Goal: Contribute content: Contribute content

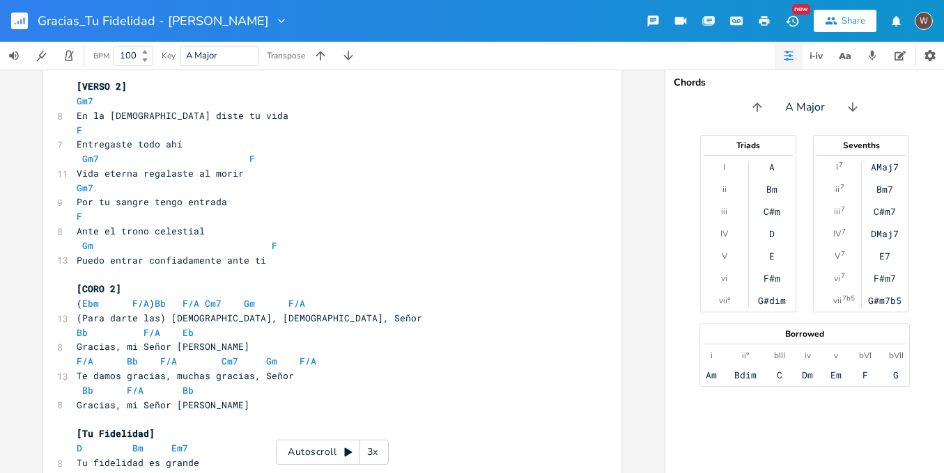
scroll to position [535, 0]
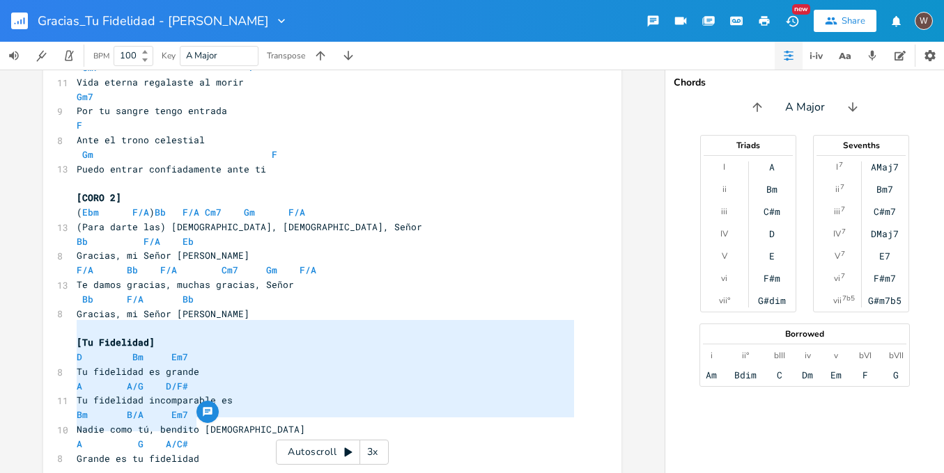
drag, startPoint x: 204, startPoint y: 425, endPoint x: 70, endPoint y: 330, distance: 164.8
click at [74, 330] on div "[Intro] F C/B Gm Dm C/B F C/B Dm Bb Gm ​ [VERSO 1] Dm 9 Me has tomado en tus br…" at bounding box center [325, 24] width 503 height 912
type textarea "​D Bm Em7 Tu fidelidad es grande A A/G D/F# Tu fidelidad incomparable es Bm B/A…"
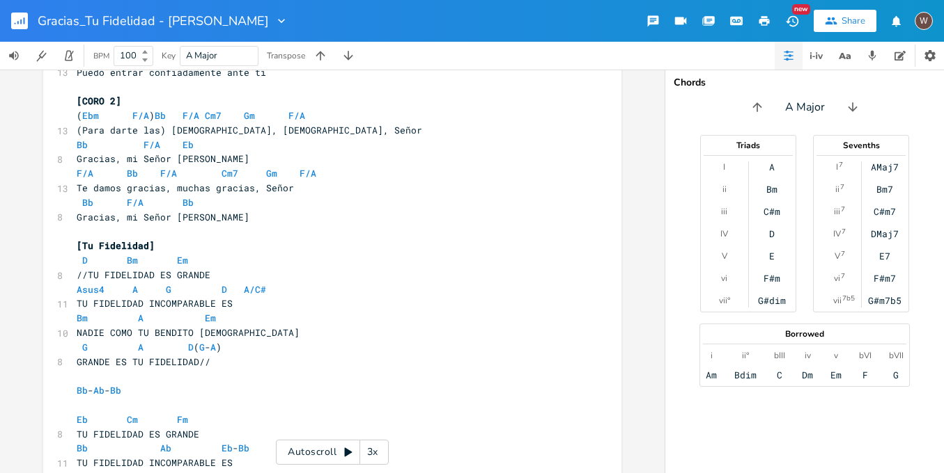
scroll to position [3, 0]
click at [82, 269] on span "//TU FIDELIDAD ES GRANDE" at bounding box center [144, 275] width 134 height 13
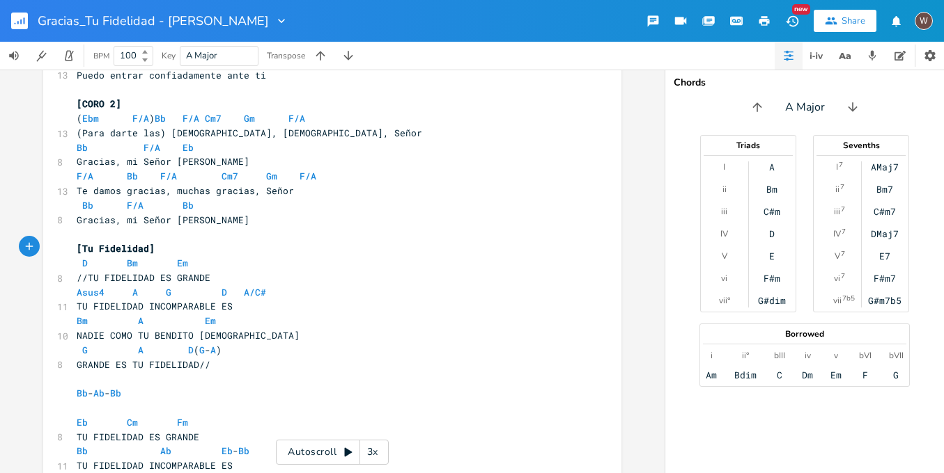
type textarea "D Bm Em7 Tu fidelidad es grande A A/G D/F# Tu fidelidad incomparable es Bm B/A …"
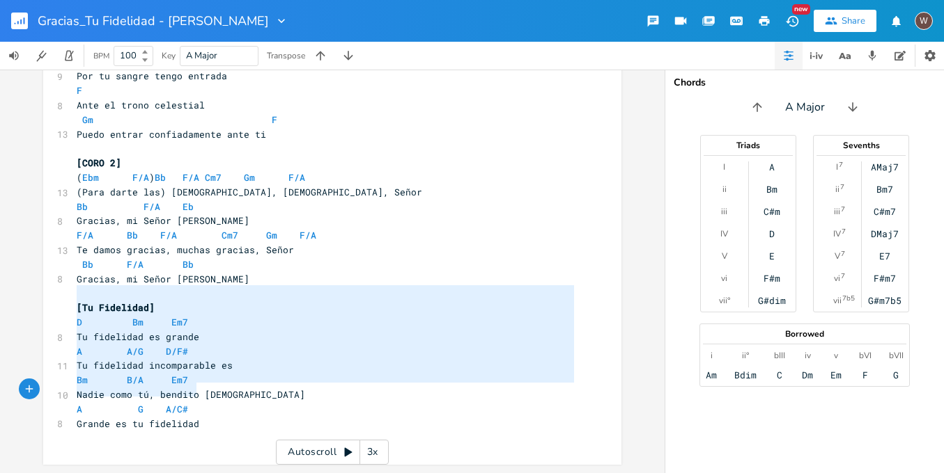
scroll to position [535, 0]
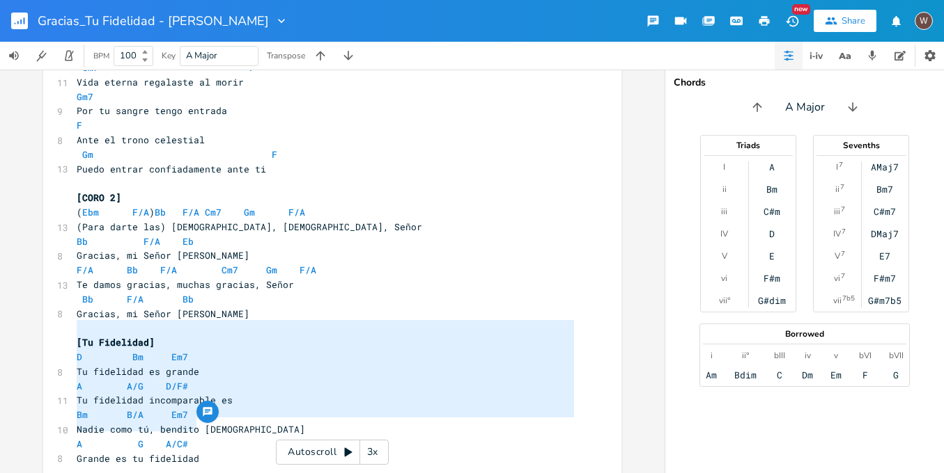
click at [269, 452] on pre "Grande es tu fidelidad" at bounding box center [325, 459] width 503 height 15
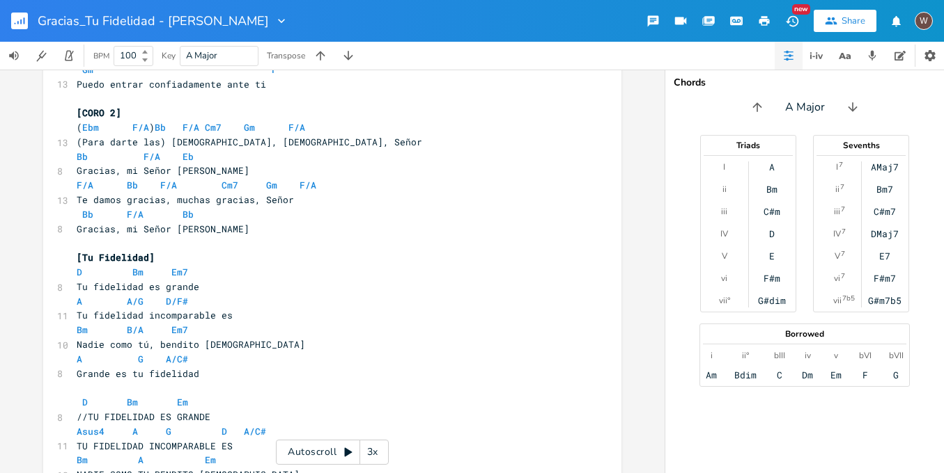
scroll to position [632, 0]
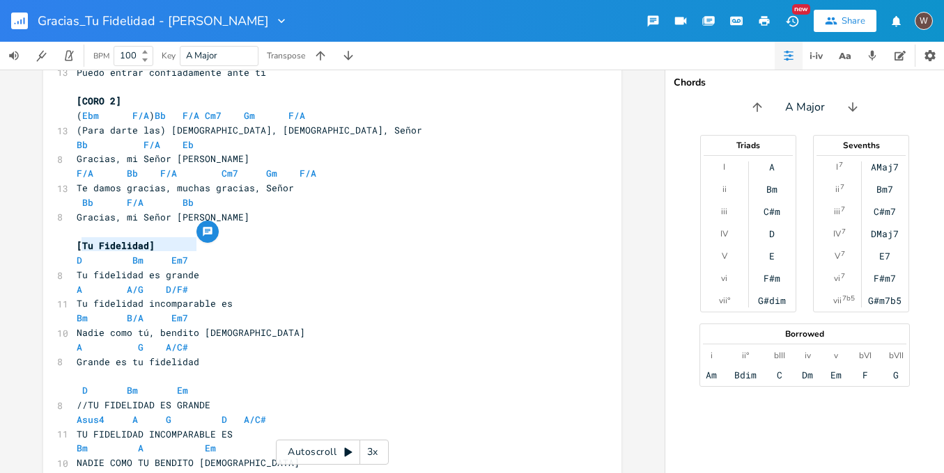
type textarea "Tu fidelidad es grande"
drag, startPoint x: 201, startPoint y: 246, endPoint x: 72, endPoint y: 245, distance: 128.8
click at [74, 268] on pre "Tu fidelidad es grande" at bounding box center [325, 275] width 503 height 15
type textarea "//TU FIDELIDAD ES GRANDE"
drag, startPoint x: 214, startPoint y: 373, endPoint x: 66, endPoint y: 372, distance: 147.6
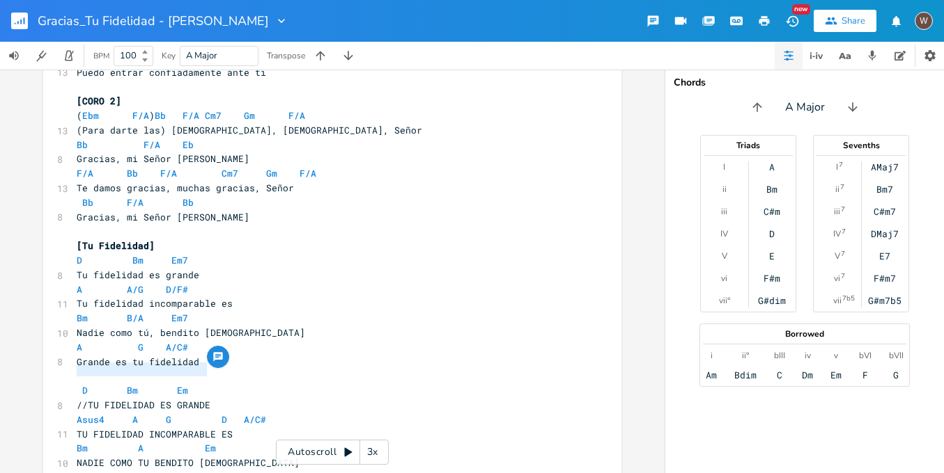
click at [65, 372] on div "//TU FIDELIDAD ES GRANDE x [Intro] F C/B Gm Dm C/B F C/B Dm Bb Gm ​ [VERSO 1] D…" at bounding box center [332, 337] width 578 height 1783
paste textarea
click at [77, 384] on span "D Bm Em" at bounding box center [132, 390] width 111 height 13
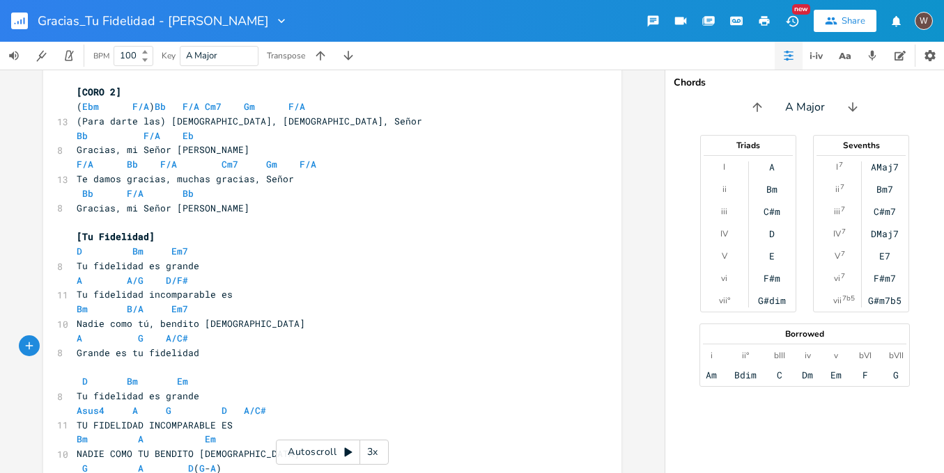
scroll to position [643, 0]
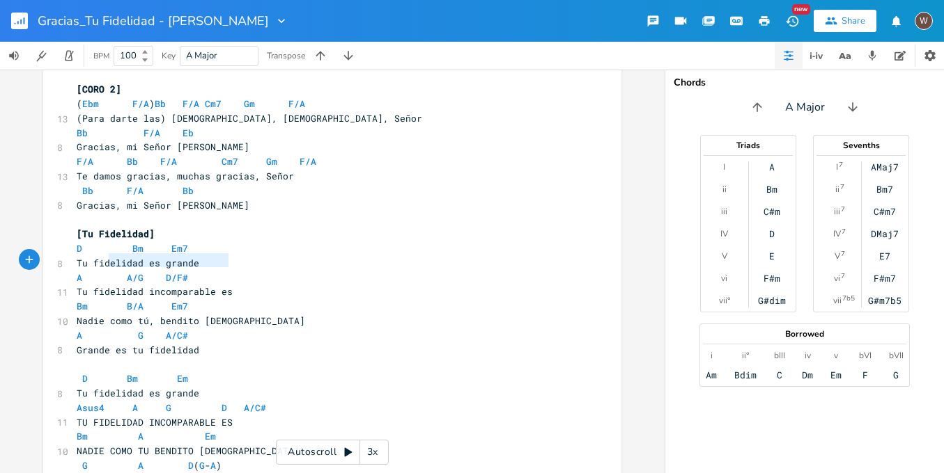
type textarea "Tu fidelidad incomparable es"
drag, startPoint x: 235, startPoint y: 263, endPoint x: 68, endPoint y: 259, distance: 166.5
click at [68, 259] on div "Tu fidelidad incomparable es x [Intro] F C/B Gm Dm C/B F C/B Dm Bb Gm ​ [VERSO …" at bounding box center [332, 326] width 578 height 1783
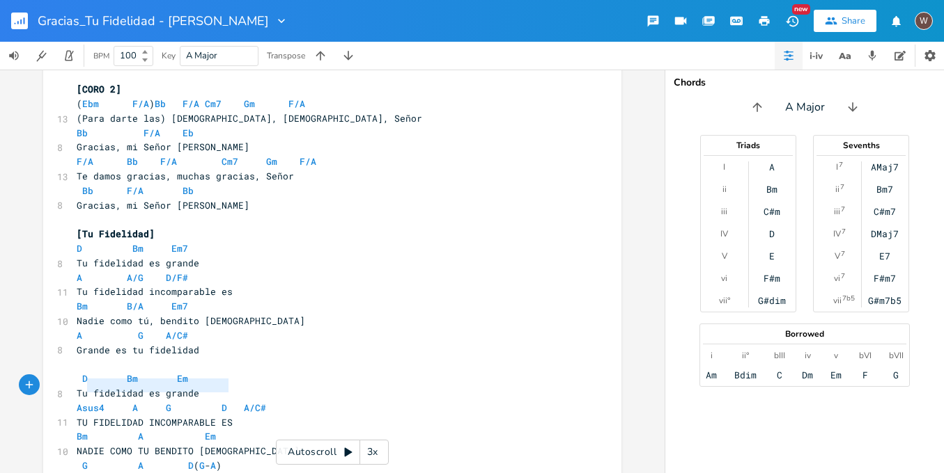
type textarea "TU FIDELIDAD INCOMPARABLE ES"
drag, startPoint x: 228, startPoint y: 389, endPoint x: 71, endPoint y: 382, distance: 157.5
click at [74, 416] on pre "TU FIDELIDAD INCOMPARABLE ES" at bounding box center [325, 423] width 503 height 15
paste textarea
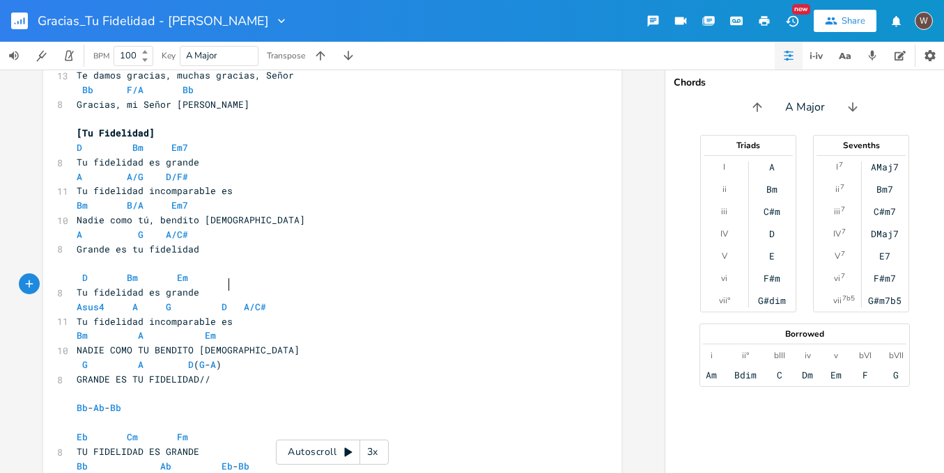
scroll to position [769, 0]
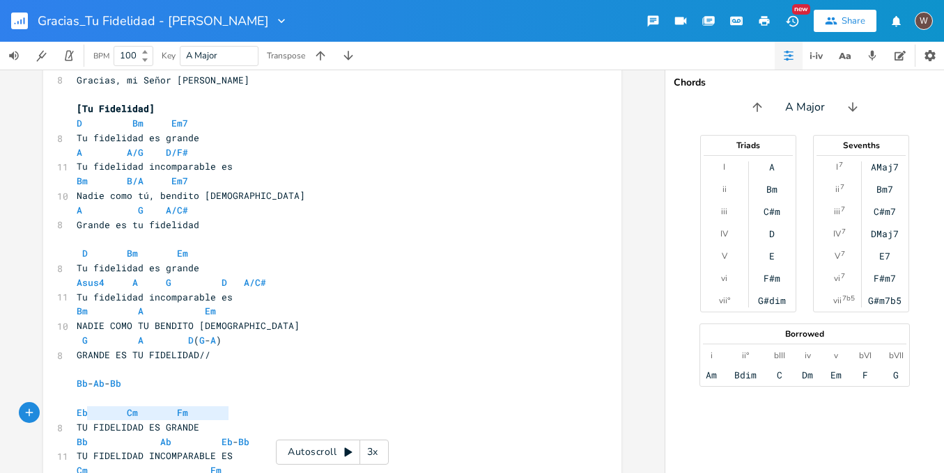
type textarea "TU FIDELIDAD INCOMPARABLE ES"
drag, startPoint x: 232, startPoint y: 412, endPoint x: 74, endPoint y: 412, distance: 158.1
click at [74, 449] on pre "TU FIDELIDAD INCOMPARABLE ES" at bounding box center [325, 456] width 503 height 15
paste textarea
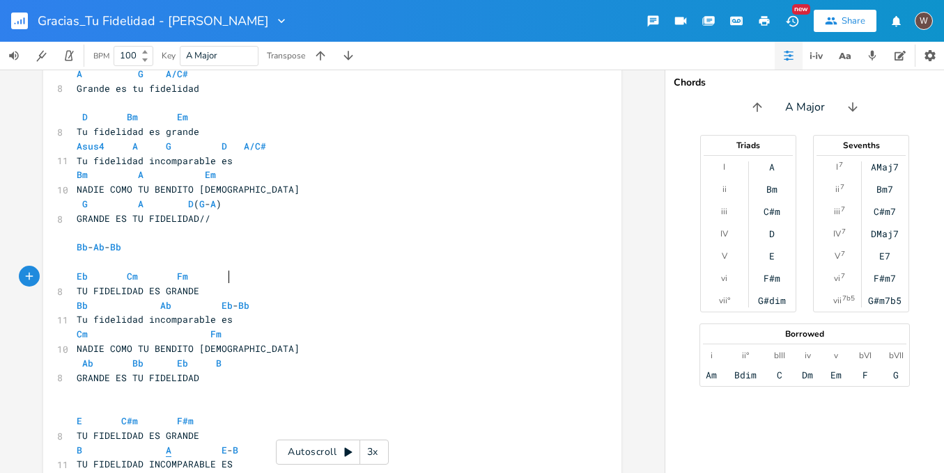
scroll to position [932, 0]
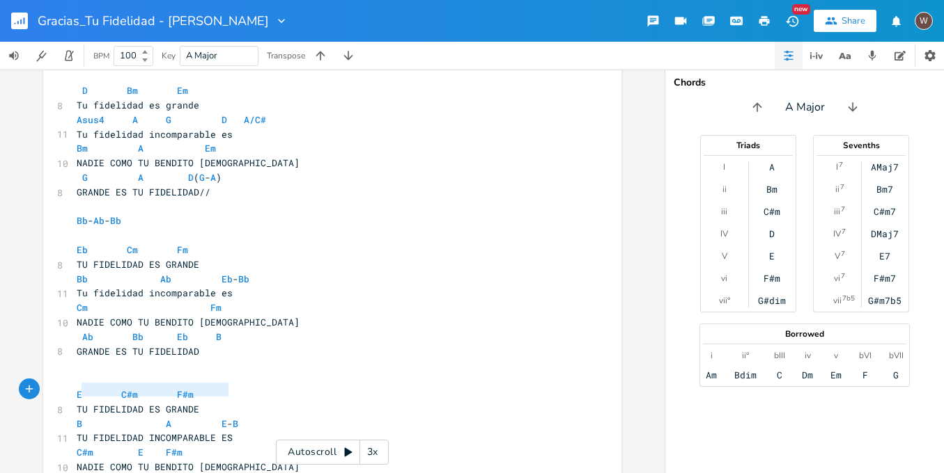
type textarea "TU FIDELIDAD INCOMPARABLE ES"
drag, startPoint x: 228, startPoint y: 390, endPoint x: 71, endPoint y: 393, distance: 156.7
click at [74, 431] on pre "TU FIDELIDAD INCOMPARABLE ES" at bounding box center [325, 438] width 503 height 15
paste textarea
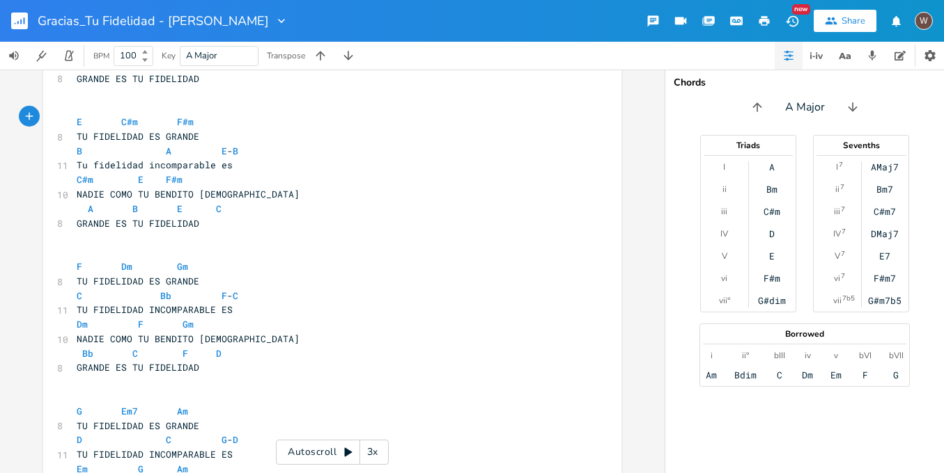
scroll to position [1329, 0]
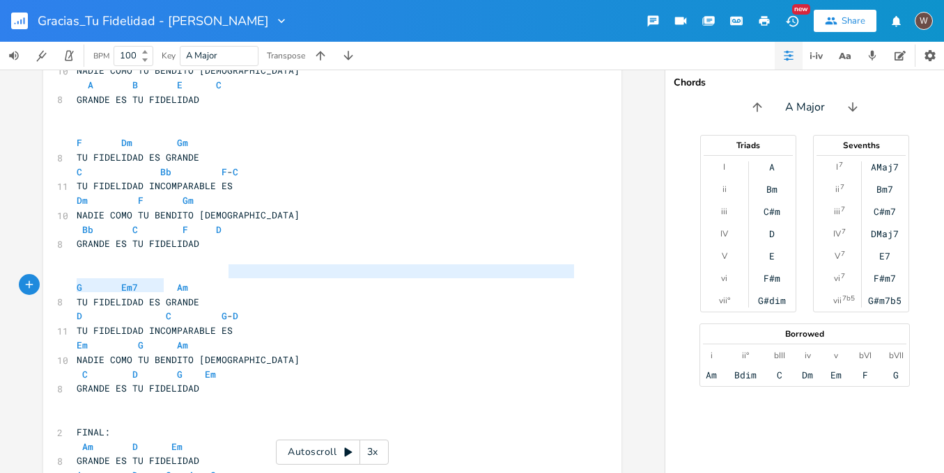
type textarea "E"
type textarea "TU FIDELIDAD INCOMPARABLE ES"
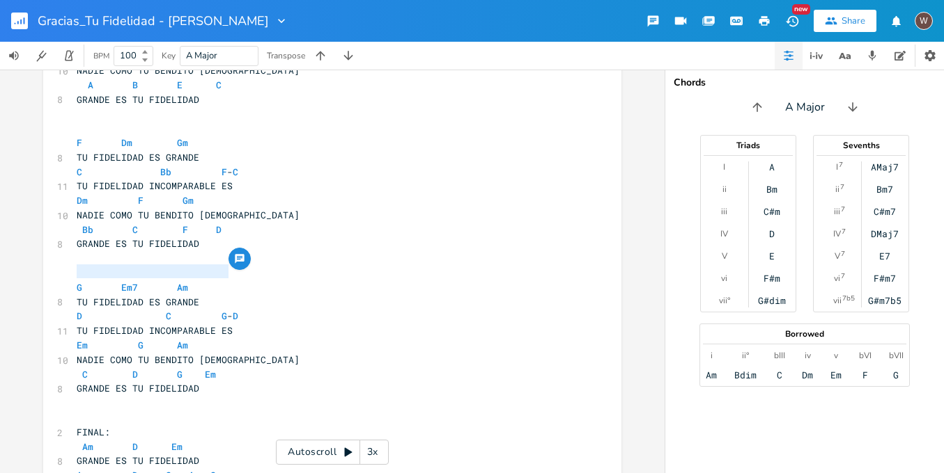
drag, startPoint x: 230, startPoint y: 276, endPoint x: 65, endPoint y: 274, distance: 165.0
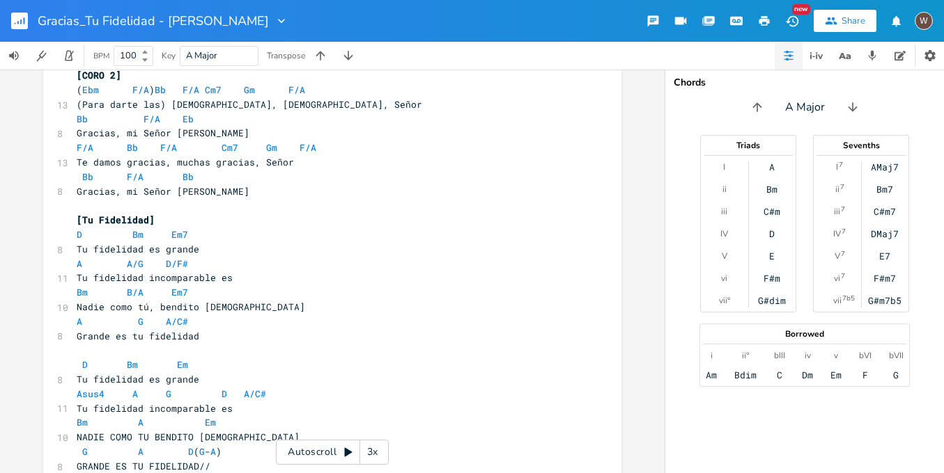
scroll to position [558, 0]
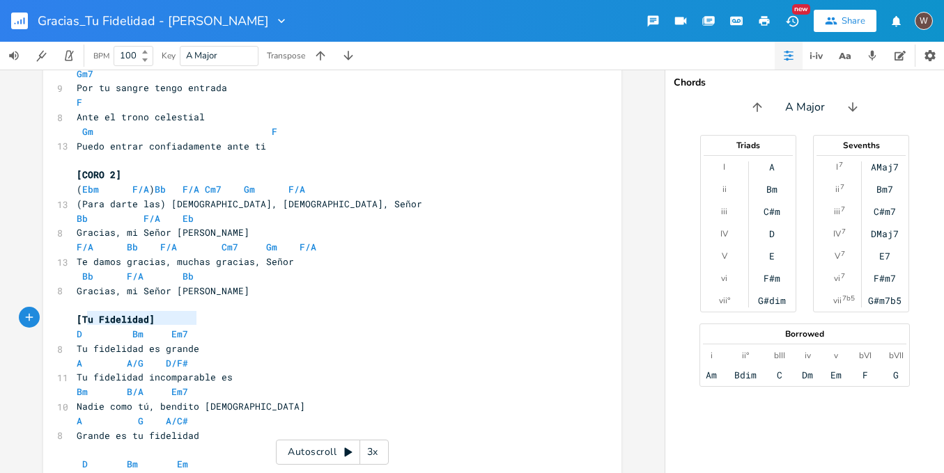
type textarea "Tu fidelidad es grande"
drag, startPoint x: 202, startPoint y: 319, endPoint x: 72, endPoint y: 319, distance: 130.2
click at [74, 342] on pre "Tu fidelidad es grande" at bounding box center [325, 349] width 503 height 15
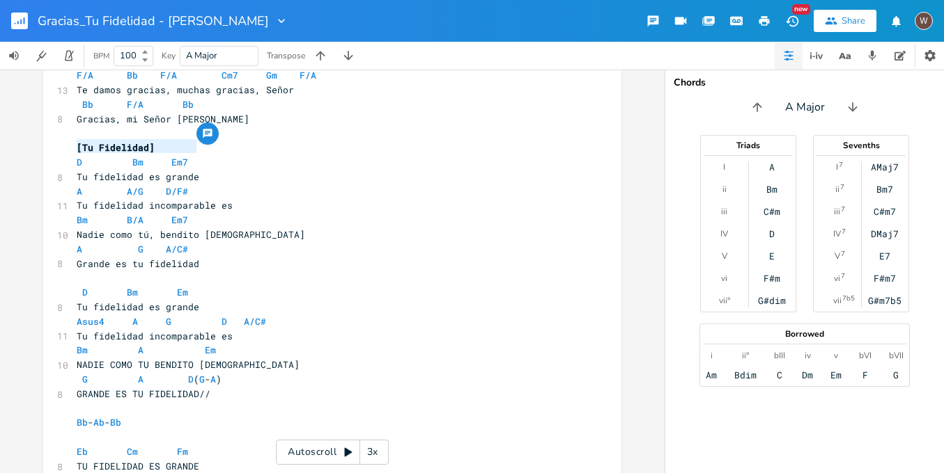
scroll to position [830, 0]
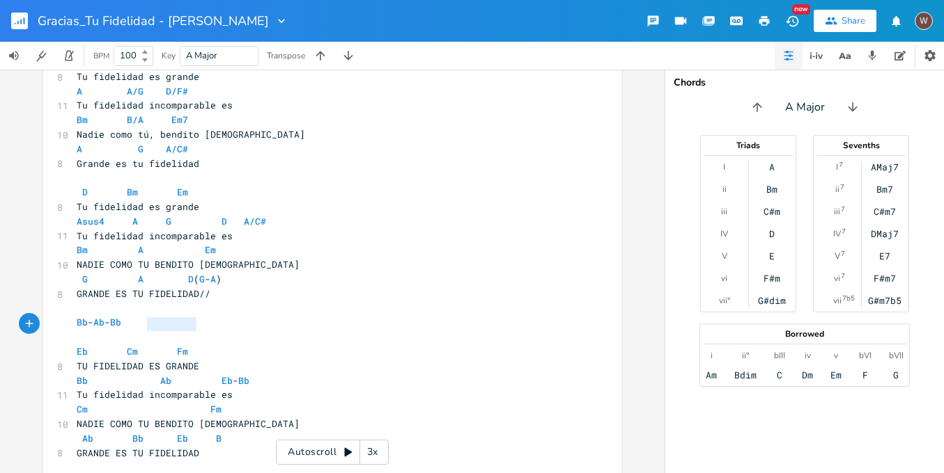
type textarea "TU FIDELIDAD ES GRANDE"
drag, startPoint x: 211, startPoint y: 323, endPoint x: 68, endPoint y: 324, distance: 142.7
click at [68, 324] on div "TU FIDELIDAD ES GRANDE x [Intro] F C/B Gm Dm C/B F C/B Dm Bb Gm ​ [VERSO 1] Dm …" at bounding box center [332, 139] width 578 height 1783
paste textarea
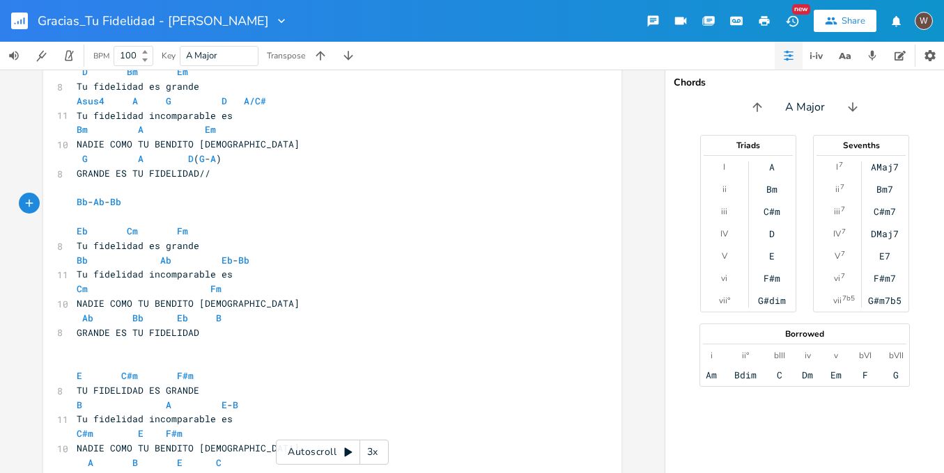
scroll to position [976, 0]
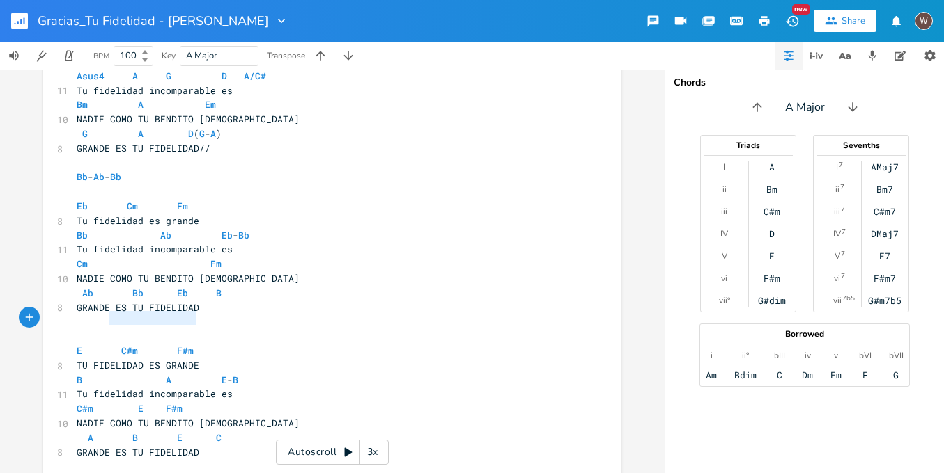
type textarea "TU FIDELIDAD ES GRANDE"
drag, startPoint x: 192, startPoint y: 318, endPoint x: 72, endPoint y: 318, distance: 120.5
click at [74, 359] on pre "TU FIDELIDAD ES GRANDE" at bounding box center [325, 366] width 503 height 15
paste textarea
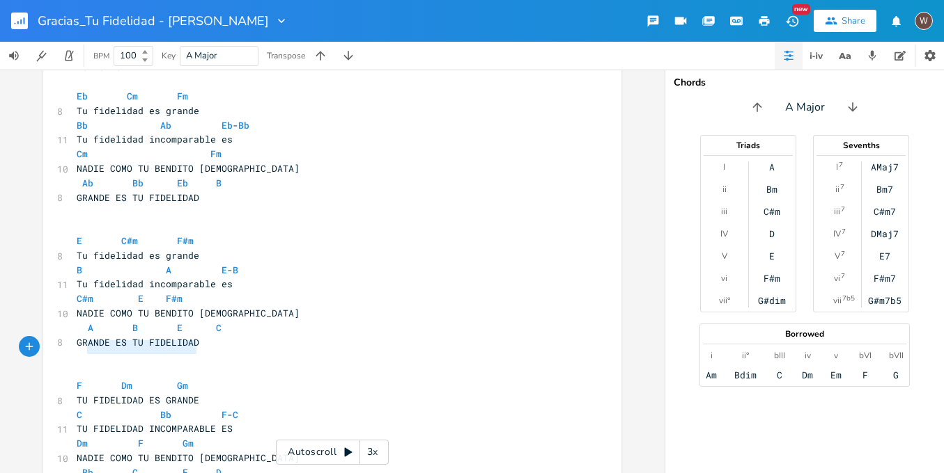
type textarea "TU FIDELIDAD ES GRANDE"
drag, startPoint x: 197, startPoint y: 345, endPoint x: 69, endPoint y: 345, distance: 128.1
paste textarea
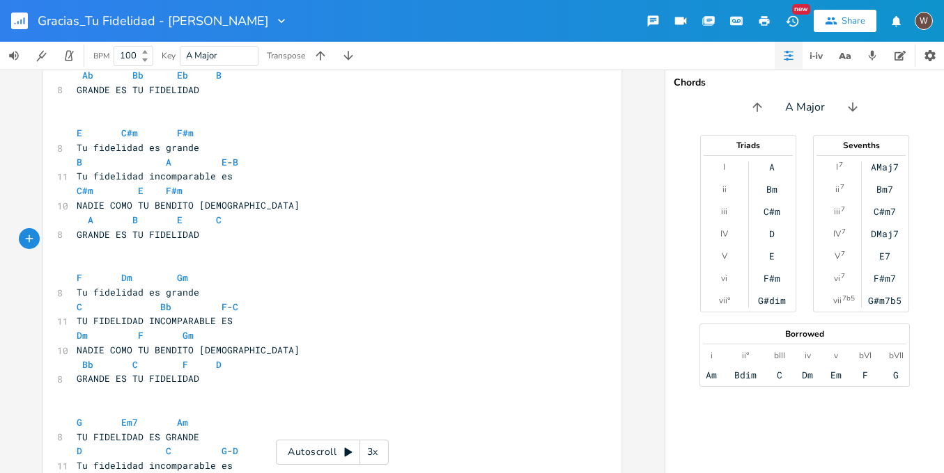
scroll to position [1220, 0]
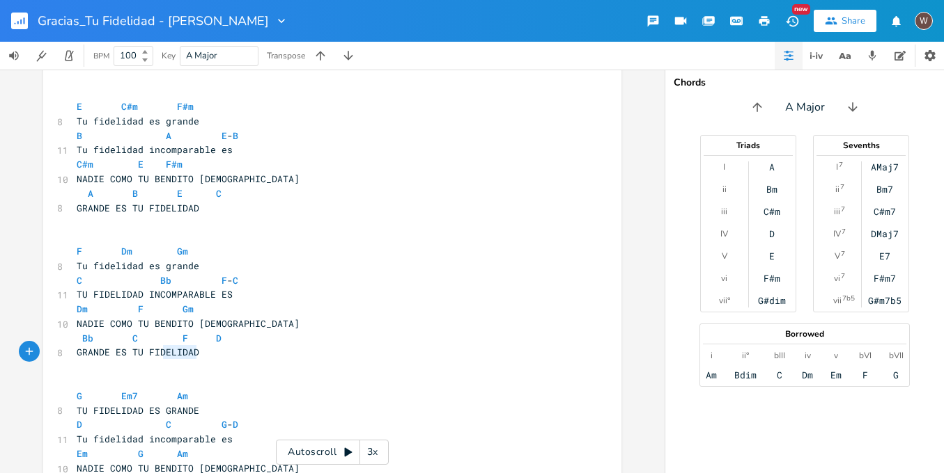
type textarea "TU FIDELIDAD ES GRANDE"
drag, startPoint x: 203, startPoint y: 352, endPoint x: 62, endPoint y: 347, distance: 140.7
paste textarea
type textarea "Tu fidelidad incomparable es"
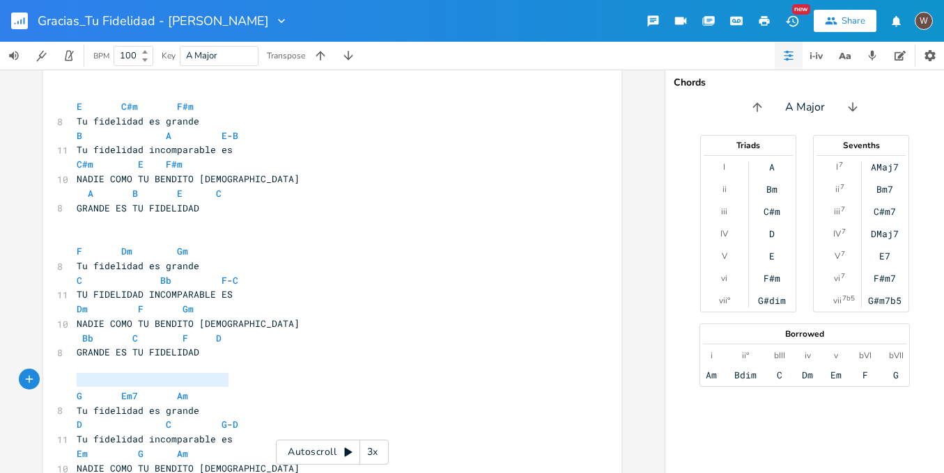
drag, startPoint x: 233, startPoint y: 383, endPoint x: 74, endPoint y: 376, distance: 158.9
click at [74, 432] on pre "Tu fidelidad incomparable es" at bounding box center [325, 439] width 503 height 15
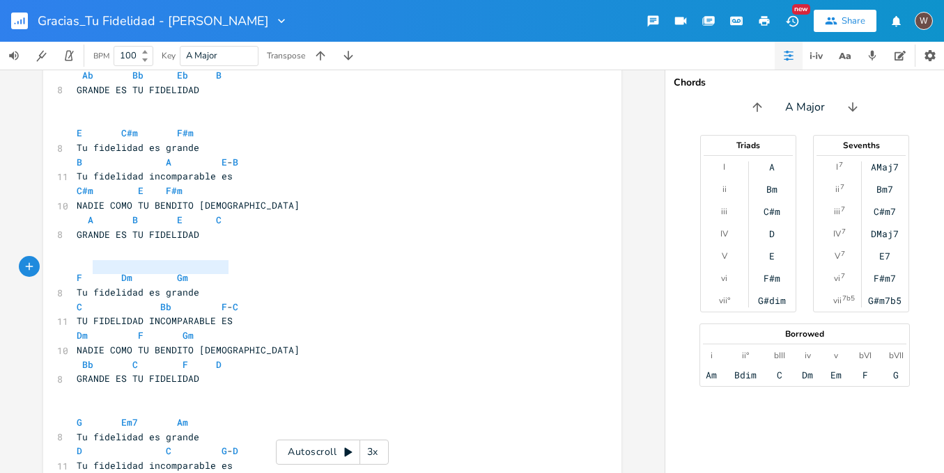
type textarea "TU FIDELIDAD INCOMPARABLE ES"
drag, startPoint x: 227, startPoint y: 272, endPoint x: 66, endPoint y: 268, distance: 160.9
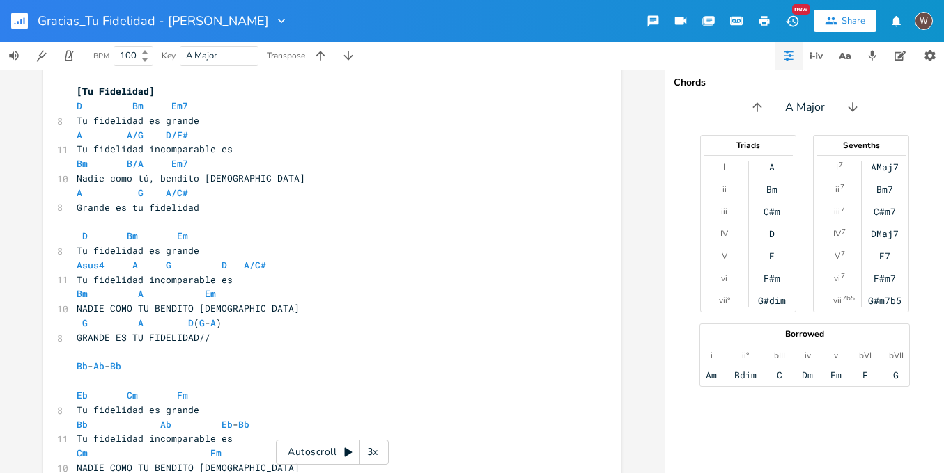
scroll to position [783, 0]
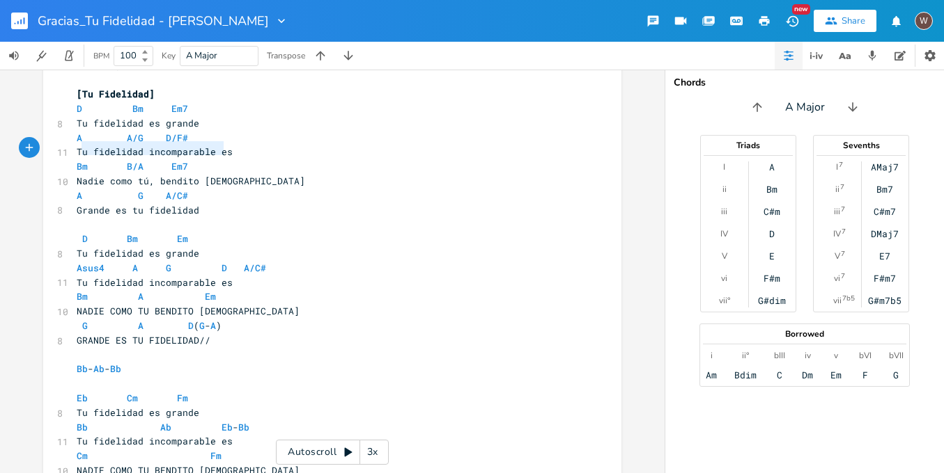
type textarea "Nadie como tú, bendito Dios"
drag, startPoint x: 233, startPoint y: 150, endPoint x: 71, endPoint y: 152, distance: 161.6
click at [74, 174] on pre "Nadie como tú, bendito Dios" at bounding box center [325, 181] width 503 height 15
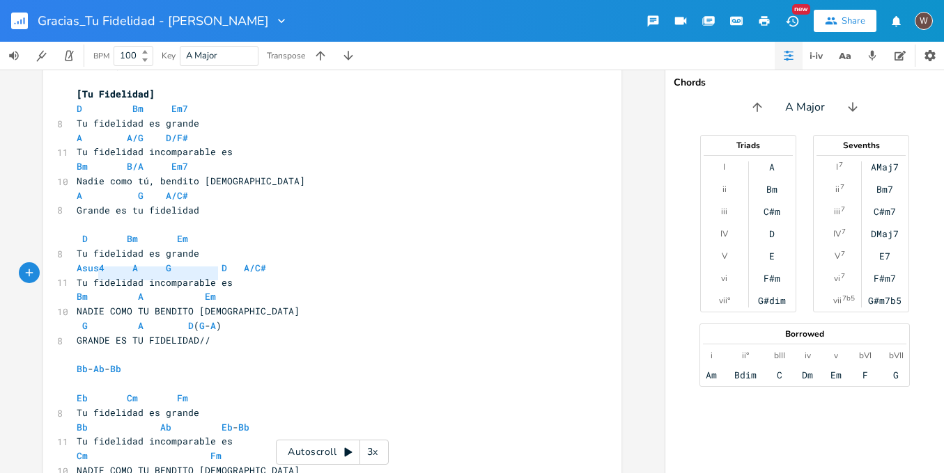
type textarea "NADIE COMO TU BENDITO DIOS"
drag, startPoint x: 223, startPoint y: 273, endPoint x: 61, endPoint y: 279, distance: 161.7
click at [74, 304] on div "10 NADIE COMO TU BENDITO DIOS" at bounding box center [325, 311] width 503 height 15
paste textarea
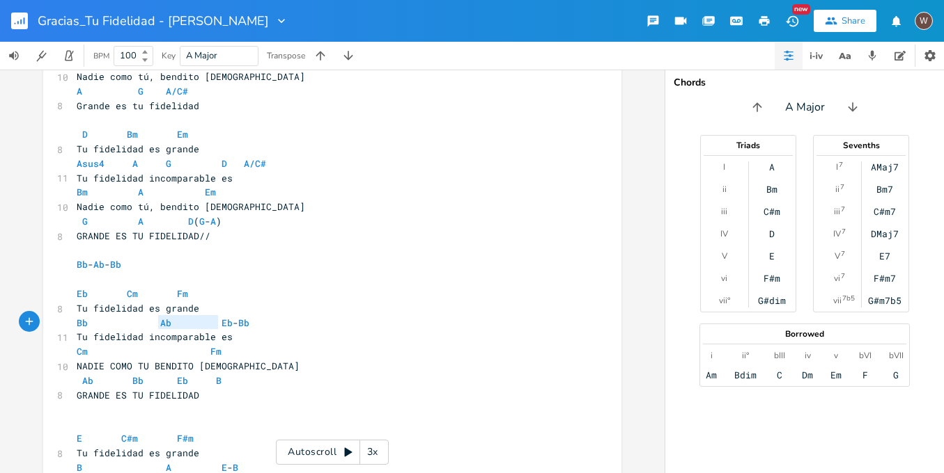
type textarea "NADIE COMO TU BENDITO DIOS"
drag, startPoint x: 220, startPoint y: 320, endPoint x: 67, endPoint y: 319, distance: 153.2
click at [74, 359] on div "10 NADIE COMO TU BENDITO DIOS" at bounding box center [325, 366] width 503 height 15
paste textarea
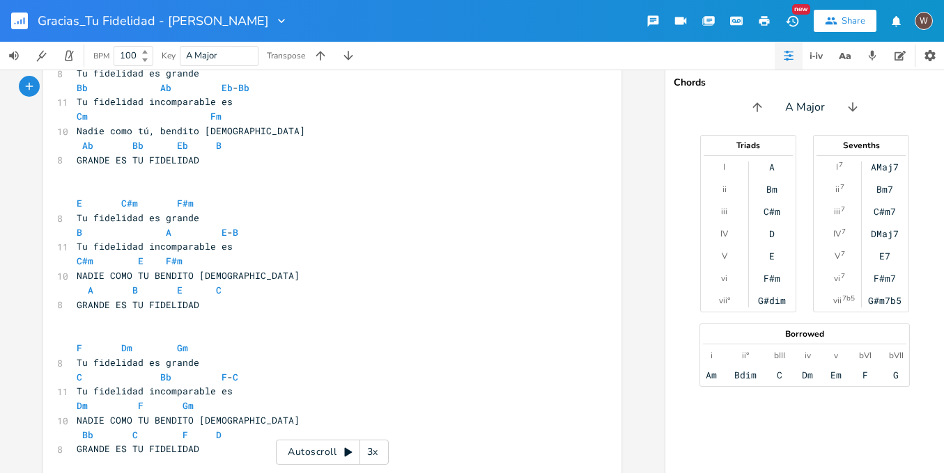
scroll to position [1145, 0]
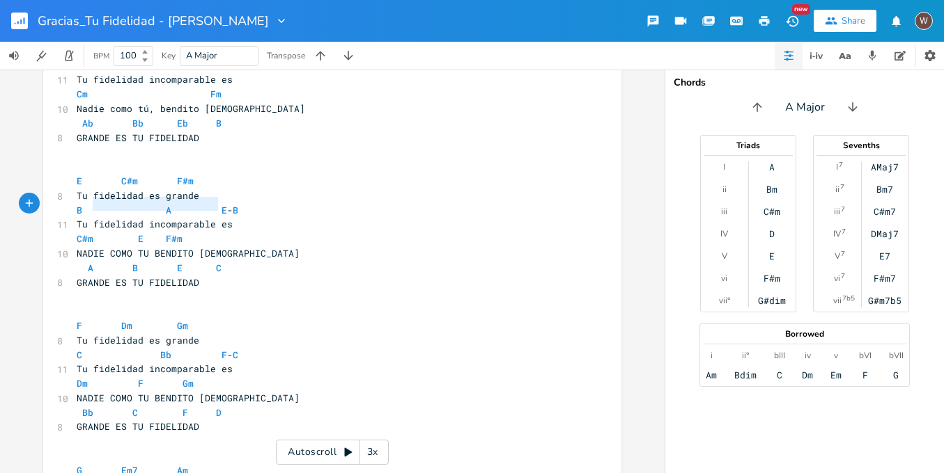
type textarea "NADIE COMO TU BENDITO DIOS"
drag, startPoint x: 222, startPoint y: 203, endPoint x: 65, endPoint y: 203, distance: 157.4
paste textarea
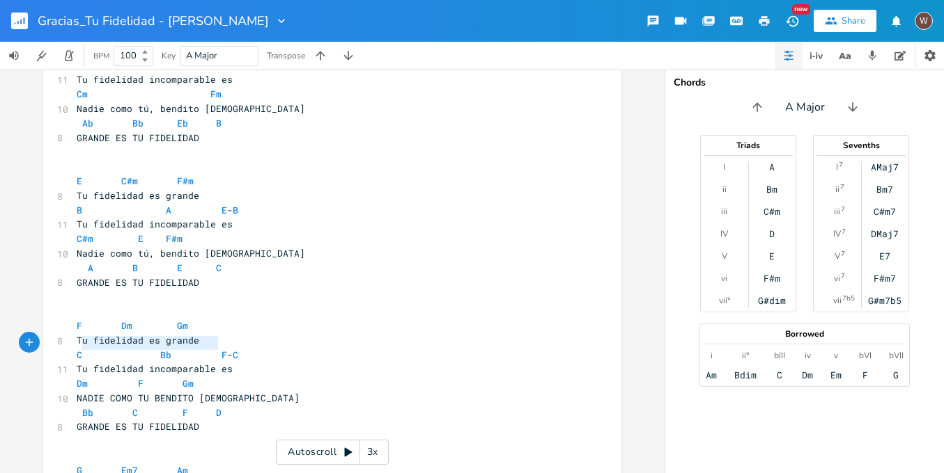
type textarea "NADIE COMO TU BENDITO DIOS"
drag, startPoint x: 219, startPoint y: 344, endPoint x: 72, endPoint y: 339, distance: 147.0
click at [74, 391] on pre "NADIE COMO TU BENDITO DIOS" at bounding box center [325, 398] width 503 height 15
paste textarea
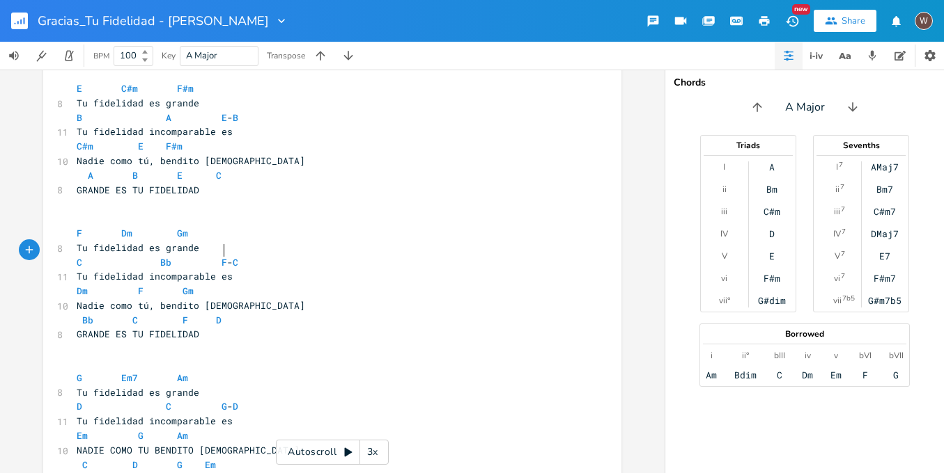
scroll to position [1244, 0]
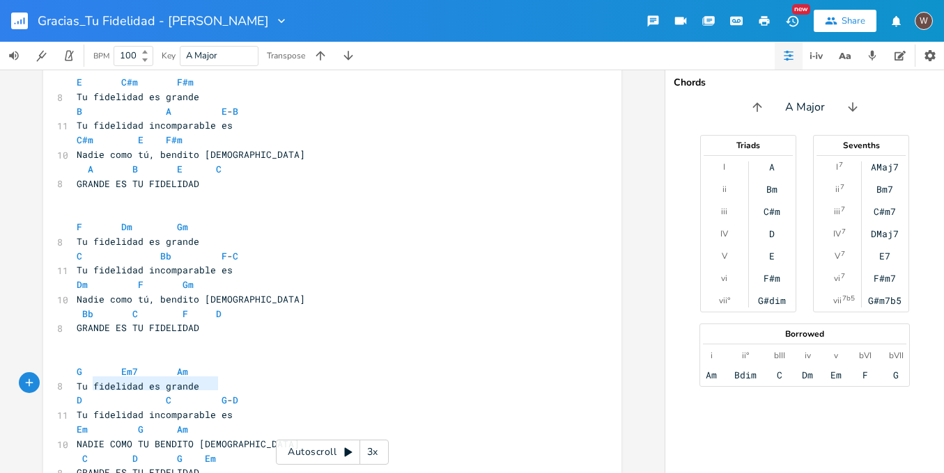
type textarea "NADIE COMO TU BENDITO DIOS"
drag, startPoint x: 221, startPoint y: 384, endPoint x: 66, endPoint y: 383, distance: 154.6
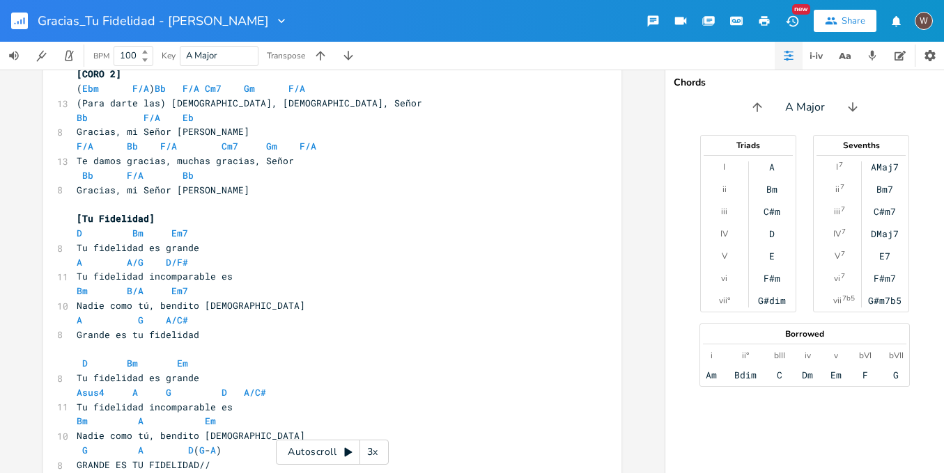
scroll to position [681, 0]
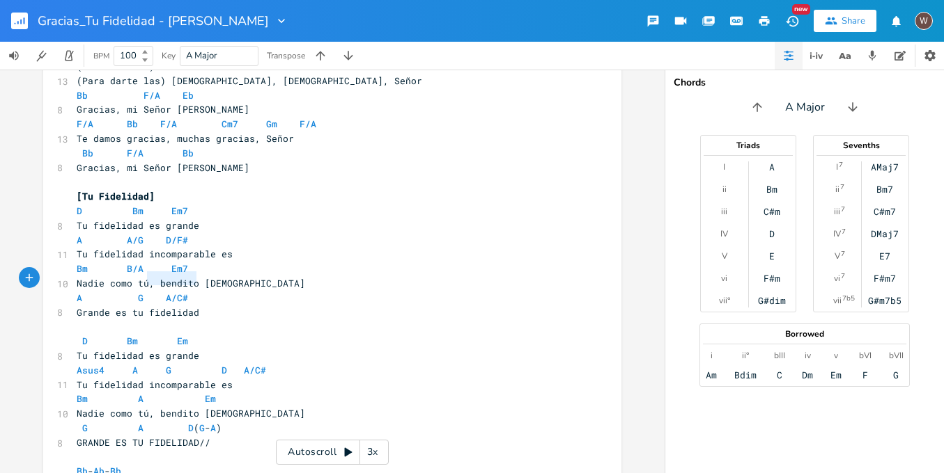
type textarea "Grande es tu fidelidad"
drag, startPoint x: 207, startPoint y: 279, endPoint x: 57, endPoint y: 281, distance: 149.7
click at [74, 306] on div "8 Grande es tu fidelidad" at bounding box center [325, 313] width 503 height 15
type textarea "GRANDE ES TU FIDELIDAD//"
drag, startPoint x: 206, startPoint y: 406, endPoint x: 71, endPoint y: 402, distance: 135.1
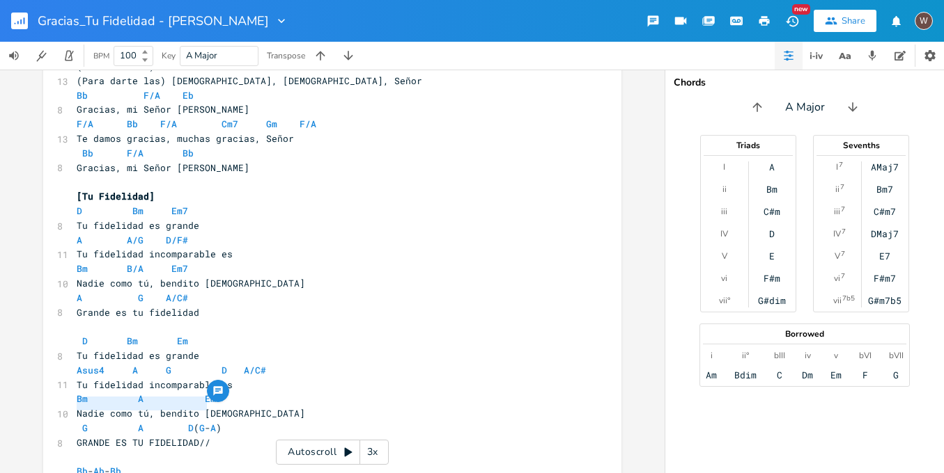
click at [74, 436] on pre "GRANDE ES TU FIDELIDAD//" at bounding box center [325, 443] width 503 height 15
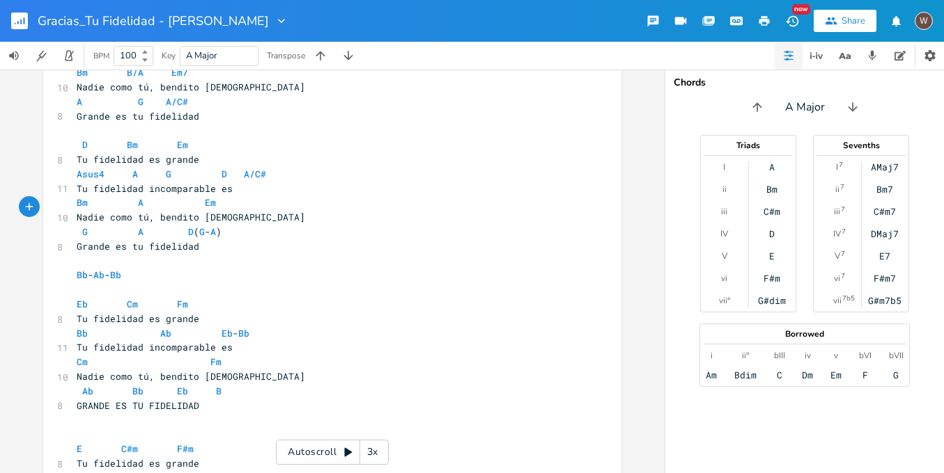
scroll to position [880, 0]
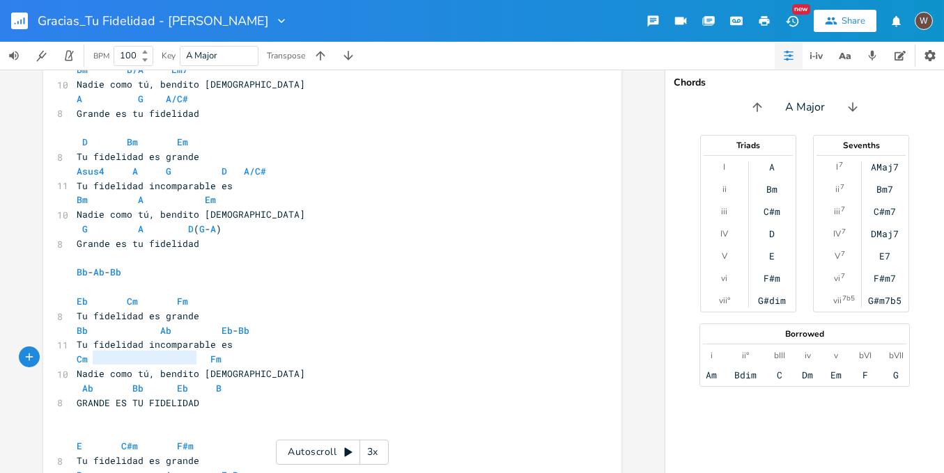
type textarea "GRANDE ES TU FIDELIDAD"
drag, startPoint x: 203, startPoint y: 361, endPoint x: 66, endPoint y: 361, distance: 136.5
click at [65, 363] on div "GRANDE ES TU FIDELIDAD x [Intro] F C/B Gm Dm C/B F C/B Dm Bb Gm ​ [VERSO 1] Dm …" at bounding box center [332, 89] width 578 height 1783
paste textarea
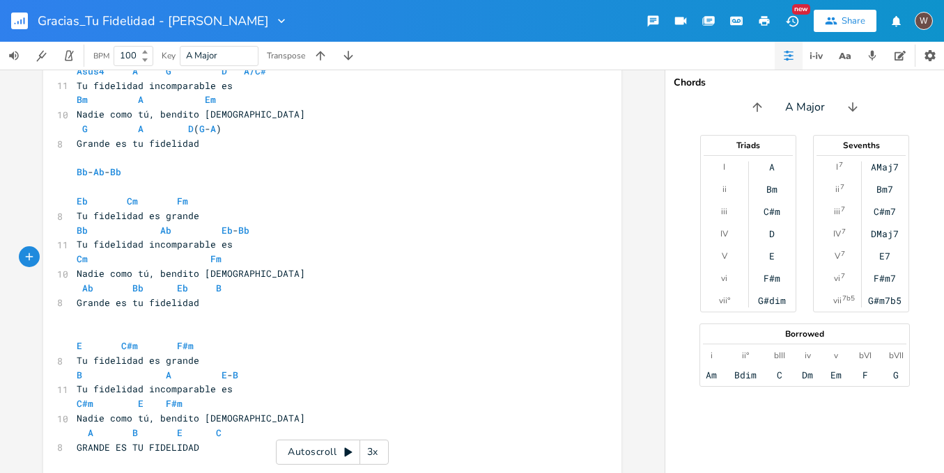
scroll to position [1003, 0]
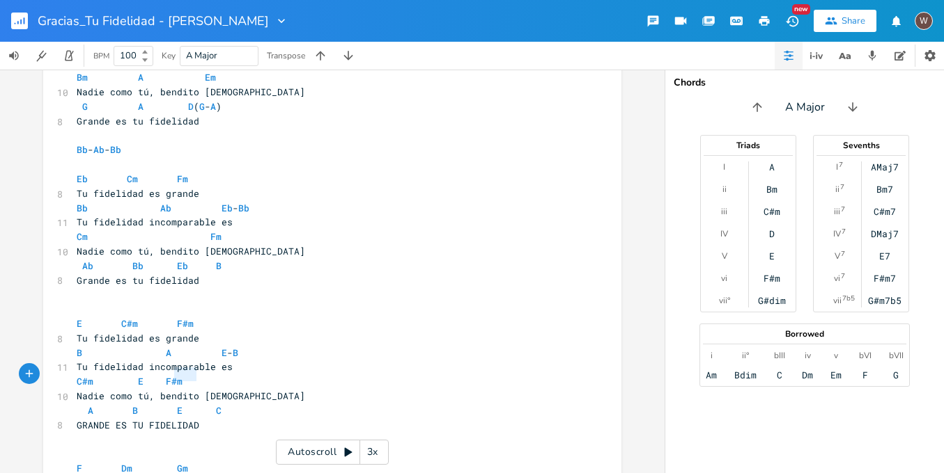
type textarea "LIDAD"
type textarea "GRANDE ES TU FIDELIDAD"
drag, startPoint x: 206, startPoint y: 377, endPoint x: 68, endPoint y: 375, distance: 137.9
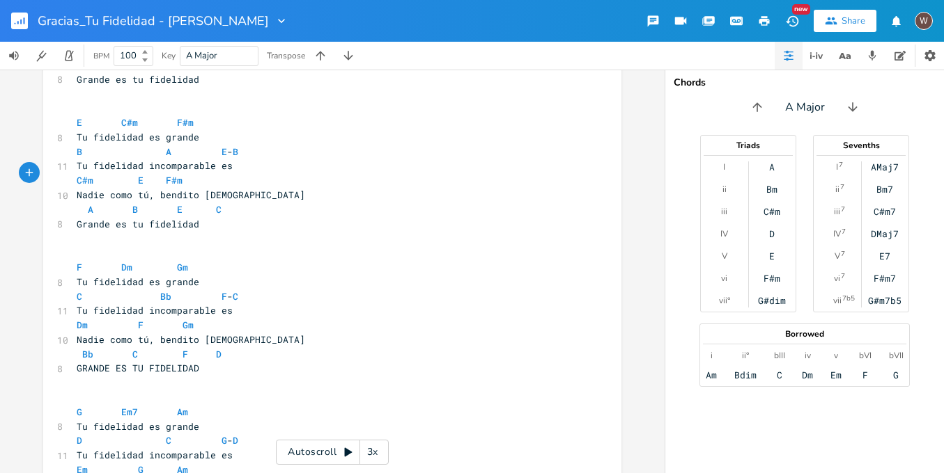
scroll to position [1314, 0]
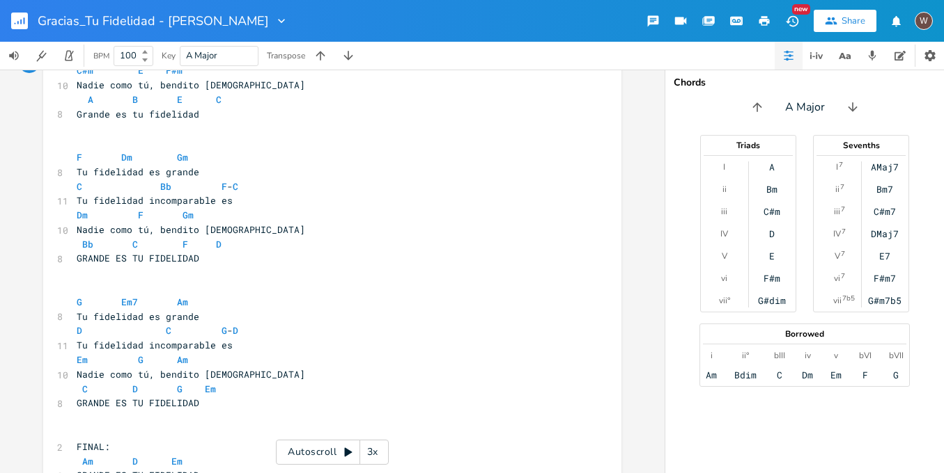
type textarea "D"
type textarea "GRANDE ES TU FIDELIDAD"
drag, startPoint x: 199, startPoint y: 206, endPoint x: 69, endPoint y: 202, distance: 130.3
paste textarea
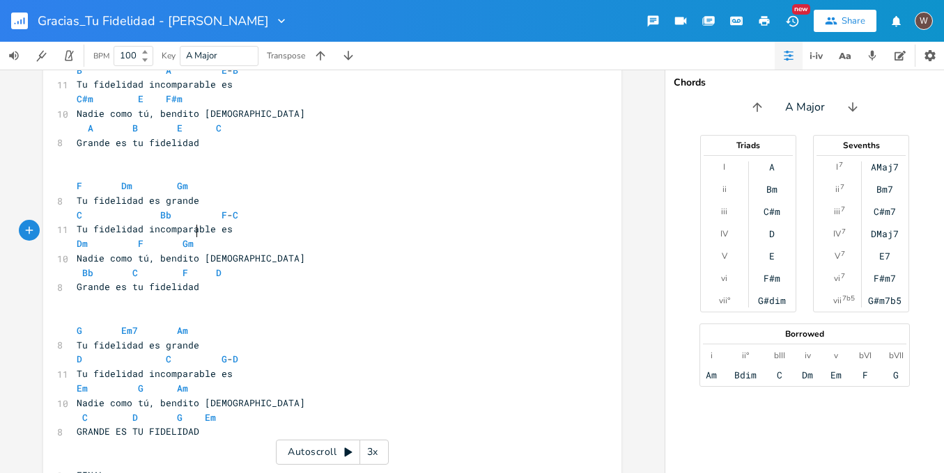
scroll to position [1312, 0]
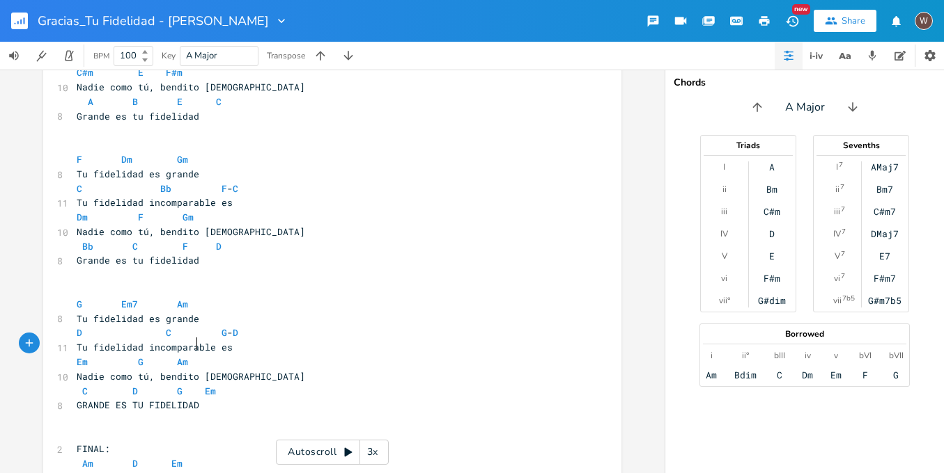
type textarea "AD"
type textarea "GRANDE ES TU FIDELIDAD"
drag, startPoint x: 198, startPoint y: 345, endPoint x: 66, endPoint y: 342, distance: 132.3
paste textarea
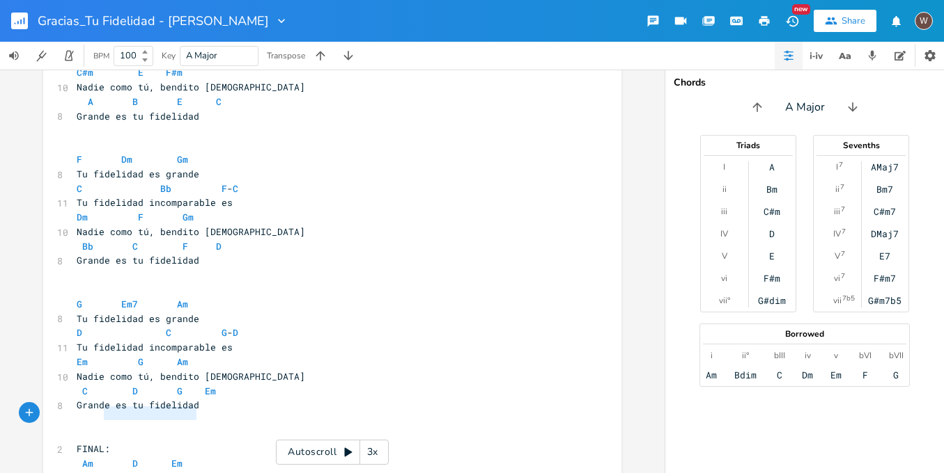
type textarea "GRANDE ES TU FIDELIDAD"
drag, startPoint x: 194, startPoint y: 412, endPoint x: 62, endPoint y: 408, distance: 132.3
paste textarea
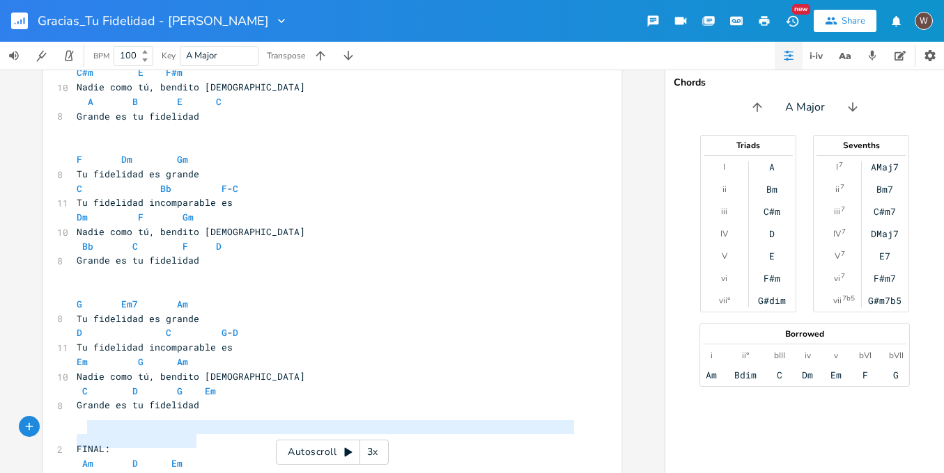
type textarea "GRANDE ES TU FIDELIDAD"
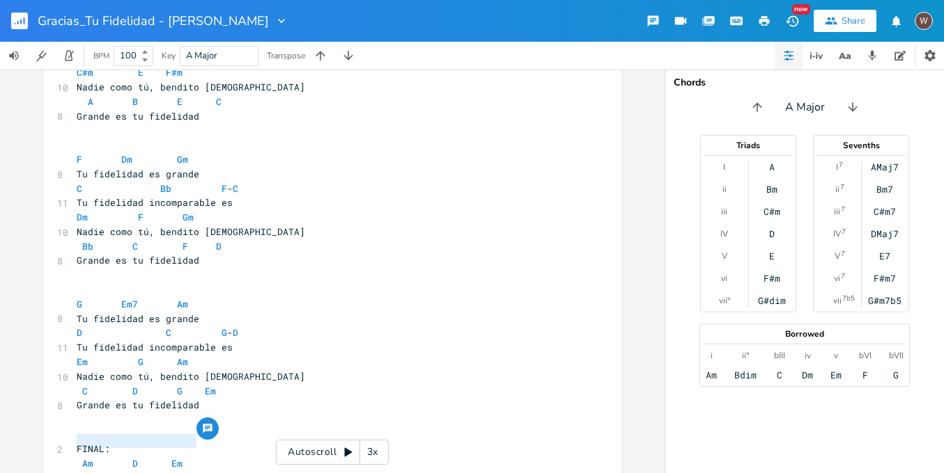
drag, startPoint x: 194, startPoint y: 446, endPoint x: 70, endPoint y: 435, distance: 125.1
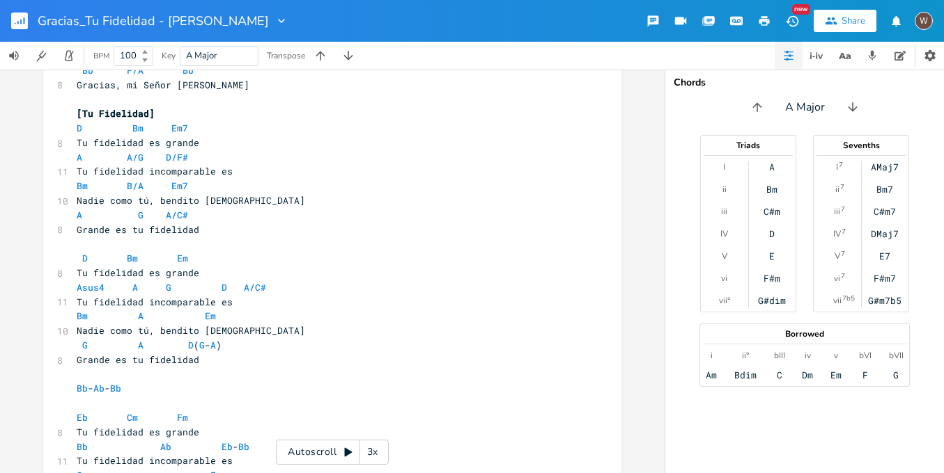
scroll to position [680, 0]
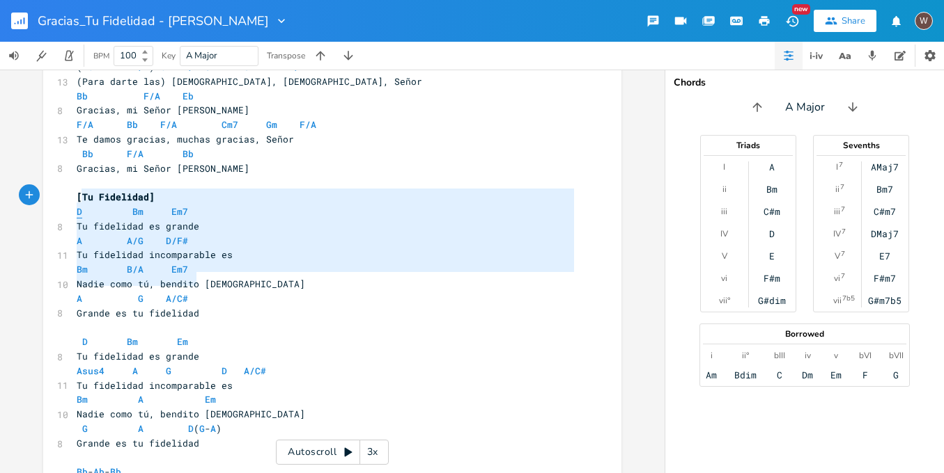
type textarea "D Bm Em7 Tu fidelidad es grande A A/G D/F# Tu fidelidad incomparable es Bm B/A …"
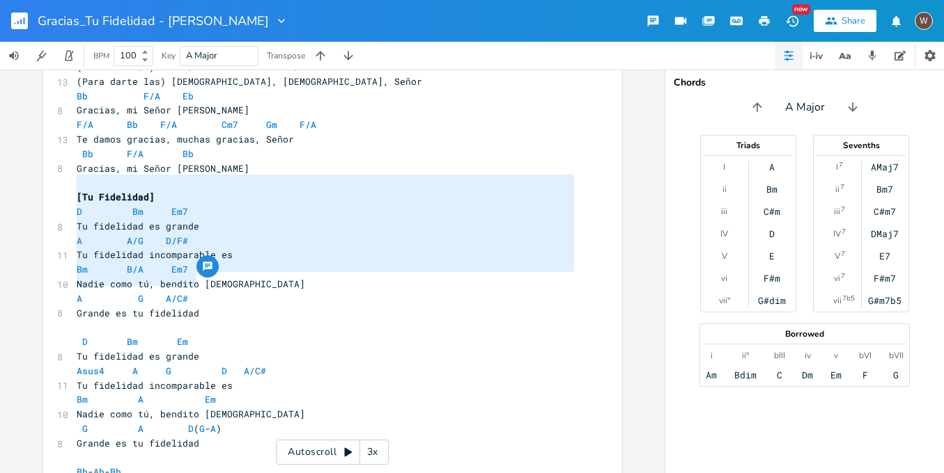
drag, startPoint x: 201, startPoint y: 281, endPoint x: 70, endPoint y: 185, distance: 163.0
click at [74, 185] on div "[Intro] F C/B Gm Dm C/B F C/B Dm Bb Gm ​ [VERSO 1] Dm 9 Me has tomado en tus br…" at bounding box center [325, 292] width 503 height 1738
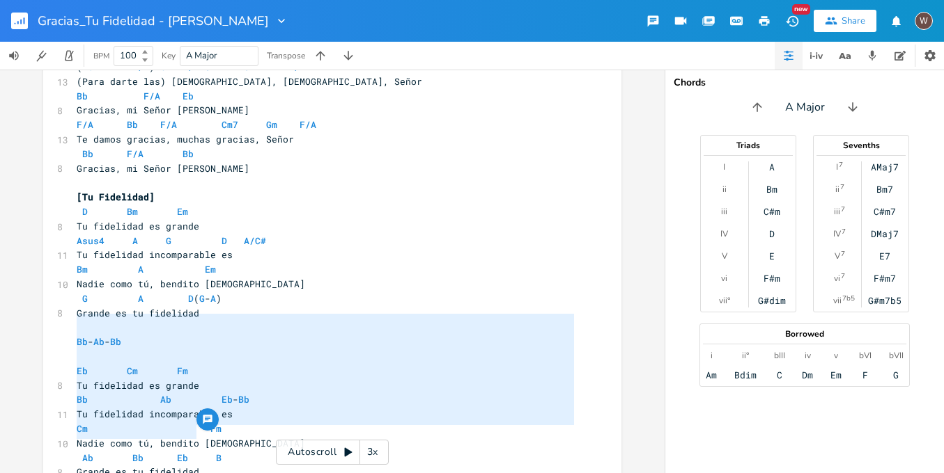
type textarea "Bb - Ab - Bb Eb Cm Fm Tu fidelidad es grande Bb Ab Eb - Bb Tu fidelidad incompa…"
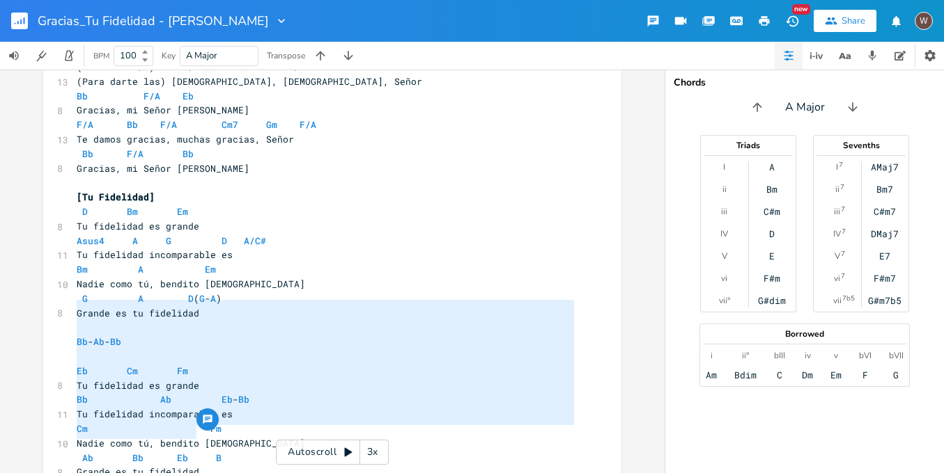
drag, startPoint x: 219, startPoint y: 432, endPoint x: 58, endPoint y: 305, distance: 205.8
click at [58, 305] on div "Bb - Ab - Bb Eb Cm Fm Tu fidelidad es grande Bb Ab Eb - Bb Tu fidelidad incompa…" at bounding box center [332, 224] width 578 height 1652
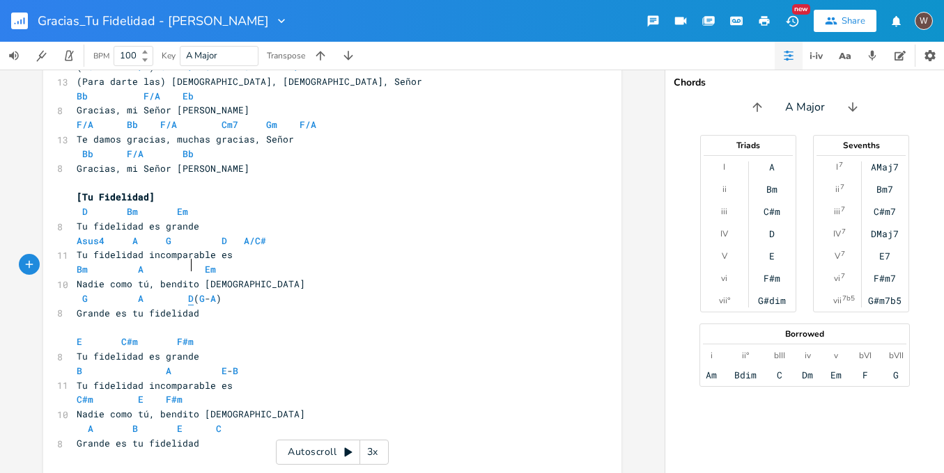
click at [188, 292] on span "D" at bounding box center [191, 298] width 6 height 13
type textarea "D"
click at [188, 292] on span "D" at bounding box center [191, 298] width 6 height 13
click at [24, 49] on button "button" at bounding box center [14, 56] width 28 height 28
drag, startPoint x: 61, startPoint y: 84, endPoint x: 159, endPoint y: 101, distance: 99.6
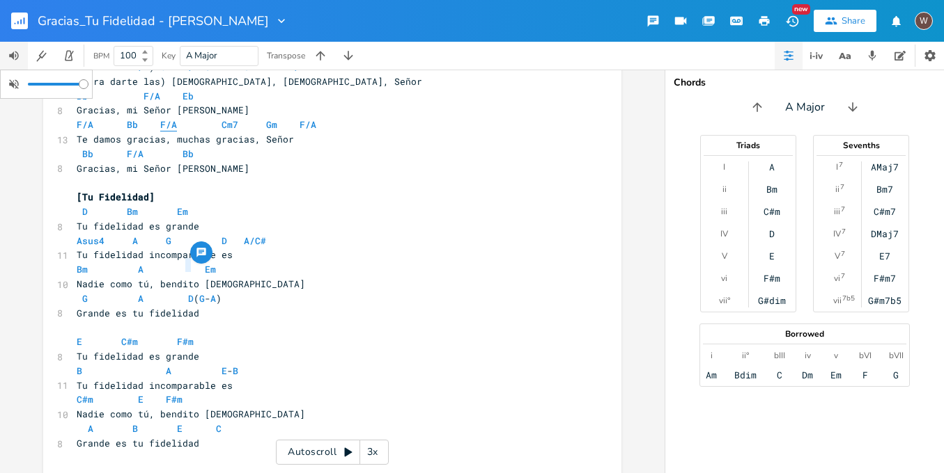
click at [154, 99] on div "Gracias_Tu Fidelidad - Marcos Witt New Share W BPM 100 Key A Major Transpose D …" at bounding box center [472, 236] width 944 height 473
click at [188, 292] on span "D" at bounding box center [191, 298] width 6 height 13
type textarea "D"
click at [188, 292] on span "D" at bounding box center [191, 298] width 6 height 13
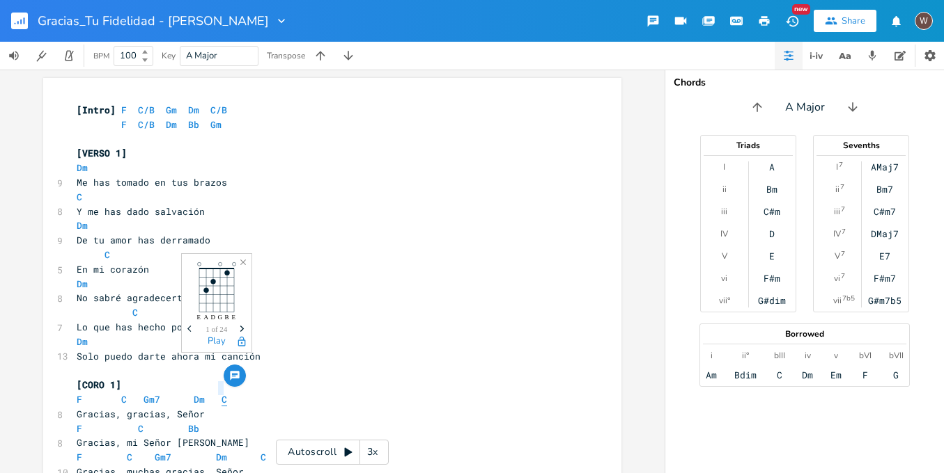
scroll to position [26, 0]
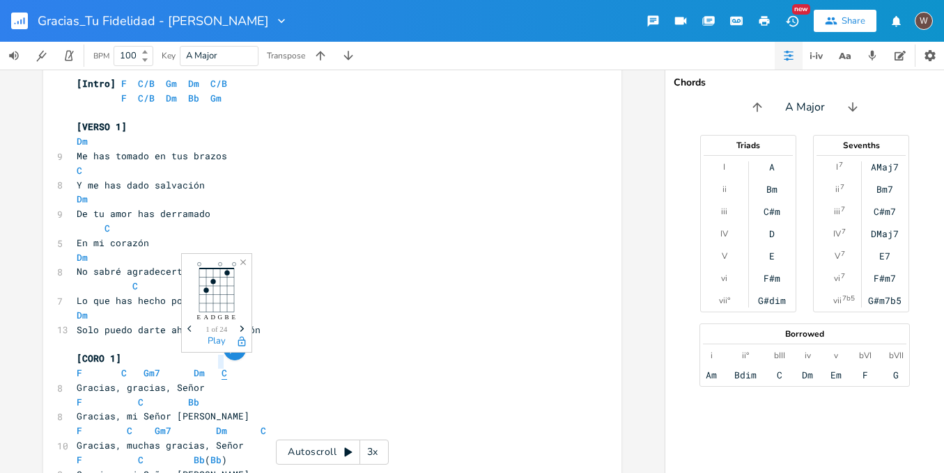
click at [221, 367] on span "C" at bounding box center [224, 373] width 6 height 13
type textarea "C"
click at [221, 367] on span "C" at bounding box center [224, 373] width 6 height 13
click at [770, 167] on div "A" at bounding box center [772, 167] width 6 height 11
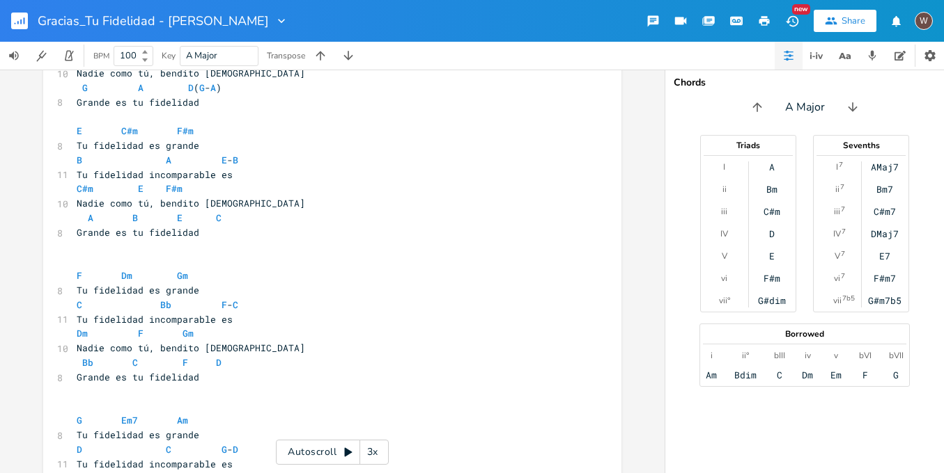
scroll to position [1036, 0]
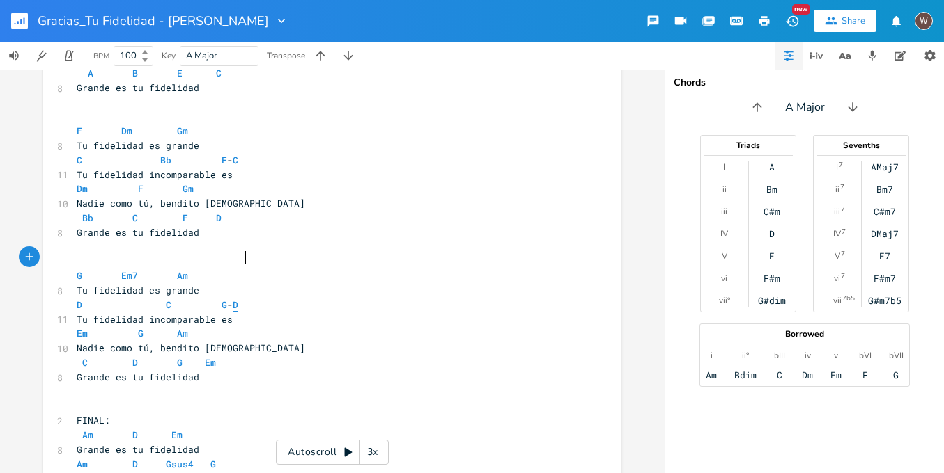
click at [238, 299] on span "D" at bounding box center [236, 305] width 6 height 13
type textarea "D"
click at [238, 299] on span "D" at bounding box center [236, 305] width 6 height 13
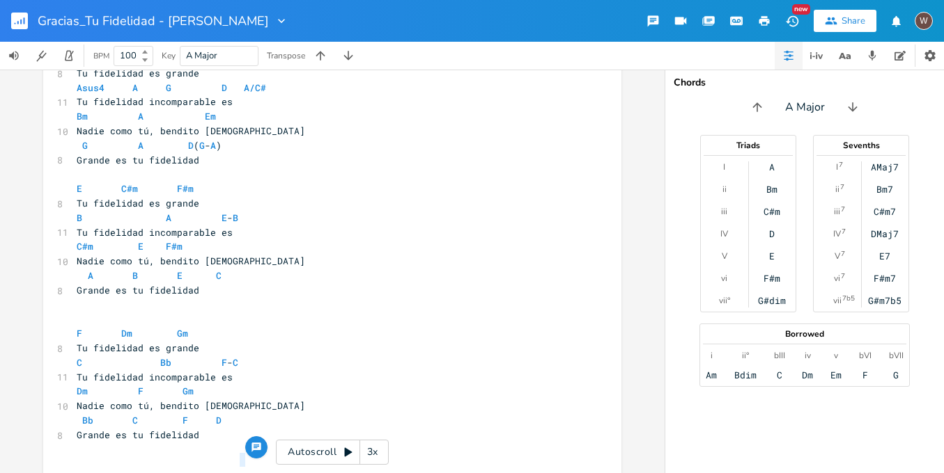
scroll to position [729, 0]
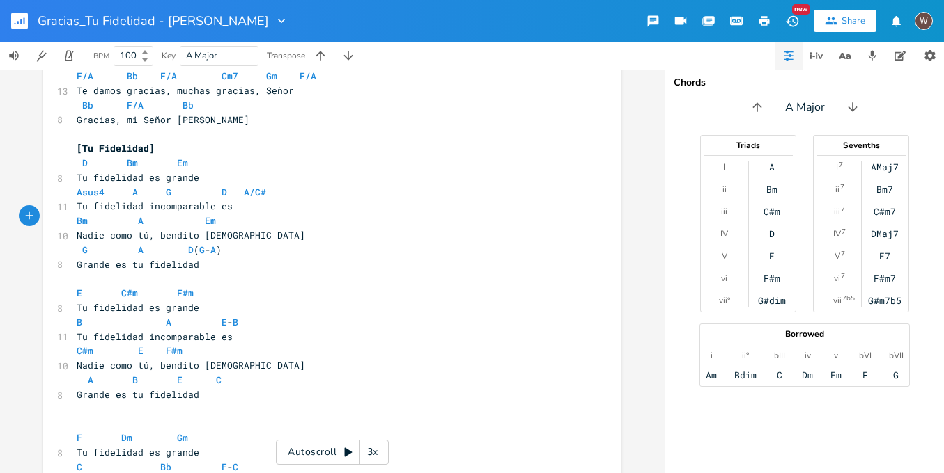
click at [221, 244] on span "G A D ( G - A )" at bounding box center [149, 250] width 145 height 13
type textarea "A"
type textarea "B"
click at [263, 230] on li "B" at bounding box center [246, 231] width 42 height 15
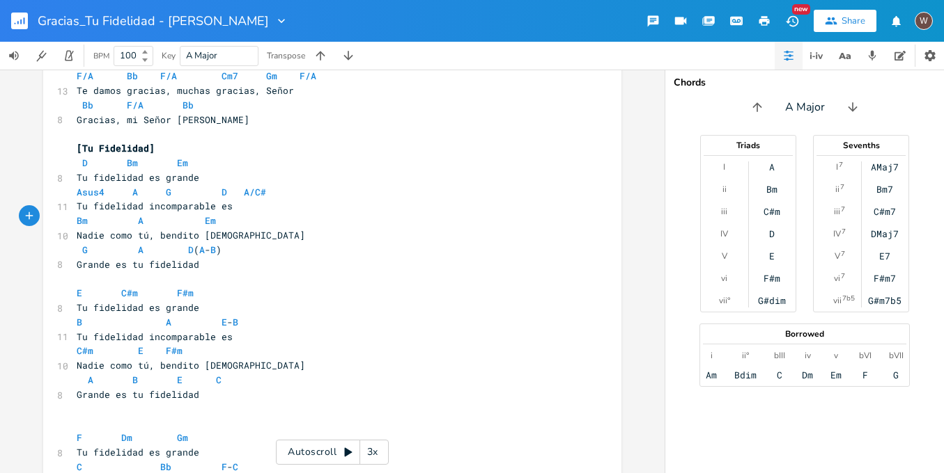
click at [193, 272] on pre "​" at bounding box center [325, 279] width 503 height 15
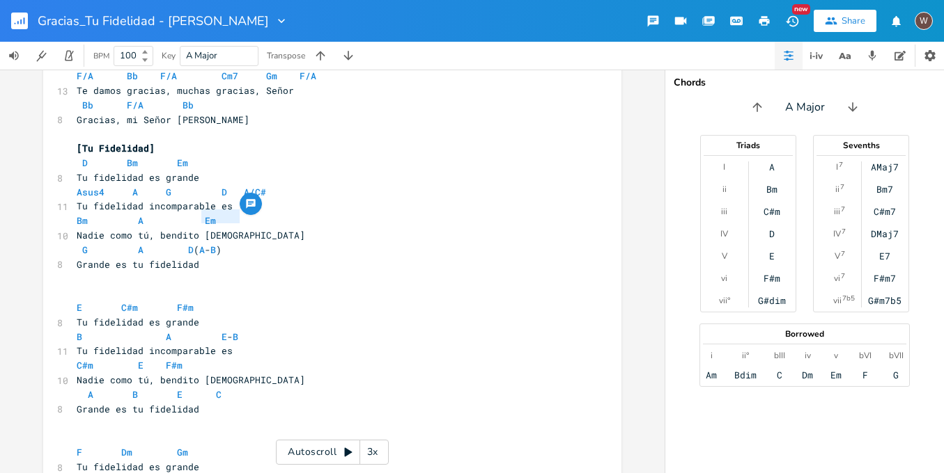
type textarea "(A-B)"
drag, startPoint x: 258, startPoint y: 219, endPoint x: 190, endPoint y: 219, distance: 67.5
click at [190, 243] on pre "G A D ( A - B )" at bounding box center [325, 250] width 503 height 15
click at [107, 286] on pre "​" at bounding box center [325, 293] width 503 height 15
click at [86, 287] on span "(A- B )" at bounding box center [91, 293] width 28 height 13
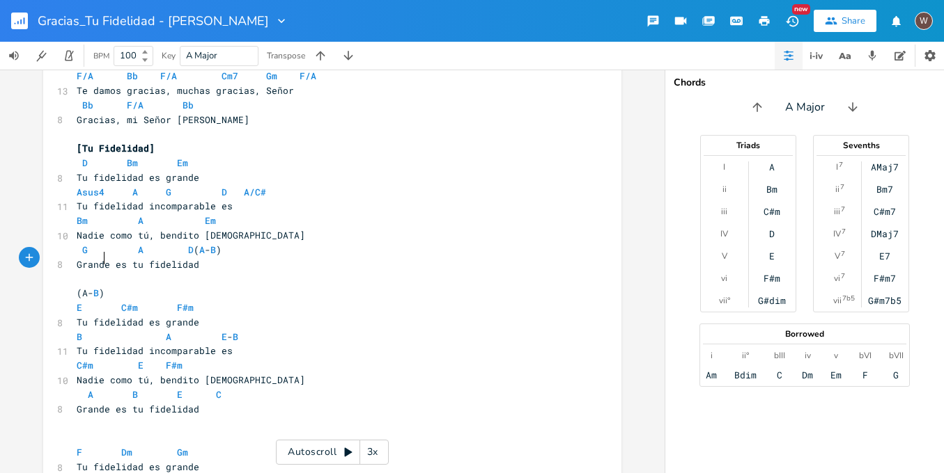
click at [101, 287] on span "(A- B )" at bounding box center [91, 293] width 28 height 13
click at [104, 287] on span "B" at bounding box center [102, 293] width 6 height 13
click at [97, 287] on span "(A - B )" at bounding box center [93, 293] width 33 height 13
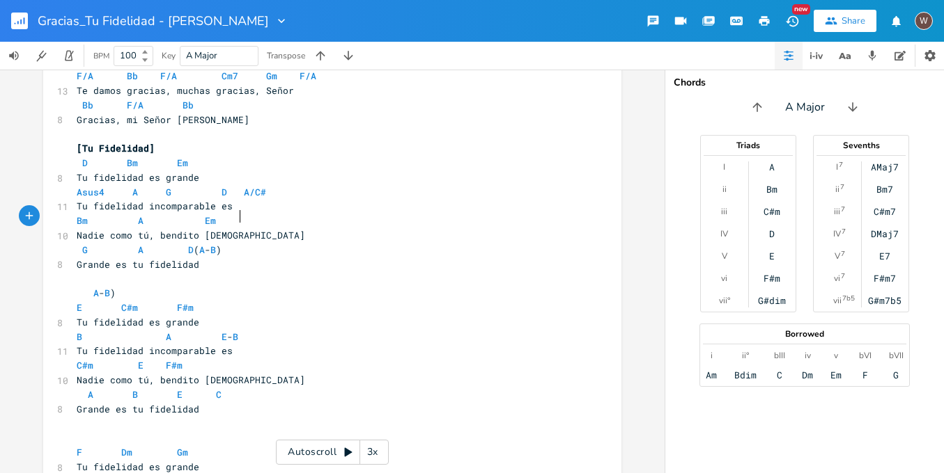
click at [260, 243] on pre "G A D ( A - B )" at bounding box center [325, 250] width 503 height 15
click at [205, 244] on span "A" at bounding box center [202, 250] width 6 height 13
type textarea "A-B"
drag, startPoint x: 227, startPoint y: 217, endPoint x: 188, endPoint y: 217, distance: 39.0
click at [188, 243] on pre "G A D A - B" at bounding box center [325, 250] width 503 height 15
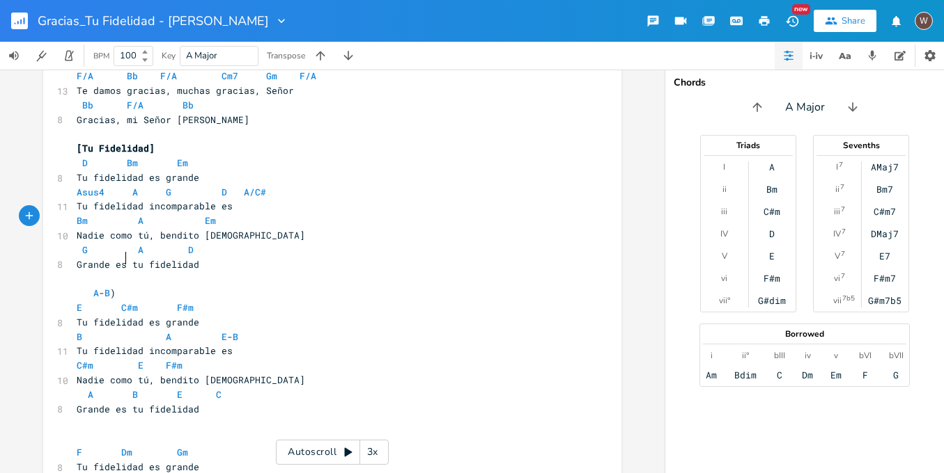
click at [134, 286] on pre "A - B )" at bounding box center [325, 293] width 503 height 15
click at [161, 141] on pre "[Tu Fidelidad]" at bounding box center [325, 148] width 503 height 15
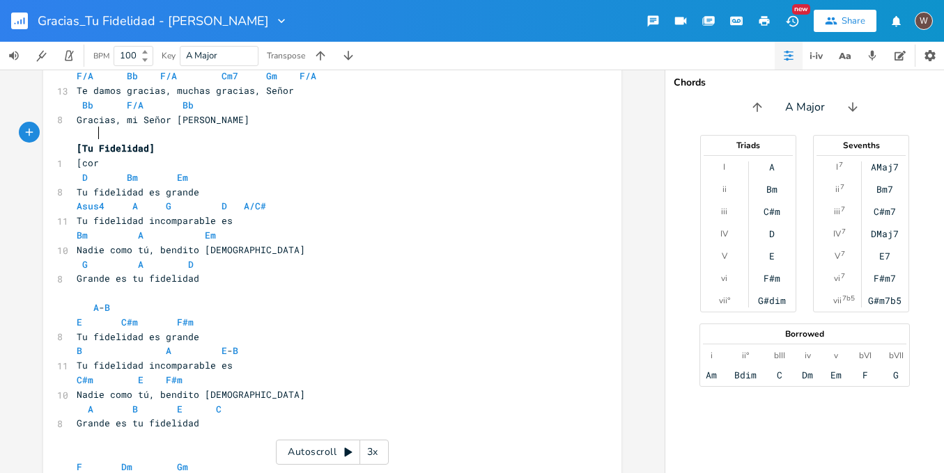
scroll to position [0, 17]
type textarea "[coro"
type textarea "CORO 1\"
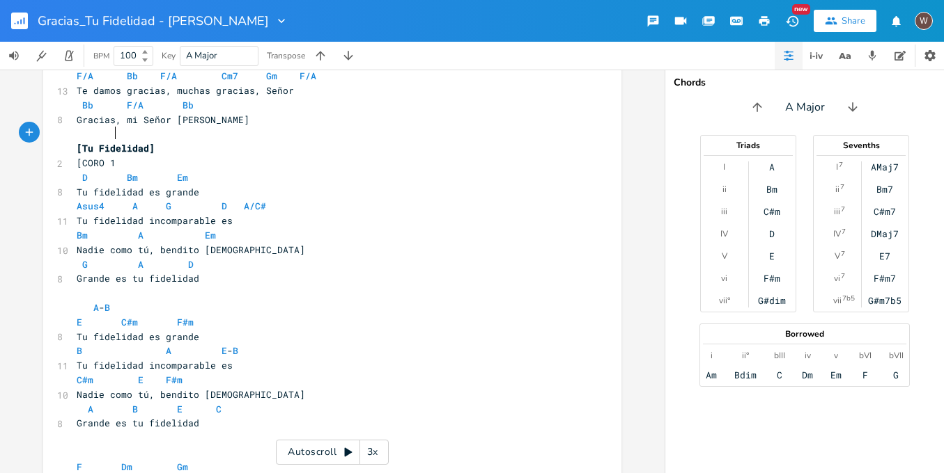
type textarea "]"
type textarea "(X2)"
type textarea "[CORO 1](X2)"
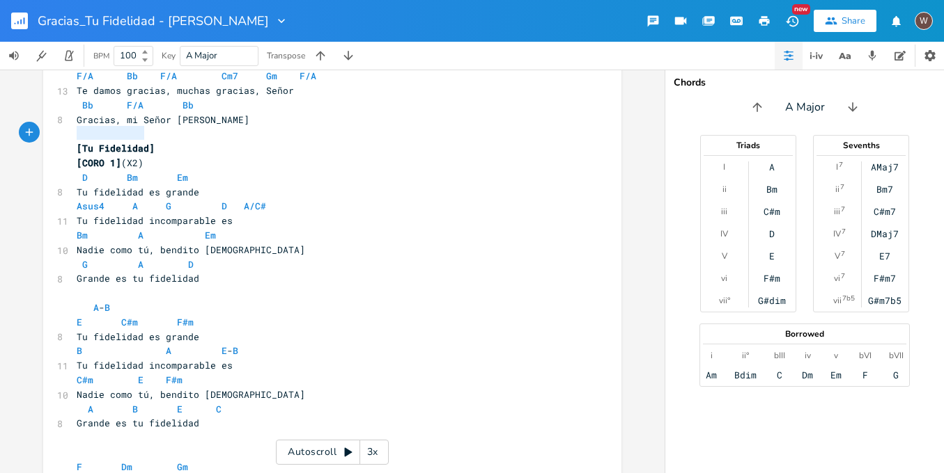
drag, startPoint x: 160, startPoint y: 133, endPoint x: 68, endPoint y: 136, distance: 92.0
click at [68, 136] on div "[CORO 1](X2) x [Intro] F C/B Gm Dm C/B F C/B Dm Bb Gm ​ [VERSO 1] Dm 9 Me has t…" at bounding box center [332, 102] width 578 height 1507
click at [129, 301] on pre "A - B" at bounding box center [325, 308] width 503 height 15
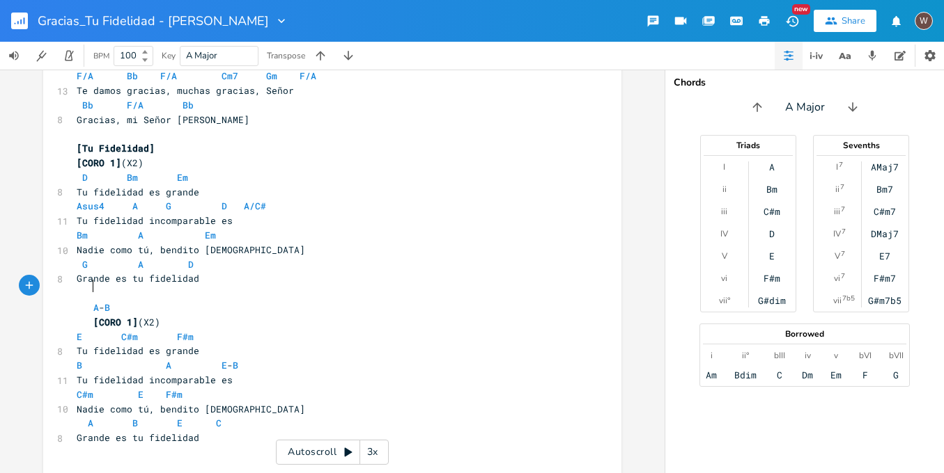
click at [93, 316] on span "[CORO 1]" at bounding box center [115, 322] width 45 height 13
click at [77, 302] on span "A - B" at bounding box center [93, 308] width 33 height 13
type textarea "[CAMBIO]"
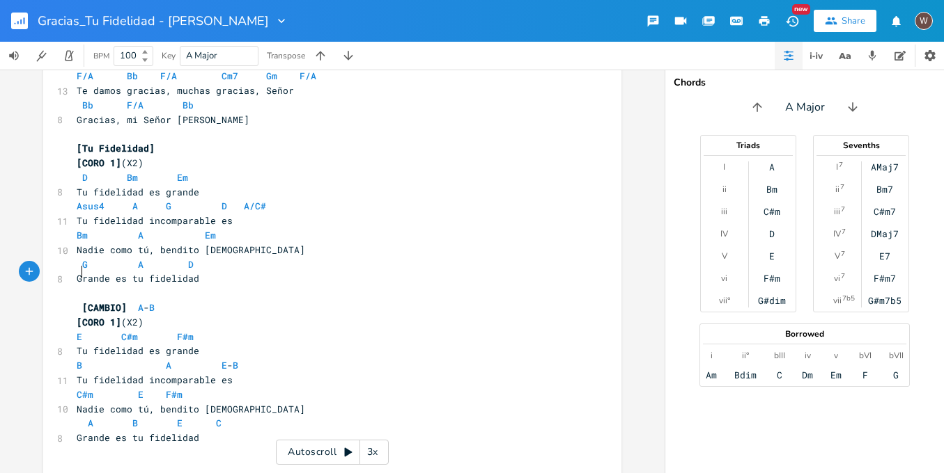
click at [82, 302] on span "[CAMBIO]" at bounding box center [104, 308] width 45 height 13
click at [113, 316] on span "[CORO 1]" at bounding box center [99, 322] width 45 height 13
type textarea "2"
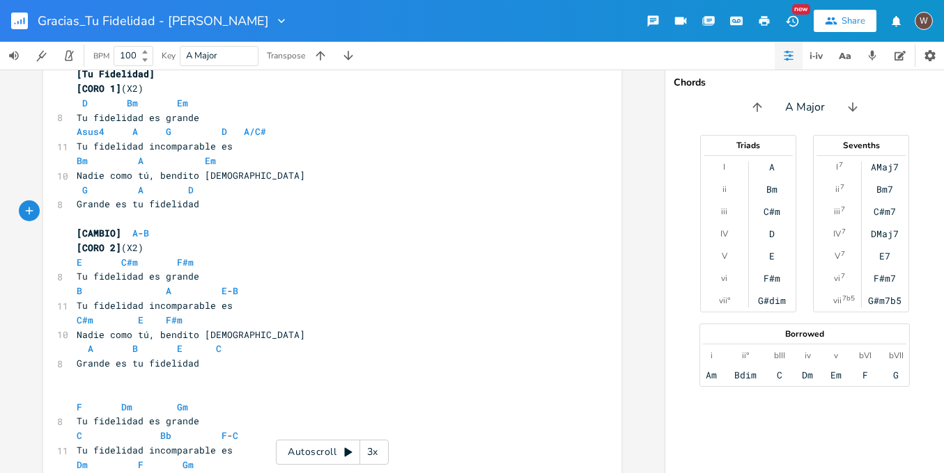
scroll to position [822, 0]
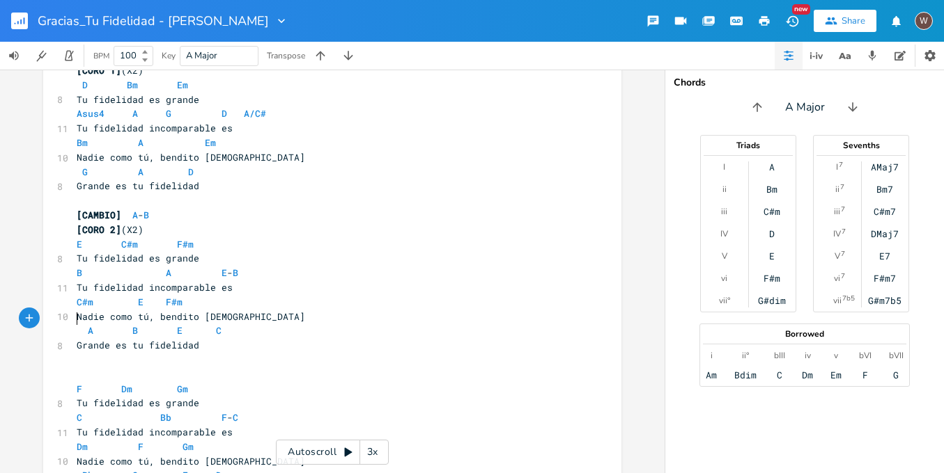
click at [175, 353] on pre "​" at bounding box center [325, 360] width 503 height 15
type textarea "C"
drag, startPoint x: 228, startPoint y: 294, endPoint x: 180, endPoint y: 292, distance: 48.8
click at [179, 324] on pre "A B E C" at bounding box center [325, 331] width 503 height 15
click at [174, 353] on pre "​" at bounding box center [325, 360] width 503 height 15
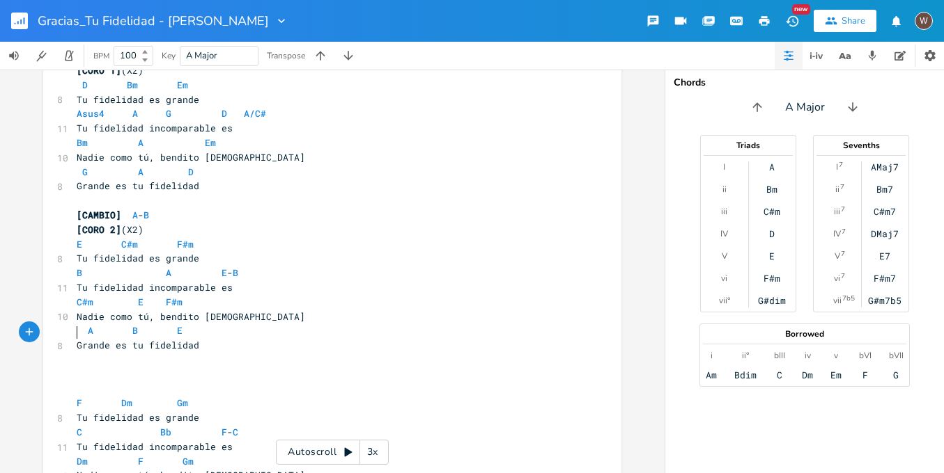
type textarea "B"
type textarea "[CAMBIO] A - B"
drag, startPoint x: 184, startPoint y: 184, endPoint x: 61, endPoint y: 185, distance: 123.2
click at [61, 185] on div "[CAMBIO] A - B x [Intro] F C/B Gm Dm C/B F C/B Dm Bb Gm ​ [VERSO 1] Dm 9 Me has…" at bounding box center [332, 24] width 578 height 1536
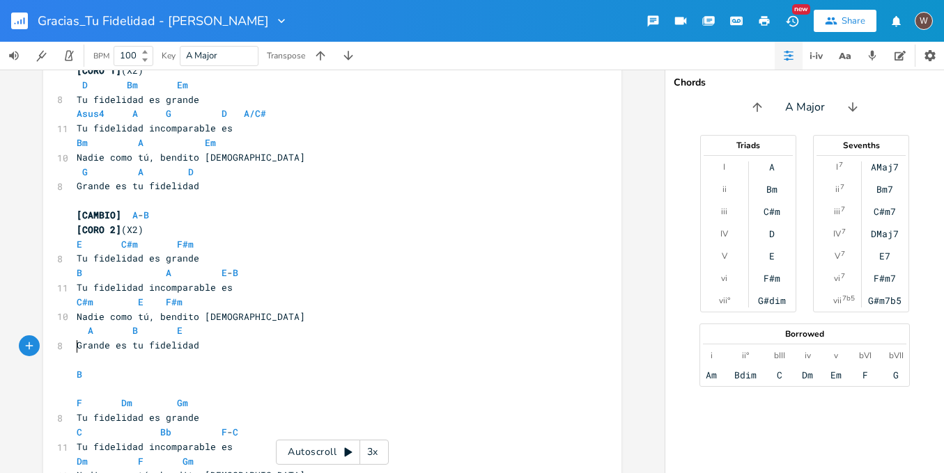
click at [97, 382] on pre "​" at bounding box center [325, 389] width 503 height 15
type textarea "B"
drag, startPoint x: 86, startPoint y: 335, endPoint x: 70, endPoint y: 334, distance: 16.0
click at [74, 368] on pre "B" at bounding box center [325, 375] width 503 height 15
type textarea "[CAMBIO] A - B [CORO 2](X2)"
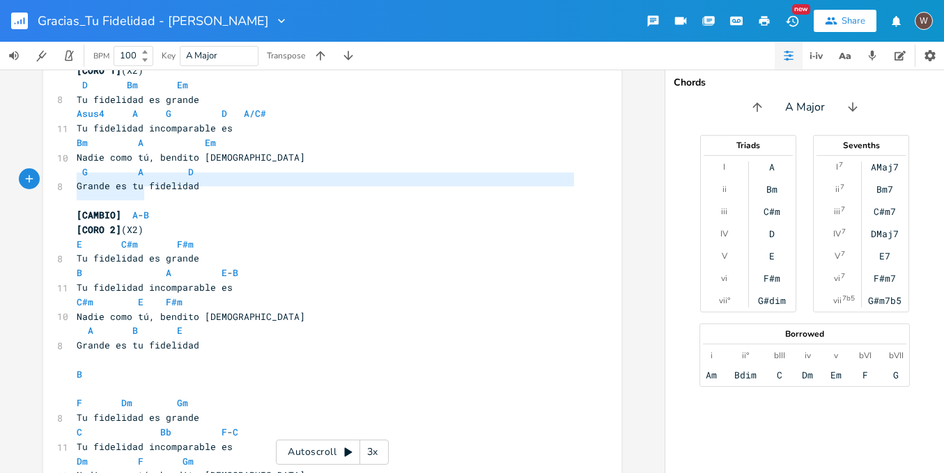
drag, startPoint x: 155, startPoint y: 196, endPoint x: 68, endPoint y: 180, distance: 88.5
click at [68, 180] on div "[CAMBIO] A - B [CORO 2](X2) x [Intro] F C/B Gm Dm C/B F C/B Dm Bb Gm ​ [VERSO 1…" at bounding box center [332, 24] width 578 height 1536
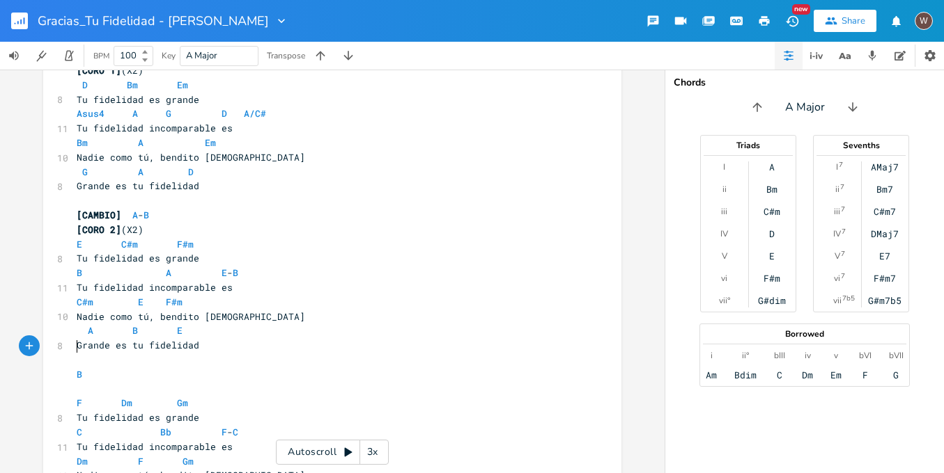
type textarea "B"
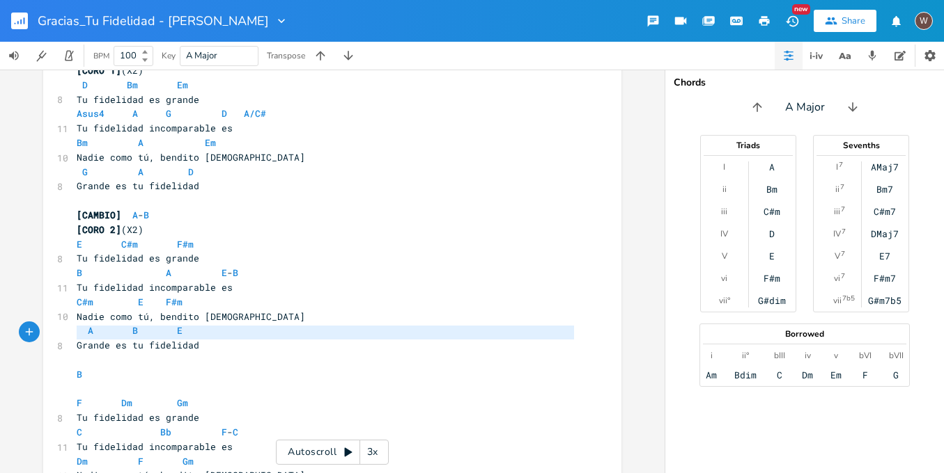
drag, startPoint x: 74, startPoint y: 342, endPoint x: 67, endPoint y: 336, distance: 9.4
click at [67, 336] on div "B x [Intro] F C/B Gm Dm C/B F C/B Dm Bb Gm ​ [VERSO 1] Dm 9 Me has tomado en tu…" at bounding box center [332, 24] width 578 height 1536
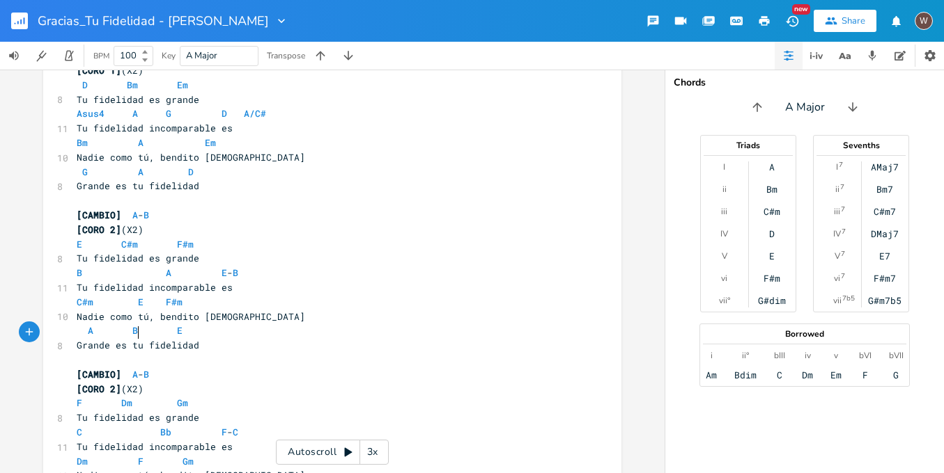
click at [135, 368] on span "[CAMBIO] A - B" at bounding box center [113, 374] width 72 height 13
type textarea "B"
click at [166, 368] on pre "[CAMBIO] B - B" at bounding box center [325, 375] width 503 height 15
type textarea "C"
click at [166, 348] on li "C" at bounding box center [172, 347] width 42 height 15
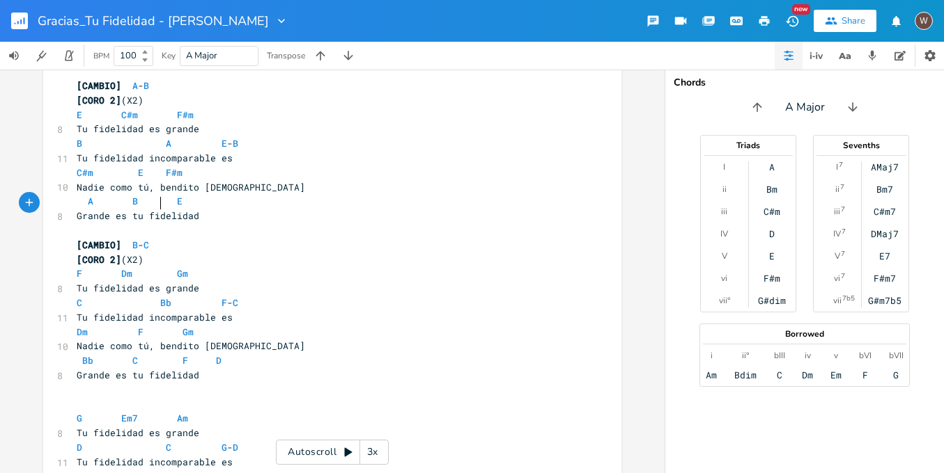
scroll to position [935, 0]
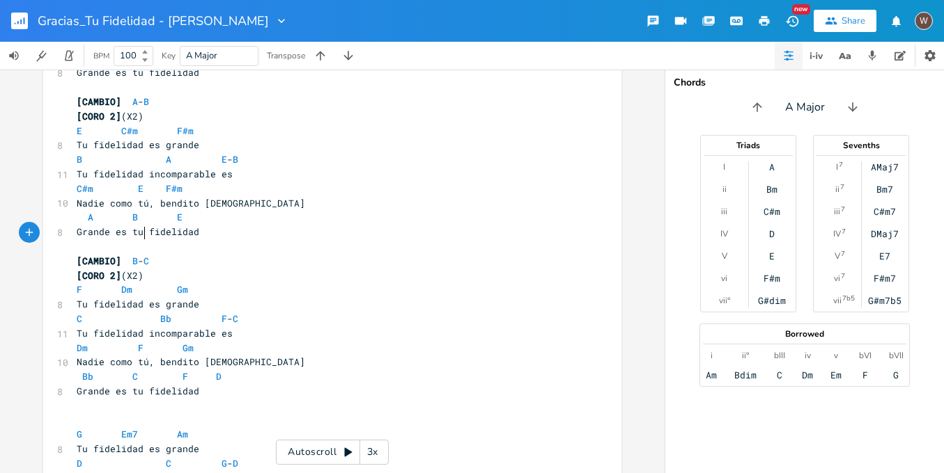
click at [146, 269] on pre "[CORO 2] (X2)" at bounding box center [325, 276] width 503 height 15
type textarea "1"
type textarea "3"
click at [117, 240] on pre "​" at bounding box center [325, 247] width 503 height 15
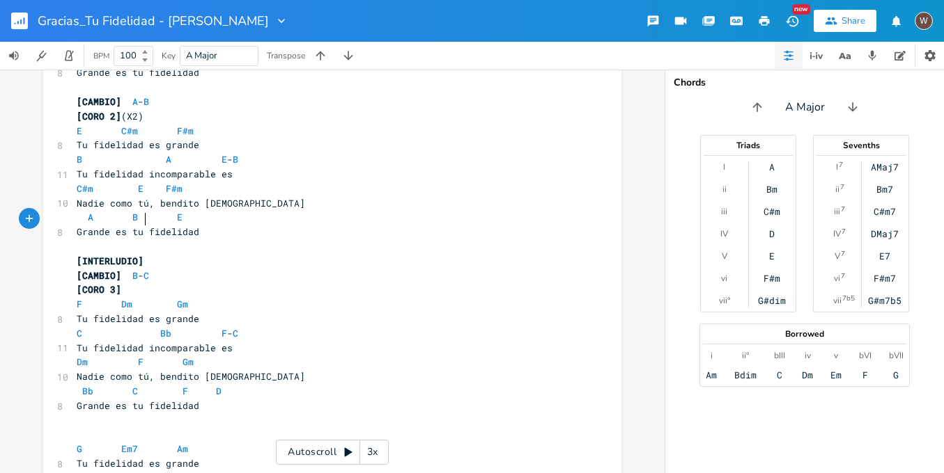
scroll to position [0, 49]
type textarea "[INTERLUDIO]"
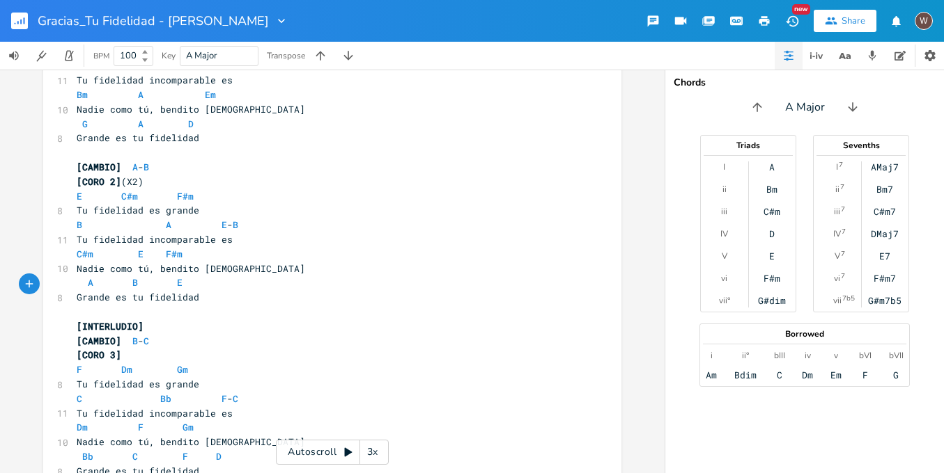
scroll to position [872, 0]
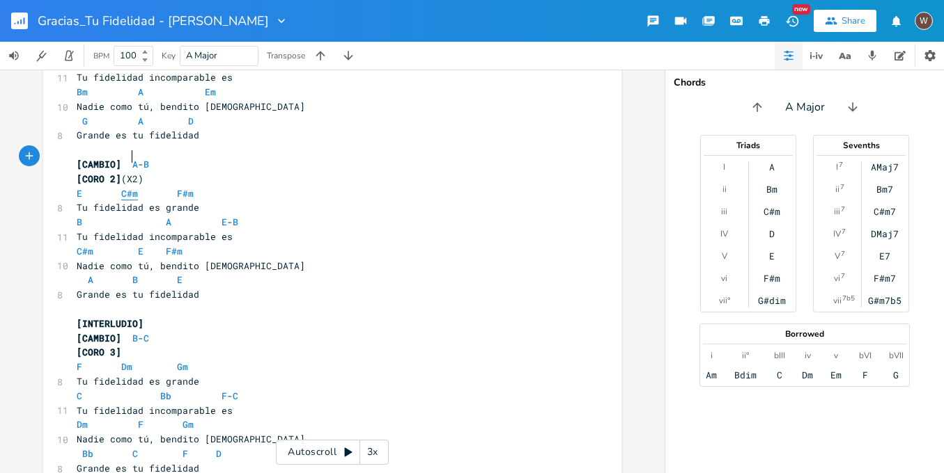
click at [126, 187] on span "C#m" at bounding box center [129, 193] width 17 height 13
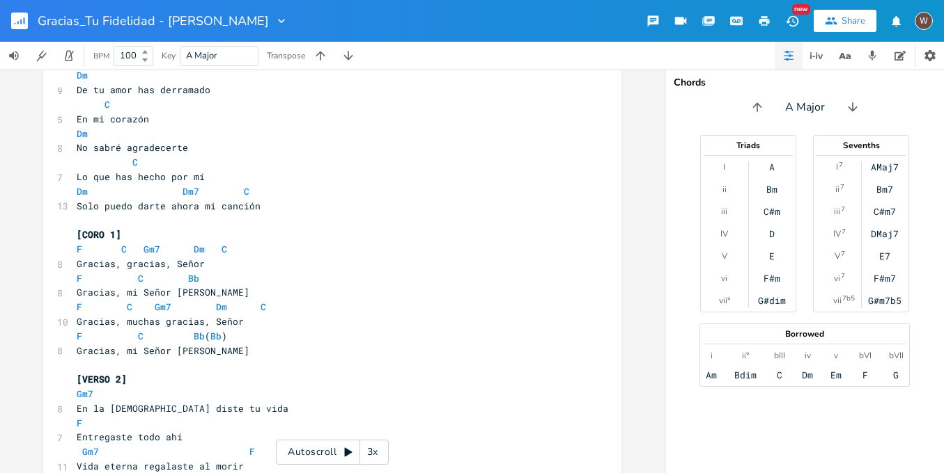
scroll to position [0, 0]
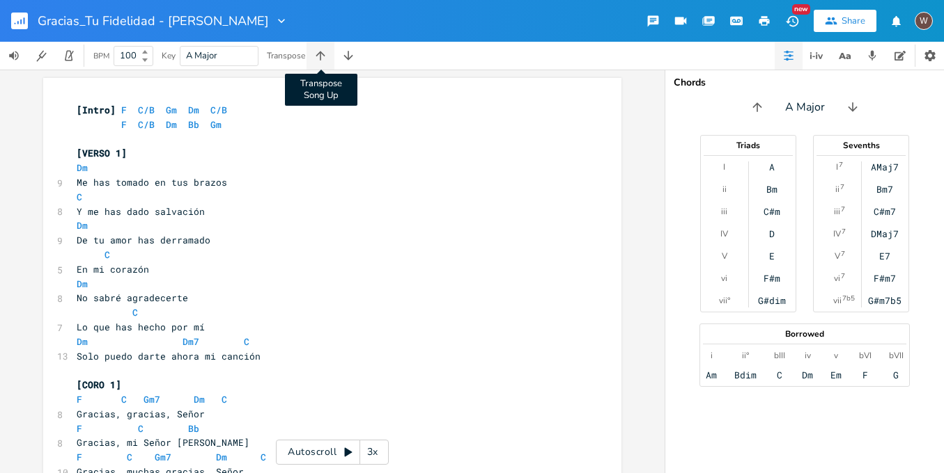
click at [315, 61] on icon "button" at bounding box center [320, 56] width 14 height 14
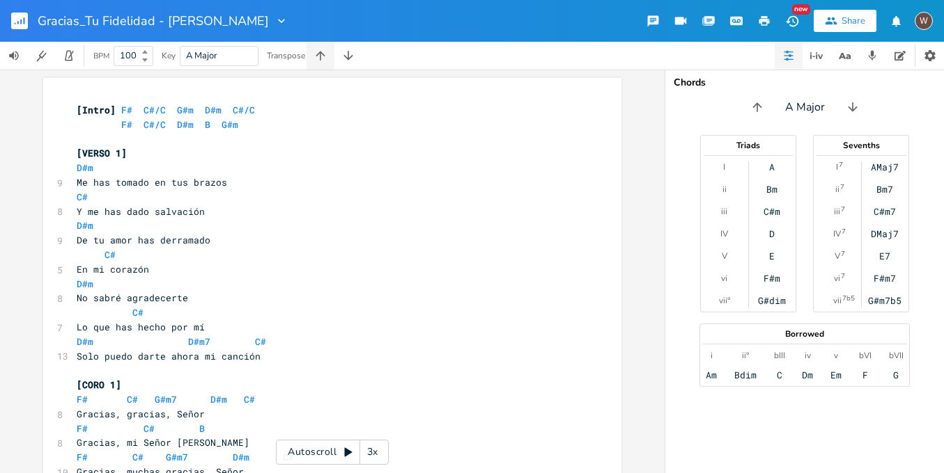
scroll to position [597, 0]
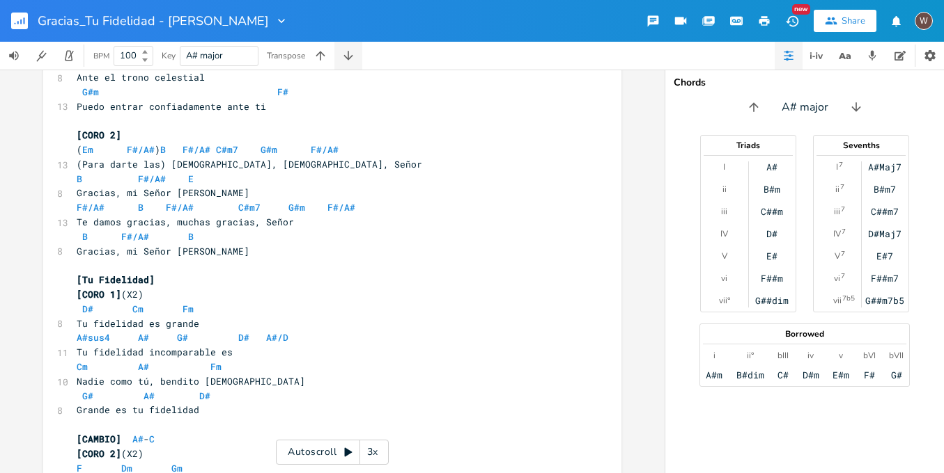
click at [341, 59] on icon "button" at bounding box center [348, 56] width 14 height 14
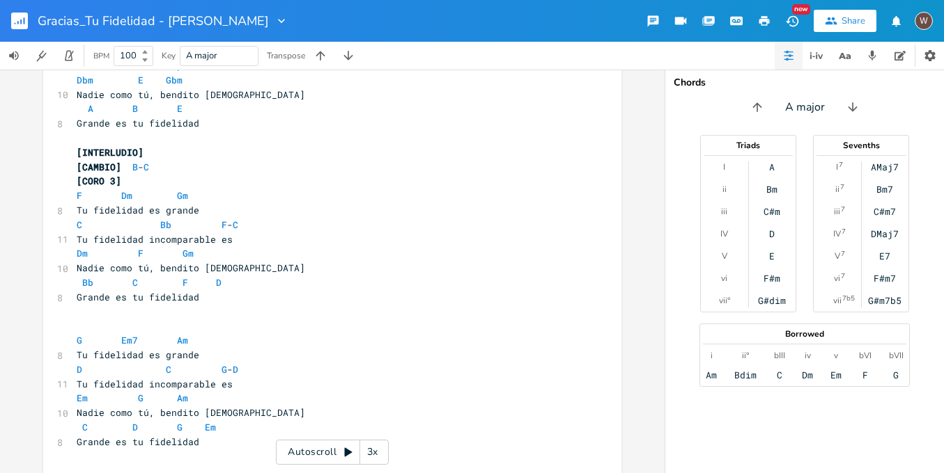
scroll to position [776, 0]
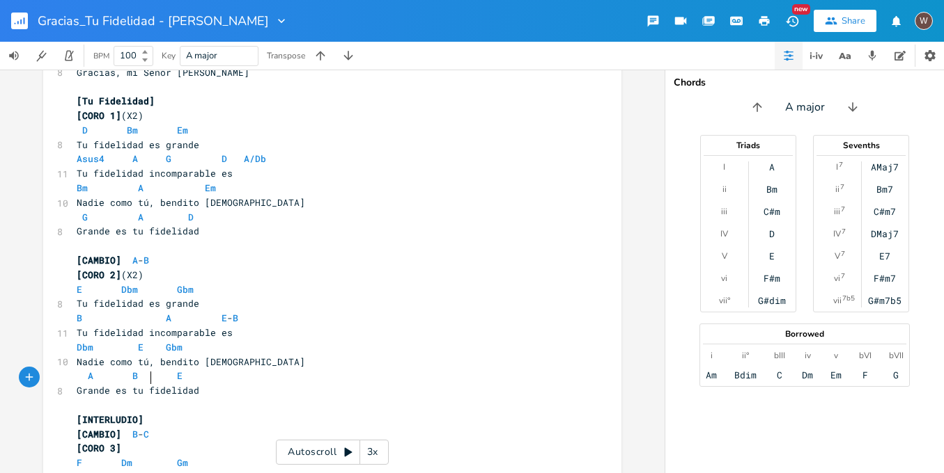
click at [157, 413] on pre "[INTERLUDIO]" at bounding box center [325, 420] width 503 height 15
type textarea "|"
type textarea "[CAMBIO]"
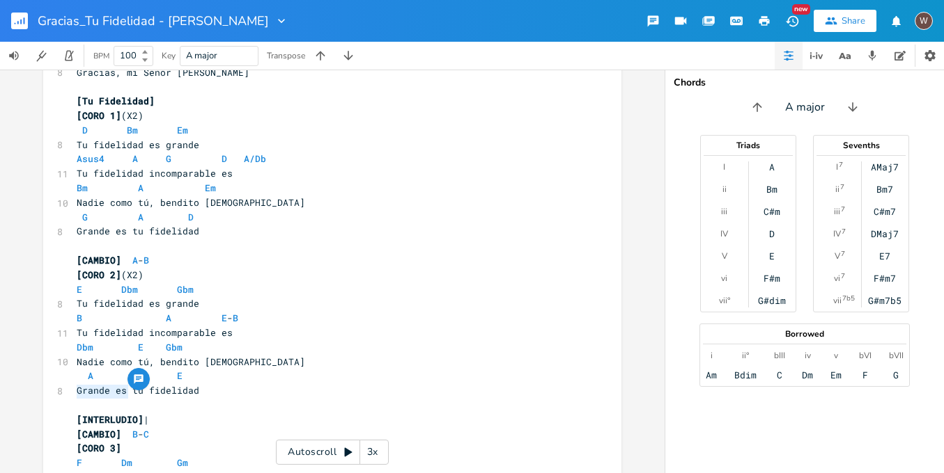
drag, startPoint x: 120, startPoint y: 391, endPoint x: 62, endPoint y: 395, distance: 57.9
click at [62, 395] on div "[CAMBIO] x [Intro] F C/B Gm Dm C/B F C/B Dm Bb Gm ​ [VERSO 1] Dm 9 Me has tomad…" at bounding box center [332, 77] width 578 height 1551
click at [182, 428] on pre "[CAMBIO] B - C" at bounding box center [325, 435] width 503 height 15
type textarea "B - C"
drag, startPoint x: 172, startPoint y: 395, endPoint x: 128, endPoint y: 393, distance: 43.9
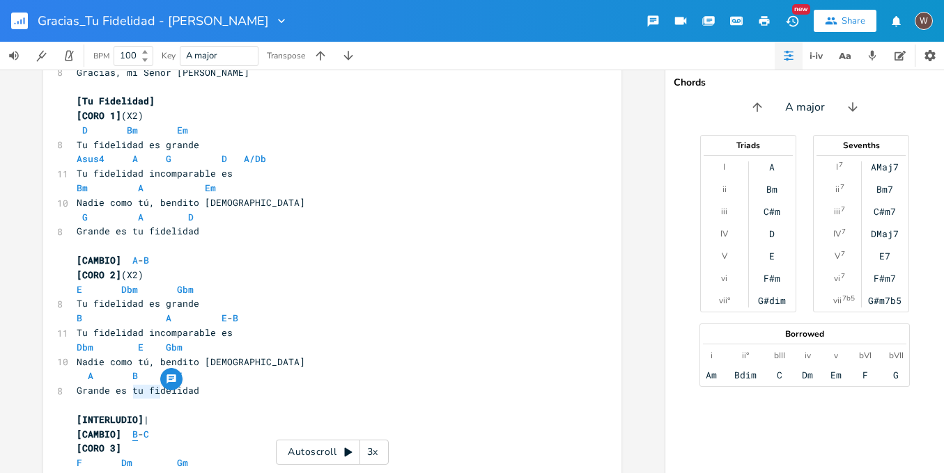
click at [128, 428] on pre "[CAMBIO] B - C" at bounding box center [325, 435] width 503 height 15
click at [127, 428] on span "[CAMBIO] B - C" at bounding box center [113, 434] width 72 height 13
type textarea "|"
click at [120, 428] on span "[CAMBIO] | B - C" at bounding box center [110, 434] width 67 height 13
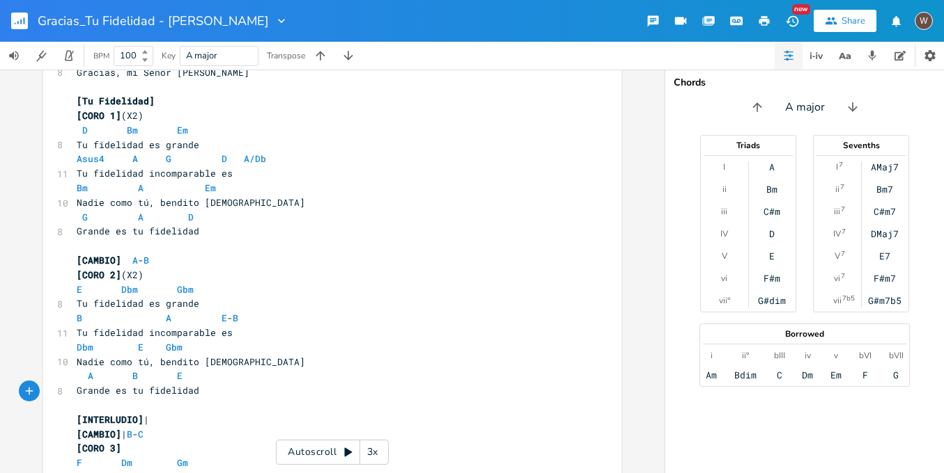
click at [161, 413] on pre "[INTERLUDIO] |" at bounding box center [325, 420] width 503 height 15
type textarea "DB"
type textarea "bm/"
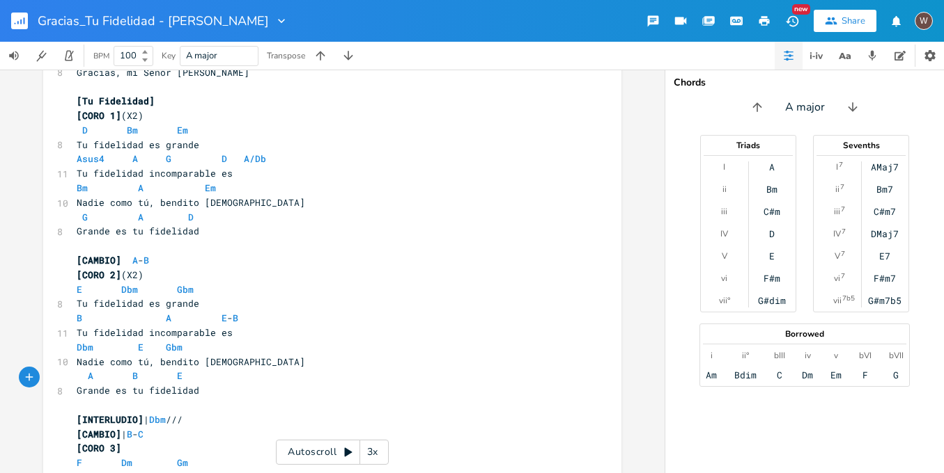
type textarea "///|"
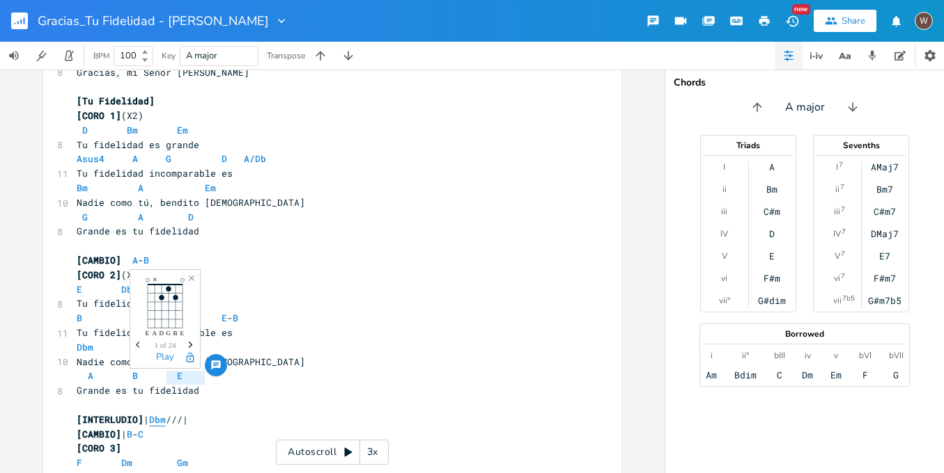
type textarea "Dbm ///|"
drag, startPoint x: 205, startPoint y: 376, endPoint x: 159, endPoint y: 373, distance: 46.0
click at [159, 373] on body "Gracias_Tu Fidelidad - Marcos Witt New Share W BPM 100 Key A major Transpose Db…" at bounding box center [472, 236] width 944 height 473
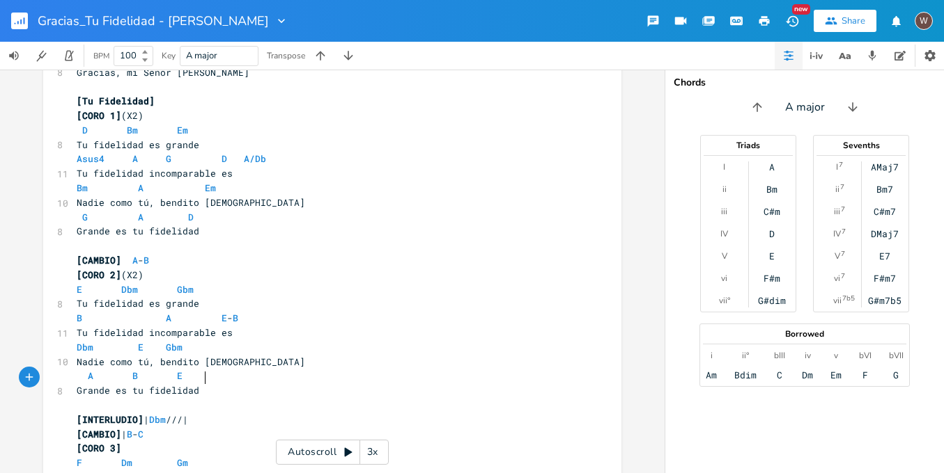
click at [227, 413] on pre "[INTERLUDIO] | Dbm ///|" at bounding box center [325, 420] width 503 height 15
paste textarea
click at [205, 414] on span "Dbm" at bounding box center [196, 420] width 17 height 13
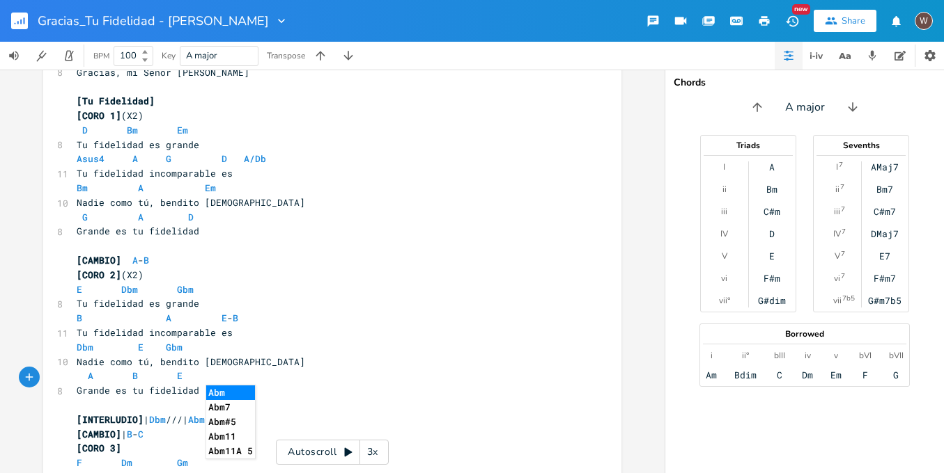
type textarea "Abm"
click at [245, 389] on li "Abm" at bounding box center [230, 393] width 49 height 15
click at [254, 413] on pre "[INTERLUDIO] | Dbm ///| Abm ///|" at bounding box center [325, 420] width 503 height 15
type textarea "a"
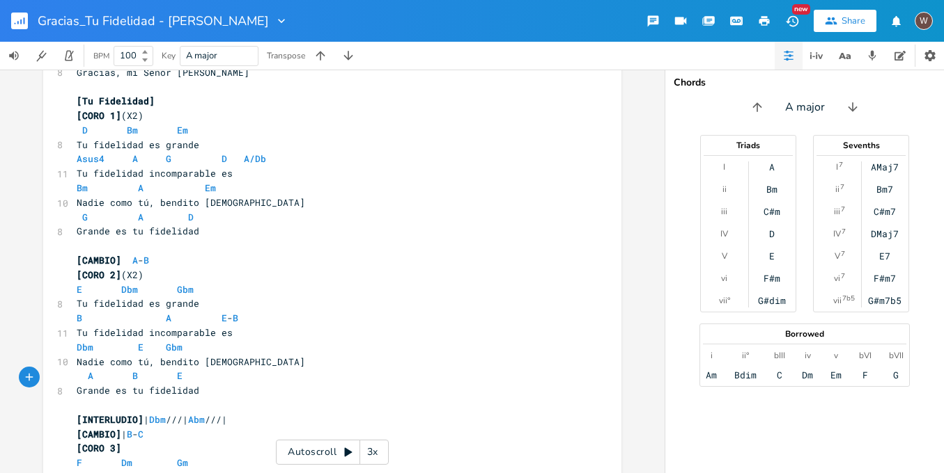
scroll to position [0, 6]
type textarea "A \\"
type textarea "///| b"
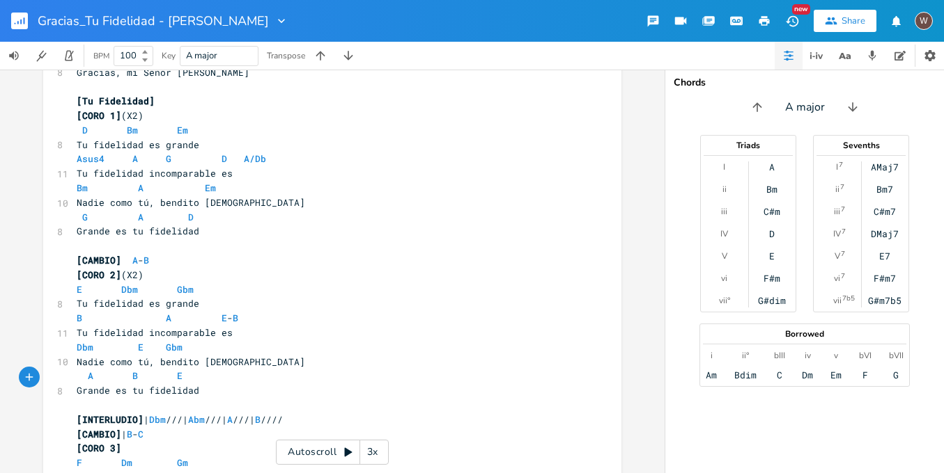
type textarea "B ////|"
type textarea "| Dbm ///| Abm ///| A ///|"
drag, startPoint x: 288, startPoint y: 382, endPoint x: 148, endPoint y: 383, distance: 139.3
click at [148, 414] on span "[INTERLUDIO] | Dbm ///| Abm ///| A ///| B ////|" at bounding box center [183, 420] width 212 height 13
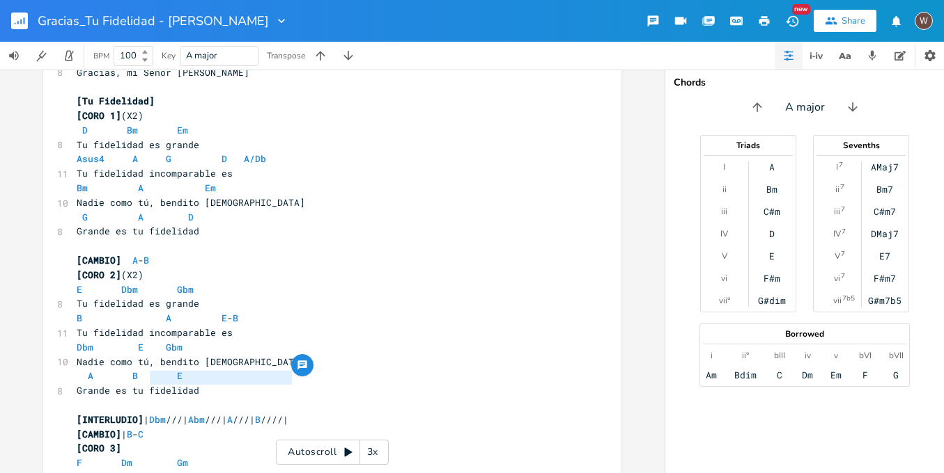
click at [143, 428] on span "[CAMBIO] | B - C" at bounding box center [110, 434] width 67 height 13
type textarea "|"
click at [143, 428] on span "[CAMBIO] | B - C" at bounding box center [110, 434] width 67 height 13
paste textarea
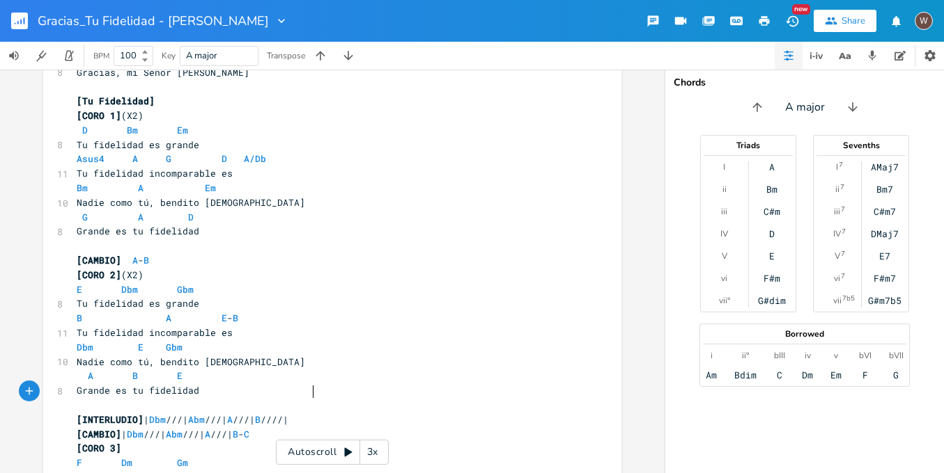
click at [249, 428] on span "[CAMBIO] | Dbm ///| Abm ///| A ///| B - C" at bounding box center [163, 434] width 173 height 13
type textarea "\"
type textarea "/"
click at [336, 441] on pre "[CORO 3]" at bounding box center [325, 448] width 503 height 15
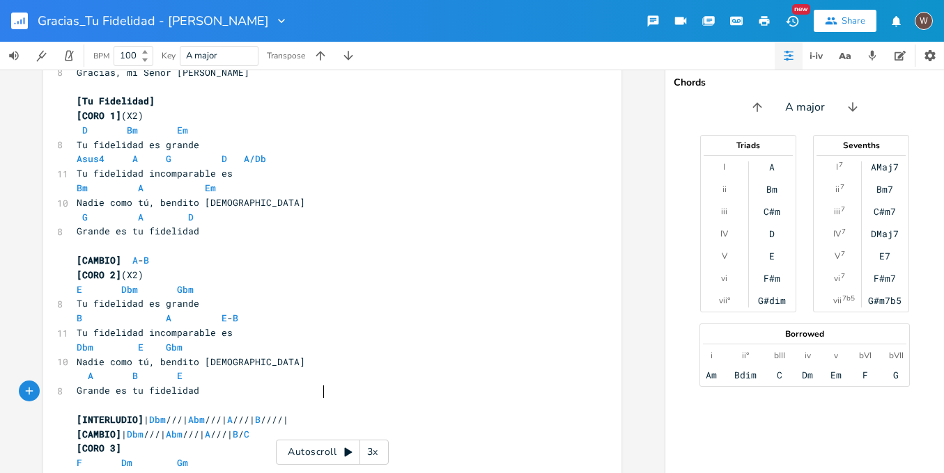
click at [331, 428] on pre "[CAMBIO] | Dbm ///| Abm ///| A ///| B / C" at bounding box center [325, 435] width 503 height 15
type textarea "/|"
click at [205, 414] on span "Abm" at bounding box center [196, 420] width 17 height 13
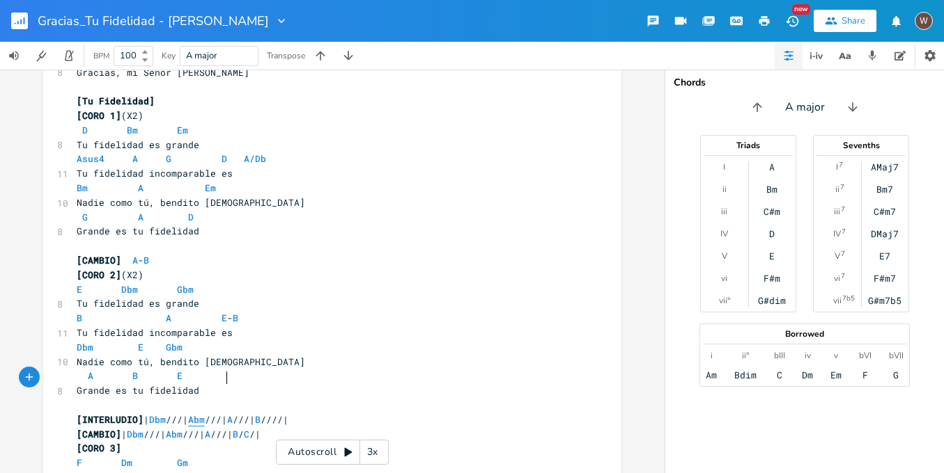
type textarea "Abm"
click at [205, 414] on span "Abm" at bounding box center [196, 420] width 17 height 13
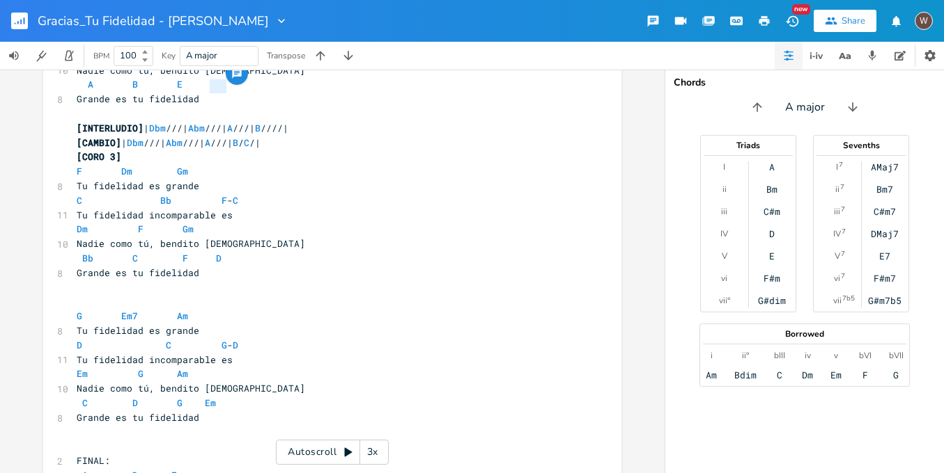
scroll to position [1106, 0]
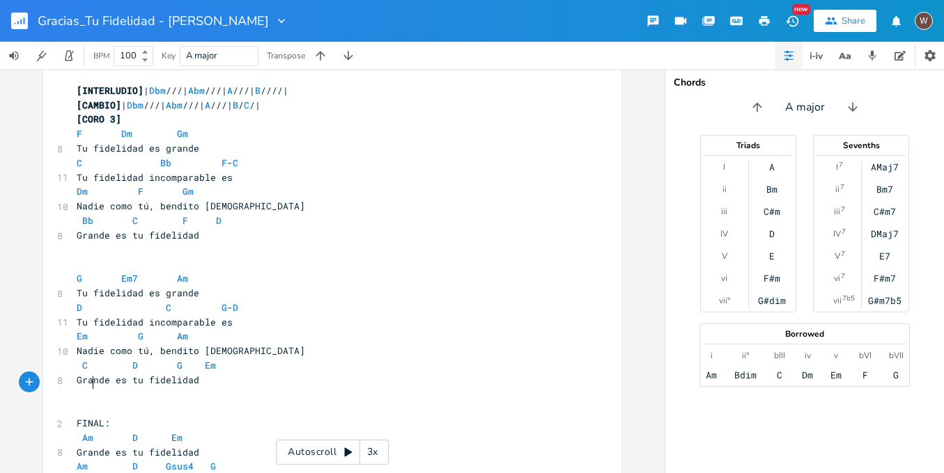
click at [90, 432] on span "Am D Em" at bounding box center [130, 438] width 106 height 13
type textarea "g"
type textarea "G"
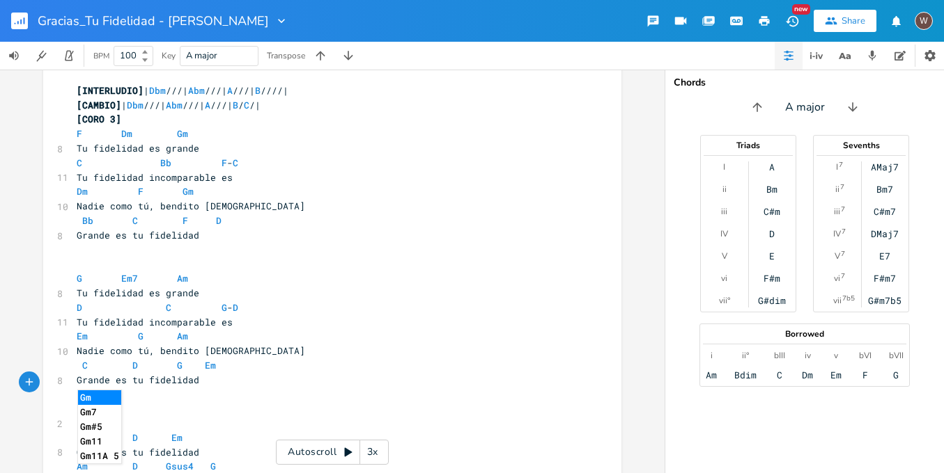
click at [133, 432] on span "Gm D Em" at bounding box center [130, 438] width 106 height 13
type textarea "C"
click at [172, 432] on span "Em" at bounding box center [176, 438] width 11 height 13
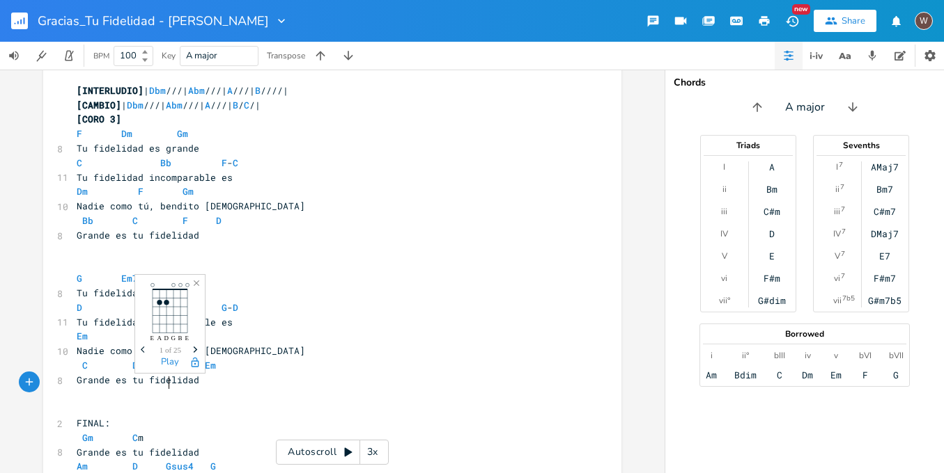
type textarea "D"
click at [226, 431] on pre "Gm C Dm" at bounding box center [325, 438] width 503 height 15
click at [79, 460] on span "Am" at bounding box center [82, 466] width 11 height 13
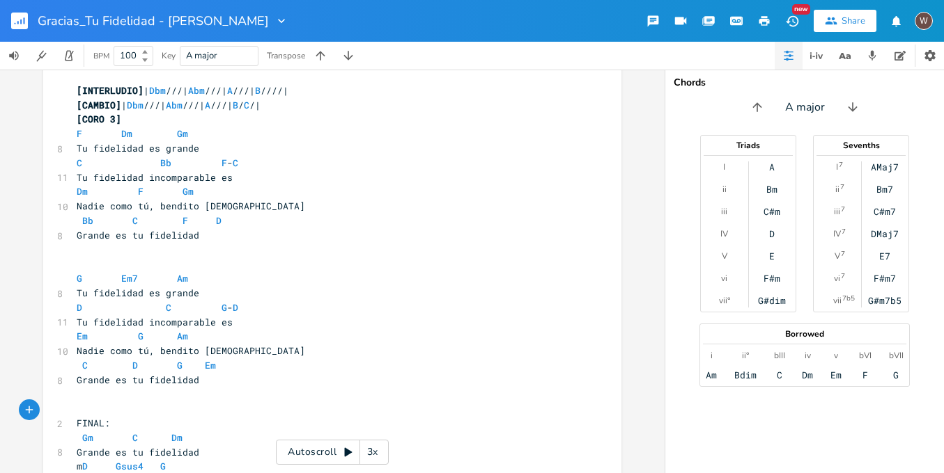
type textarea "G"
click at [134, 460] on span "Gm D Gsus4 G" at bounding box center [146, 466] width 139 height 13
type textarea "C"
click at [164, 460] on pre "Gm C Gsus4 G" at bounding box center [325, 467] width 503 height 15
type textarea "F"
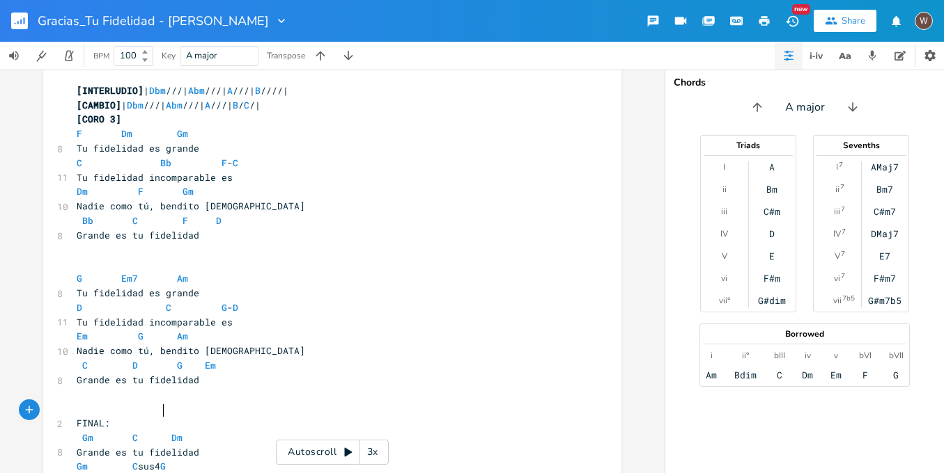
scroll to position [0, 4]
click at [211, 460] on pre "Gm C Fsus4 G" at bounding box center [325, 467] width 503 height 15
type textarea "F"
click at [117, 416] on pre "FINAL:" at bounding box center [325, 423] width 503 height 15
type textarea "]"
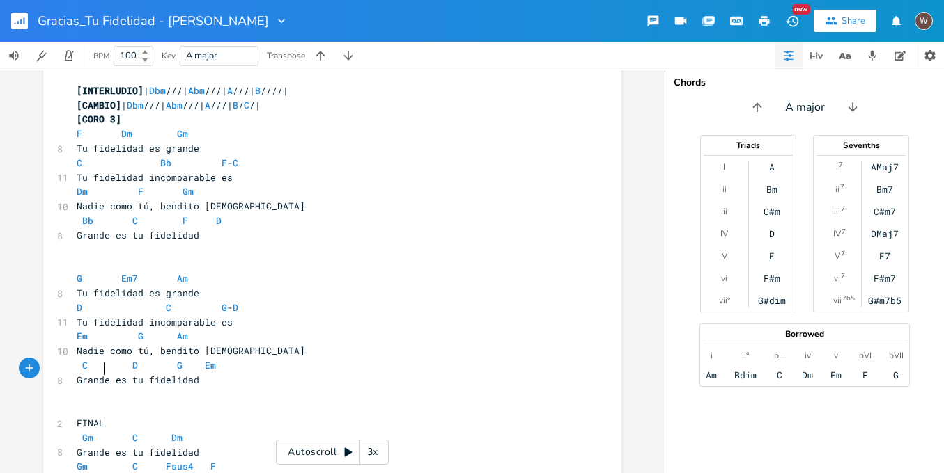
scroll to position [0, 2]
type textarea "["
click at [107, 402] on pre "​" at bounding box center [325, 409] width 503 height 15
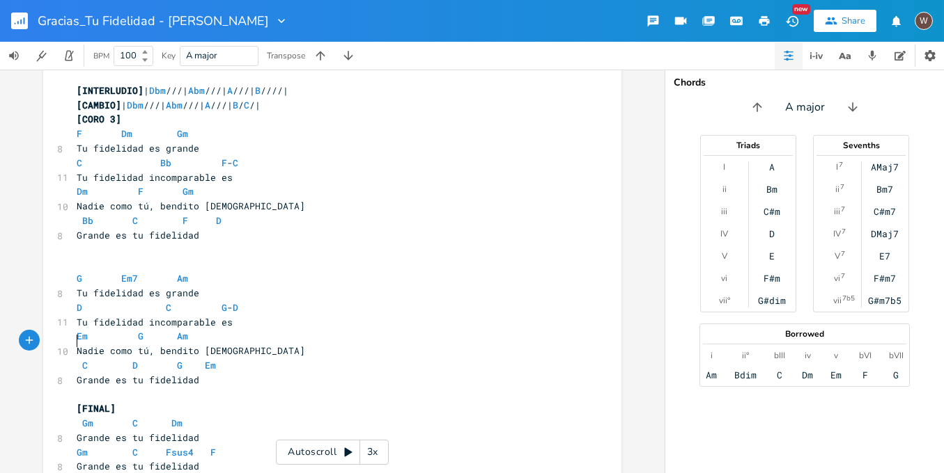
scroll to position [1092, 0]
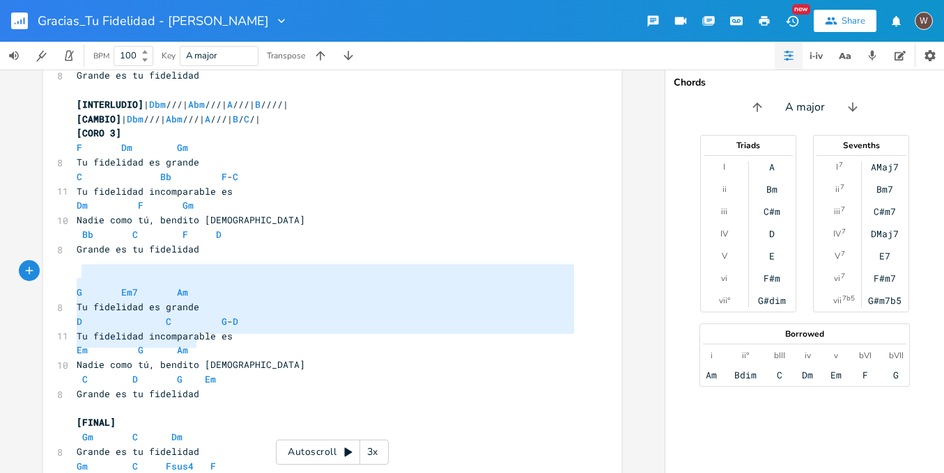
type textarea "G Em7 Am Tu fidelidad es grande D C G - D Tu fidelidad incomparable es Em G Am …"
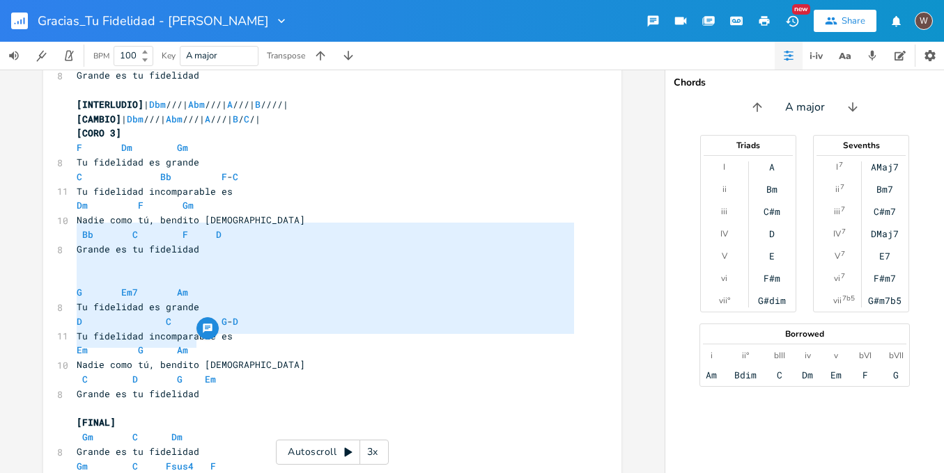
drag, startPoint x: 194, startPoint y: 344, endPoint x: 57, endPoint y: 229, distance: 178.9
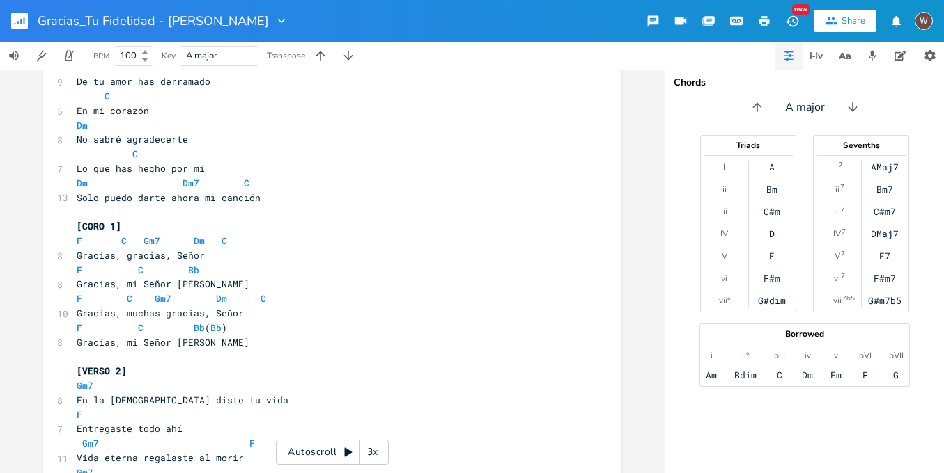
scroll to position [0, 0]
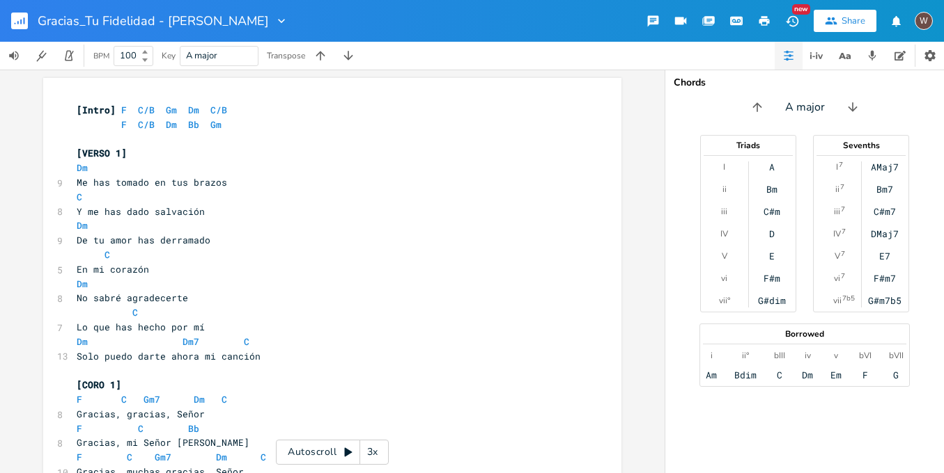
click at [112, 111] on span "[Intro] F C/B Gm Dm C/B" at bounding box center [155, 110] width 156 height 13
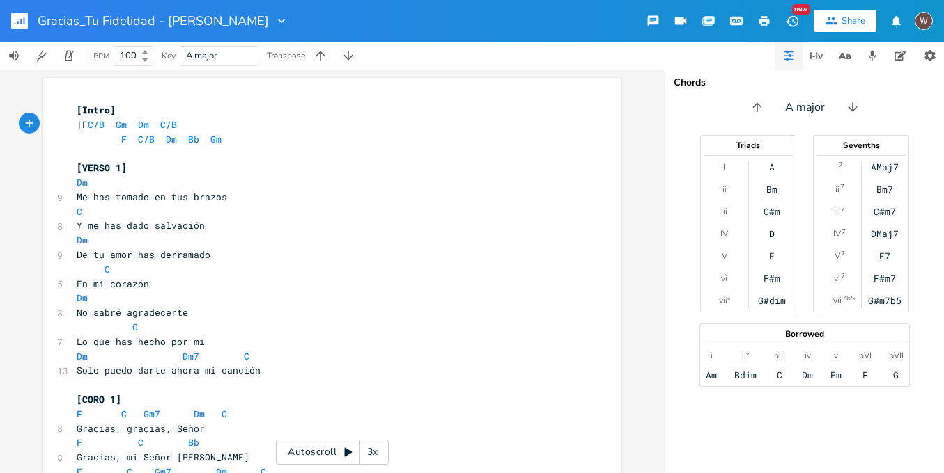
type textarea "|"
click at [96, 124] on span "| F C/B Gm Dm C/B" at bounding box center [135, 124] width 117 height 13
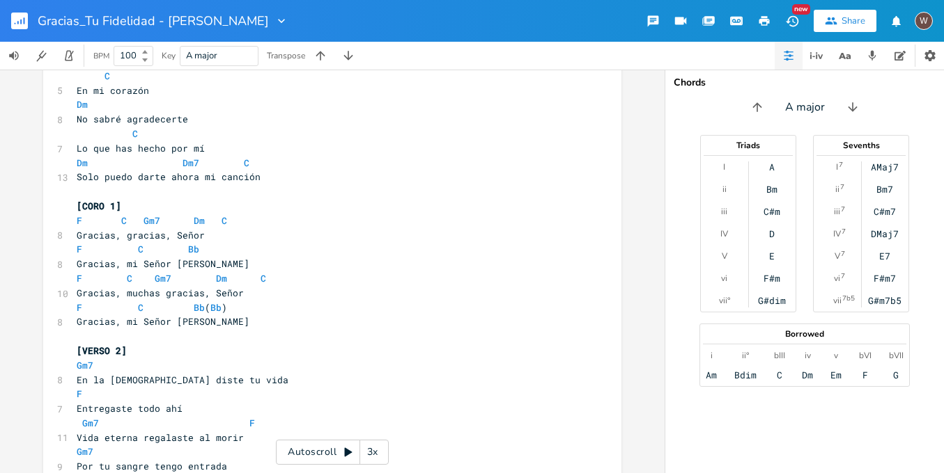
scroll to position [0, 0]
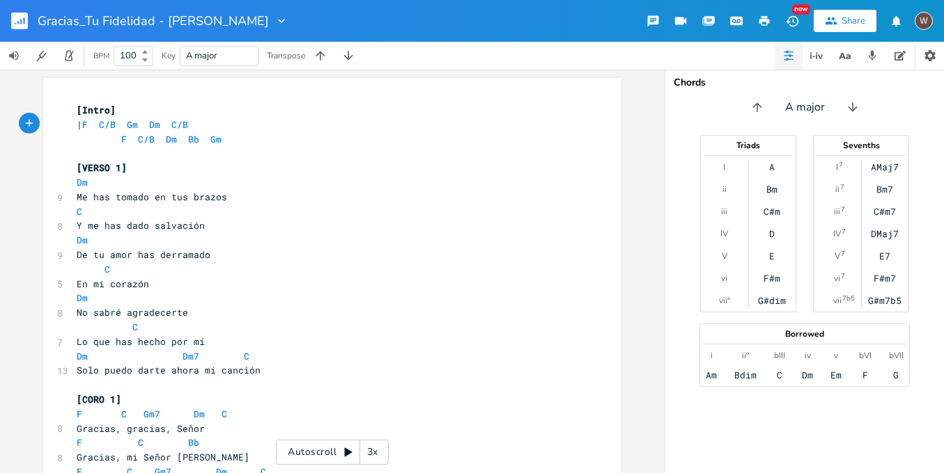
type textarea "/"
click at [125, 120] on span "| F / C/B Gm Dm C/B" at bounding box center [132, 124] width 111 height 13
type textarea "/"
click at [154, 123] on span "| F / C/B / Gm Dm C/B" at bounding box center [130, 124] width 106 height 13
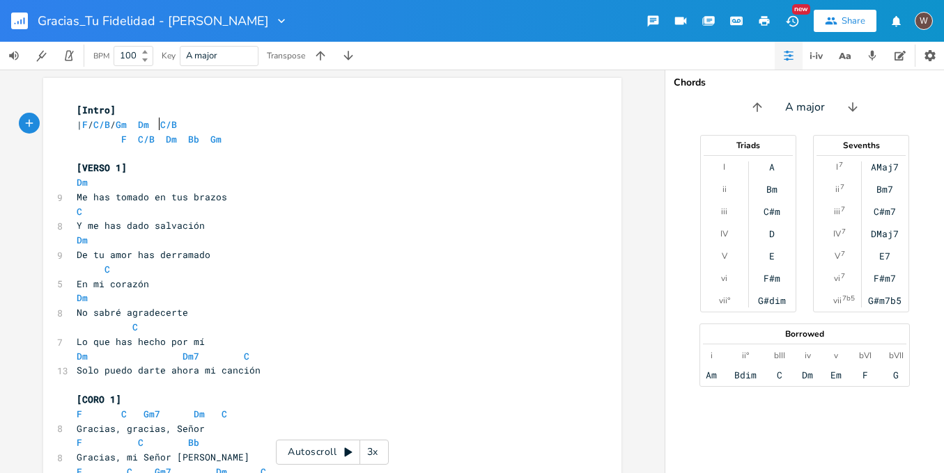
type textarea "/"
click at [131, 123] on span "| F / C/B / Gm / Dm C/B" at bounding box center [127, 124] width 100 height 13
type textarea "|"
click at [182, 126] on span "| F / C/B /| Gm / Dm C/B" at bounding box center [130, 124] width 106 height 13
click at [217, 126] on pre "| F / C/B /| Gm / Dm C/B" at bounding box center [325, 125] width 503 height 15
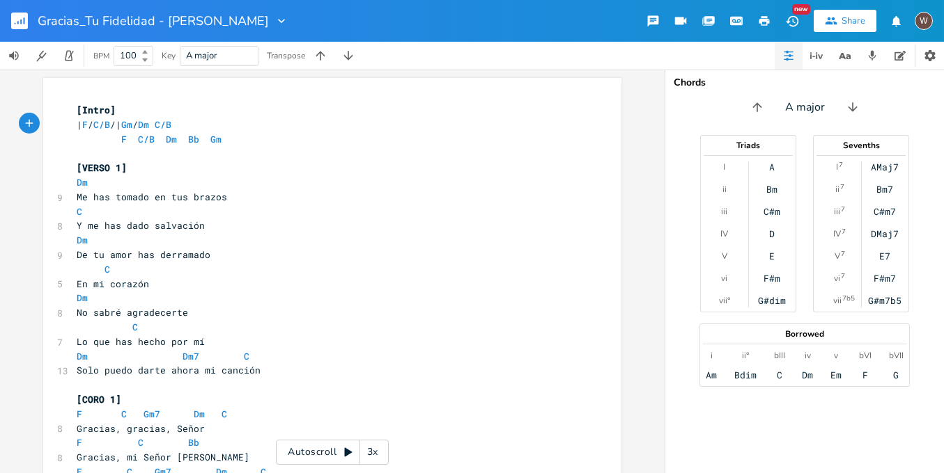
type textarea "|"
click at [112, 143] on span "F C/B Dm Bb Gm" at bounding box center [149, 139] width 145 height 13
type textarea "|"
click at [96, 135] on span "| F C/B Dm Bb Gm" at bounding box center [130, 139] width 106 height 13
type textarea "\"
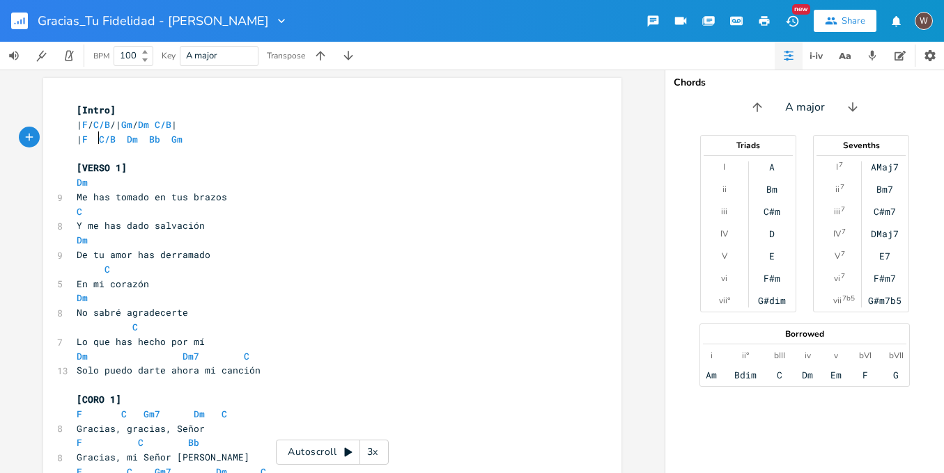
type textarea "/"
type textarea "\"
click at [98, 122] on span "| F / C/B /| Gm / Dm C/B |" at bounding box center [127, 124] width 100 height 13
type textarea "\"
click at [132, 123] on span "| F \ C/B /| Gm / Dm C/B |" at bounding box center [127, 124] width 100 height 13
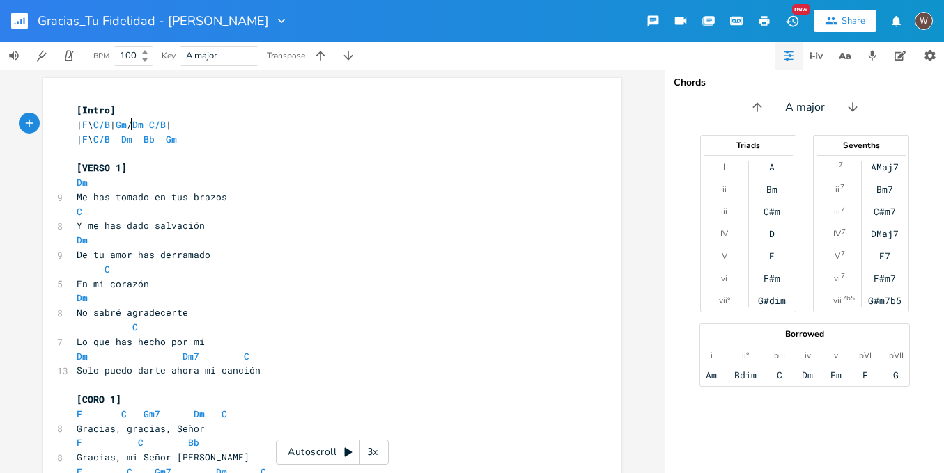
type textarea "\"
click at [164, 125] on span "| F \ C/B \| Gm / Dm C/B |" at bounding box center [127, 124] width 100 height 13
type textarea "\"
click at [126, 140] on span "| F \ C/B Dm Bb Gm" at bounding box center [127, 139] width 100 height 13
type textarea "\"
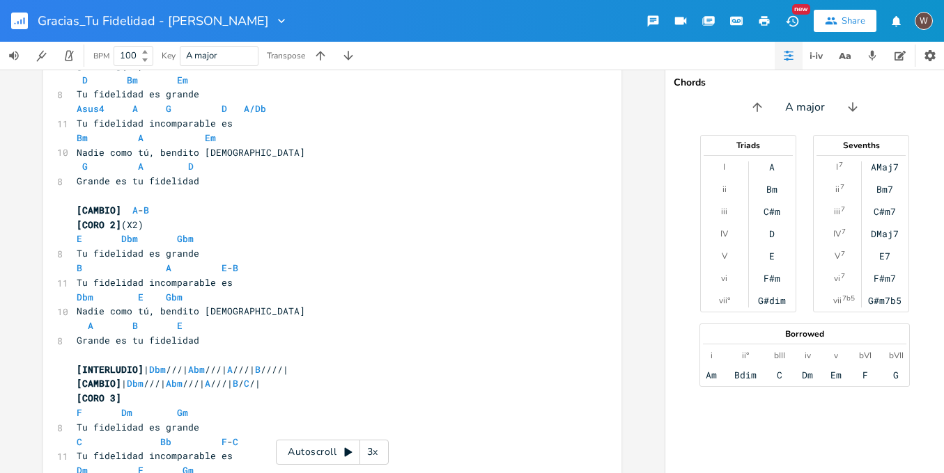
scroll to position [966, 0]
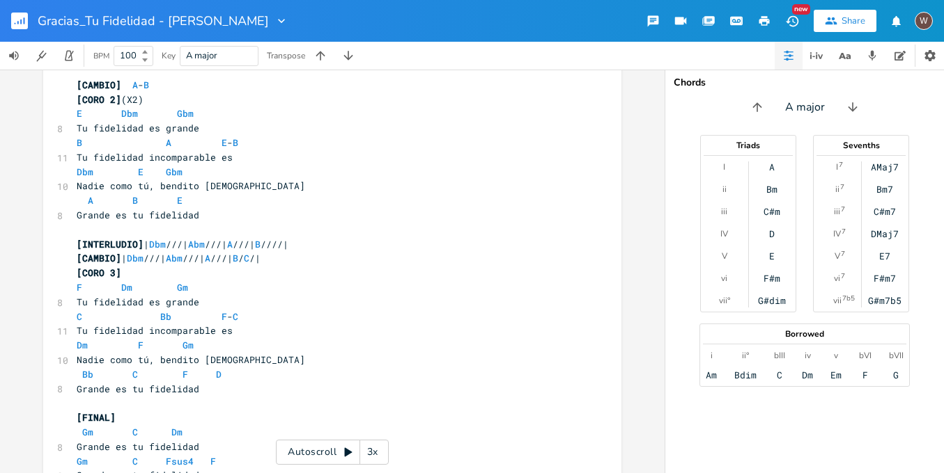
click at [189, 238] on span "[INTERLUDIO] | Dbm ///| Abm ///| A ///| B ////|" at bounding box center [183, 244] width 212 height 13
type textarea "///|"
click at [189, 238] on span "[INTERLUDIO] | Dbm ///| Abm ///| A ///| B ////|" at bounding box center [183, 244] width 212 height 13
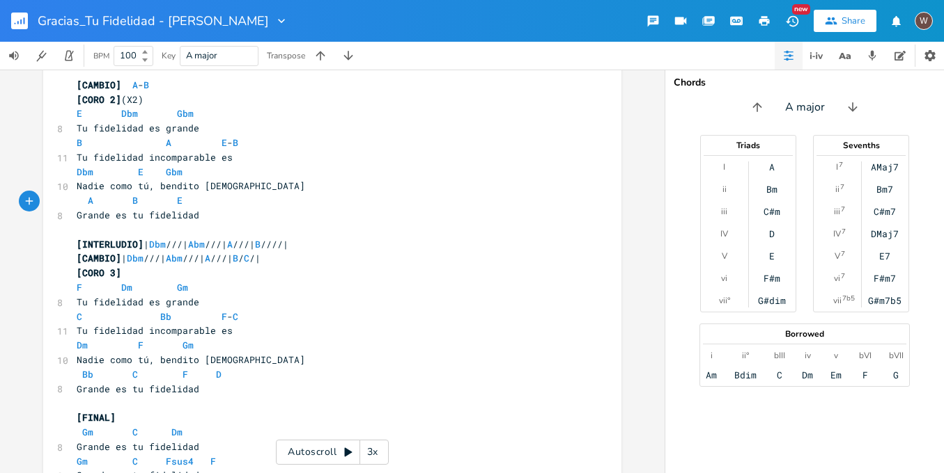
click at [195, 238] on span "[INTERLUDIO] | Dbm ///| Abm ///| A ///| B ////|" at bounding box center [183, 244] width 212 height 13
type textarea "\\\"
click at [191, 238] on span "[INTERLUDIO] | Dbm \\\| Abm ///| A ///| B ////|" at bounding box center [183, 244] width 212 height 13
type textarea "\\\|"
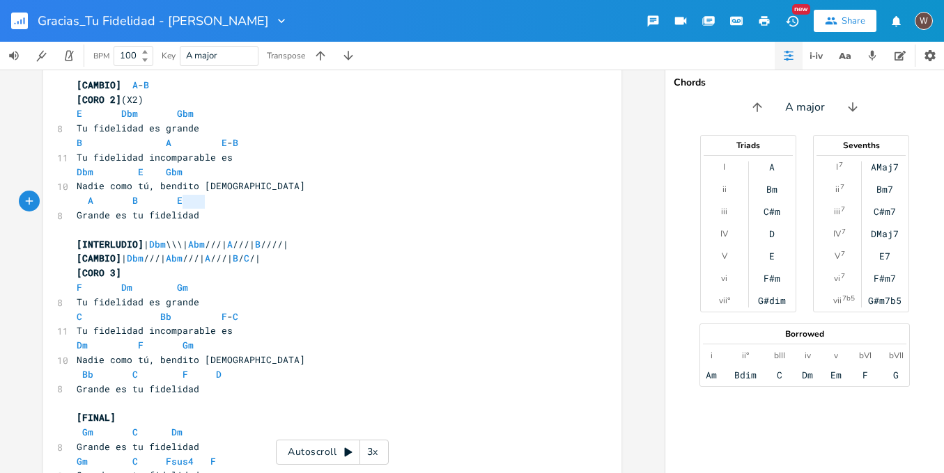
click at [191, 238] on span "[INTERLUDIO] | Dbm \\\| Abm ///| A ///| B ////|" at bounding box center [183, 244] width 212 height 13
click at [191, 252] on span "[CAMBIO] | Dbm ///| Abm ///| A ///| B / C /|" at bounding box center [169, 258] width 184 height 13
type textarea "///|"
click at [191, 252] on span "[CAMBIO] | Dbm ///| Abm ///| A ///| B / C /|" at bounding box center [169, 258] width 184 height 13
paste textarea
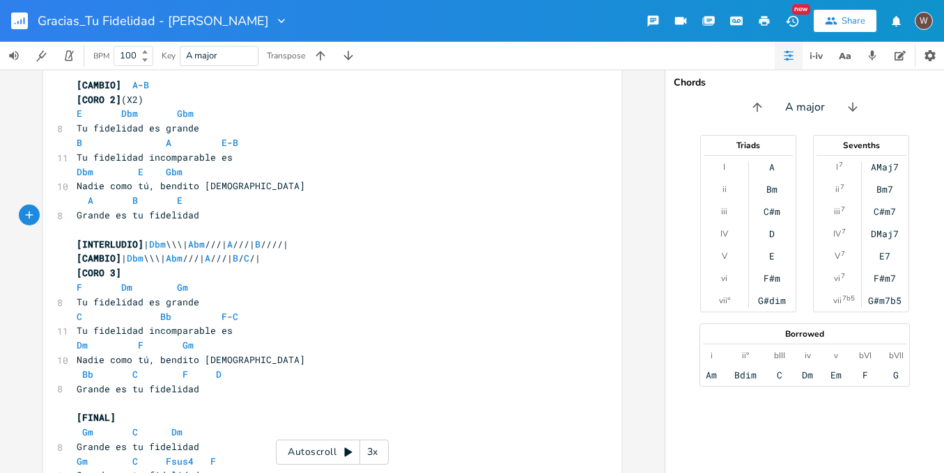
click at [234, 252] on span "[CAMBIO] | Dbm \\\| Abm ///| A ///| B / C /|" at bounding box center [169, 258] width 184 height 13
type textarea "///|"
click at [234, 252] on span "[CAMBIO] | Dbm \\\| Abm ///| A ///| B / C /|" at bounding box center [169, 258] width 184 height 13
paste textarea
click at [236, 238] on span "[INTERLUDIO] | Dbm \\\| Abm ///| A ///| B ////|" at bounding box center [183, 244] width 212 height 13
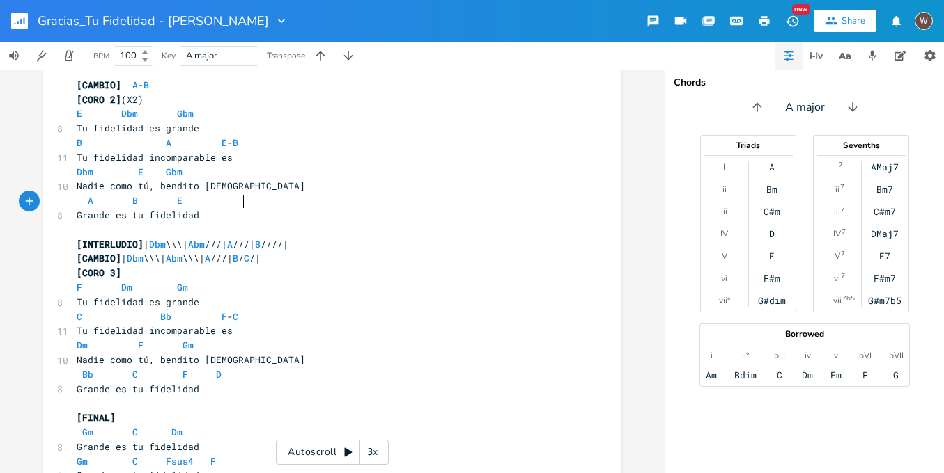
type textarea "///|"
click at [236, 238] on span "[INTERLUDIO] | Dbm \\\| Abm ///| A ///| B ////|" at bounding box center [183, 244] width 212 height 13
paste textarea
click at [279, 238] on span "[INTERLUDIO] | Dbm \\\| Abm \\\| A ///| B ////|" at bounding box center [183, 244] width 212 height 13
type textarea "///|"
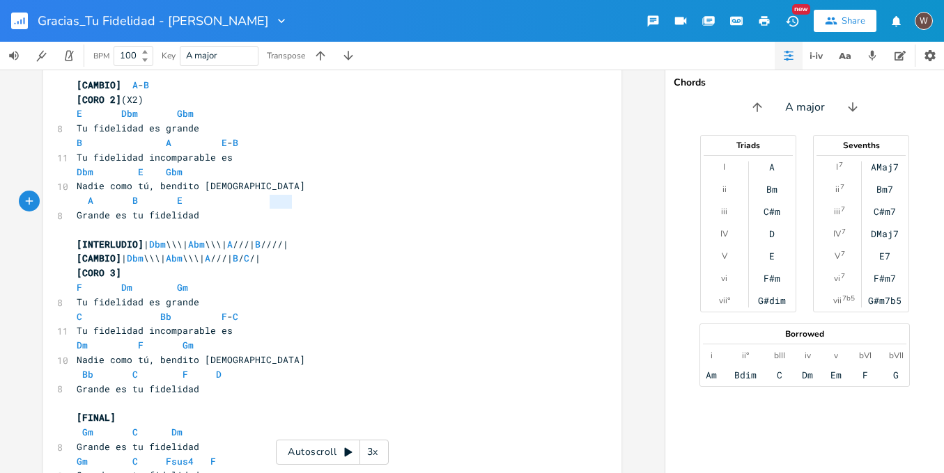
click at [279, 238] on span "[INTERLUDIO] | Dbm \\\| Abm \\\| A ///| B ////|" at bounding box center [183, 244] width 212 height 13
paste textarea
click at [260, 252] on span "[CAMBIO] | Dbm \\\| Abm \\\| A ///| B / C /|" at bounding box center [169, 258] width 184 height 13
type textarea "///|"
click at [260, 252] on span "[CAMBIO] | Dbm \\\| Abm \\\| A ///| B / C /|" at bounding box center [169, 258] width 184 height 13
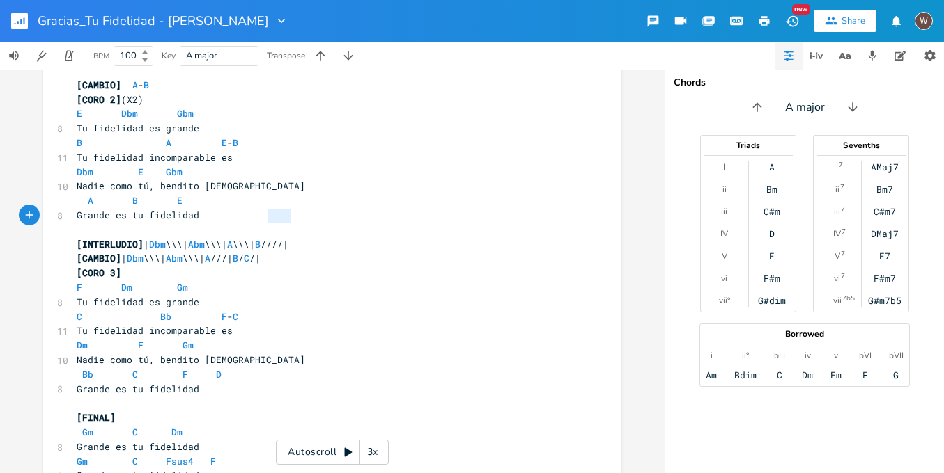
paste textarea
click at [288, 238] on span "[INTERLUDIO] | Dbm \\\| Abm \\\| A \\\| B ////|" at bounding box center [183, 244] width 212 height 13
type textarea "////|"
click at [288, 238] on span "[INTERLUDIO] | Dbm \\\| Abm \\\| A \\\| B ////|" at bounding box center [183, 244] width 212 height 13
paste textarea
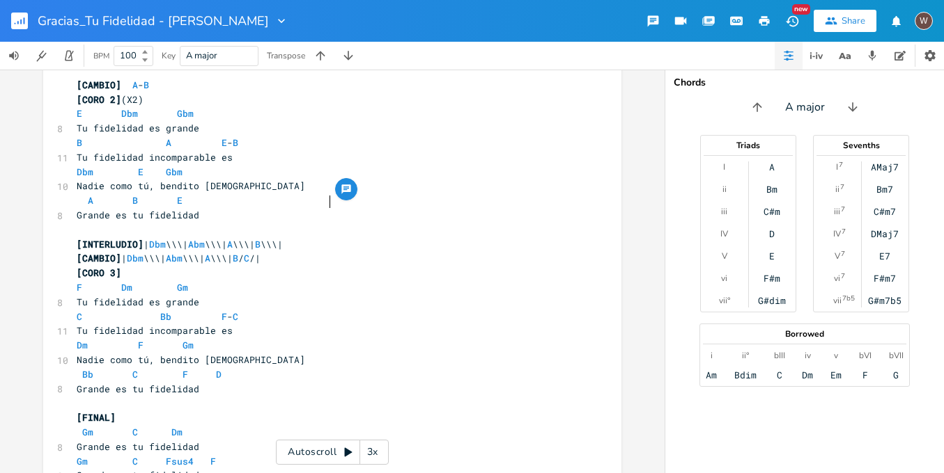
click at [260, 252] on span "[CAMBIO] | Dbm \\\| Abm \\\| A \\\| B / C /|" at bounding box center [169, 258] width 184 height 13
type textarea "\"
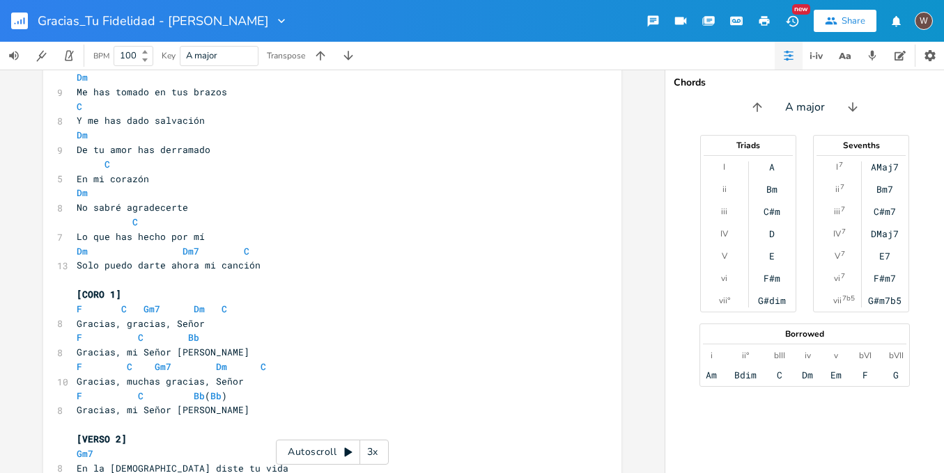
scroll to position [0, 0]
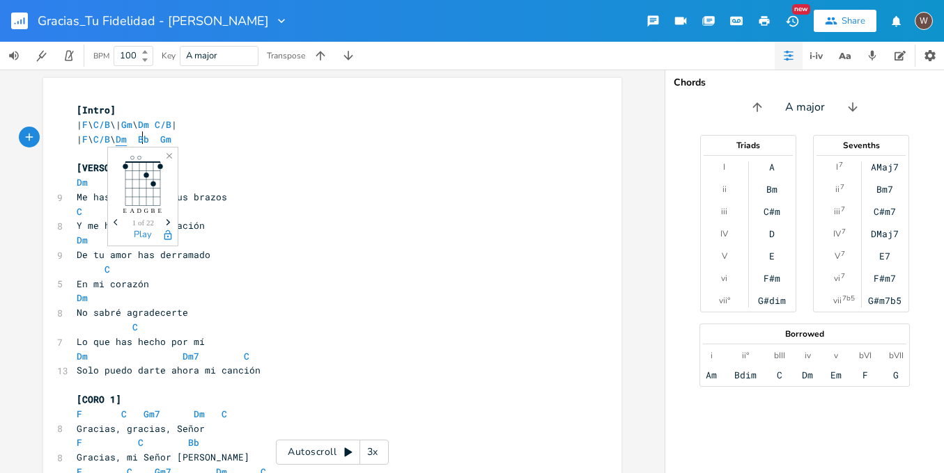
click at [127, 137] on span "Dm" at bounding box center [121, 139] width 11 height 13
type textarea "|"
click at [163, 141] on span "| F \ C/B \| Dm Bb Gm" at bounding box center [127, 139] width 100 height 13
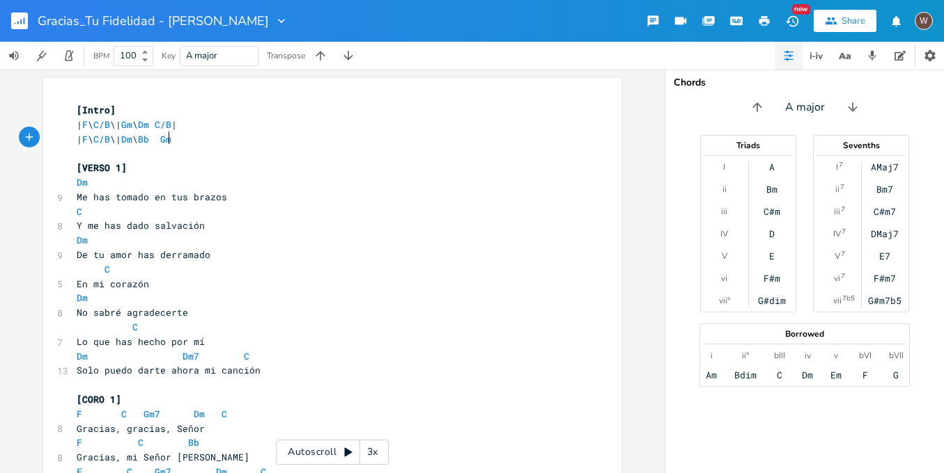
type textarea "\"
click at [219, 140] on pre "| F \ C/B \| Dm \ Bb \ Gm" at bounding box center [325, 139] width 503 height 15
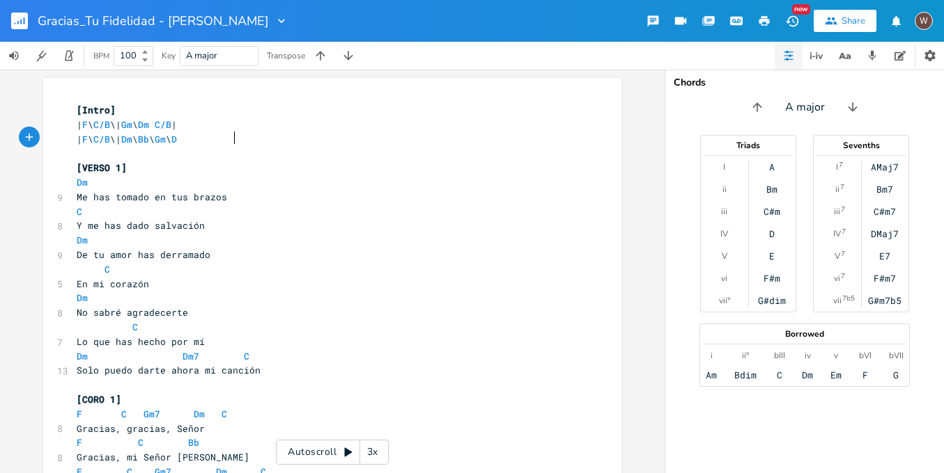
type textarea "\ DM"
type textarea "m|"
click at [166, 139] on span "Gm" at bounding box center [160, 139] width 11 height 13
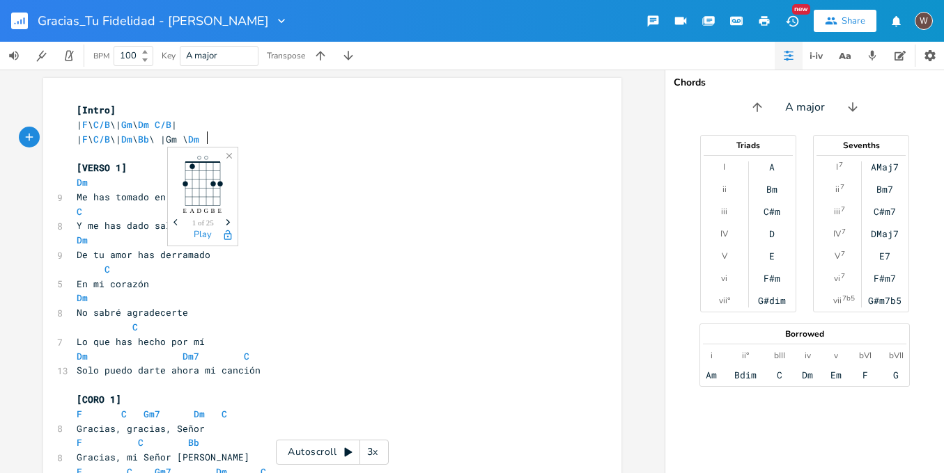
type textarea "|"
click at [103, 109] on span "[Intro]" at bounding box center [96, 110] width 39 height 13
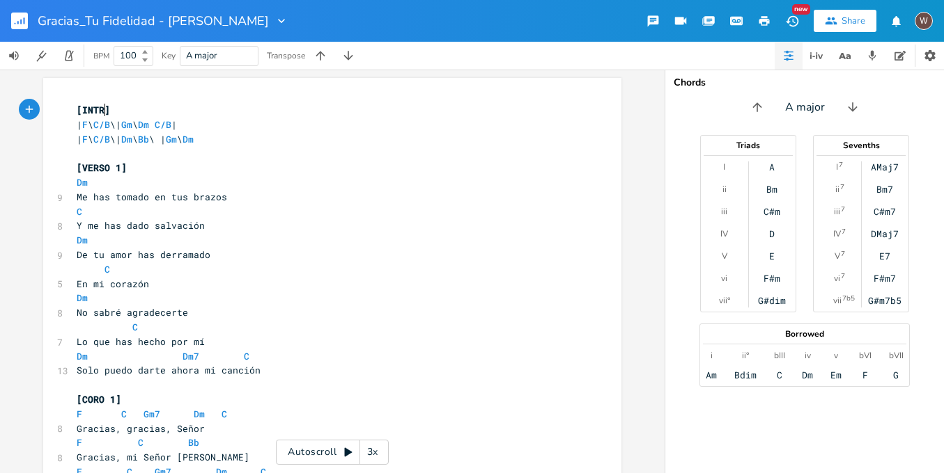
type textarea "INTRO"
click at [77, 111] on span "[INTRO]" at bounding box center [96, 110] width 39 height 13
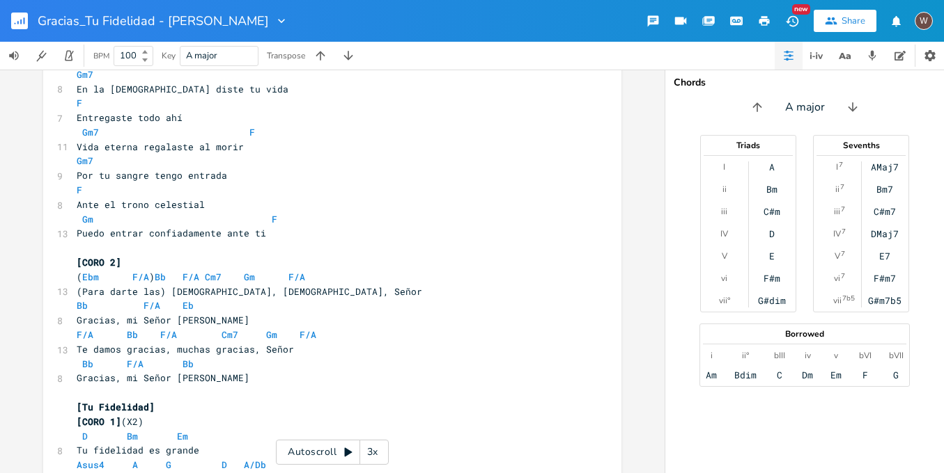
scroll to position [0, 0]
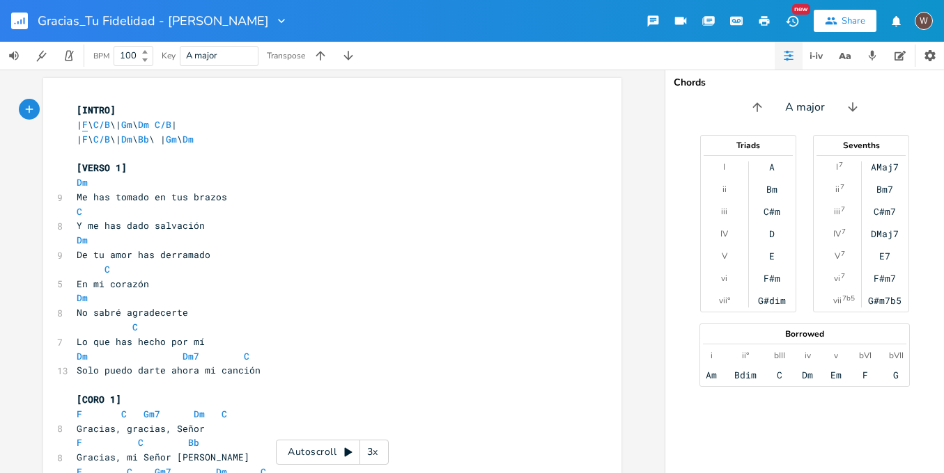
click at [88, 127] on span "F" at bounding box center [85, 124] width 6 height 13
type textarea "BB"
type textarea "b"
click at [100, 134] on li "Bb" at bounding box center [105, 139] width 42 height 15
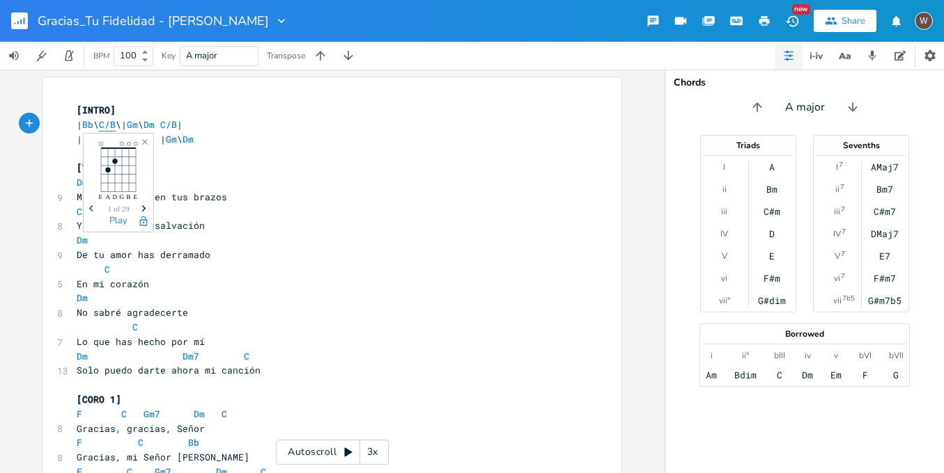
click at [116, 127] on span "C/B" at bounding box center [107, 124] width 17 height 13
type textarea "f"
type textarea "F"
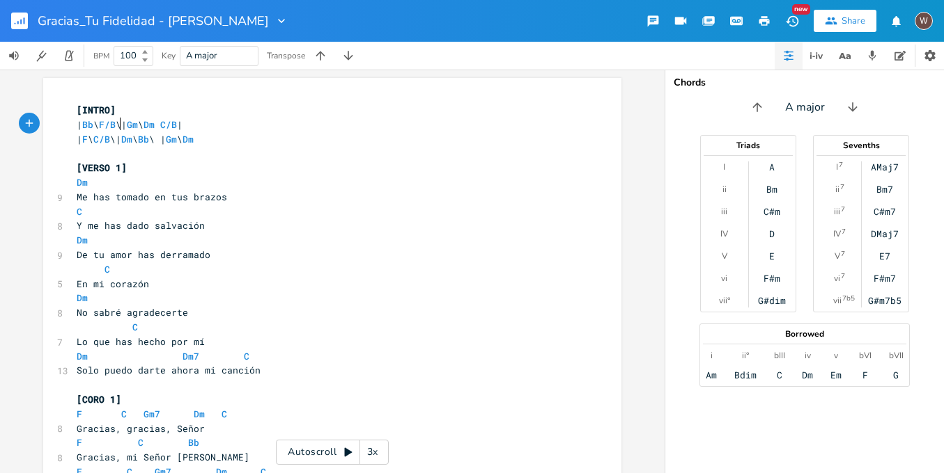
click at [130, 128] on span "| Bb \ F/B \| Gm \ Dm C/B |" at bounding box center [130, 124] width 106 height 13
click at [127, 125] on span "| Bb \ F/B \| Gm \ Dm C/B |" at bounding box center [130, 124] width 106 height 13
type textarea "a"
type textarea "A"
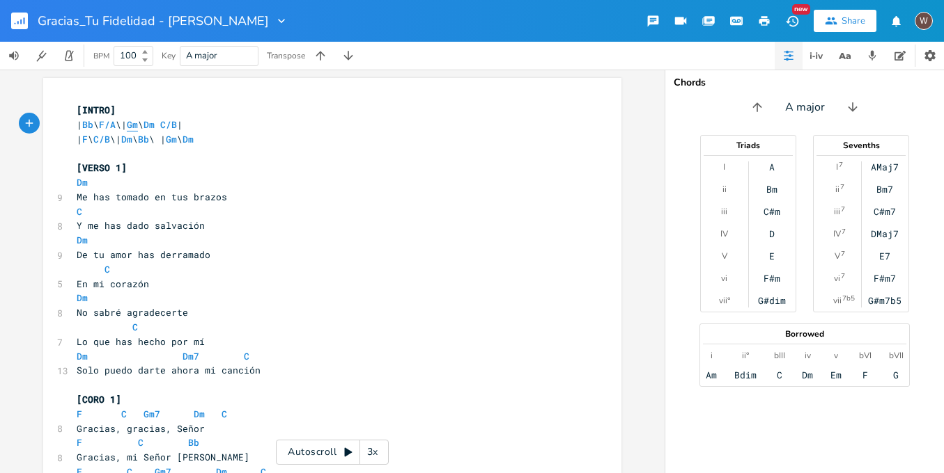
click at [138, 127] on span "Gm" at bounding box center [132, 124] width 11 height 13
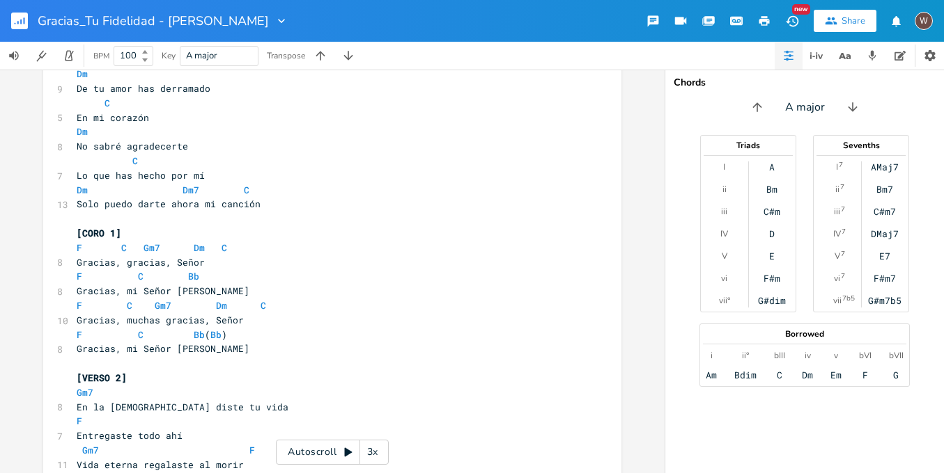
scroll to position [0, 0]
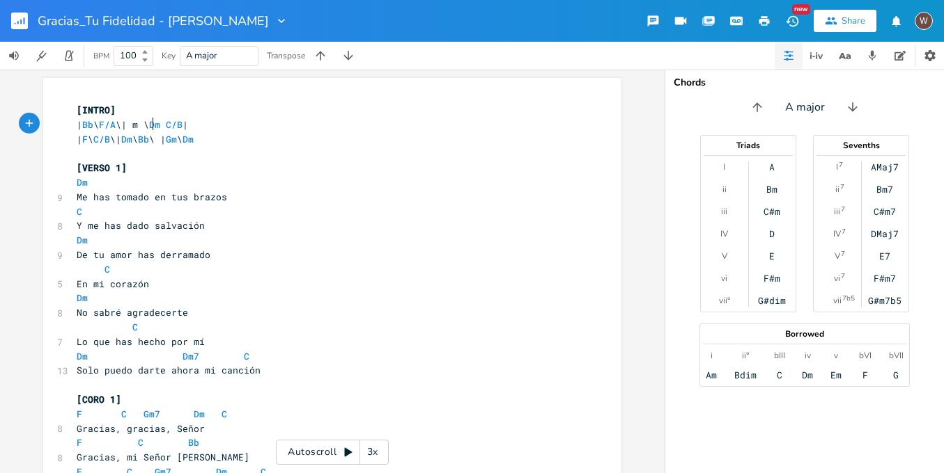
type textarea "C"
click at [155, 125] on span "Dm" at bounding box center [148, 124] width 11 height 13
type textarea "G"
click at [177, 126] on span "C/B" at bounding box center [168, 124] width 17 height 13
type textarea "F"
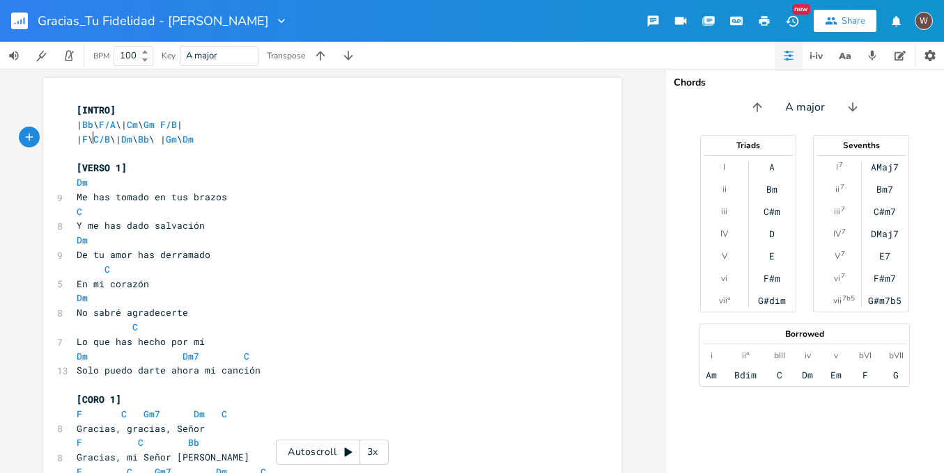
click at [91, 138] on span "| F \ C/B \| Dm \ Bb \ | Gm \ Dm" at bounding box center [135, 139] width 117 height 13
type textarea "Bb \ F/A"
drag, startPoint x: 127, startPoint y: 127, endPoint x: 84, endPoint y: 129, distance: 43.2
click at [84, 129] on span "| Bb \ F/A \| Cm \ Gm F/B |" at bounding box center [130, 124] width 106 height 13
type textarea "F \ C/B"
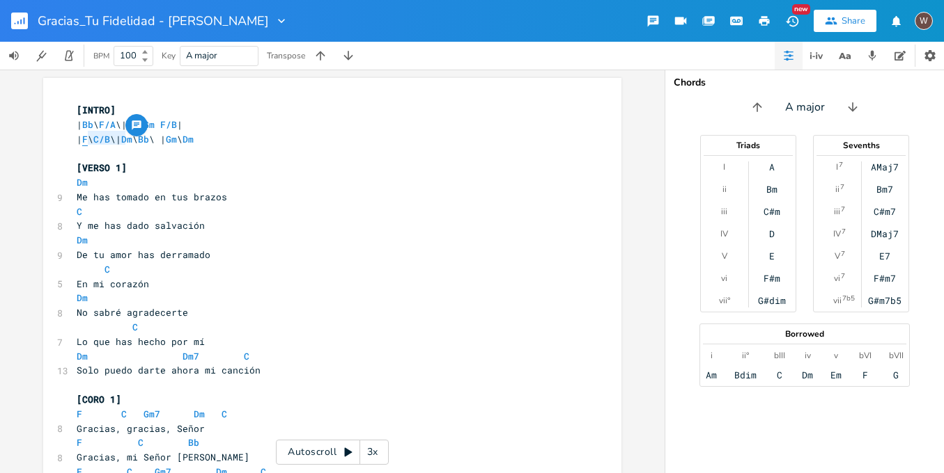
drag, startPoint x: 122, startPoint y: 143, endPoint x: 84, endPoint y: 139, distance: 37.8
click at [84, 139] on span "| F \ C/B \| Dm \ Bb \ | Gm \ Dm" at bounding box center [135, 139] width 117 height 13
paste textarea
click at [138, 143] on span "Dm" at bounding box center [132, 139] width 11 height 13
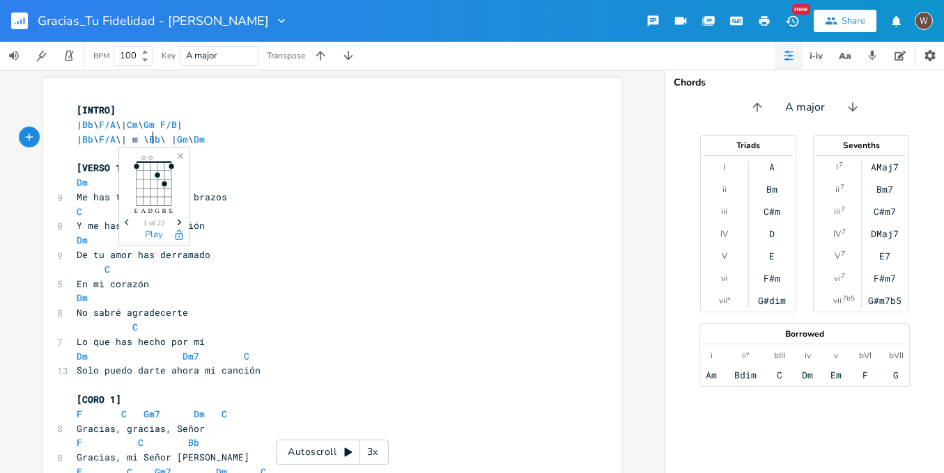
type textarea "C"
click at [187, 139] on span "| Bb \ F/A \| Cm \ Bb \ | Gm \ Dm" at bounding box center [138, 139] width 123 height 13
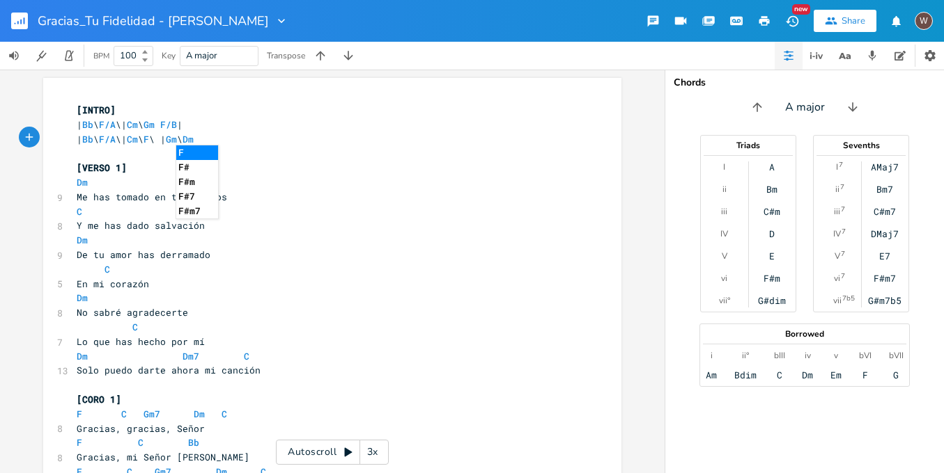
type textarea "F"
click at [205, 154] on li "F" at bounding box center [197, 153] width 42 height 15
type textarea "EB"
click at [194, 152] on li "Eb" at bounding box center [197, 153] width 42 height 15
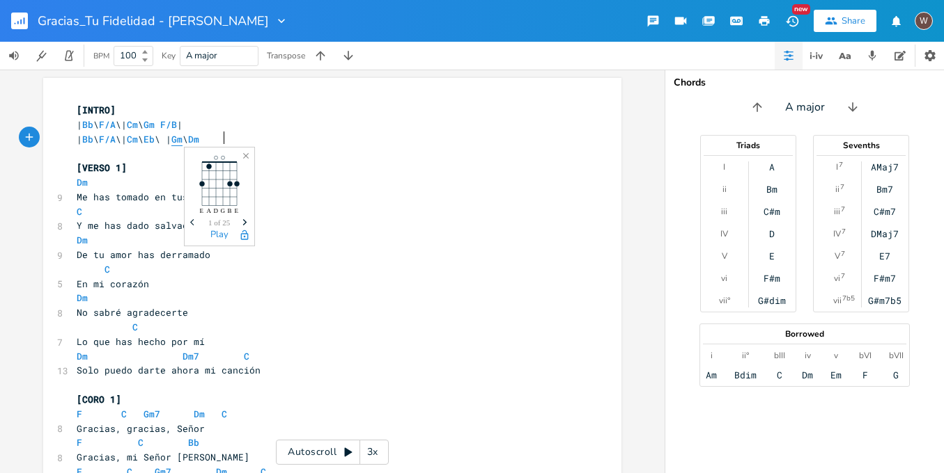
click at [182, 141] on span "Gm" at bounding box center [176, 139] width 11 height 13
type textarea "F"
click at [235, 153] on li "Fm" at bounding box center [235, 153] width 43 height 15
click at [199, 136] on span "Dm" at bounding box center [193, 139] width 11 height 13
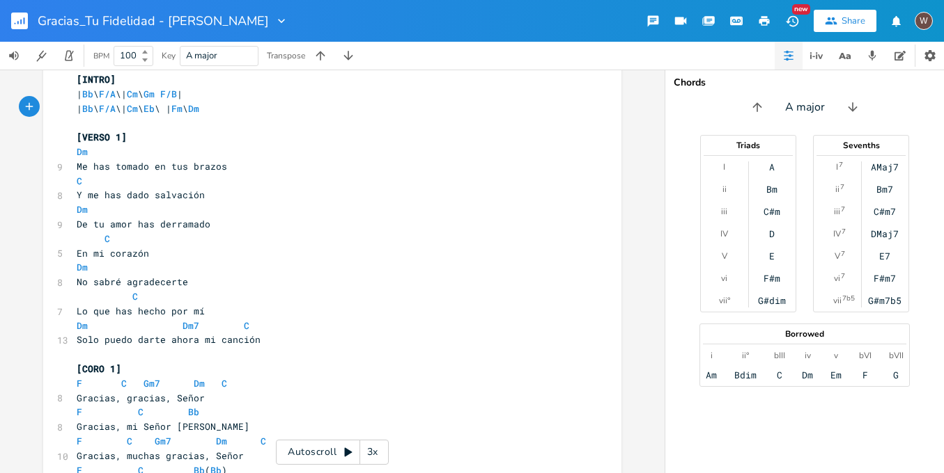
scroll to position [277, 0]
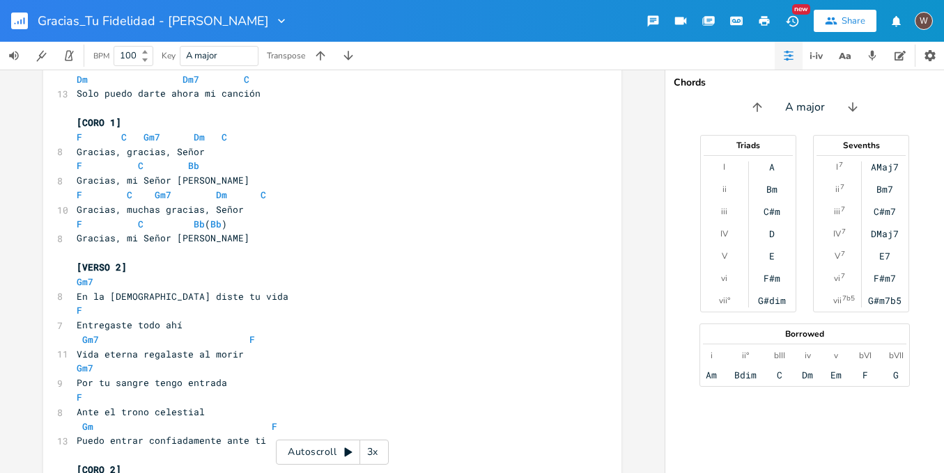
type textarea "G"
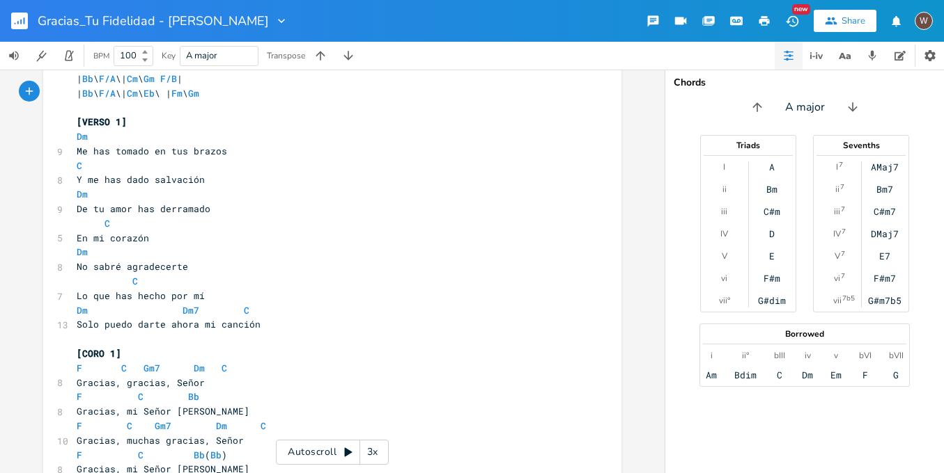
scroll to position [0, 0]
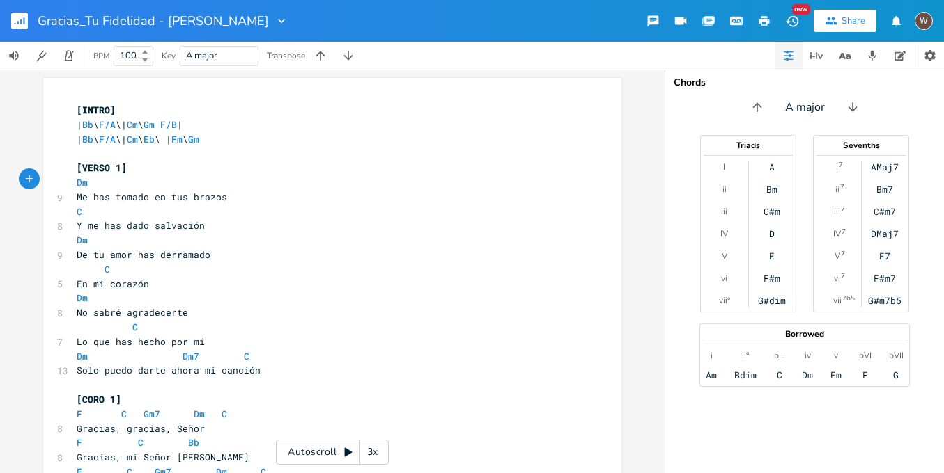
click at [80, 178] on span "Dm" at bounding box center [82, 182] width 11 height 13
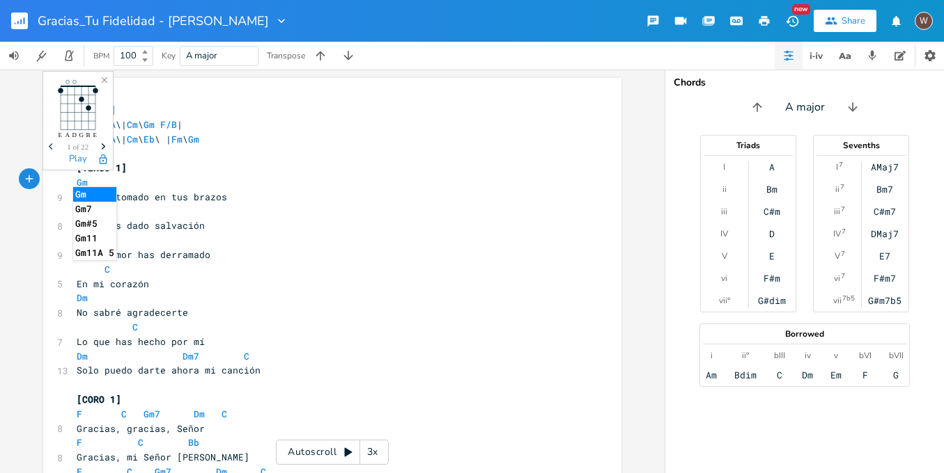
type textarea "G"
click at [91, 191] on li "Gm" at bounding box center [94, 194] width 43 height 15
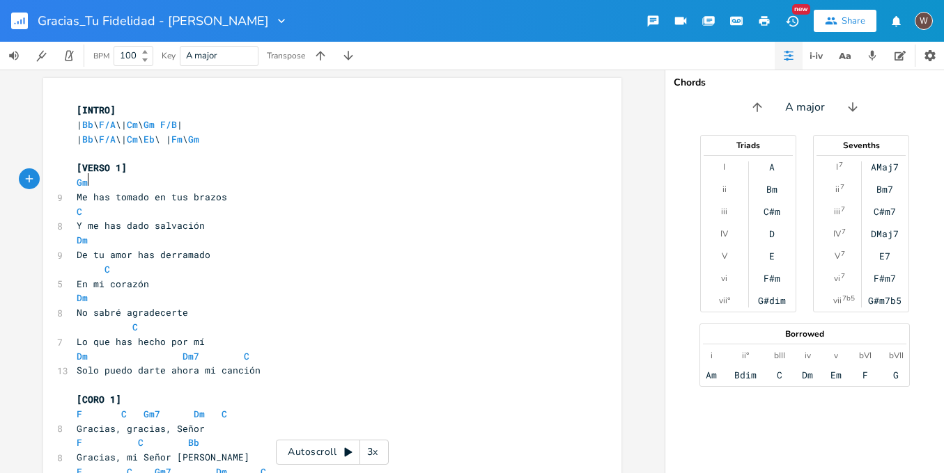
click at [78, 208] on pre "C" at bounding box center [325, 212] width 503 height 15
type textarea "F"
click at [109, 224] on li "F" at bounding box center [94, 222] width 42 height 15
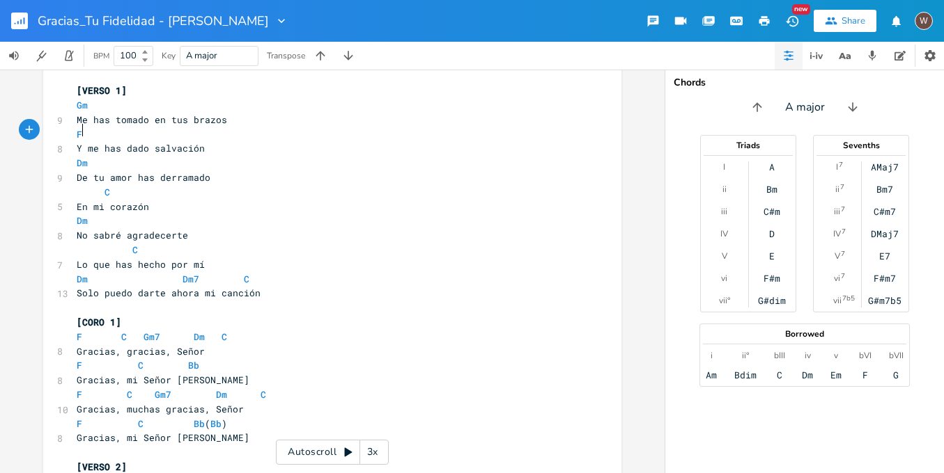
scroll to position [0, 0]
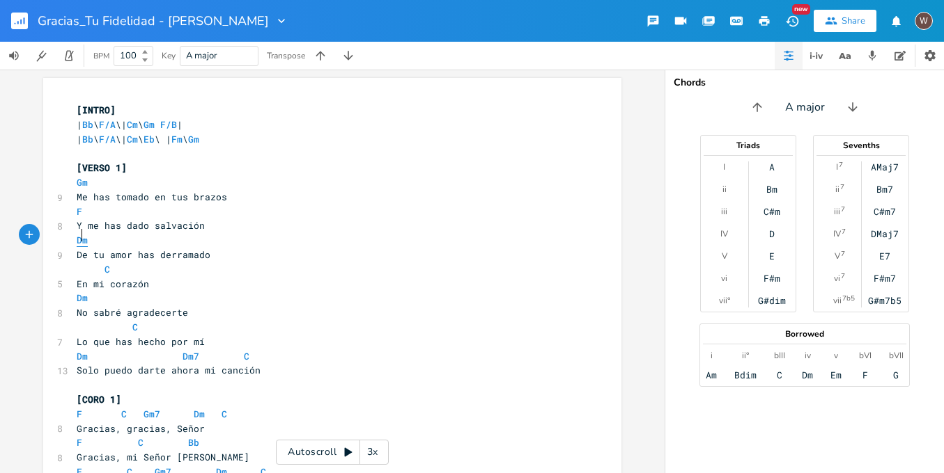
click at [79, 234] on span "Dm" at bounding box center [82, 240] width 11 height 13
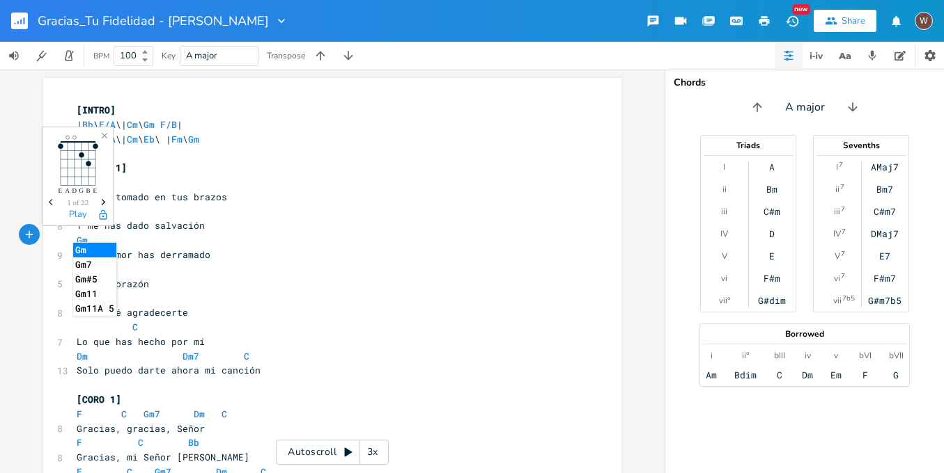
type textarea "G"
click at [107, 251] on li "Gm" at bounding box center [94, 250] width 43 height 15
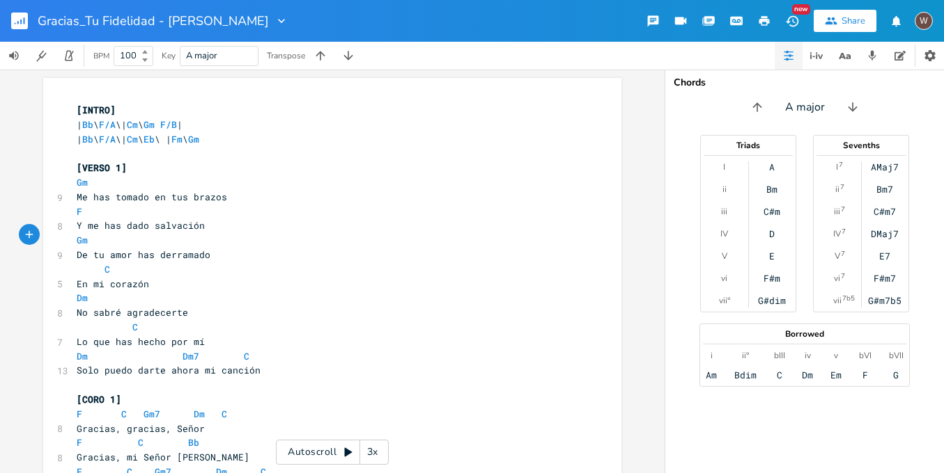
click at [107, 263] on pre "C" at bounding box center [325, 270] width 503 height 15
type textarea "F"
click at [77, 295] on span "Dm" at bounding box center [82, 298] width 11 height 13
type textarea "G"
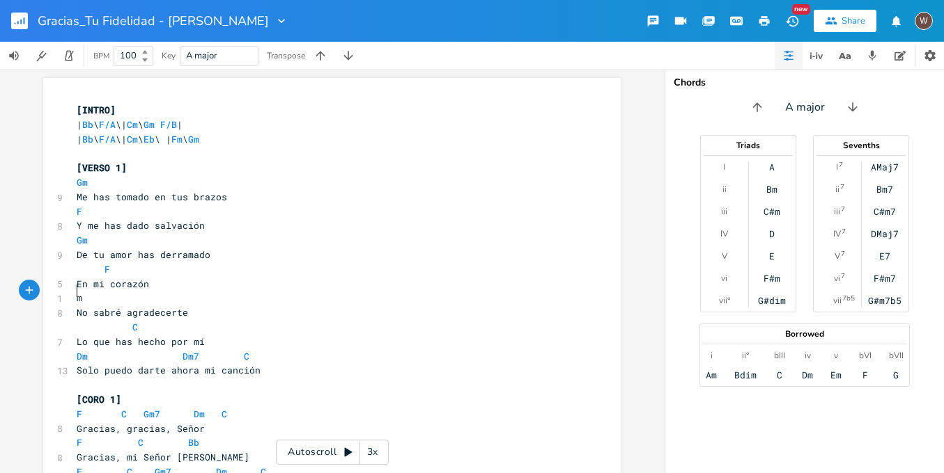
scroll to position [0, 6]
click at [89, 191] on span "Me has tomado en tus brazos" at bounding box center [152, 197] width 150 height 13
click at [77, 180] on span "Gm" at bounding box center [82, 182] width 11 height 13
click at [257, 140] on pre "| Bb \ F/A \| Cm \ Eb \ | Fm \ Gm" at bounding box center [325, 139] width 503 height 15
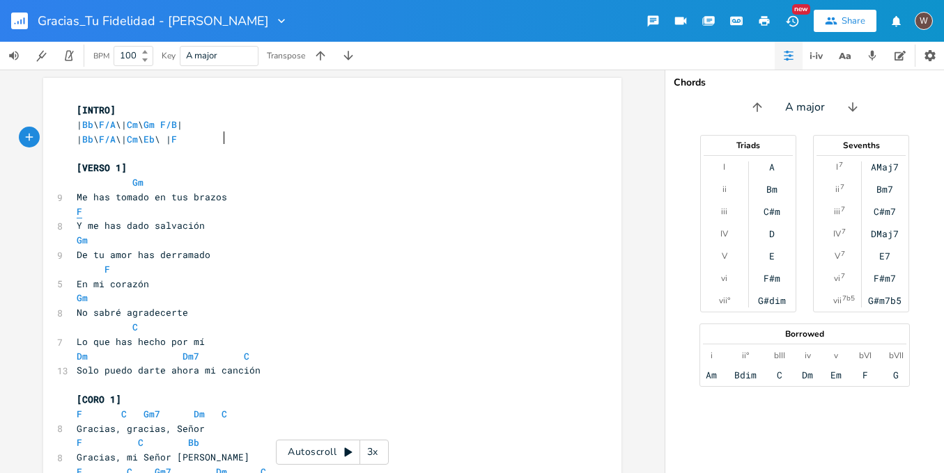
click at [77, 208] on span "F" at bounding box center [80, 211] width 6 height 13
click at [86, 250] on span "De tu amor has derramado" at bounding box center [144, 255] width 134 height 13
click at [104, 264] on span "F" at bounding box center [107, 269] width 6 height 13
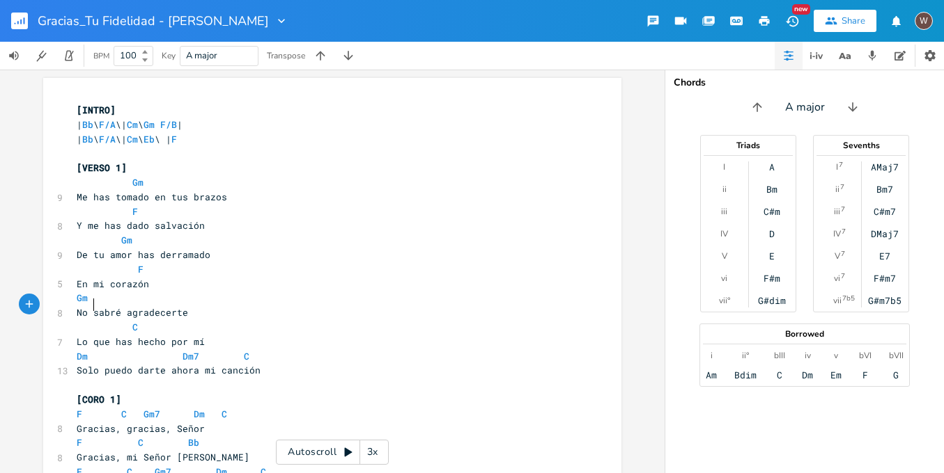
click at [88, 306] on span "No sabré agradecerte" at bounding box center [132, 312] width 111 height 13
click at [77, 292] on span "Gm" at bounding box center [82, 298] width 11 height 13
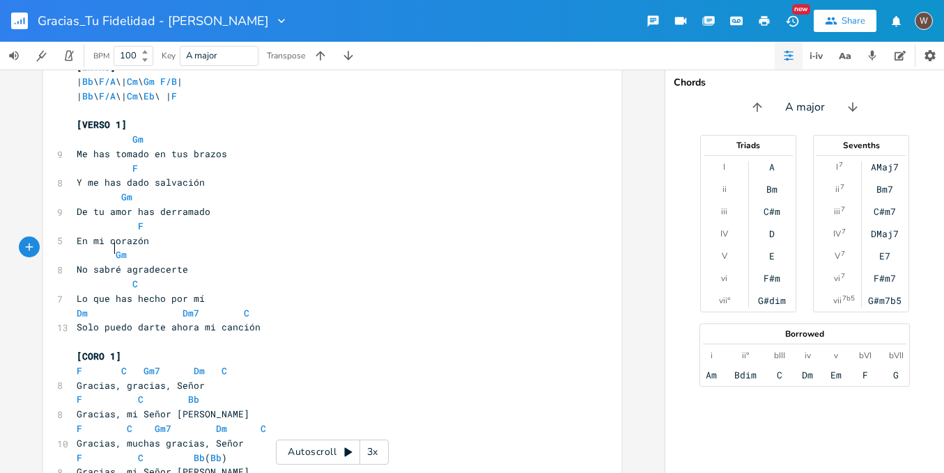
scroll to position [46, 0]
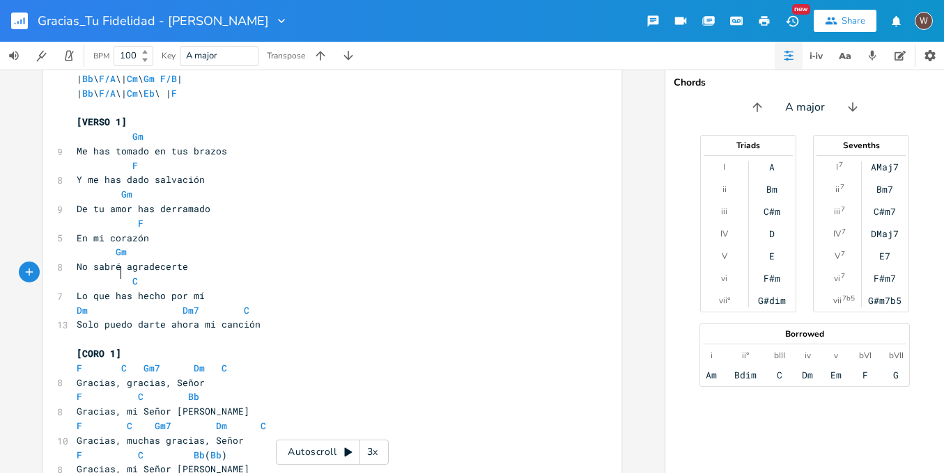
click at [114, 276] on span "C" at bounding box center [107, 281] width 61 height 13
click at [77, 304] on span "Dm" at bounding box center [82, 310] width 11 height 13
click at [206, 304] on span "Dm Dm7 C" at bounding box center [183, 310] width 212 height 13
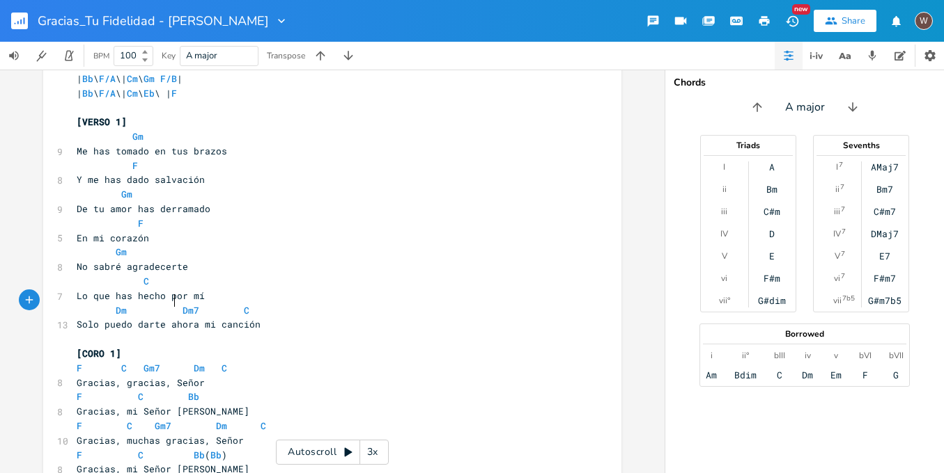
click at [192, 318] on span "Solo puedo darte ahora mi canción" at bounding box center [169, 324] width 184 height 13
type textarea ","
click at [224, 304] on span "Dm Dm7 C" at bounding box center [163, 310] width 173 height 13
click at [233, 304] on span "Dm Dm7 C" at bounding box center [163, 310] width 173 height 13
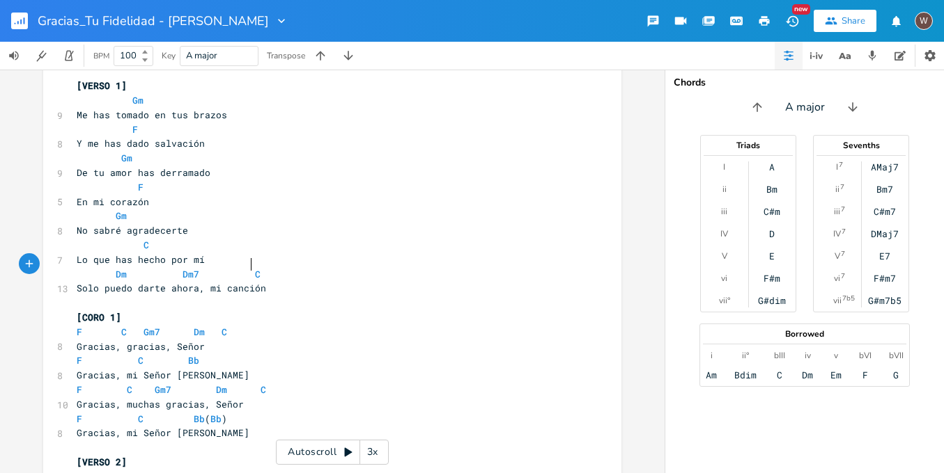
scroll to position [104, 0]
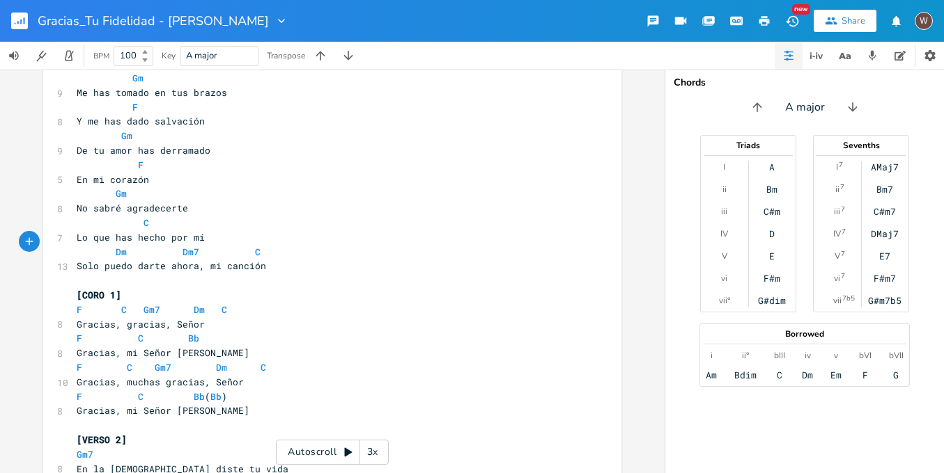
click at [81, 318] on span "Gracias, gracias, Señor" at bounding box center [141, 324] width 128 height 13
click at [113, 304] on span "F C Gm7 Dm C" at bounding box center [152, 310] width 150 height 13
click at [83, 347] on span "Gracias, mi Señor Jesús" at bounding box center [163, 353] width 173 height 13
click at [121, 332] on span "F C Bb" at bounding box center [138, 338] width 123 height 13
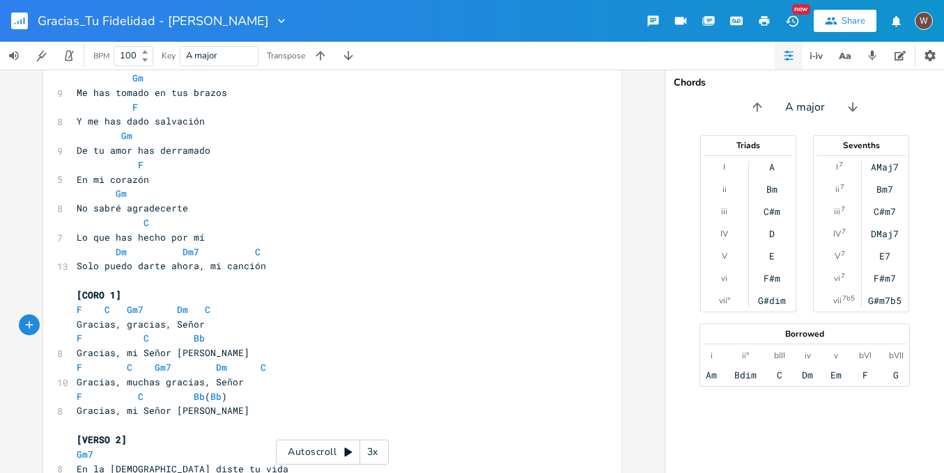
click at [85, 376] on span "Gracias, muchas gracias, Señor" at bounding box center [160, 382] width 167 height 13
click at [117, 361] on span "F C Gm7 Dm C" at bounding box center [171, 367] width 189 height 13
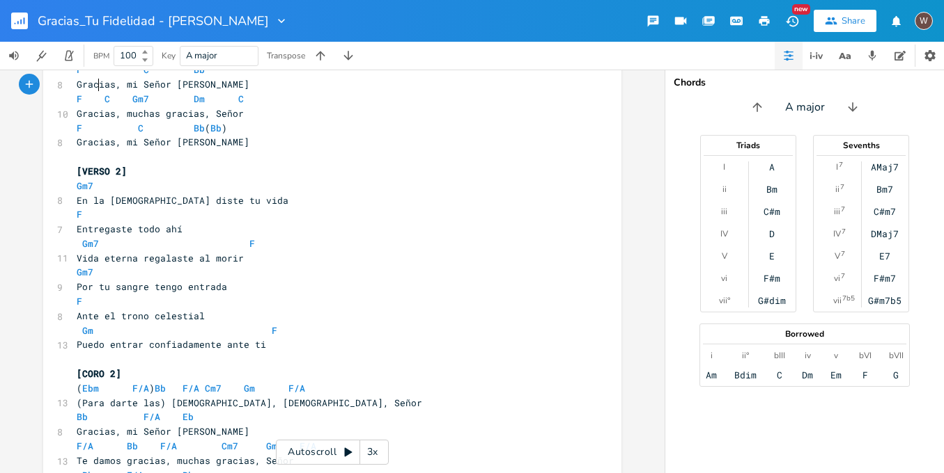
scroll to position [492, 0]
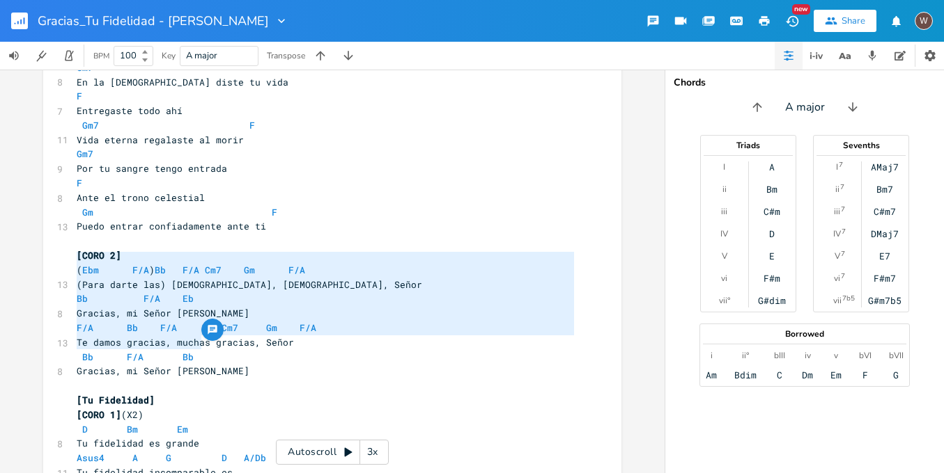
type textarea "(Ebm F/A) Bb F/A Cm7 Gm F/A (Para darte las) Gracias, Gracias, Señor Bb F/A Eb …"
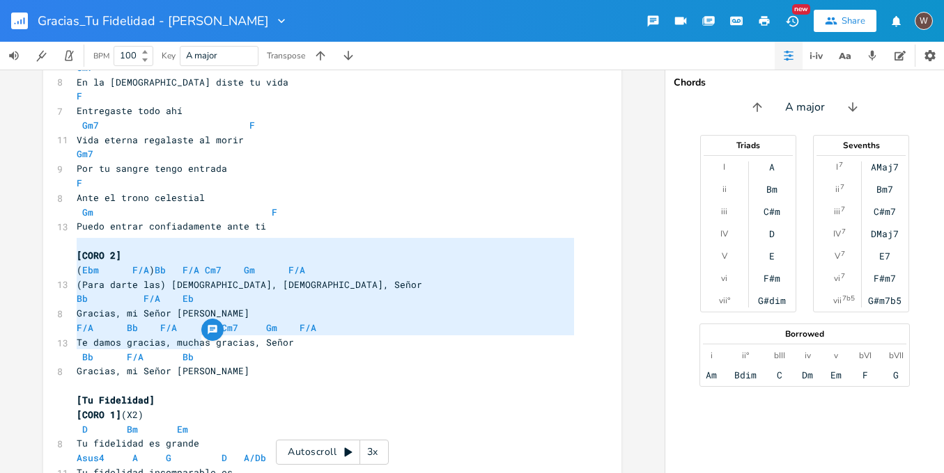
drag, startPoint x: 192, startPoint y: 345, endPoint x: 65, endPoint y: 248, distance: 160.4
click at [65, 248] on div "(Ebm F/A) Bb F/A Cm7 Gm F/A (Para darte las) Gracias, Gracias, Señor Bb F/A Eb …" at bounding box center [332, 289] width 578 height 1406
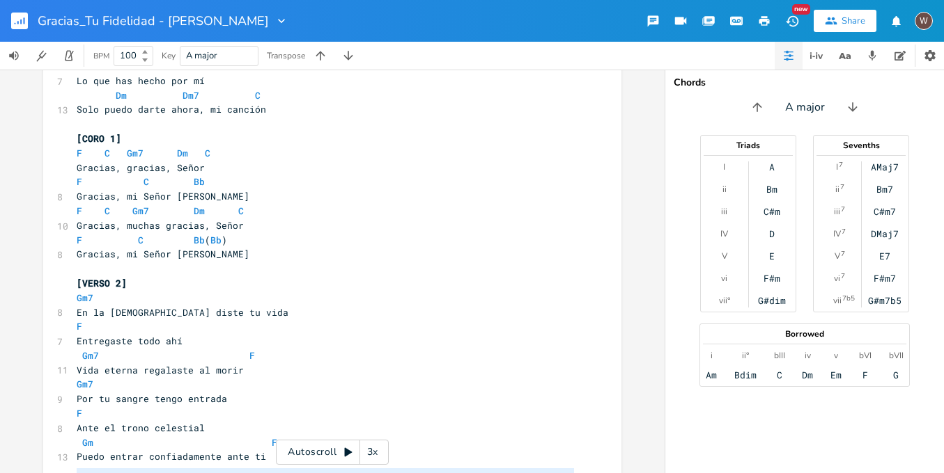
scroll to position [258, 0]
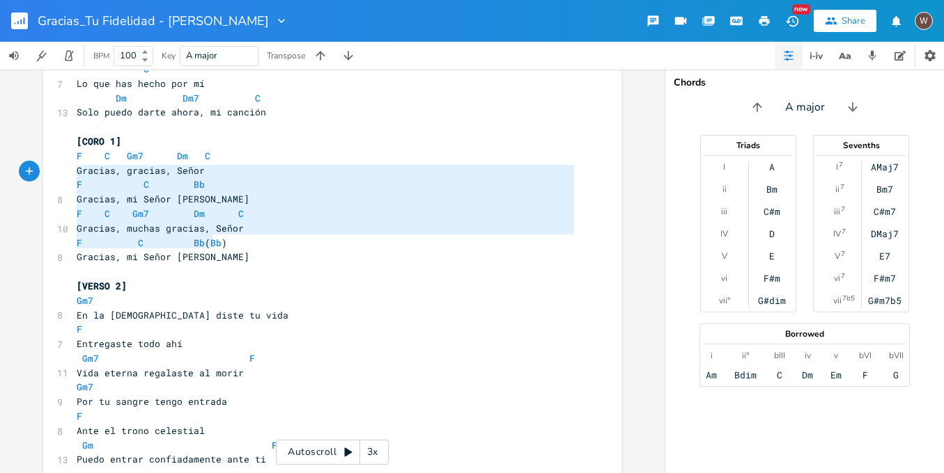
type textarea "F C Gm7 Dm C Gracias, gracias, Señor F C Bb Gracias, mi Señor Jesús F C Gm7 Dm …"
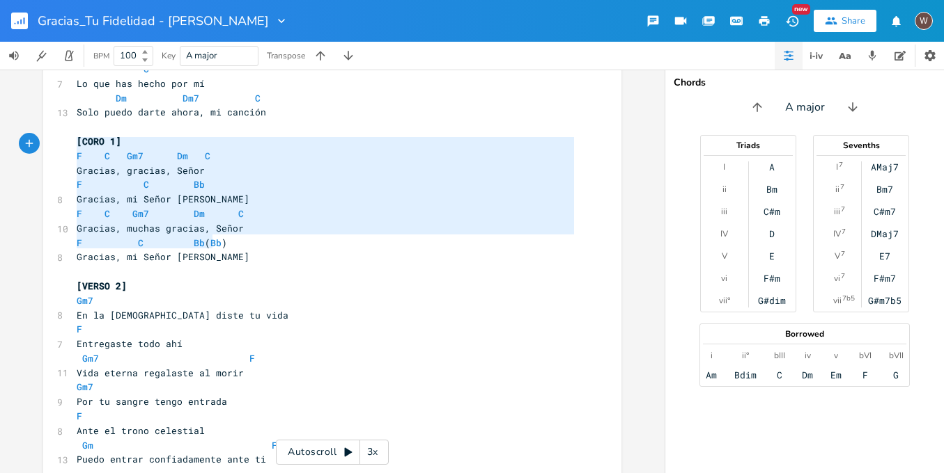
drag, startPoint x: 205, startPoint y: 242, endPoint x: 65, endPoint y: 148, distance: 169.0
paste textarea
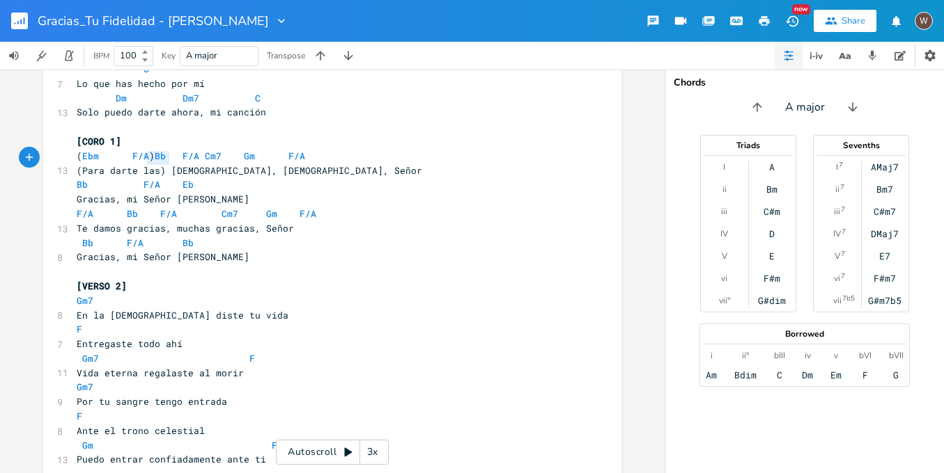
type textarea "(Para darte las)"
drag, startPoint x: 164, startPoint y: 157, endPoint x: 49, endPoint y: 159, distance: 114.2
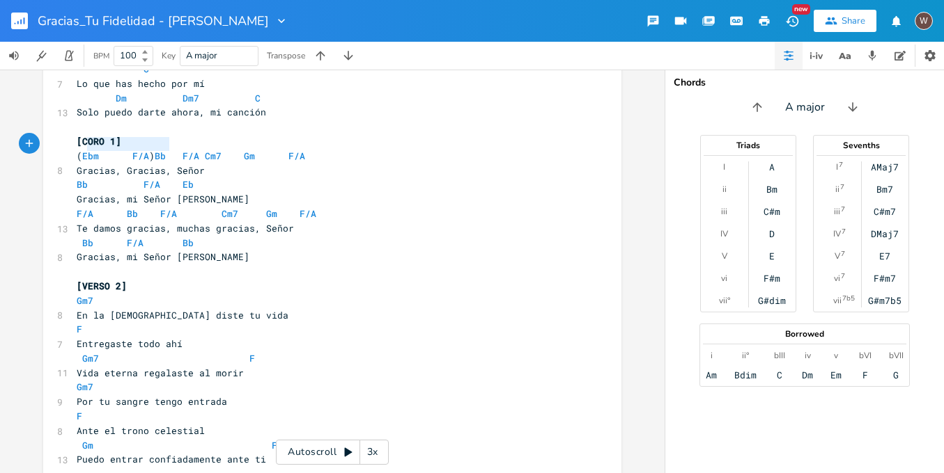
type textarea "(Ebm F/A)"
drag, startPoint x: 165, startPoint y: 146, endPoint x: 72, endPoint y: 148, distance: 92.6
click at [77, 150] on span "( Ebm F/A ) Bb F/A Cm7 Gm F/A" at bounding box center [191, 156] width 228 height 13
drag, startPoint x: 168, startPoint y: 155, endPoint x: 193, endPoint y: 169, distance: 28.3
click at [169, 164] on span "Gracias, Gracias, Señor" at bounding box center [141, 170] width 128 height 13
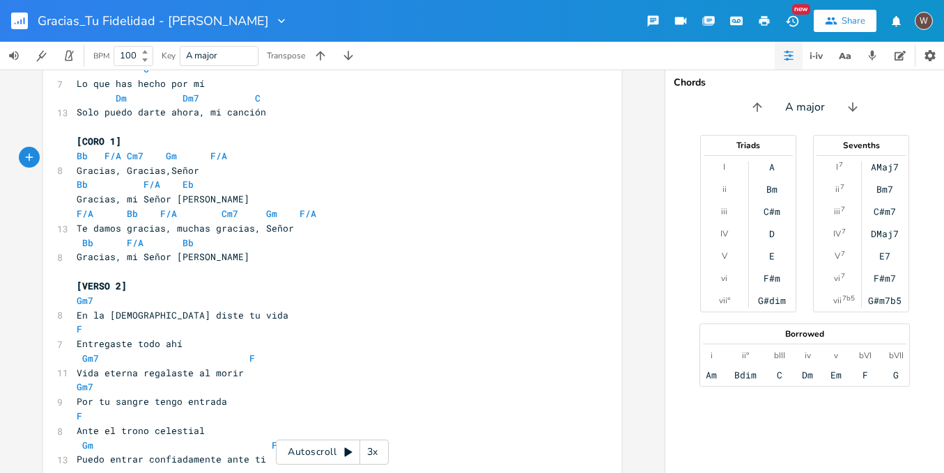
scroll to position [0, 1]
click at [153, 150] on span "Bb F/A Cm7 Gm F/A" at bounding box center [152, 156] width 150 height 13
click at [222, 150] on span "Bb F/A Cm7 Gm F/A" at bounding box center [166, 156] width 178 height 13
type textarea "-"
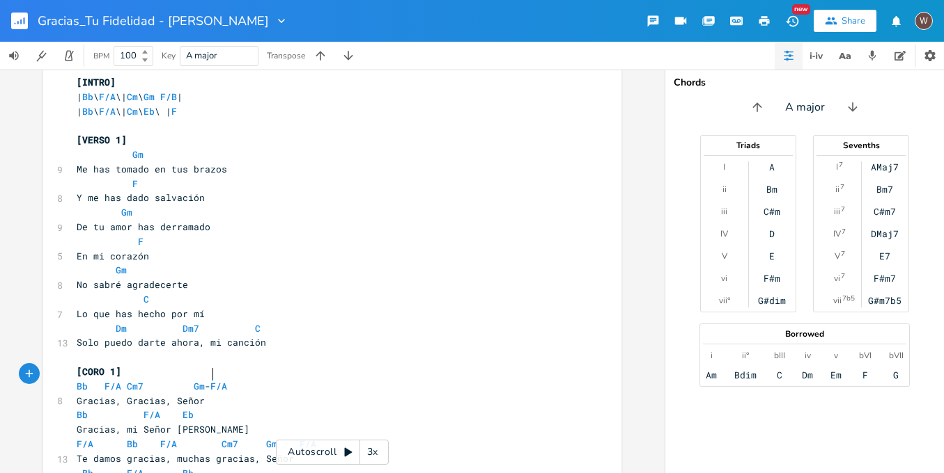
scroll to position [0, 0]
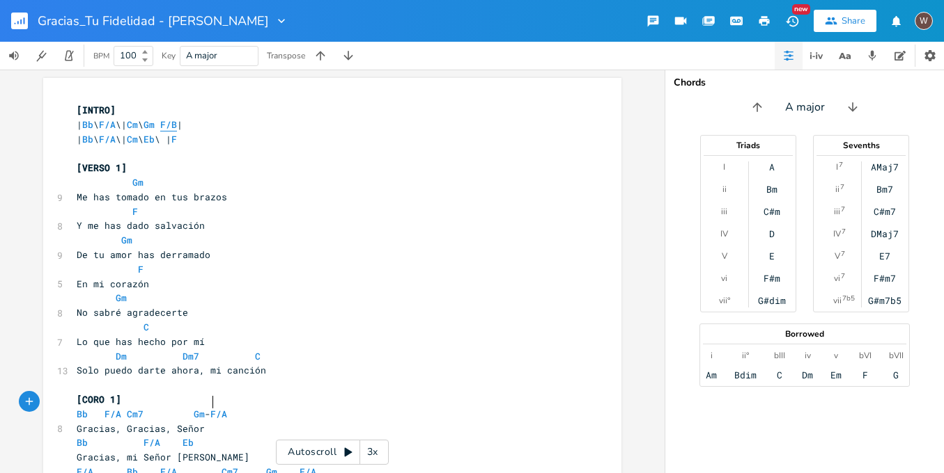
click at [177, 127] on span "F/B" at bounding box center [168, 124] width 17 height 13
type textarea "-"
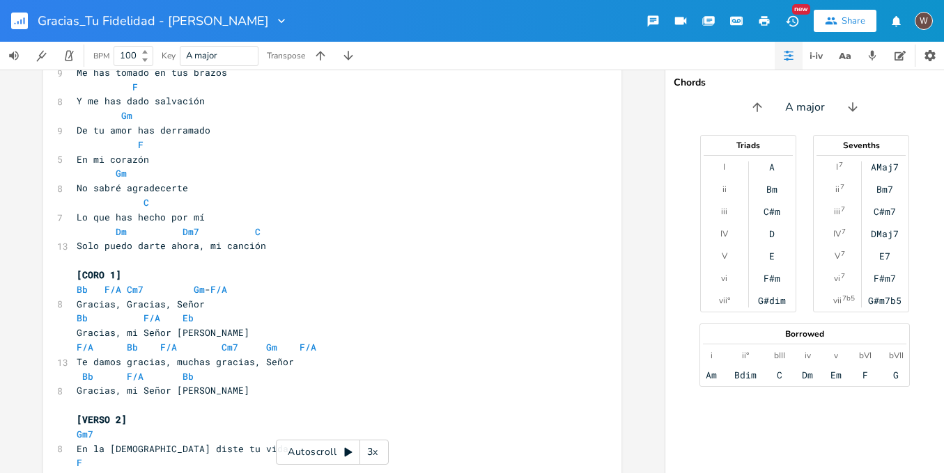
scroll to position [246, 0]
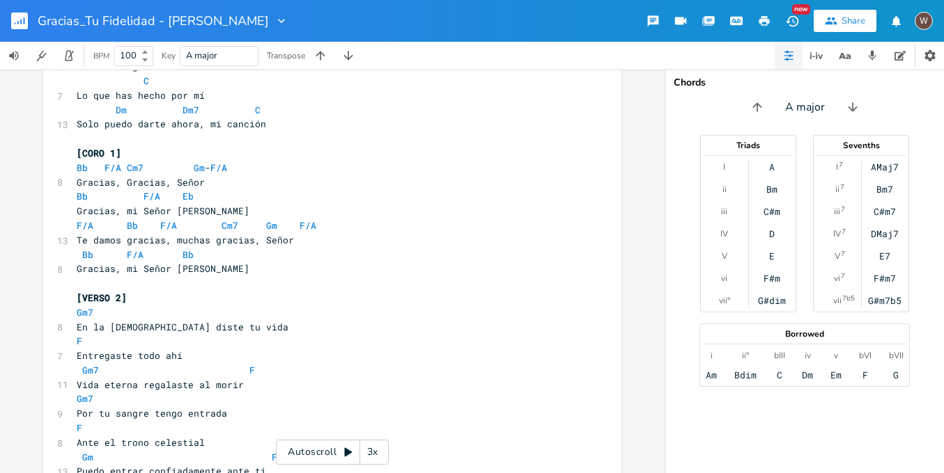
click at [122, 176] on span "Gracias, Gracias, Señor" at bounding box center [141, 182] width 128 height 13
paste textarea
click at [127, 162] on span "Cm7" at bounding box center [135, 168] width 17 height 13
click at [214, 176] on span "Gracias, (te digo gracias)Gracias, Señor" at bounding box center [219, 182] width 284 height 13
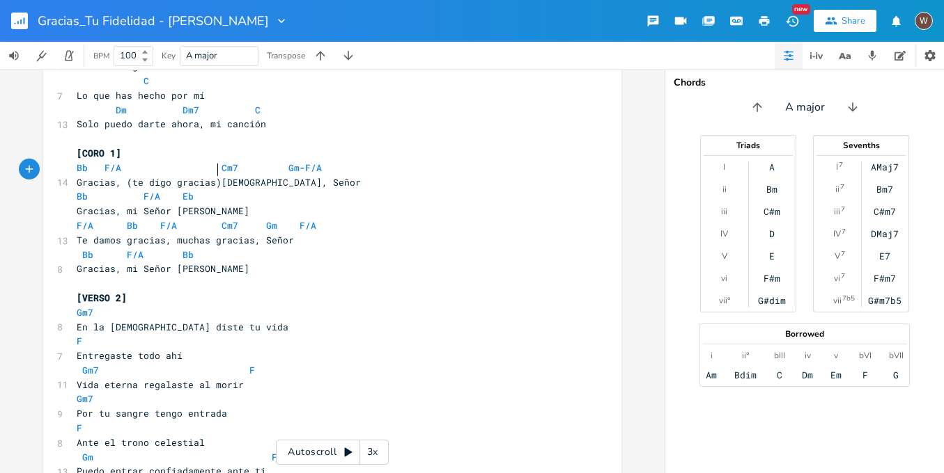
scroll to position [0, 1]
click at [143, 190] on span "F/A" at bounding box center [151, 196] width 17 height 13
click at [169, 205] on span "Gracias, mi Señor Jesús" at bounding box center [163, 211] width 173 height 13
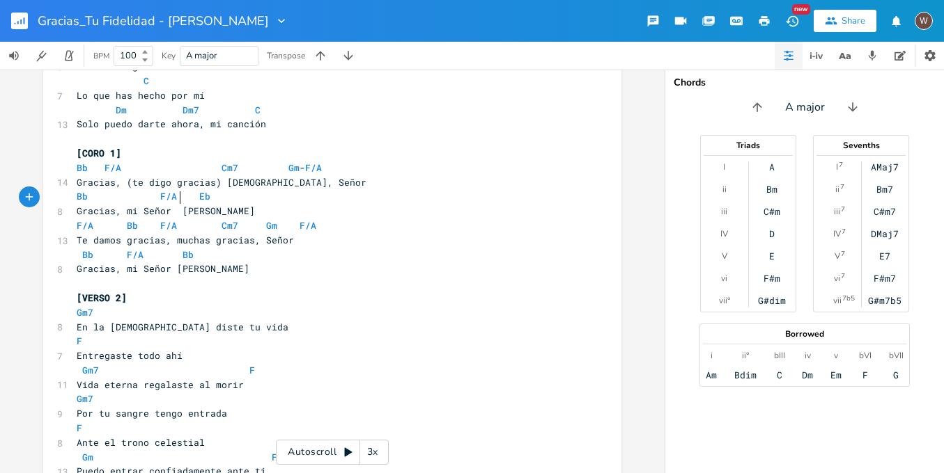
click at [118, 234] on span "Te damos gracias, muchas gracias, Señor" at bounding box center [185, 240] width 217 height 13
type textarea ","
click at [127, 219] on span "Bb" at bounding box center [132, 225] width 11 height 13
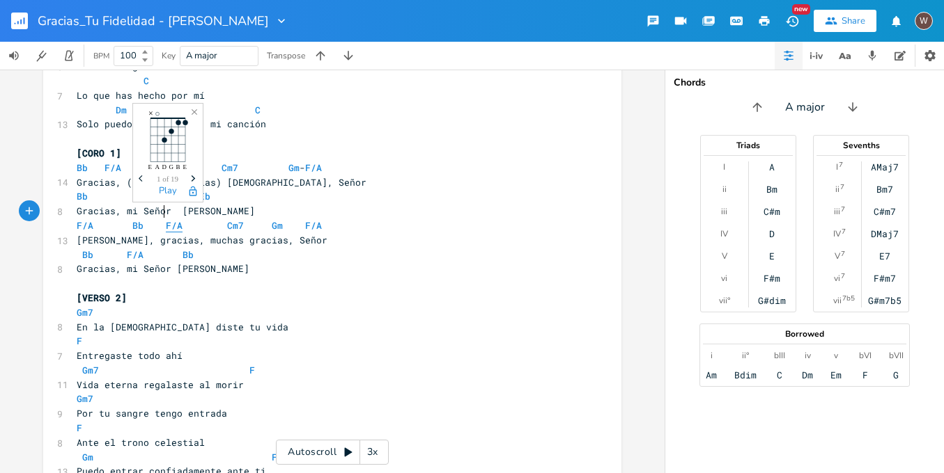
click at [166, 219] on span "F/A" at bounding box center [174, 225] width 17 height 13
click at [266, 219] on span "Gm" at bounding box center [271, 225] width 11 height 13
click at [254, 219] on span "F/A Bb F/A Cm7 Gm F/A" at bounding box center [197, 225] width 240 height 13
click at [301, 219] on span "F/A Bb F/A Cm7 Gm F/A" at bounding box center [205, 225] width 256 height 13
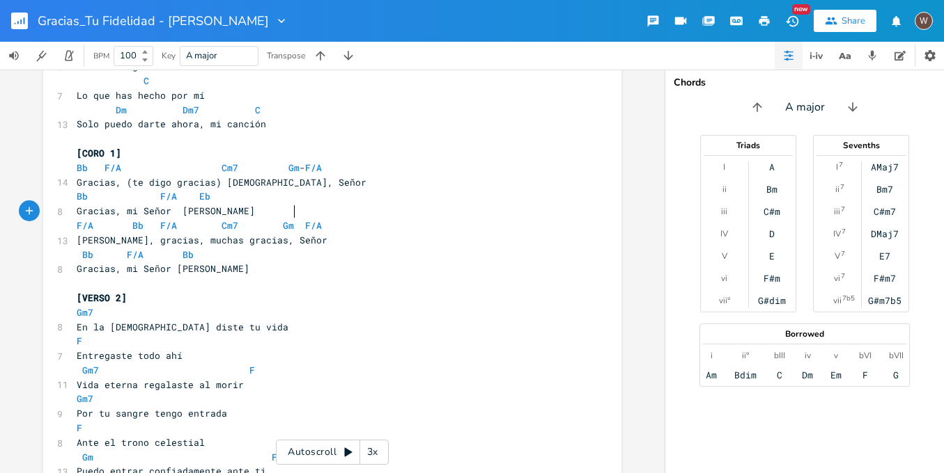
type textarea "-"
click at [77, 249] on span "Bb F/A Bb" at bounding box center [135, 255] width 117 height 13
click at [111, 249] on span "Bb F/A Bb" at bounding box center [132, 255] width 111 height 13
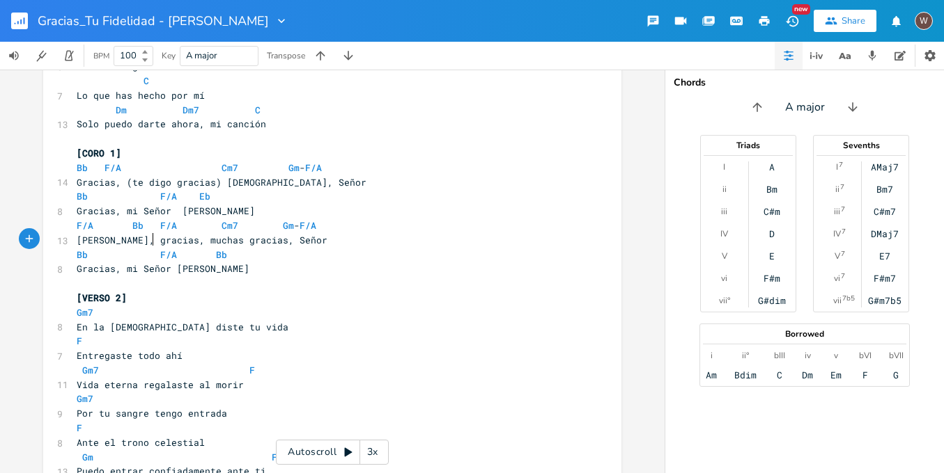
click at [168, 263] on span "Gracias, mi Señor Jesús" at bounding box center [163, 269] width 173 height 13
click at [201, 249] on span "Bb F/A Bb" at bounding box center [152, 255] width 150 height 13
click at [199, 249] on span "Bb" at bounding box center [204, 255] width 11 height 13
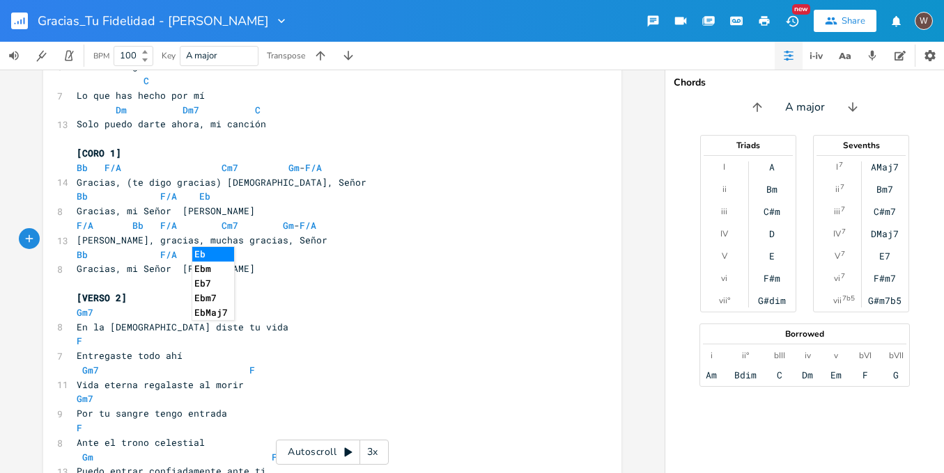
type textarea "E"
click at [220, 252] on li "Eb" at bounding box center [213, 254] width 42 height 15
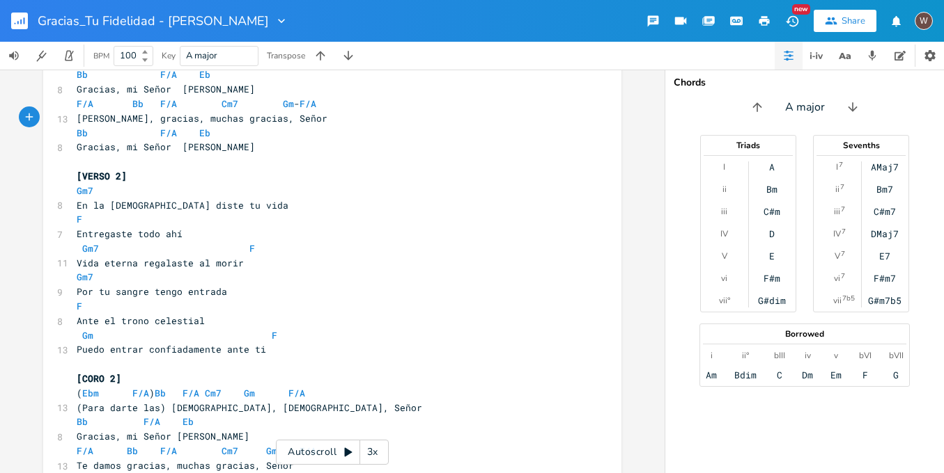
scroll to position [386, 0]
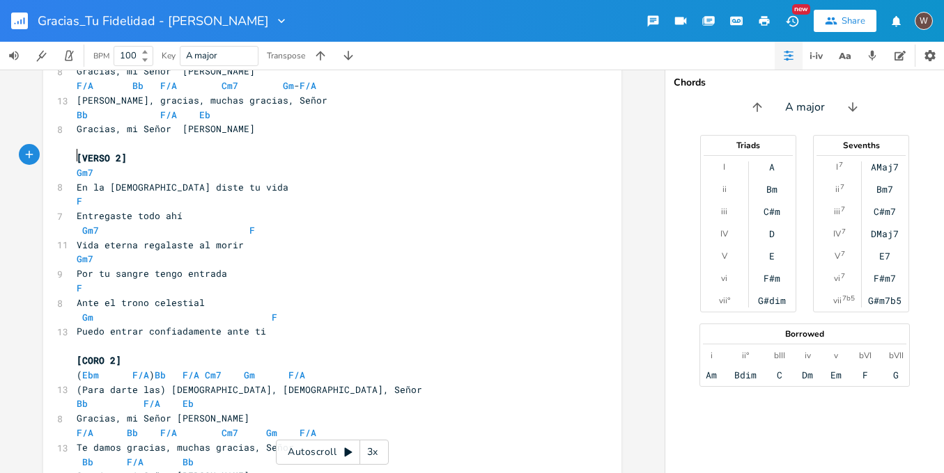
click at [74, 166] on pre "Gm7" at bounding box center [325, 173] width 503 height 15
click at [77, 195] on span "F" at bounding box center [80, 201] width 6 height 13
click at [77, 224] on span "Gm7 F" at bounding box center [166, 230] width 178 height 13
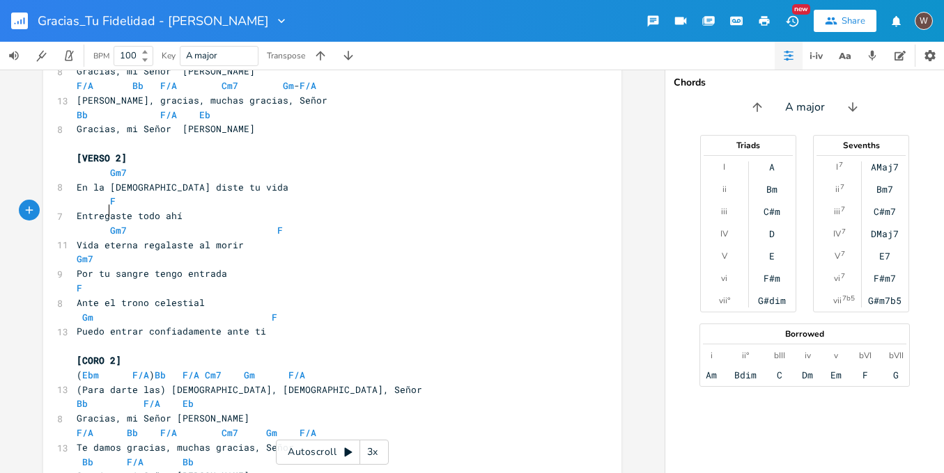
scroll to position [0, 12]
click at [208, 224] on span "Gm7 F" at bounding box center [183, 230] width 212 height 13
click at [74, 252] on pre "Gm7" at bounding box center [325, 259] width 503 height 15
click at [77, 282] on span "F" at bounding box center [80, 288] width 6 height 13
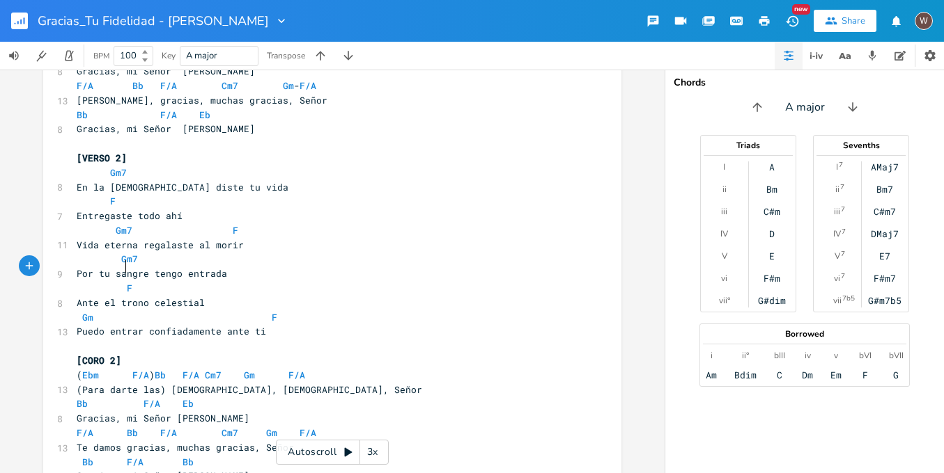
scroll to position [0, 20]
click at [82, 311] on span "Gm" at bounding box center [87, 317] width 11 height 13
click at [205, 311] on span "Gm F" at bounding box center [202, 317] width 251 height 13
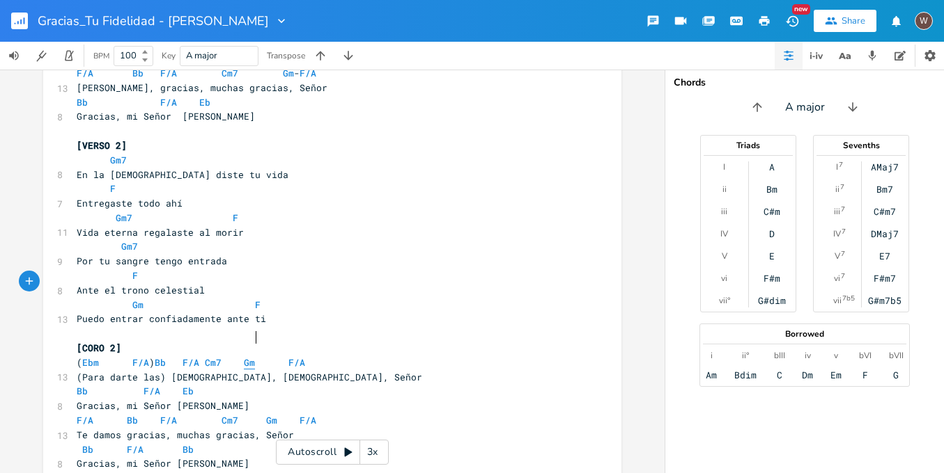
click at [251, 357] on span "Gm" at bounding box center [249, 363] width 11 height 13
click at [312, 357] on span "( Ebm F/A ) Bb F/A Cm7 Gm F/A" at bounding box center [202, 363] width 251 height 13
type textarea "-"
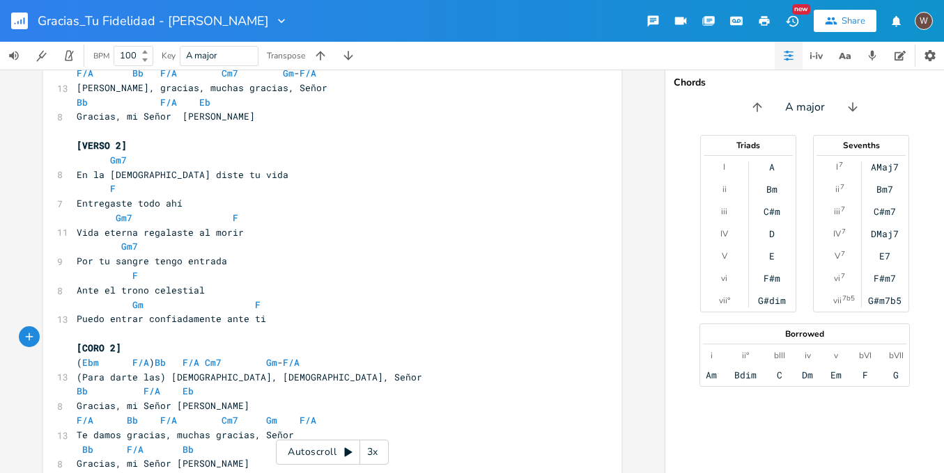
click at [285, 414] on span "F/A Bb F/A Cm7 Gm F/A" at bounding box center [197, 420] width 240 height 13
type textarea "-"
click at [130, 385] on span "Bb F/A Eb" at bounding box center [135, 391] width 117 height 13
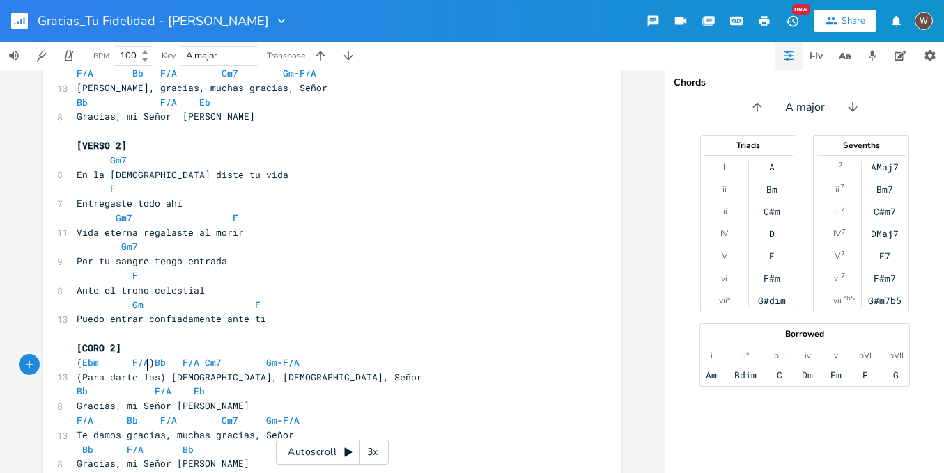
click at [150, 414] on span "F/A Bb F/A Cm7 Gm - F/A" at bounding box center [188, 420] width 223 height 13
click at [246, 414] on span "F/A Bb F/A Cm7 Gm - F/A" at bounding box center [185, 420] width 217 height 13
click at [82, 444] on span "Bb" at bounding box center [87, 450] width 11 height 13
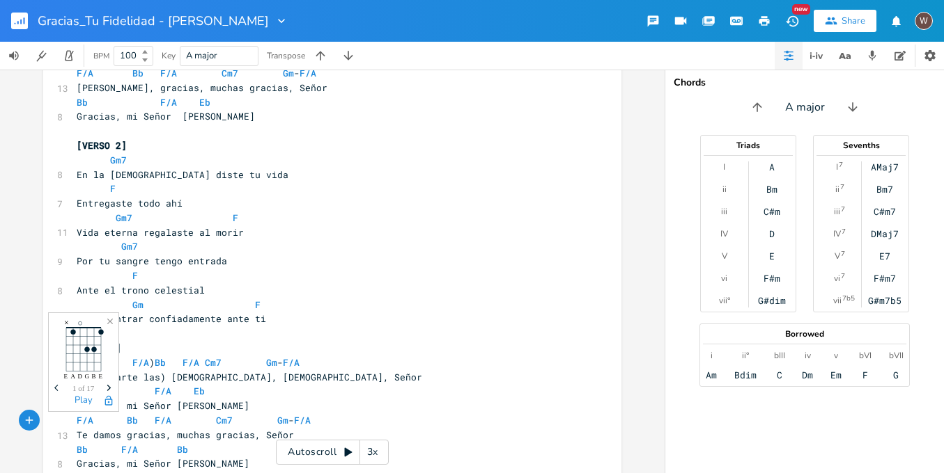
click at [108, 444] on span "Bb F/A Bb" at bounding box center [132, 450] width 111 height 13
click at [191, 444] on span "Bb F/A Bb" at bounding box center [149, 450] width 145 height 13
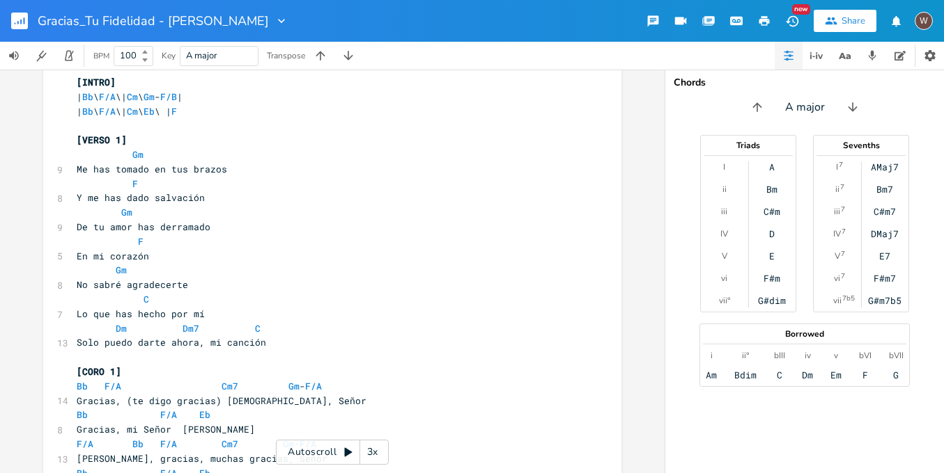
scroll to position [56, 0]
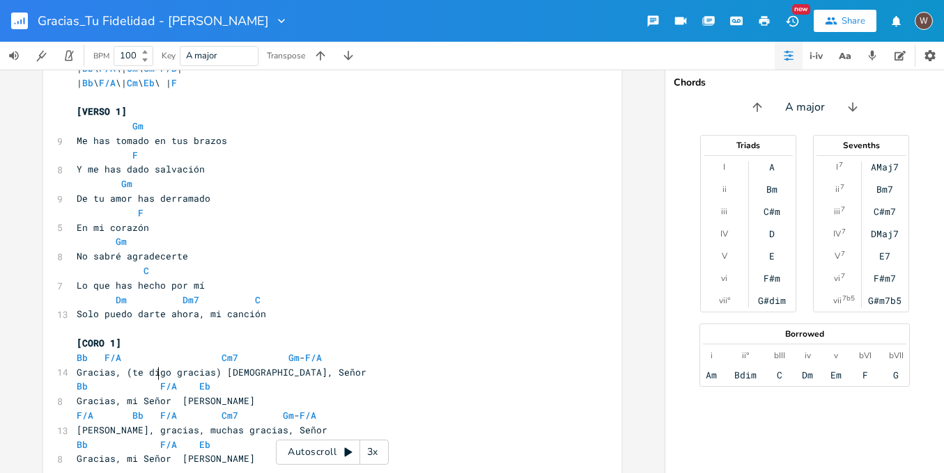
click at [152, 380] on span "Bb F/A Eb" at bounding box center [144, 386] width 134 height 13
click at [174, 395] on span "Gracias, mi Señor Jesús" at bounding box center [166, 401] width 178 height 13
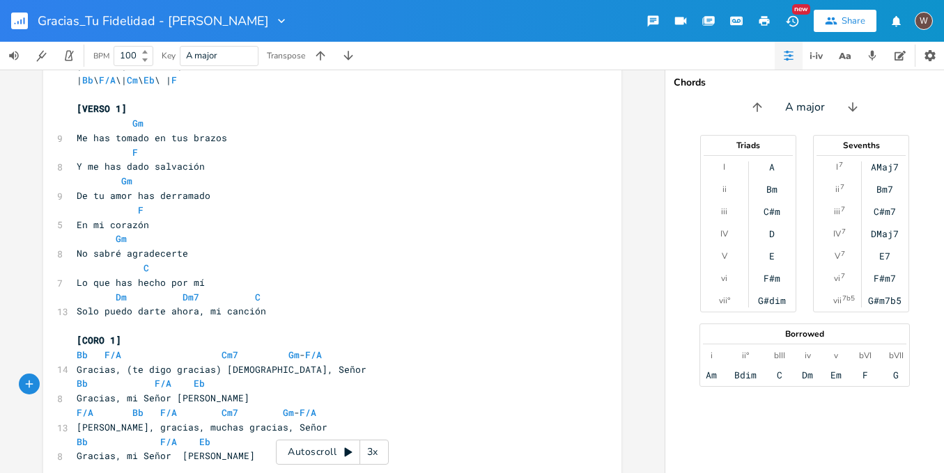
scroll to position [81, 0]
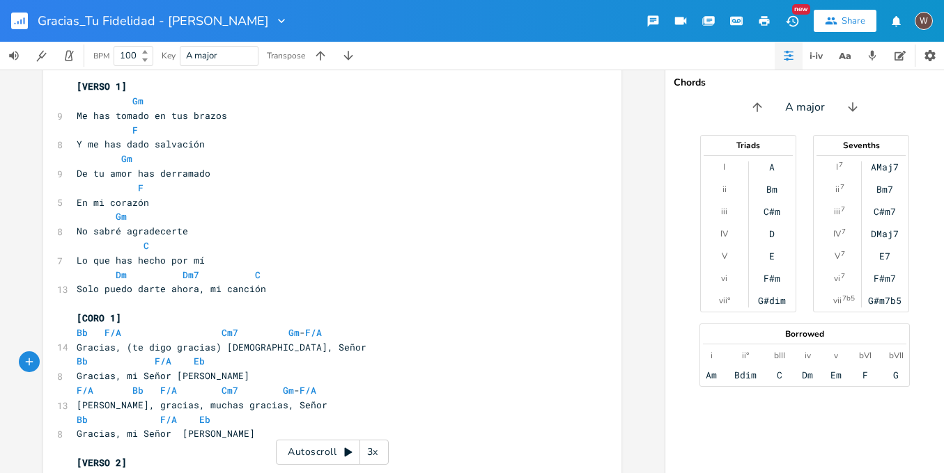
click at [187, 414] on span "Bb F/A Eb" at bounding box center [144, 420] width 134 height 13
click at [174, 428] on span "Gracias, mi Señor Jesús" at bounding box center [166, 434] width 178 height 13
click at [152, 414] on span "Bb F/A Eb" at bounding box center [141, 420] width 128 height 13
click at [167, 414] on span "Bb F/A Eb" at bounding box center [138, 420] width 123 height 13
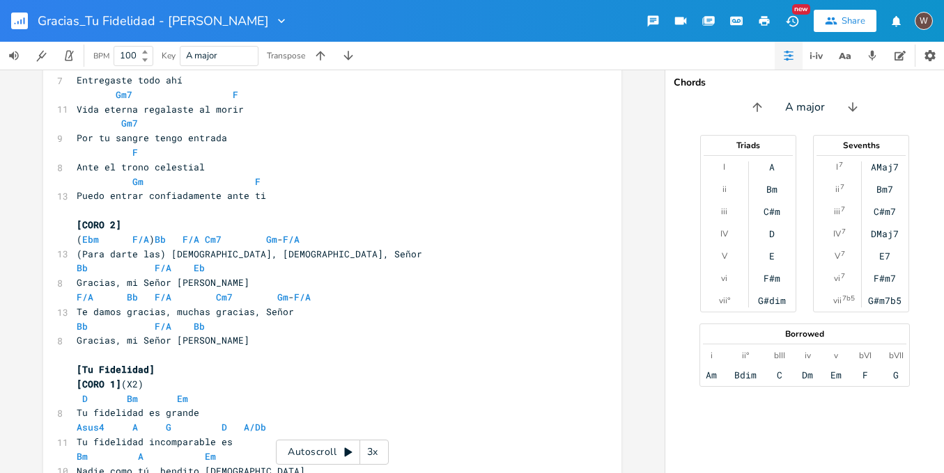
scroll to position [538, 0]
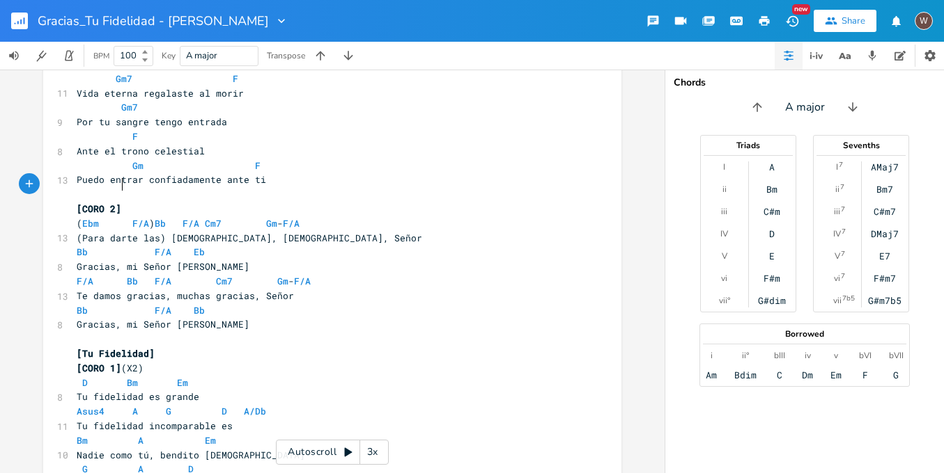
click at [134, 202] on pre "[CORO 2]" at bounding box center [325, 209] width 503 height 15
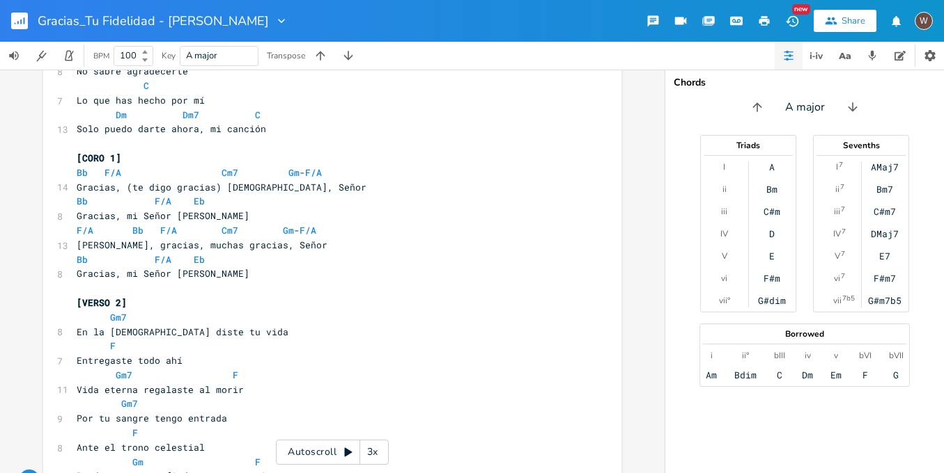
scroll to position [239, 0]
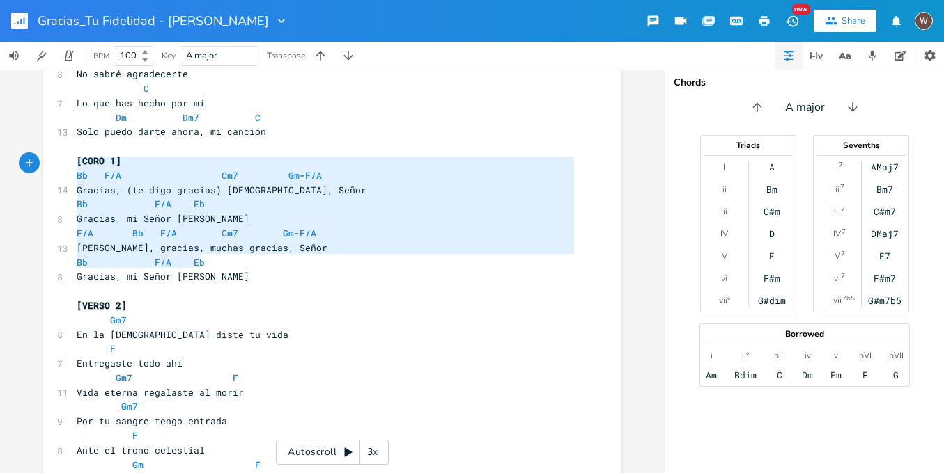
type textarea "[CORO 1] Bb F/A Cm7 Gm - F/A Gracias, (te digo gracias) Gracias, Señor Bb F/A E…"
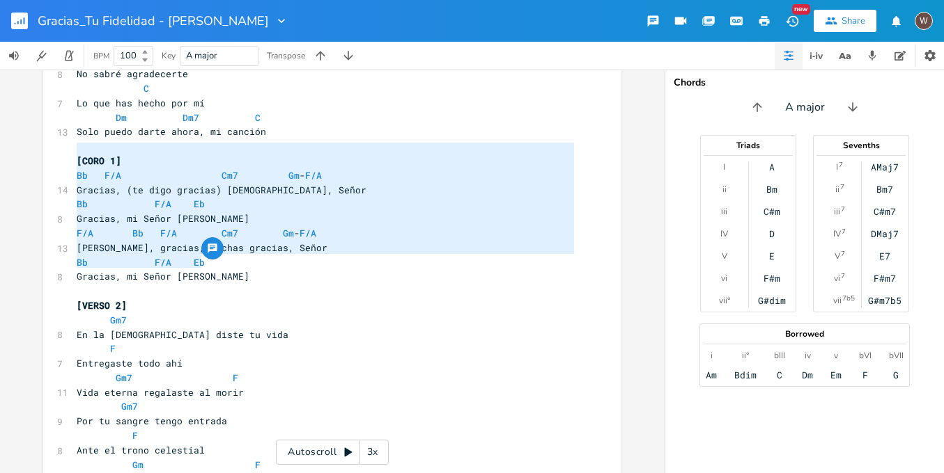
drag, startPoint x: 217, startPoint y: 262, endPoint x: 56, endPoint y: 152, distance: 195.1
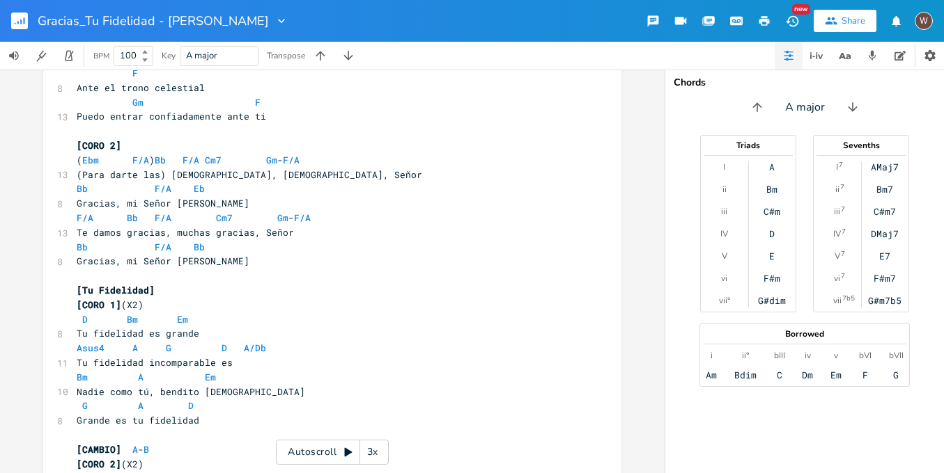
scroll to position [624, 0]
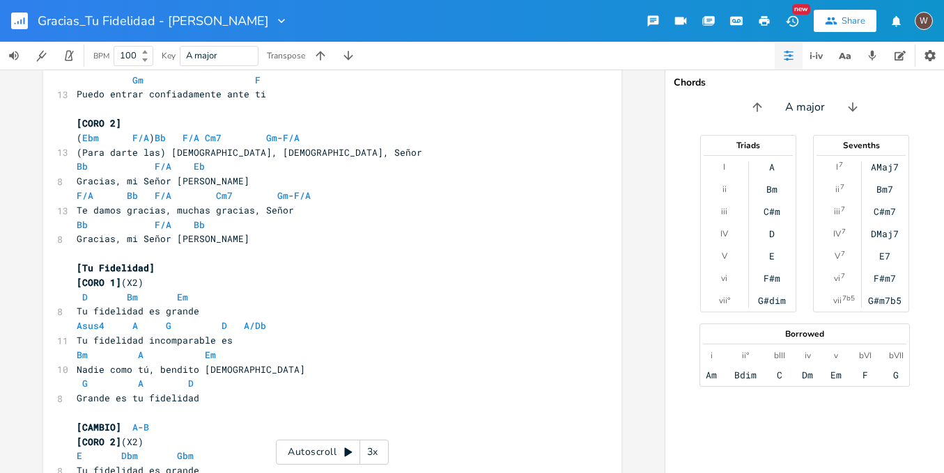
click at [211, 232] on pre "Gracias, mi Señor Jesús" at bounding box center [325, 239] width 503 height 15
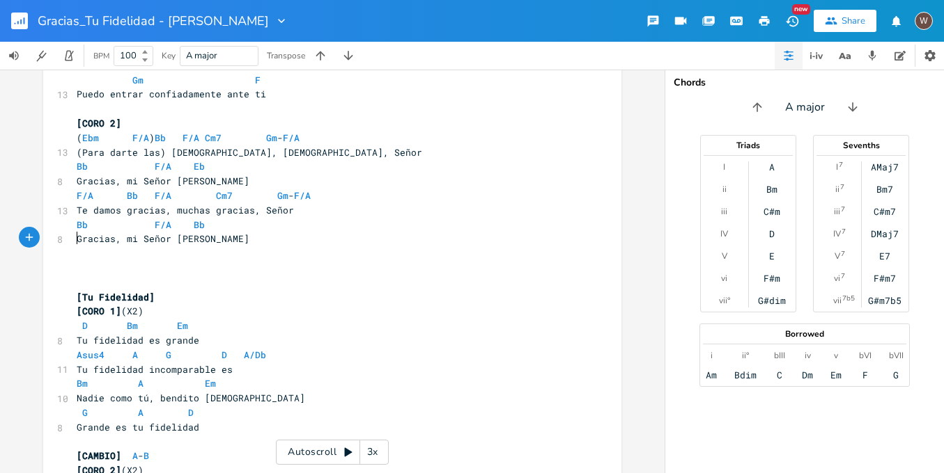
type textarea "V"
paste textarea
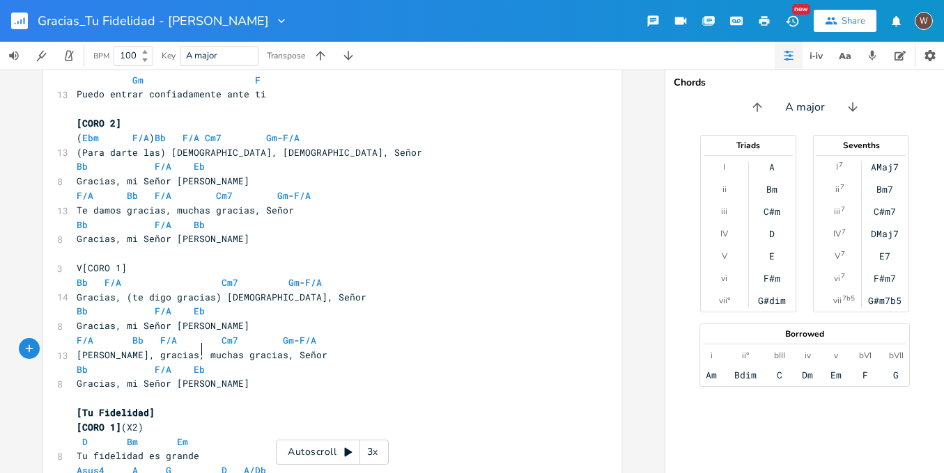
click at [79, 262] on span "V[CORO 1]" at bounding box center [102, 268] width 50 height 13
type textarea "3"
click at [75, 246] on pre "​" at bounding box center [325, 253] width 503 height 15
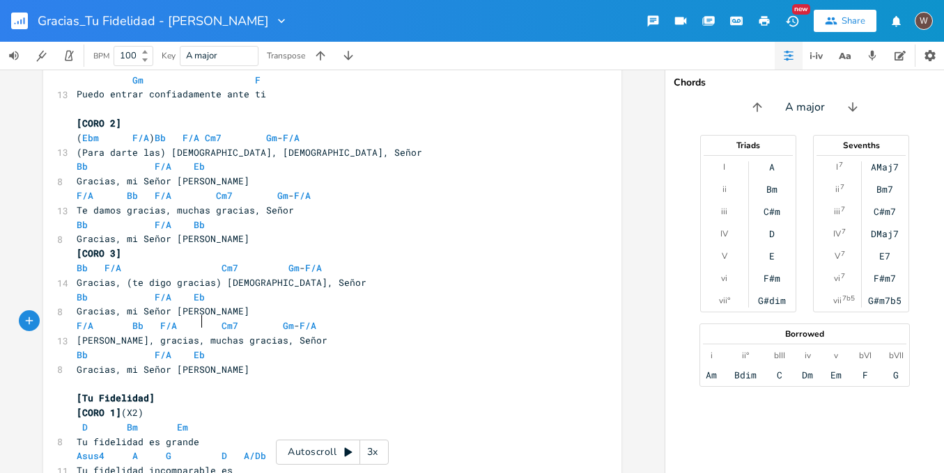
click at [244, 348] on pre "Bb F/A Eb" at bounding box center [325, 355] width 503 height 15
type textarea "A G A"
click at [201, 349] on span "Bb F/A Eb A G A" at bounding box center [158, 355] width 162 height 13
type textarea "|"
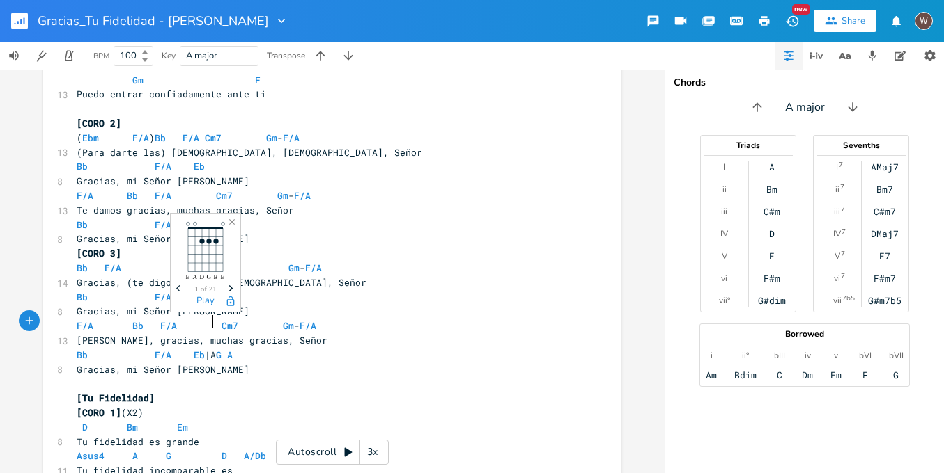
scroll to position [0, 1]
type textarea "\\\"
type textarea "\"
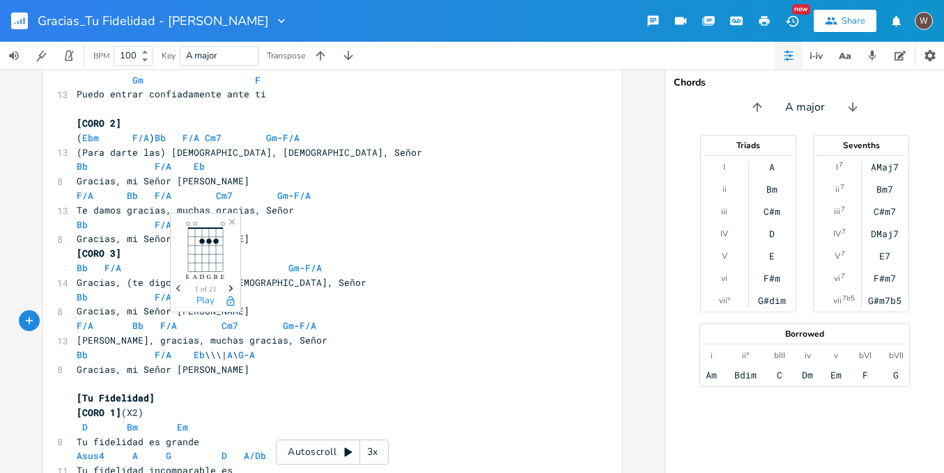
type textarea "-"
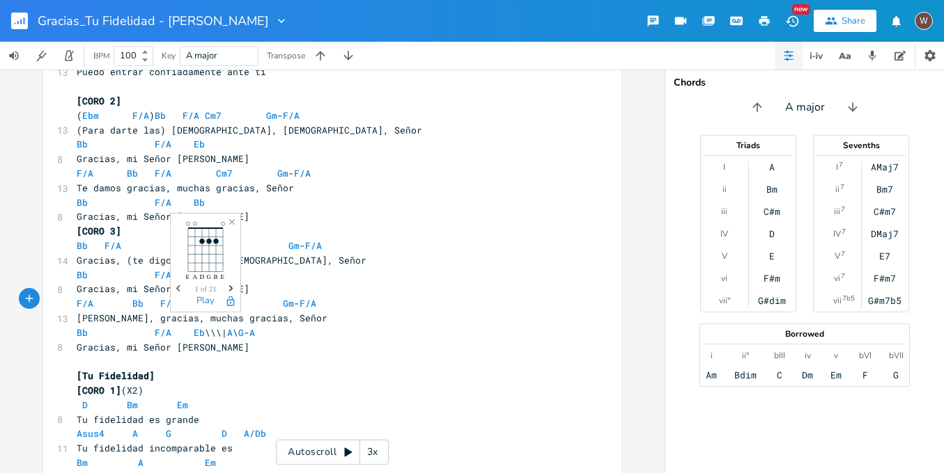
scroll to position [699, 0]
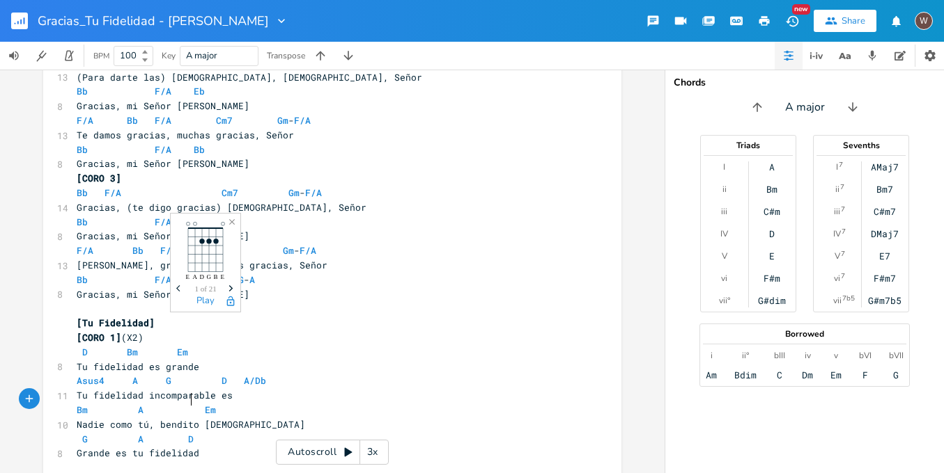
click at [210, 432] on pre "G A D" at bounding box center [325, 439] width 503 height 15
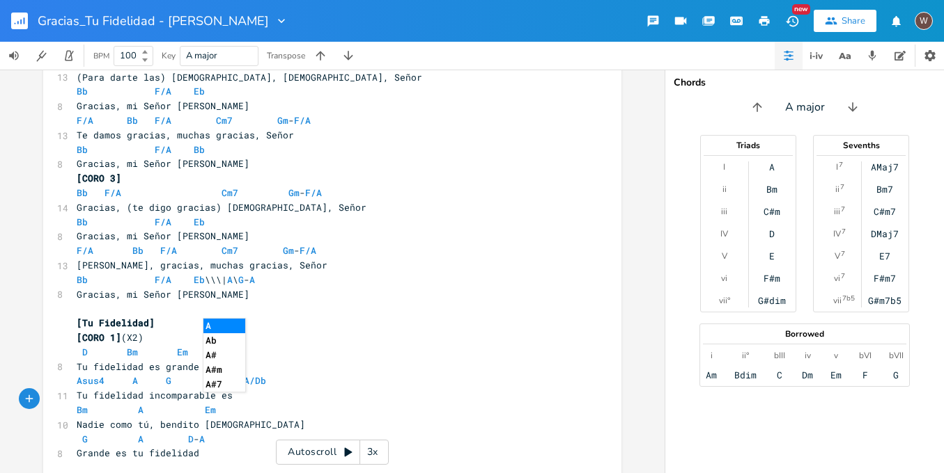
type textarea "- A"
click at [235, 325] on li "A" at bounding box center [224, 326] width 42 height 15
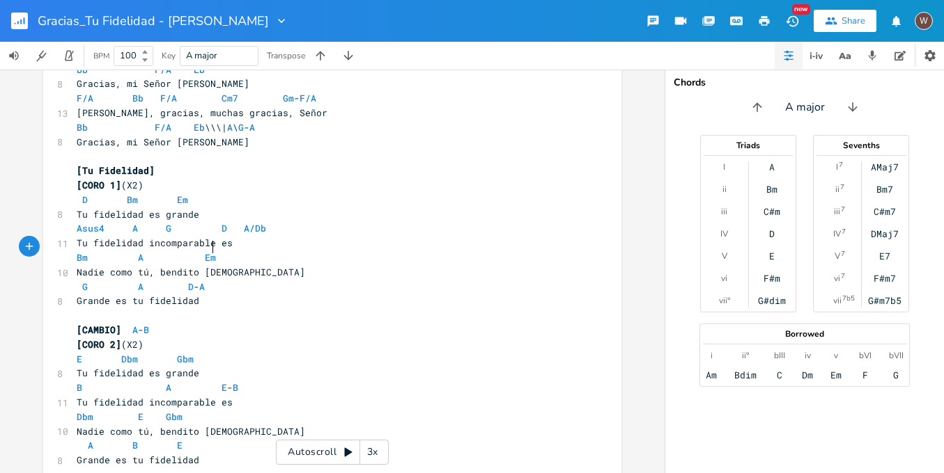
scroll to position [878, 0]
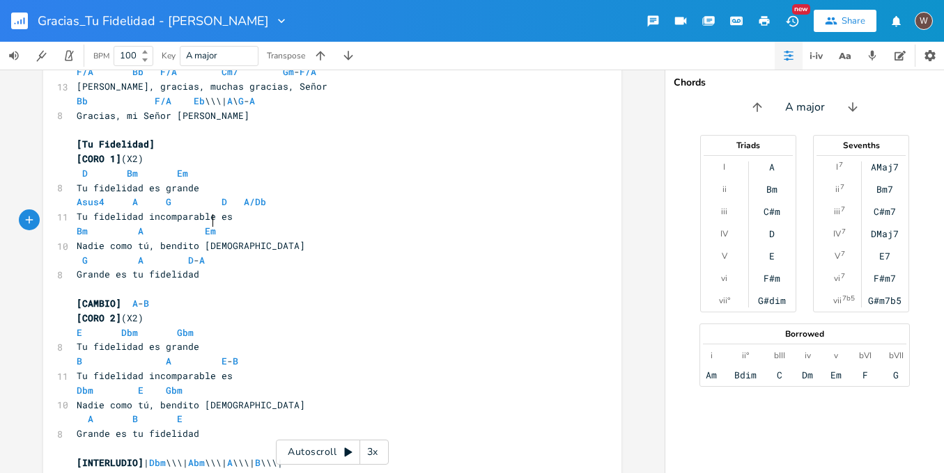
click at [196, 412] on pre "A B E" at bounding box center [325, 419] width 503 height 15
type textarea "- B"
click at [389, 398] on pre "Nadie como tú, bendito Dios" at bounding box center [325, 405] width 503 height 15
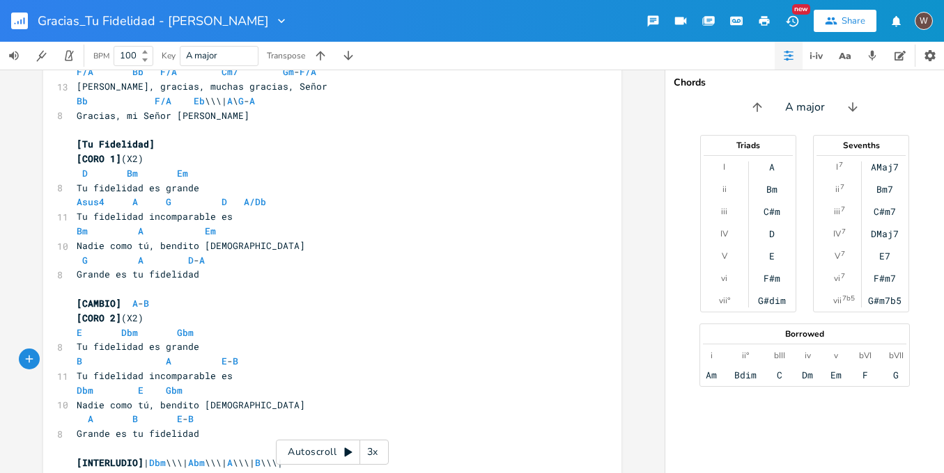
scroll to position [1092, 0]
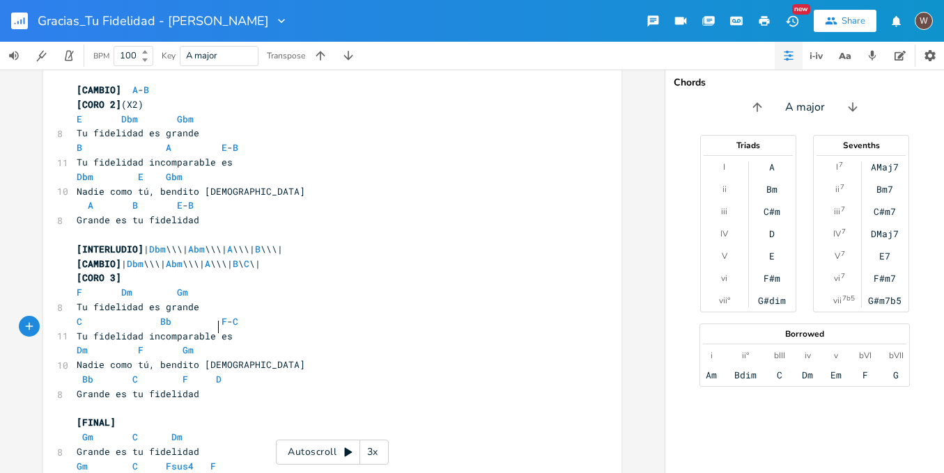
click at [230, 373] on pre "Bb C F D" at bounding box center [325, 380] width 503 height 15
type textarea "C"
type textarea "Dm"
click at [210, 343] on li "Dm" at bounding box center [197, 342] width 43 height 15
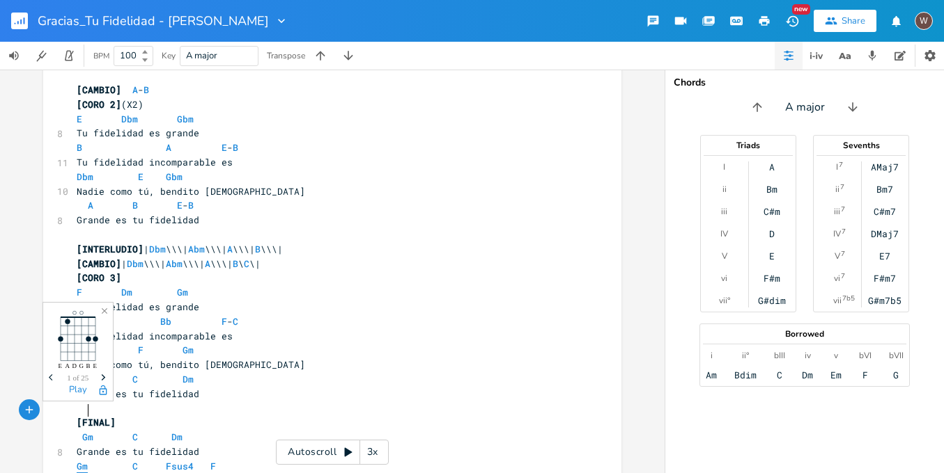
click at [81, 460] on span "Gm" at bounding box center [82, 466] width 11 height 13
click at [81, 460] on span "C Fsus4 F" at bounding box center [141, 466] width 128 height 13
type textarea "Bb"
click at [81, 460] on span "Bb C Fsus4 F" at bounding box center [146, 466] width 139 height 13
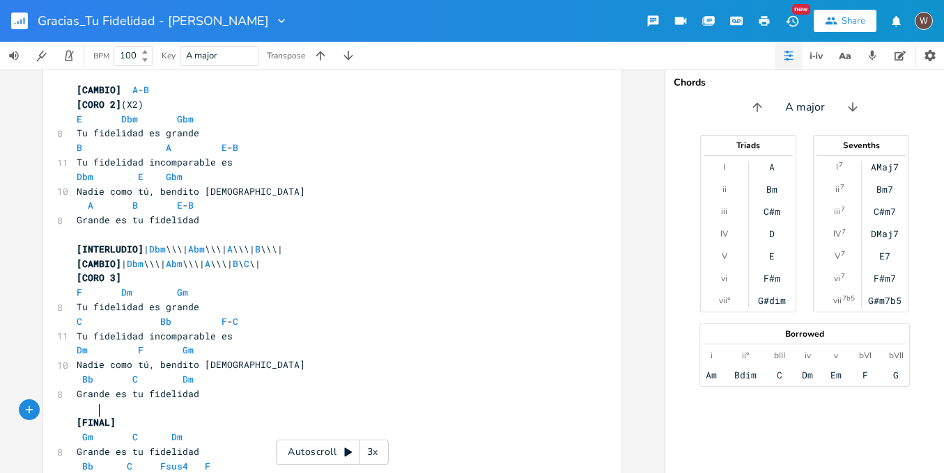
click at [92, 460] on span "Bb C Fsus4 F" at bounding box center [144, 466] width 134 height 13
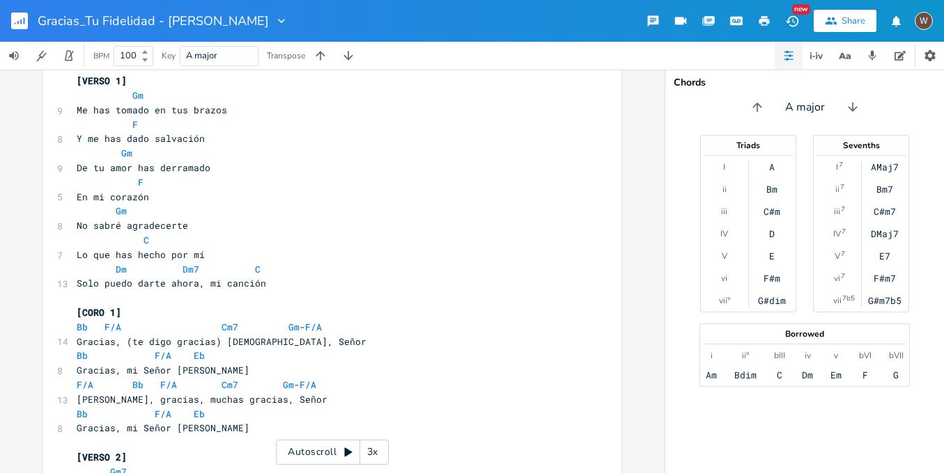
scroll to position [0, 0]
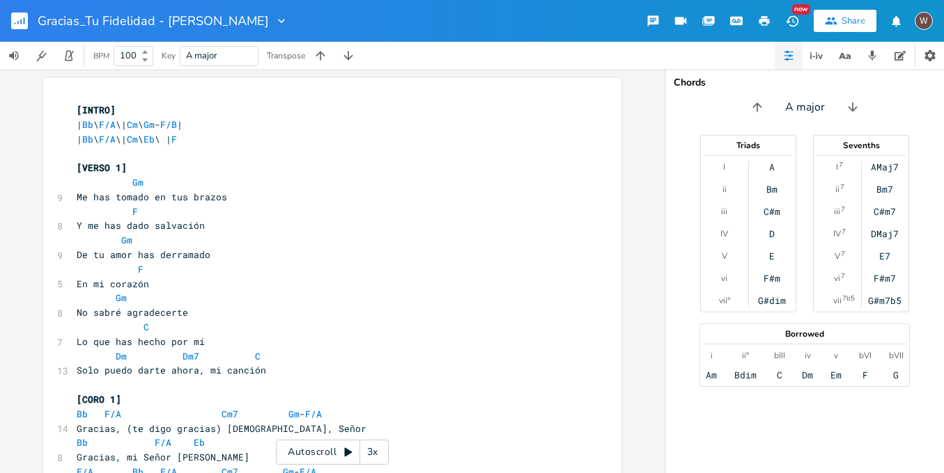
click at [762, 20] on icon "button" at bounding box center [764, 21] width 10 height 10
click at [150, 154] on pre "​" at bounding box center [325, 153] width 503 height 15
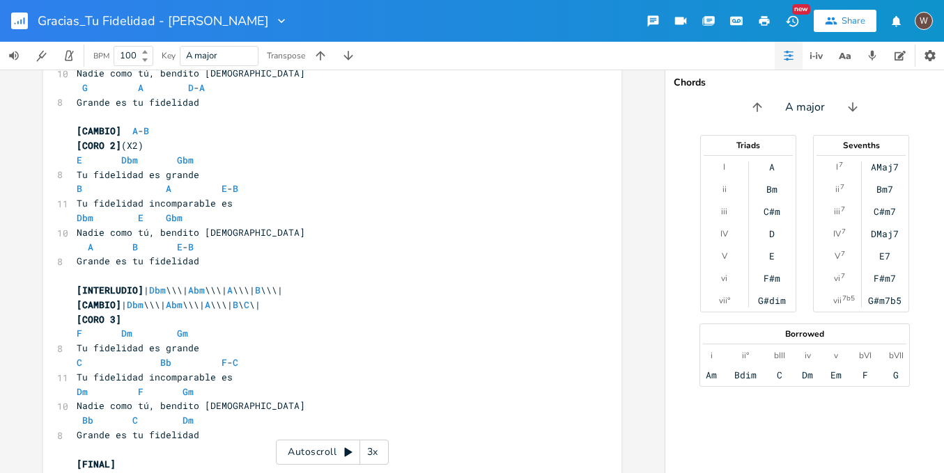
scroll to position [1078, 0]
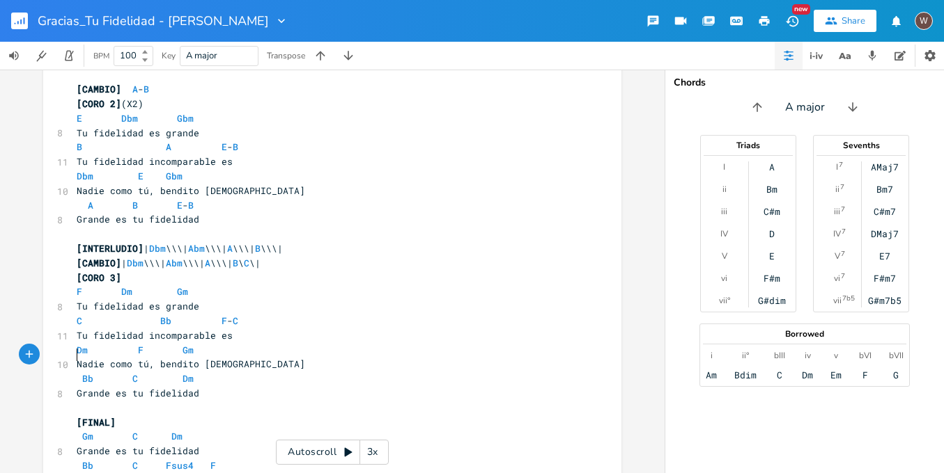
click at [122, 401] on pre "​" at bounding box center [325, 408] width 503 height 15
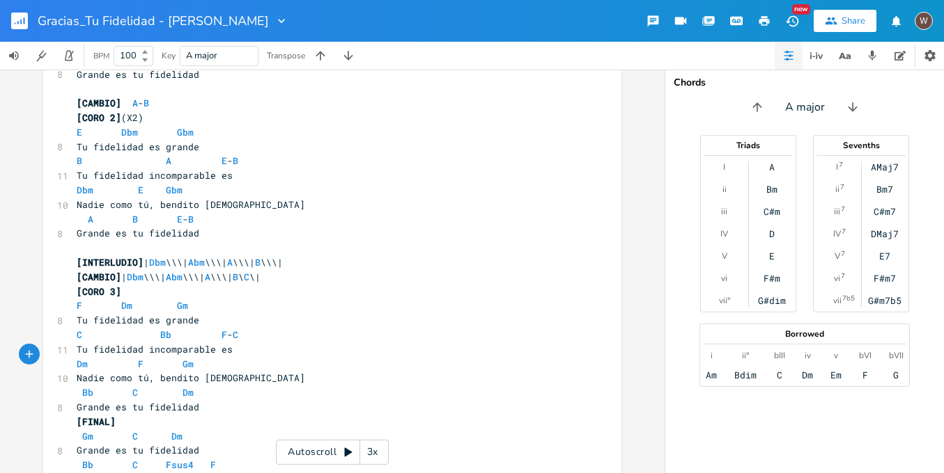
click at [759, 21] on icon "button" at bounding box center [764, 21] width 13 height 13
click at [31, 23] on button "button" at bounding box center [25, 20] width 28 height 33
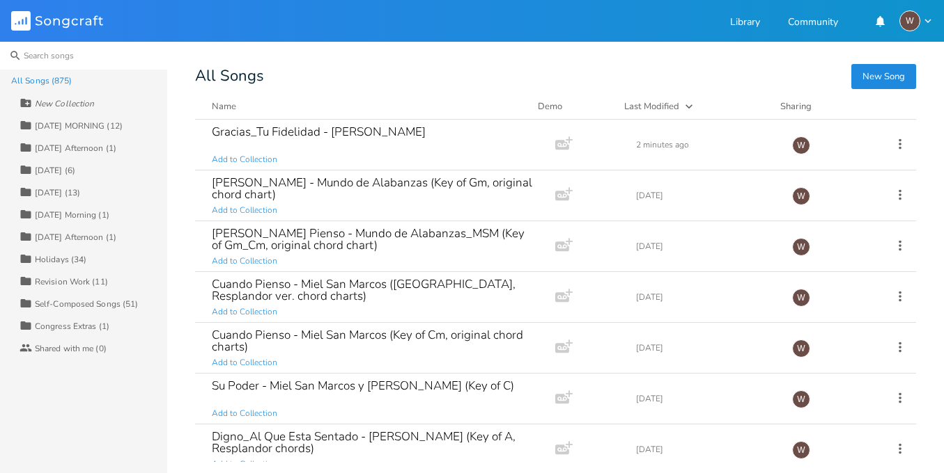
click at [98, 61] on input at bounding box center [83, 56] width 167 height 28
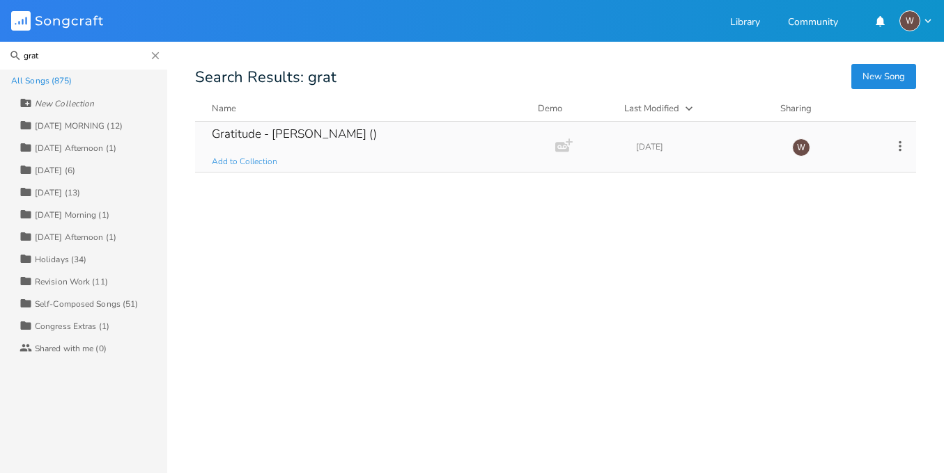
type input "grat"
click at [299, 143] on div "Gratitude - Brandon Lake () Add to Collection" at bounding box center [372, 147] width 321 height 50
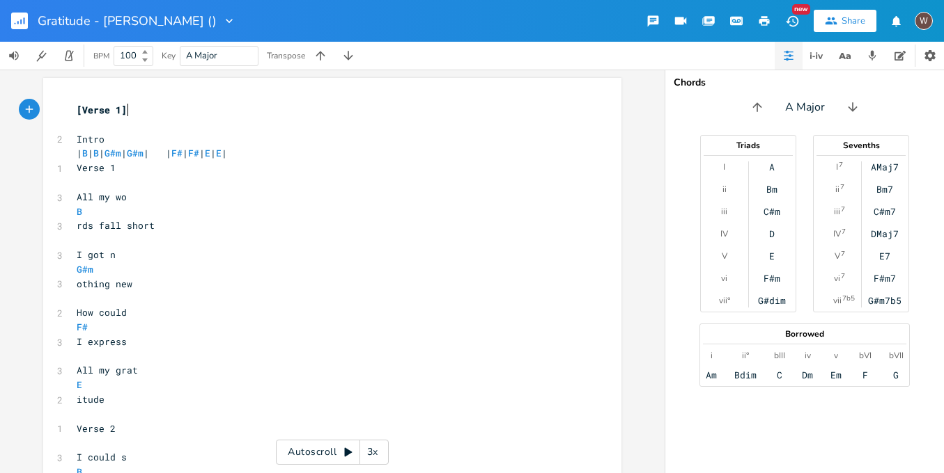
scroll to position [0, 1]
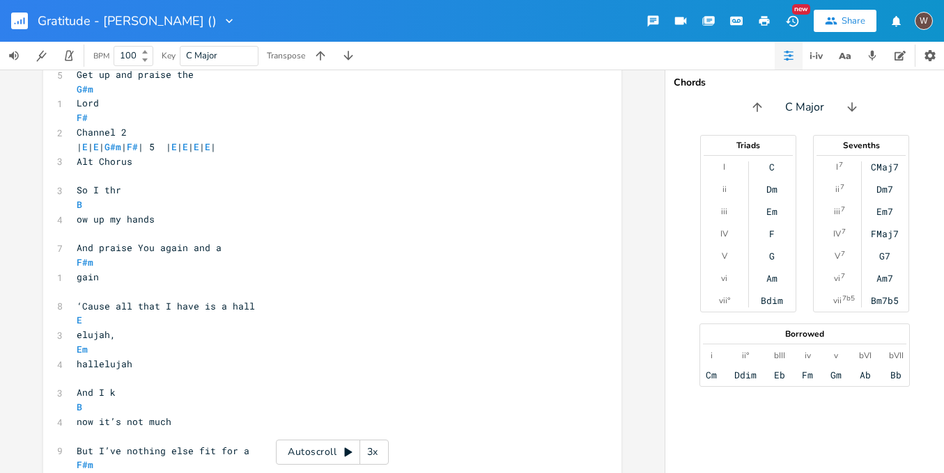
type textarea "Verse 1 All my wo B rds fall short I got n G#m othing new How could F# I expres…"
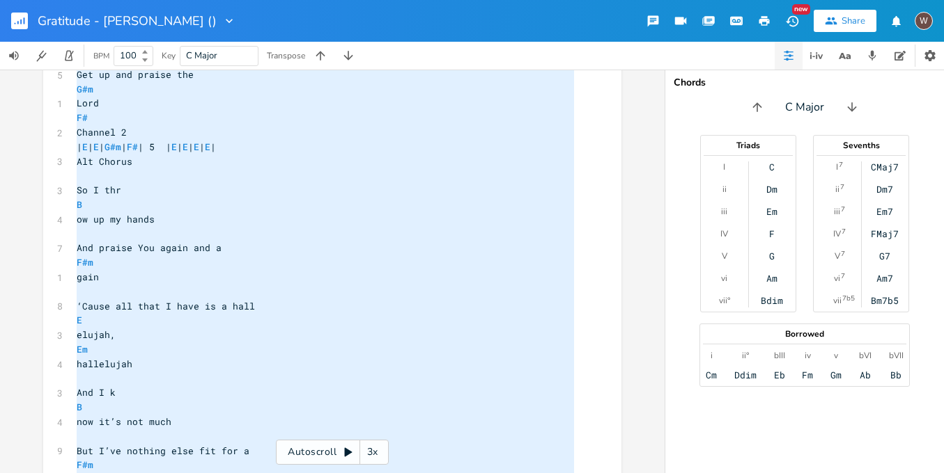
scroll to position [0, 0]
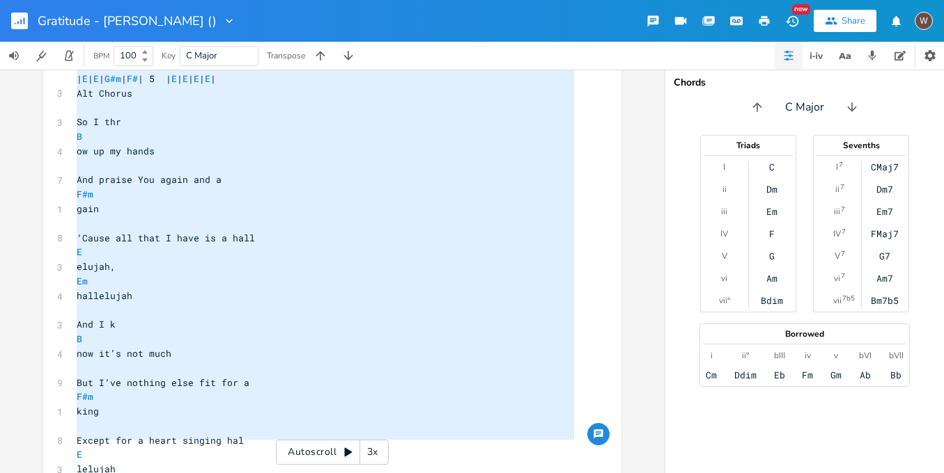
drag, startPoint x: 84, startPoint y: 170, endPoint x: 198, endPoint y: 495, distance: 344.6
click at [198, 473] on html "Gratitude - Brandon Lake () New Share W BPM 100 Key C Major Transpose x [Verse …" at bounding box center [472, 236] width 944 height 473
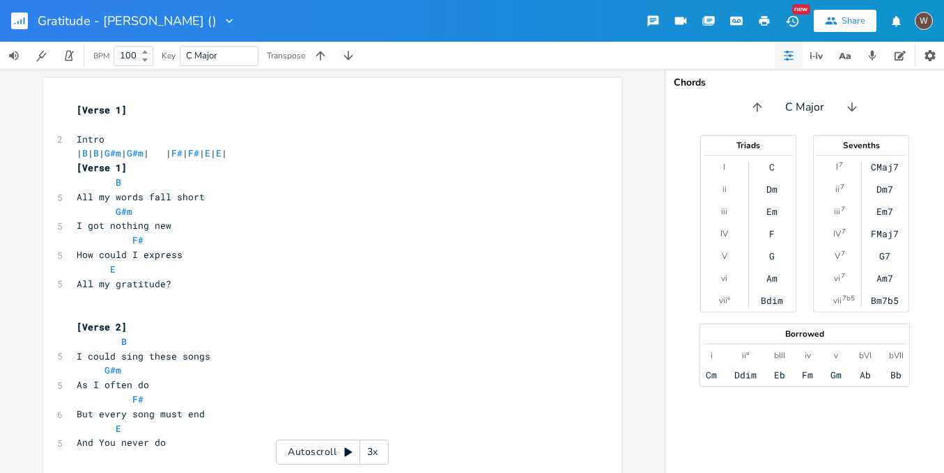
click at [227, 155] on span "| B | B | G#m | G#m | | F# | F# | E | E |" at bounding box center [152, 153] width 150 height 13
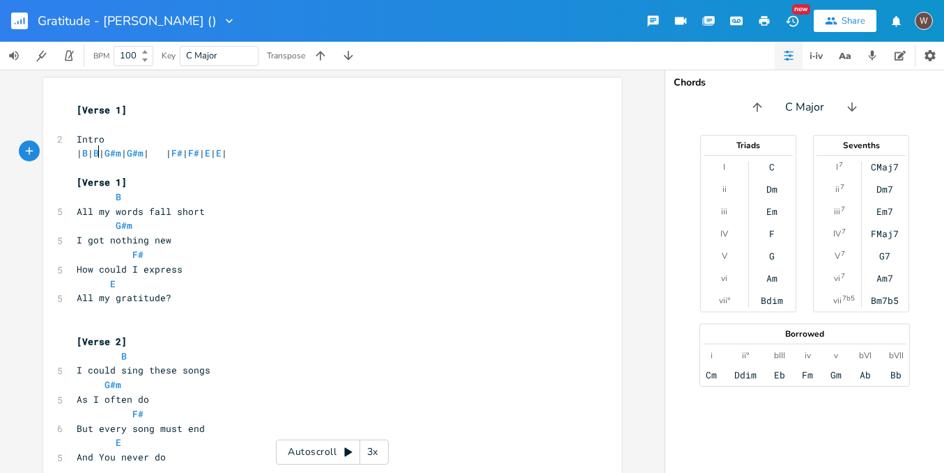
click at [95, 152] on span "| B | B | G#m | G#m | | F# | F# | E | E |" at bounding box center [152, 153] width 150 height 13
type textarea "\\\"
type textarea "B"
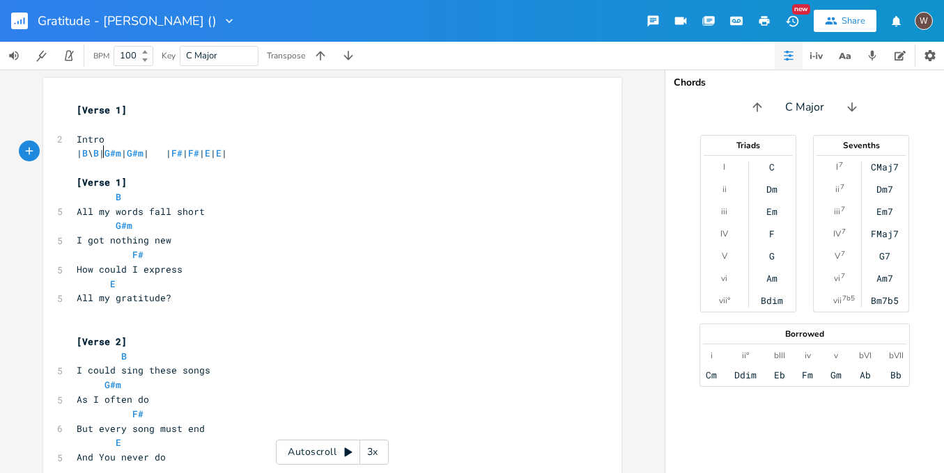
type textarea "\"
type textarea "\\"
click at [118, 156] on span "| B \\ B \\ | G#m | G#m | | F# | F# | E | E |" at bounding box center [163, 153] width 173 height 13
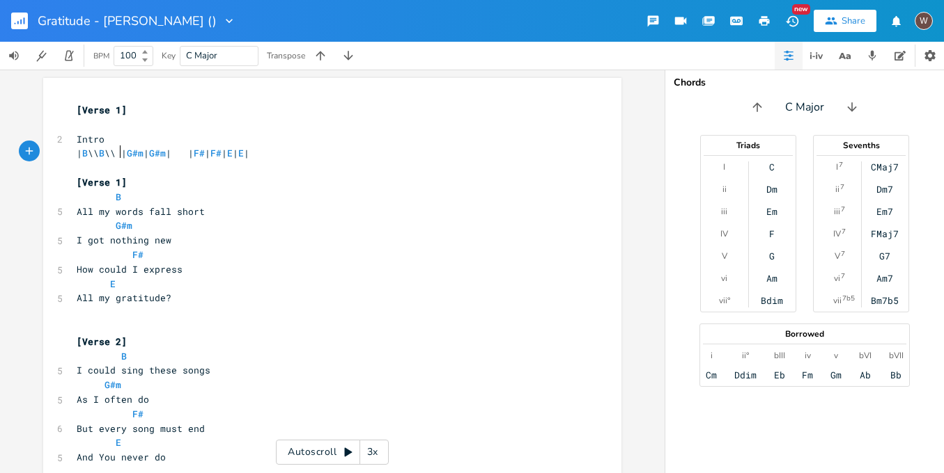
scroll to position [0, 1]
click at [139, 152] on span "| B \\ B \\ | G#m | G#m | | F# | F# | E | E |" at bounding box center [163, 153] width 173 height 13
click at [104, 153] on span "| B \\ B \\| G#m | G#m | | F# | F# | E | E |" at bounding box center [160, 153] width 167 height 13
type textarea "\|"
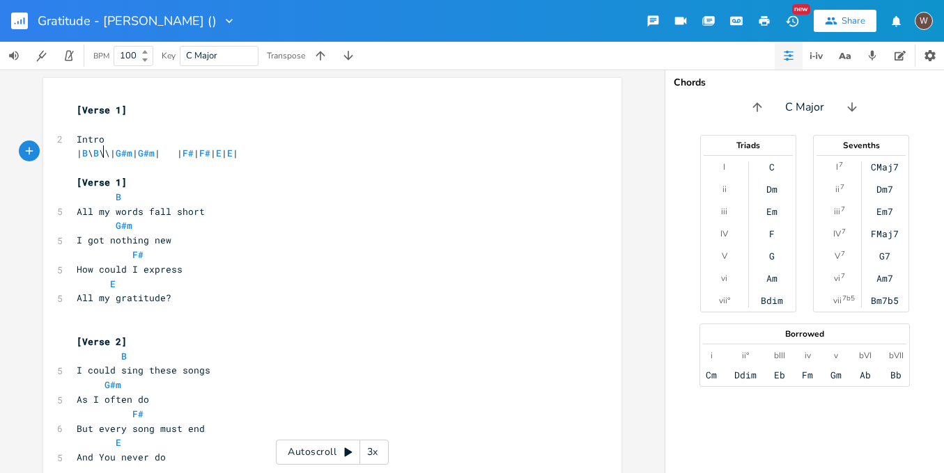
type textarea "|"
click at [131, 150] on span "| B \| B \\| G#m | G#m | | F# | F# | E | E |" at bounding box center [160, 153] width 167 height 13
type textarea "\|"
drag, startPoint x: 135, startPoint y: 153, endPoint x: 123, endPoint y: 152, distance: 11.9
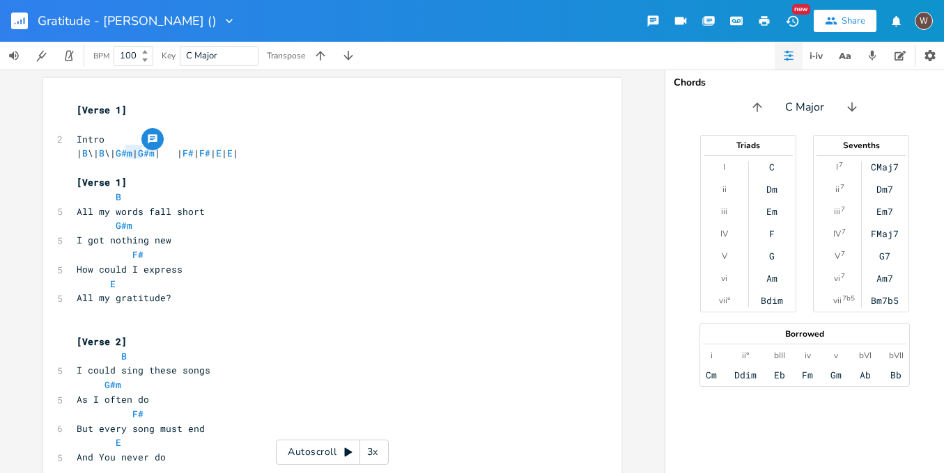
click at [123, 152] on span "| B \| B \| G#m | G#m | | F# | F# | E | E |" at bounding box center [158, 153] width 162 height 13
type textarea "|"
click at [160, 153] on span "| B \| B \| G#m | G#m | | F# | F# | E | E |" at bounding box center [158, 153] width 162 height 13
paste textarea
type textarea "|"
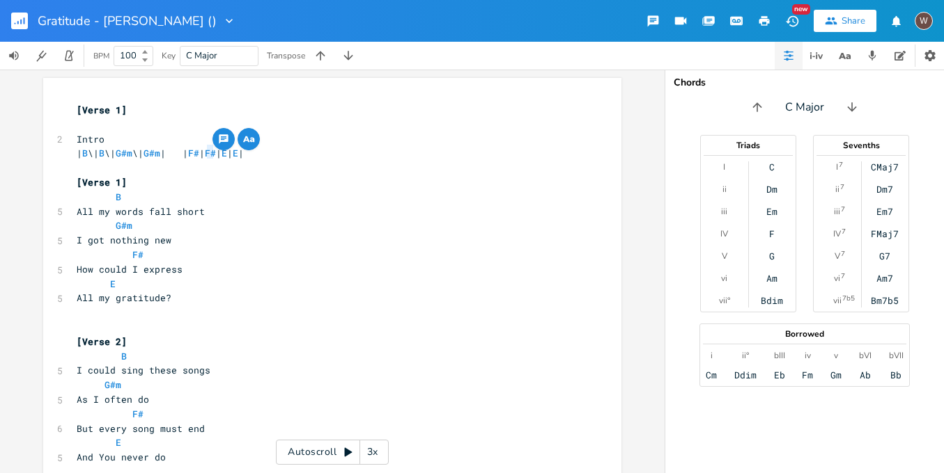
drag, startPoint x: 208, startPoint y: 157, endPoint x: 201, endPoint y: 157, distance: 7.0
click at [202, 157] on span "| B \| B \| G#m \| G#m | | F# | F# | E | E |" at bounding box center [160, 153] width 167 height 13
paste textarea
click at [180, 155] on span "| B \| B \| G#m \| G#m \| | F# | F# | E | E |" at bounding box center [166, 153] width 178 height 13
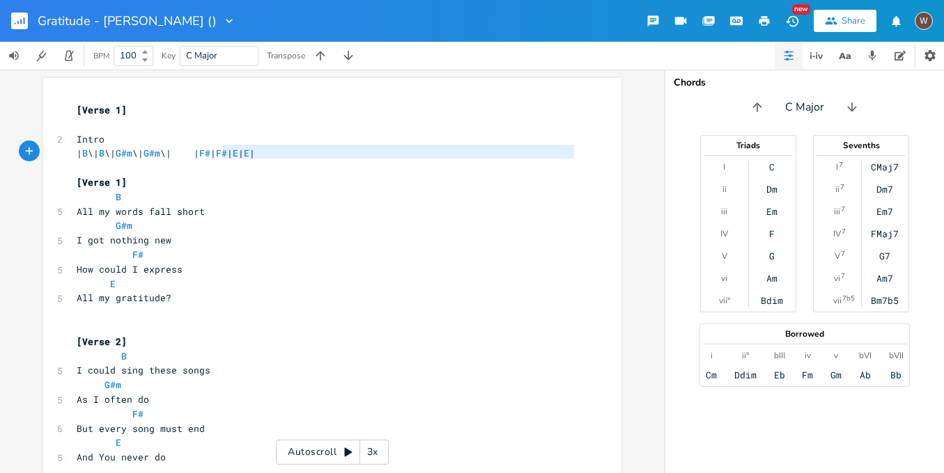
type textarea "| F# | F# | E | E |"
drag, startPoint x: 236, startPoint y: 159, endPoint x: 224, endPoint y: 157, distance: 12.8
click at [226, 158] on pre "| B \| B \| G#m \| G#m \| | F# | F# | E | E |" at bounding box center [325, 153] width 503 height 15
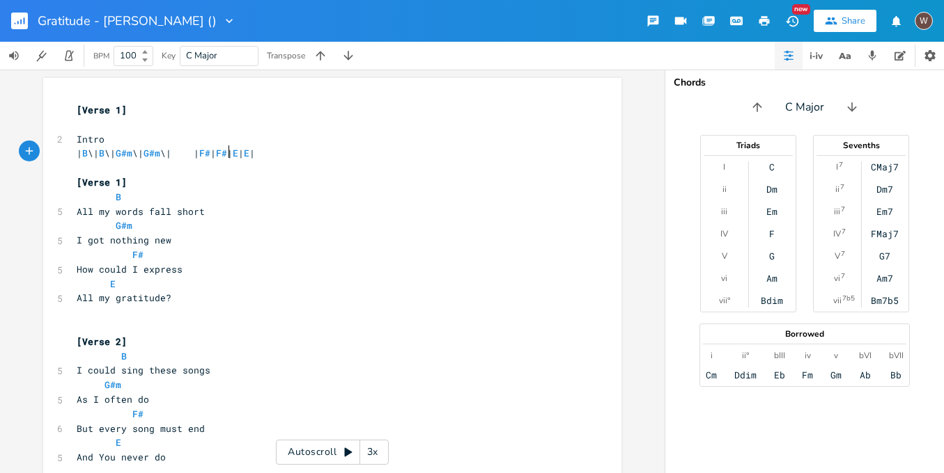
scroll to position [0, 0]
type textarea "|"
drag, startPoint x: 237, startPoint y: 157, endPoint x: 214, endPoint y: 157, distance: 23.0
click at [214, 157] on span "| B \| B \| G#m \| G#m \| | F# | F# | E | E |" at bounding box center [166, 153] width 178 height 13
click at [227, 150] on span "| B \| B \| G#m \| G#m \| F# | F# | E | E |" at bounding box center [152, 153] width 150 height 13
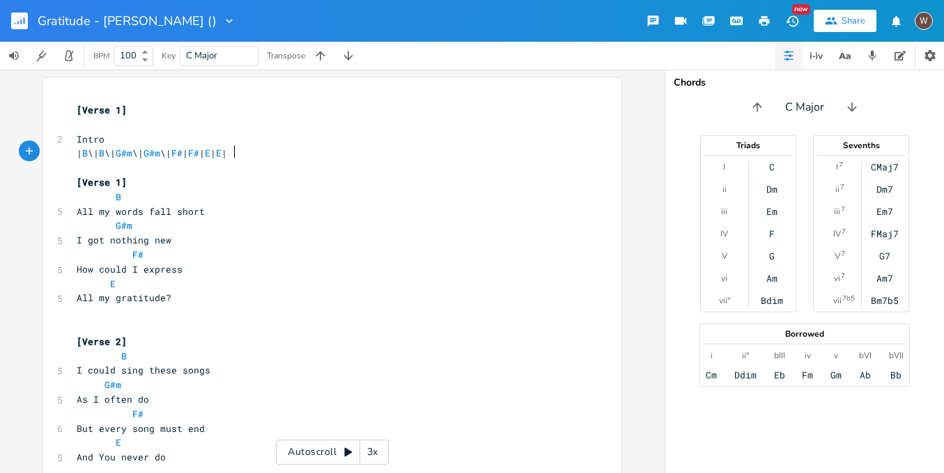
click at [227, 150] on span "| B \| B \| G#m \| G#m \| F# | F# | E | E |" at bounding box center [152, 153] width 150 height 13
type textarea "|"
click at [227, 152] on span "| B \| B \| G#m \| G#m \| F# | F# | E | E |" at bounding box center [152, 153] width 150 height 13
paste textarea
type textarea "|"
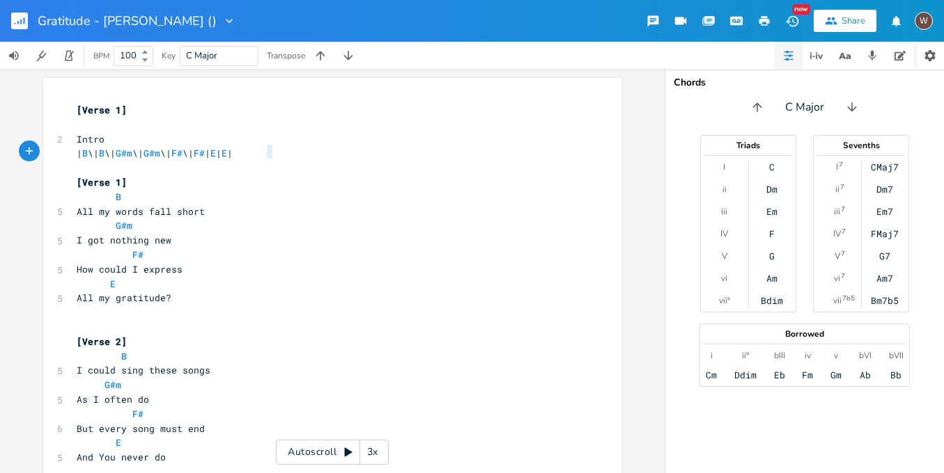
click at [233, 155] on span "| B \| B \| G#m \| G#m \| F# \| F# | E | E |" at bounding box center [155, 153] width 156 height 13
paste textarea
type textarea "|"
click at [238, 155] on span "| B \| B \| G#m \| G#m \| F# \| F# \| E | E |" at bounding box center [158, 153] width 162 height 13
paste textarea
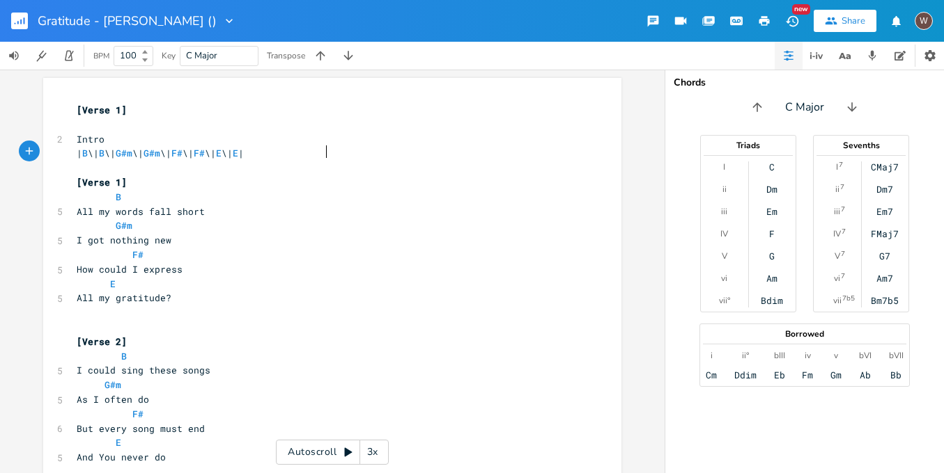
type textarea "|"
click at [244, 154] on span "| B \| B \| G#m \| G#m \| F# \| F# \| E \| E |" at bounding box center [160, 153] width 167 height 13
paste textarea
click at [125, 134] on pre "Intro" at bounding box center [325, 139] width 503 height 15
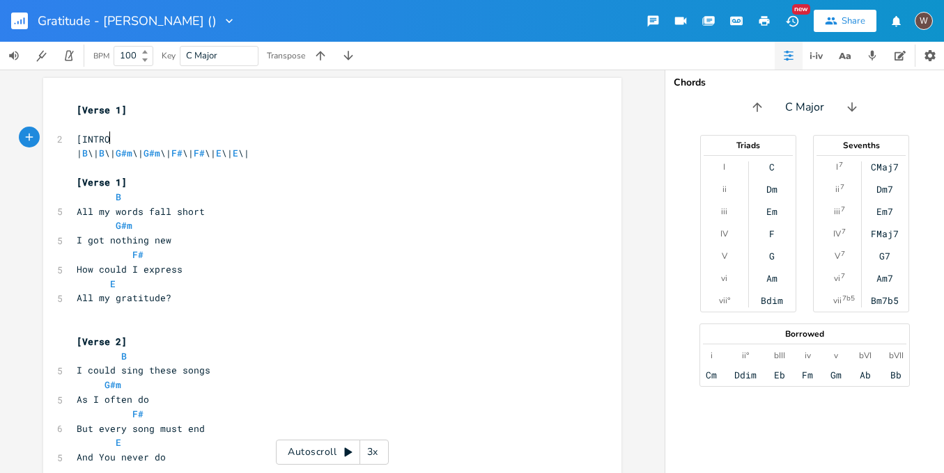
type textarea "[INTRO]"
click at [97, 179] on span "[Verse 1]" at bounding box center [102, 182] width 50 height 13
type textarea "VERSE"
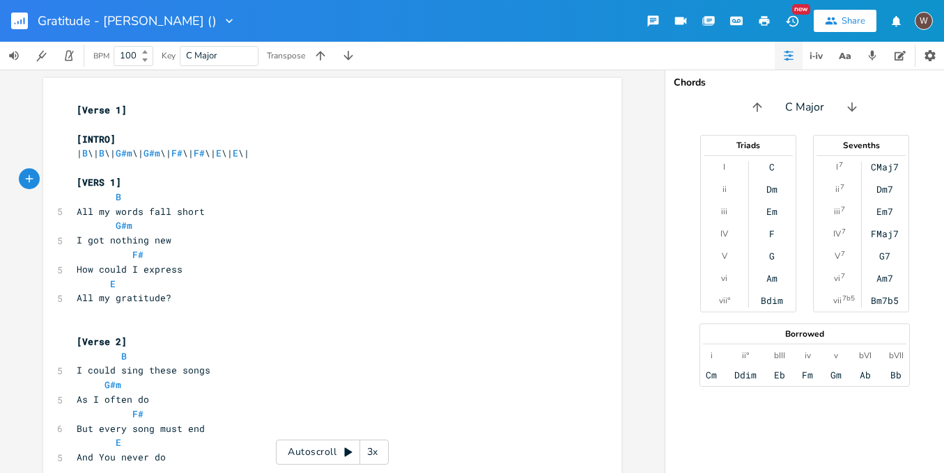
scroll to position [0, 24]
click at [102, 336] on span "[Verse 2]" at bounding box center [102, 342] width 50 height 13
type textarea "VERSE"
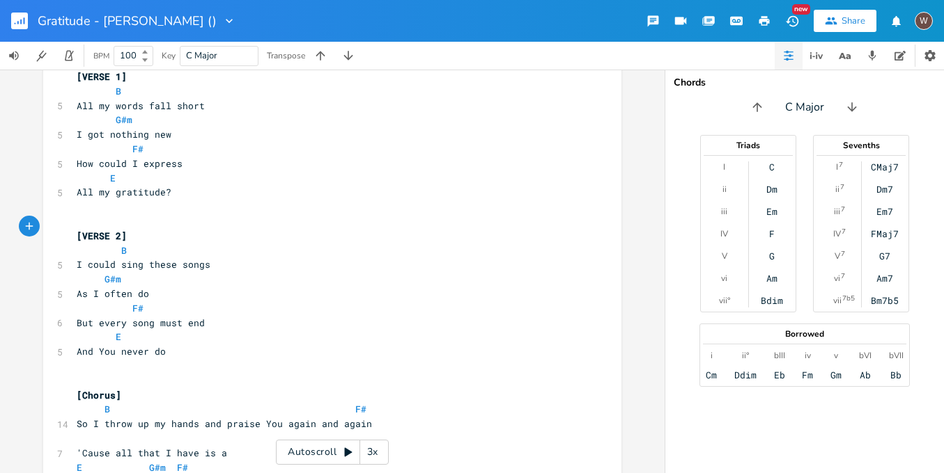
scroll to position [212, 0]
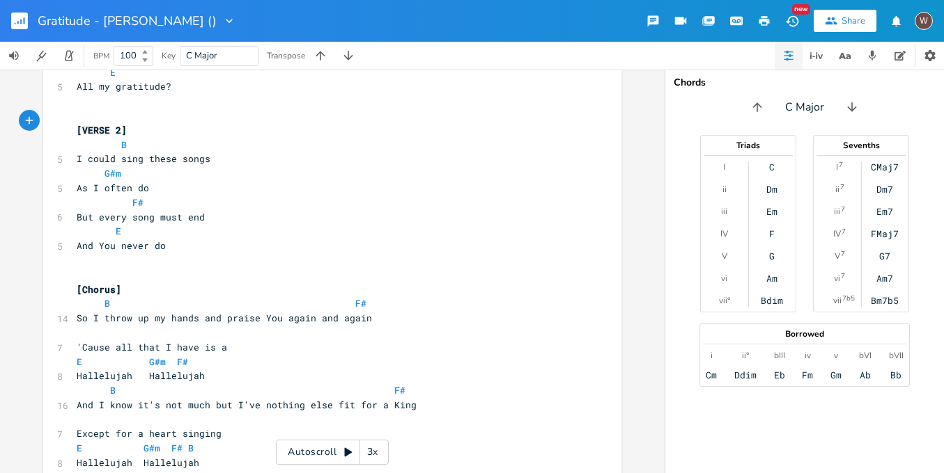
click at [94, 283] on span "[Chorus]" at bounding box center [99, 289] width 45 height 13
type textarea "CORIO"
type textarea "O"
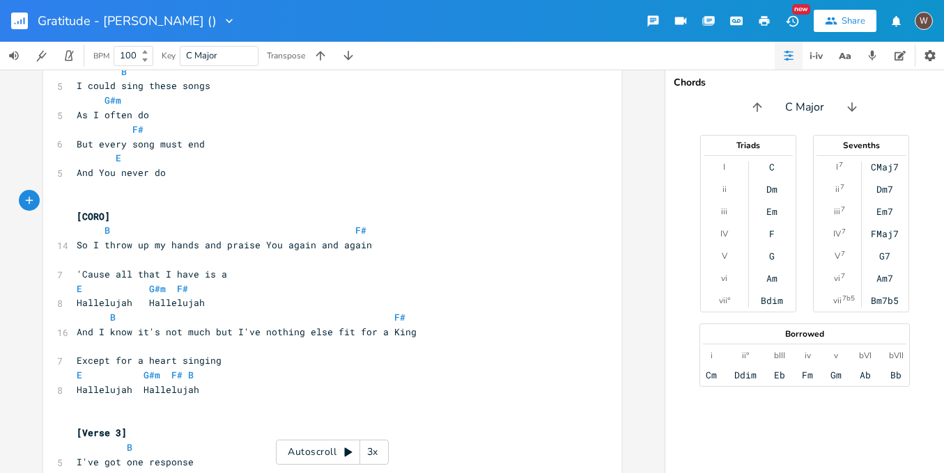
scroll to position [405, 0]
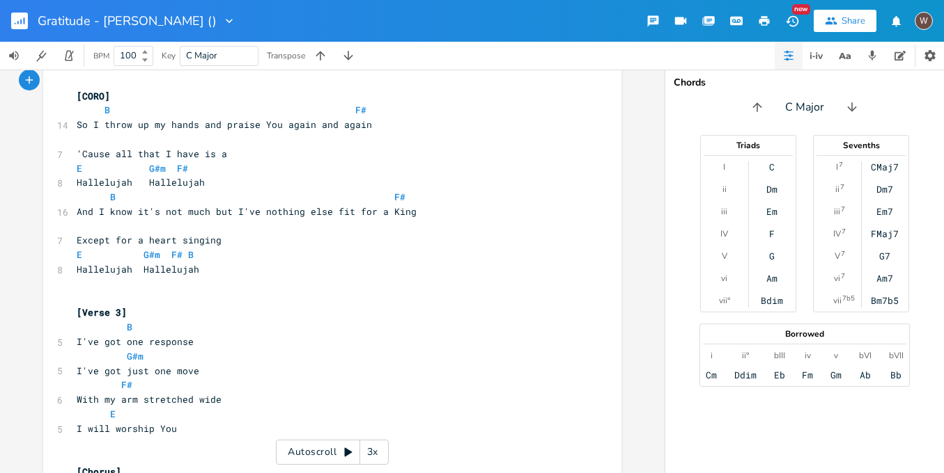
click at [97, 306] on span "[Verse 3]" at bounding box center [102, 312] width 50 height 13
type textarea "VERSO"
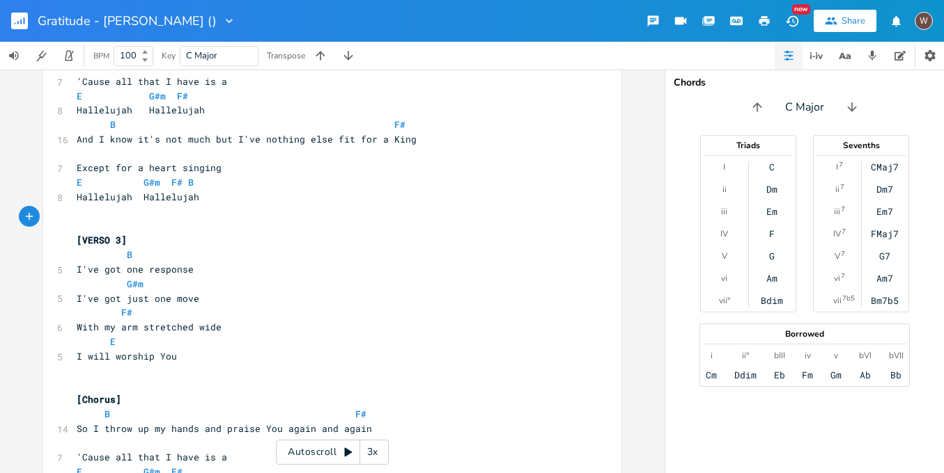
scroll to position [564, 0]
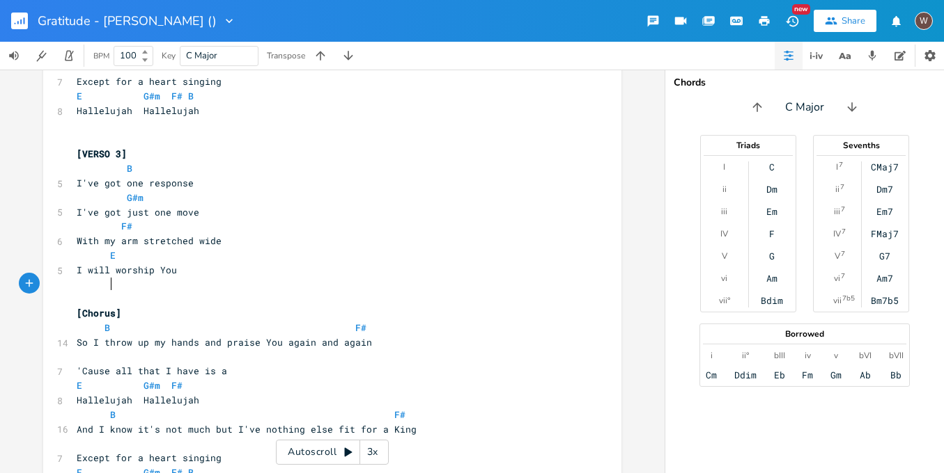
click at [104, 307] on span "[Chorus]" at bounding box center [99, 313] width 45 height 13
type textarea "CORO"
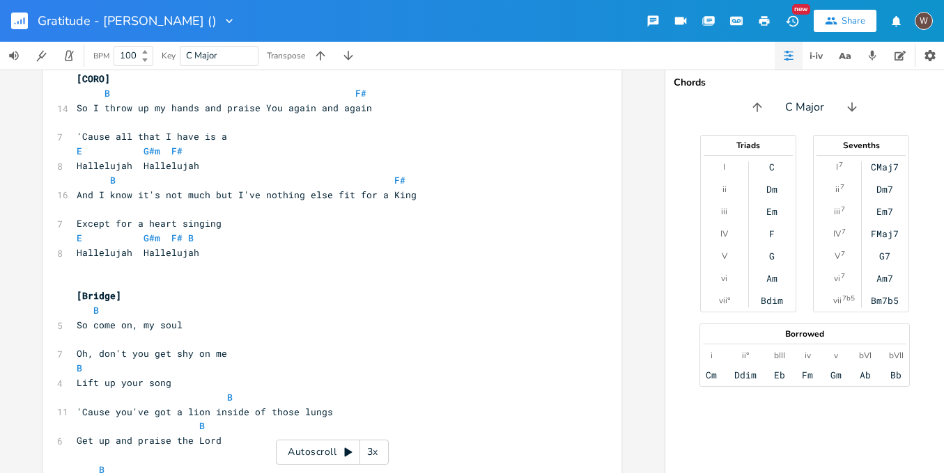
scroll to position [810, 0]
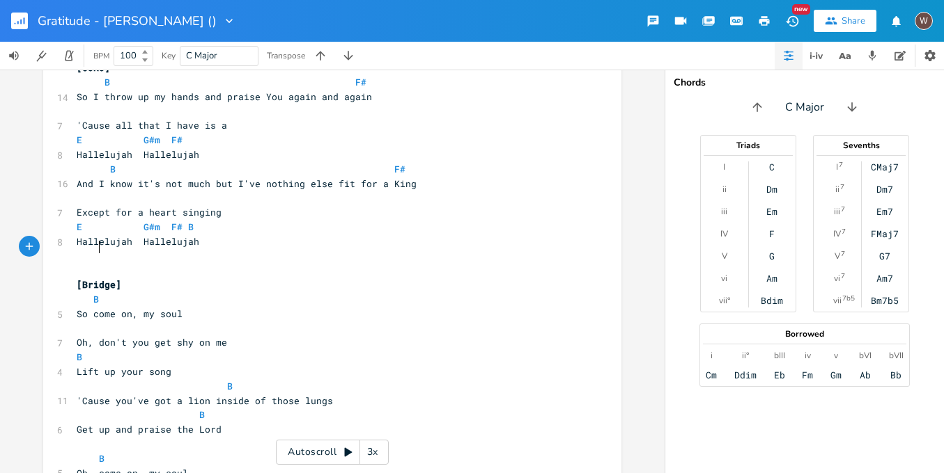
click at [96, 279] on span "[Bridge]" at bounding box center [99, 285] width 45 height 13
type textarea "BRIGD"
type textarea "DGE"
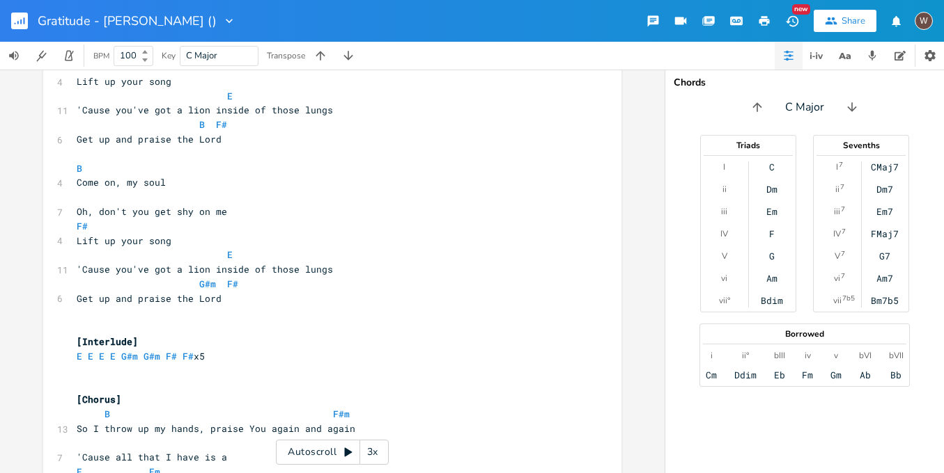
scroll to position [1260, 0]
click at [111, 336] on span "[Interlude]" at bounding box center [107, 342] width 61 height 13
type textarea "INTERLUDE"
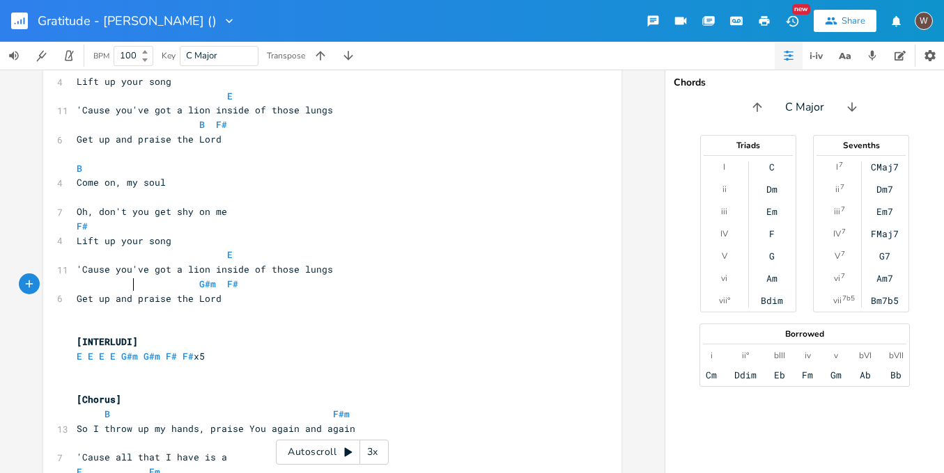
type textarea "IO"
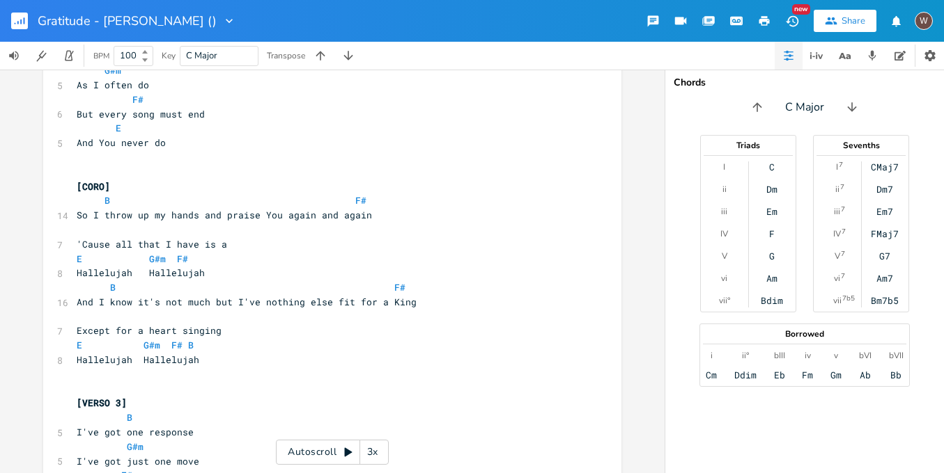
scroll to position [0, 0]
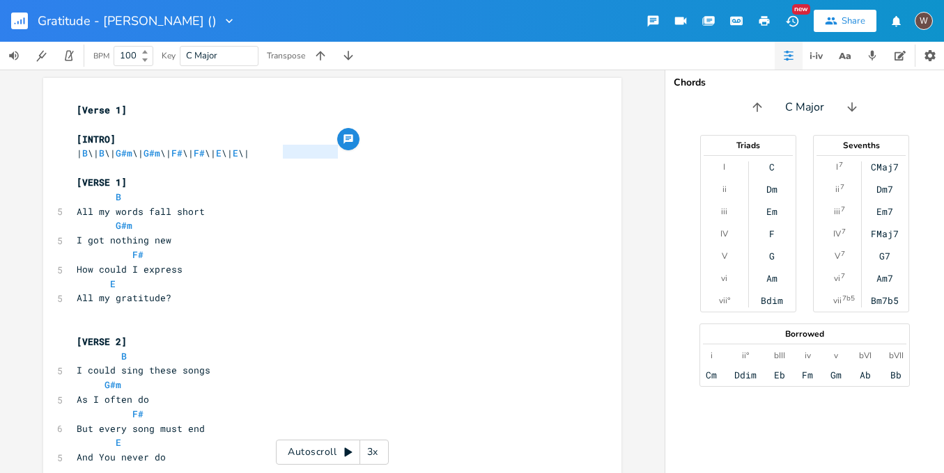
type textarea "E \| E \|"
drag, startPoint x: 334, startPoint y: 155, endPoint x: 274, endPoint y: 156, distance: 60.6
click at [249, 156] on span "| B \| B \| G#m \| G#m \| F# \| F# \| E \| E \|" at bounding box center [163, 153] width 173 height 13
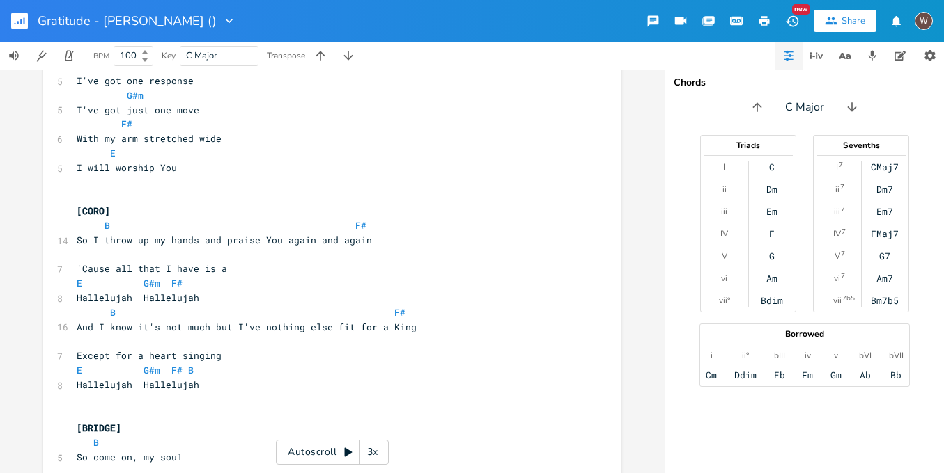
scroll to position [1342, 0]
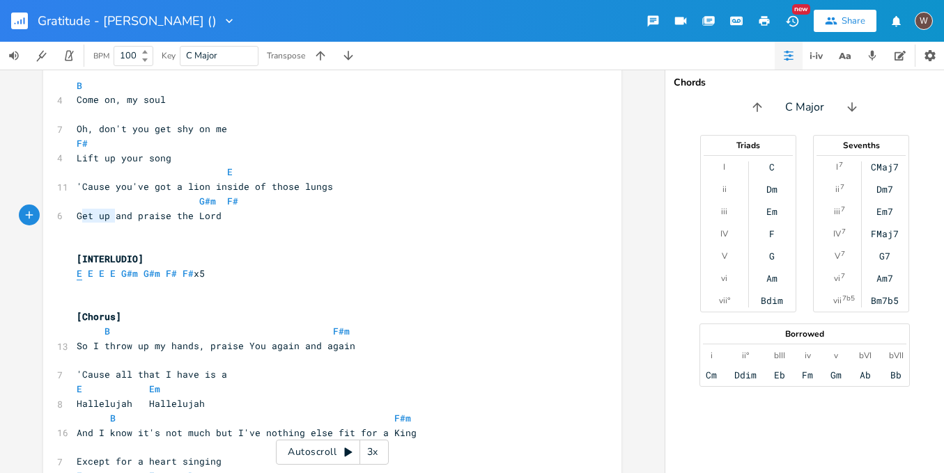
type textarea "E E E E"
drag, startPoint x: 111, startPoint y: 219, endPoint x: 70, endPoint y: 219, distance: 40.4
click at [74, 267] on pre "E E E E G#m G#m F# F# x5" at bounding box center [325, 274] width 503 height 15
paste textarea
click at [150, 252] on pre "[INTERLUDIO]" at bounding box center [325, 259] width 503 height 15
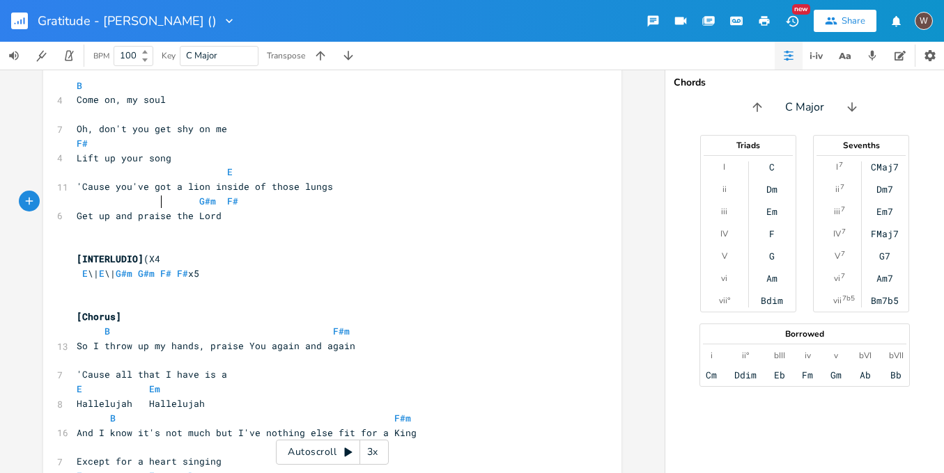
scroll to position [0, 13]
type textarea "(X4)"
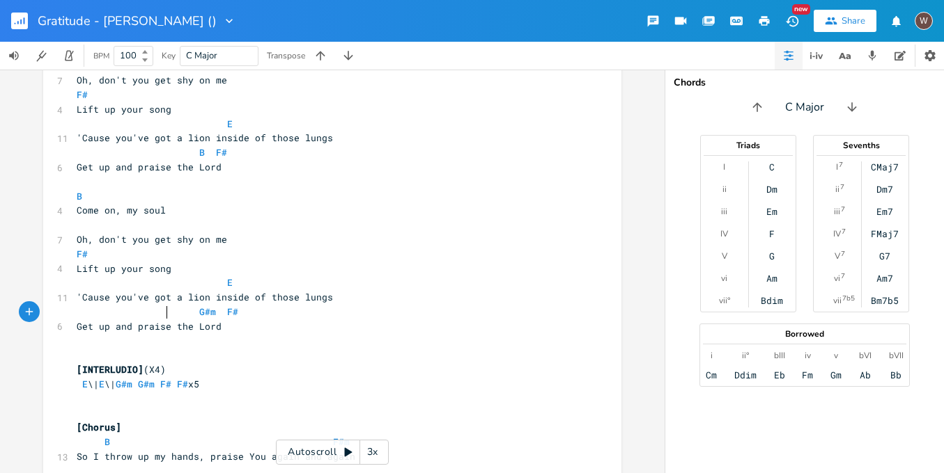
scroll to position [1229, 0]
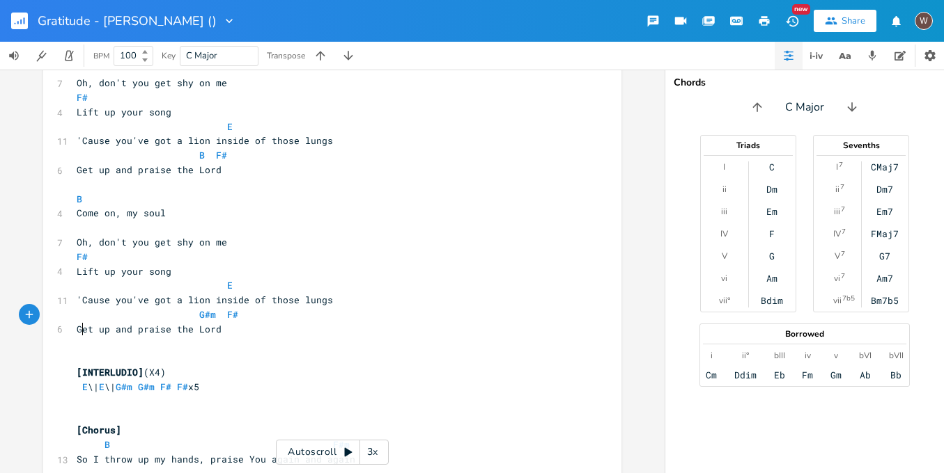
click at [77, 381] on span "E \| E \| G#m G#m F# F# x5" at bounding box center [138, 387] width 123 height 13
type textarea "|"
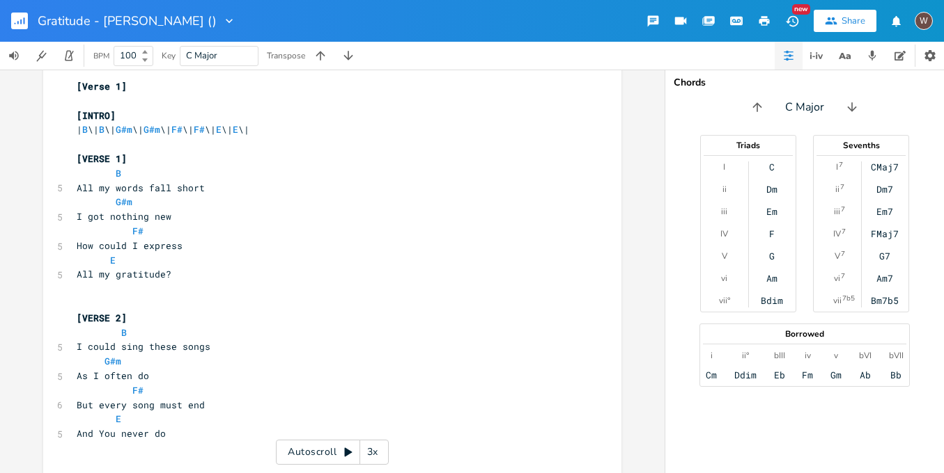
scroll to position [0, 0]
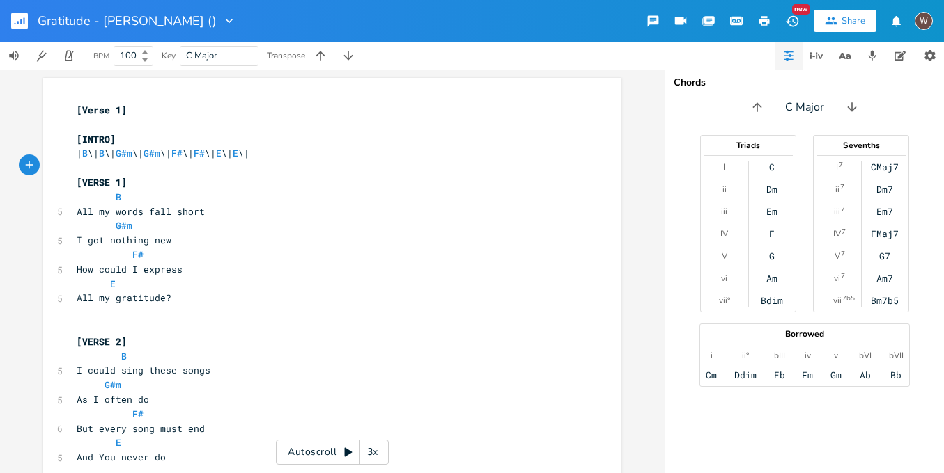
type textarea "G#m \| F# \| F# \| E \| E \|"
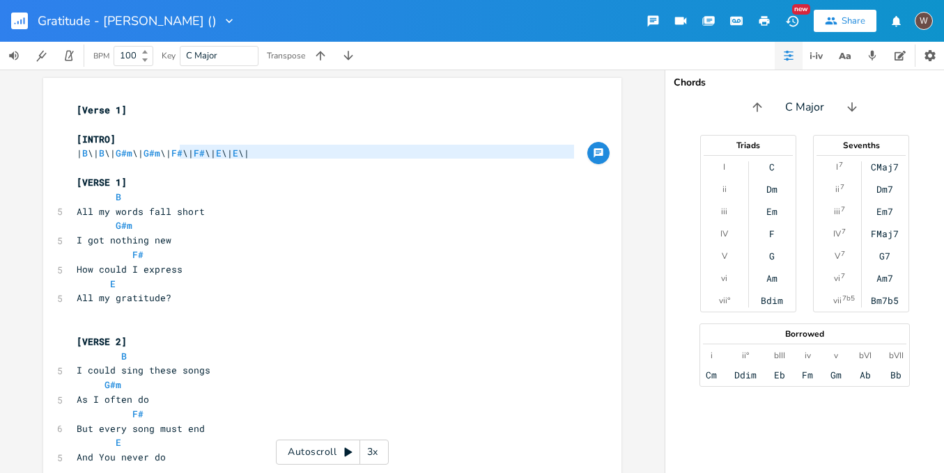
drag, startPoint x: 242, startPoint y: 159, endPoint x: 175, endPoint y: 158, distance: 66.8
click at [222, 178] on pre "[VERSE 1]" at bounding box center [325, 182] width 503 height 15
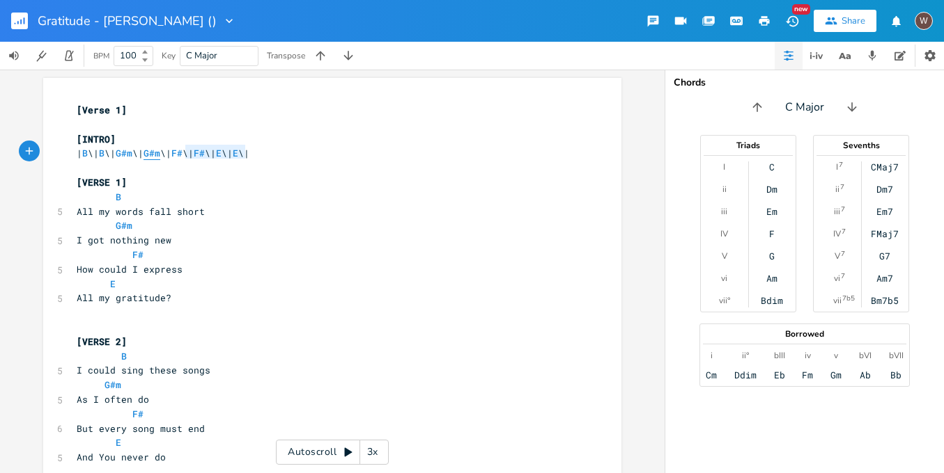
type textarea "G#m \| F# \|"
drag, startPoint x: 241, startPoint y: 154, endPoint x: 177, endPoint y: 157, distance: 64.2
click at [177, 157] on span "| B \| B \| G#m \| G#m \| F# \| F# \| E \| E \|" at bounding box center [163, 153] width 173 height 13
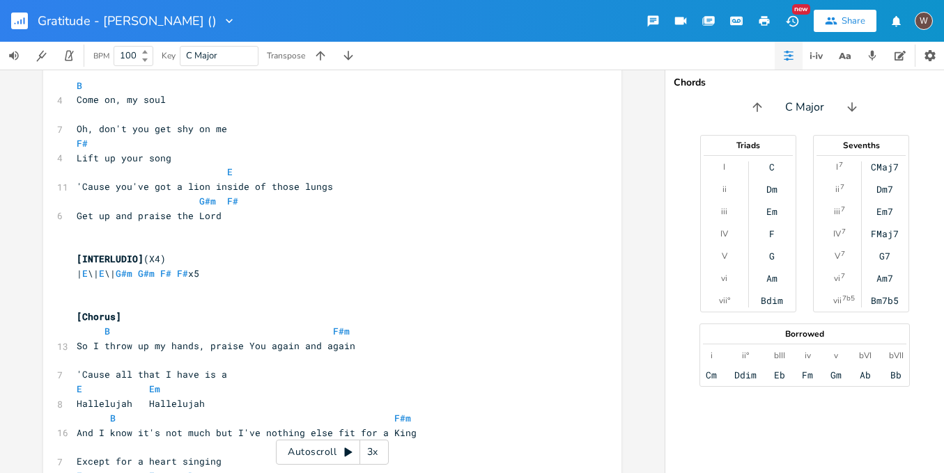
scroll to position [1320, 0]
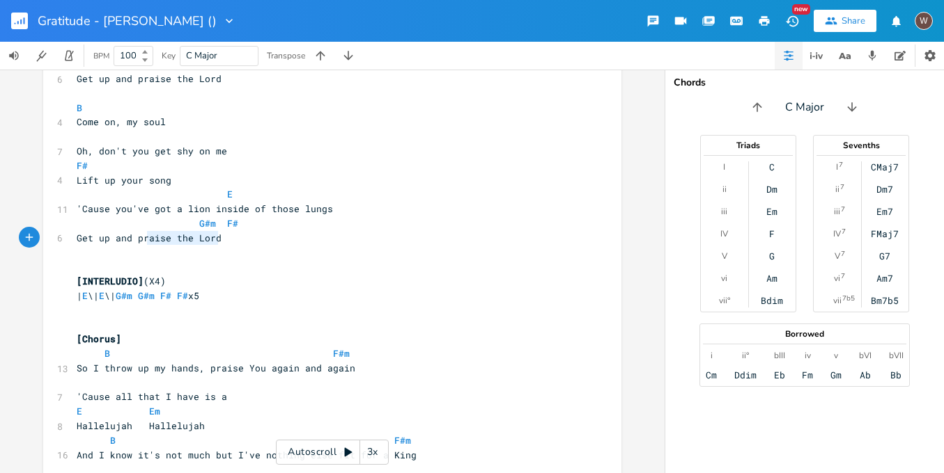
type textarea "G#m G#m F# F#"
drag, startPoint x: 215, startPoint y: 242, endPoint x: 137, endPoint y: 237, distance: 78.1
click at [137, 290] on span "| E \| E \| G#m G#m F# F# x5" at bounding box center [138, 296] width 123 height 13
click at [228, 289] on pre "| E \| E \| G#m \| F# \| x5" at bounding box center [325, 296] width 503 height 15
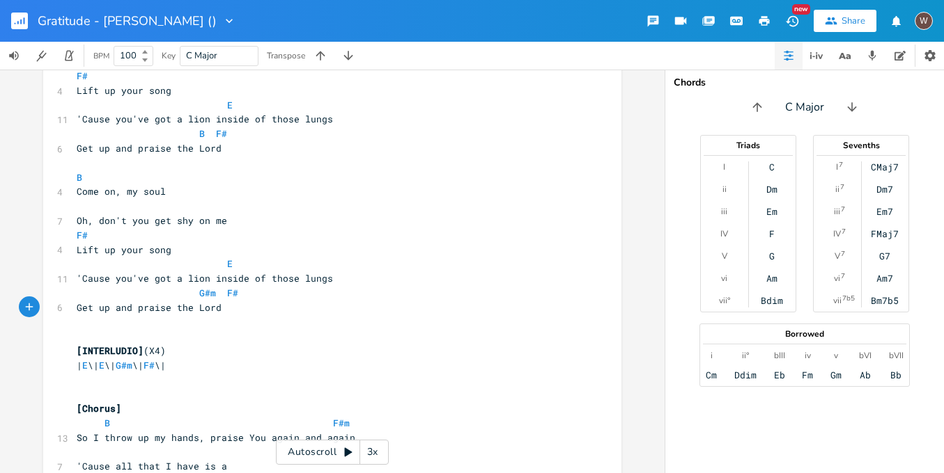
scroll to position [1342, 0]
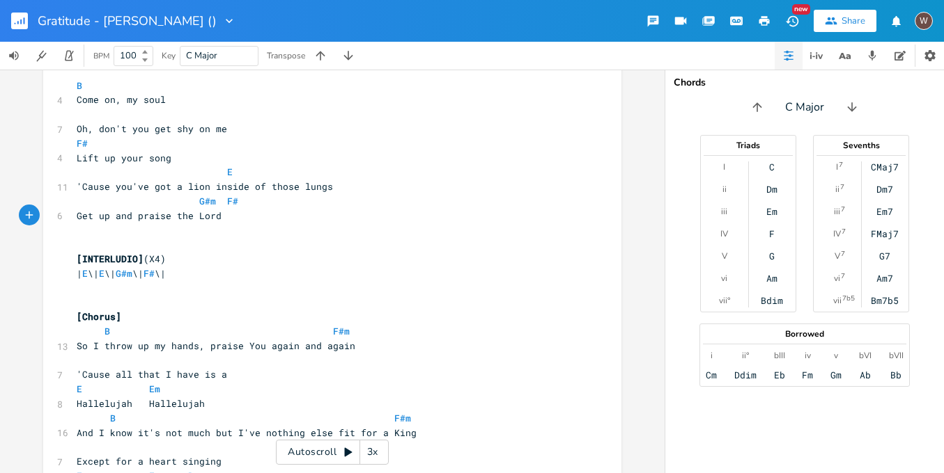
click at [100, 311] on span "[Chorus]" at bounding box center [99, 317] width 45 height 13
type textarea "CORO 2"
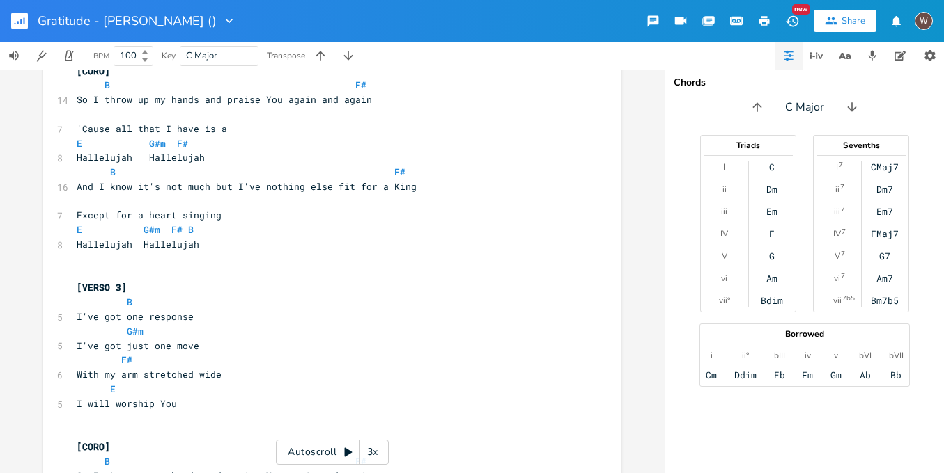
scroll to position [538, 0]
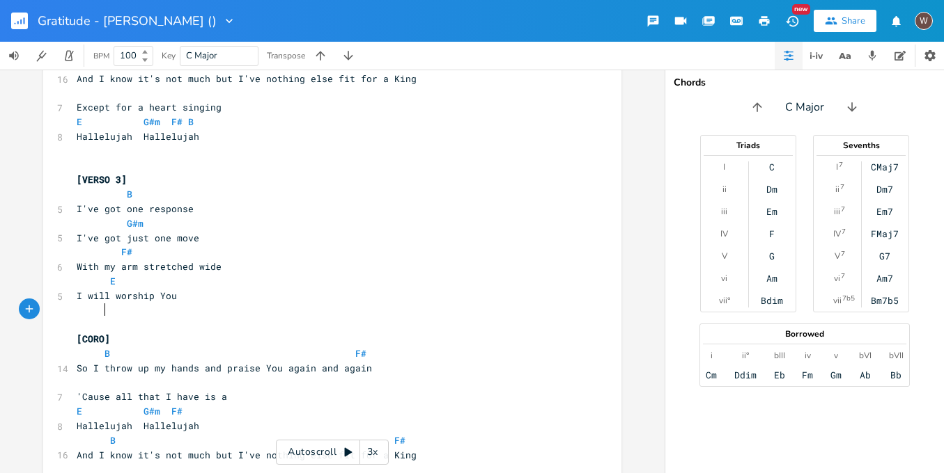
click at [102, 333] on span "[CORO]" at bounding box center [93, 339] width 33 height 13
type textarea "1"
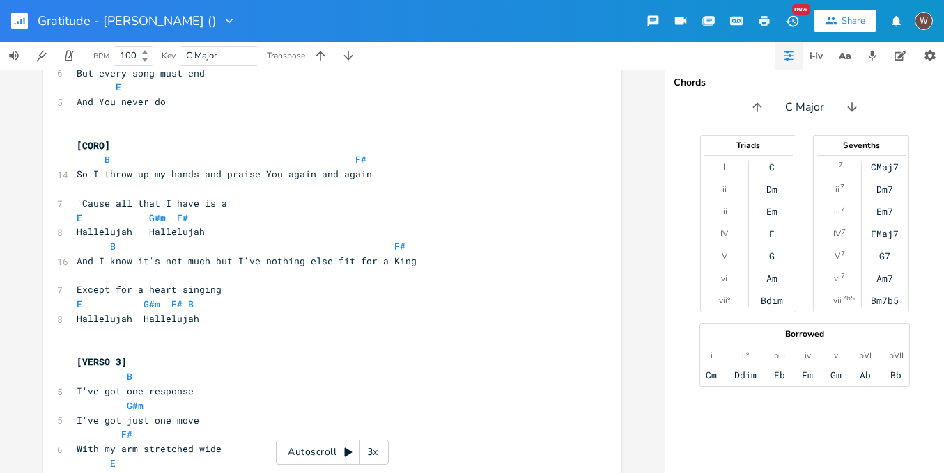
scroll to position [329, 0]
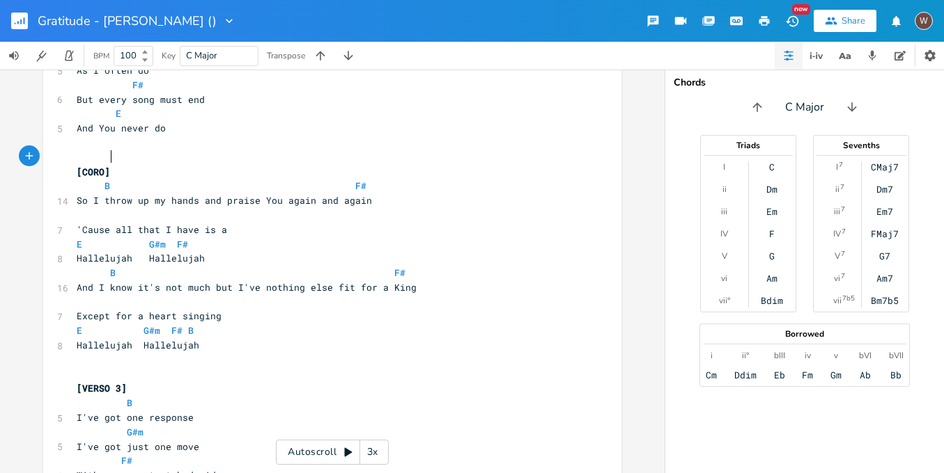
click at [104, 166] on span "[CORO]" at bounding box center [93, 172] width 33 height 13
click at [102, 166] on span "[CORO]" at bounding box center [93, 172] width 33 height 13
type textarea "1"
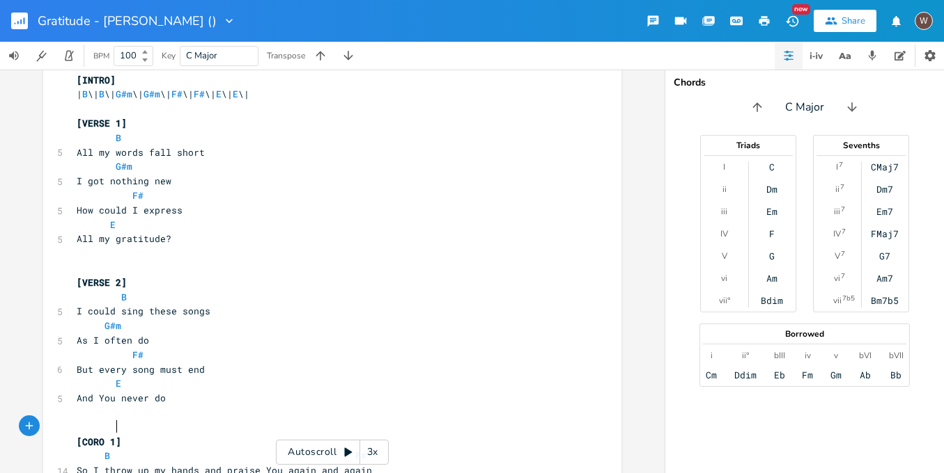
scroll to position [0, 0]
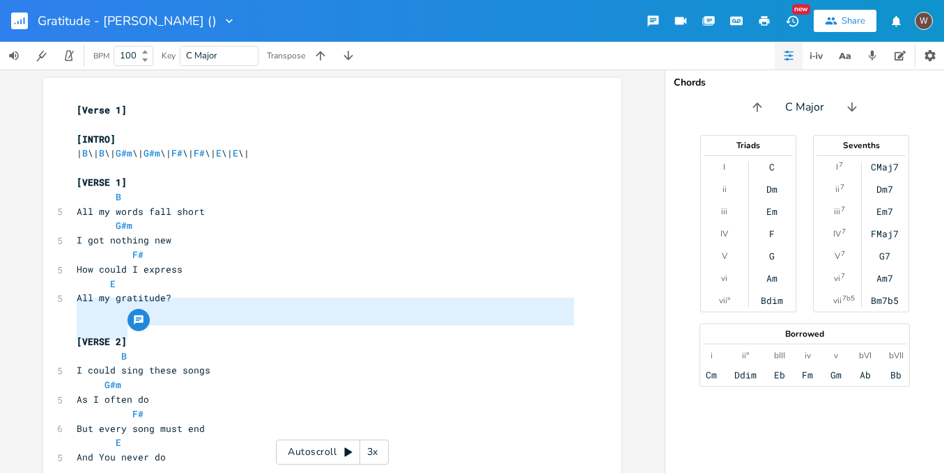
type textarea "[VERSE 2]"
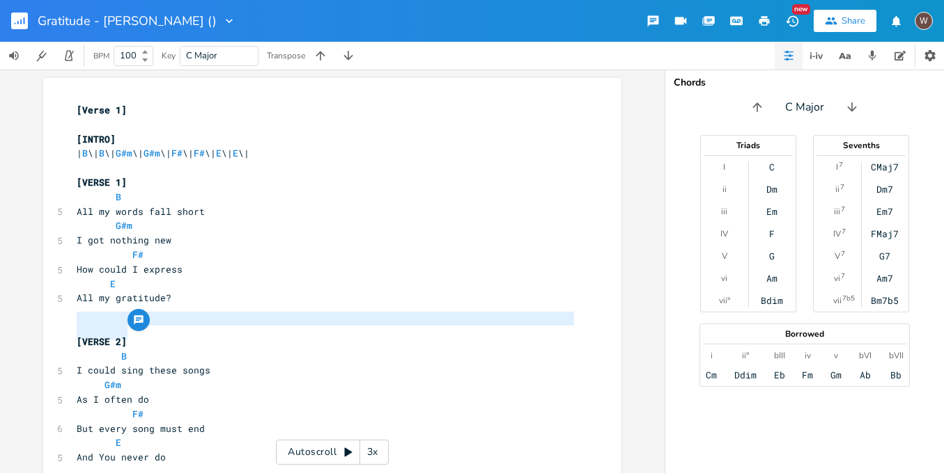
drag, startPoint x: 130, startPoint y: 333, endPoint x: 50, endPoint y: 318, distance: 81.5
click at [77, 321] on span at bounding box center [80, 327] width 6 height 13
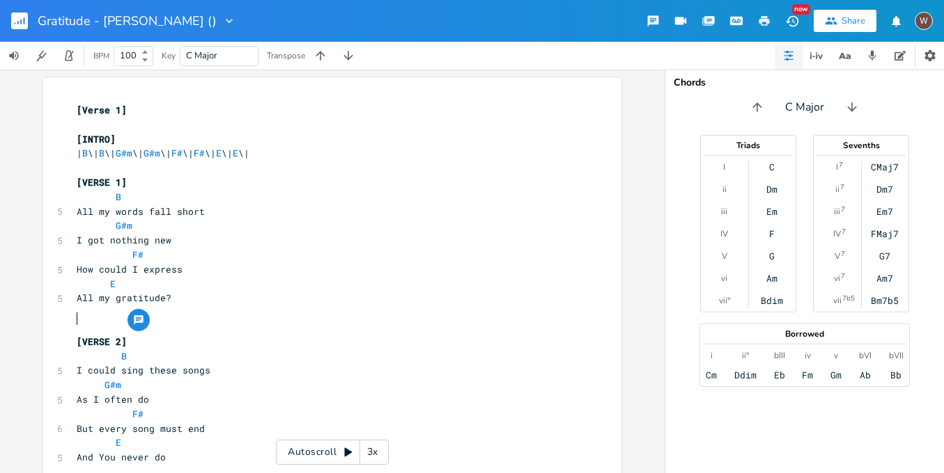
click at [85, 320] on pre at bounding box center [325, 327] width 503 height 15
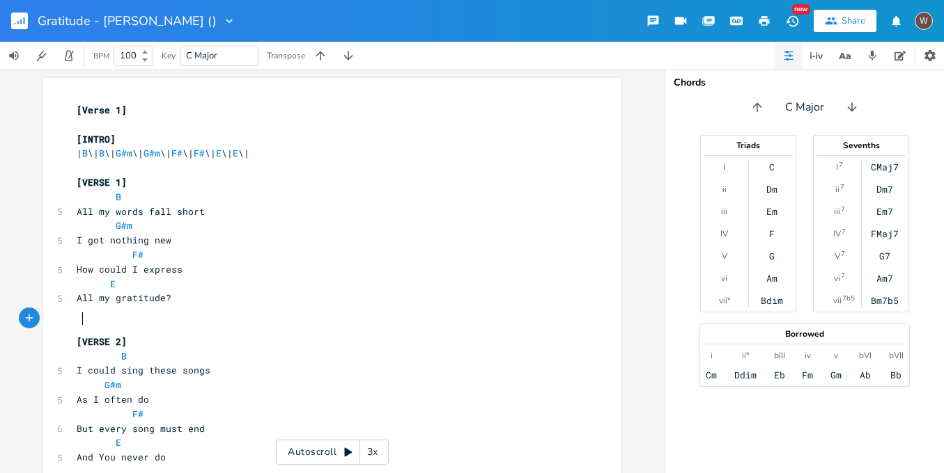
click at [111, 320] on pre at bounding box center [325, 327] width 503 height 15
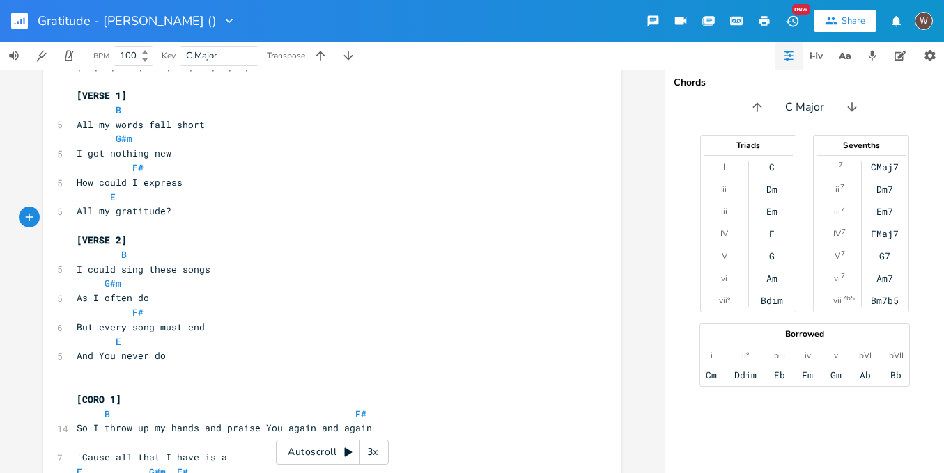
scroll to position [0, 0]
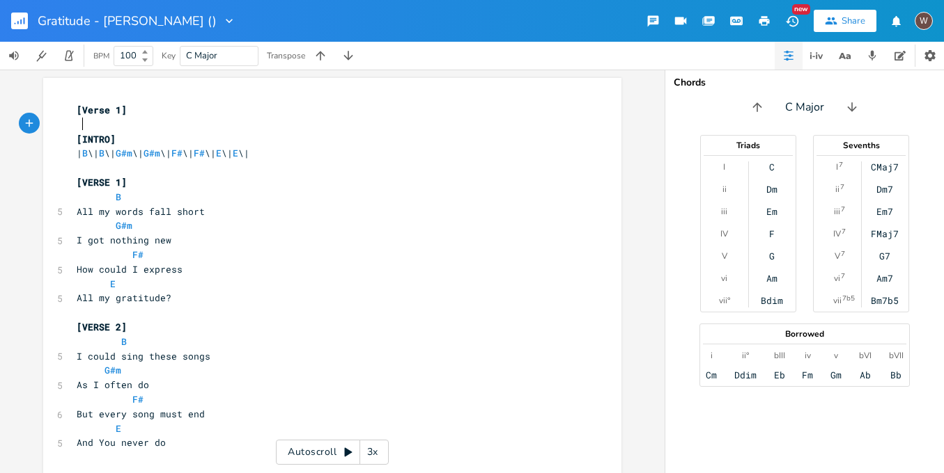
type textarea "[Verse 1]"
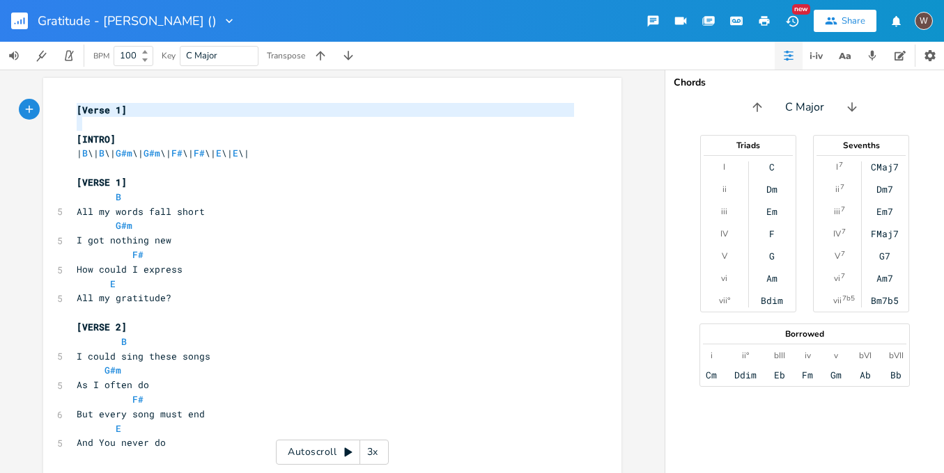
drag, startPoint x: 116, startPoint y: 123, endPoint x: 51, endPoint y: 109, distance: 66.4
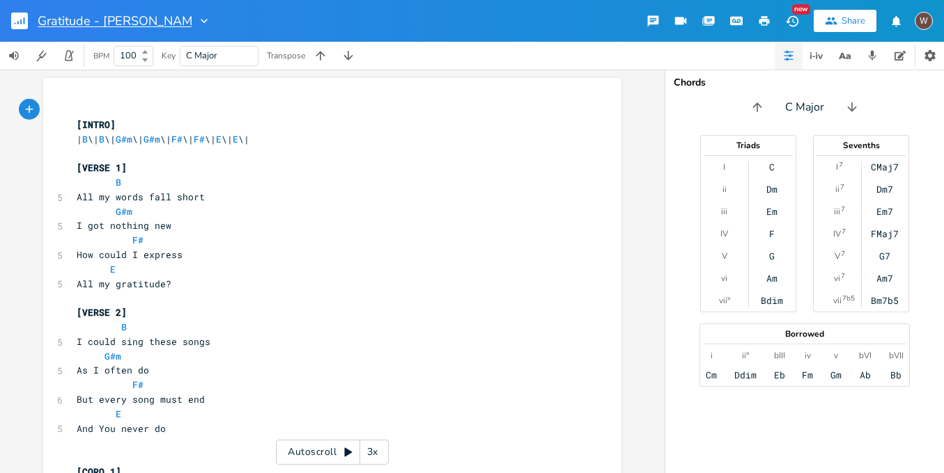
scroll to position [0, 1]
click at [189, 25] on input "Gratitude - Brandon Lake ()" at bounding box center [115, 21] width 154 height 13
click at [187, 24] on input "Gratitude - Brandon Lake ()" at bounding box center [115, 21] width 154 height 13
type input "Gratitude - [PERSON_NAME] (B)"
click at [193, 56] on input "C Major" at bounding box center [202, 55] width 32 height 13
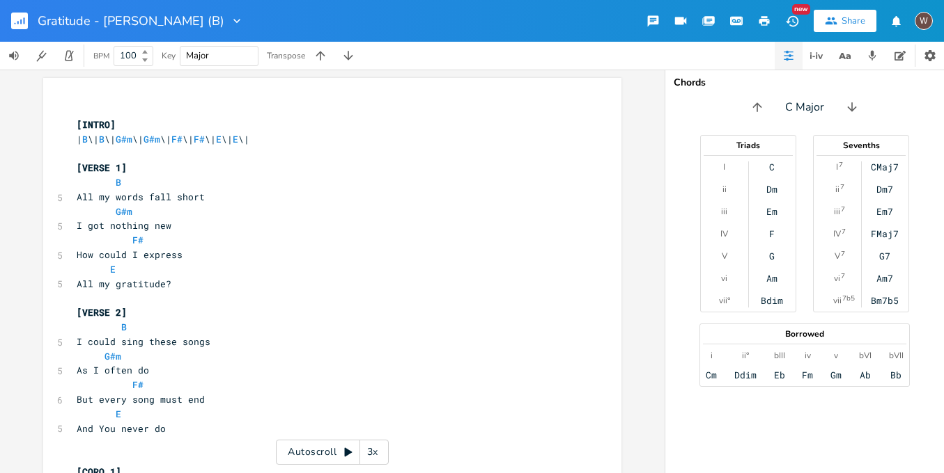
type input "B Major"
click at [762, 109] on icon "button" at bounding box center [757, 107] width 14 height 14
click at [843, 111] on button "button" at bounding box center [851, 107] width 22 height 22
click at [750, 109] on icon "button" at bounding box center [754, 107] width 14 height 14
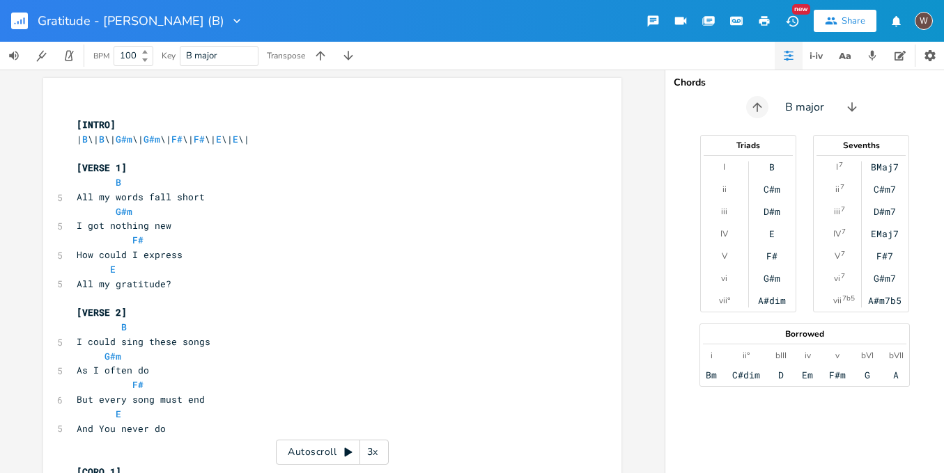
click at [759, 109] on icon "button" at bounding box center [757, 107] width 14 height 14
click at [851, 107] on icon "button" at bounding box center [851, 106] width 9 height 9
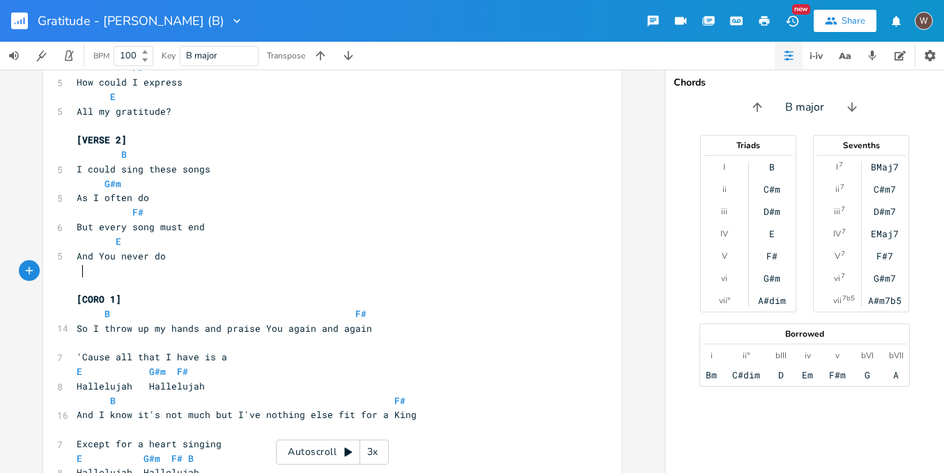
scroll to position [0, 0]
click at [104, 278] on pre at bounding box center [325, 285] width 503 height 15
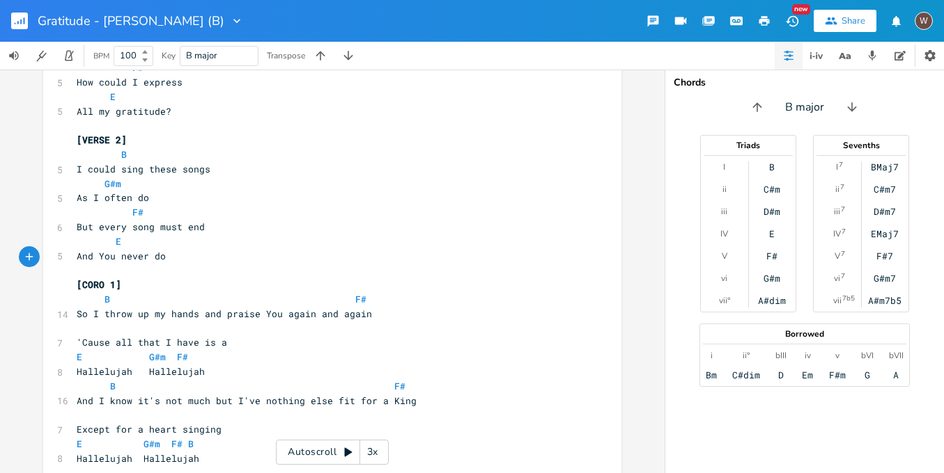
click at [92, 263] on pre at bounding box center [325, 270] width 503 height 15
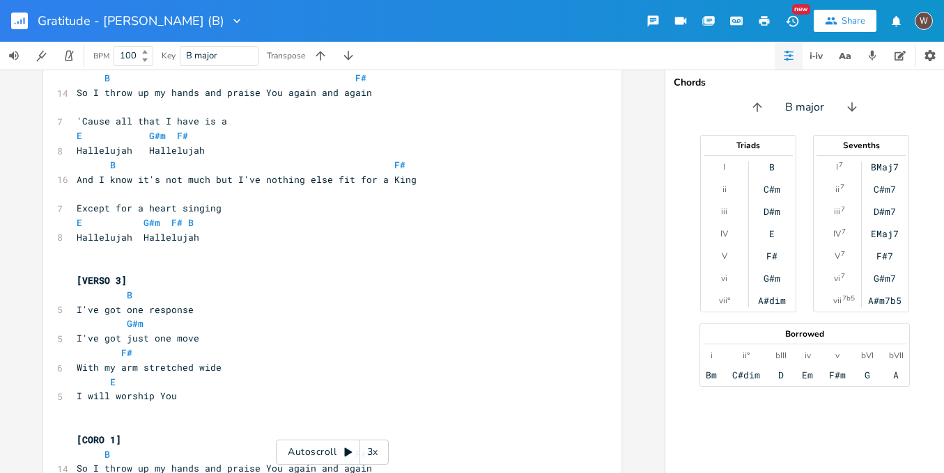
scroll to position [394, 0]
click at [163, 259] on pre at bounding box center [325, 266] width 503 height 15
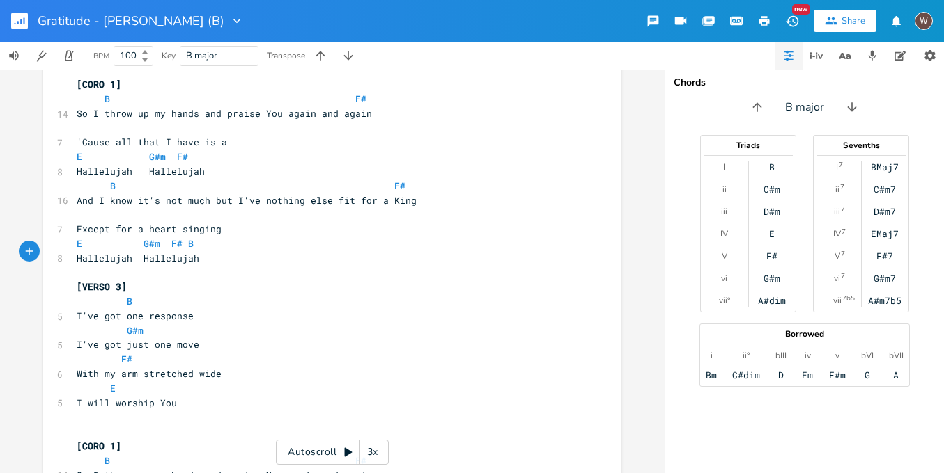
scroll to position [251, 0]
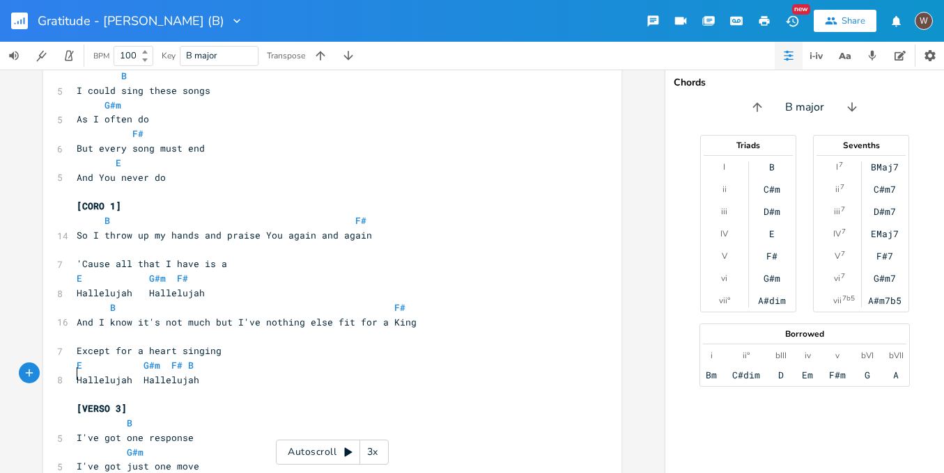
type textarea "d again"
type textarea "B F# So I throw up my hands and praise You again and again"
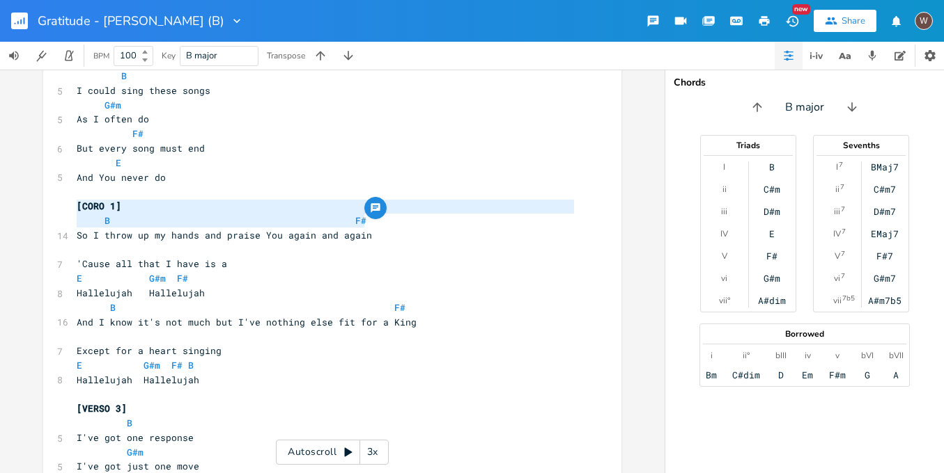
drag, startPoint x: 374, startPoint y: 224, endPoint x: 58, endPoint y: 208, distance: 316.6
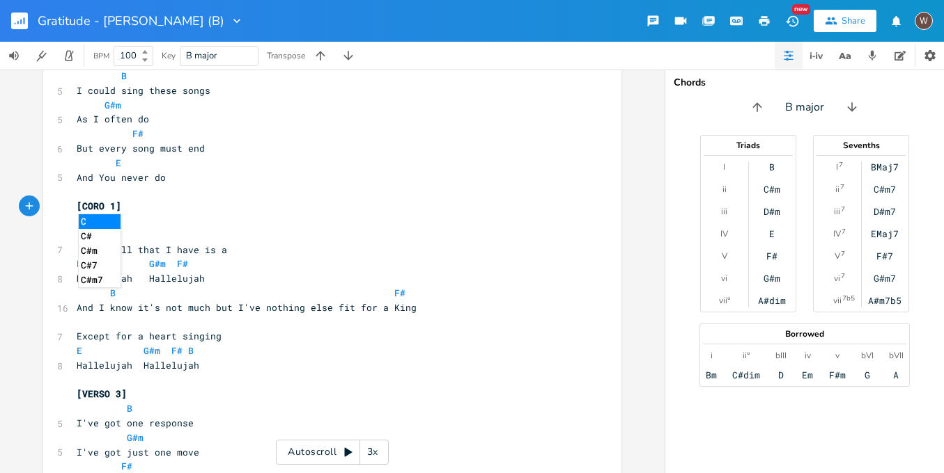
type textarea "CZ"
type textarea "B F# So I throw up my hands and praise You again and again"
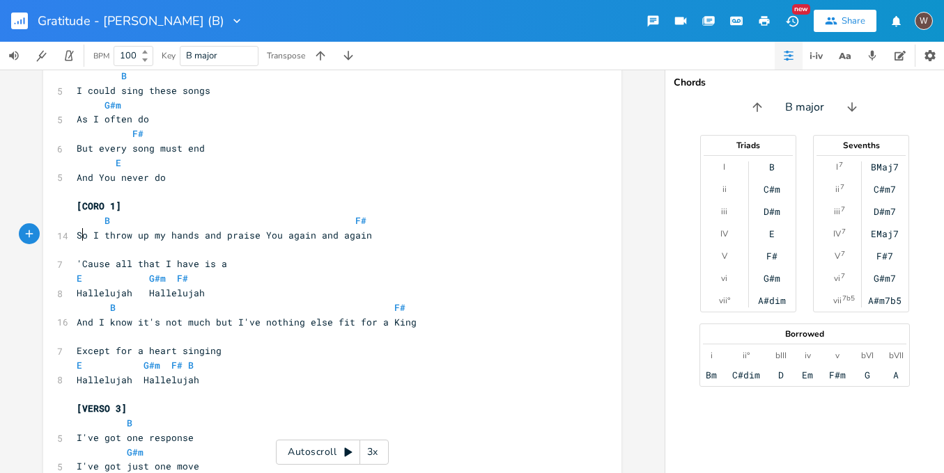
click at [201, 243] on pre at bounding box center [325, 250] width 503 height 15
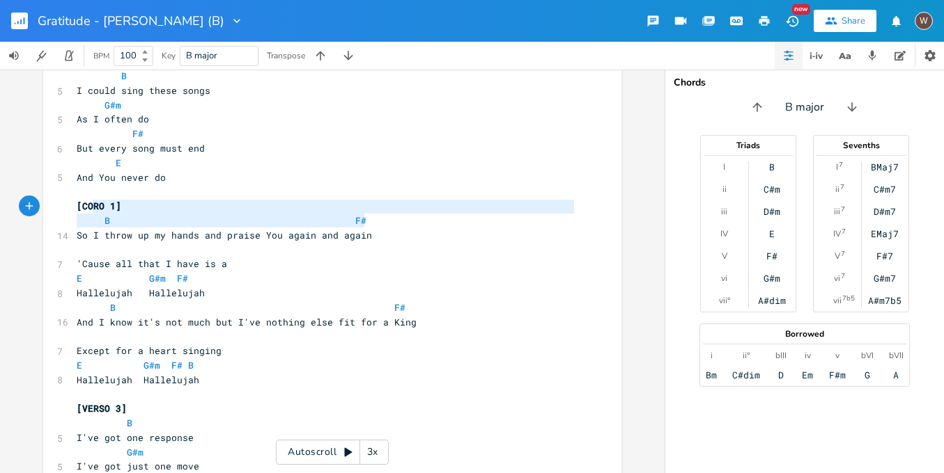
type textarea "B F# So I throw up my hands and praise You again and again"
drag, startPoint x: 374, startPoint y: 220, endPoint x: 64, endPoint y: 209, distance: 310.1
click at [390, 228] on pre "So I throw up my hands and praise You again and again" at bounding box center [325, 235] width 503 height 15
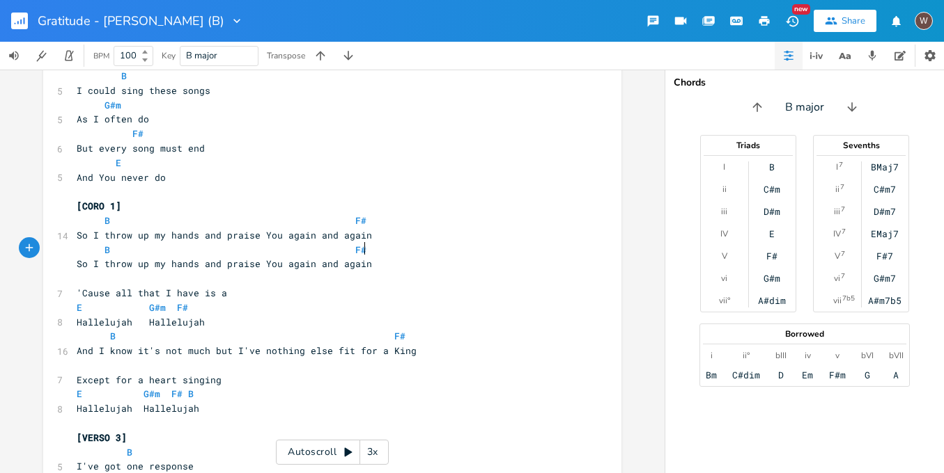
click at [78, 244] on span "B F#" at bounding box center [222, 250] width 290 height 13
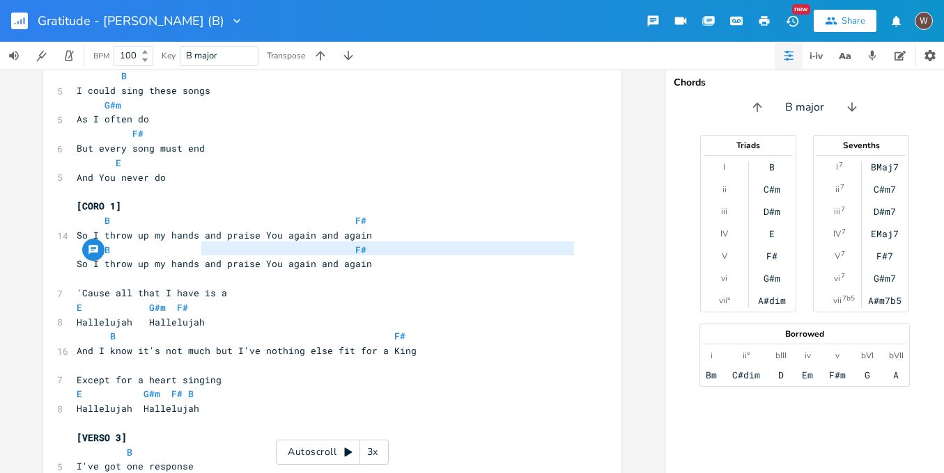
type textarea "So I throw up my hands"
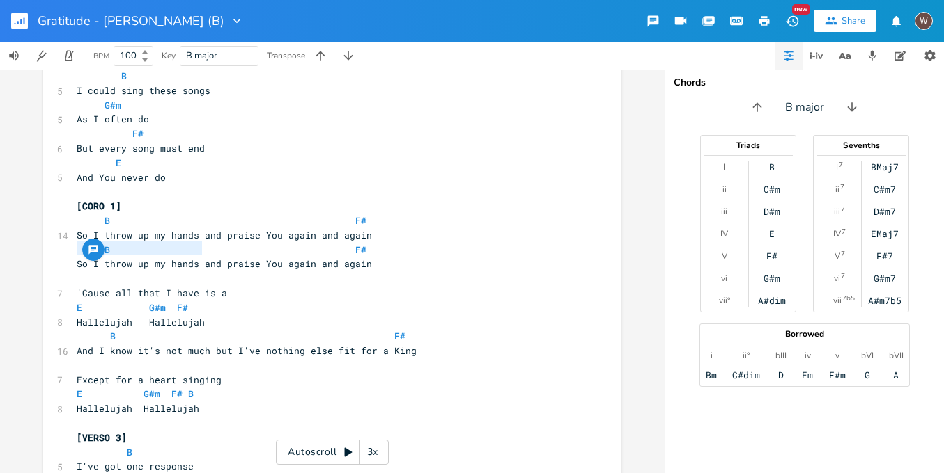
drag, startPoint x: 196, startPoint y: 249, endPoint x: 65, endPoint y: 253, distance: 131.7
click at [96, 244] on span "B F#" at bounding box center [222, 250] width 290 height 13
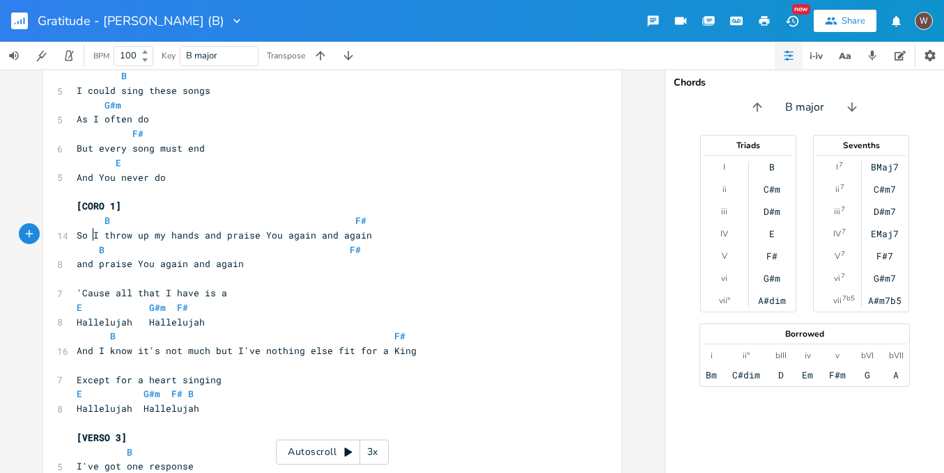
click at [334, 244] on span "B F#" at bounding box center [219, 250] width 284 height 13
type textarea "and praise You again and again"
drag, startPoint x: 386, startPoint y: 224, endPoint x: 197, endPoint y: 219, distance: 188.7
click at [197, 228] on pre "So I throw up my hands and praise You again and again" at bounding box center [325, 235] width 503 height 15
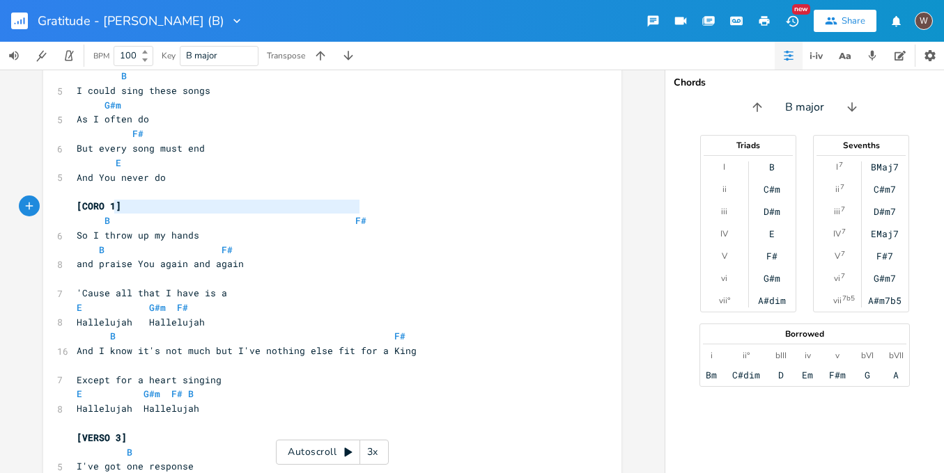
drag, startPoint x: 366, startPoint y: 204, endPoint x: 111, endPoint y: 205, distance: 255.6
click at [110, 214] on pre "B F#" at bounding box center [325, 221] width 503 height 15
type textarea "]"
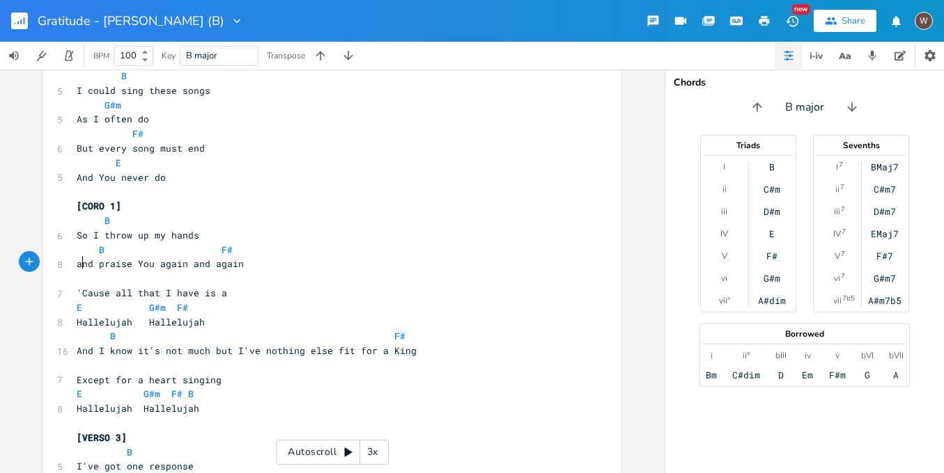
click at [111, 272] on pre at bounding box center [325, 279] width 503 height 15
type textarea "F#"
drag, startPoint x: 233, startPoint y: 233, endPoint x: 203, endPoint y: 232, distance: 30.7
click at [203, 243] on pre "B F#" at bounding box center [325, 250] width 503 height 15
click at [98, 272] on pre at bounding box center [325, 279] width 503 height 15
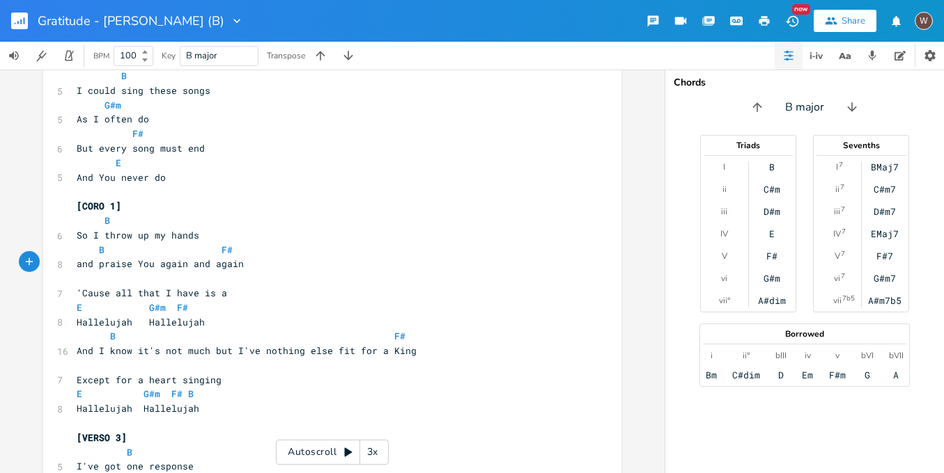
paste textarea
click at [83, 272] on span "F#" at bounding box center [91, 278] width 28 height 13
drag, startPoint x: 131, startPoint y: 305, endPoint x: 146, endPoint y: 308, distance: 15.7
click at [131, 316] on span "Hallelujah Hallelujah" at bounding box center [141, 322] width 128 height 13
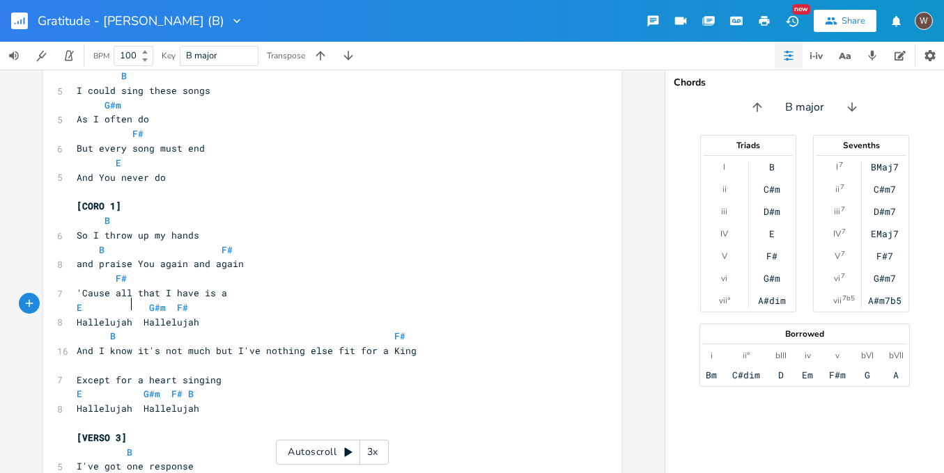
type textarea ","
type textarea "#m F# Hallelujah, Ha"
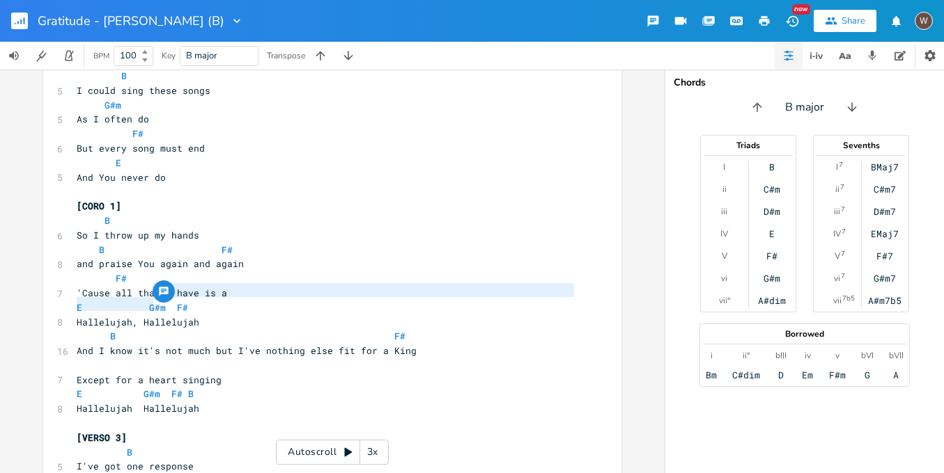
click at [141, 302] on span "E G#m F#" at bounding box center [132, 308] width 111 height 13
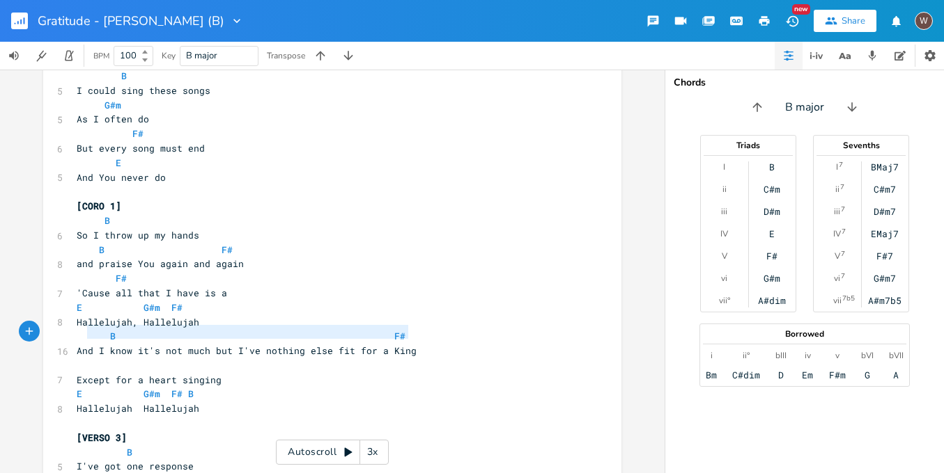
type textarea "B F# And I know it's not much but I've nothing else fit for a King"
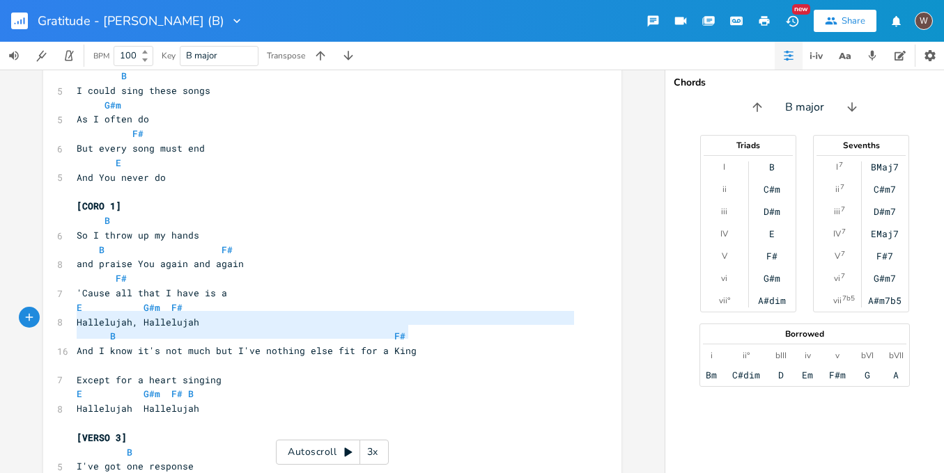
drag, startPoint x: 418, startPoint y: 334, endPoint x: 53, endPoint y: 318, distance: 365.9
click at [439, 344] on pre "And I know it's not much but I've nothing else fit for a King" at bounding box center [325, 351] width 503 height 15
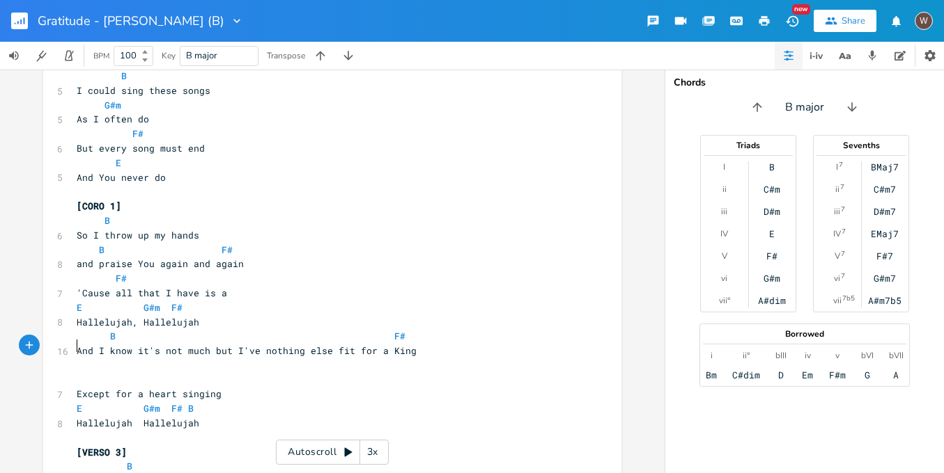
paste textarea
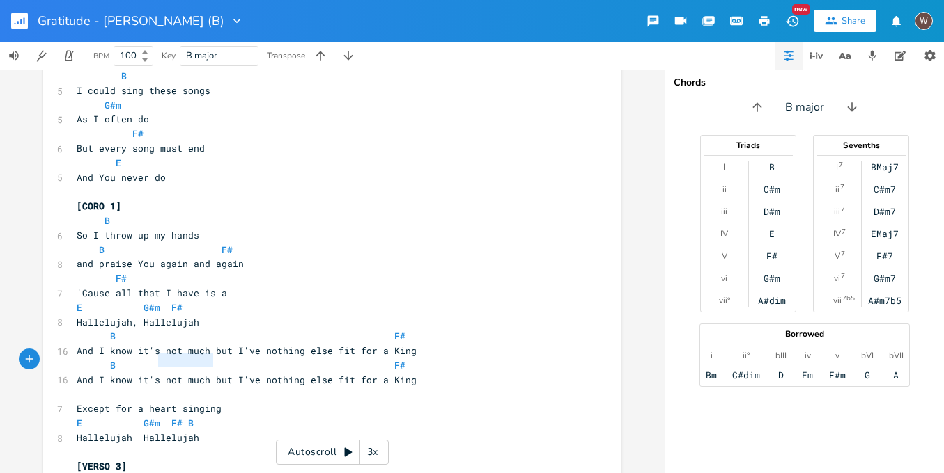
type textarea "And I know it's not much"
drag, startPoint x: 208, startPoint y: 361, endPoint x: 60, endPoint y: 359, distance: 148.3
click at [74, 373] on div "16 And I know it's not much but I've nothing else fit for a King" at bounding box center [325, 380] width 503 height 15
click at [104, 359] on span "B F#" at bounding box center [241, 365] width 329 height 13
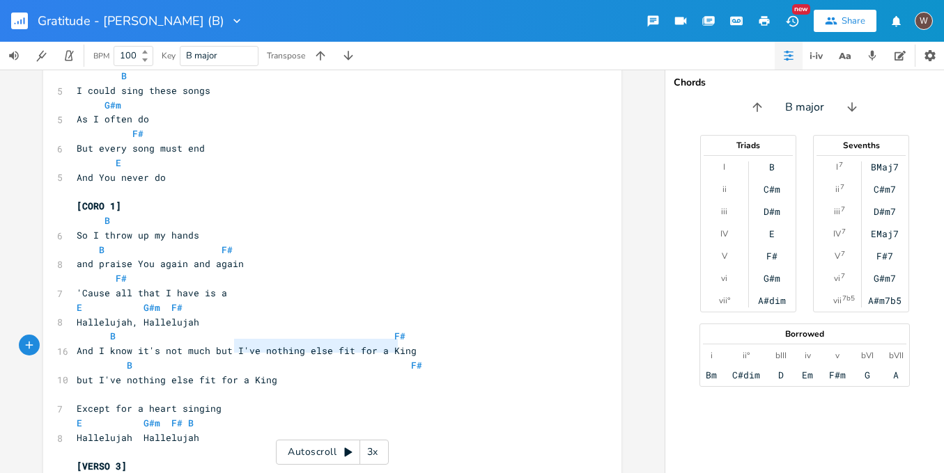
drag, startPoint x: 395, startPoint y: 349, endPoint x: 226, endPoint y: 344, distance: 168.6
click at [230, 359] on span "B F#" at bounding box center [249, 365] width 345 height 13
type textarea "but I've nothing else fit for a King"
drag, startPoint x: 414, startPoint y: 334, endPoint x: 208, endPoint y: 333, distance: 206.1
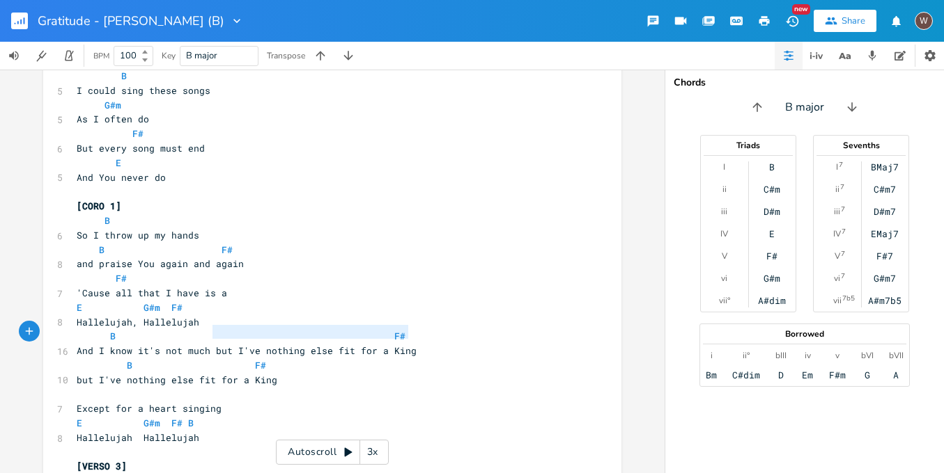
click at [208, 344] on pre "And I know it's not much but I've nothing else fit for a King" at bounding box center [325, 351] width 503 height 15
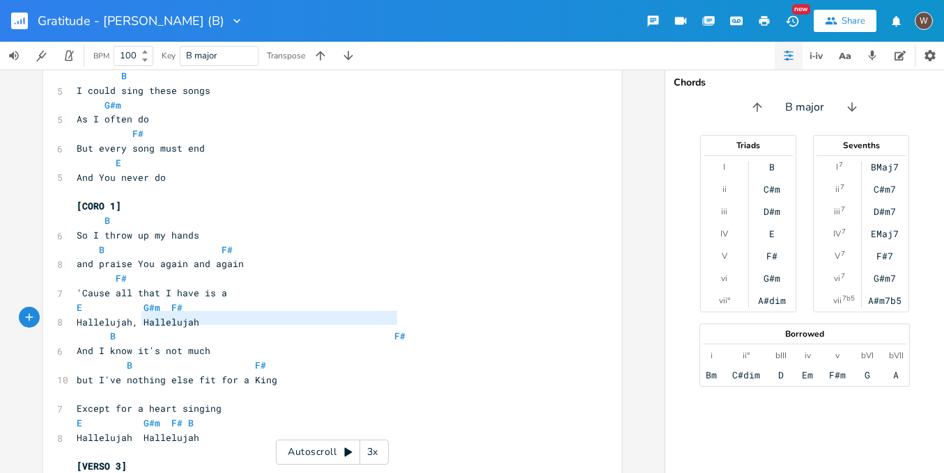
type textarea "F#"
drag, startPoint x: 365, startPoint y: 318, endPoint x: 132, endPoint y: 313, distance: 233.3
click at [132, 329] on pre "B F#" at bounding box center [325, 336] width 503 height 15
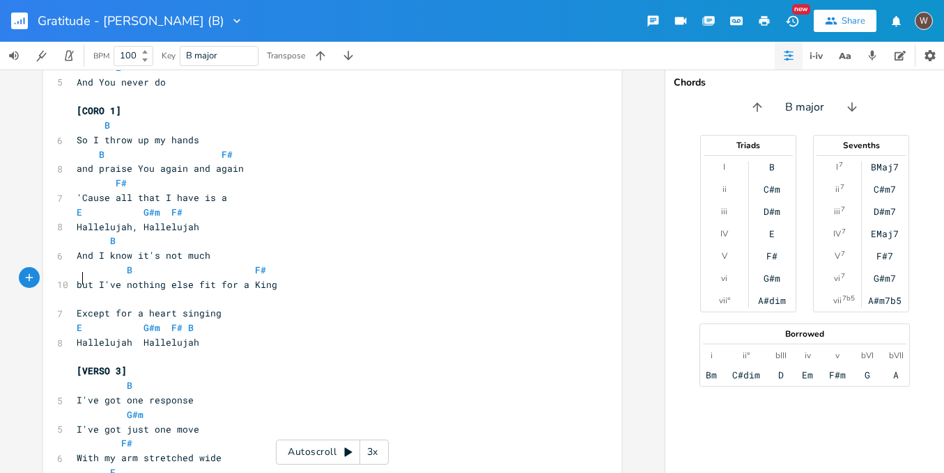
click at [86, 292] on pre at bounding box center [325, 299] width 503 height 15
type textarea "F#"
drag, startPoint x: 139, startPoint y: 169, endPoint x: 95, endPoint y: 169, distance: 43.9
click at [95, 176] on pre "F#" at bounding box center [325, 183] width 503 height 15
click at [83, 292] on pre at bounding box center [325, 299] width 503 height 15
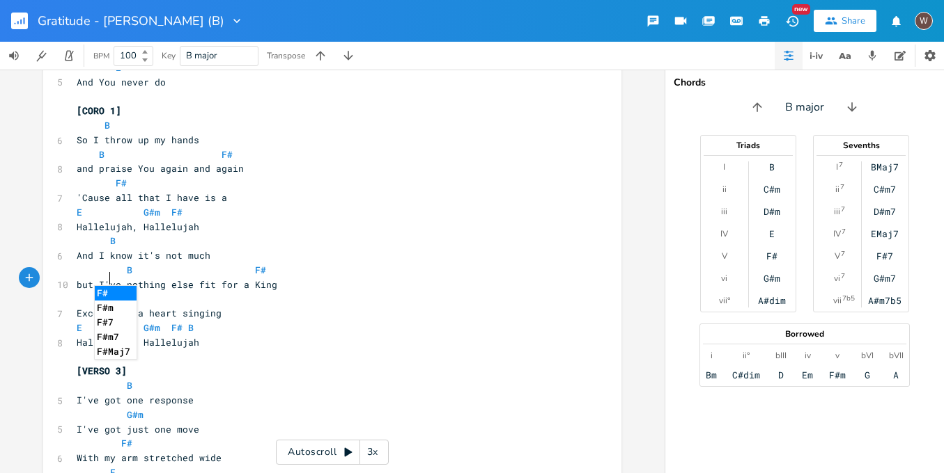
click at [79, 292] on span "F#" at bounding box center [93, 298] width 33 height 13
click at [81, 292] on span "F#" at bounding box center [93, 298] width 33 height 13
click at [129, 336] on span "Hallelujah Hallelujah" at bounding box center [138, 342] width 123 height 13
type textarea ","
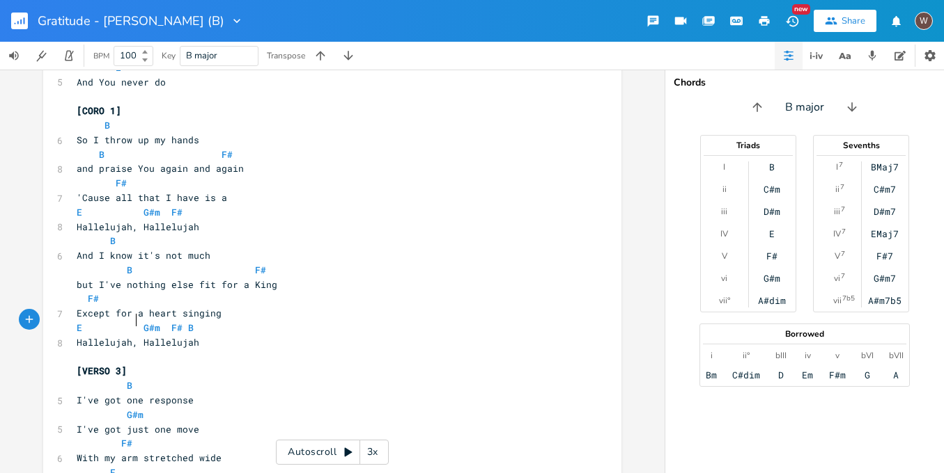
click at [180, 322] on span "E G#m F# B" at bounding box center [135, 328] width 117 height 13
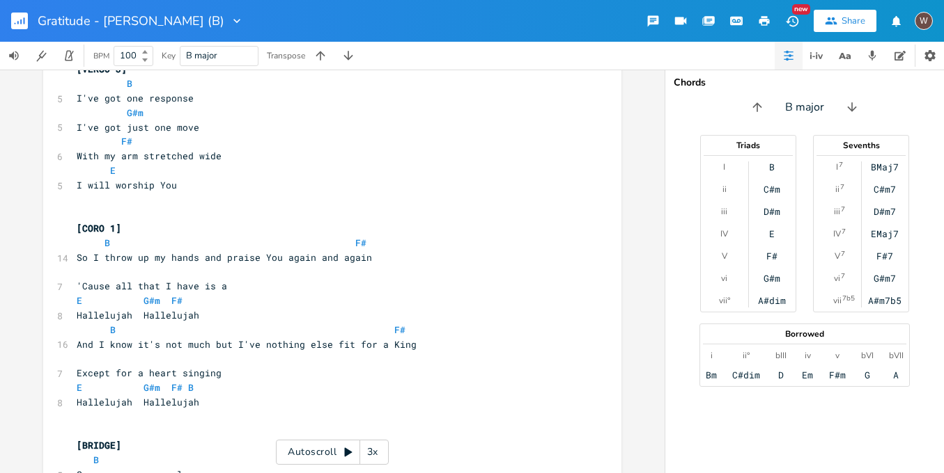
scroll to position [652, 0]
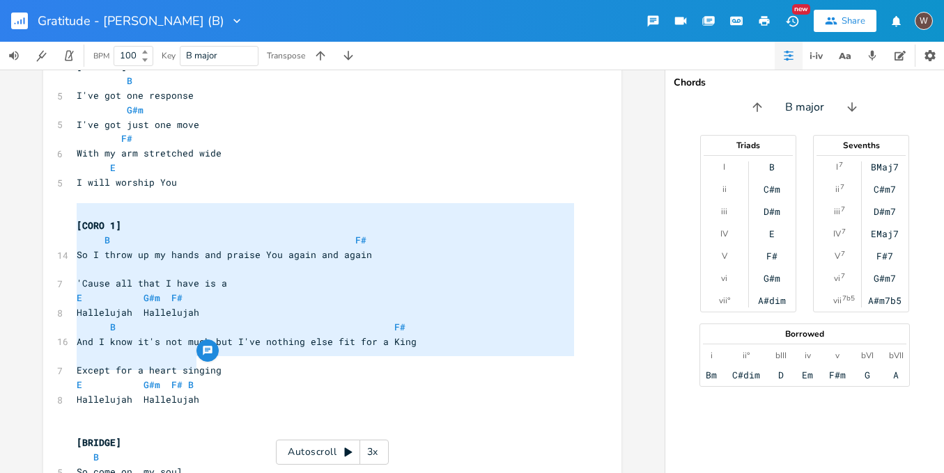
type textarea "[CORO 1] B F# So I throw up my hands and praise You again and again 'Cause all …"
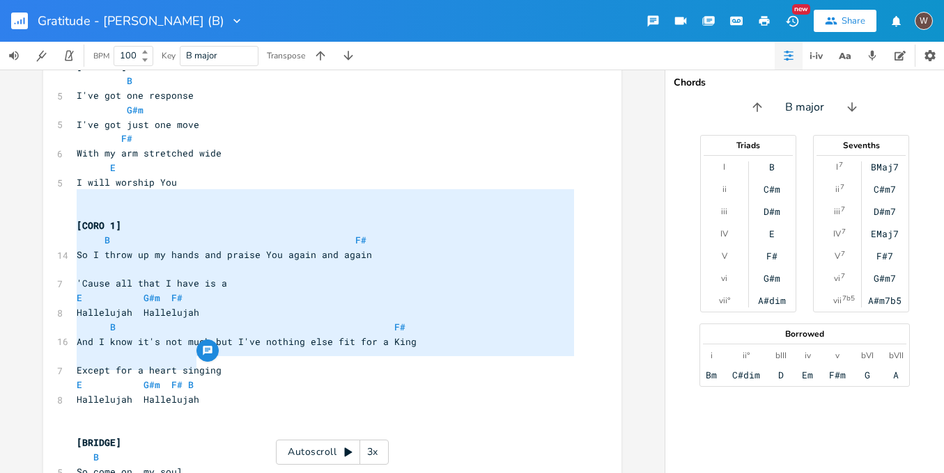
drag, startPoint x: 211, startPoint y: 364, endPoint x: 65, endPoint y: 198, distance: 221.0
click at [65, 198] on div "[CORO 1] B F# So I throw up my hands and praise You again and again 'Cause all …" at bounding box center [332, 324] width 578 height 1796
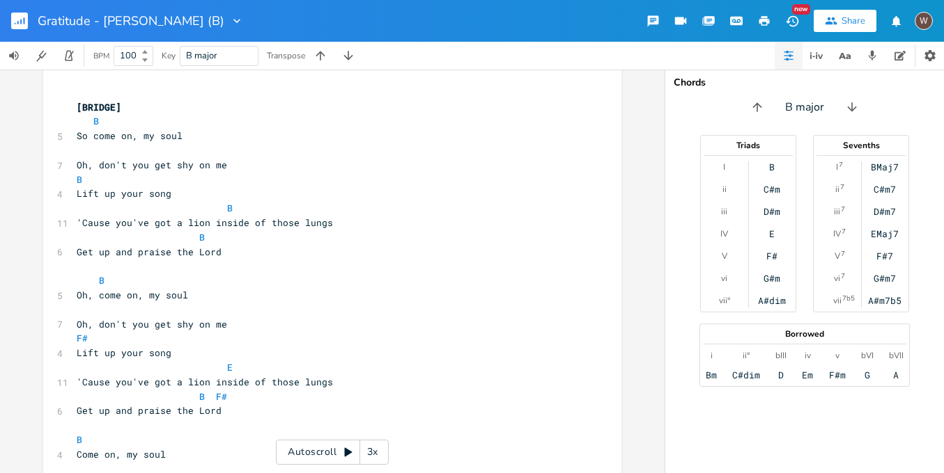
scroll to position [796, 0]
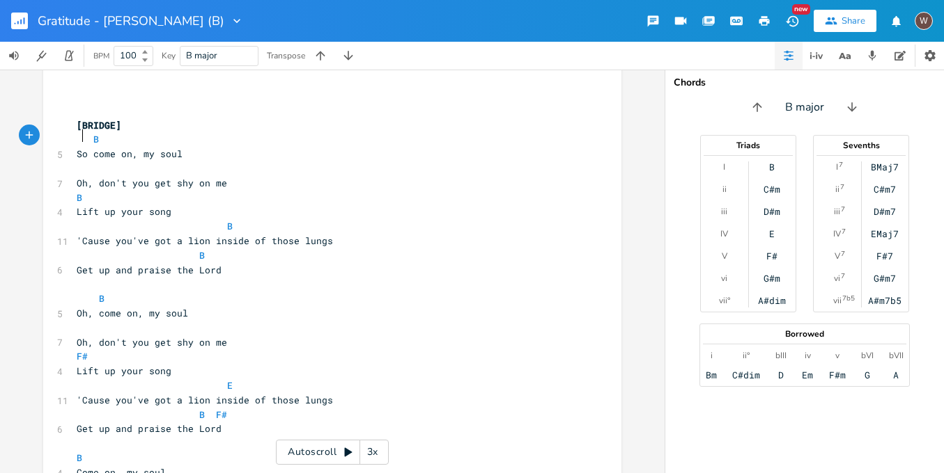
click at [95, 162] on pre at bounding box center [325, 169] width 503 height 15
type textarea "B"
click at [119, 152] on li "B" at bounding box center [116, 150] width 42 height 15
click at [115, 220] on span "B" at bounding box center [155, 226] width 156 height 13
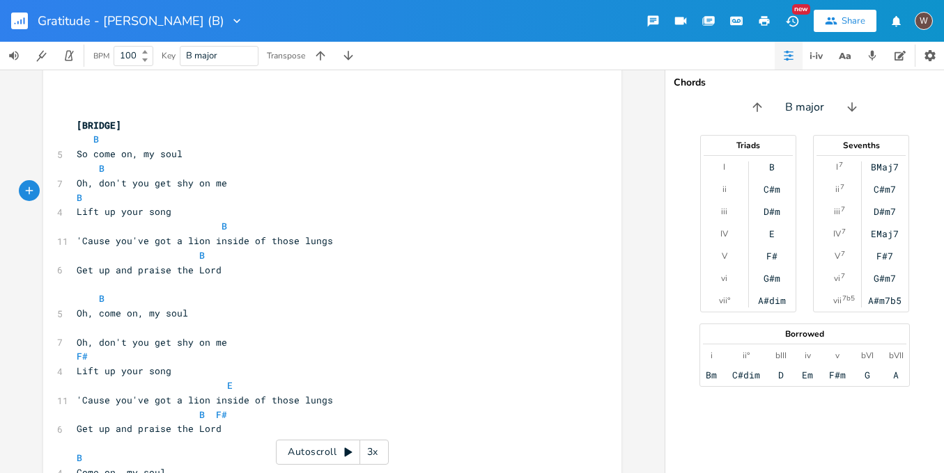
type textarea "B"
click at [345, 249] on pre "B" at bounding box center [325, 256] width 503 height 15
click at [97, 321] on pre at bounding box center [325, 328] width 503 height 15
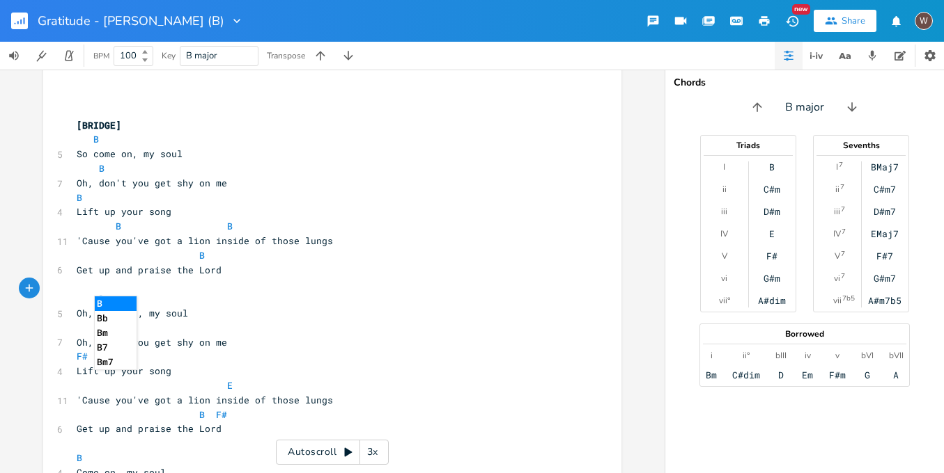
type textarea "B"
click at [130, 302] on li "B" at bounding box center [116, 304] width 42 height 15
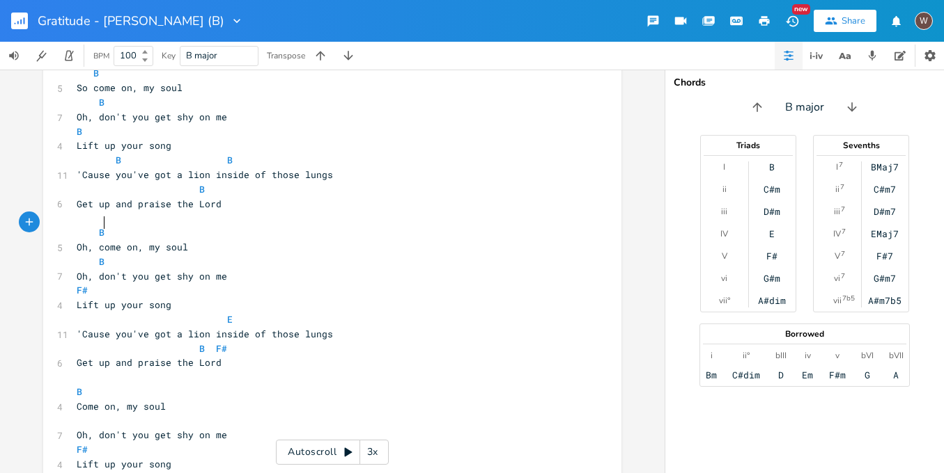
scroll to position [874, 0]
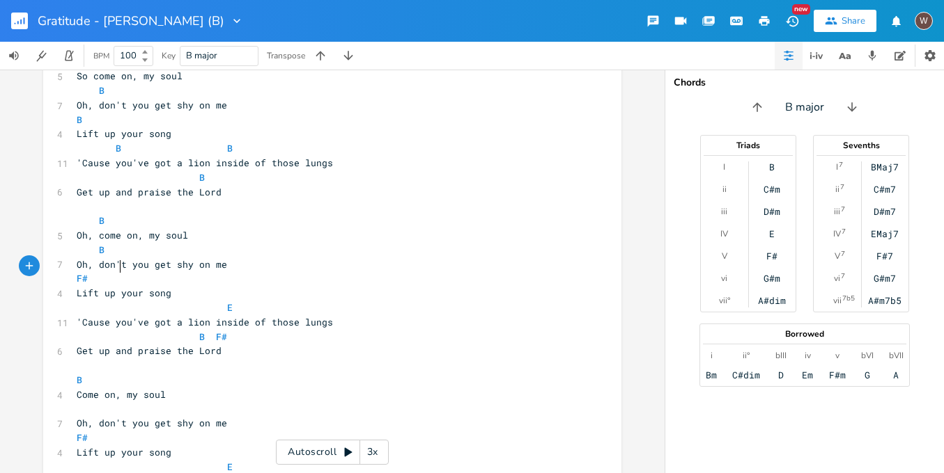
click at [118, 302] on span "E" at bounding box center [155, 308] width 156 height 13
type textarea "F#"
click at [120, 276] on li "F#" at bounding box center [132, 281] width 42 height 15
click at [318, 359] on pre at bounding box center [325, 366] width 503 height 15
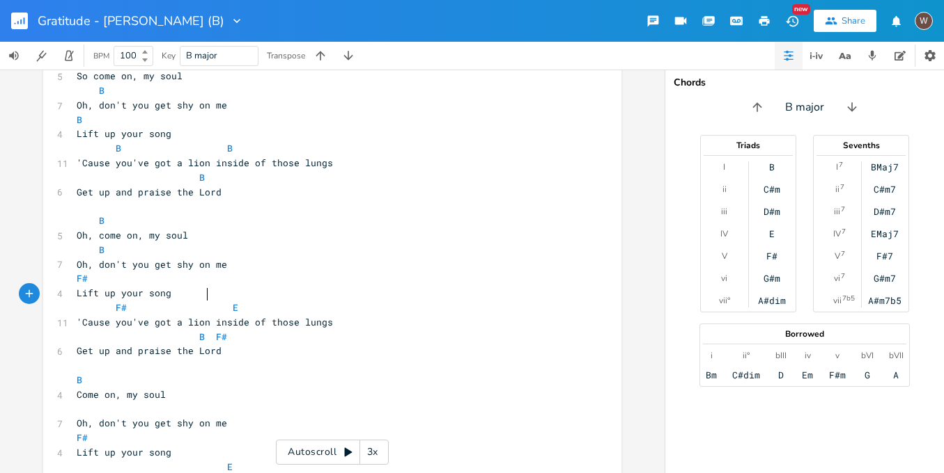
click at [204, 331] on span "B F#" at bounding box center [152, 337] width 150 height 13
type textarea "-"
click at [114, 199] on pre at bounding box center [325, 206] width 503 height 15
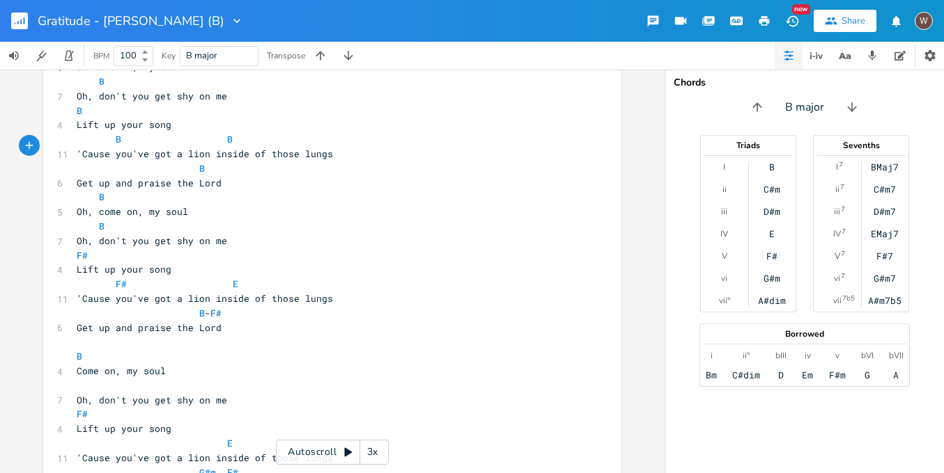
scroll to position [985, 0]
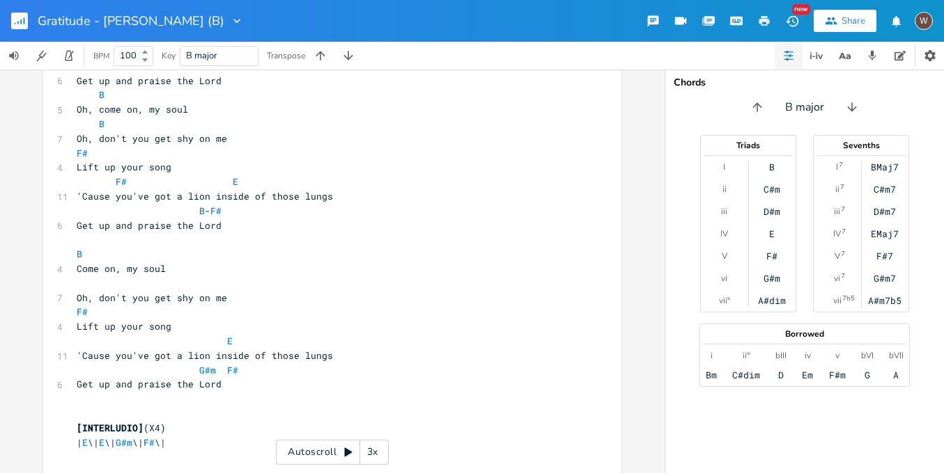
click at [215, 364] on span "G#m F#" at bounding box center [158, 370] width 162 height 13
click at [82, 233] on pre at bounding box center [325, 240] width 503 height 15
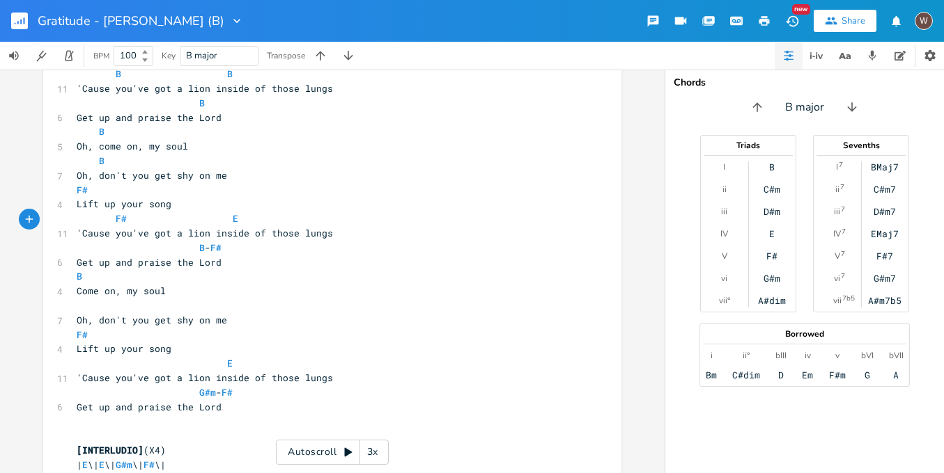
scroll to position [946, 0]
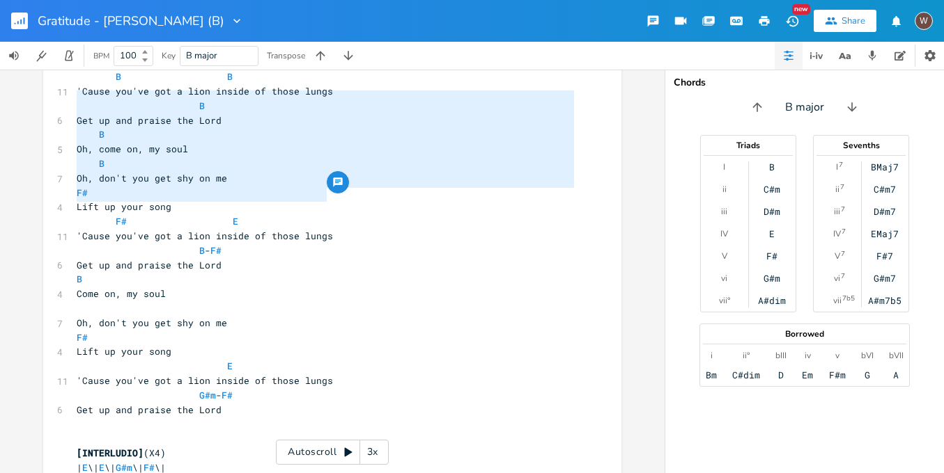
drag, startPoint x: 340, startPoint y: 196, endPoint x: 53, endPoint y: 101, distance: 302.3
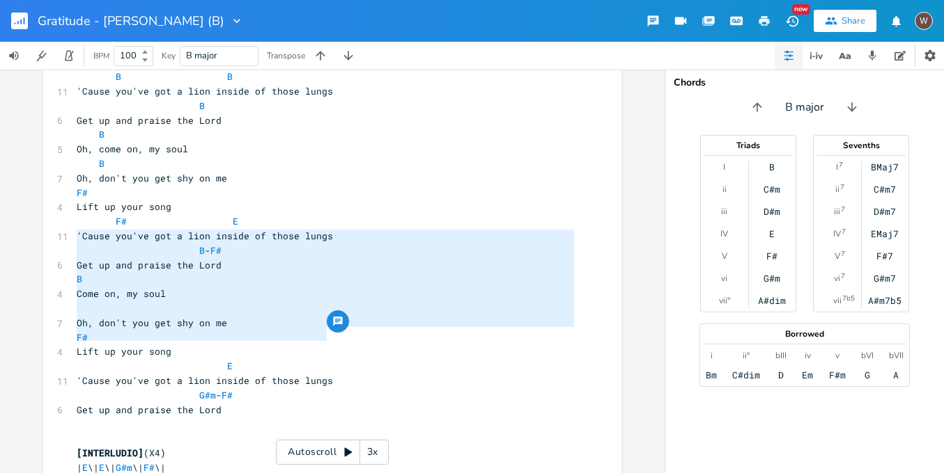
drag, startPoint x: 327, startPoint y: 336, endPoint x: 57, endPoint y: 238, distance: 287.2
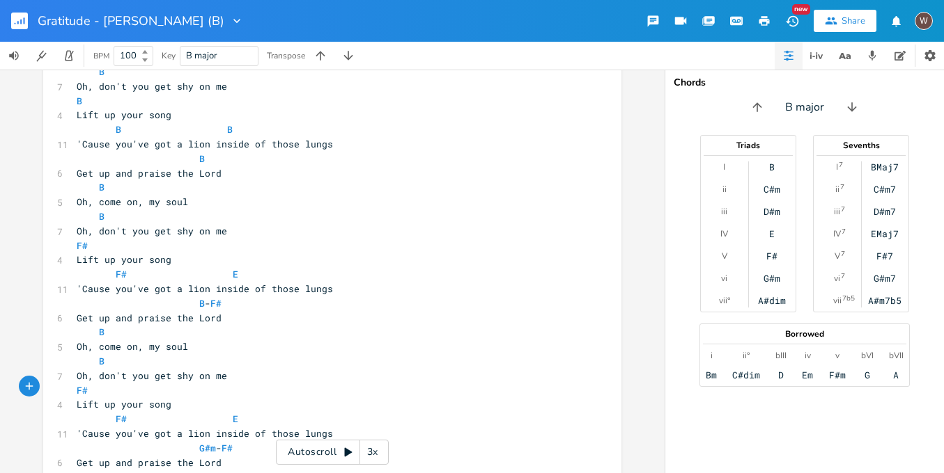
scroll to position [809, 0]
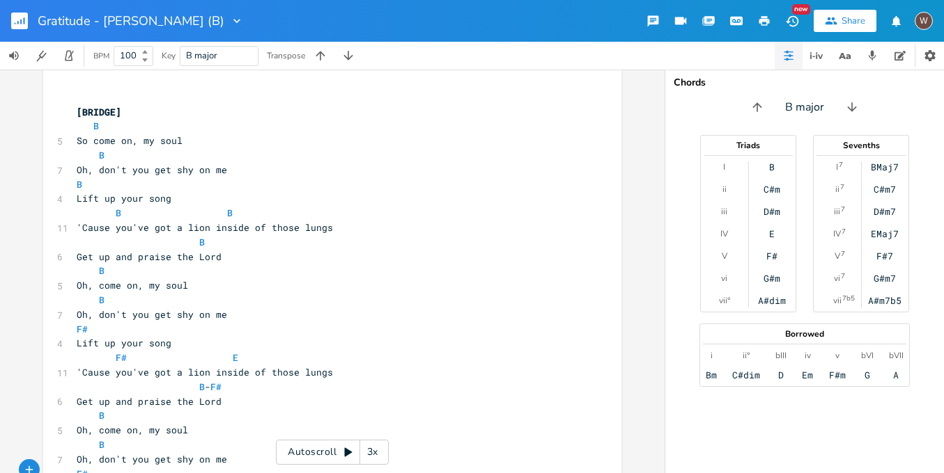
click at [205, 207] on span "B B" at bounding box center [155, 213] width 156 height 13
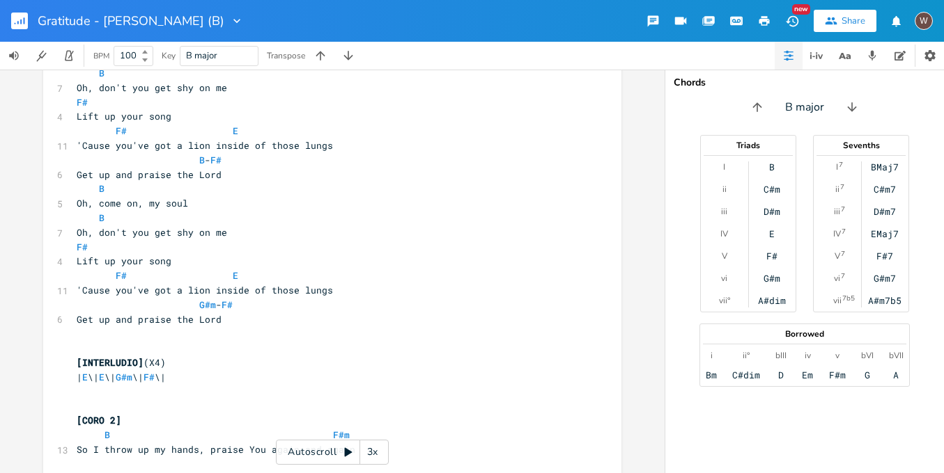
scroll to position [1051, 0]
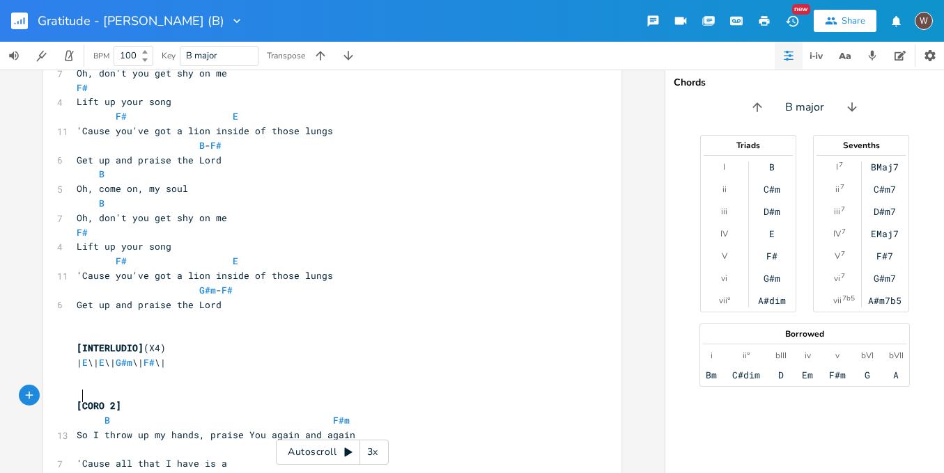
click at [111, 443] on pre at bounding box center [325, 450] width 503 height 15
click at [88, 444] on span "F#m" at bounding box center [96, 450] width 17 height 13
click at [118, 297] on icon "button" at bounding box center [118, 297] width 6 height 6
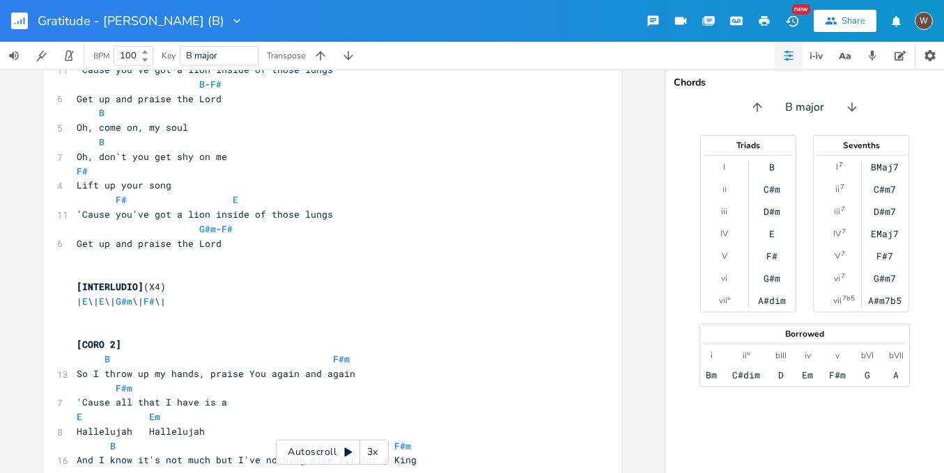
scroll to position [1148, 0]
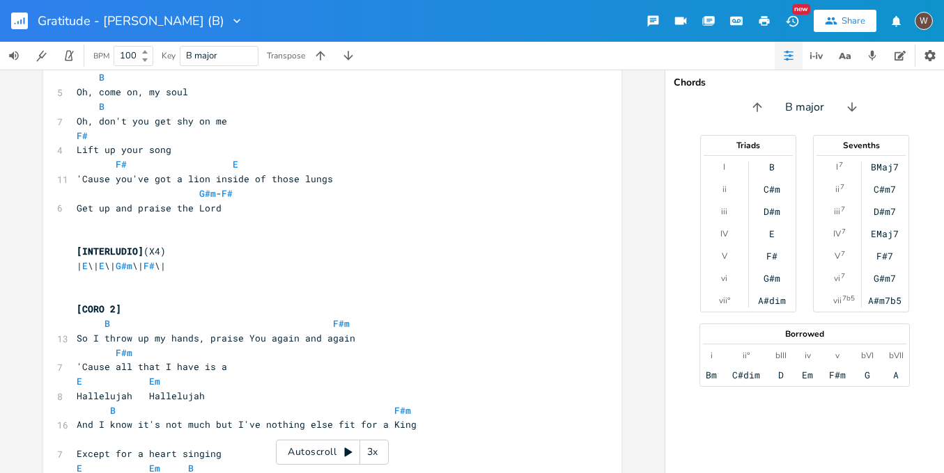
click at [143, 390] on span "Hallelujah Hallelujah" at bounding box center [141, 396] width 128 height 13
click at [139, 375] on span "E Em" at bounding box center [119, 381] width 84 height 13
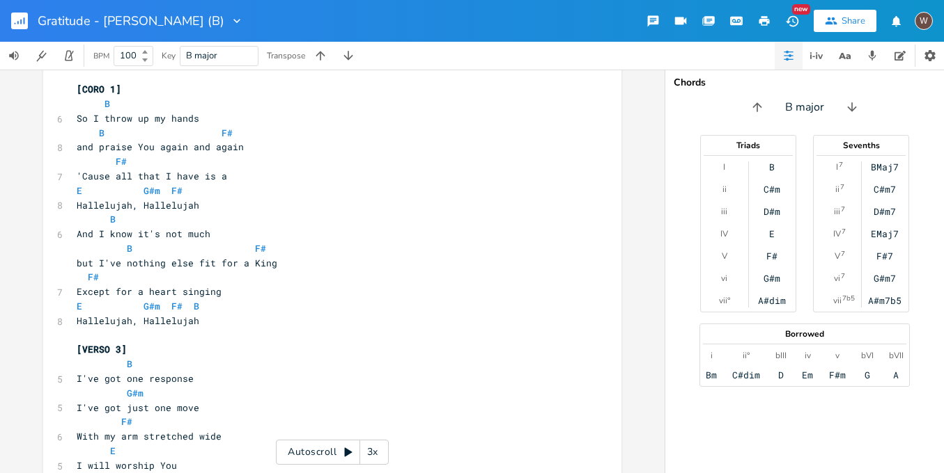
scroll to position [354, 0]
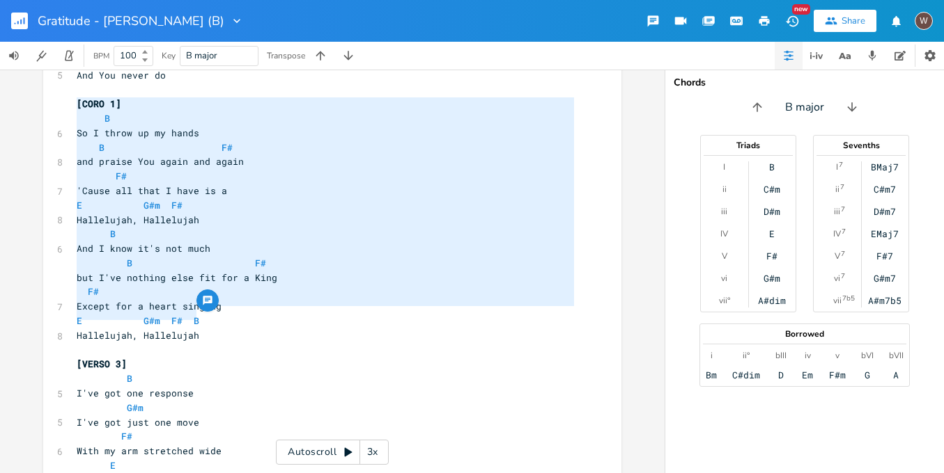
drag, startPoint x: 208, startPoint y: 316, endPoint x: 56, endPoint y: 110, distance: 255.6
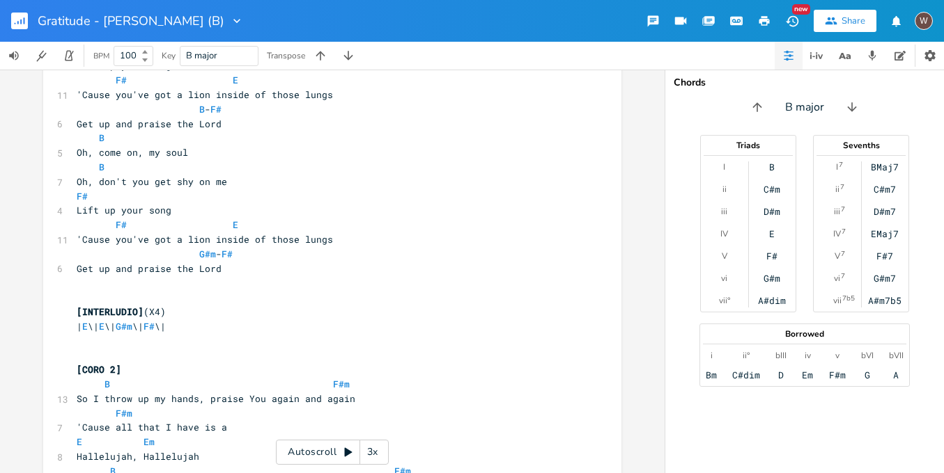
scroll to position [1148, 0]
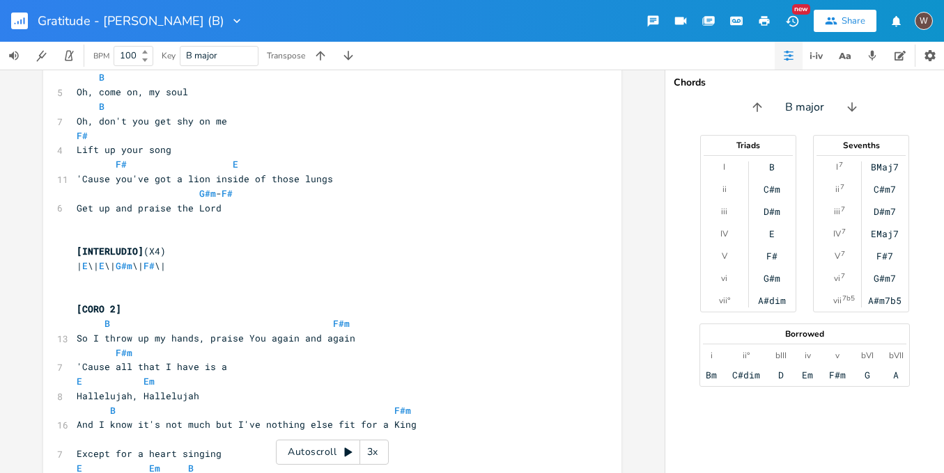
click at [150, 302] on pre "[CORO 2]" at bounding box center [325, 309] width 503 height 15
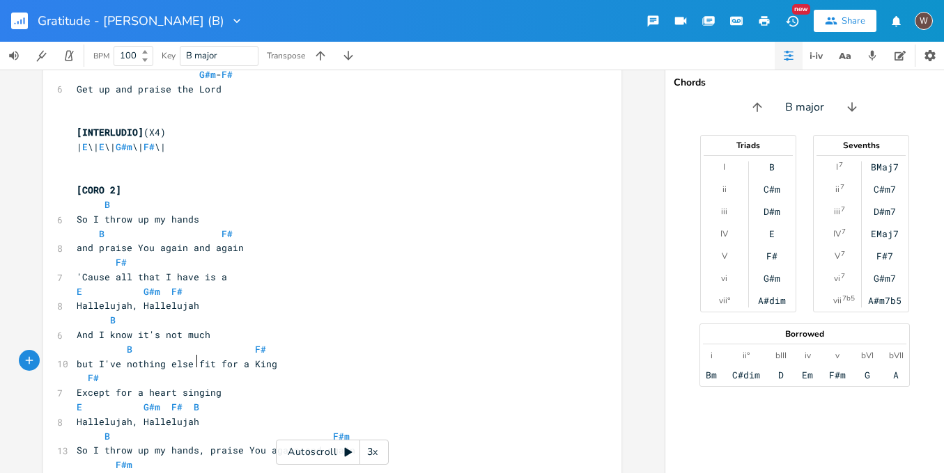
scroll to position [1289, 0]
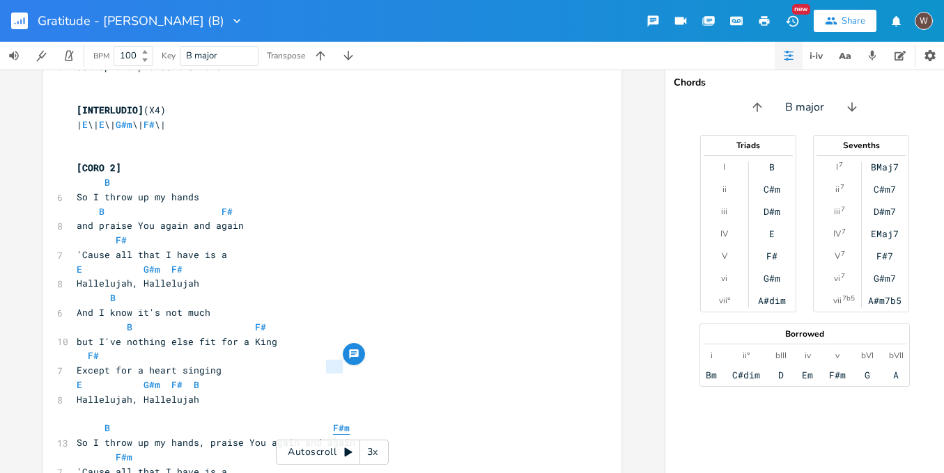
drag, startPoint x: 350, startPoint y: 368, endPoint x: 322, endPoint y: 367, distance: 27.2
click at [322, 421] on pre "B F#m" at bounding box center [325, 428] width 503 height 15
drag, startPoint x: 227, startPoint y: 159, endPoint x: 214, endPoint y: 159, distance: 13.2
click at [214, 205] on pre "B F#" at bounding box center [325, 212] width 503 height 15
paste textarea
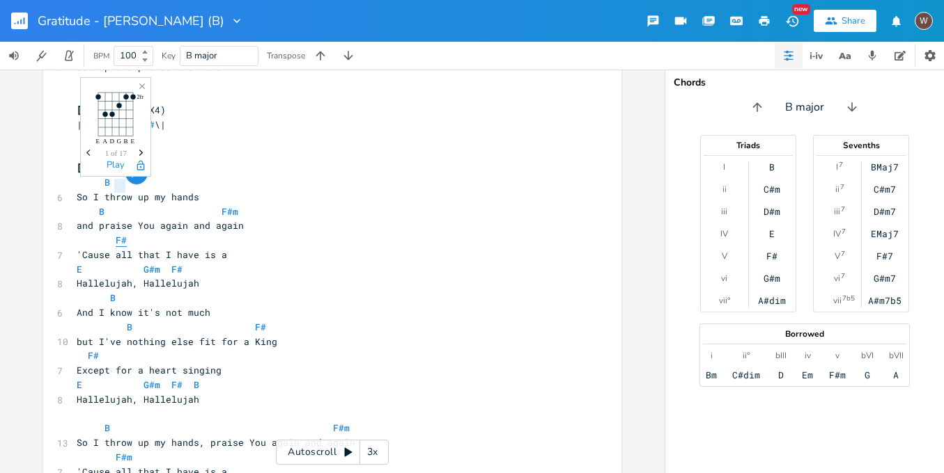
drag, startPoint x: 121, startPoint y: 185, endPoint x: 111, endPoint y: 185, distance: 9.8
click at [116, 234] on span "F#" at bounding box center [121, 240] width 11 height 13
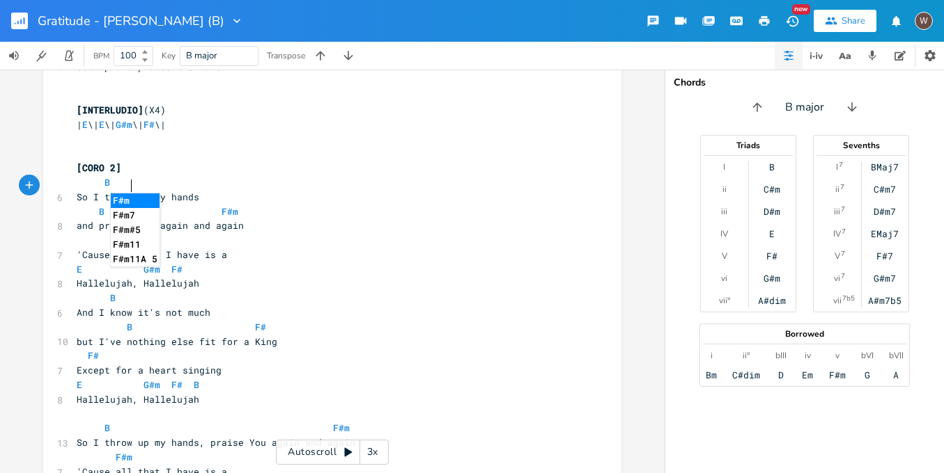
click at [104, 263] on span "E G#m F#" at bounding box center [130, 269] width 106 height 13
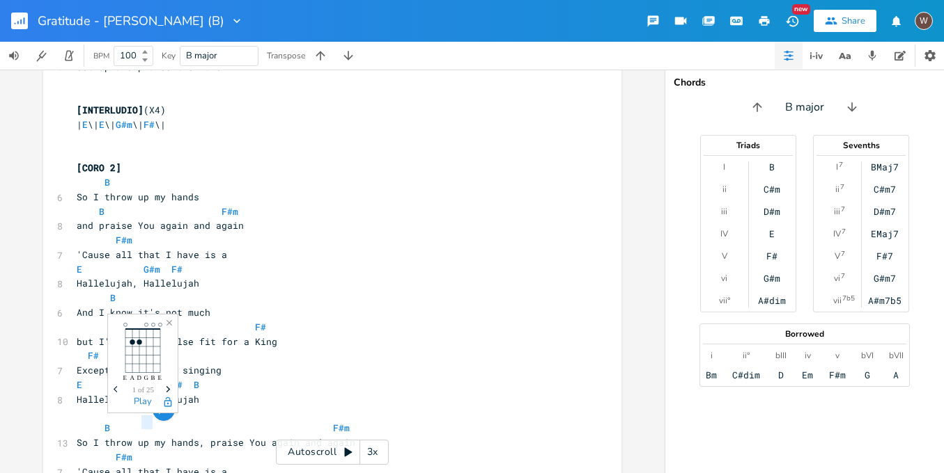
drag, startPoint x: 150, startPoint y: 425, endPoint x: 140, endPoint y: 423, distance: 10.8
drag, startPoint x: 177, startPoint y: 213, endPoint x: 135, endPoint y: 217, distance: 42.0
click at [135, 263] on pre "E G#m F#" at bounding box center [325, 270] width 503 height 15
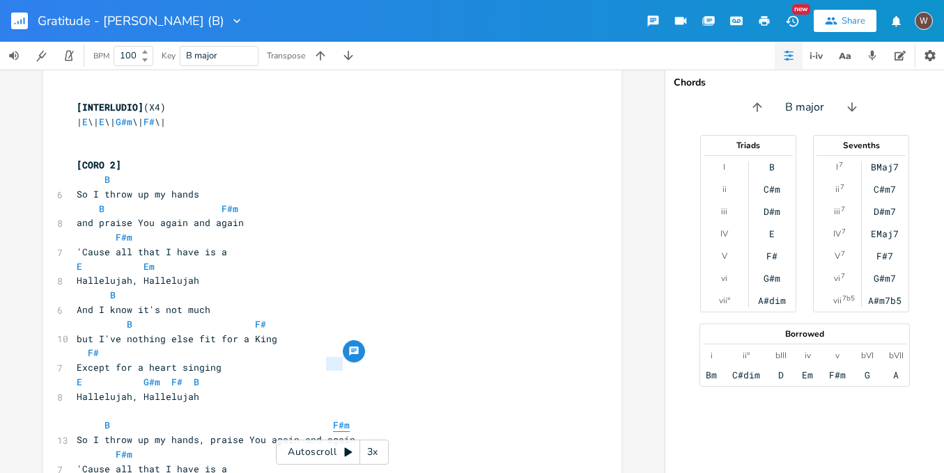
drag, startPoint x: 340, startPoint y: 361, endPoint x: 324, endPoint y: 360, distance: 16.0
click at [322, 418] on pre "B F#m" at bounding box center [325, 425] width 503 height 15
drag, startPoint x: 259, startPoint y: 263, endPoint x: 248, endPoint y: 264, distance: 11.2
click at [248, 318] on pre "B F#" at bounding box center [325, 325] width 503 height 15
paste textarea
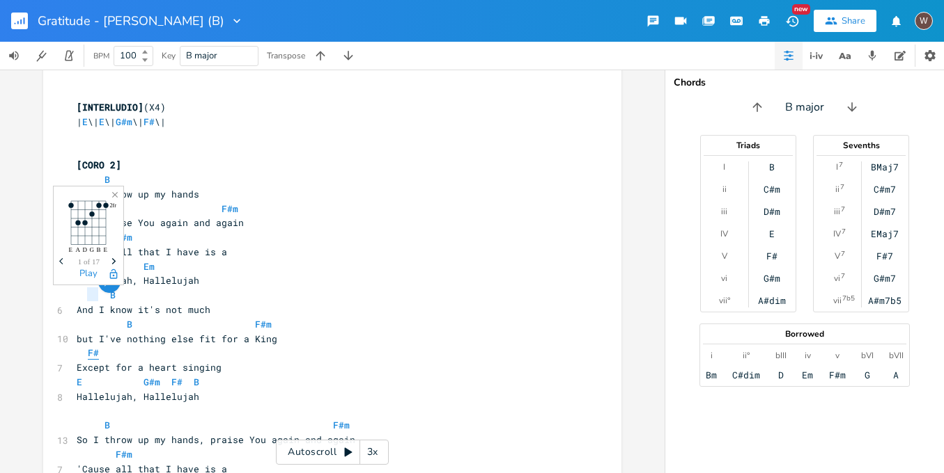
drag, startPoint x: 95, startPoint y: 296, endPoint x: 86, endPoint y: 297, distance: 9.8
click at [86, 346] on pre "F#" at bounding box center [325, 353] width 503 height 15
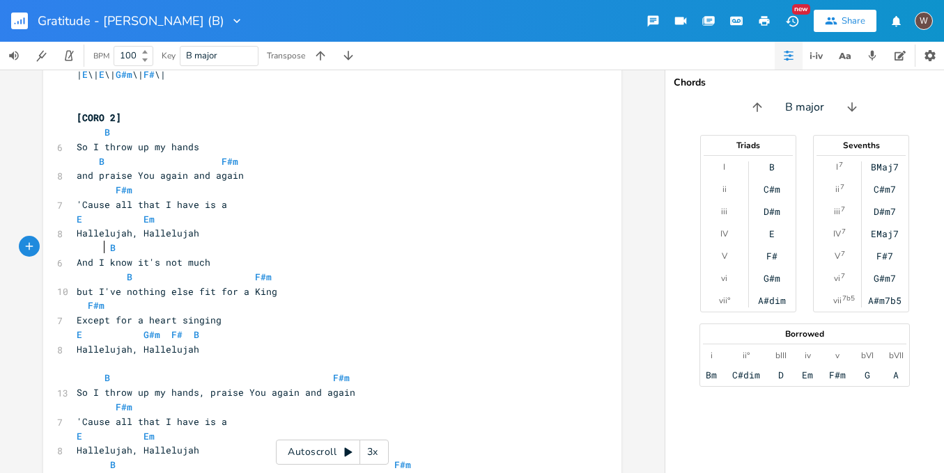
scroll to position [1384, 0]
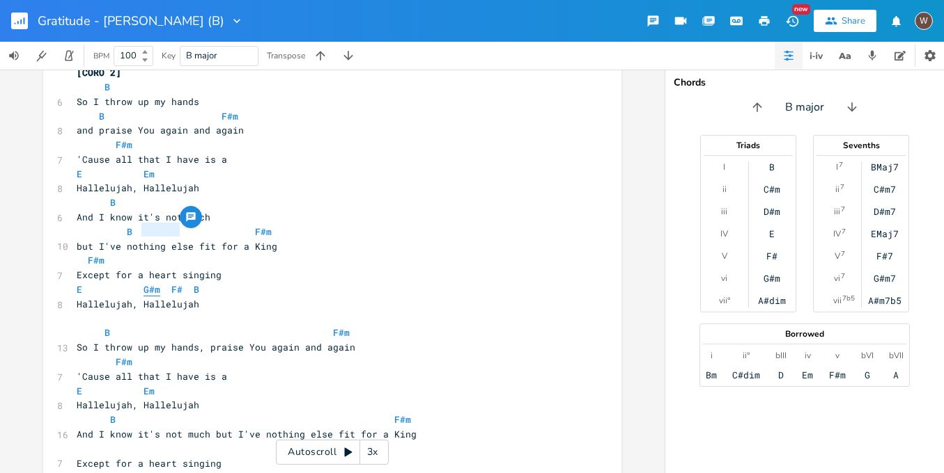
drag, startPoint x: 178, startPoint y: 228, endPoint x: 143, endPoint y: 226, distance: 34.2
click at [138, 283] on span "E G#m F# B" at bounding box center [138, 289] width 123 height 13
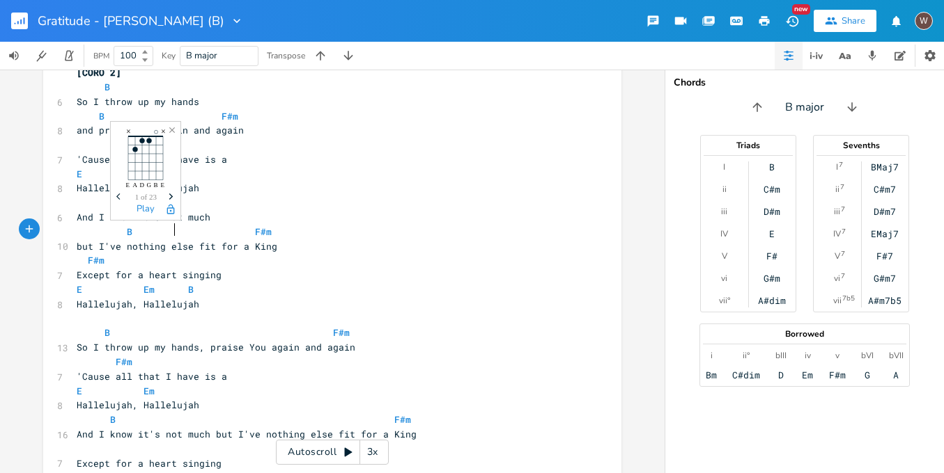
scroll to position [0, 21]
click at [244, 283] on pre "E Em B" at bounding box center [325, 290] width 503 height 15
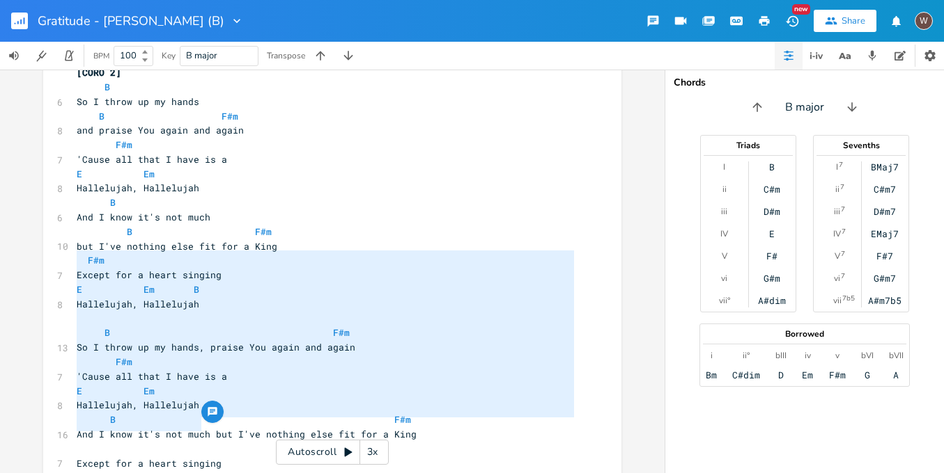
drag, startPoint x: 204, startPoint y: 423, endPoint x: 68, endPoint y: 263, distance: 210.0
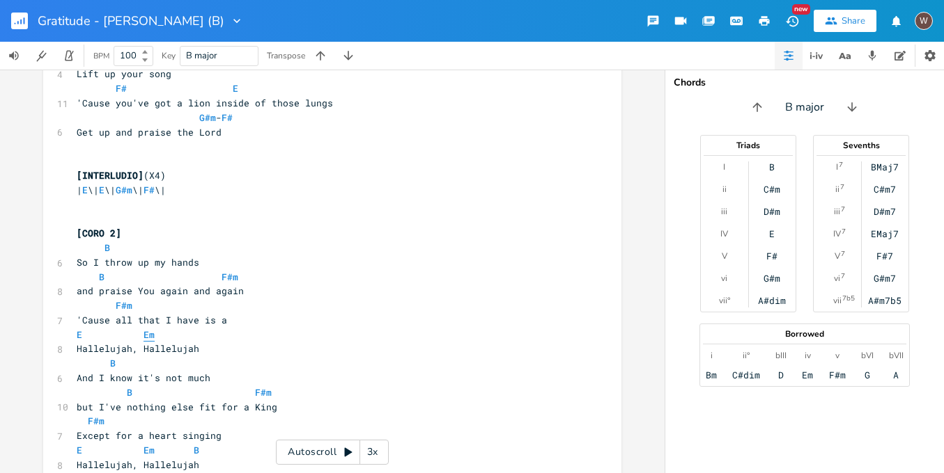
scroll to position [1321, 0]
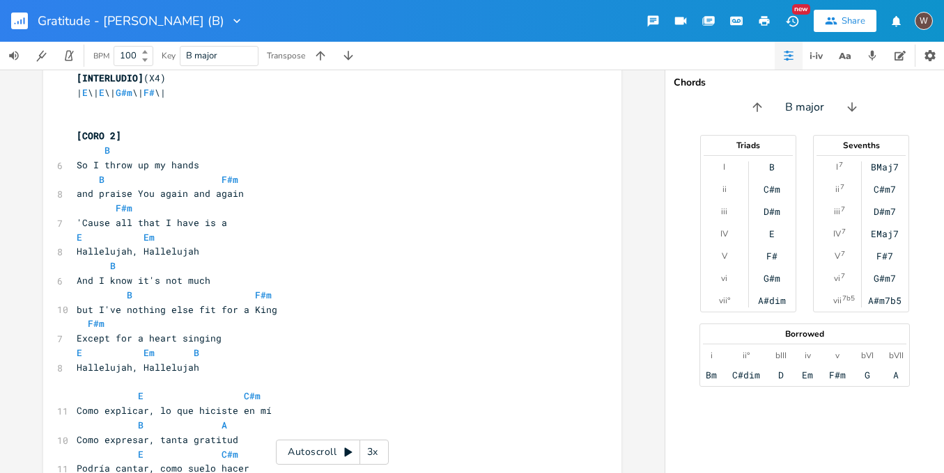
click at [86, 375] on pre "​" at bounding box center [325, 382] width 503 height 15
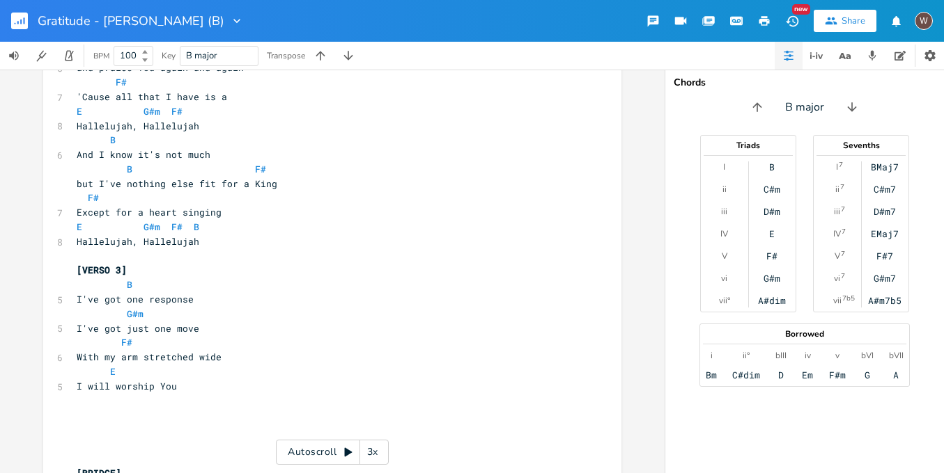
scroll to position [0, 0]
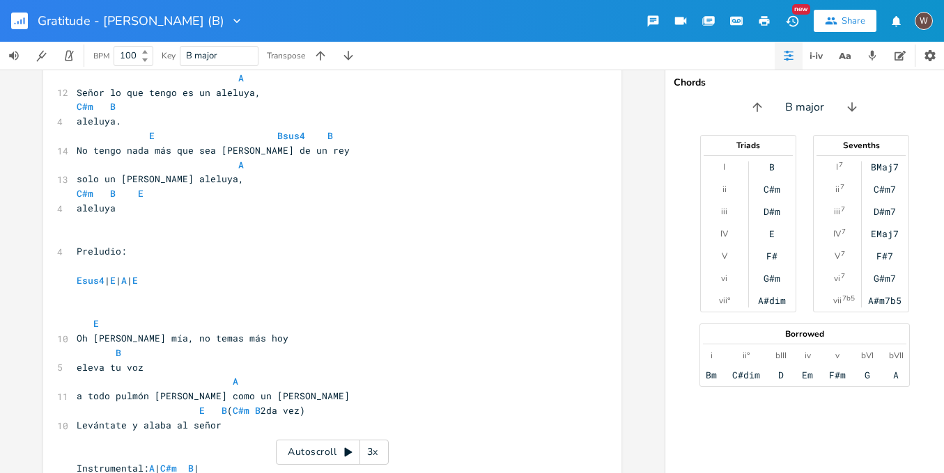
click at [164, 361] on pre "eleva tu voz" at bounding box center [325, 368] width 503 height 15
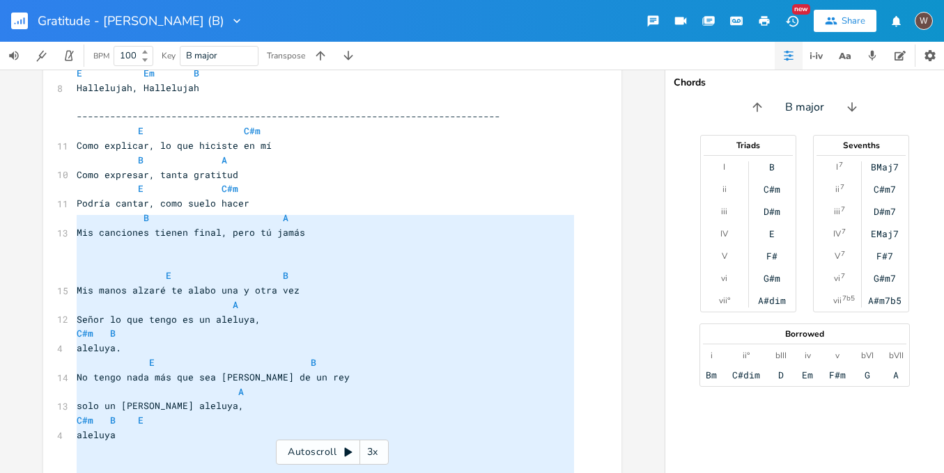
scroll to position [1533, 0]
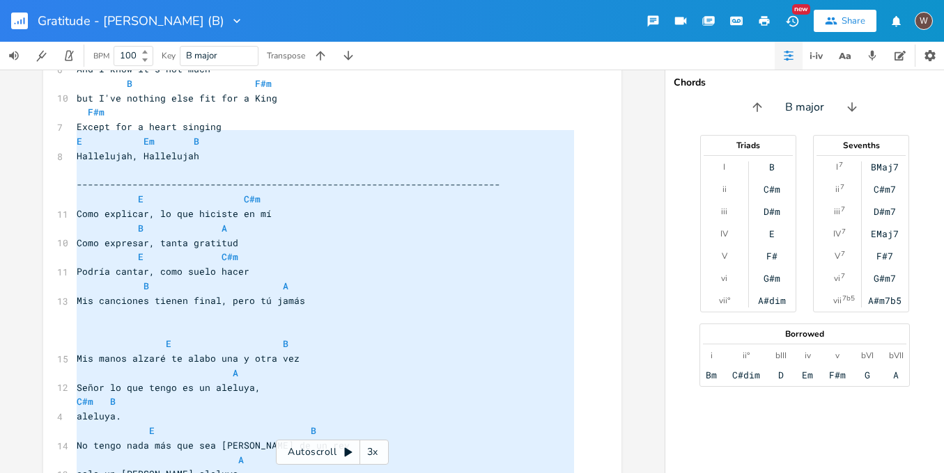
drag, startPoint x: 137, startPoint y: 432, endPoint x: 47, endPoint y: 138, distance: 307.5
click at [47, 138] on div "x ​ [INTRO] | B \| B \| G#m \| G#m \| F# \| F# \| E \| E \| ​ [VERSE 1] B 5 All…" at bounding box center [332, 167] width 578 height 3245
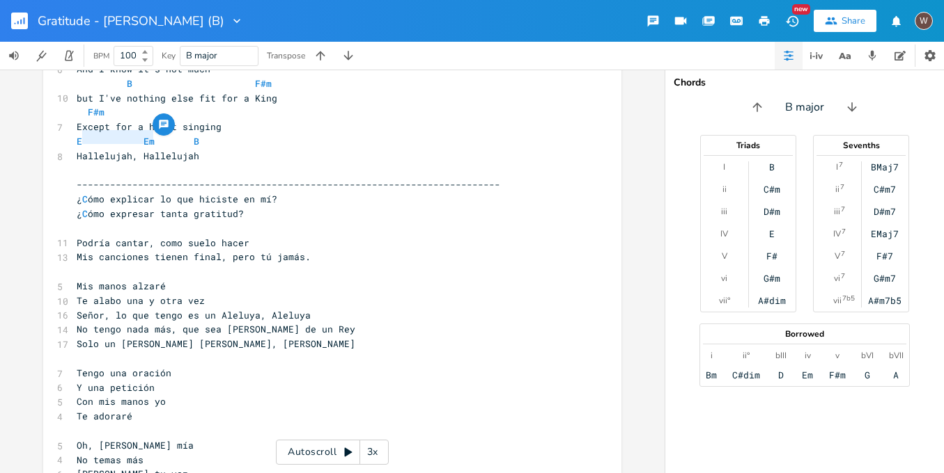
drag, startPoint x: 149, startPoint y: 138, endPoint x: 77, endPoint y: 136, distance: 72.4
click at [77, 193] on span "¿ C ómo explicar lo que hiciste en mí?" at bounding box center [177, 199] width 201 height 13
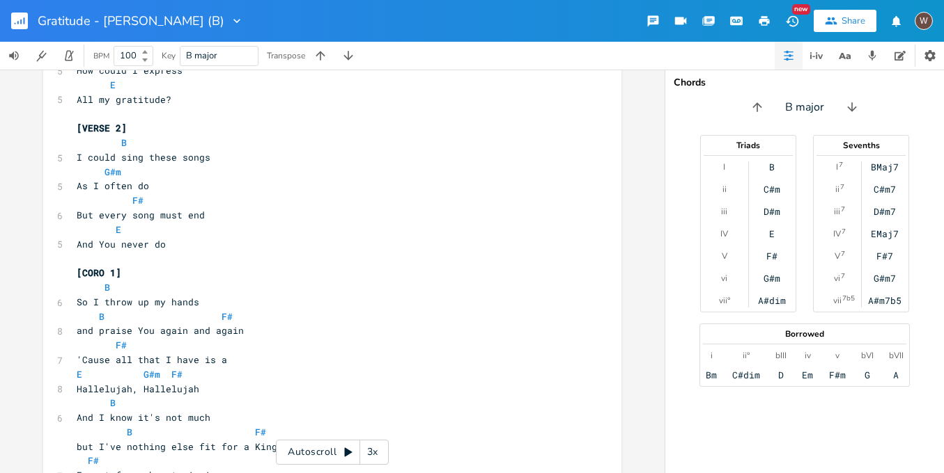
scroll to position [0, 0]
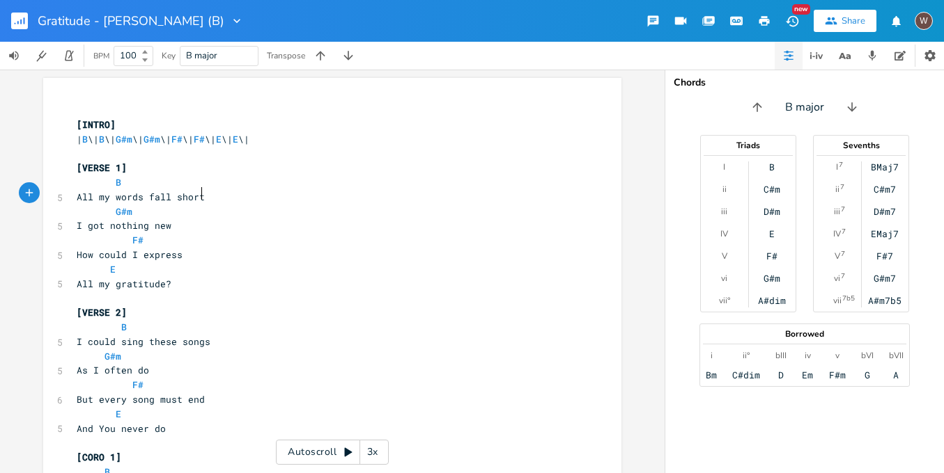
click at [242, 194] on pre "All my words fall short" at bounding box center [325, 197] width 503 height 15
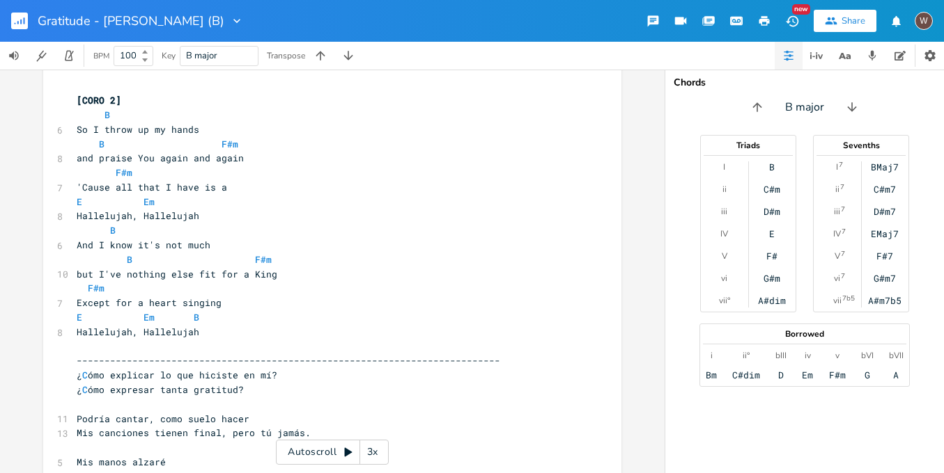
scroll to position [1537, 0]
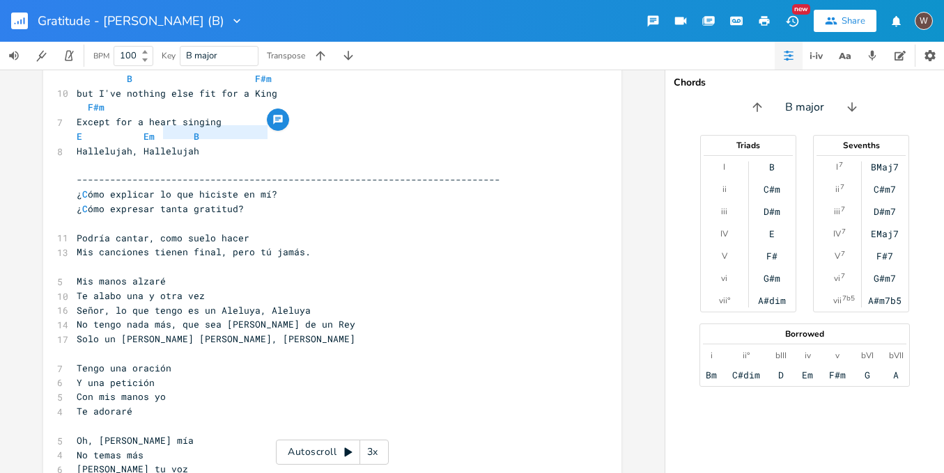
drag, startPoint x: 264, startPoint y: 132, endPoint x: 157, endPoint y: 132, distance: 107.2
click at [157, 188] on span "¿ C ómo explicar lo que hiciste en mí?" at bounding box center [177, 194] width 201 height 13
drag, startPoint x: 281, startPoint y: 137, endPoint x: 156, endPoint y: 135, distance: 124.7
click at [156, 187] on pre "¿ C ómo explicar lo que hiciste en mí?" at bounding box center [325, 194] width 503 height 15
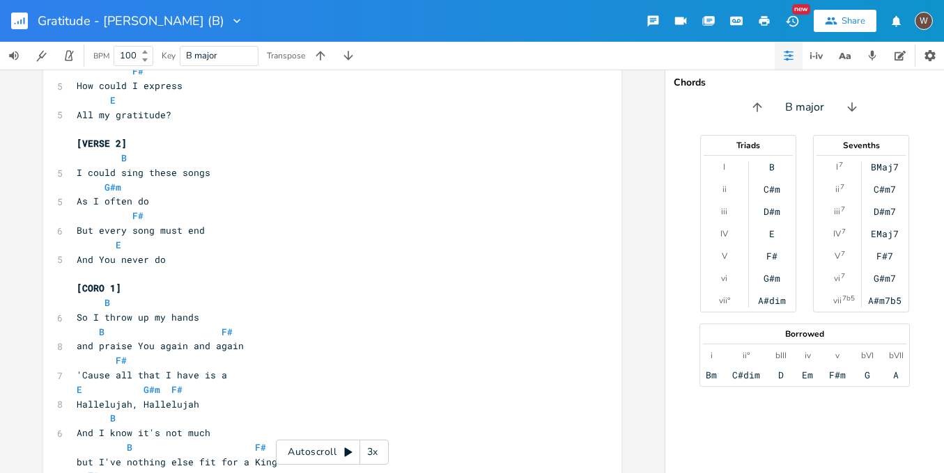
scroll to position [0, 0]
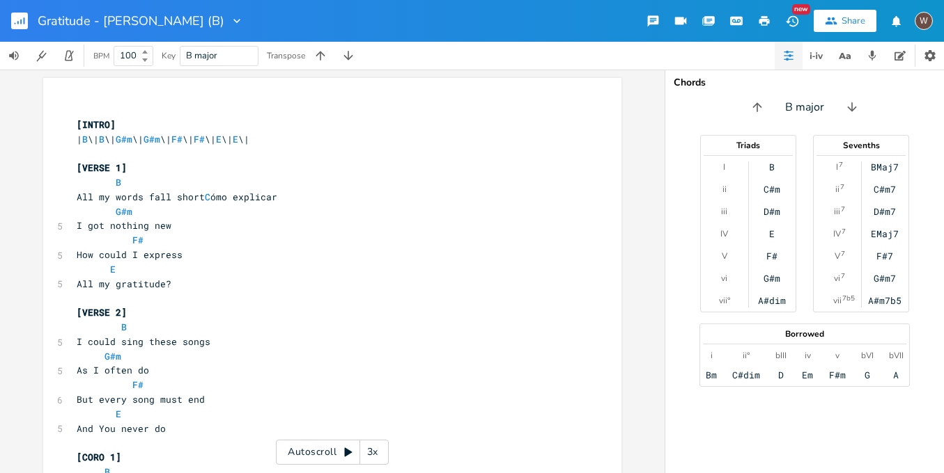
click at [251, 219] on pre "I got nothing new" at bounding box center [325, 226] width 503 height 15
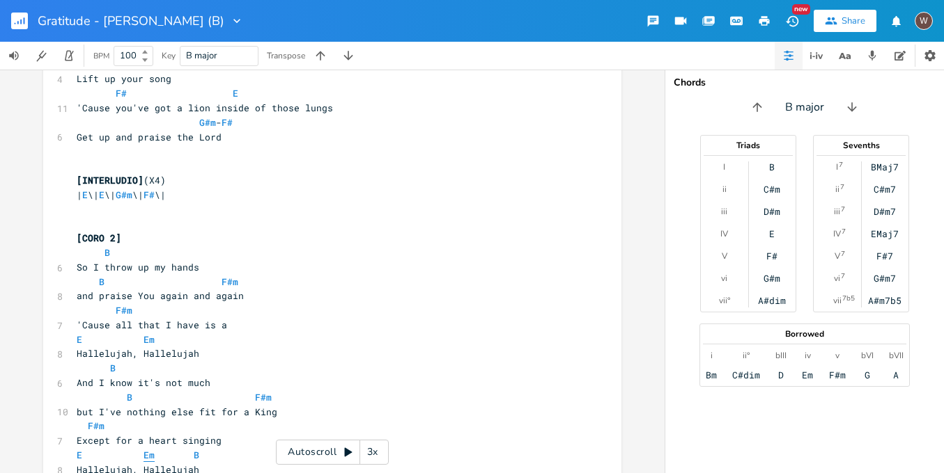
scroll to position [1347, 0]
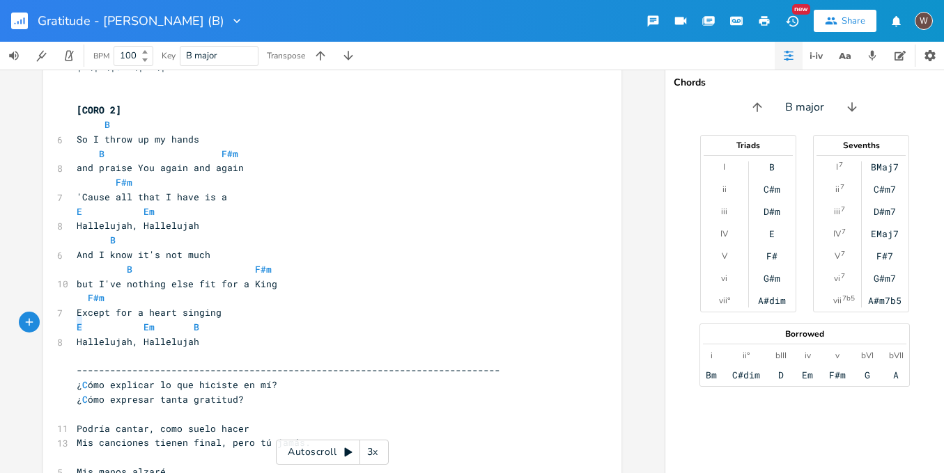
click at [77, 379] on span "¿ C ómo explicar lo que hiciste en mí?" at bounding box center [177, 385] width 201 height 13
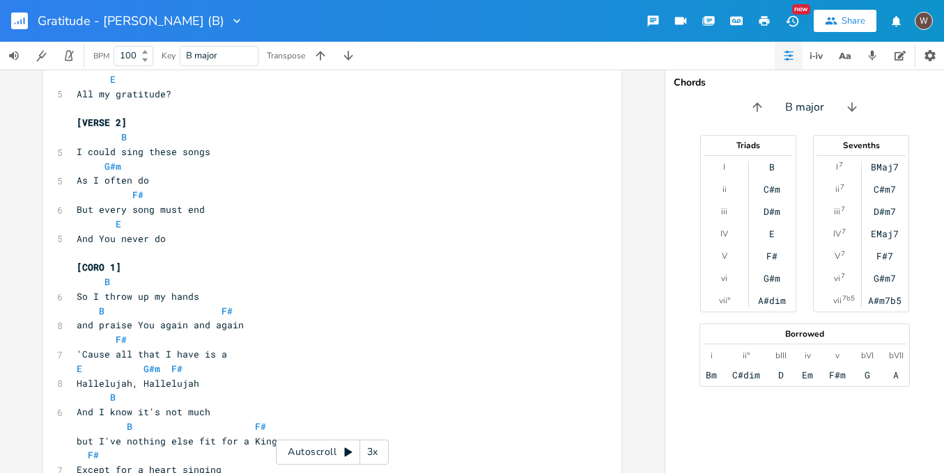
scroll to position [0, 0]
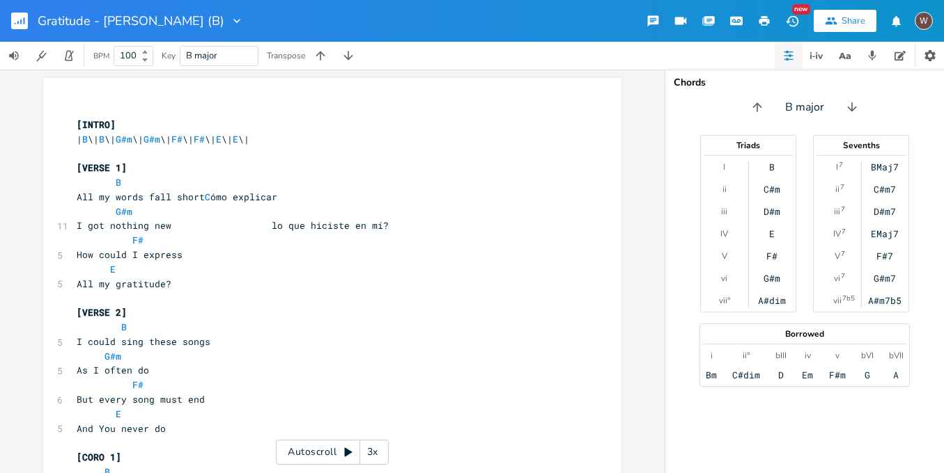
click at [255, 198] on span "All my words fall short C ómo explicar" at bounding box center [177, 197] width 201 height 13
paste textarea
click at [251, 205] on pre "G#m" at bounding box center [325, 212] width 503 height 15
click at [254, 198] on span "All my words fall short ¿ C ómo explicar" at bounding box center [210, 197] width 267 height 13
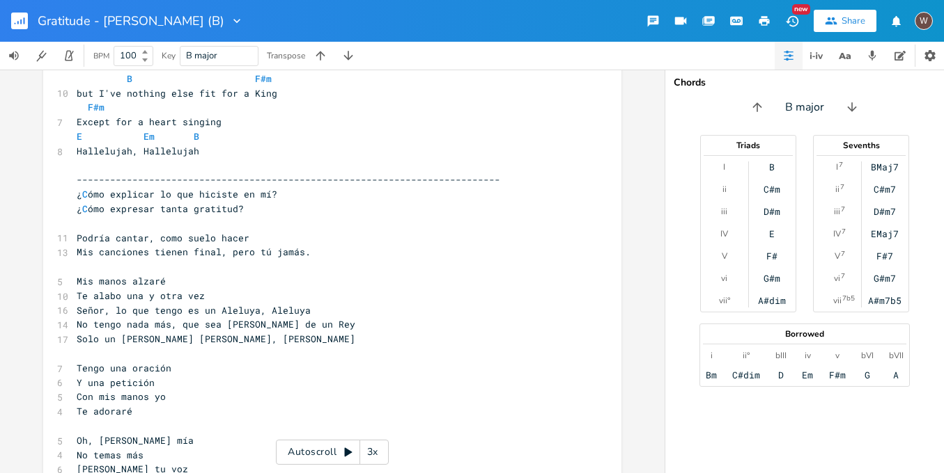
scroll to position [1417, 0]
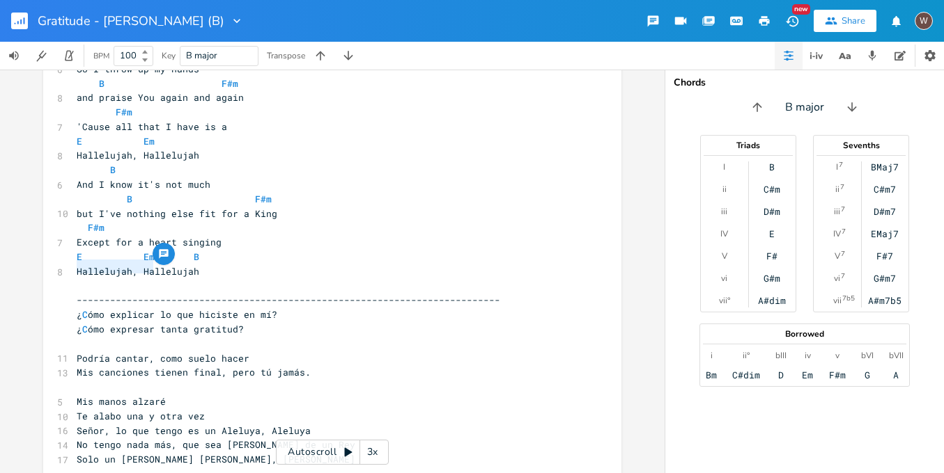
drag, startPoint x: 147, startPoint y: 269, endPoint x: 63, endPoint y: 270, distance: 83.6
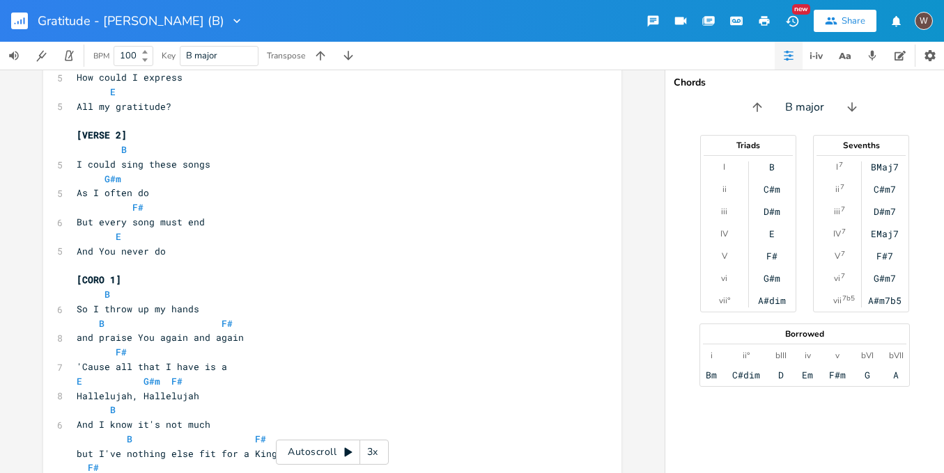
scroll to position [0, 0]
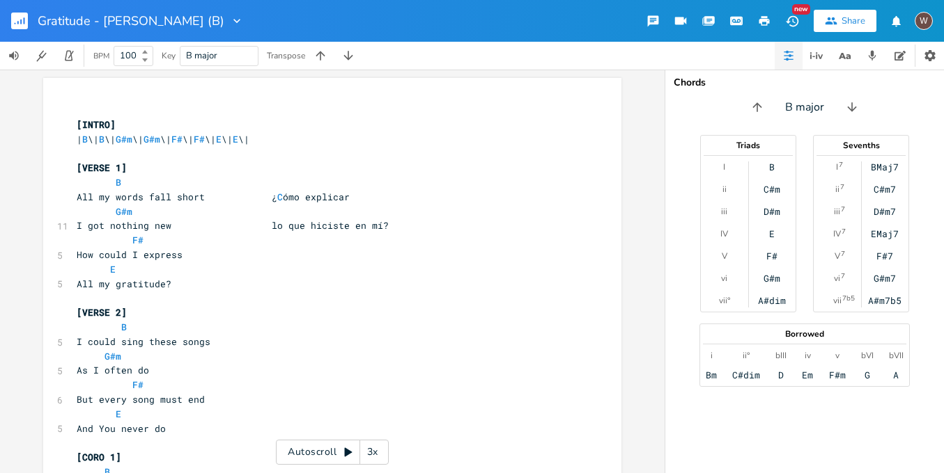
click at [238, 250] on pre "How could I express" at bounding box center [325, 255] width 503 height 15
paste textarea
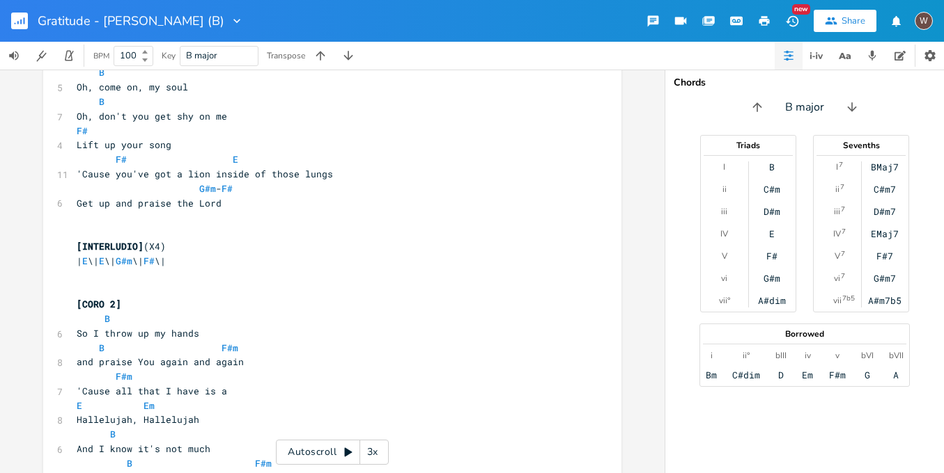
scroll to position [1537, 0]
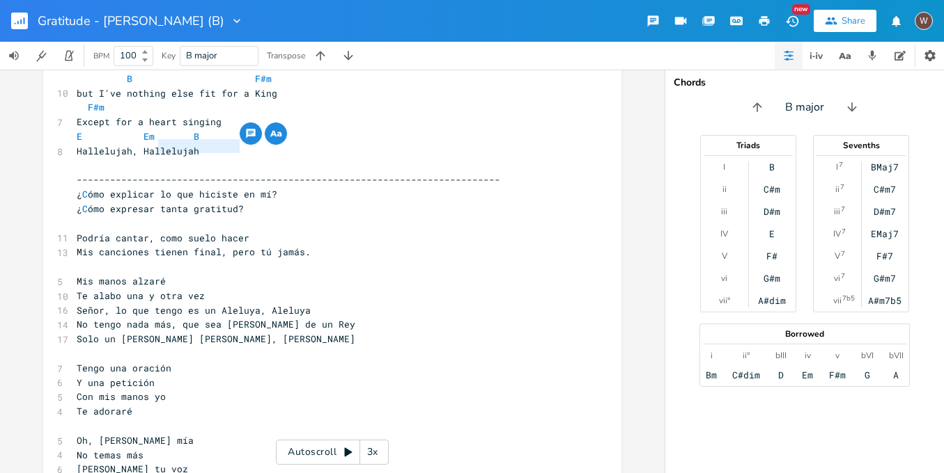
drag, startPoint x: 240, startPoint y: 147, endPoint x: 154, endPoint y: 149, distance: 85.7
click at [154, 202] on pre "¿ C ómo expresar tanta gratitud?" at bounding box center [325, 209] width 503 height 15
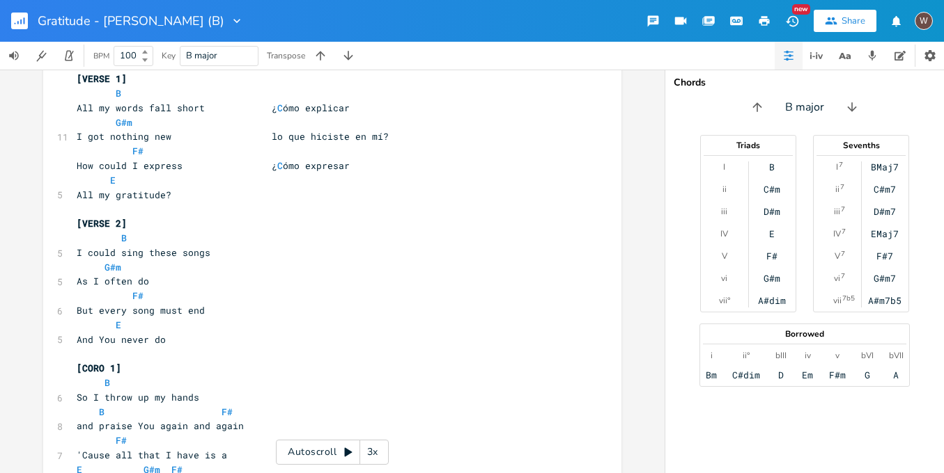
scroll to position [61, 0]
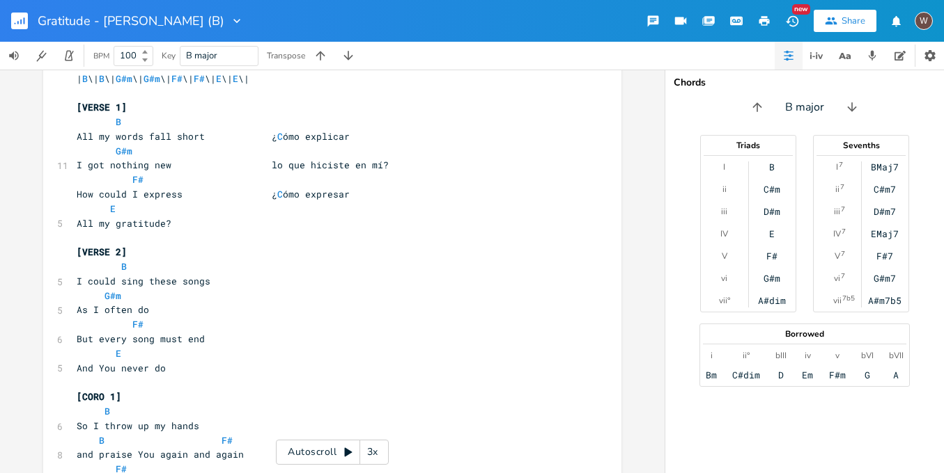
click at [272, 220] on pre "All my gratitude?" at bounding box center [325, 224] width 503 height 15
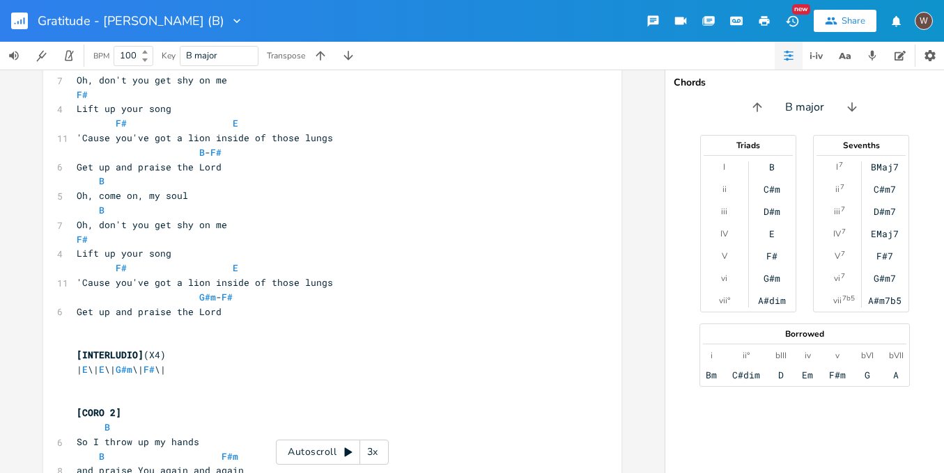
scroll to position [772, 0]
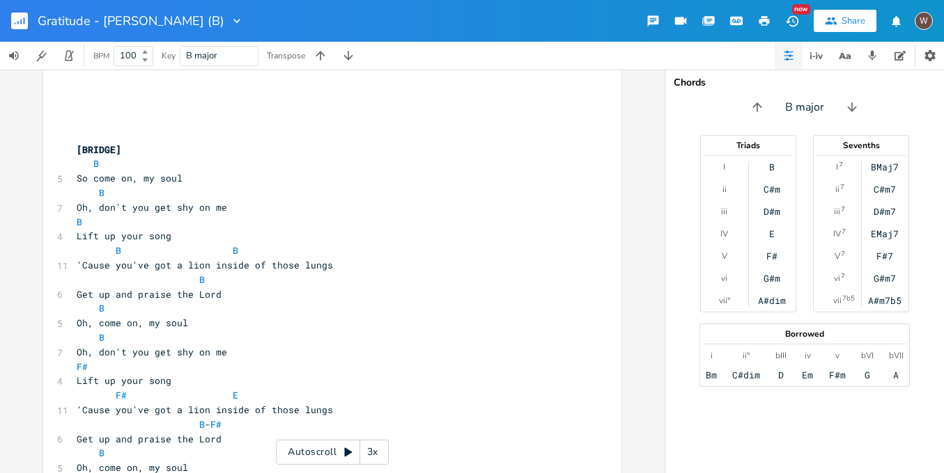
click at [340, 273] on pre "B" at bounding box center [325, 280] width 503 height 15
click at [339, 258] on pre "'Cause you've got a lion inside of those lungs" at bounding box center [325, 265] width 503 height 15
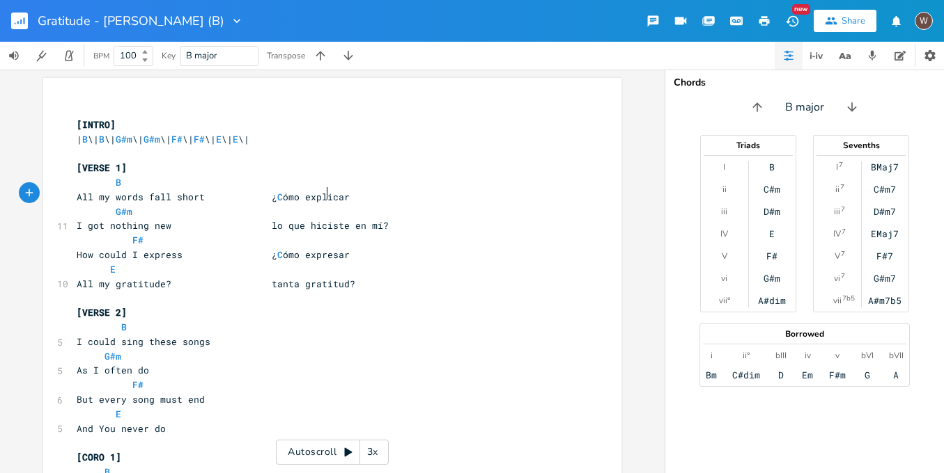
scroll to position [0, 1]
click at [263, 226] on span "I got nothing new lo que hiciste en mí?" at bounding box center [233, 225] width 312 height 13
click at [263, 251] on span "How could I express ¿ C ómo expresar" at bounding box center [213, 255] width 273 height 13
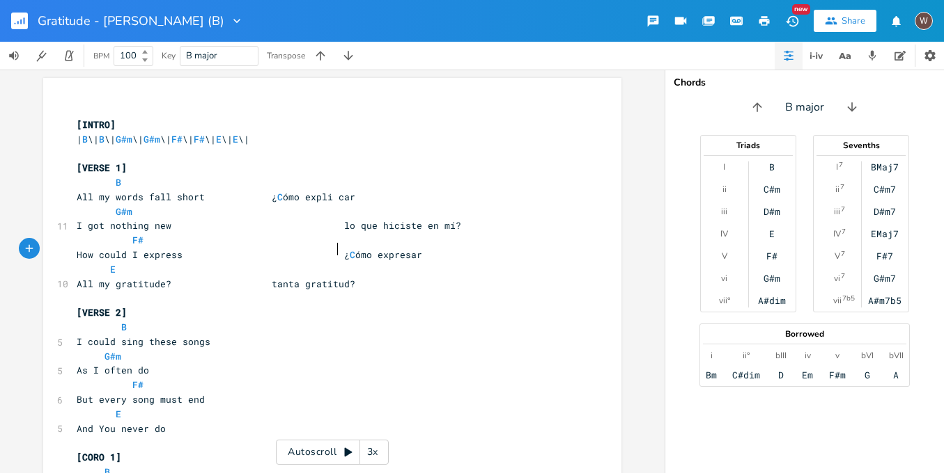
click at [263, 279] on span "All my gratitude? tanta gratitud?" at bounding box center [216, 284] width 279 height 13
click at [263, 194] on span "All my words fall short ¿ C ómo expli car" at bounding box center [216, 197] width 279 height 13
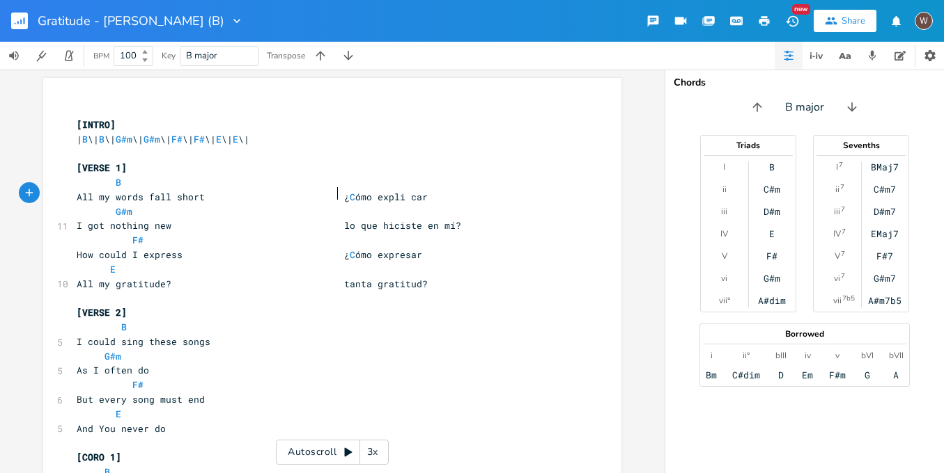
scroll to position [0, 26]
click at [399, 196] on span "All my words fall short ¿ C ómo expli car" at bounding box center [252, 197] width 351 height 13
drag, startPoint x: 123, startPoint y: 180, endPoint x: 110, endPoint y: 180, distance: 13.2
click at [110, 180] on pre "B" at bounding box center [325, 182] width 503 height 15
click at [221, 182] on pre "B" at bounding box center [325, 182] width 503 height 15
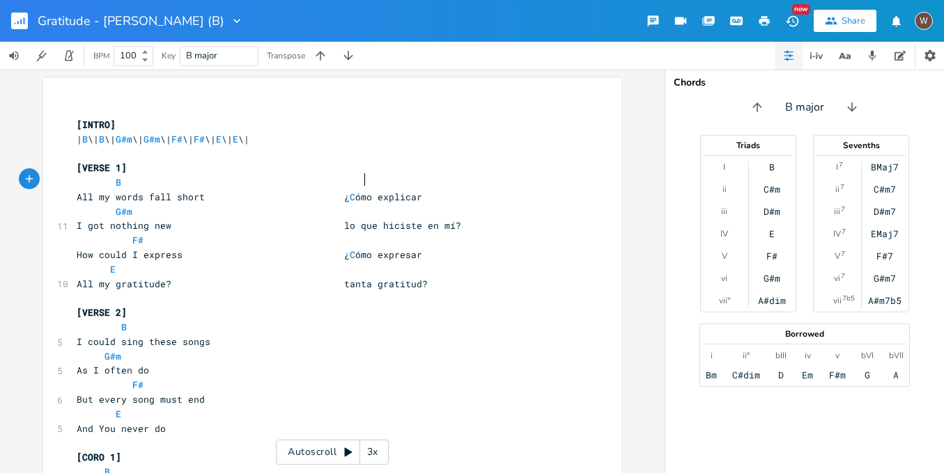
scroll to position [0, 91]
paste textarea
click at [402, 198] on li "B" at bounding box center [387, 194] width 42 height 15
drag, startPoint x: 134, startPoint y: 205, endPoint x: 106, endPoint y: 206, distance: 28.6
click at [106, 206] on pre "G#m" at bounding box center [325, 212] width 503 height 15
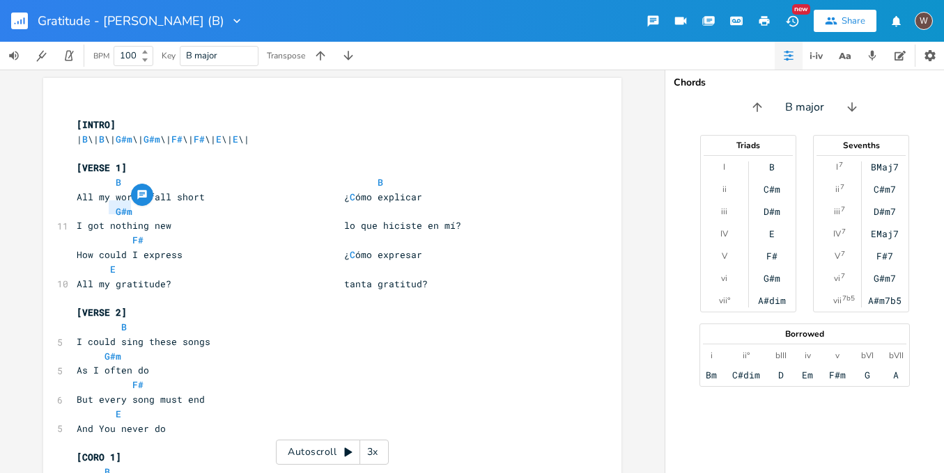
click at [224, 208] on pre "G#m" at bounding box center [325, 212] width 503 height 15
paste textarea
click at [322, 208] on span "G#m G#m" at bounding box center [216, 211] width 279 height 13
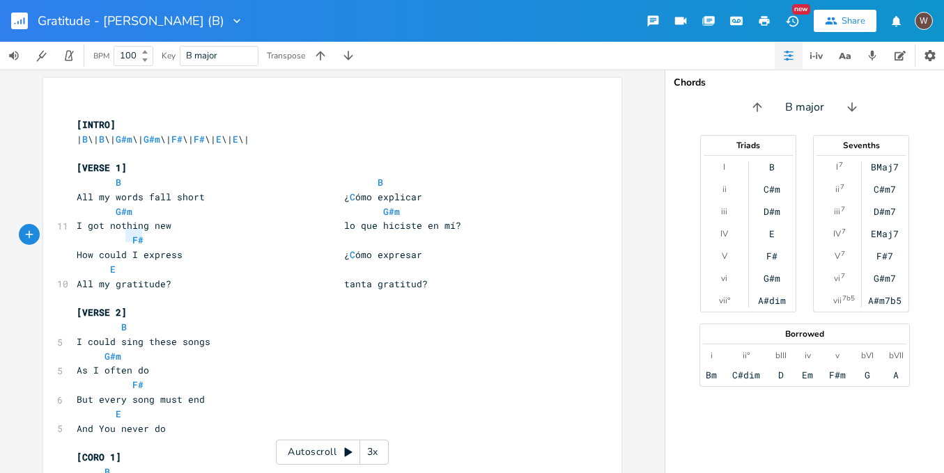
drag, startPoint x: 155, startPoint y: 237, endPoint x: 123, endPoint y: 238, distance: 31.4
click at [123, 238] on pre "F#" at bounding box center [325, 240] width 503 height 15
click at [263, 236] on pre "F#" at bounding box center [325, 240] width 503 height 15
paste textarea
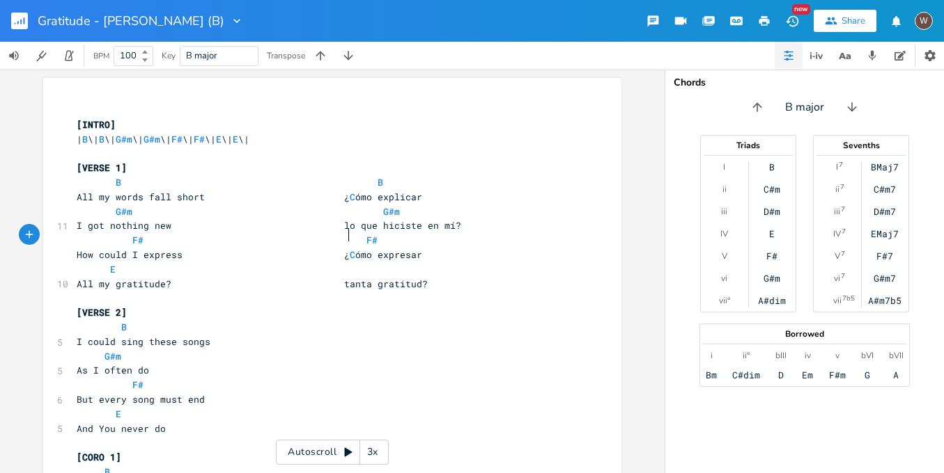
click at [346, 242] on pre "F# F#" at bounding box center [325, 240] width 503 height 15
drag, startPoint x: 130, startPoint y: 265, endPoint x: 104, endPoint y: 264, distance: 25.8
click at [104, 264] on pre "E" at bounding box center [325, 270] width 503 height 15
click at [352, 264] on pre "E" at bounding box center [325, 270] width 503 height 15
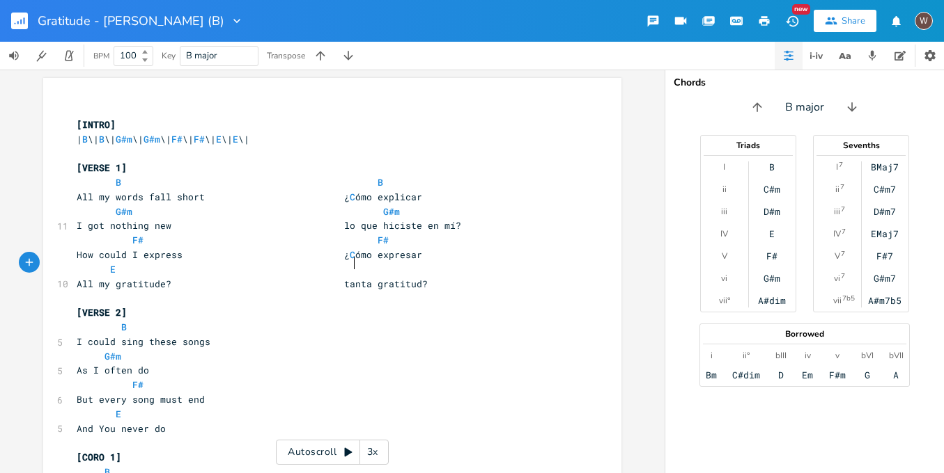
scroll to position [0, 88]
paste textarea
click at [350, 263] on span "E E" at bounding box center [224, 269] width 295 height 13
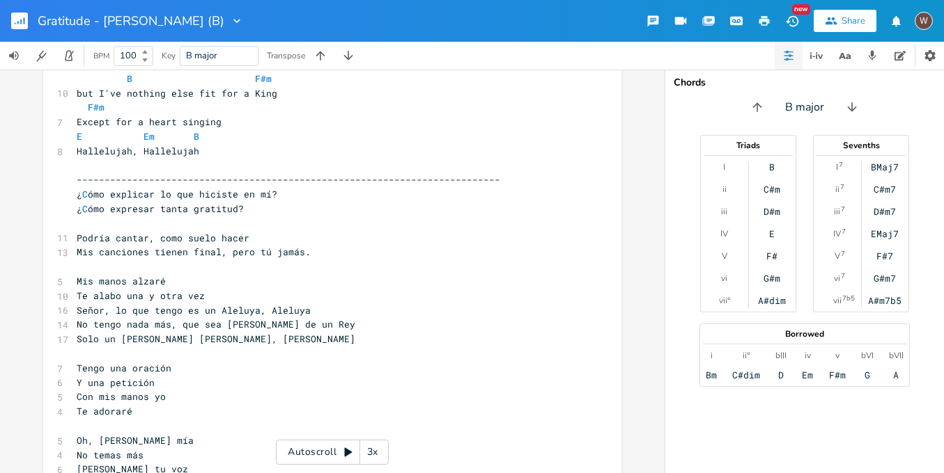
scroll to position [1427, 0]
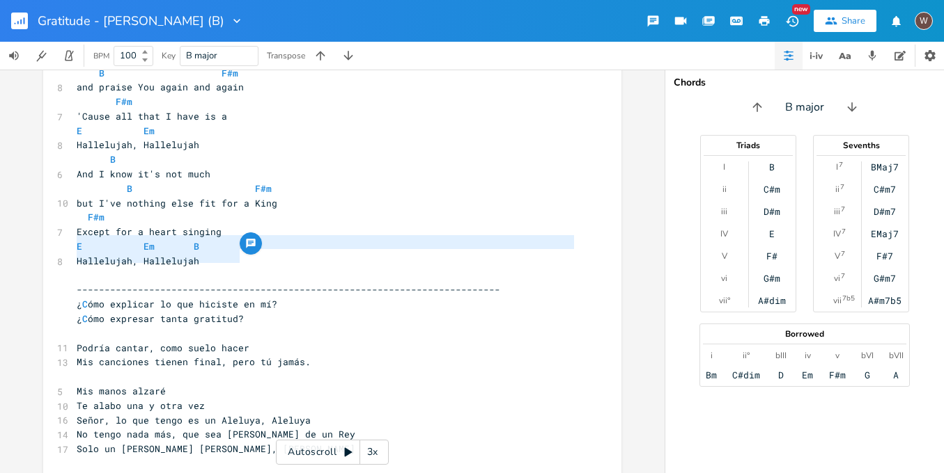
drag, startPoint x: 250, startPoint y: 260, endPoint x: 60, endPoint y: 244, distance: 190.8
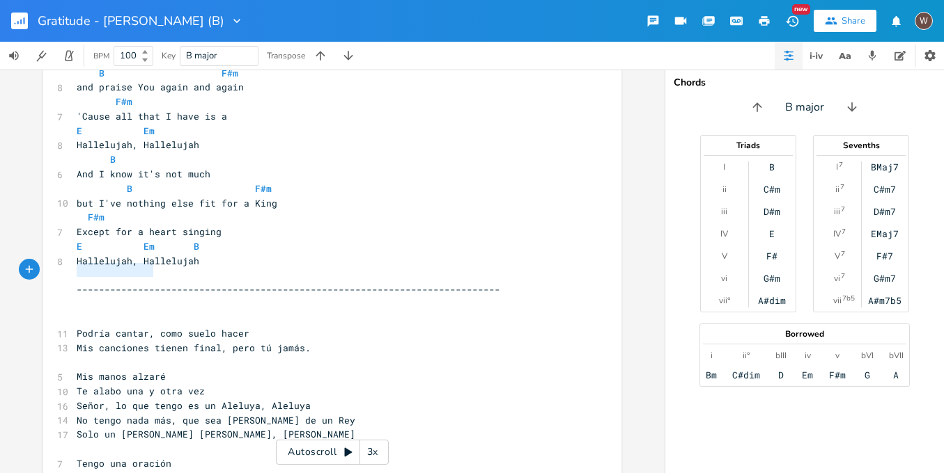
drag, startPoint x: 146, startPoint y: 271, endPoint x: 68, endPoint y: 272, distance: 78.0
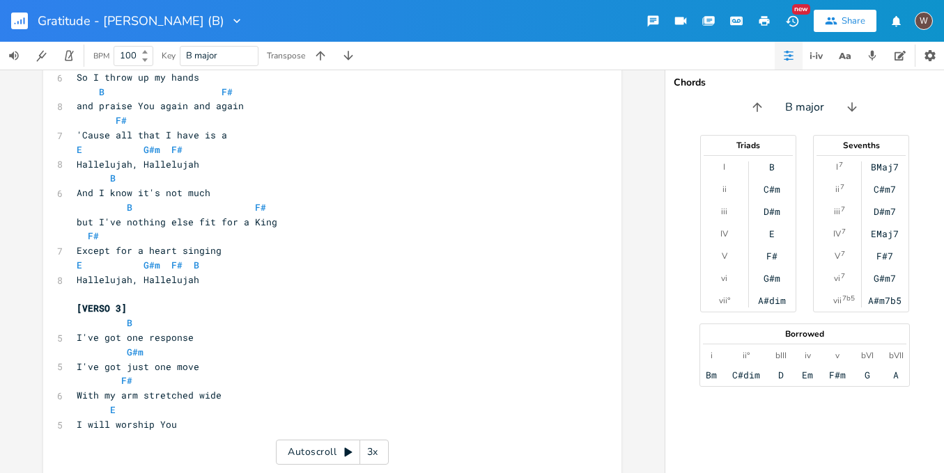
scroll to position [130, 0]
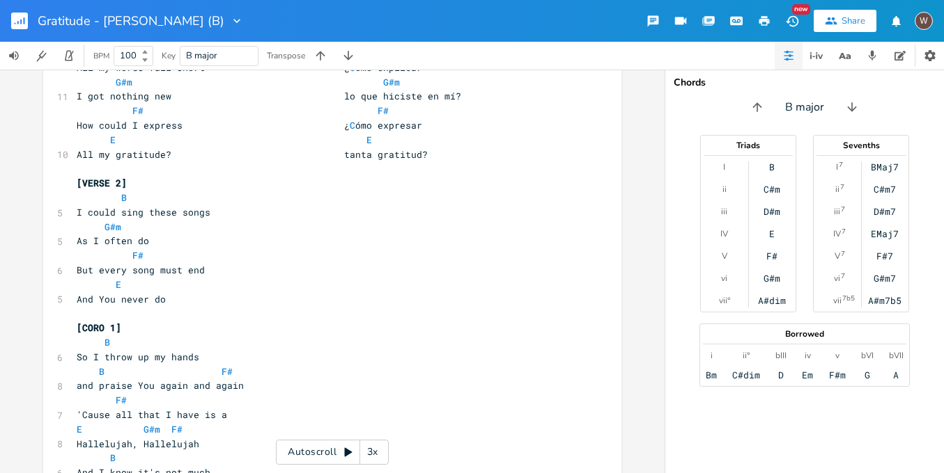
click at [221, 205] on pre "I could sing these songs" at bounding box center [325, 212] width 503 height 15
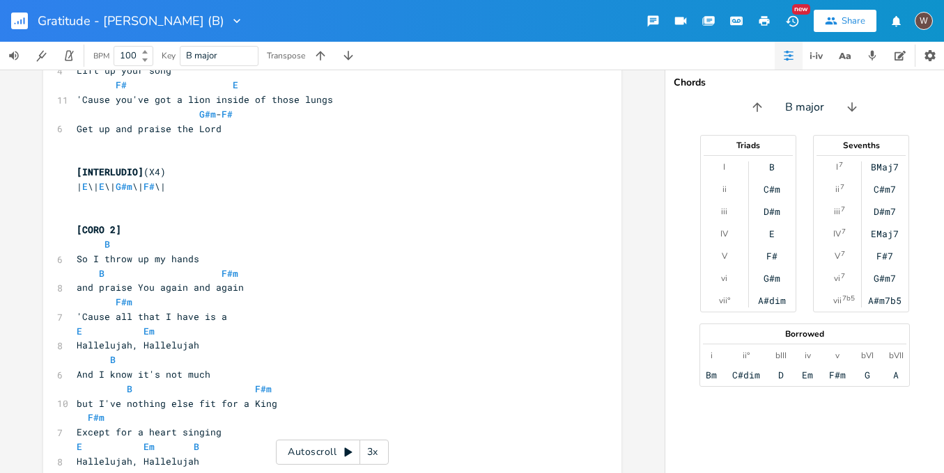
scroll to position [1497, 0]
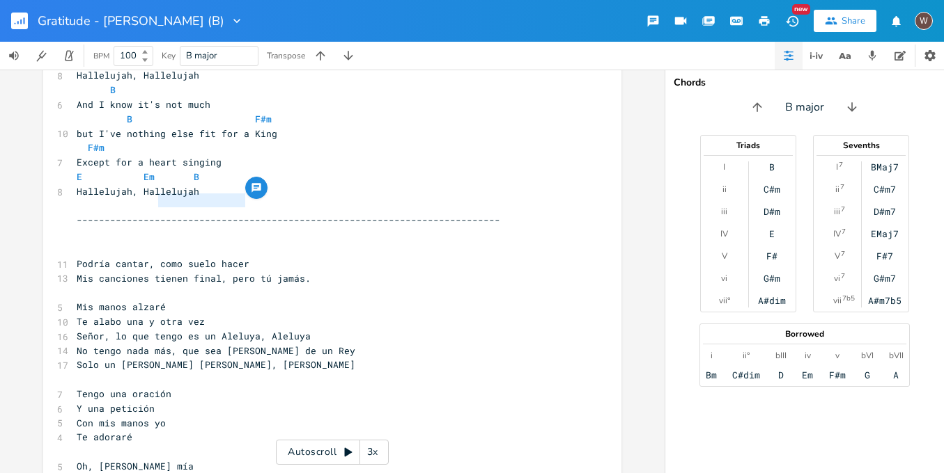
drag, startPoint x: 258, startPoint y: 201, endPoint x: 152, endPoint y: 205, distance: 105.9
click at [152, 257] on pre "Podría cantar, como suelo hacer" at bounding box center [325, 264] width 503 height 15
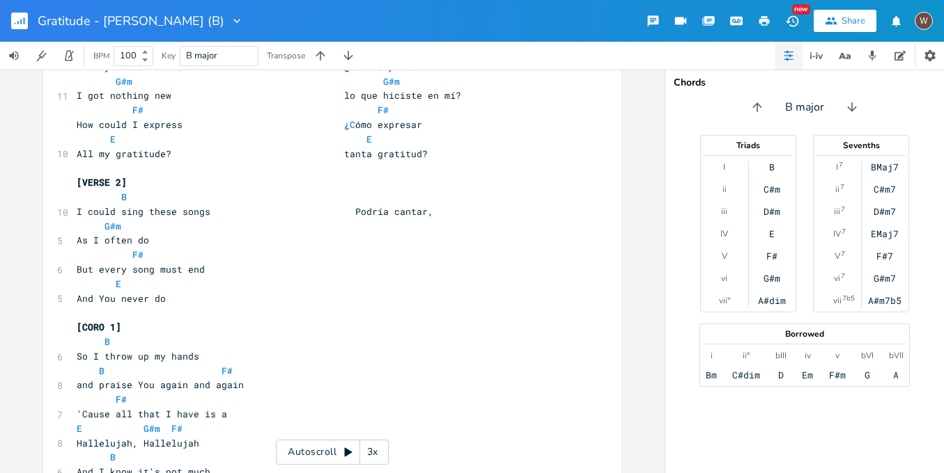
scroll to position [0, 0]
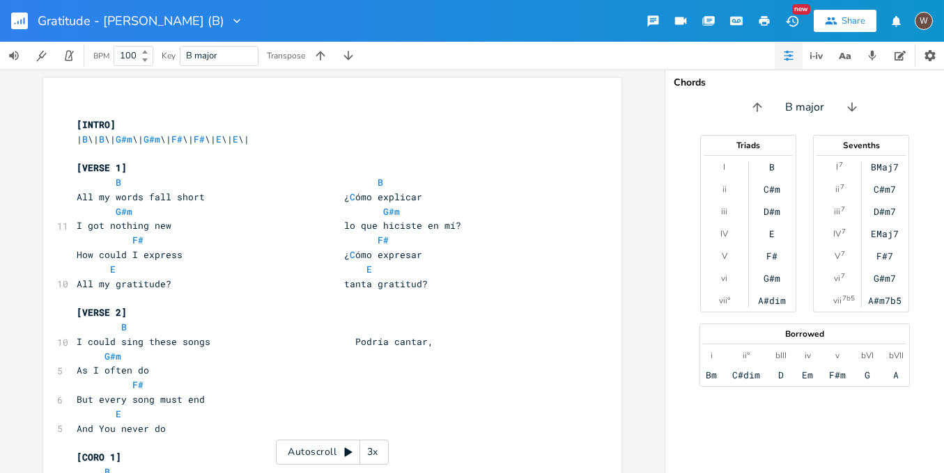
click at [219, 363] on pre "As I often do" at bounding box center [325, 370] width 503 height 15
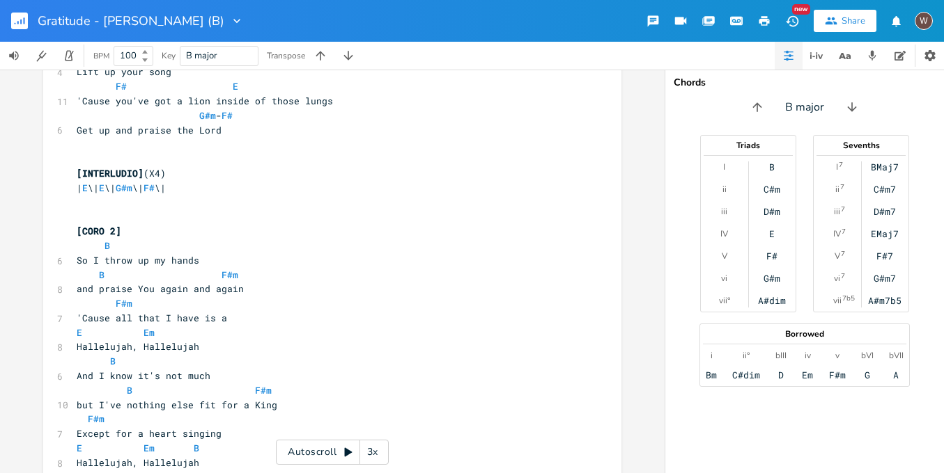
scroll to position [1510, 0]
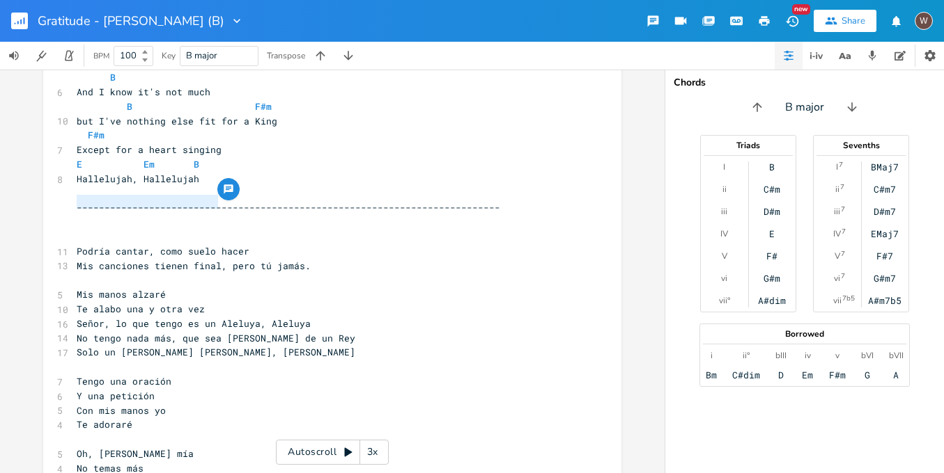
drag, startPoint x: 73, startPoint y: 203, endPoint x: 212, endPoint y: 208, distance: 139.3
click at [212, 260] on span "Mis canciones tienen final, pero tú jamás." at bounding box center [194, 266] width 234 height 13
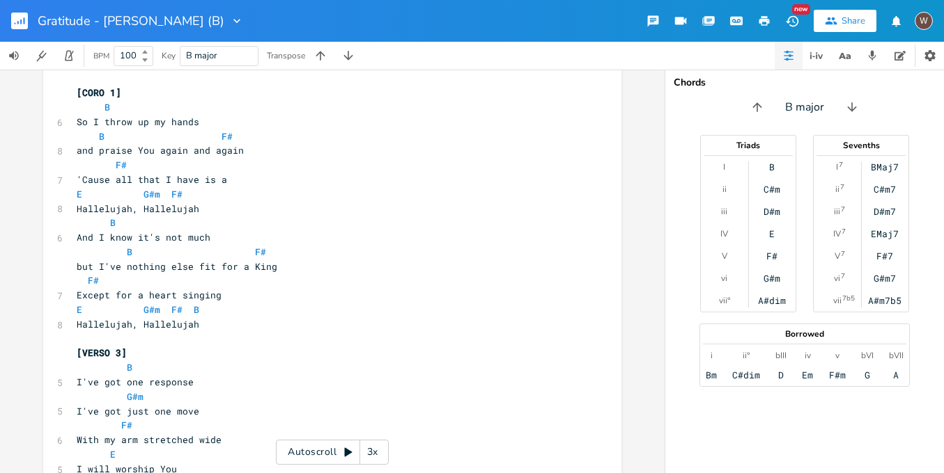
scroll to position [245, 0]
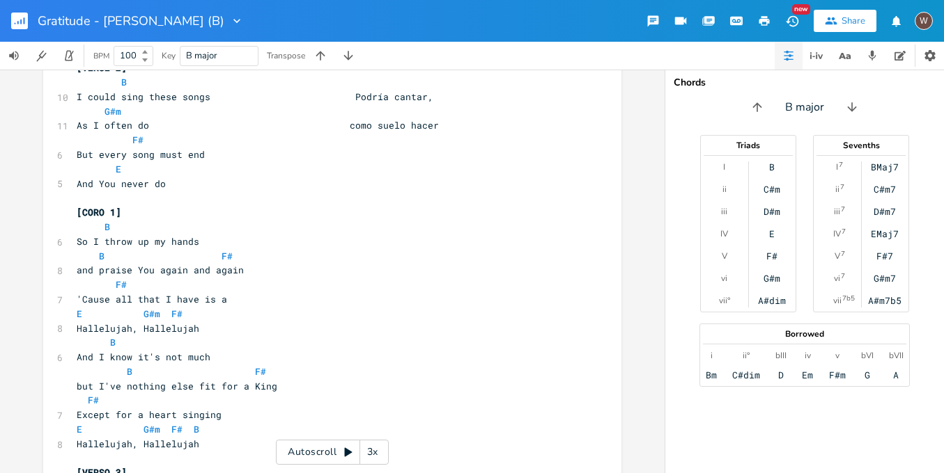
click at [235, 148] on pre "But every song must end" at bounding box center [325, 155] width 503 height 15
paste textarea
click at [337, 120] on span "As I often do como suelo hacer" at bounding box center [258, 125] width 362 height 13
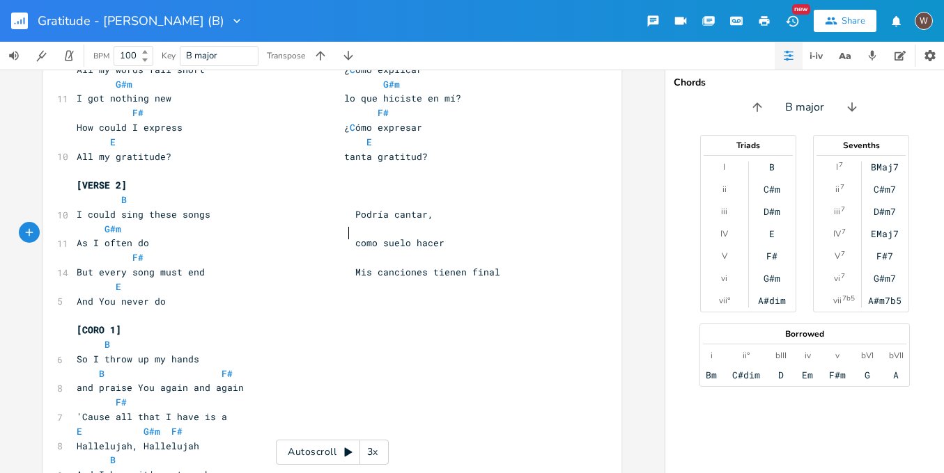
click at [346, 208] on span "I could sing these songs Podría cantar," at bounding box center [255, 214] width 357 height 13
click at [345, 209] on span "I could sing these songs Podría cantar," at bounding box center [255, 214] width 357 height 13
click at [347, 237] on span "As I often do como suelo hacer" at bounding box center [261, 243] width 368 height 13
click at [345, 237] on span "As I often do como suelo hacer" at bounding box center [261, 243] width 368 height 13
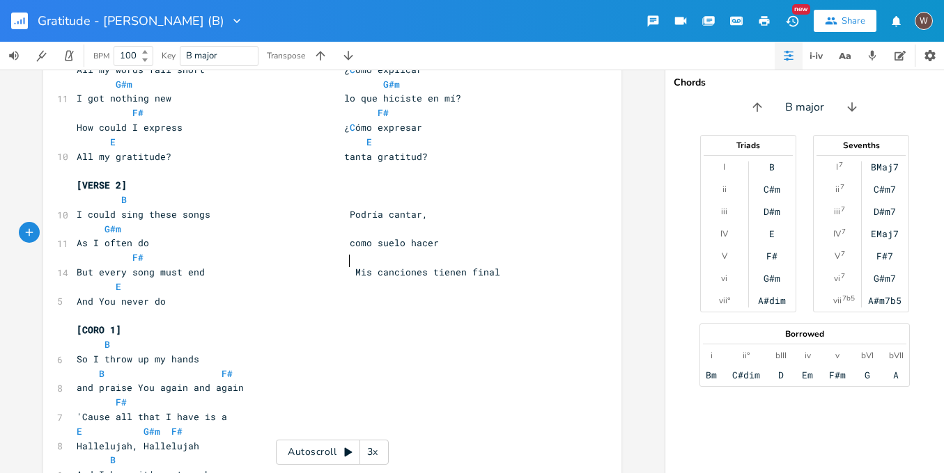
click at [344, 266] on span "But every song must end Mis canciones tienen final" at bounding box center [288, 272] width 423 height 13
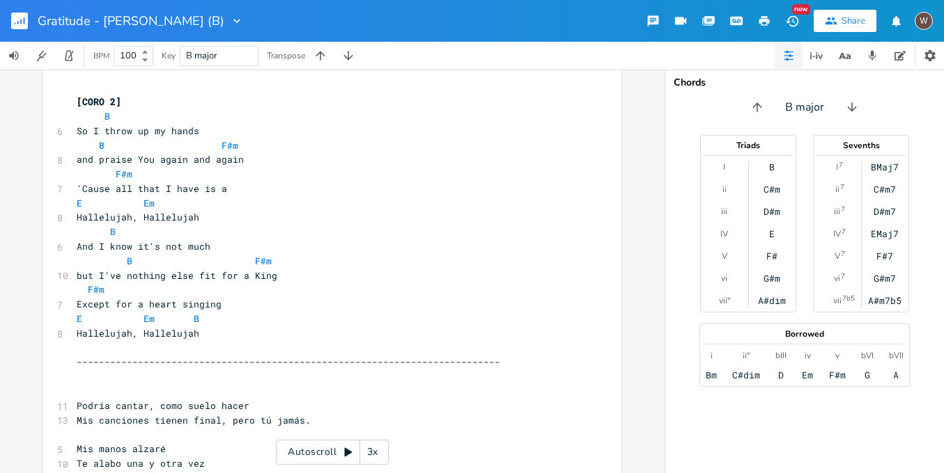
scroll to position [1373, 0]
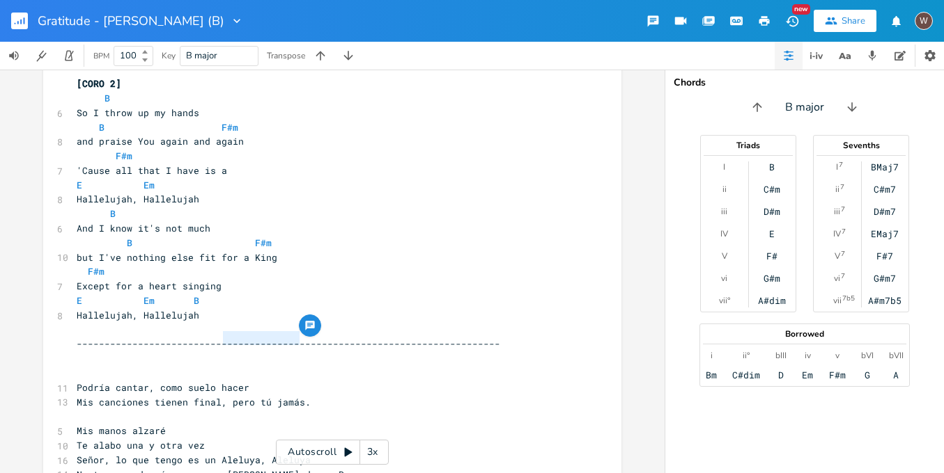
drag, startPoint x: 296, startPoint y: 341, endPoint x: 218, endPoint y: 343, distance: 78.0
click at [218, 396] on span "Mis canciones tienen final, pero tú jamás." at bounding box center [194, 402] width 234 height 13
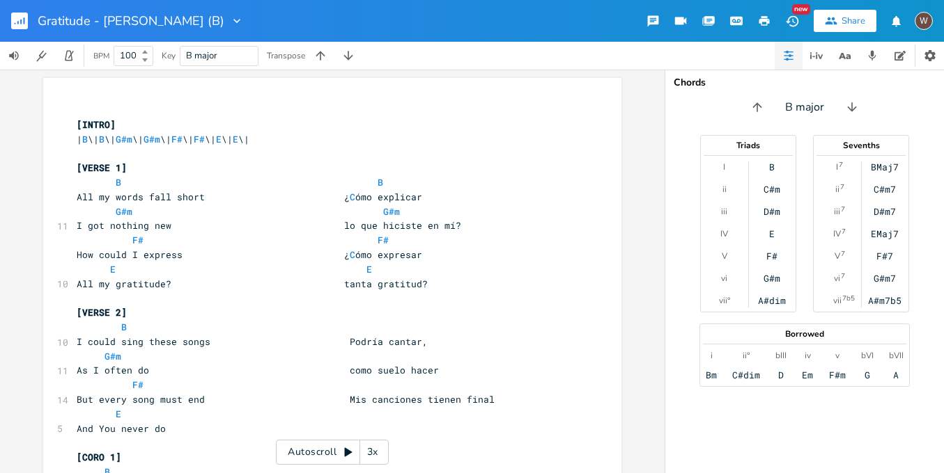
scroll to position [104, 0]
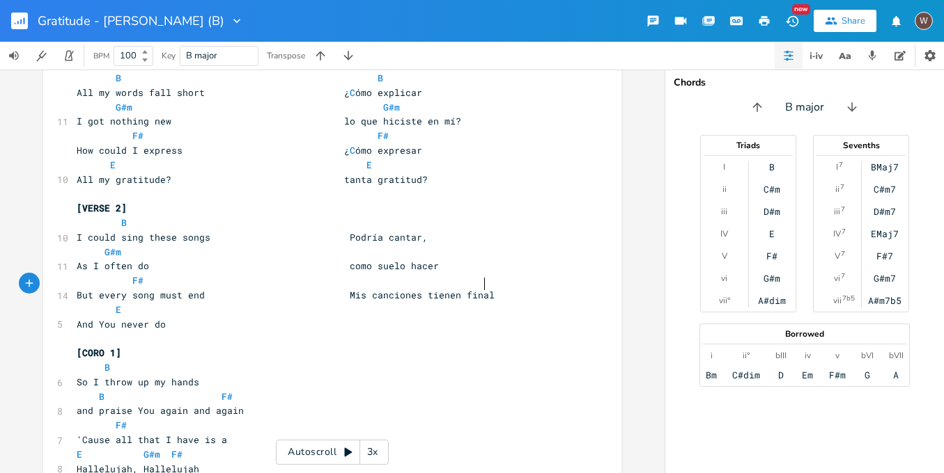
click at [485, 290] on pre "But every song must end Mis canciones tienen final" at bounding box center [325, 295] width 503 height 15
click at [200, 318] on pre "And You never do" at bounding box center [325, 325] width 503 height 15
paste textarea
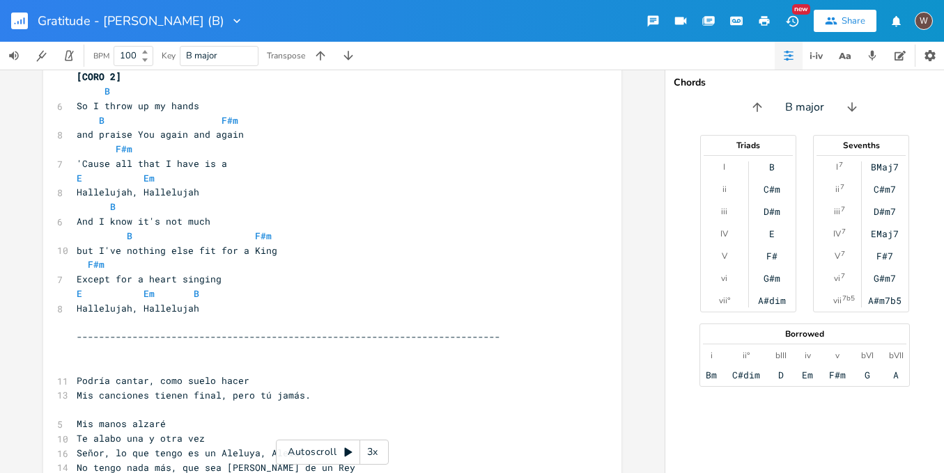
scroll to position [1496, 0]
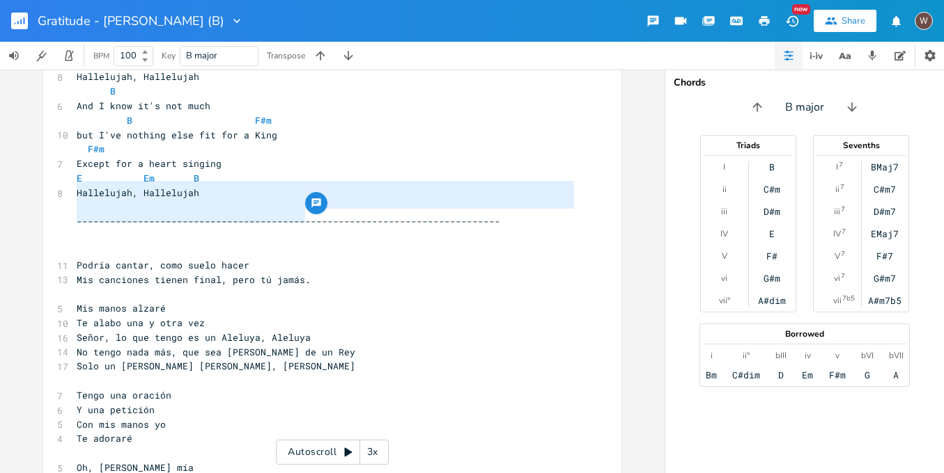
drag, startPoint x: 327, startPoint y: 215, endPoint x: 67, endPoint y: 180, distance: 262.0
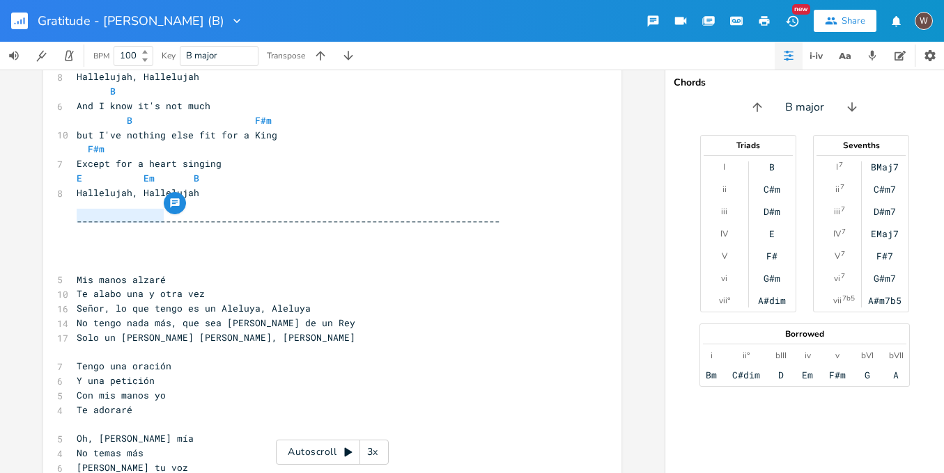
drag, startPoint x: 163, startPoint y: 217, endPoint x: 56, endPoint y: 219, distance: 106.5
click at [74, 273] on div "5 Mis manos alzaré" at bounding box center [325, 280] width 503 height 15
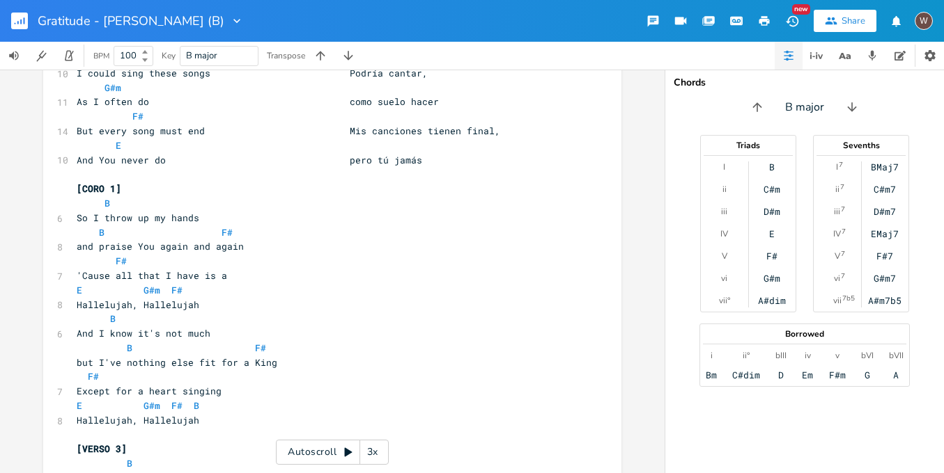
scroll to position [244, 0]
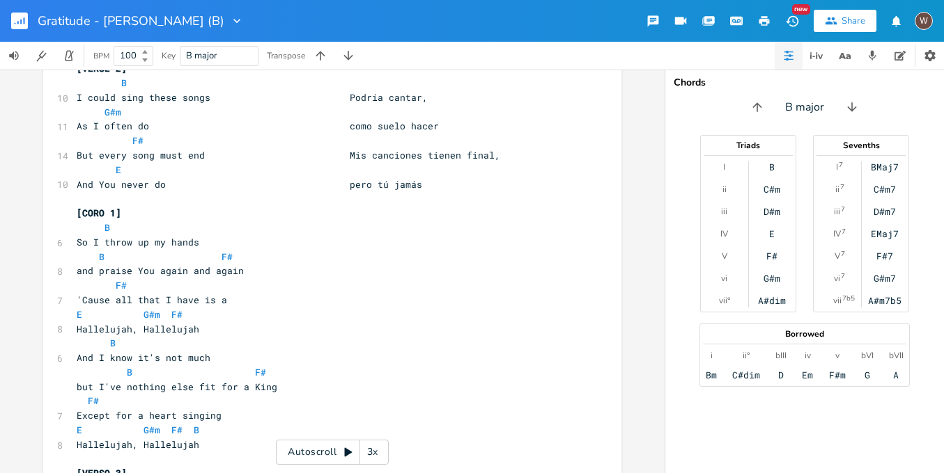
click at [222, 235] on pre "So I throw up my hands" at bounding box center [325, 242] width 503 height 15
paste textarea
click at [313, 236] on span "So I throw up my hands Mis manos alzaré" at bounding box center [247, 242] width 340 height 13
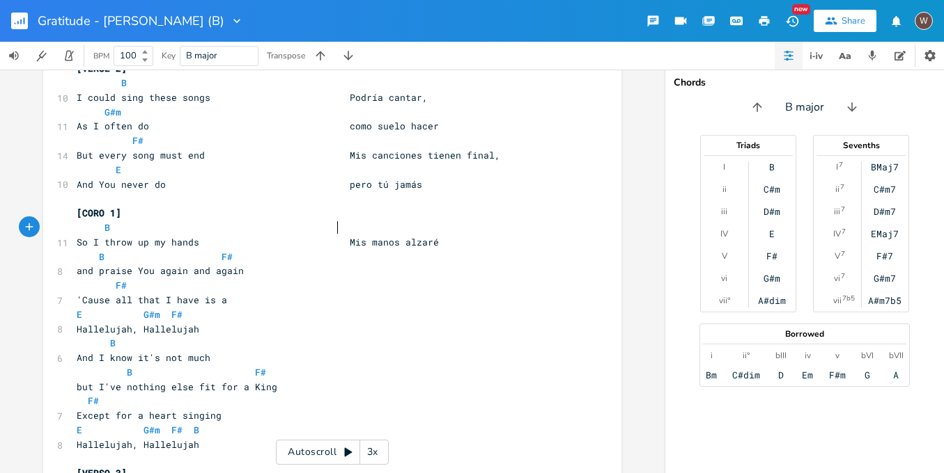
click at [339, 178] on span "And You never do pero tú jamás" at bounding box center [249, 184] width 345 height 13
drag, startPoint x: 134, startPoint y: 196, endPoint x: 42, endPoint y: 201, distance: 92.7
click at [175, 191] on pre "​" at bounding box center [325, 198] width 503 height 15
click at [175, 206] on pre "[CORO 1]" at bounding box center [325, 213] width 503 height 15
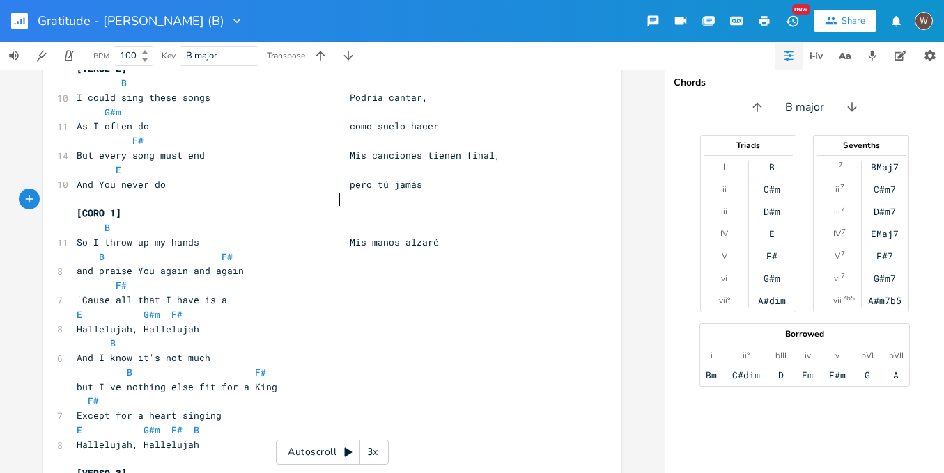
scroll to position [0, 79]
paste textarea
click at [343, 221] on pre "B" at bounding box center [325, 228] width 503 height 15
click at [340, 221] on pre "B" at bounding box center [325, 228] width 503 height 15
click at [340, 207] on span "[CORO 1] [CORO 1]" at bounding box center [233, 213] width 312 height 13
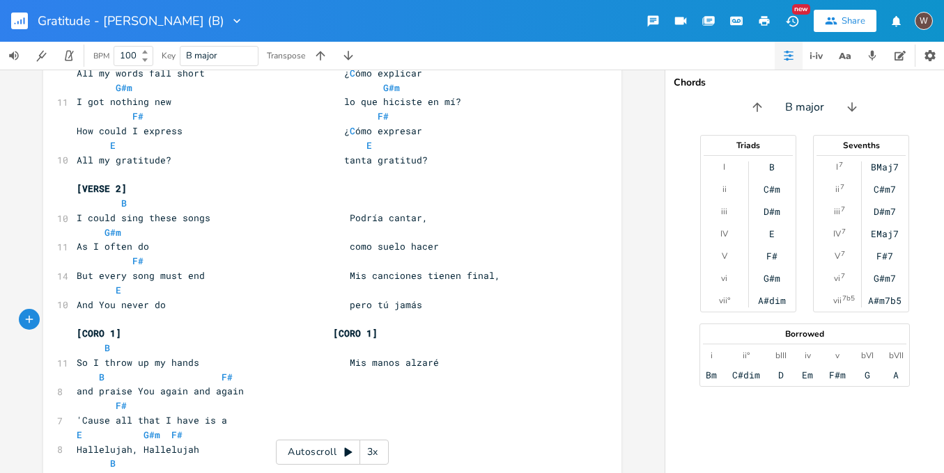
scroll to position [18, 0]
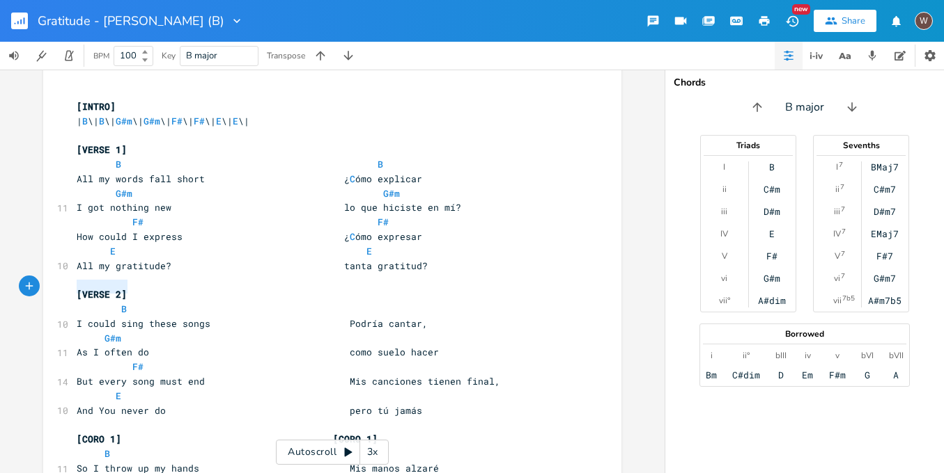
drag, startPoint x: 141, startPoint y: 290, endPoint x: 46, endPoint y: 290, distance: 94.7
click at [180, 290] on pre "[VERSE 2]" at bounding box center [325, 295] width 503 height 15
paste textarea
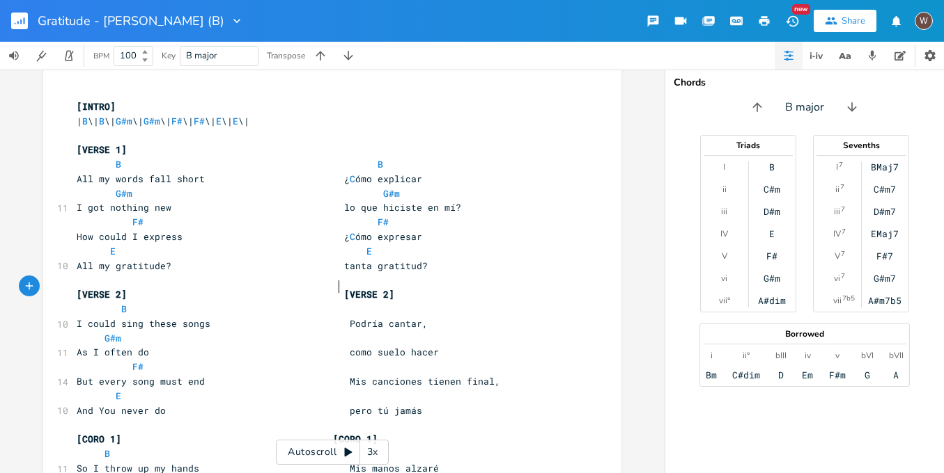
click at [332, 290] on span "[VERSE 2] [VERSE 2]" at bounding box center [236, 294] width 318 height 13
click at [335, 263] on span "All my gratitude? tanta gratitud?" at bounding box center [252, 266] width 351 height 13
click at [334, 346] on span "As I often do como suelo hacer" at bounding box center [258, 352] width 362 height 13
click at [332, 375] on span "But every song must end Mis canciones tienen final," at bounding box center [288, 381] width 423 height 13
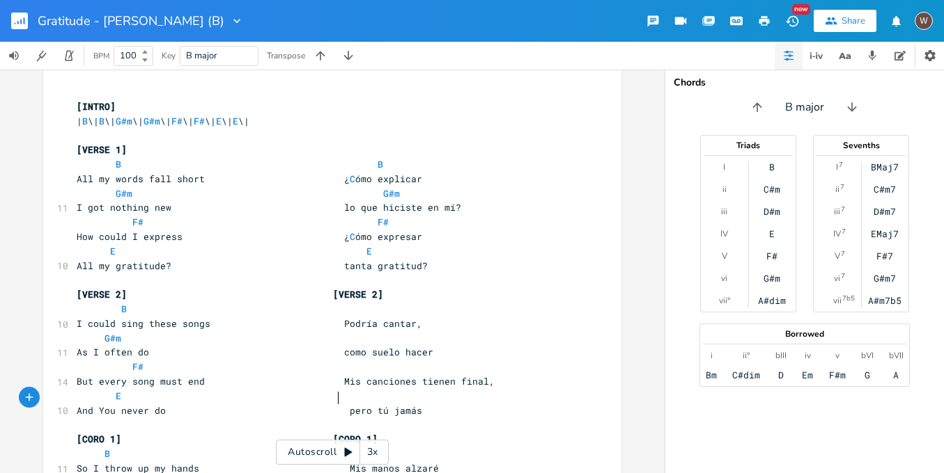
click at [333, 405] on span "And You never do pero tú jamás" at bounding box center [249, 411] width 345 height 13
click at [335, 433] on span "[CORO 1] [CORO 1]" at bounding box center [227, 439] width 301 height 13
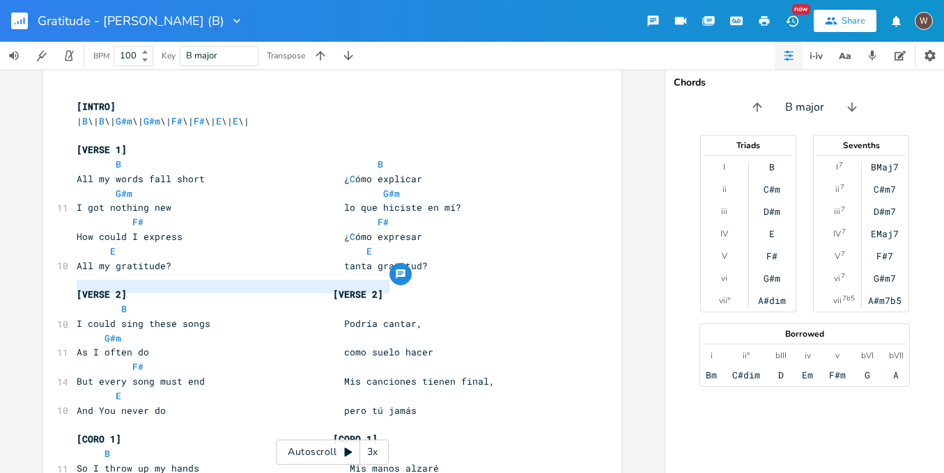
drag, startPoint x: 403, startPoint y: 285, endPoint x: 28, endPoint y: 282, distance: 375.3
click at [28, 282] on div "[VERSE 2] [VERSE 2] x ​ [INTRO] | B \| B \| G#m \| G#m \| F# \| F# \| E \| E \|…" at bounding box center [332, 272] width 664 height 404
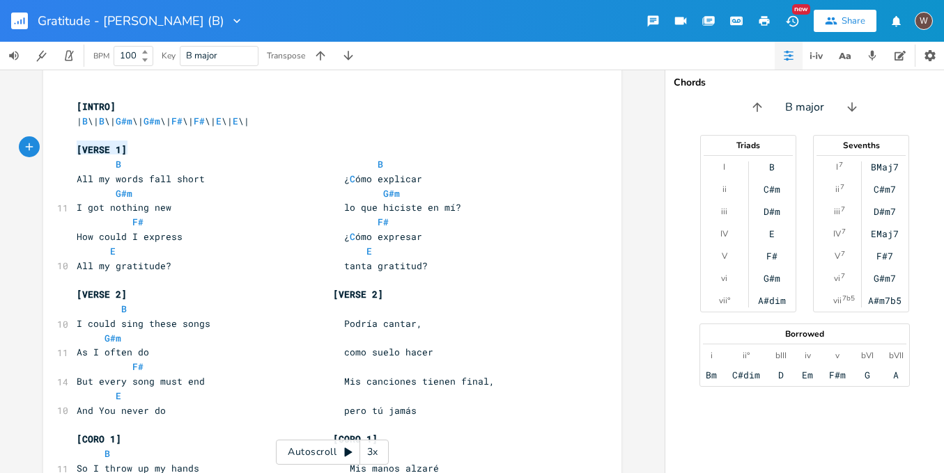
drag, startPoint x: 130, startPoint y: 147, endPoint x: 29, endPoint y: 149, distance: 101.7
click at [29, 149] on div "[VERSE 1] x ​ [INTRO] | B \| B \| G#m \| G#m \| F# \| F# \| E \| E \| ​ [VERSE …" at bounding box center [332, 272] width 664 height 404
paste textarea
click at [118, 148] on span "[VERSE 2] [VERSE 2]" at bounding box center [230, 149] width 306 height 13
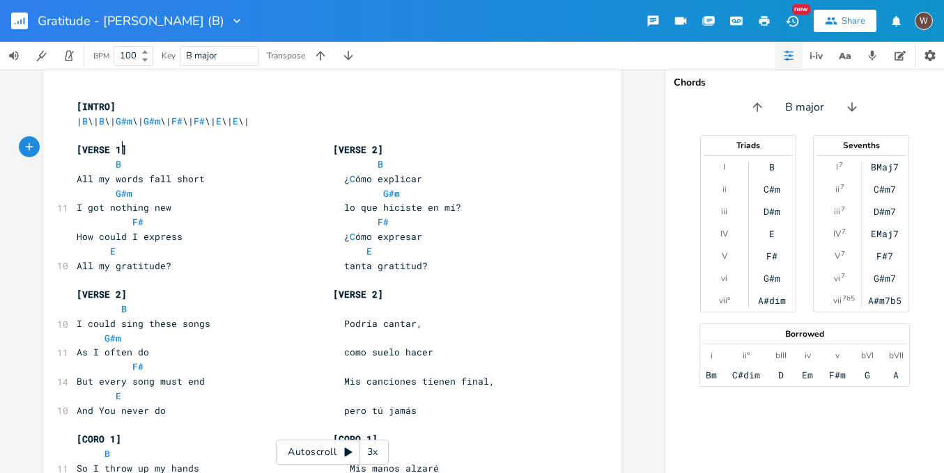
click at [382, 144] on span "[VERSE 1] [VERSE 2]" at bounding box center [230, 149] width 306 height 13
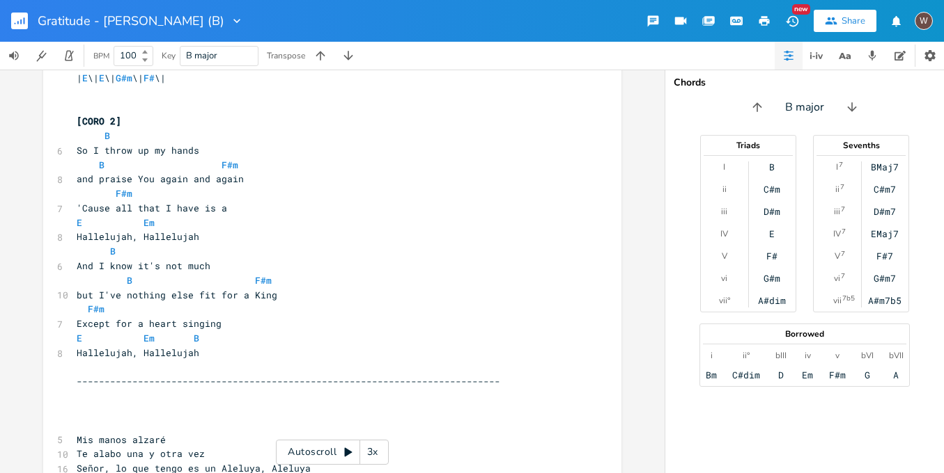
scroll to position [1496, 0]
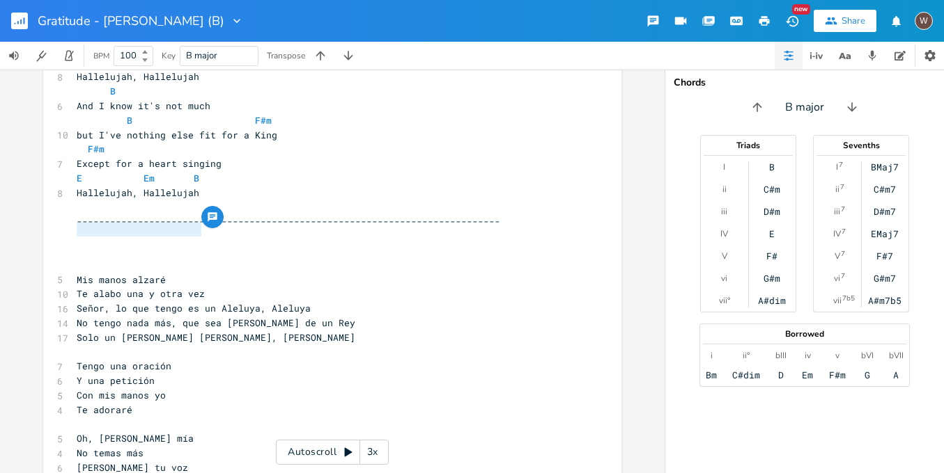
drag, startPoint x: 225, startPoint y: 232, endPoint x: 77, endPoint y: 230, distance: 147.6
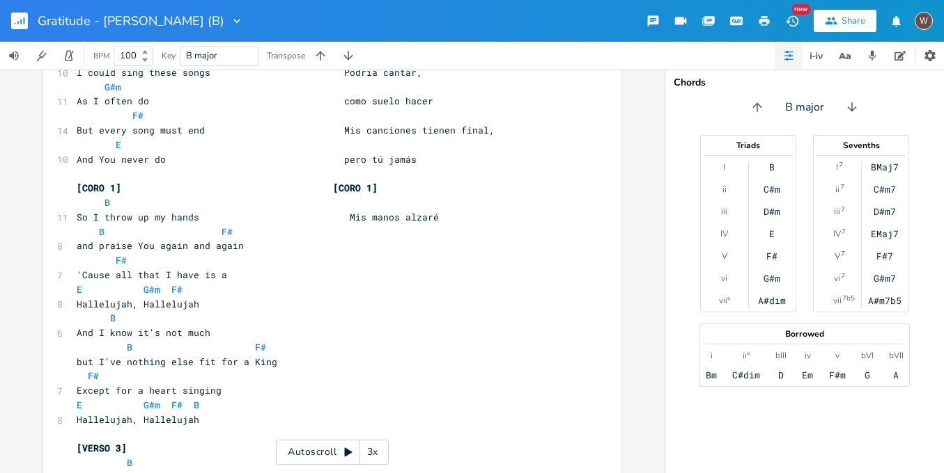
scroll to position [168, 0]
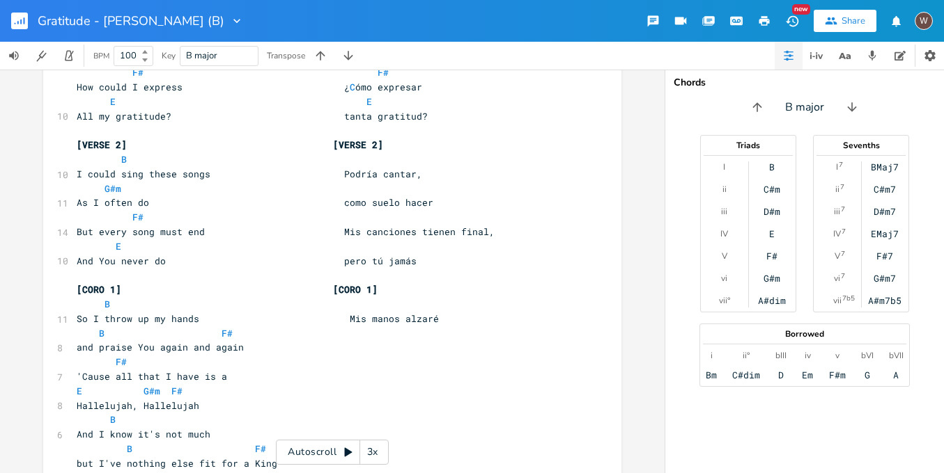
click at [263, 340] on pre "and praise You again and again" at bounding box center [325, 347] width 503 height 15
paste textarea
click at [336, 313] on span "So I throw up my hands Mis manos alzaré" at bounding box center [258, 319] width 362 height 13
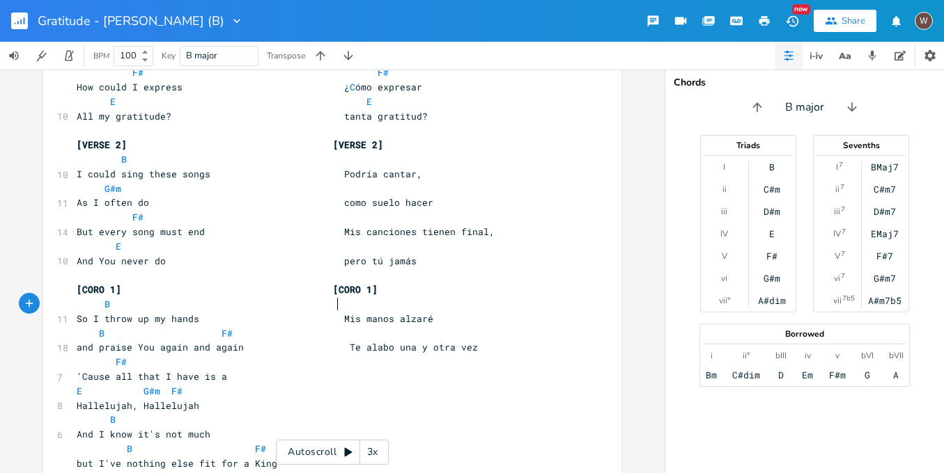
click at [336, 341] on span "and praise You again and again Te alabo una y otra vez" at bounding box center [277, 347] width 401 height 13
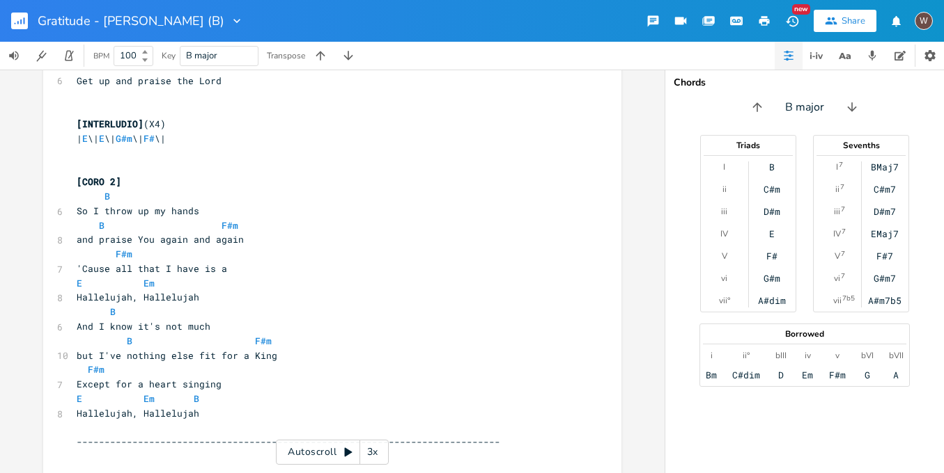
scroll to position [1382, 0]
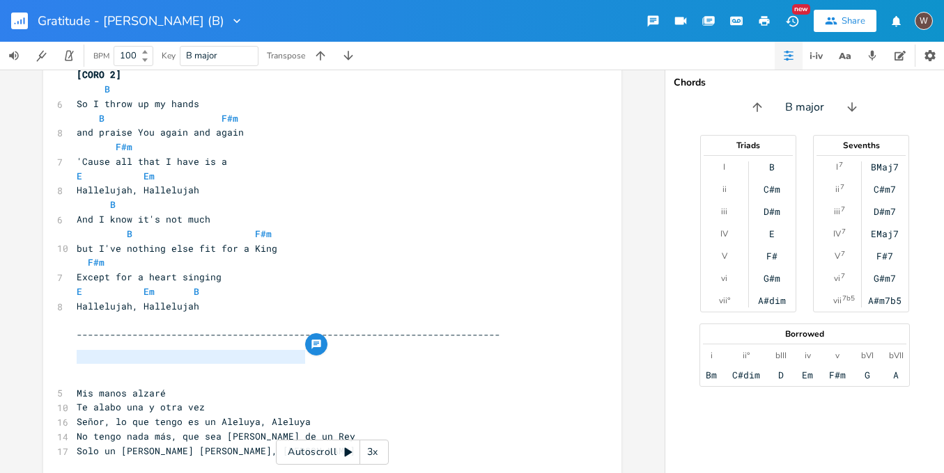
drag, startPoint x: 310, startPoint y: 357, endPoint x: 65, endPoint y: 363, distance: 244.5
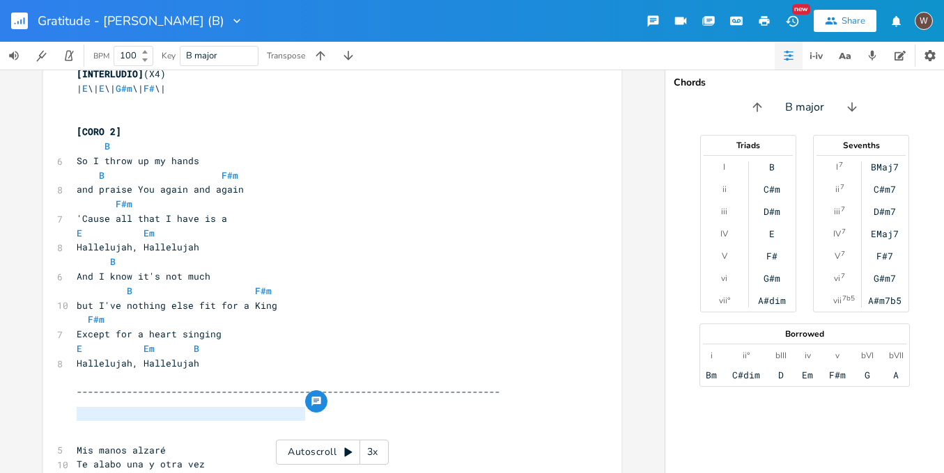
scroll to position [0, 146]
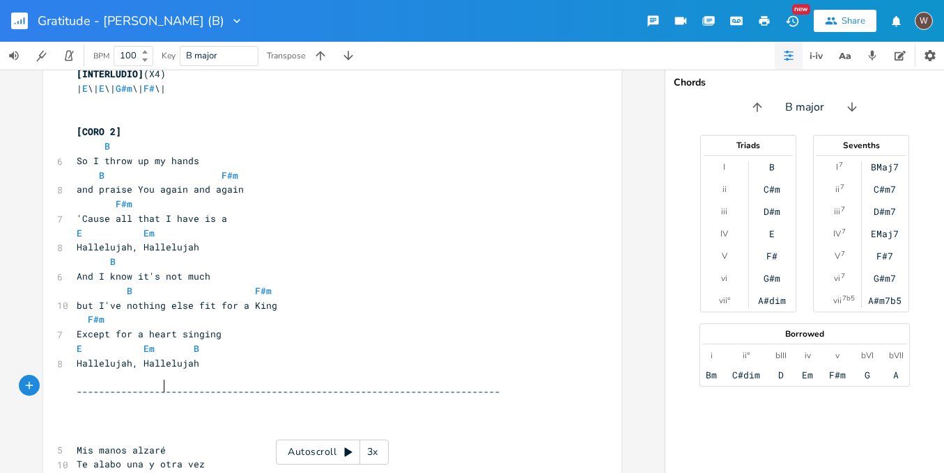
click at [184, 444] on pre "Mis manos alzaré" at bounding box center [325, 451] width 503 height 15
drag, startPoint x: 211, startPoint y: 414, endPoint x: 71, endPoint y: 414, distance: 140.0
click at [74, 472] on pre "Señor, lo que tengo es un Aleluya, Aleluya" at bounding box center [325, 479] width 503 height 15
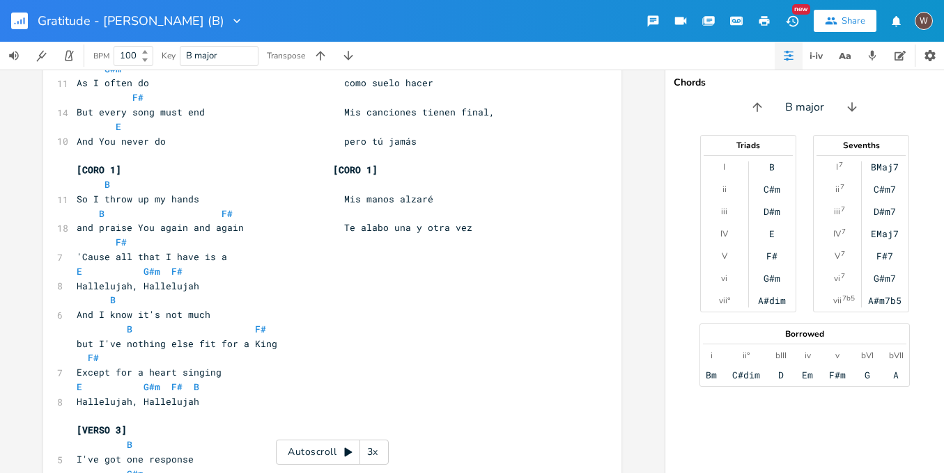
scroll to position [276, 0]
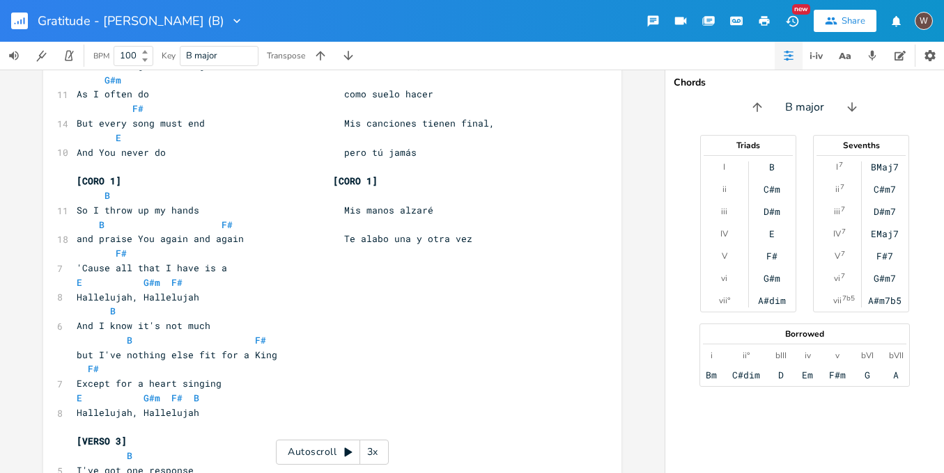
click at [267, 276] on pre "E G#m F#" at bounding box center [325, 283] width 503 height 15
click at [266, 261] on pre "'Cause all that I have is a" at bounding box center [325, 268] width 503 height 15
paste textarea
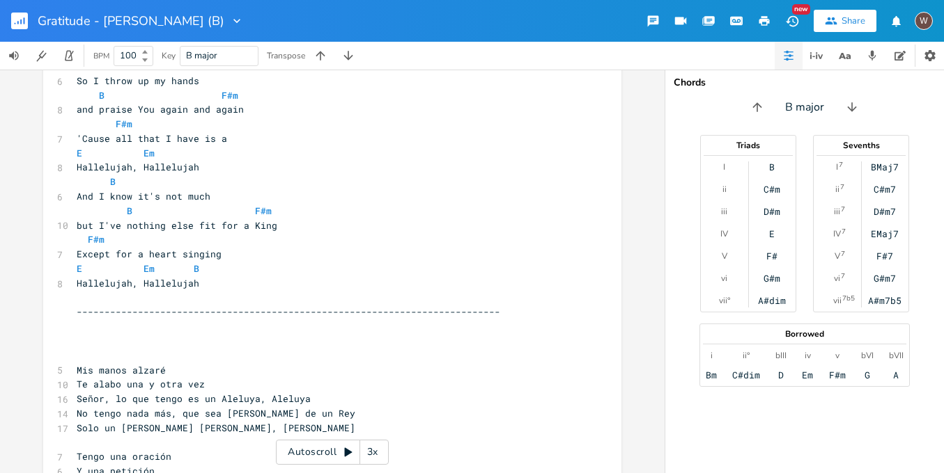
scroll to position [1440, 0]
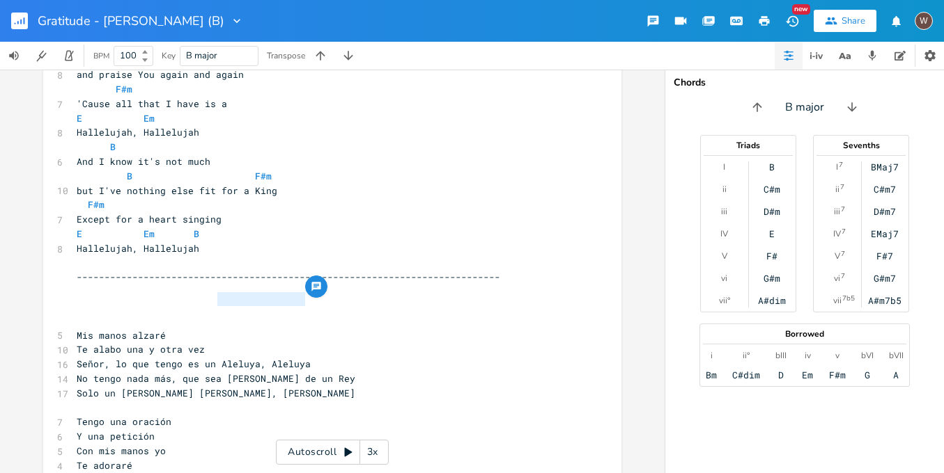
drag, startPoint x: 308, startPoint y: 297, endPoint x: 215, endPoint y: 304, distance: 93.6
click at [215, 357] on pre "Señor, lo que tengo es un Aleluya, Aleluya" at bounding box center [325, 364] width 503 height 15
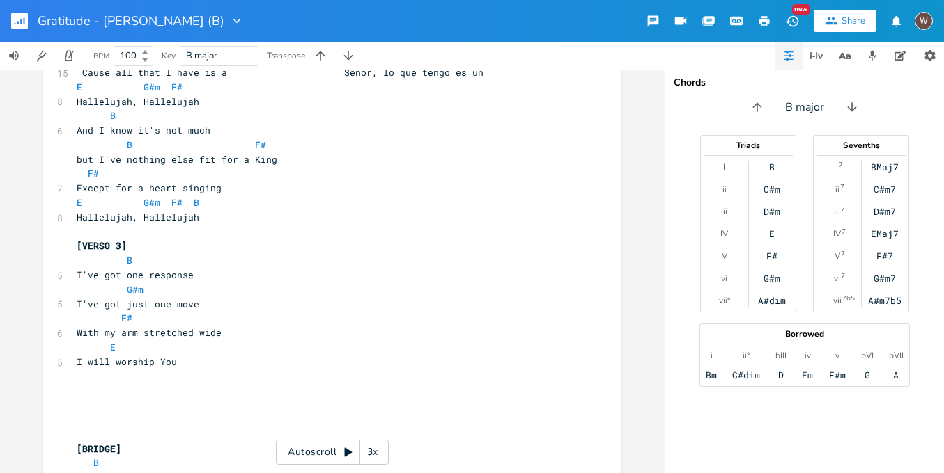
scroll to position [187, 0]
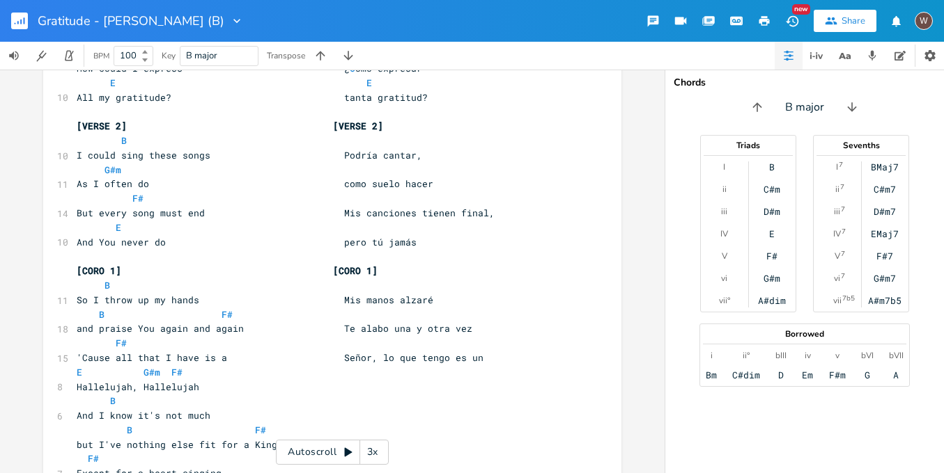
click at [218, 380] on pre "Hallelujah, Hallelujah" at bounding box center [325, 387] width 503 height 15
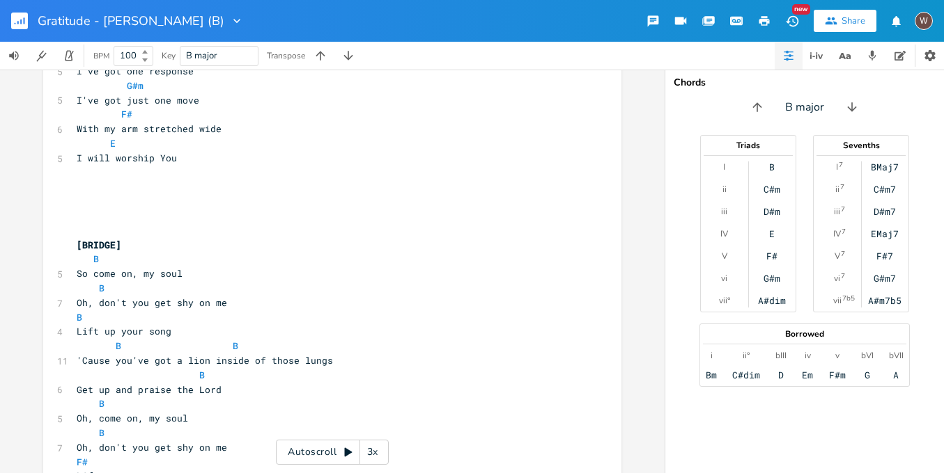
scroll to position [572, 0]
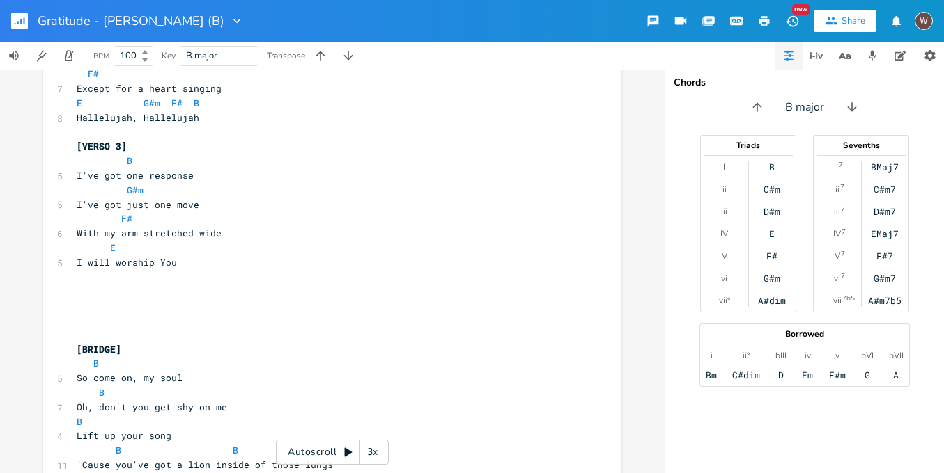
click at [104, 328] on pre at bounding box center [325, 335] width 503 height 15
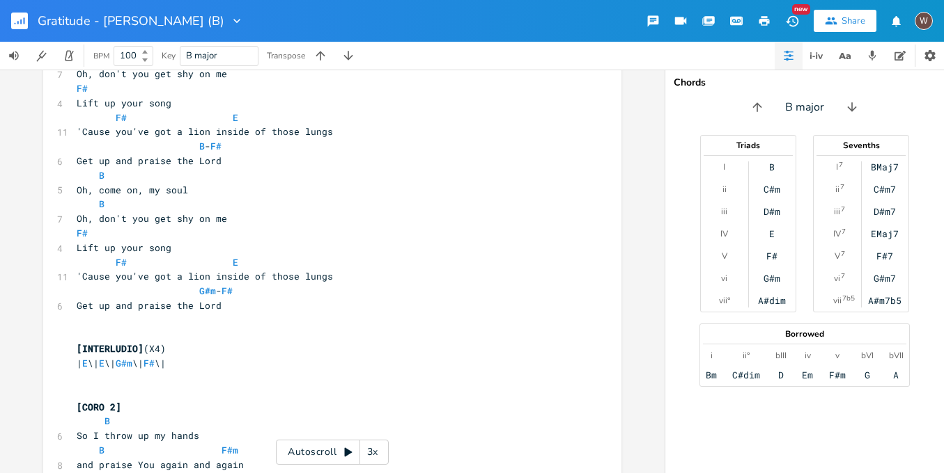
scroll to position [1024, 0]
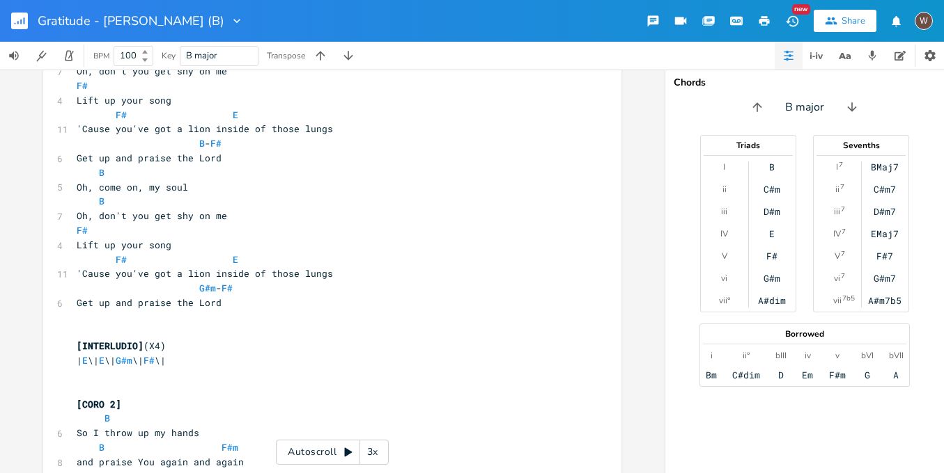
click at [152, 325] on pre at bounding box center [325, 332] width 503 height 15
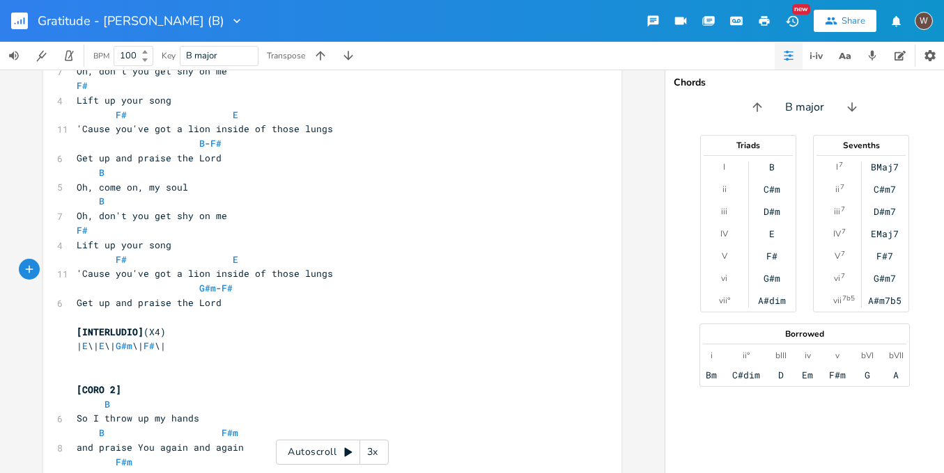
click at [108, 368] on pre at bounding box center [325, 375] width 503 height 15
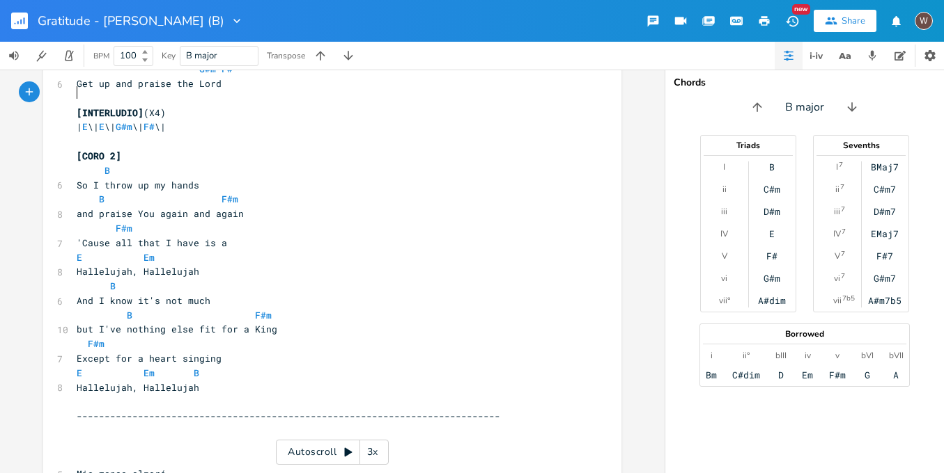
scroll to position [1353, 0]
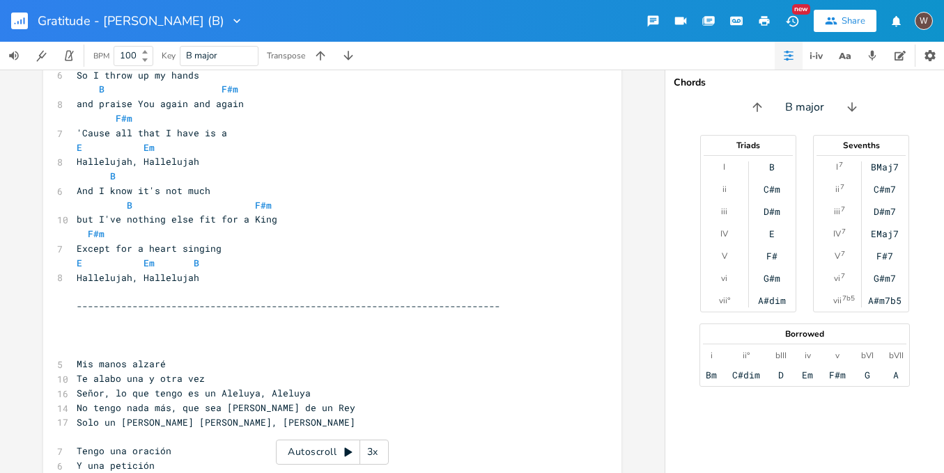
click at [168, 402] on span "No tengo nada más, que sea tan digno de un Rey" at bounding box center [216, 408] width 279 height 13
drag, startPoint x: 171, startPoint y: 347, endPoint x: 71, endPoint y: 350, distance: 100.3
click at [74, 401] on pre "No tengo nada más, que sea tan digno de un Rey" at bounding box center [325, 408] width 503 height 15
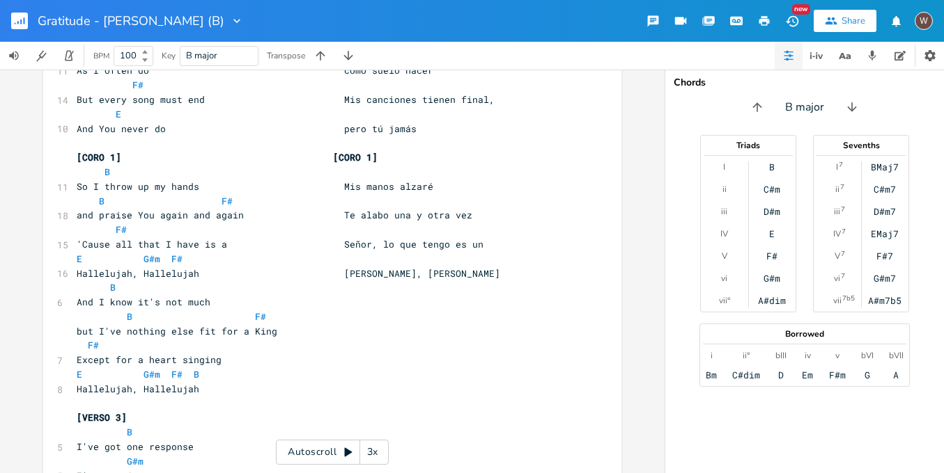
scroll to position [300, 0]
click at [239, 295] on pre "And I know it's not much" at bounding box center [325, 302] width 503 height 15
paste textarea
click at [302, 296] on span "And I know it's not much No tengo nada más," at bounding box center [252, 302] width 351 height 13
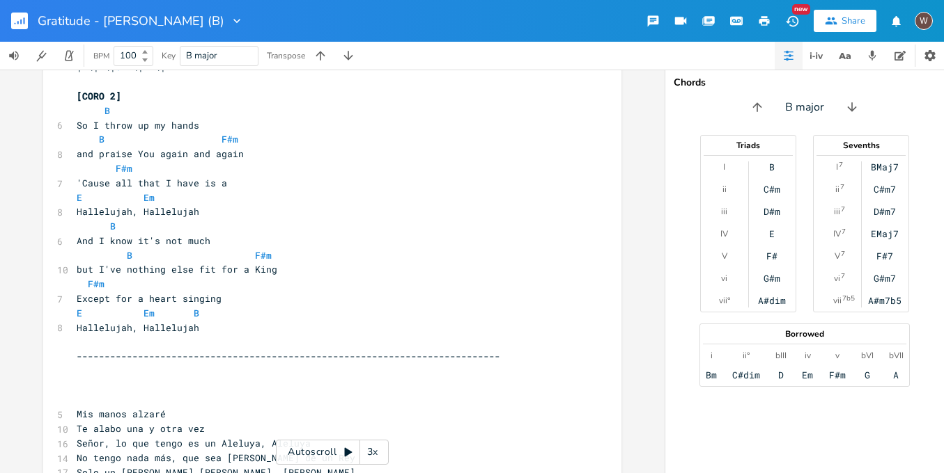
scroll to position [1423, 0]
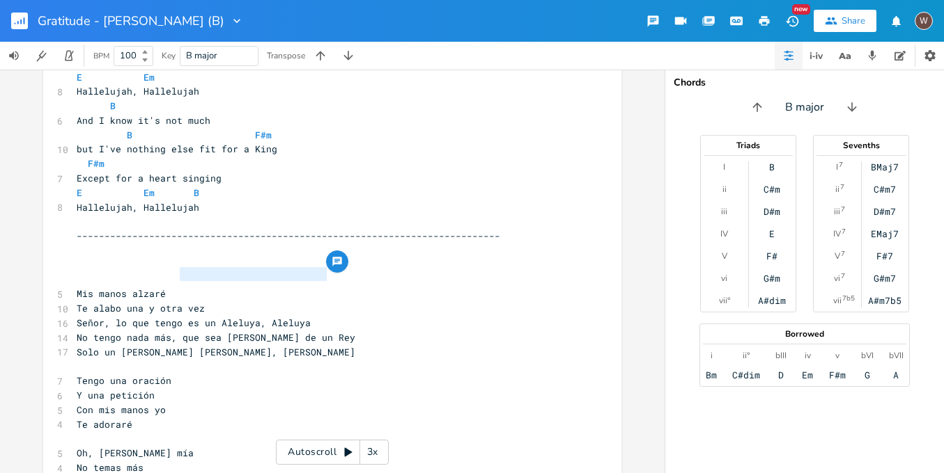
drag, startPoint x: 175, startPoint y: 274, endPoint x: 324, endPoint y: 274, distance: 149.0
click at [324, 331] on span "No tengo nada más, que sea tan digno de un Rey" at bounding box center [216, 337] width 279 height 13
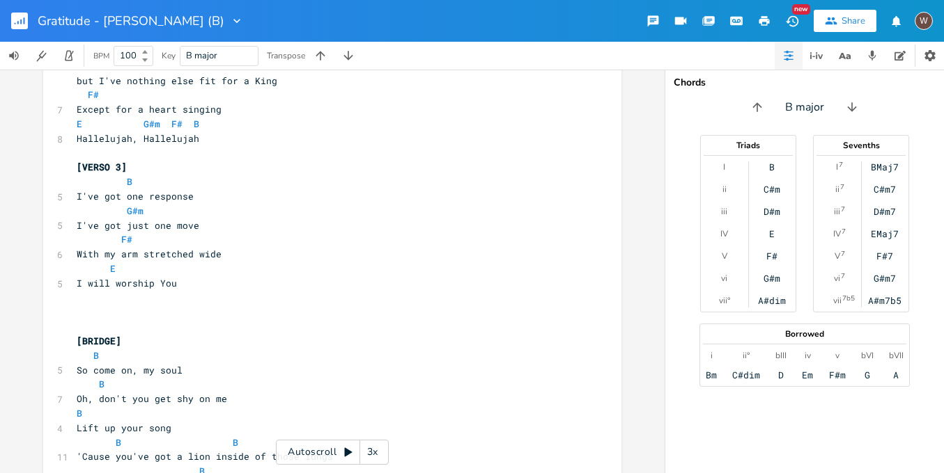
scroll to position [421, 0]
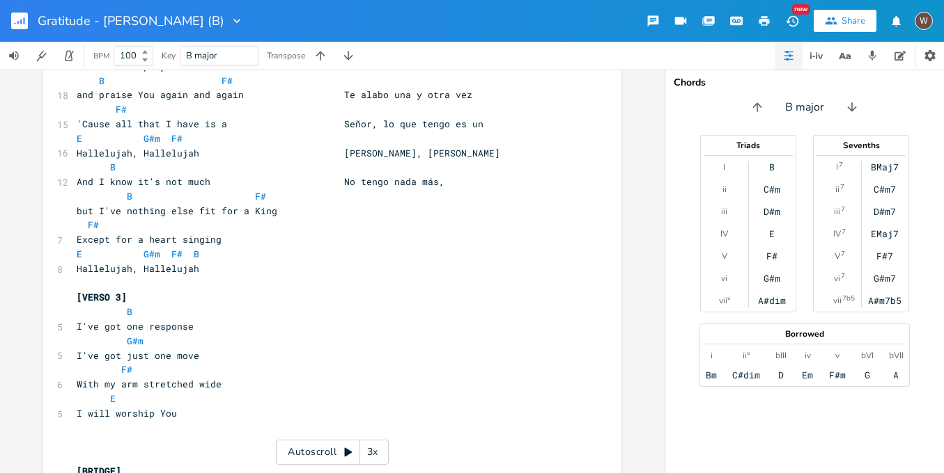
click at [303, 204] on pre "but I've nothing else fit for a King" at bounding box center [325, 211] width 503 height 15
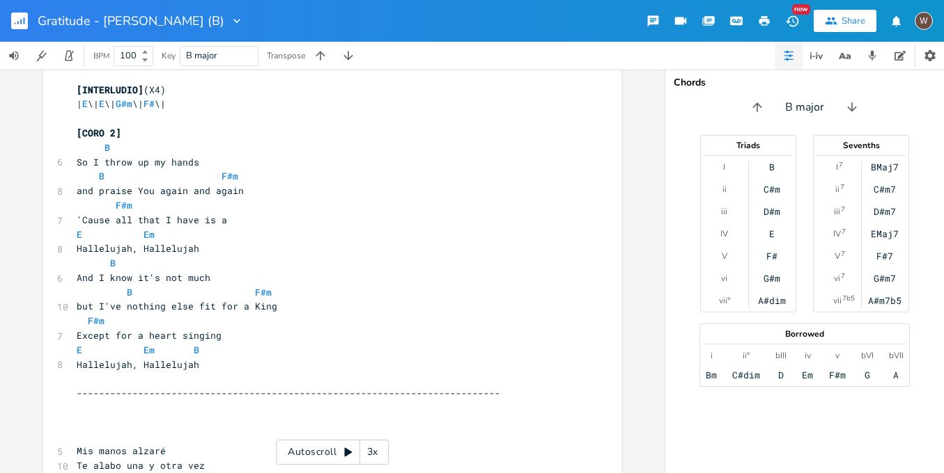
scroll to position [1440, 0]
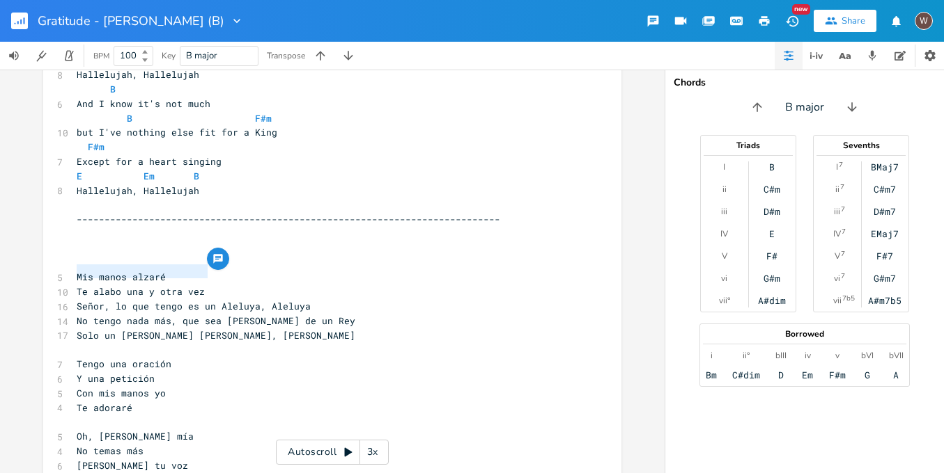
drag, startPoint x: 73, startPoint y: 273, endPoint x: 203, endPoint y: 278, distance: 129.6
click at [203, 329] on pre "Solo un corazón cantando Aleluya, Aleluya" at bounding box center [325, 336] width 503 height 15
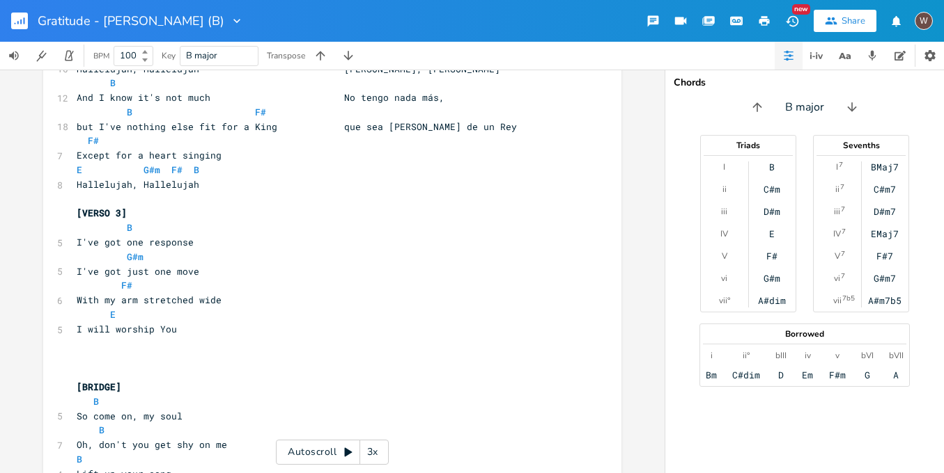
scroll to position [398, 0]
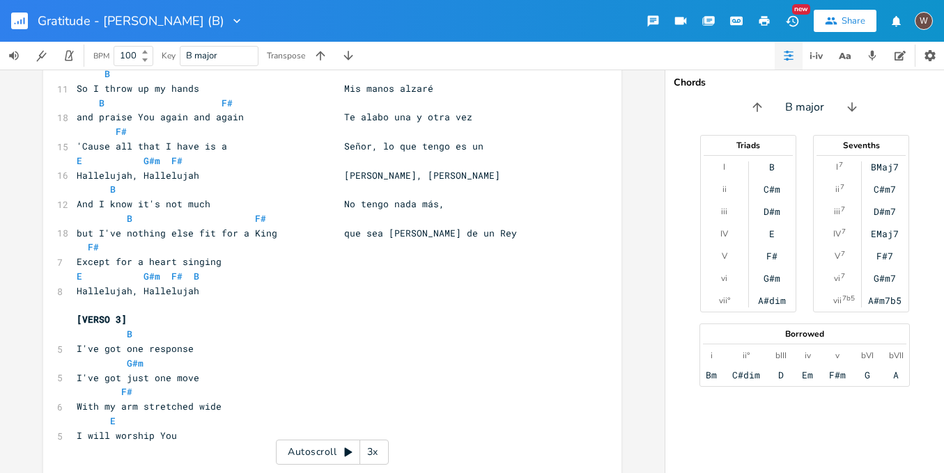
click at [263, 255] on pre "Except for a heart singing" at bounding box center [325, 262] width 503 height 15
drag, startPoint x: 426, startPoint y: 160, endPoint x: 335, endPoint y: 157, distance: 91.3
click at [335, 169] on pre "Hallelujah, Hallelujah Aleluya, Aleluya" at bounding box center [325, 176] width 503 height 15
click at [298, 284] on pre "Hallelujah, Hallelujah" at bounding box center [325, 291] width 503 height 15
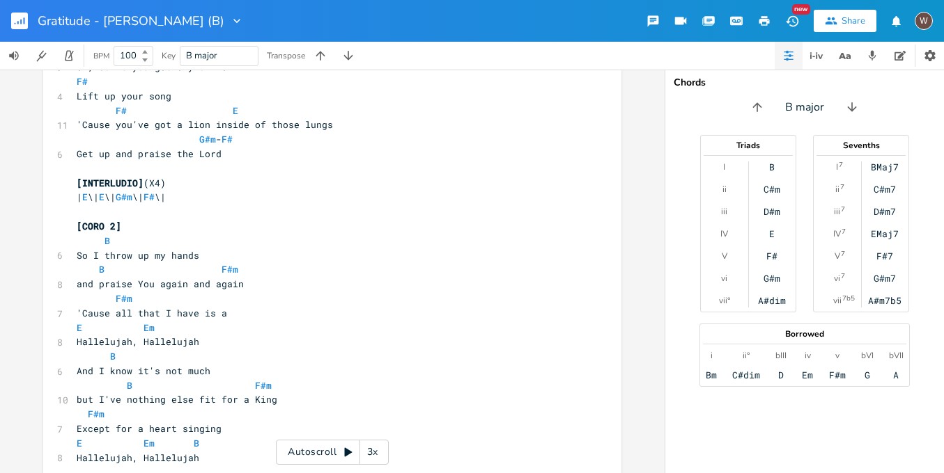
scroll to position [1440, 0]
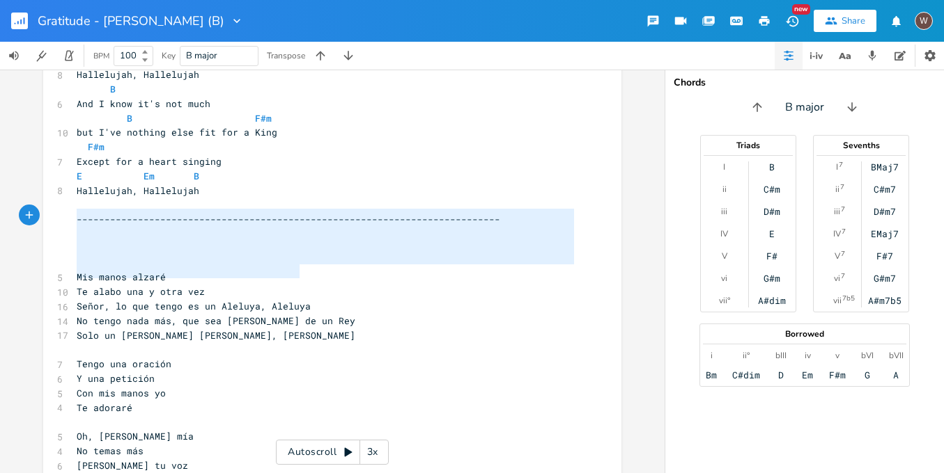
drag, startPoint x: 289, startPoint y: 276, endPoint x: 68, endPoint y: 217, distance: 229.4
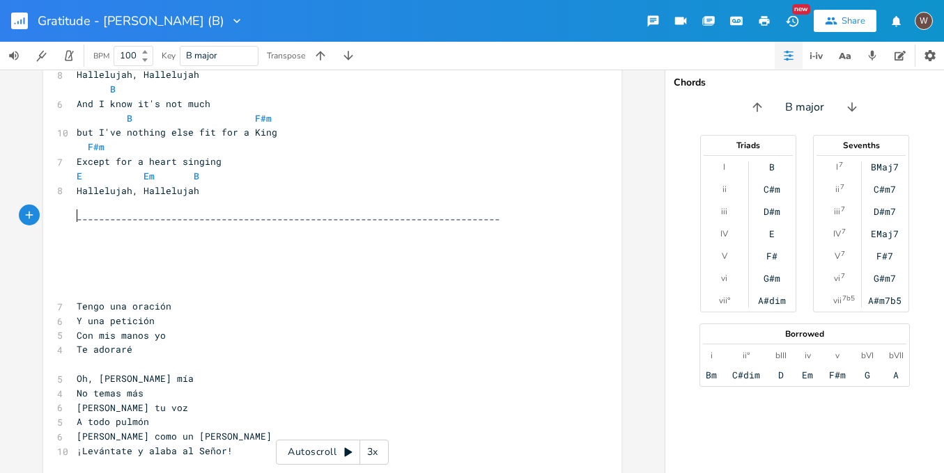
scroll to position [1384, 0]
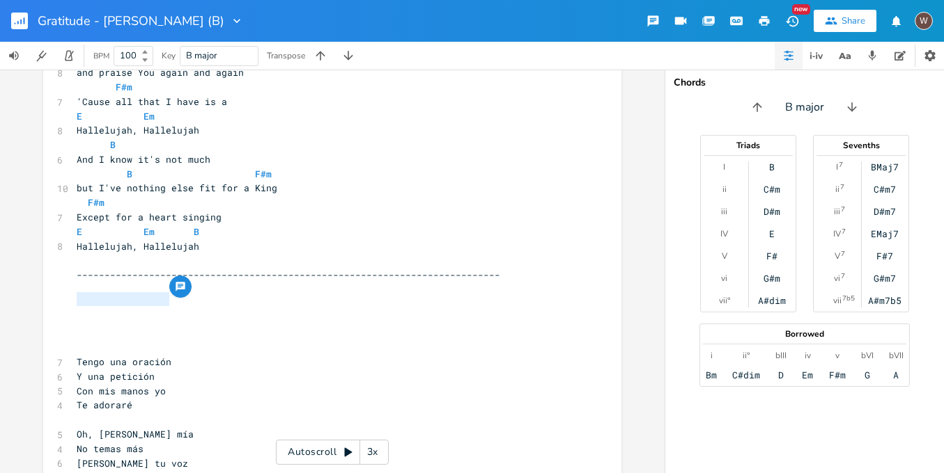
drag, startPoint x: 174, startPoint y: 299, endPoint x: 70, endPoint y: 300, distance: 104.4
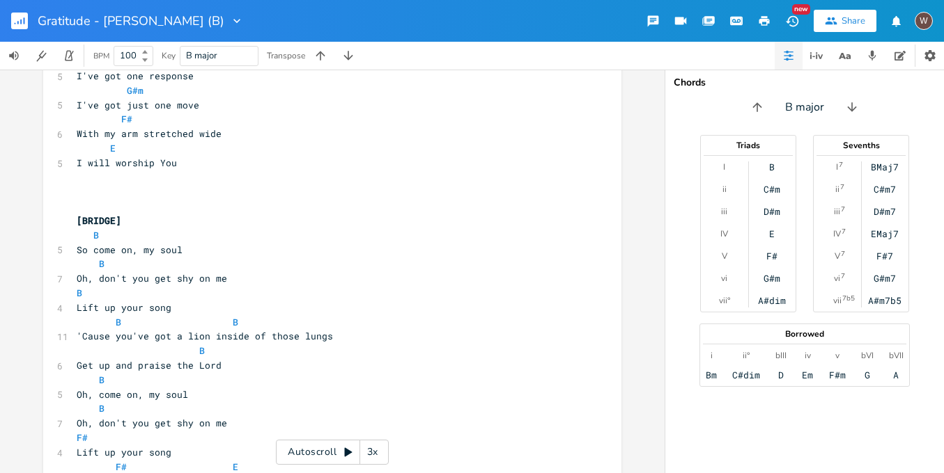
scroll to position [377, 0]
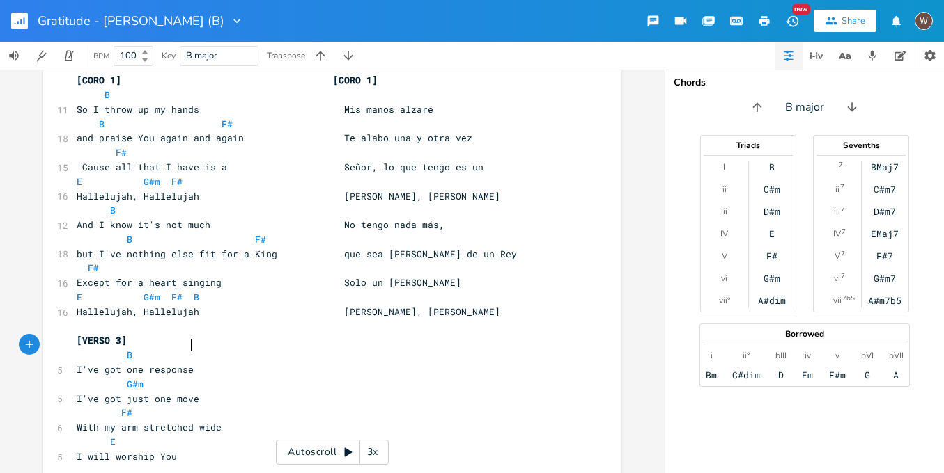
click at [240, 363] on pre "I've got one response" at bounding box center [325, 370] width 503 height 15
paste textarea
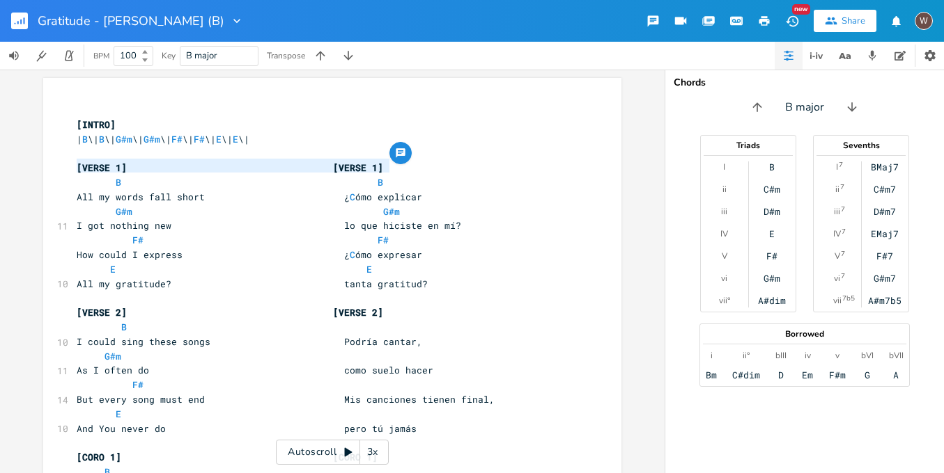
drag, startPoint x: 368, startPoint y: 165, endPoint x: 21, endPoint y: 161, distance: 347.5
click at [21, 161] on div "[VERSE 1] [VERSE 1] x ​ [INTRO] | B \| B \| G#m \| G#m \| F# \| F# \| E \| E \|…" at bounding box center [332, 272] width 664 height 404
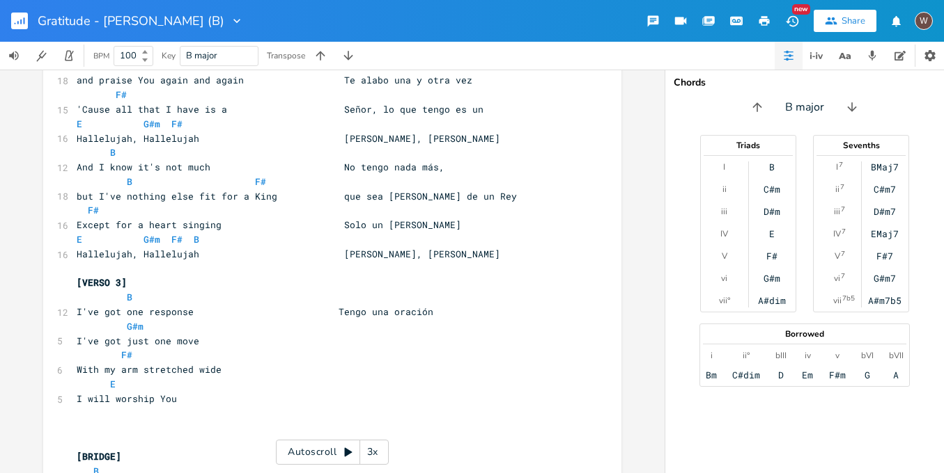
scroll to position [323, 0]
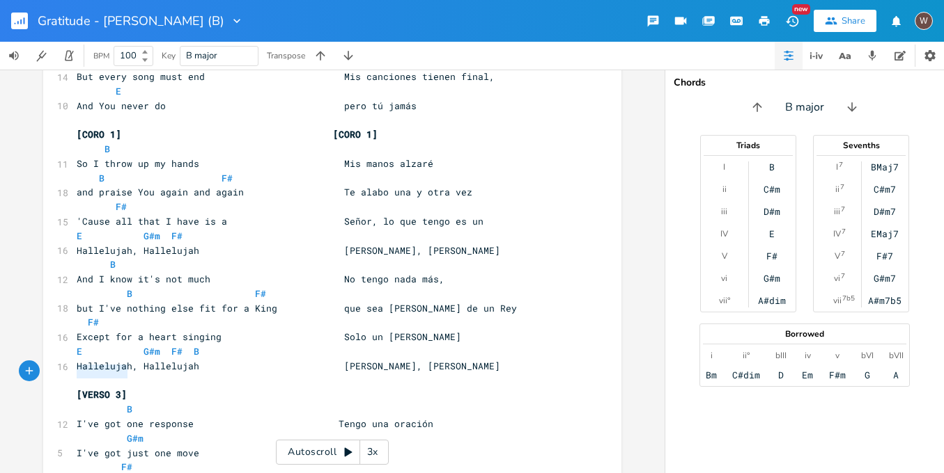
drag, startPoint x: 132, startPoint y: 376, endPoint x: 46, endPoint y: 372, distance: 85.7
paste textarea
click at [328, 418] on span "I've got one response Tengo una oración" at bounding box center [255, 424] width 357 height 13
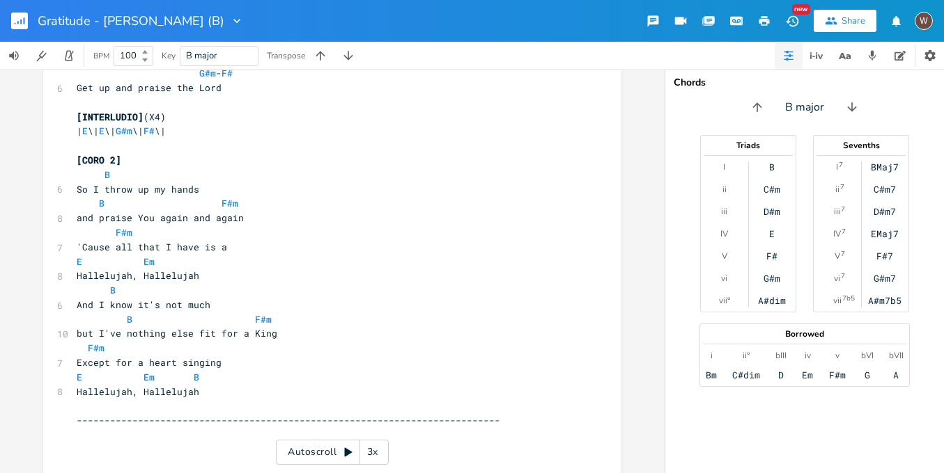
scroll to position [1349, 0]
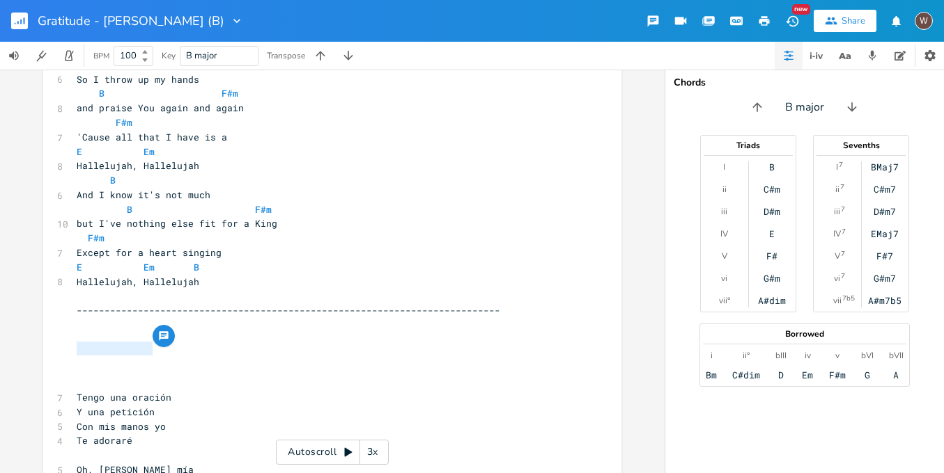
drag, startPoint x: 155, startPoint y: 350, endPoint x: 63, endPoint y: 344, distance: 92.1
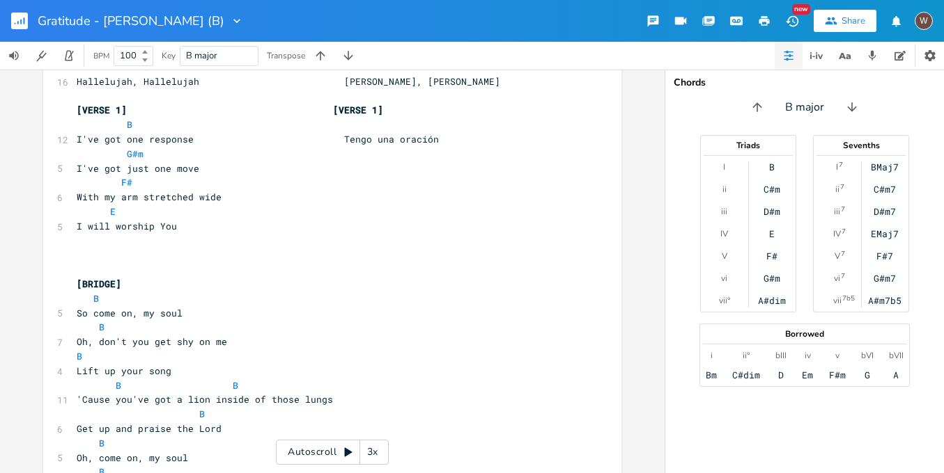
scroll to position [338, 0]
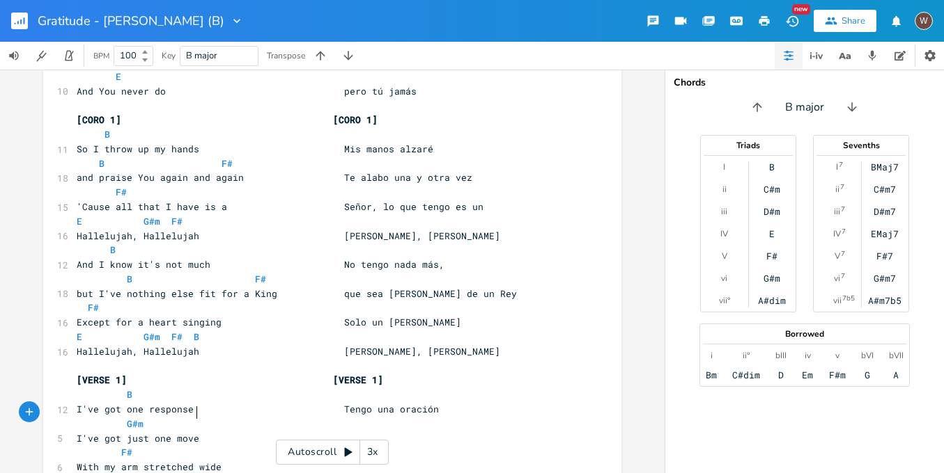
click at [225, 432] on pre "I've got just one move" at bounding box center [325, 439] width 503 height 15
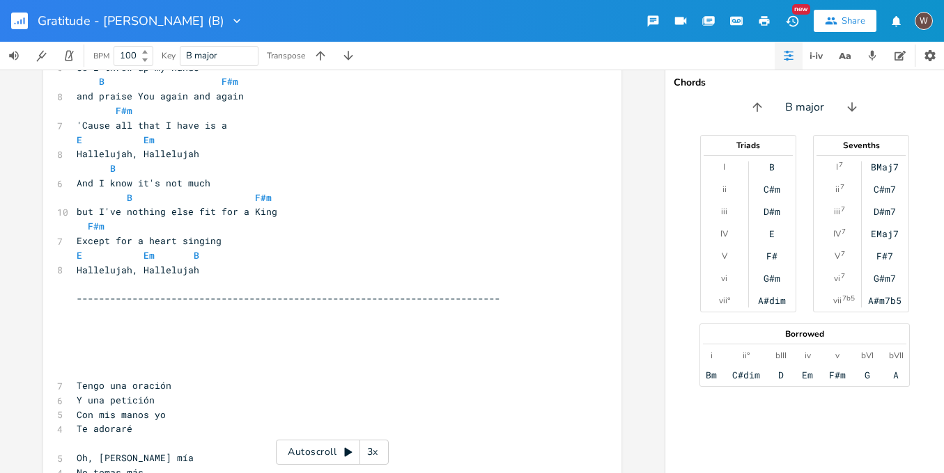
scroll to position [1384, 0]
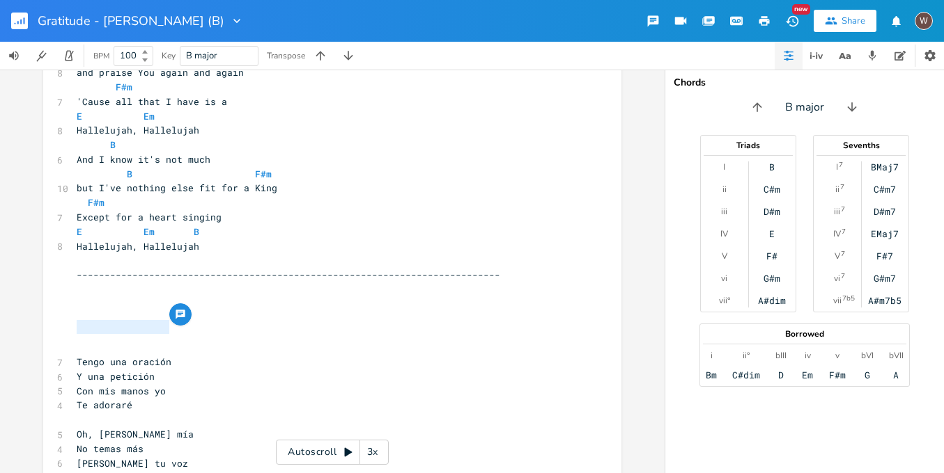
drag, startPoint x: 174, startPoint y: 327, endPoint x: 65, endPoint y: 328, distance: 108.6
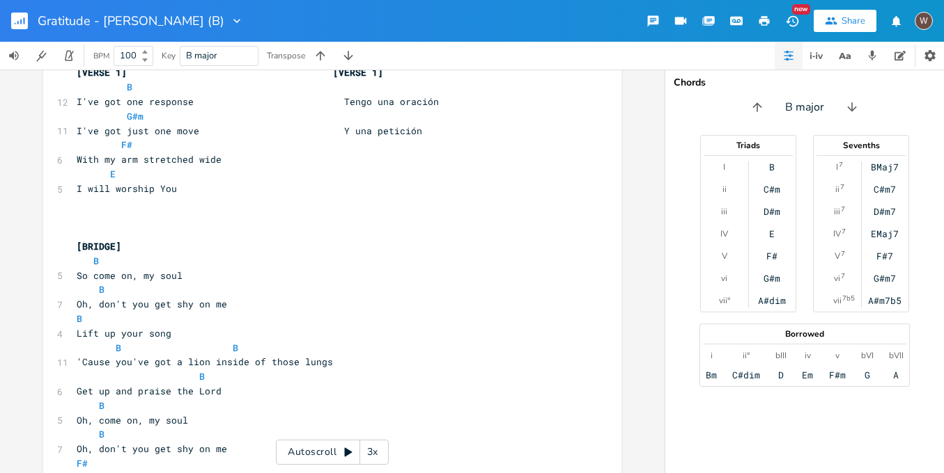
scroll to position [381, 0]
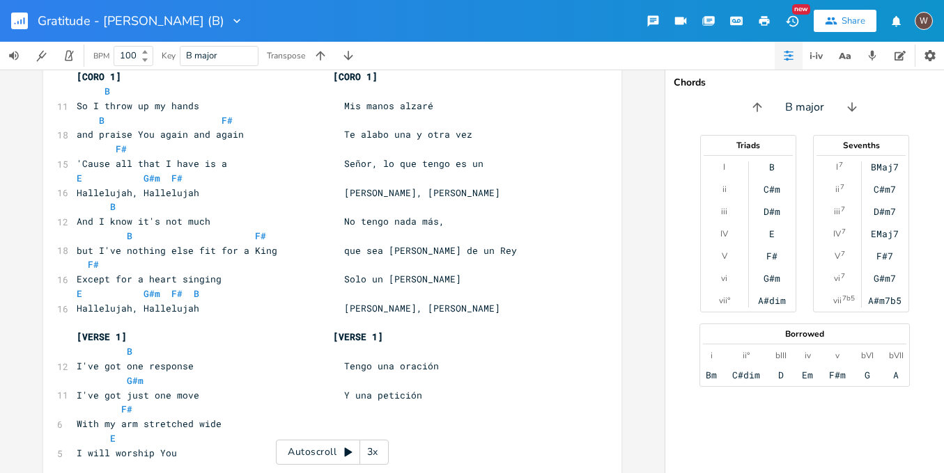
click at [235, 417] on pre "With my arm stretched wide" at bounding box center [325, 424] width 503 height 15
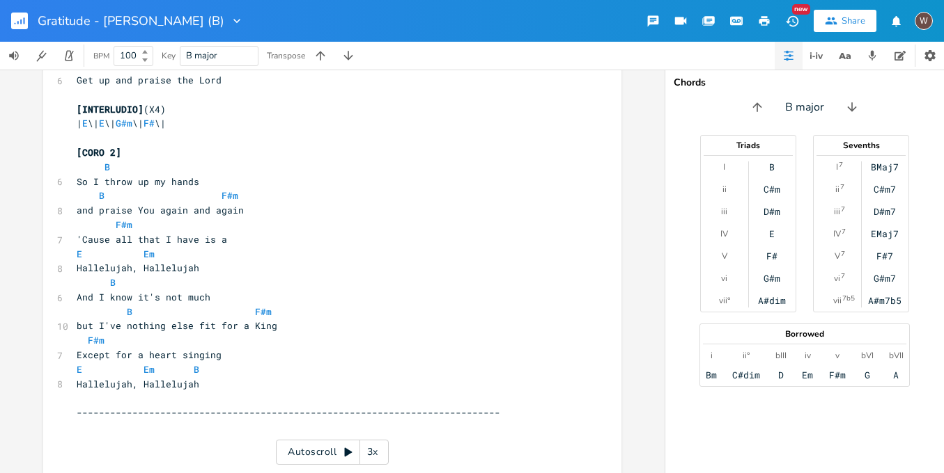
scroll to position [1356, 0]
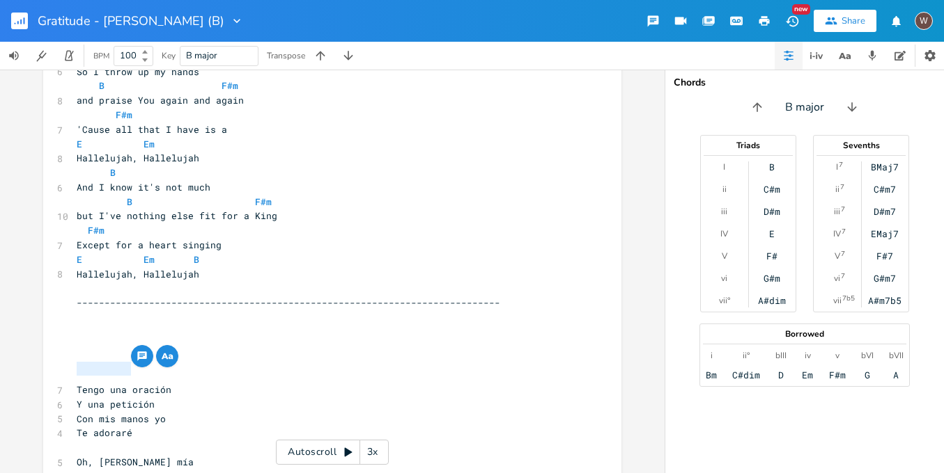
drag, startPoint x: 133, startPoint y: 368, endPoint x: 72, endPoint y: 370, distance: 60.6
click at [74, 426] on pre "Te adoraré" at bounding box center [325, 433] width 503 height 15
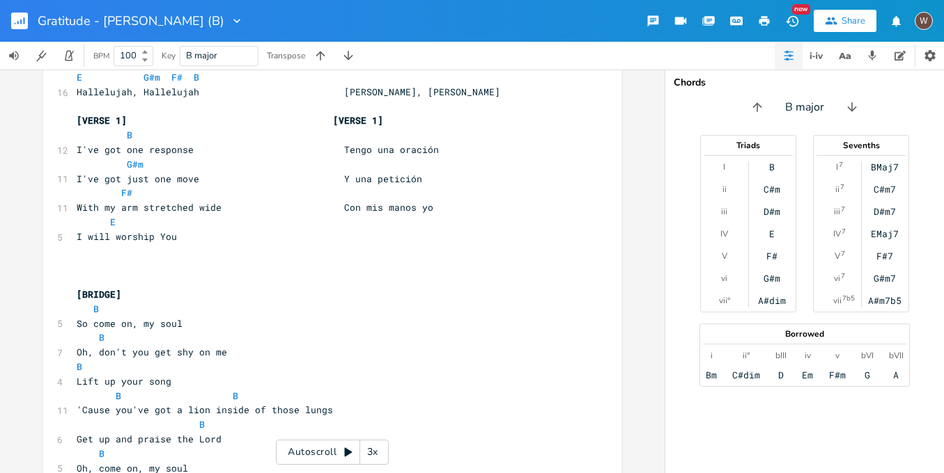
scroll to position [498, 0]
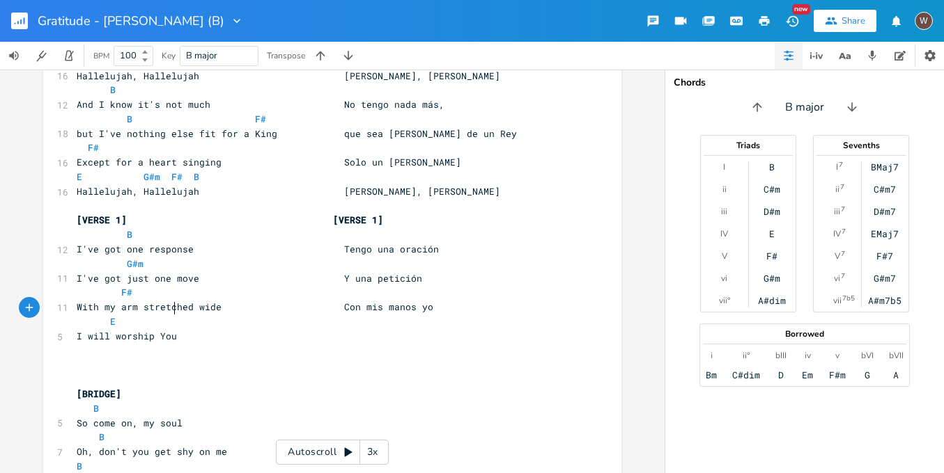
click at [302, 329] on pre "I will worship You" at bounding box center [325, 336] width 503 height 15
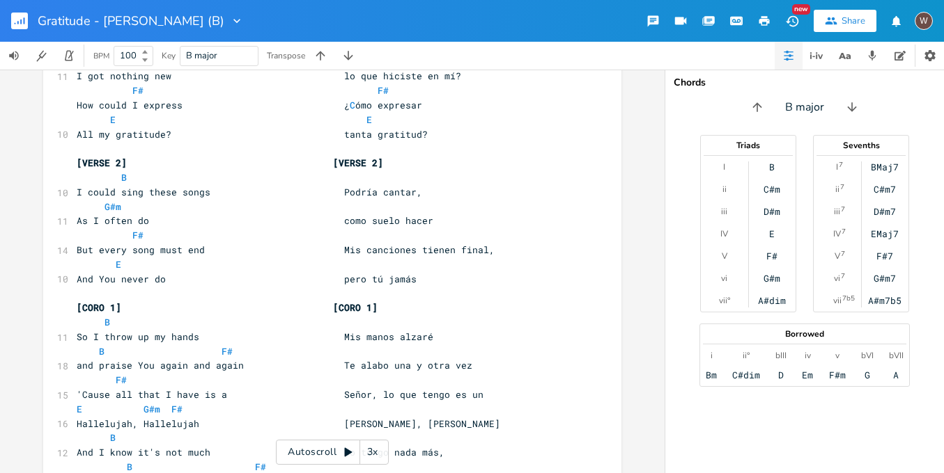
scroll to position [33, 0]
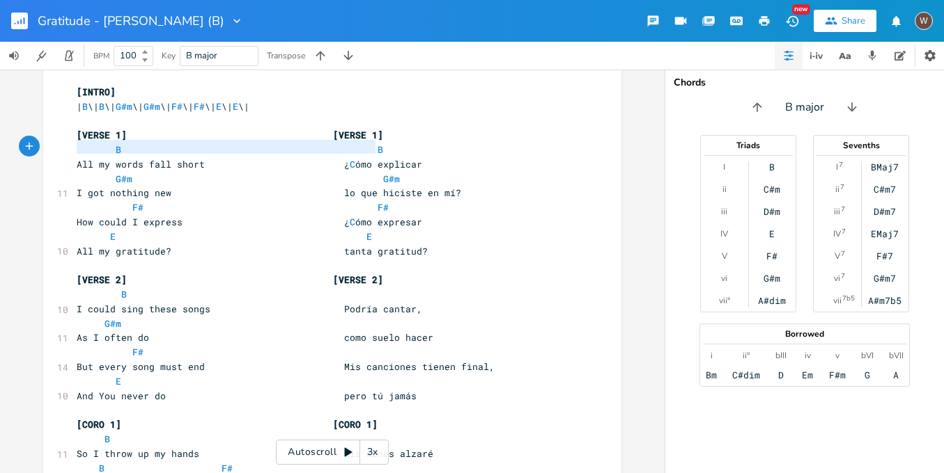
drag, startPoint x: 382, startPoint y: 145, endPoint x: 44, endPoint y: 144, distance: 338.4
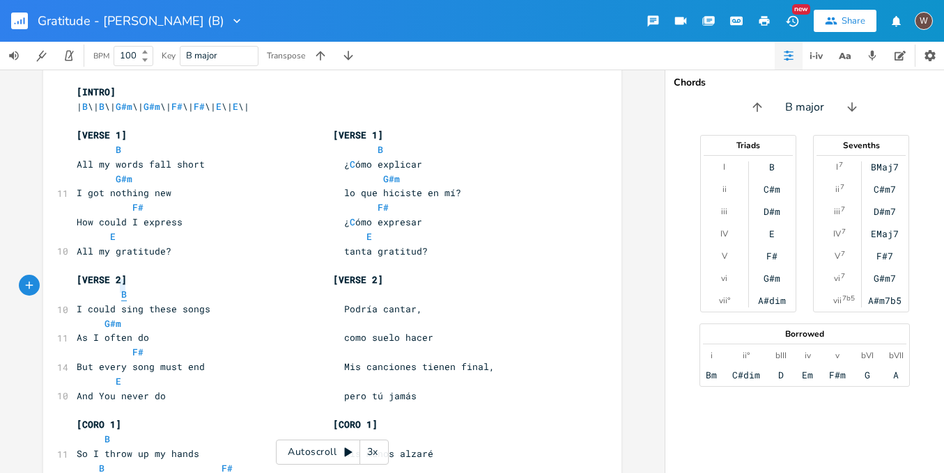
drag, startPoint x: 124, startPoint y: 283, endPoint x: 117, endPoint y: 283, distance: 7.0
click at [117, 288] on pre "B" at bounding box center [325, 295] width 503 height 15
paste textarea
click at [153, 289] on span "B B" at bounding box center [252, 294] width 351 height 13
click at [370, 288] on span "B B" at bounding box center [233, 294] width 312 height 13
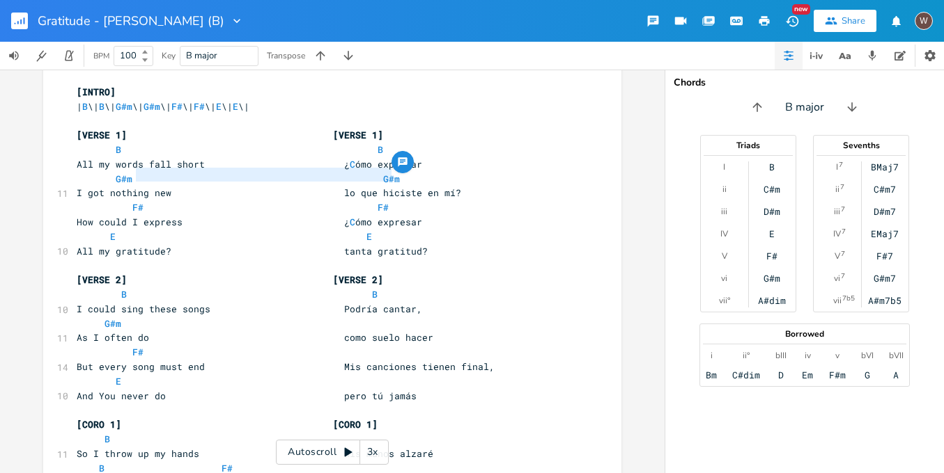
drag, startPoint x: 396, startPoint y: 175, endPoint x: 131, endPoint y: 173, distance: 265.3
click at [131, 173] on pre "G#m G#m" at bounding box center [325, 179] width 503 height 15
click at [137, 317] on pre "G#m" at bounding box center [325, 324] width 503 height 15
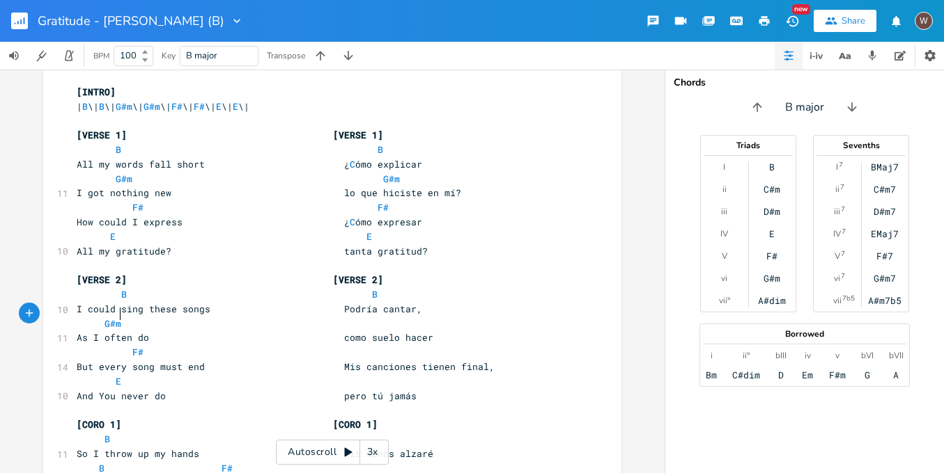
paste textarea
click at [350, 318] on span "G#m G#m" at bounding box center [230, 324] width 306 height 13
drag, startPoint x: 386, startPoint y: 202, endPoint x: 139, endPoint y: 201, distance: 247.9
click at [139, 201] on pre "F# F#" at bounding box center [325, 208] width 503 height 15
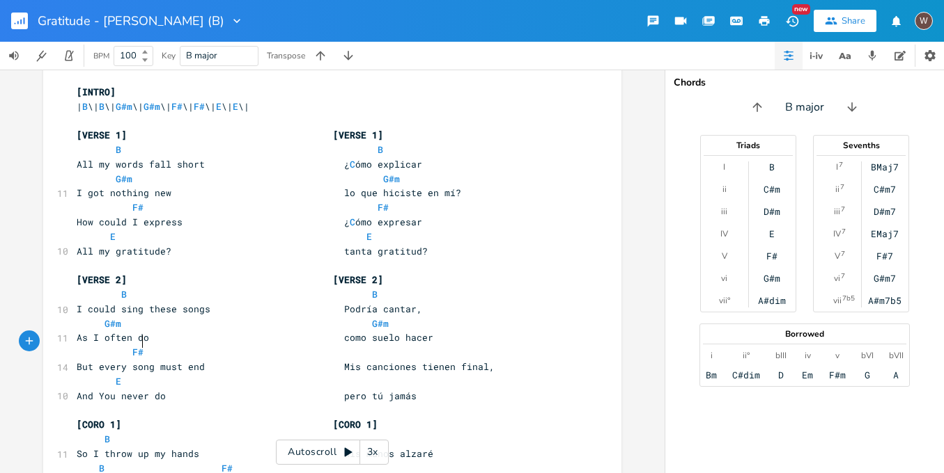
click at [167, 345] on pre "F#" at bounding box center [325, 352] width 503 height 15
click at [364, 346] on span "F# F#" at bounding box center [233, 352] width 312 height 13
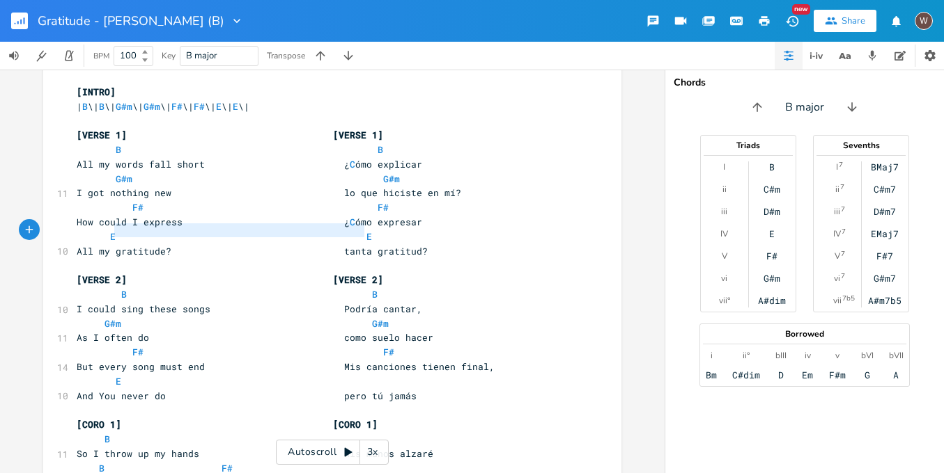
drag, startPoint x: 370, startPoint y: 225, endPoint x: 113, endPoint y: 229, distance: 257.7
click at [112, 230] on pre "E E" at bounding box center [325, 237] width 503 height 15
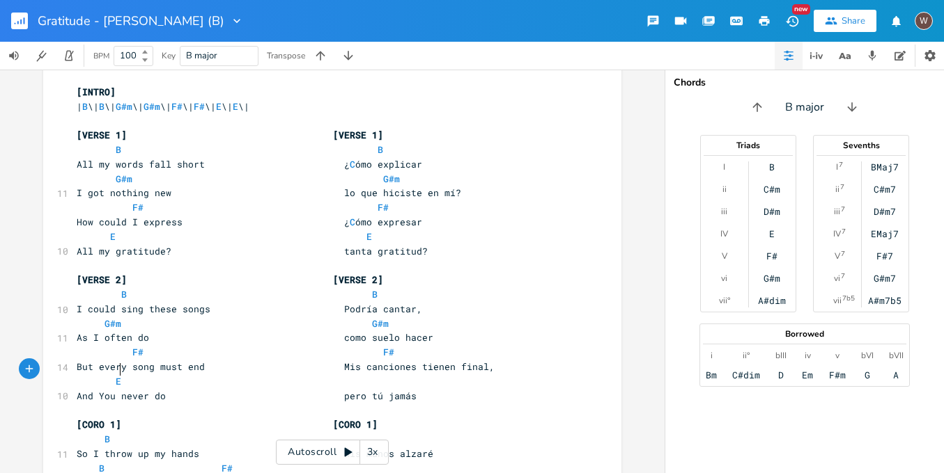
click at [153, 375] on pre "E" at bounding box center [325, 382] width 503 height 15
paste textarea
click at [351, 375] on span "E E" at bounding box center [230, 381] width 306 height 13
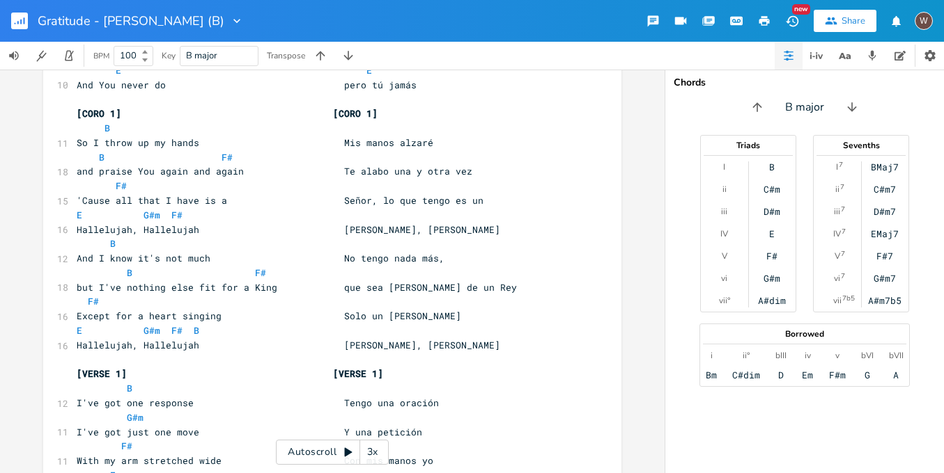
scroll to position [476, 0]
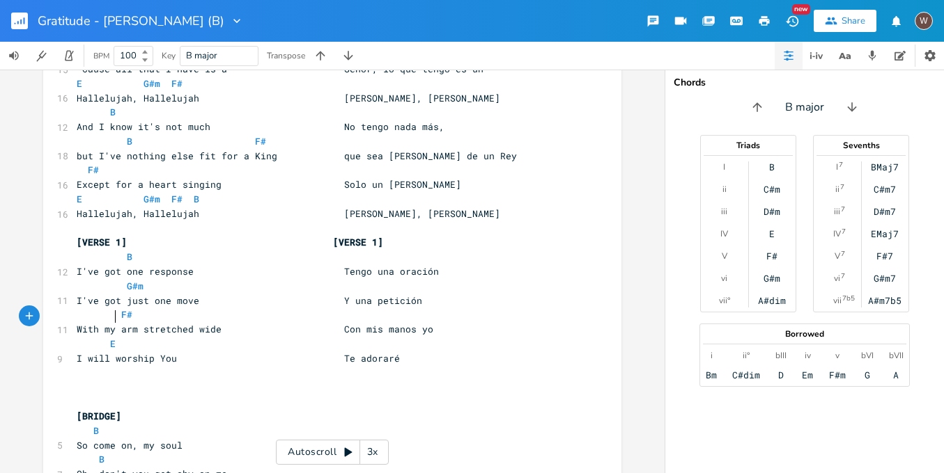
click at [148, 337] on pre "E" at bounding box center [325, 344] width 503 height 15
click at [366, 338] on span "E" at bounding box center [369, 344] width 6 height 13
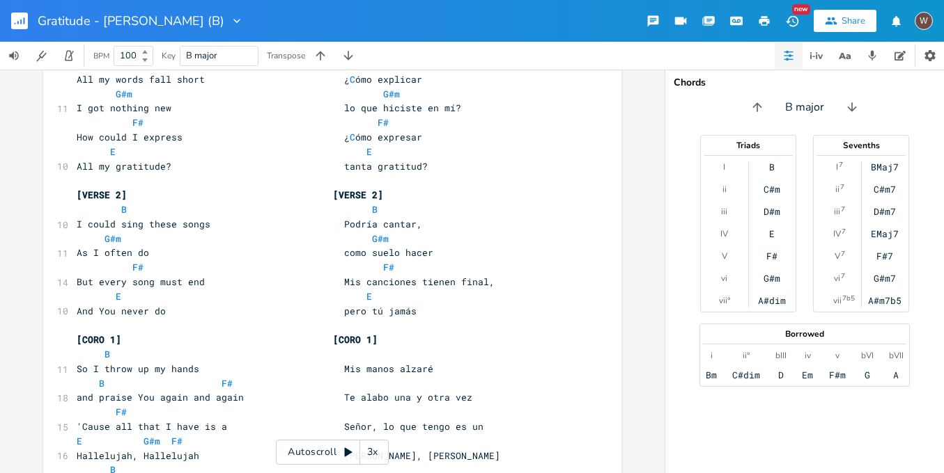
scroll to position [0, 0]
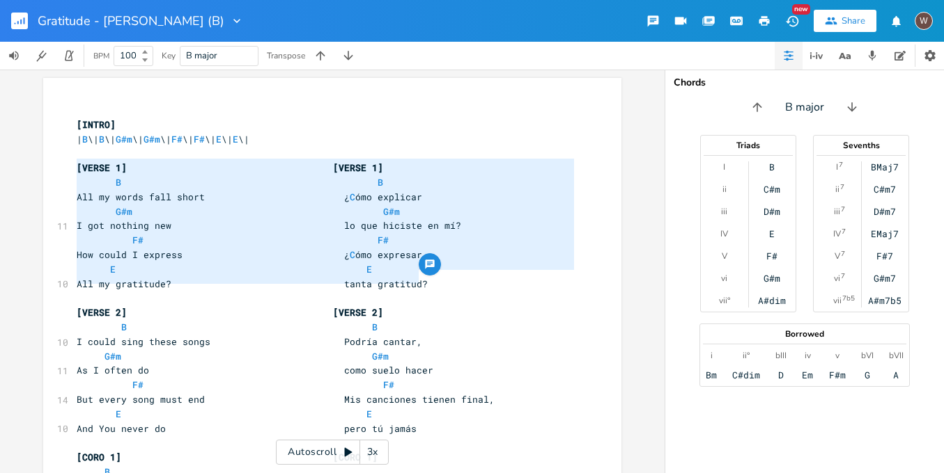
drag, startPoint x: 424, startPoint y: 278, endPoint x: 68, endPoint y: 161, distance: 374.6
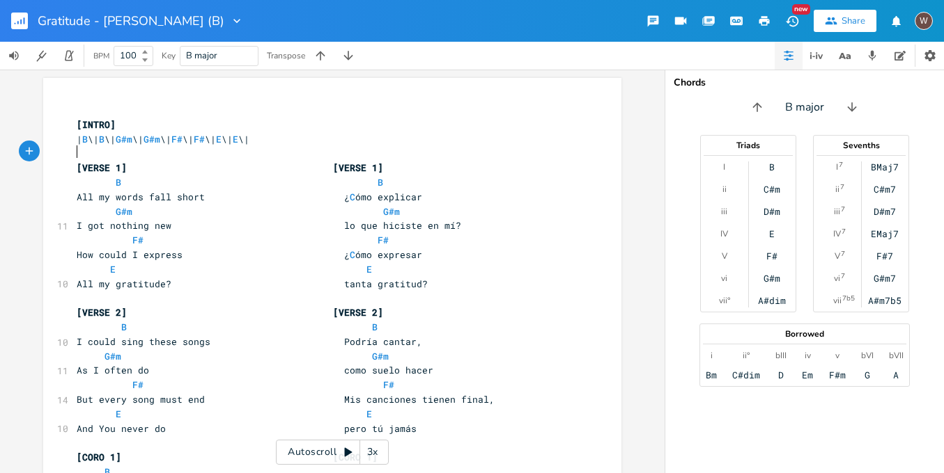
click at [97, 157] on pre "​" at bounding box center [325, 153] width 503 height 15
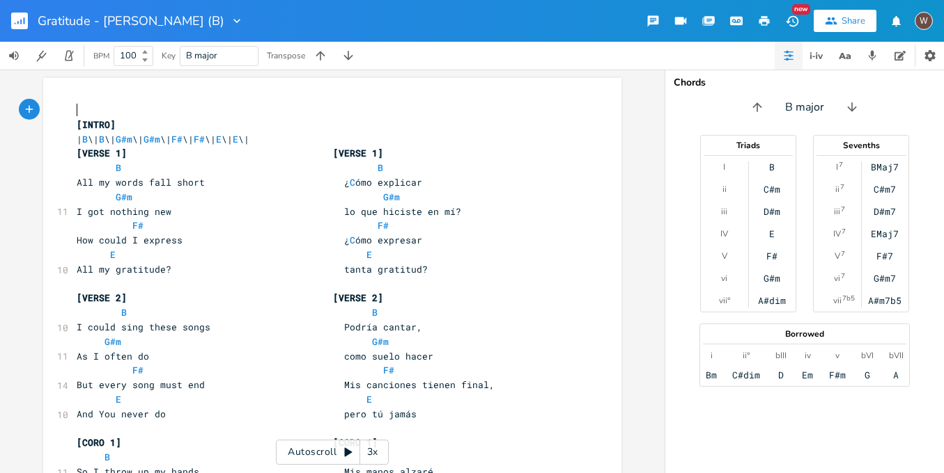
click at [94, 112] on pre "​" at bounding box center [325, 110] width 503 height 15
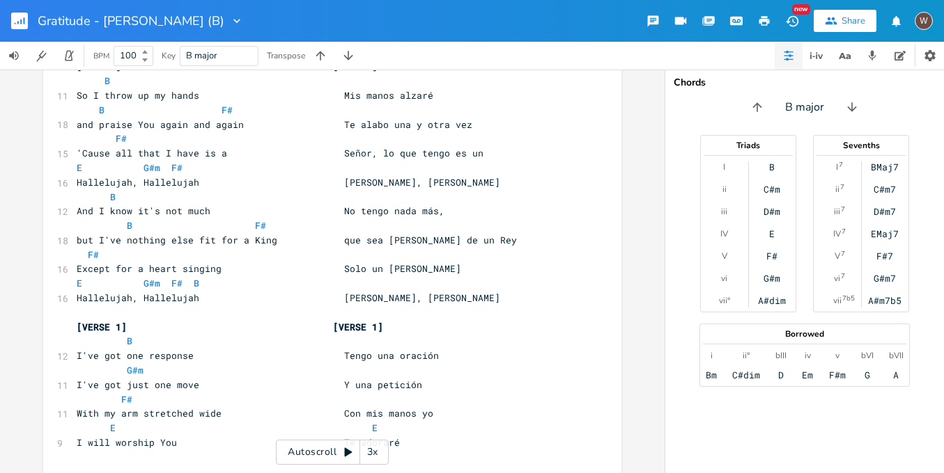
scroll to position [399, 0]
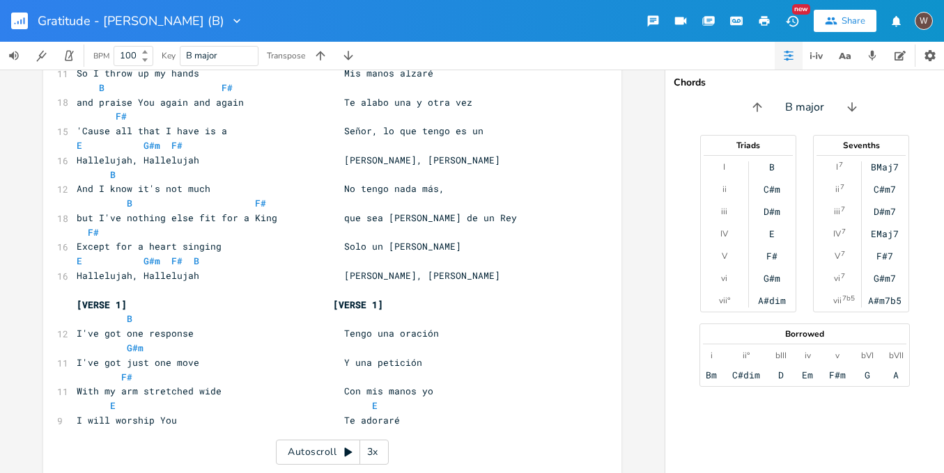
click at [93, 283] on pre "​" at bounding box center [325, 290] width 503 height 15
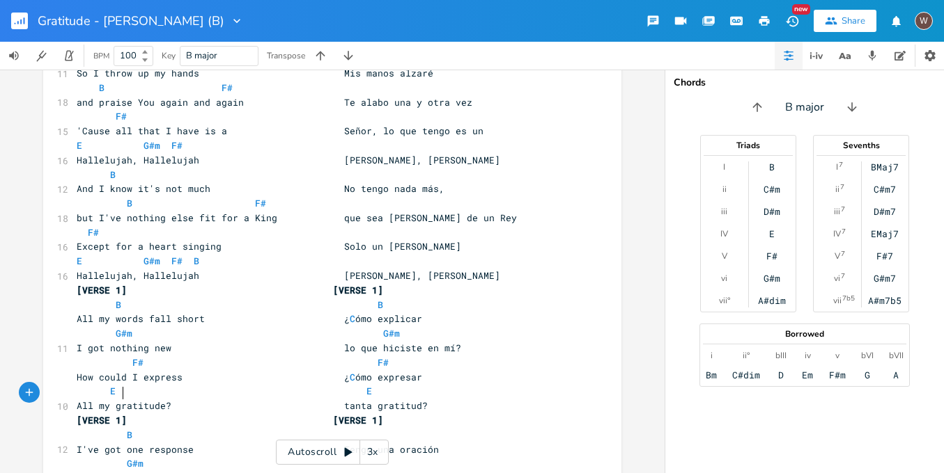
click at [117, 414] on span "[VERSE 1] [VERSE 1]" at bounding box center [230, 420] width 306 height 13
click at [380, 414] on span "[VERSE 3] [VERSE 1]" at bounding box center [230, 420] width 306 height 13
click at [448, 269] on pre "Hallelujah, Hallelujah Aleluya, Aleluya" at bounding box center [325, 276] width 503 height 15
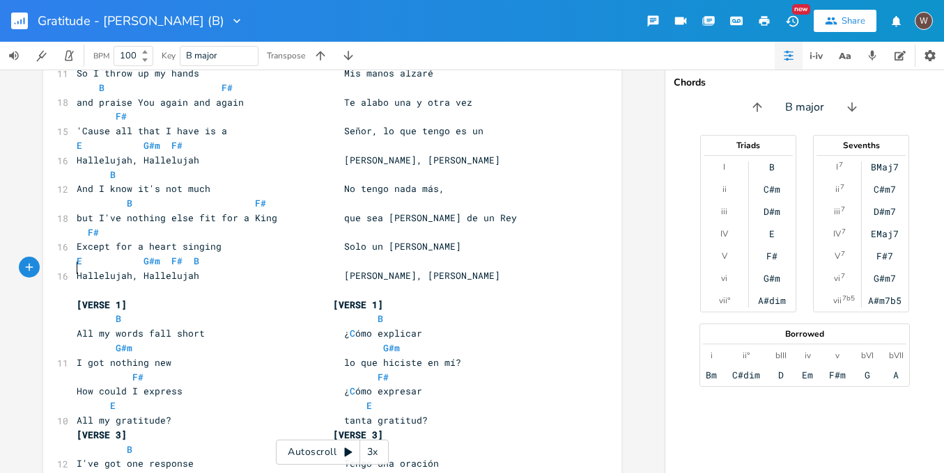
click at [453, 414] on pre "All my gratitude? tanta gratitud?" at bounding box center [325, 421] width 503 height 15
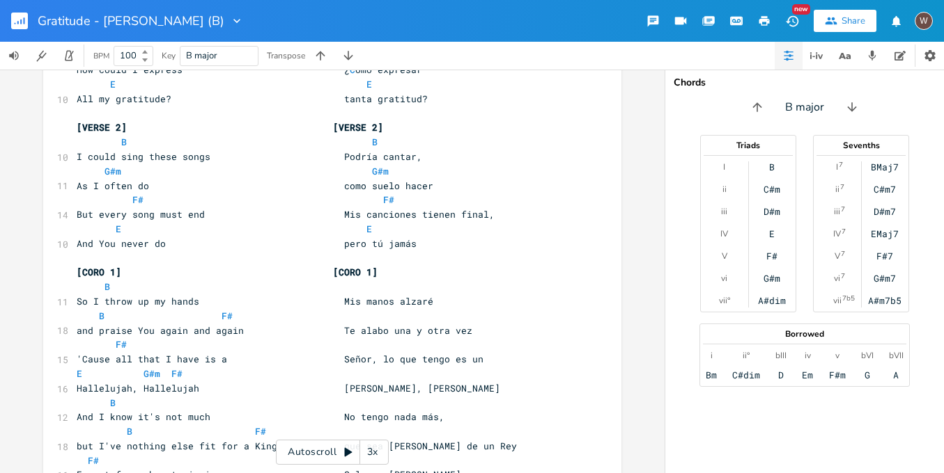
scroll to position [79, 0]
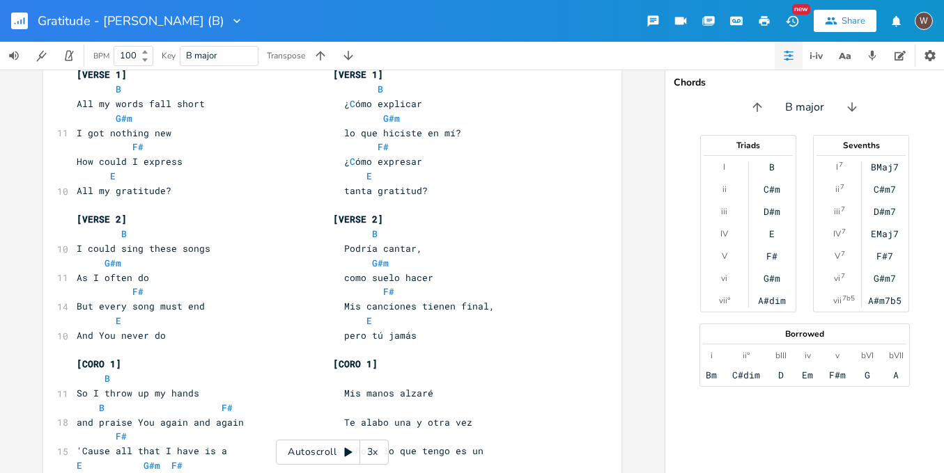
click at [380, 200] on pre "​" at bounding box center [325, 205] width 503 height 15
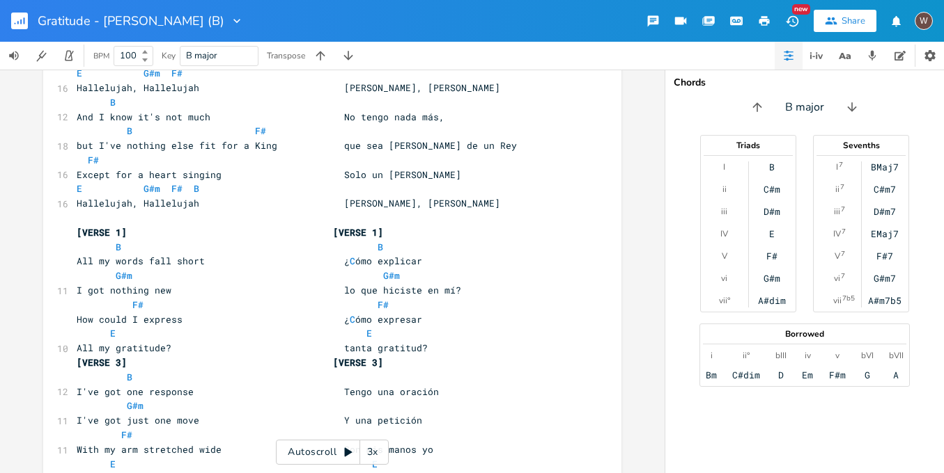
scroll to position [471, 0]
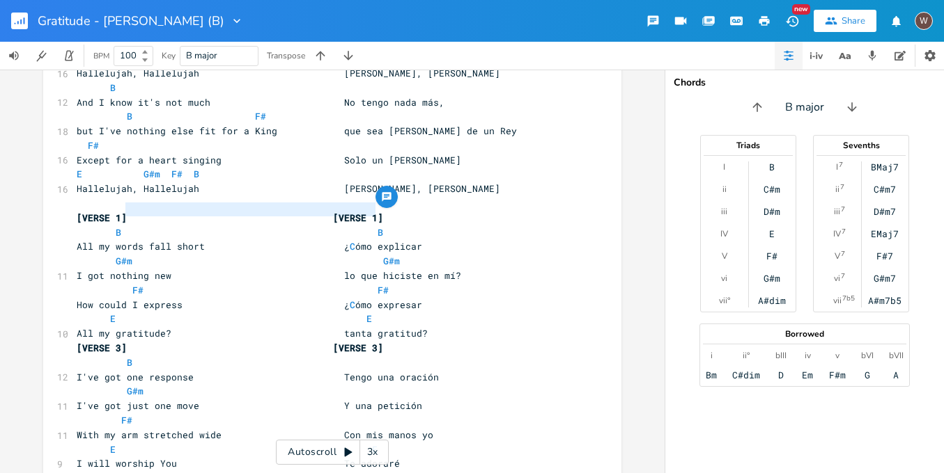
drag, startPoint x: 392, startPoint y: 208, endPoint x: 119, endPoint y: 207, distance: 273.0
click at [119, 226] on pre "B B" at bounding box center [325, 233] width 503 height 15
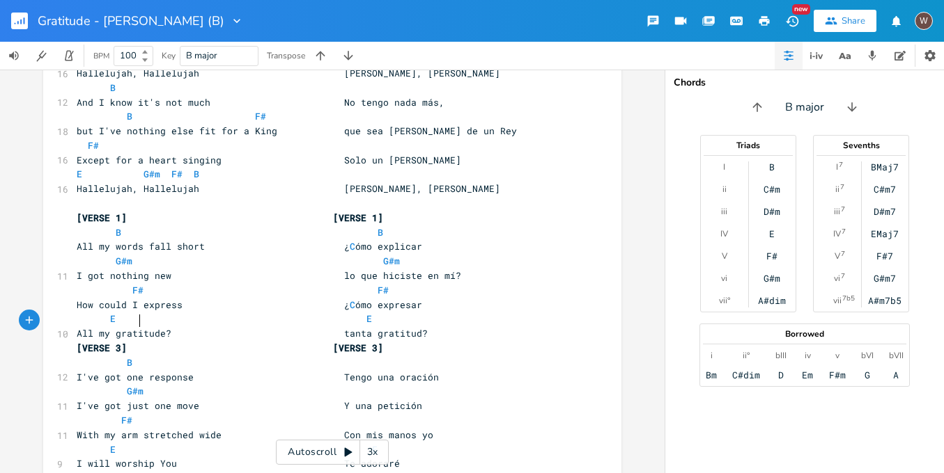
click at [133, 341] on pre "[VERSE 3] [VERSE 3]" at bounding box center [325, 348] width 503 height 15
click at [132, 356] on pre "B" at bounding box center [325, 363] width 503 height 15
click at [370, 357] on span "B B" at bounding box center [233, 363] width 312 height 13
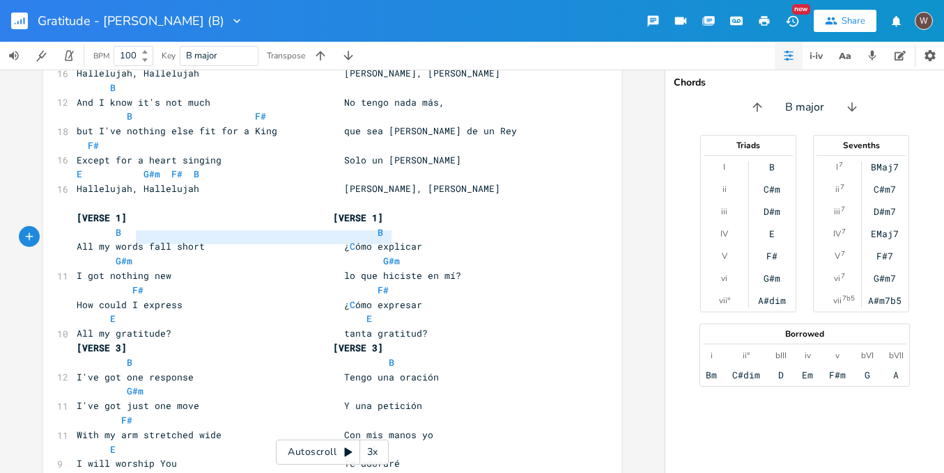
drag, startPoint x: 402, startPoint y: 235, endPoint x: 131, endPoint y: 241, distance: 270.9
click at [131, 254] on pre "G#m G#m" at bounding box center [325, 261] width 503 height 15
click at [162, 384] on pre "G#m" at bounding box center [325, 391] width 503 height 15
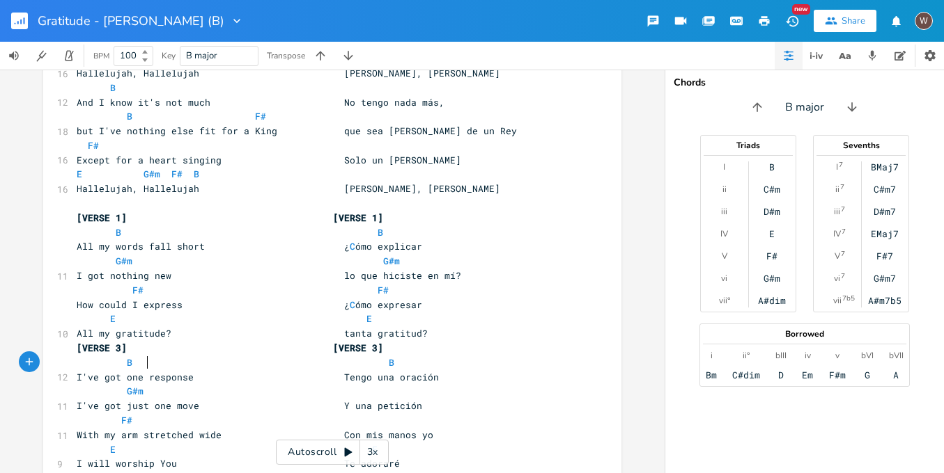
scroll to position [0, 2]
paste textarea
click at [381, 385] on span "G#m G#m" at bounding box center [244, 391] width 334 height 13
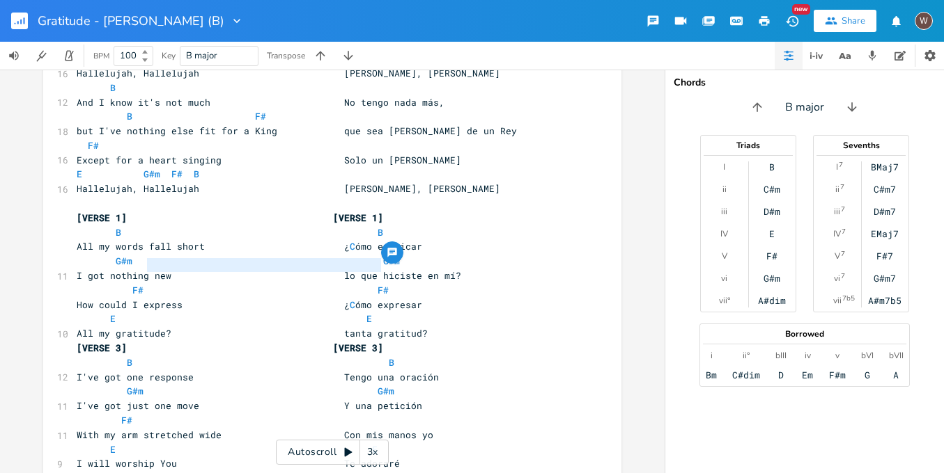
drag, startPoint x: 391, startPoint y: 268, endPoint x: 143, endPoint y: 260, distance: 248.0
click at [143, 283] on pre "F# F#" at bounding box center [325, 290] width 503 height 15
click at [169, 414] on pre "F#" at bounding box center [325, 421] width 503 height 15
paste textarea
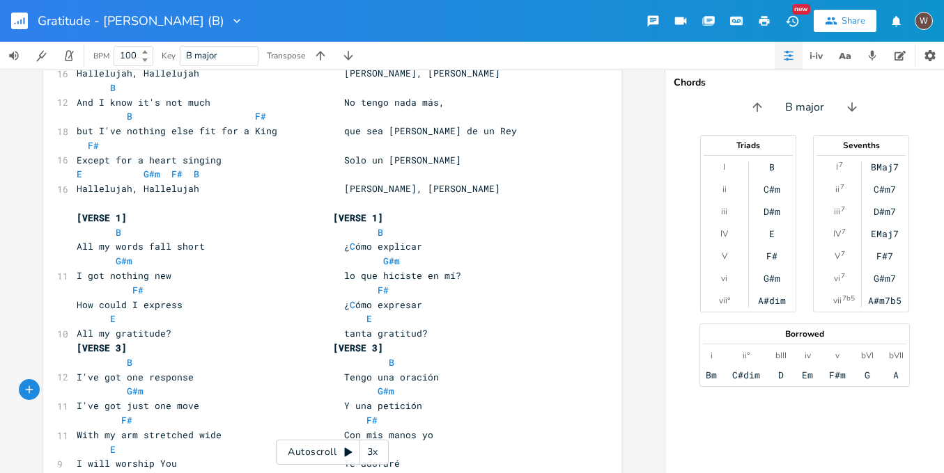
click at [352, 414] on span "F# F#" at bounding box center [227, 420] width 301 height 13
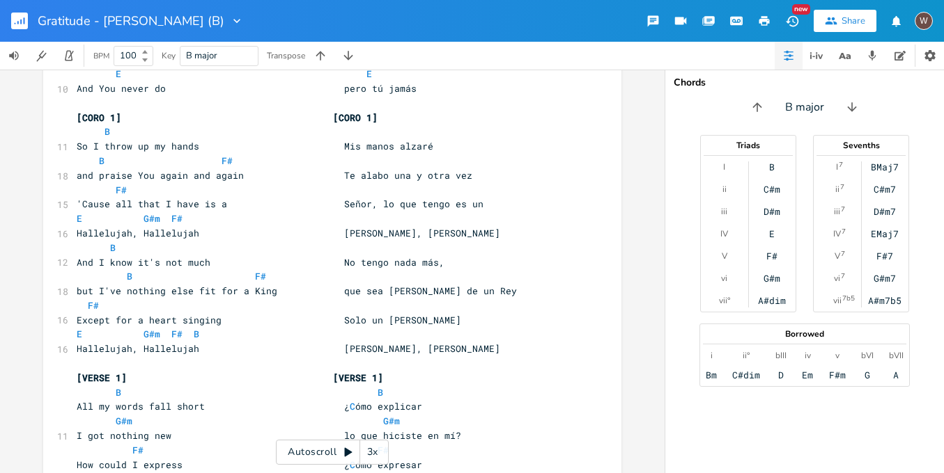
scroll to position [201, 0]
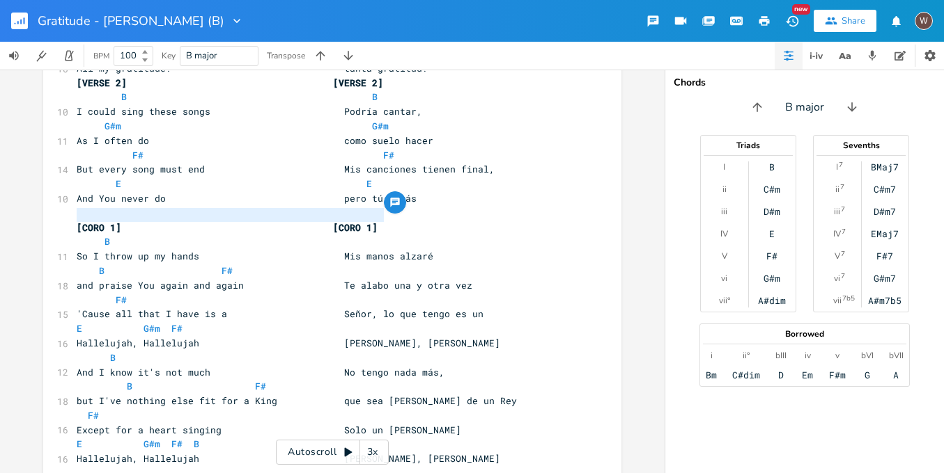
drag, startPoint x: 409, startPoint y: 217, endPoint x: 56, endPoint y: 210, distance: 353.1
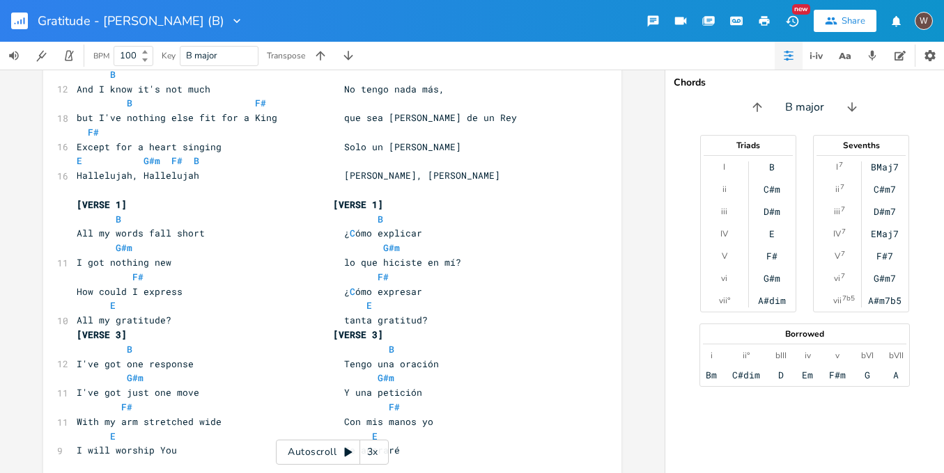
scroll to position [607, 0]
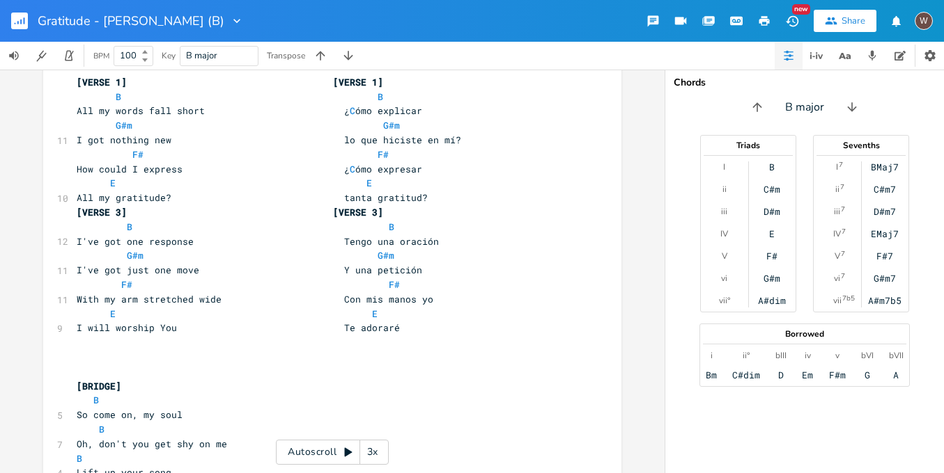
click at [74, 350] on pre "​" at bounding box center [325, 357] width 503 height 15
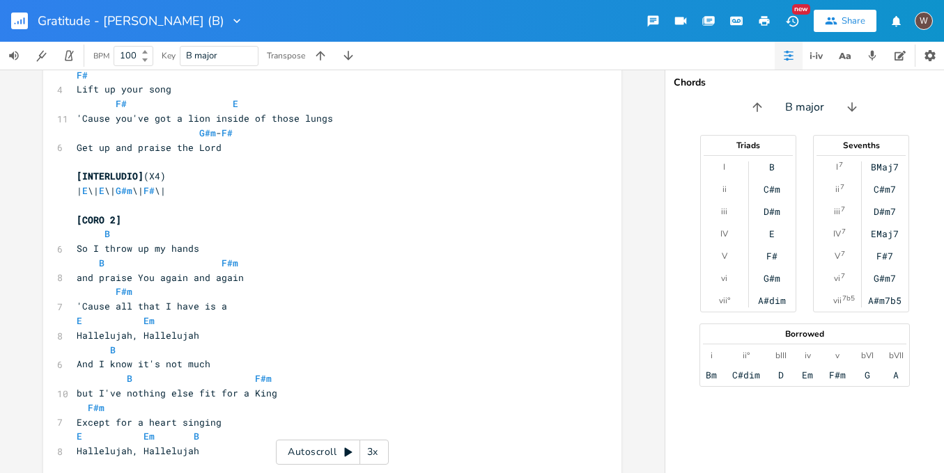
scroll to position [1482, 0]
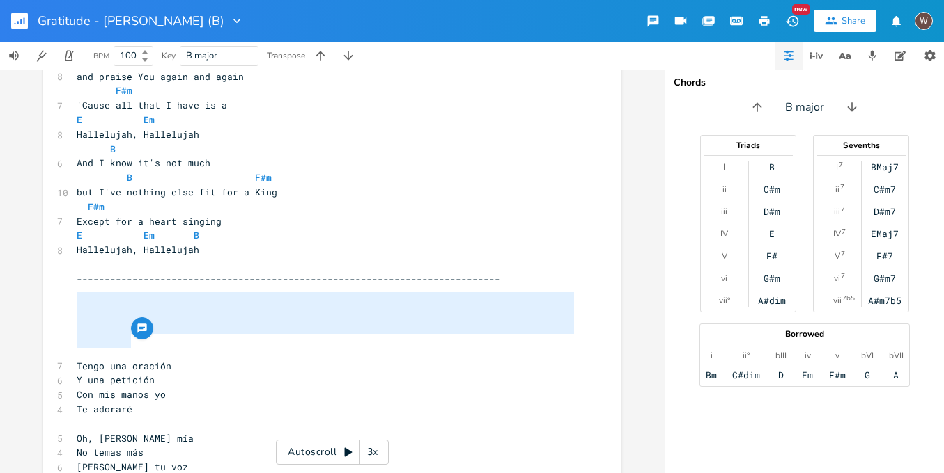
drag, startPoint x: 149, startPoint y: 347, endPoint x: 55, endPoint y: 299, distance: 105.6
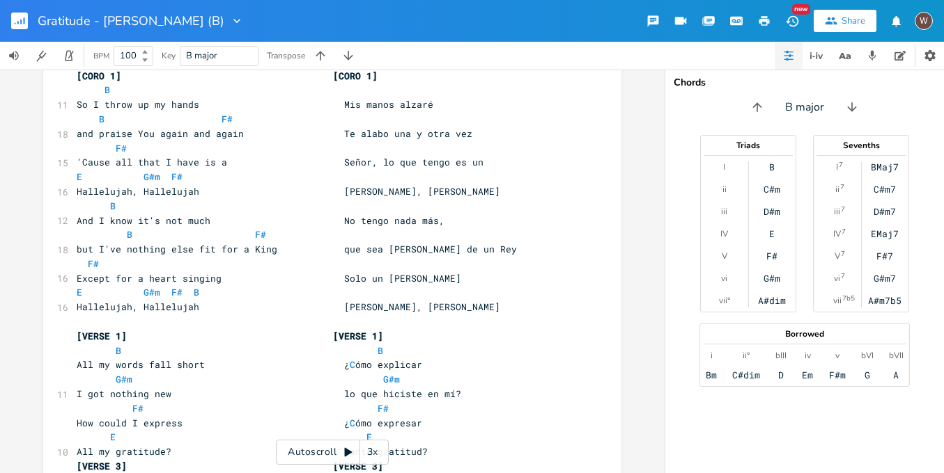
scroll to position [241, 0]
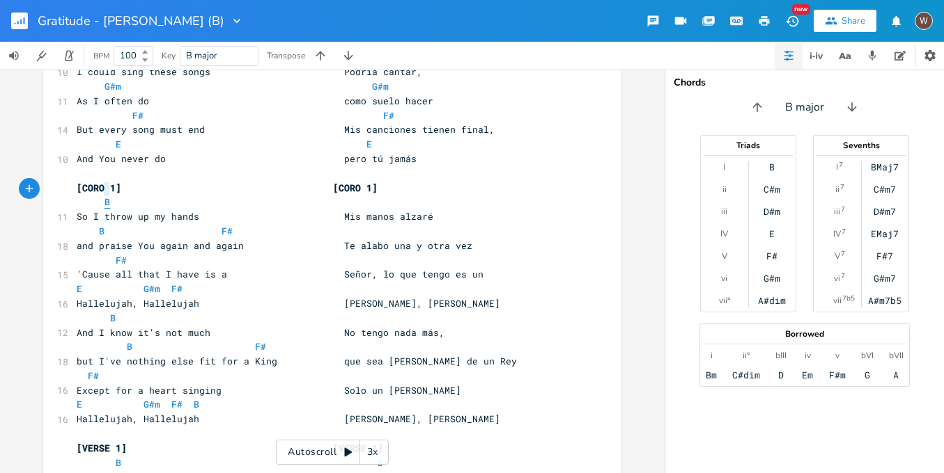
drag, startPoint x: 107, startPoint y: 189, endPoint x: 100, endPoint y: 188, distance: 7.7
click at [100, 195] on pre "B" at bounding box center [325, 202] width 503 height 15
click at [207, 182] on pre "[CORO 1] [CORO 1]" at bounding box center [325, 188] width 503 height 15
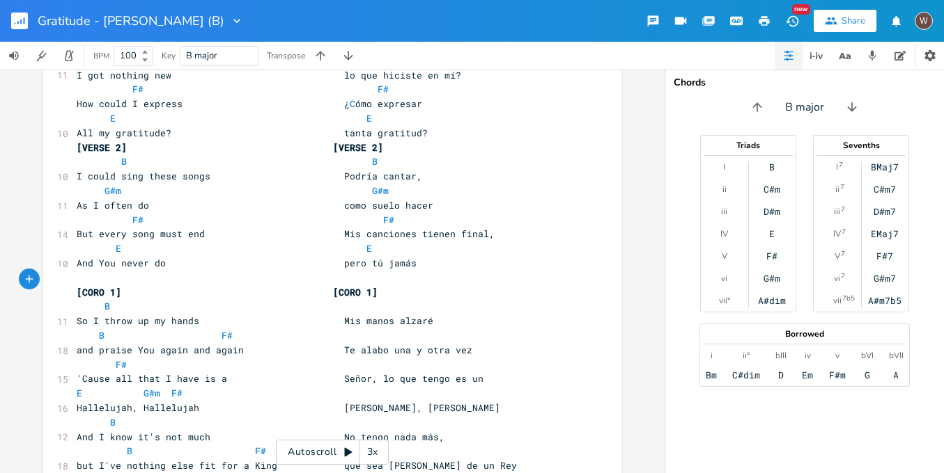
scroll to position [22, 0]
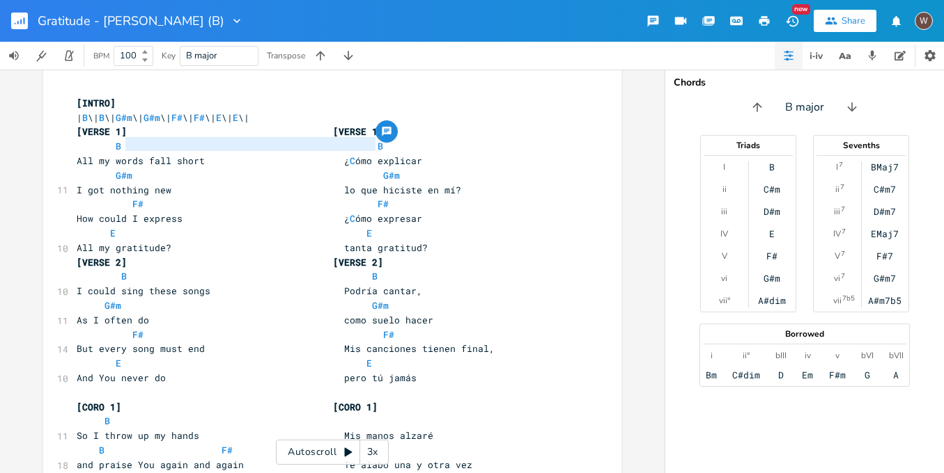
drag, startPoint x: 379, startPoint y: 142, endPoint x: 123, endPoint y: 146, distance: 257.0
click at [123, 146] on pre "B B" at bounding box center [325, 146] width 503 height 15
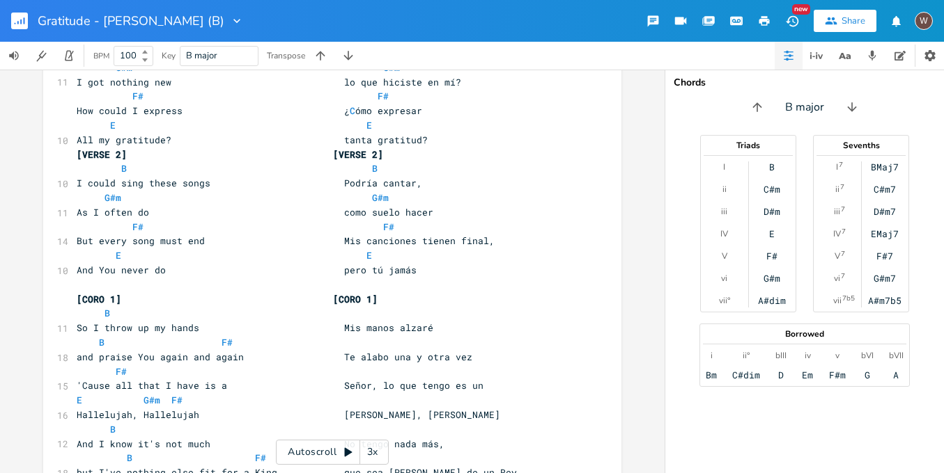
scroll to position [237, 0]
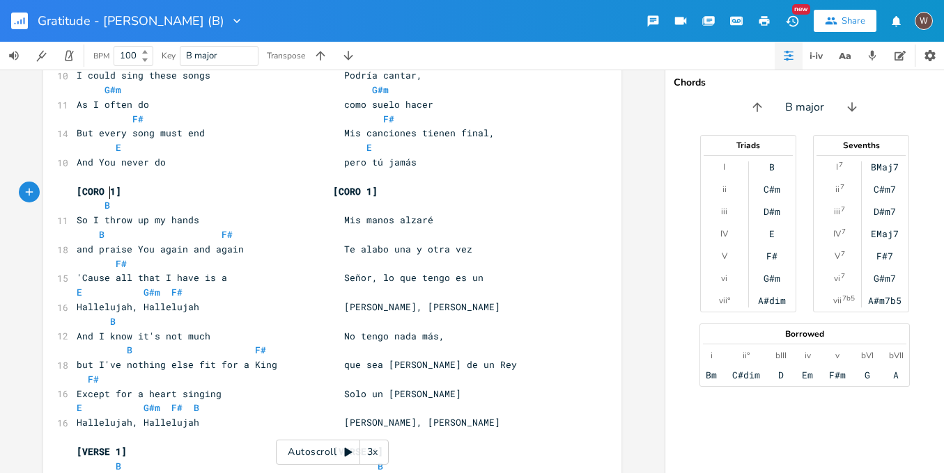
click at [134, 198] on pre "B" at bounding box center [325, 205] width 503 height 15
paste textarea
click at [322, 199] on span "B B" at bounding box center [224, 205] width 295 height 13
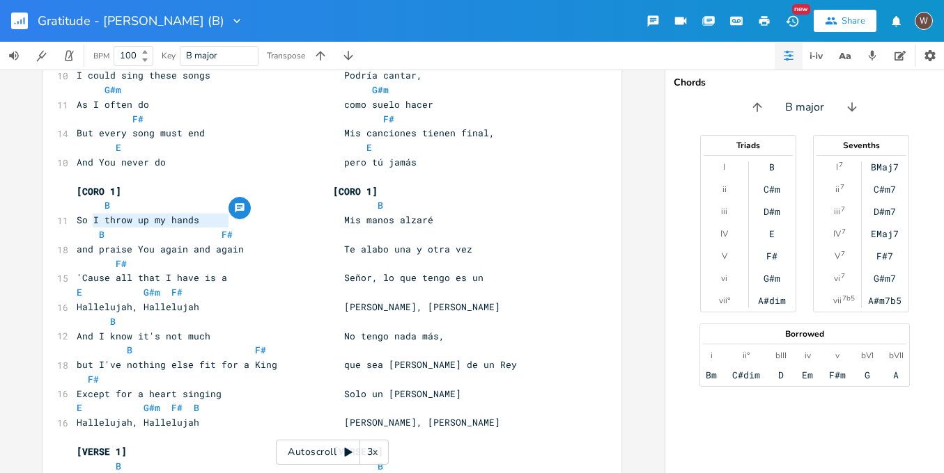
drag, startPoint x: 228, startPoint y: 222, endPoint x: 90, endPoint y: 221, distance: 138.6
click at [90, 228] on pre "B F#" at bounding box center [325, 235] width 503 height 15
click at [254, 228] on pre "B F#" at bounding box center [325, 235] width 503 height 15
paste textarea
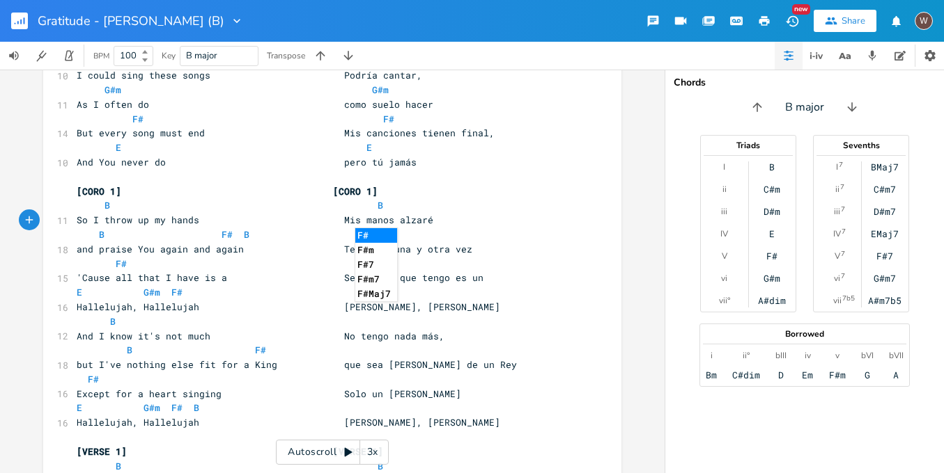
click at [233, 228] on span "B F# B F#" at bounding box center [227, 234] width 301 height 13
click at [434, 228] on span "B F# B F#" at bounding box center [291, 234] width 429 height 13
click at [132, 257] on pre "F#" at bounding box center [325, 264] width 503 height 15
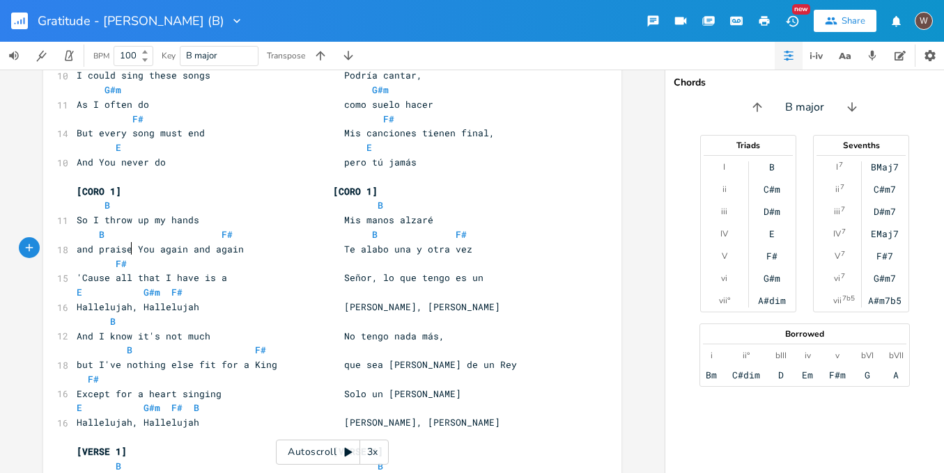
paste textarea
drag, startPoint x: 148, startPoint y: 249, endPoint x: 133, endPoint y: 248, distance: 15.3
click at [133, 258] on span "F# B F#" at bounding box center [174, 264] width 195 height 13
click at [352, 258] on span "F# F#" at bounding box center [227, 264] width 301 height 13
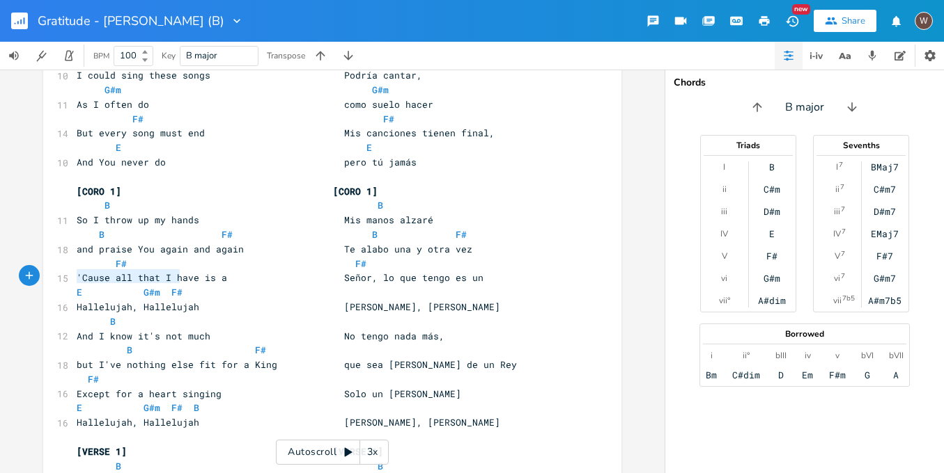
drag, startPoint x: 185, startPoint y: 276, endPoint x: 70, endPoint y: 273, distance: 114.9
click at [74, 285] on pre "E G#m F#" at bounding box center [325, 292] width 503 height 15
click at [233, 285] on pre "E G#m F#" at bounding box center [325, 292] width 503 height 15
paste textarea
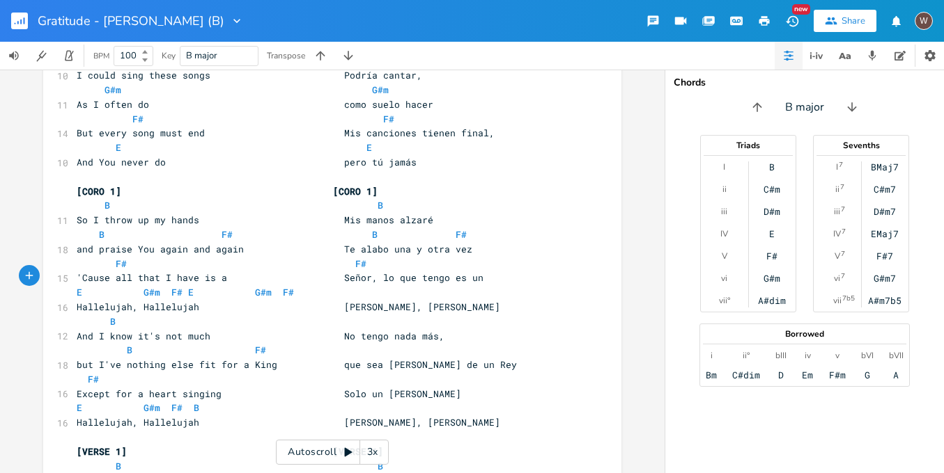
click at [178, 286] on span "E G#m F# E G#m F#" at bounding box center [185, 292] width 217 height 13
click at [384, 286] on span "E G#m F# E G#m F#" at bounding box center [263, 292] width 373 height 13
click at [401, 301] on span "Hallelujah, Hallelujah Aleluya, Aleluya" at bounding box center [288, 307] width 423 height 13
click at [400, 301] on span "Hallelujah, Hallelujah Aleluya, Aleluya" at bounding box center [288, 307] width 423 height 13
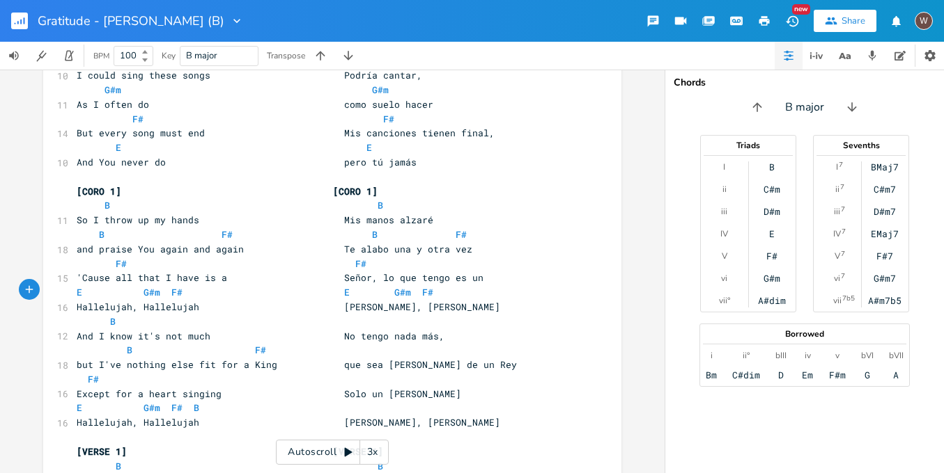
scroll to position [0, 2]
click at [402, 301] on span "Hallelujah, Hallelujah Aleluya, Alelluya" at bounding box center [288, 307] width 423 height 13
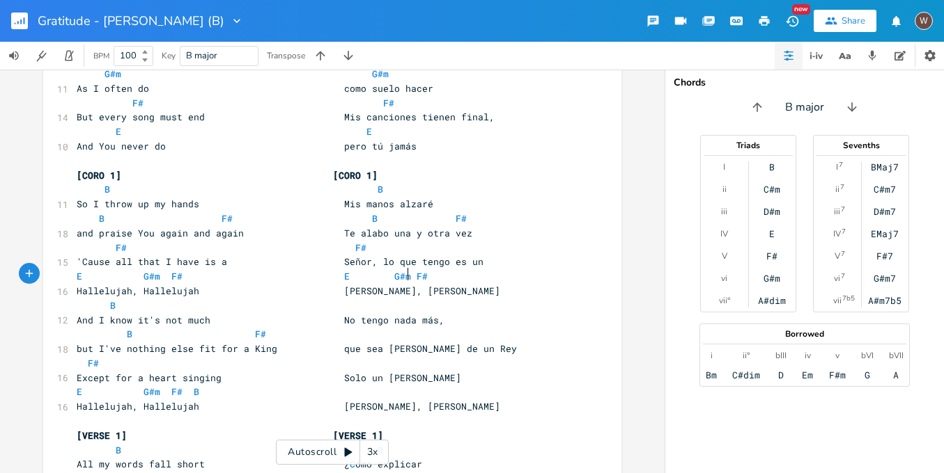
click at [400, 400] on span "Hallelujah, Hallelujah Aleluya, Aleluya" at bounding box center [288, 406] width 423 height 13
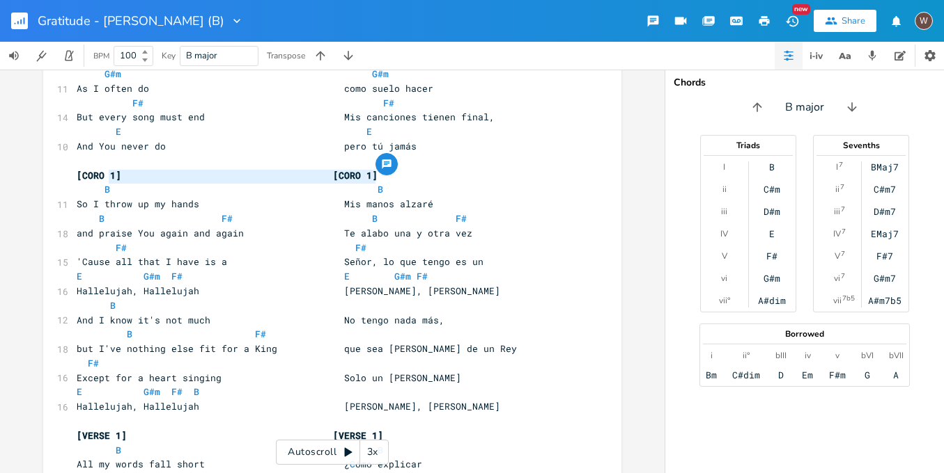
drag, startPoint x: 382, startPoint y: 180, endPoint x: 107, endPoint y: 180, distance: 274.3
click at [107, 182] on pre "B B" at bounding box center [325, 189] width 503 height 15
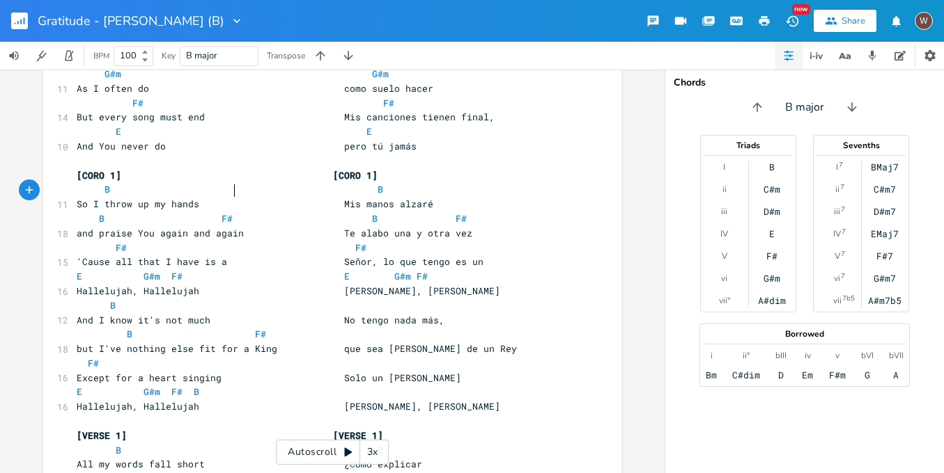
click at [232, 198] on span "So I throw up my hands Mis manos alzaré" at bounding box center [255, 204] width 357 height 13
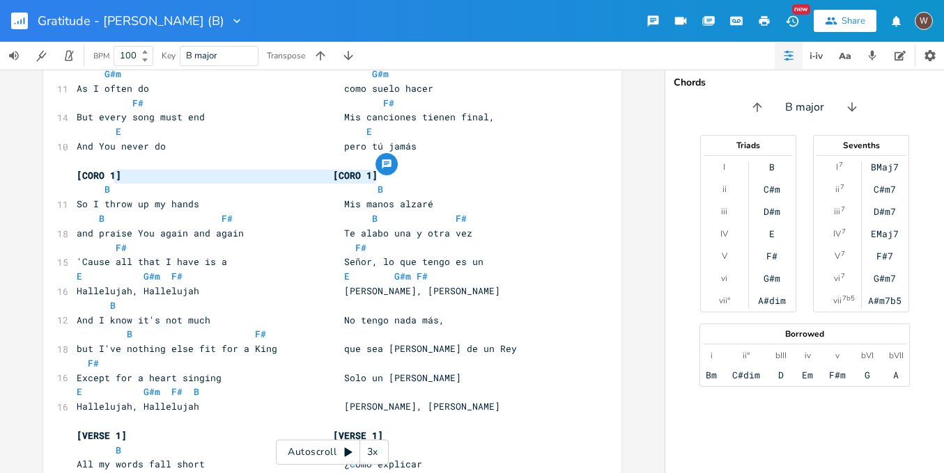
drag, startPoint x: 393, startPoint y: 177, endPoint x: 110, endPoint y: 180, distance: 282.7
click at [110, 182] on pre "B B" at bounding box center [325, 189] width 503 height 15
click at [146, 299] on pre "B" at bounding box center [325, 306] width 503 height 15
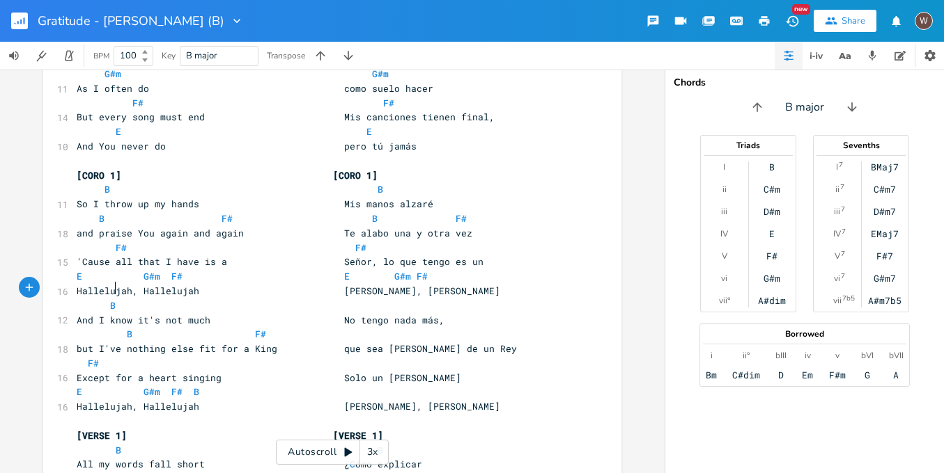
scroll to position [0, 2]
paste textarea
click at [356, 299] on span "B B" at bounding box center [233, 305] width 312 height 13
drag, startPoint x: 432, startPoint y: 203, endPoint x: 224, endPoint y: 209, distance: 207.6
click at [224, 212] on pre "B F# B F#" at bounding box center [325, 219] width 503 height 15
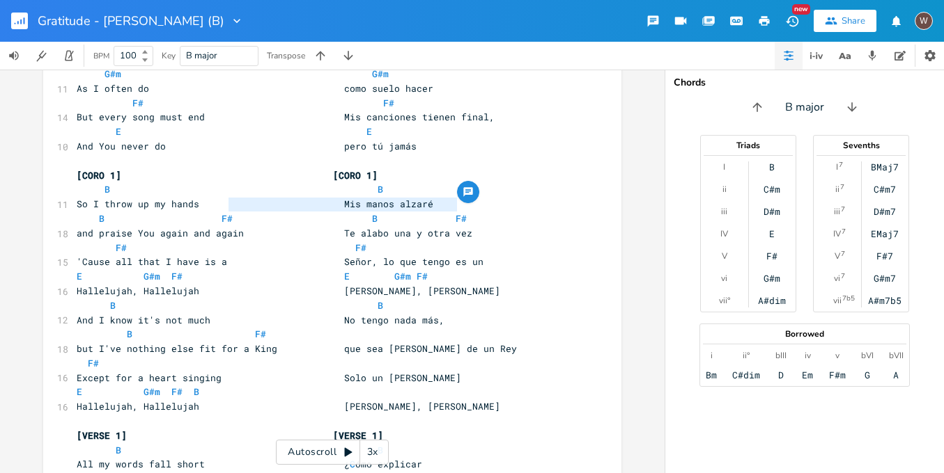
click at [266, 327] on pre "B F#" at bounding box center [325, 334] width 503 height 15
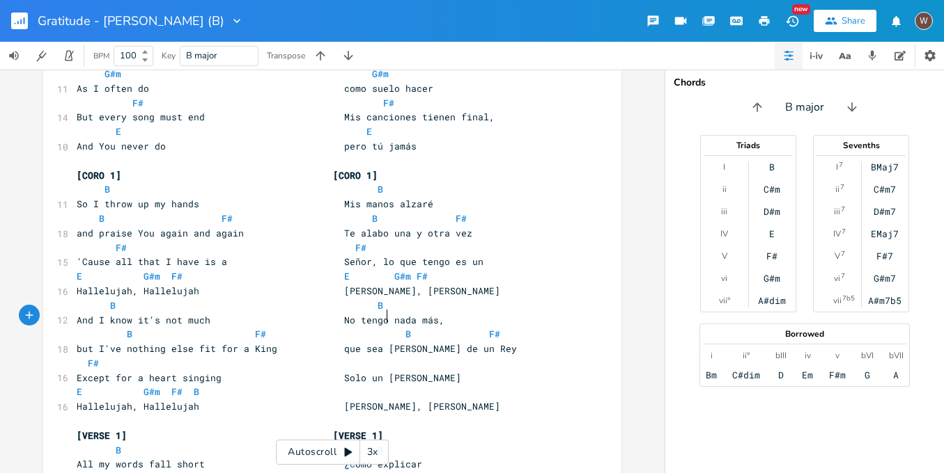
click at [380, 328] on span "B F# B F#" at bounding box center [288, 334] width 423 height 13
click at [472, 328] on span "F#" at bounding box center [477, 334] width 11 height 13
drag, startPoint x: 370, startPoint y: 233, endPoint x: 126, endPoint y: 231, distance: 243.7
click at [126, 241] on pre "F# F#" at bounding box center [325, 248] width 503 height 15
click at [101, 357] on pre "F#" at bounding box center [325, 364] width 503 height 15
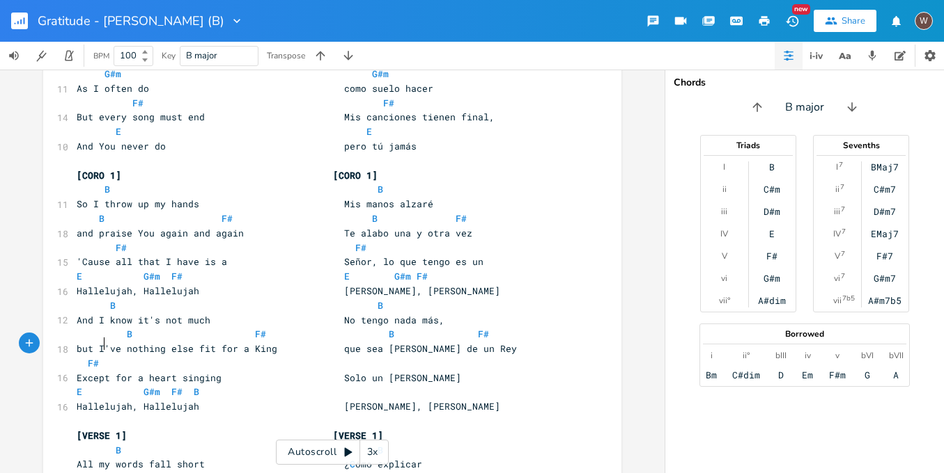
paste textarea
click at [276, 357] on span "F# F#" at bounding box center [208, 363] width 262 height 13
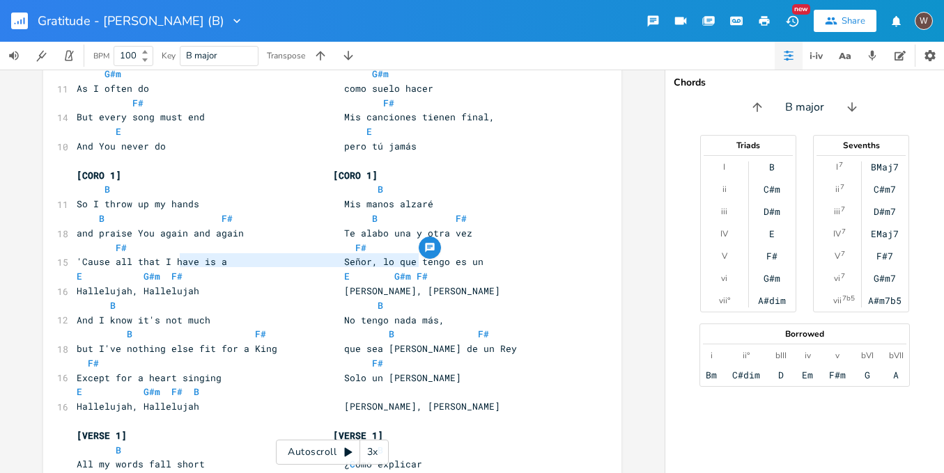
drag, startPoint x: 424, startPoint y: 263, endPoint x: 178, endPoint y: 263, distance: 245.8
click at [178, 269] on pre "E G#m F# E G#m F#" at bounding box center [325, 276] width 503 height 15
click at [203, 385] on pre "E G#m F# B" at bounding box center [325, 392] width 503 height 15
paste textarea
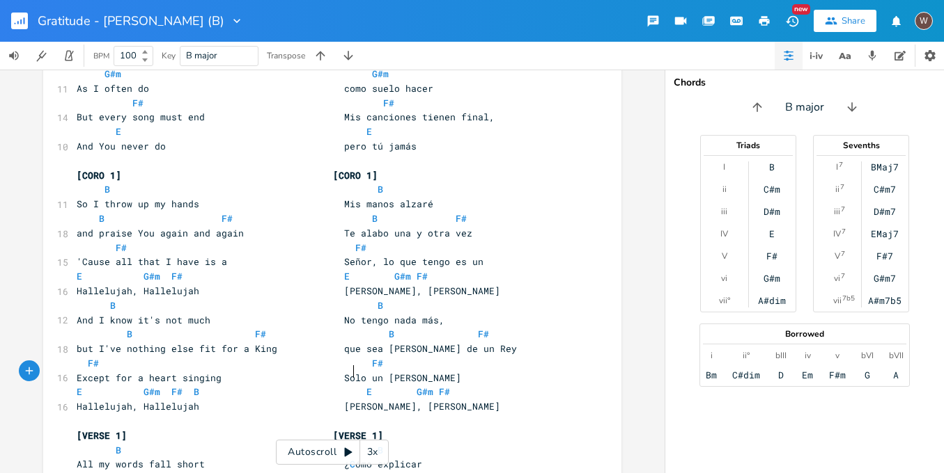
click at [352, 386] on span "E G#m F# B E G#m F#" at bounding box center [263, 392] width 373 height 13
click at [423, 385] on pre "E G#m F# B E G#m F#" at bounding box center [325, 392] width 503 height 15
click at [461, 385] on li "B" at bounding box center [442, 386] width 42 height 15
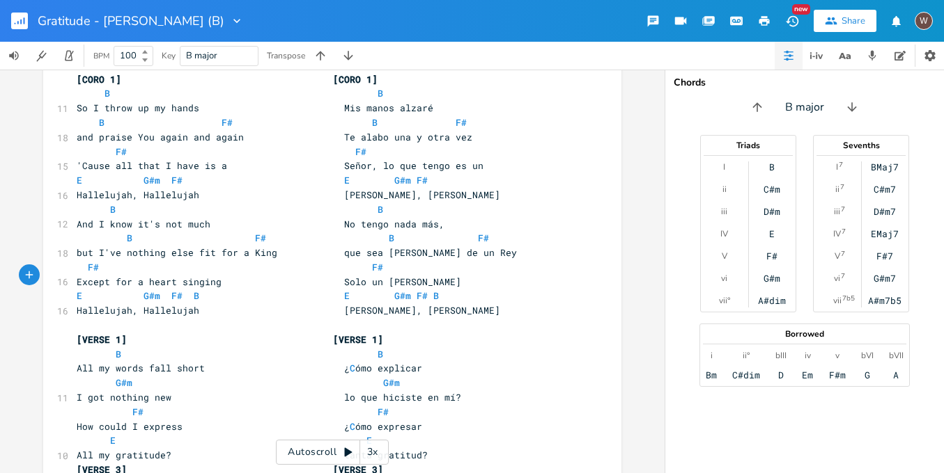
scroll to position [325, 0]
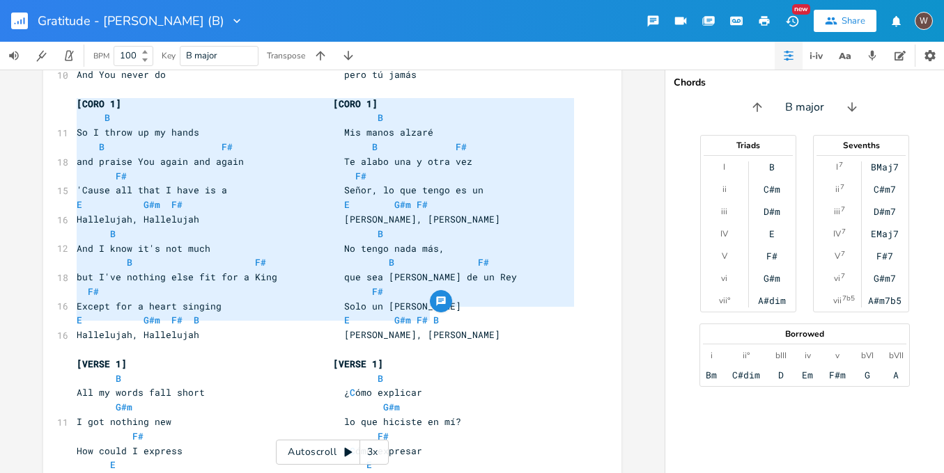
drag, startPoint x: 436, startPoint y: 314, endPoint x: 68, endPoint y: 107, distance: 422.2
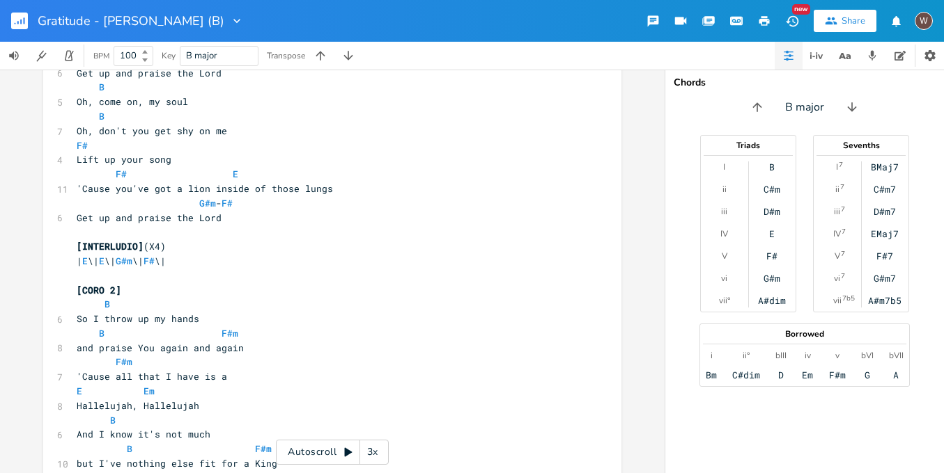
scroll to position [1440, 0]
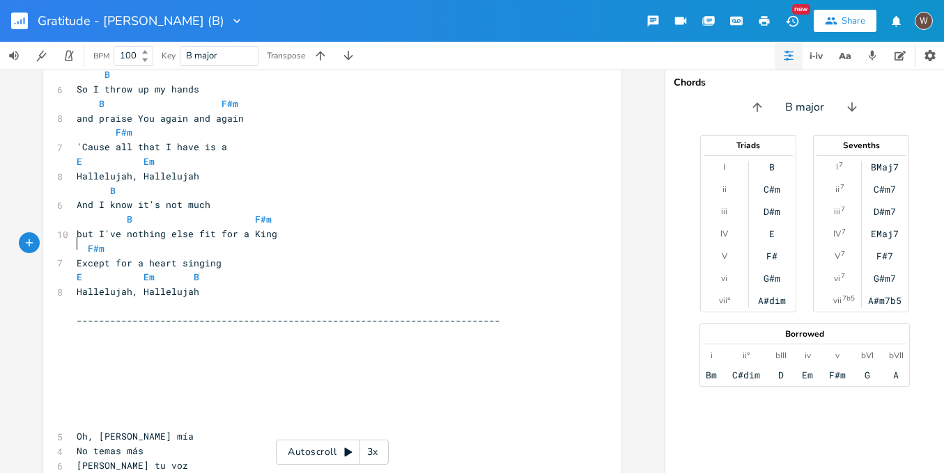
click at [145, 299] on pre "​" at bounding box center [325, 306] width 503 height 15
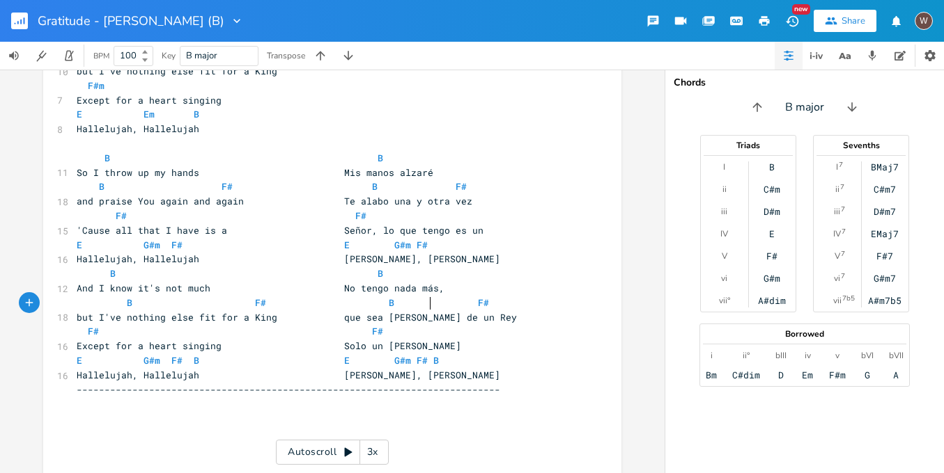
scroll to position [1579, 0]
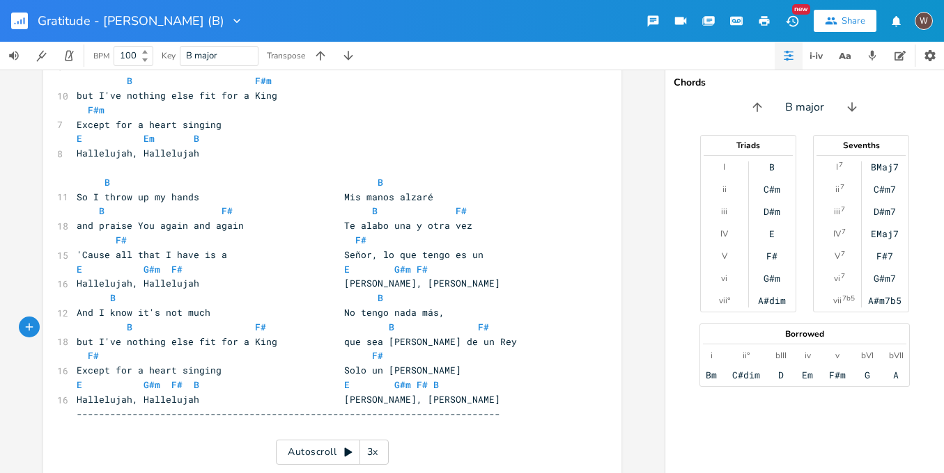
click at [226, 205] on span "B F# B F#" at bounding box center [272, 211] width 390 height 13
click at [361, 205] on span "B F#m B F#" at bounding box center [275, 211] width 396 height 13
click at [457, 204] on pre "B F#m B F#" at bounding box center [325, 211] width 503 height 15
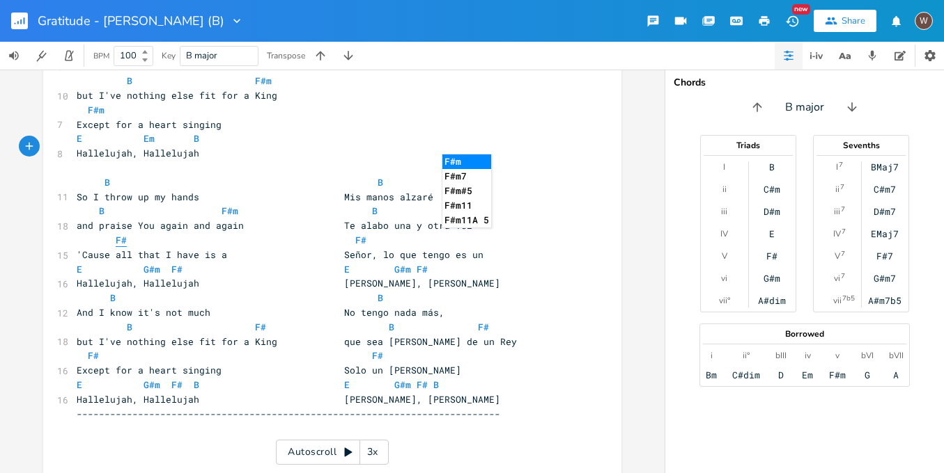
click at [121, 234] on span "F#" at bounding box center [121, 240] width 11 height 13
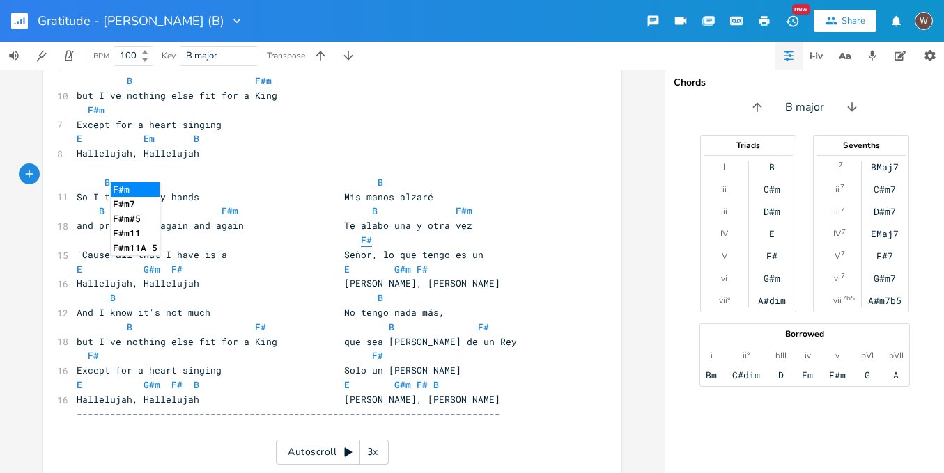
click at [361, 233] on pre "F#m F#" at bounding box center [325, 240] width 503 height 15
click at [322, 234] on span "F#m F#m" at bounding box center [227, 240] width 301 height 13
click at [143, 263] on span "G#m" at bounding box center [151, 269] width 17 height 13
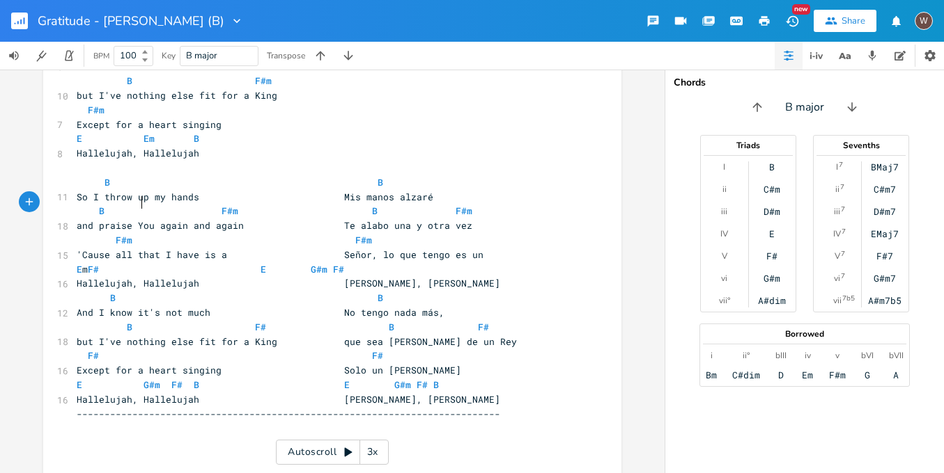
scroll to position [0, 4]
click at [171, 263] on span "E Em F# E G#m F#" at bounding box center [249, 269] width 345 height 13
click at [421, 263] on pre "E Em E G#m F#" at bounding box center [325, 270] width 503 height 15
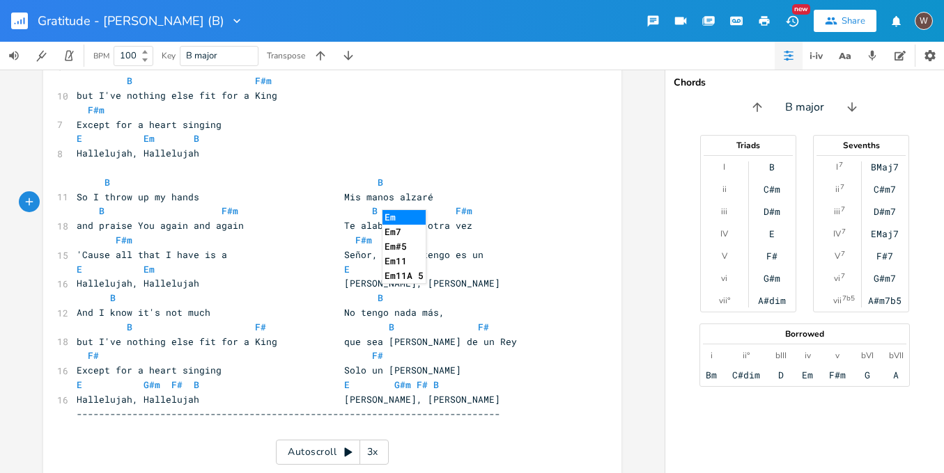
click at [412, 216] on li "Em" at bounding box center [403, 217] width 43 height 15
click at [258, 321] on span "B F# B F#" at bounding box center [283, 327] width 412 height 13
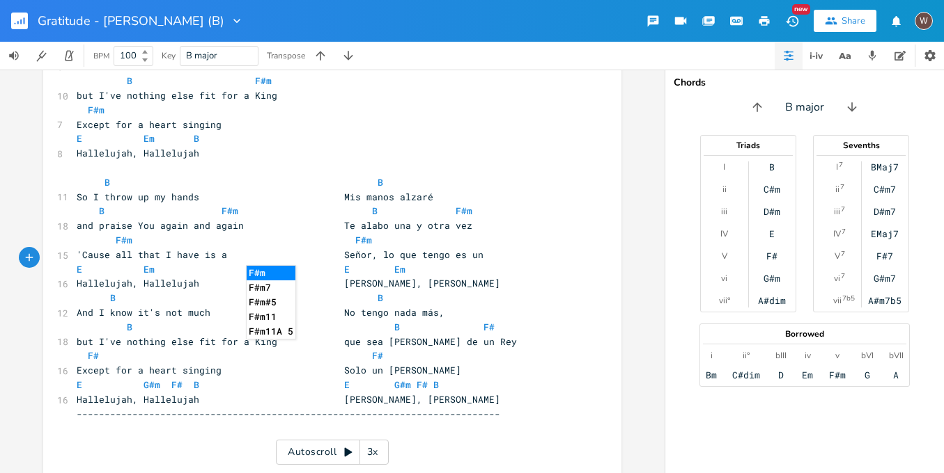
click at [482, 320] on pre "B F#m B F#" at bounding box center [325, 327] width 503 height 15
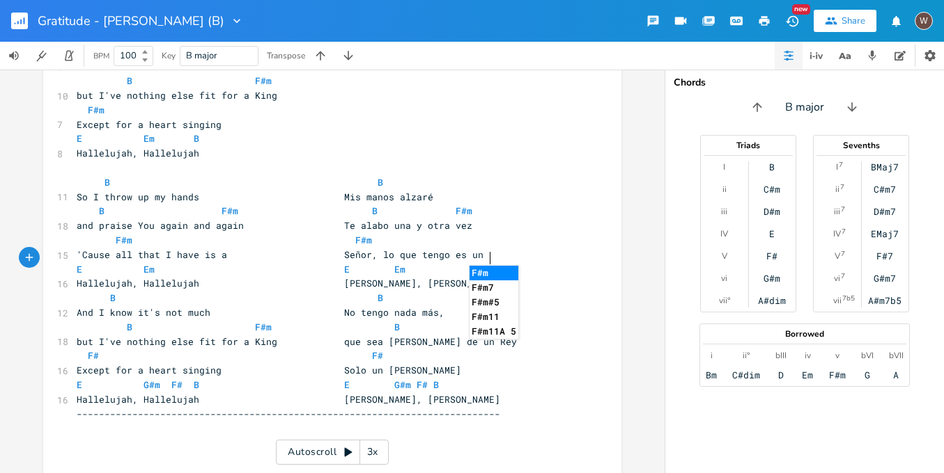
click at [345, 335] on pre "but I've nothing else fit for a King que sea tan digno de un Rey" at bounding box center [325, 342] width 503 height 15
click at [360, 321] on span "B F#m B F#m" at bounding box center [288, 327] width 423 height 13
click at [95, 350] on span "F# F#" at bounding box center [230, 356] width 306 height 13
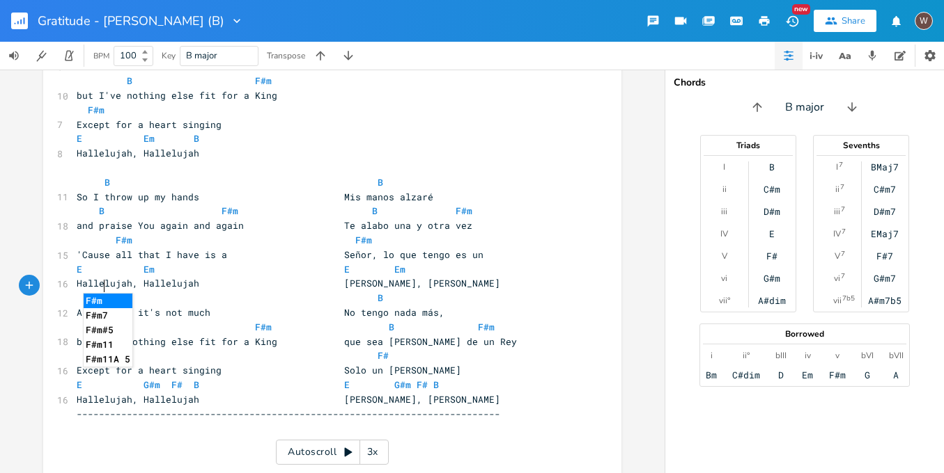
click at [378, 349] on pre "F#m F#" at bounding box center [325, 356] width 503 height 15
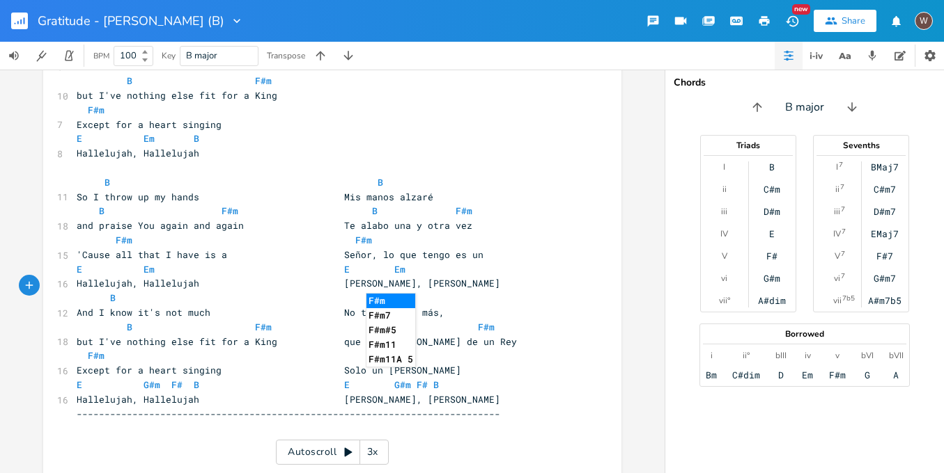
click at [335, 350] on span "F#m F#m" at bounding box center [236, 356] width 318 height 13
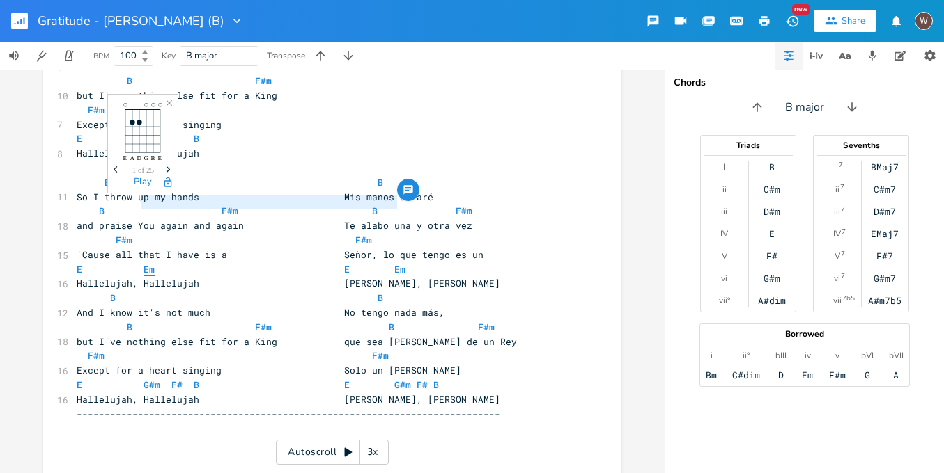
drag, startPoint x: 404, startPoint y: 201, endPoint x: 140, endPoint y: 203, distance: 263.9
click at [140, 263] on pre "E Em E Em" at bounding box center [325, 270] width 503 height 15
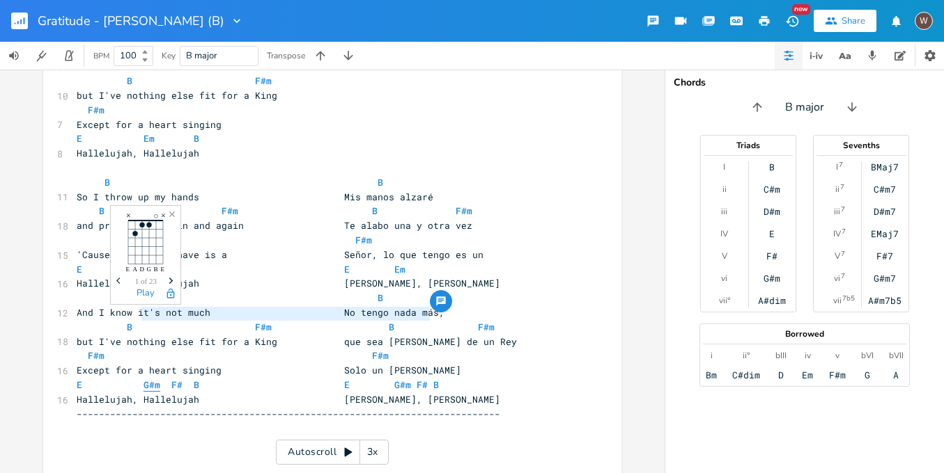
drag, startPoint x: 432, startPoint y: 315, endPoint x: 139, endPoint y: 311, distance: 293.2
click at [139, 378] on pre "E G#m F# B E G#m F# B" at bounding box center [325, 385] width 503 height 15
paste textarea
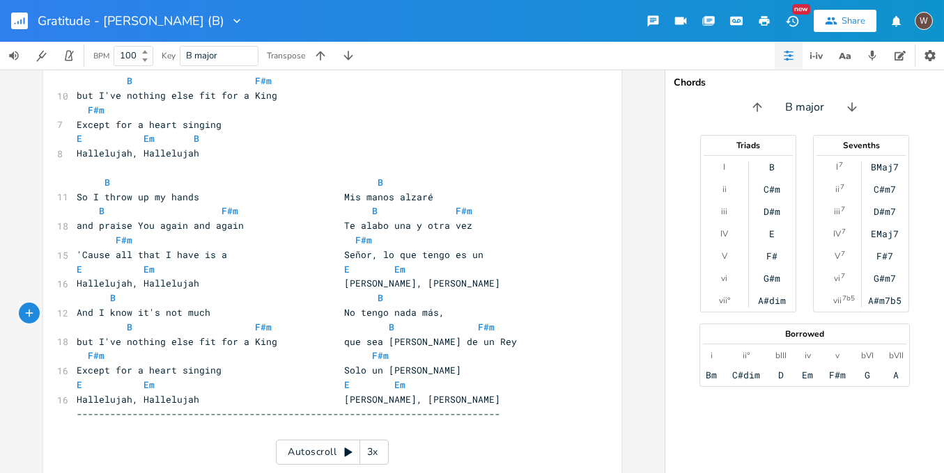
click at [161, 379] on span "E Em E Em" at bounding box center [241, 385] width 329 height 13
click at [205, 324] on li "B" at bounding box center [208, 329] width 42 height 15
click at [355, 379] on span "E Em B E Em" at bounding box center [258, 385] width 362 height 13
click at [417, 378] on pre "E Em B E Em" at bounding box center [325, 385] width 503 height 15
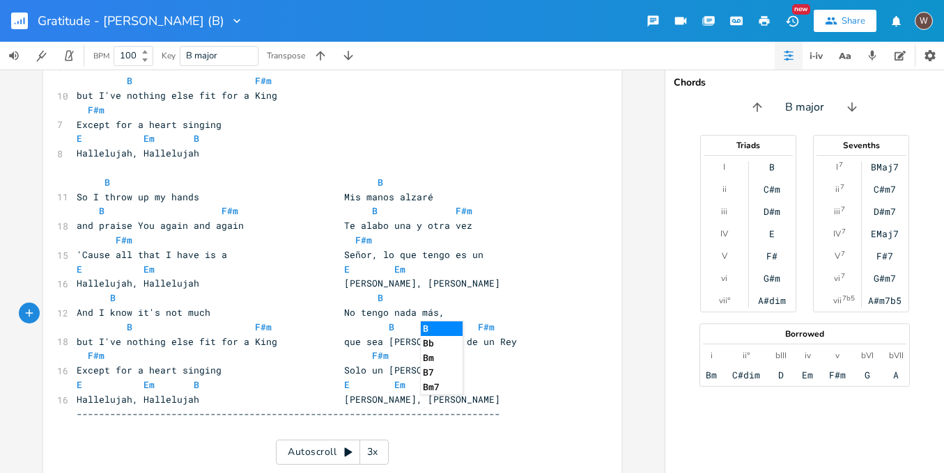
click at [451, 323] on li "B" at bounding box center [442, 329] width 42 height 15
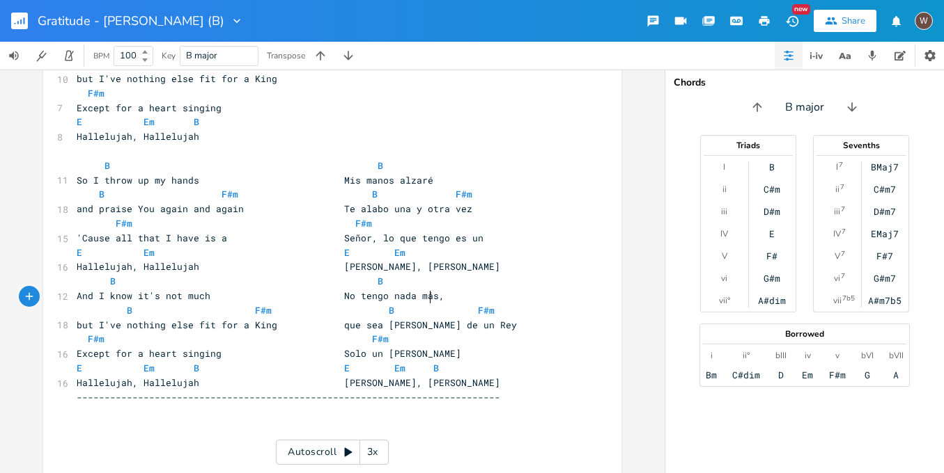
scroll to position [1663, 0]
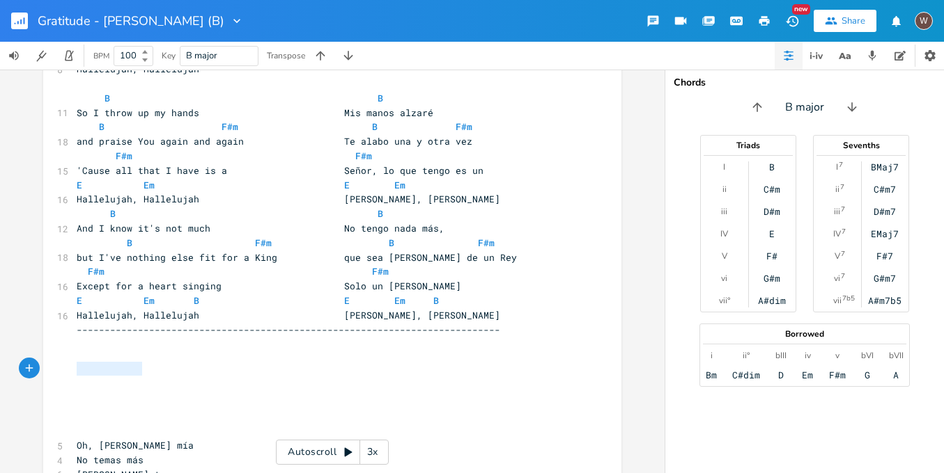
drag, startPoint x: 153, startPoint y: 373, endPoint x: 63, endPoint y: 372, distance: 90.5
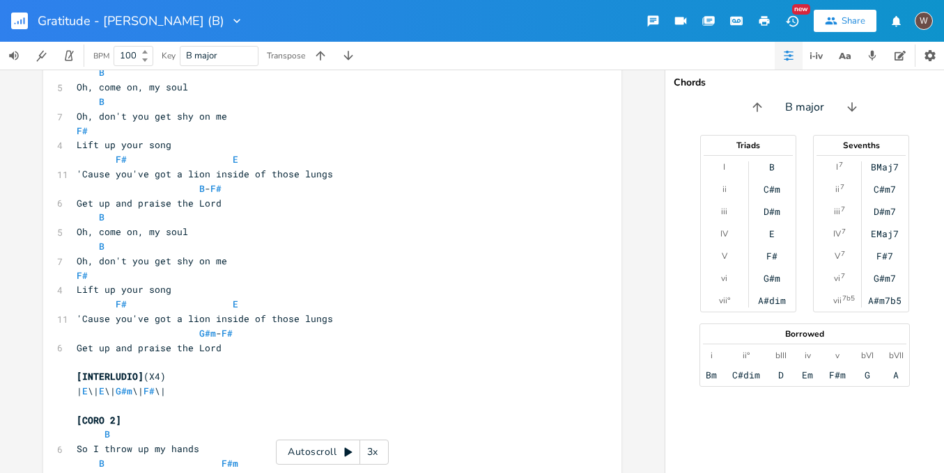
scroll to position [830, 0]
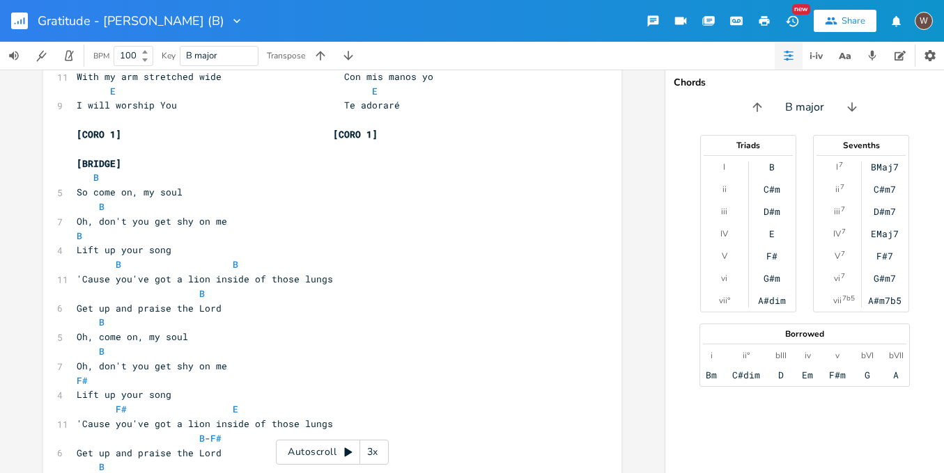
click at [232, 185] on pre "So come on, my soul" at bounding box center [325, 192] width 503 height 15
paste textarea
drag, startPoint x: 126, startPoint y: 130, endPoint x: 75, endPoint y: 125, distance: 51.8
click at [61, 127] on div "[BRIDGE] x ​ [INTRO] | B \| B \| G#m \| G#m \| F# \| F# \| E \| E \| [VERSE 1] …" at bounding box center [332, 313] width 578 height 2130
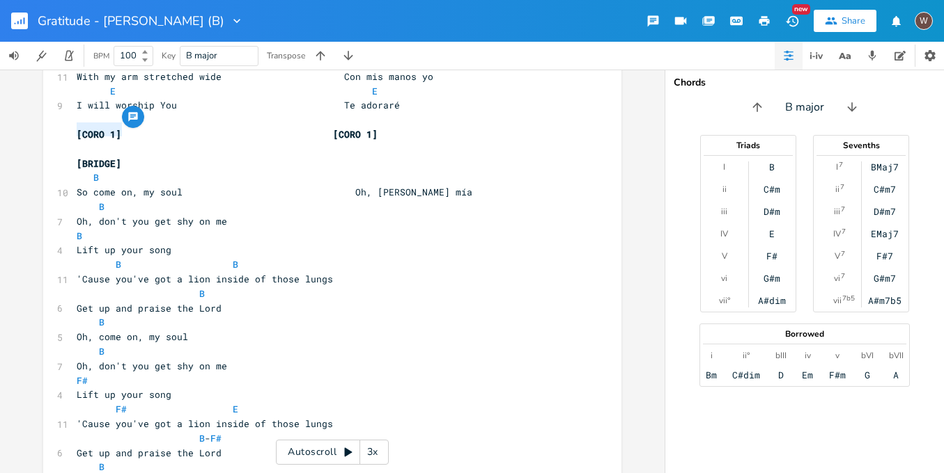
click at [189, 157] on pre "[BRIDGE]" at bounding box center [325, 164] width 503 height 15
paste textarea
click at [118, 157] on span "[BRIDGE] [BRIDGE]" at bounding box center [124, 163] width 95 height 13
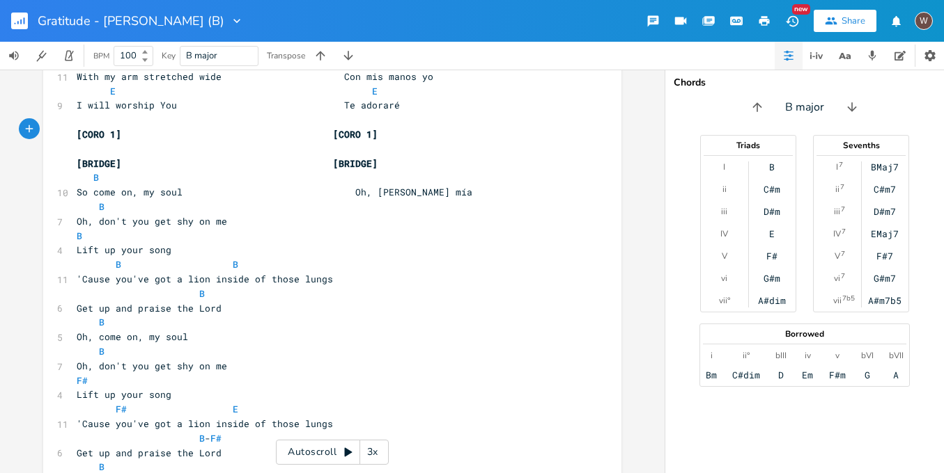
click at [345, 157] on span "[BRIDGE] [BRIDGE]" at bounding box center [227, 163] width 301 height 13
click at [344, 186] on span "So come on, my soul Oh, Alma mía" at bounding box center [275, 192] width 396 height 13
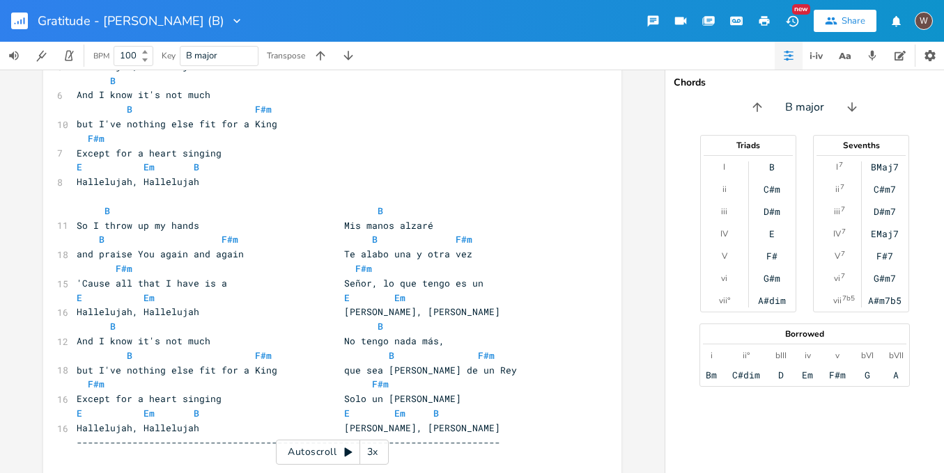
scroll to position [1448, 0]
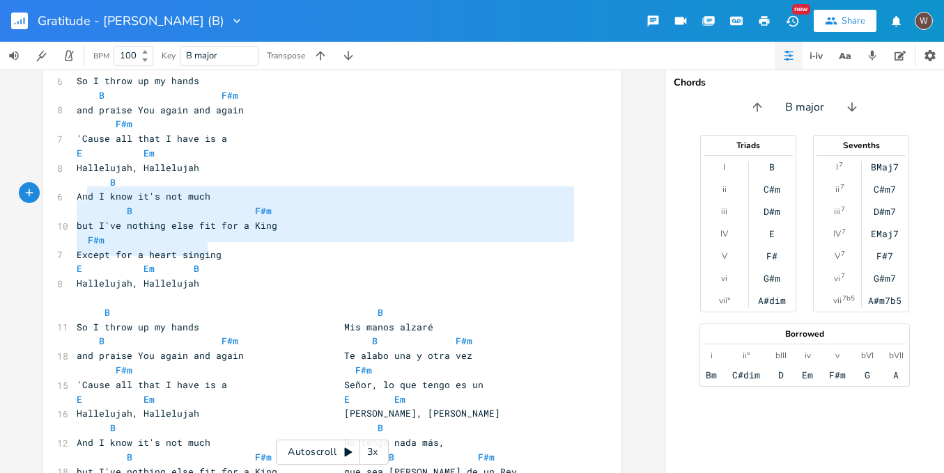
drag, startPoint x: 201, startPoint y: 245, endPoint x: 82, endPoint y: 204, distance: 126.0
click at [111, 306] on pre "B B" at bounding box center [325, 313] width 503 height 15
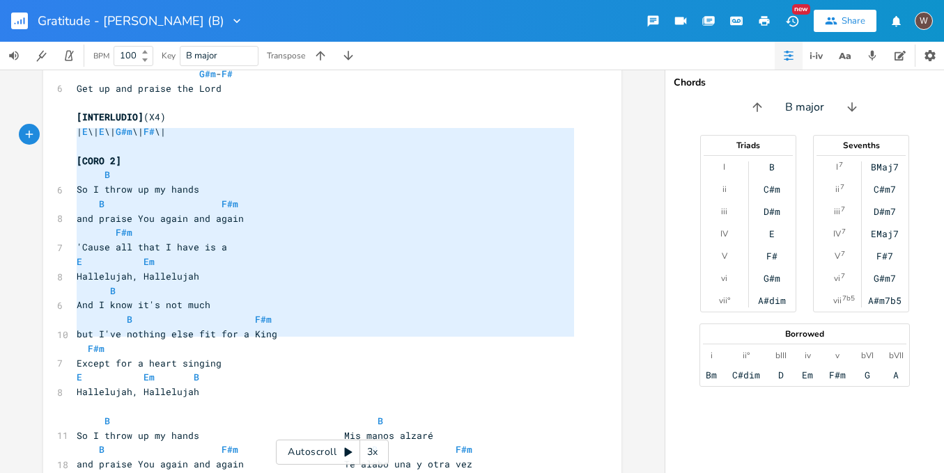
scroll to position [1330, 0]
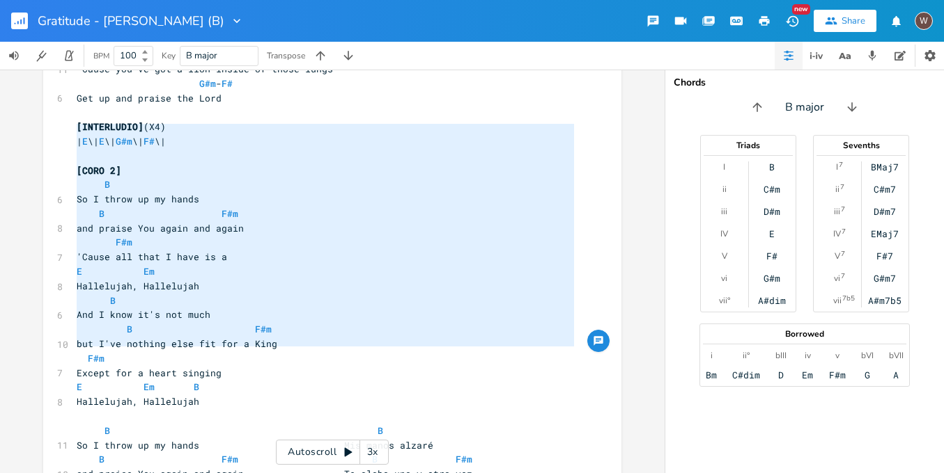
drag, startPoint x: 102, startPoint y: 234, endPoint x: 64, endPoint y: 129, distance: 111.7
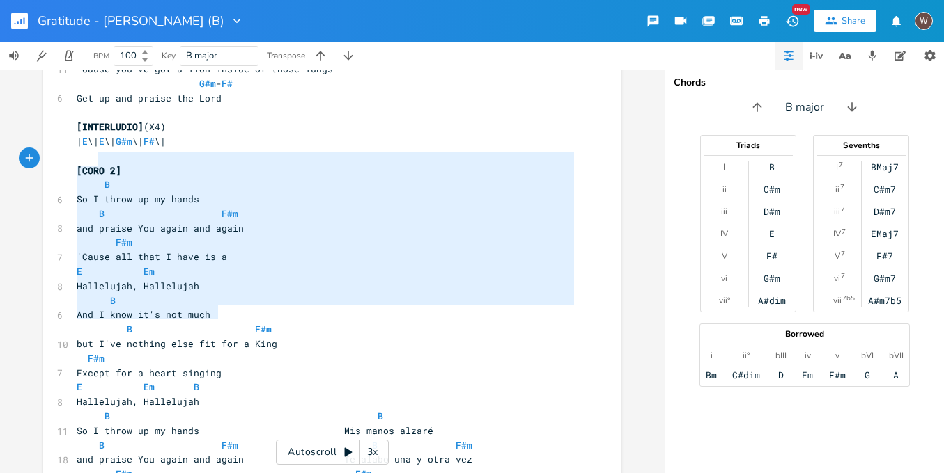
drag, startPoint x: 219, startPoint y: 305, endPoint x: 97, endPoint y: 152, distance: 196.2
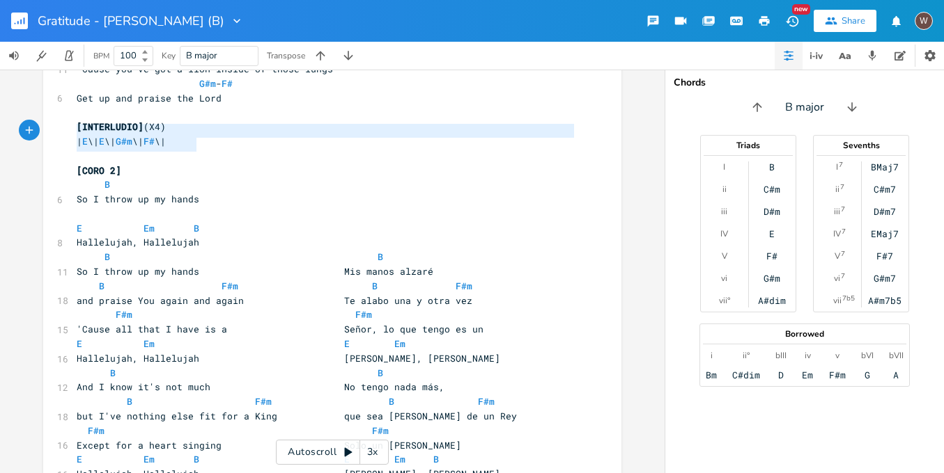
drag, startPoint x: 201, startPoint y: 146, endPoint x: 68, endPoint y: 129, distance: 134.0
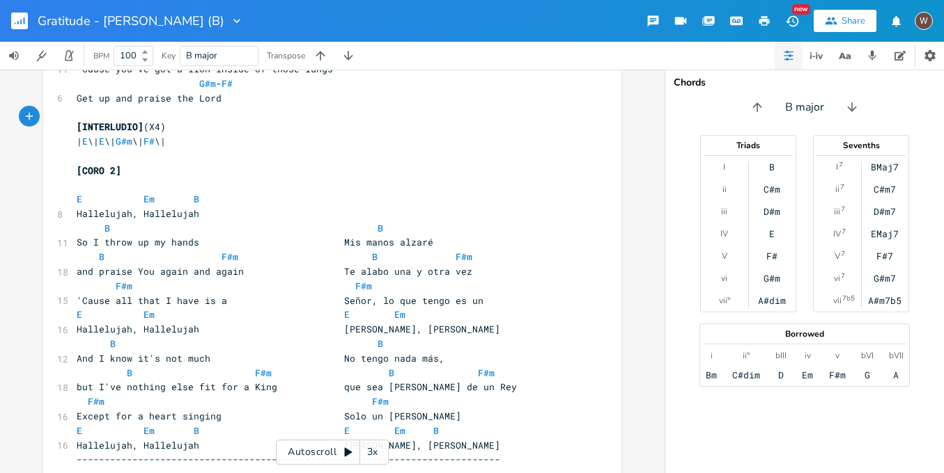
click at [123, 178] on pre at bounding box center [325, 185] width 503 height 15
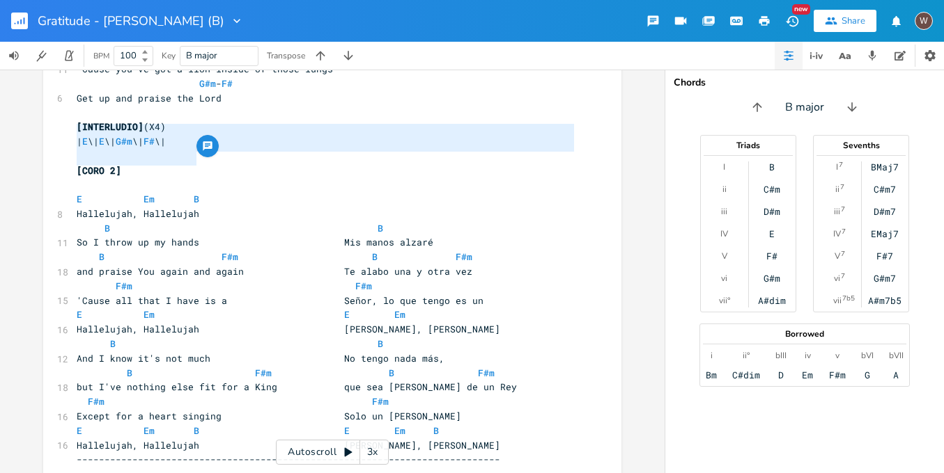
drag, startPoint x: 201, startPoint y: 163, endPoint x: 58, endPoint y: 131, distance: 147.0
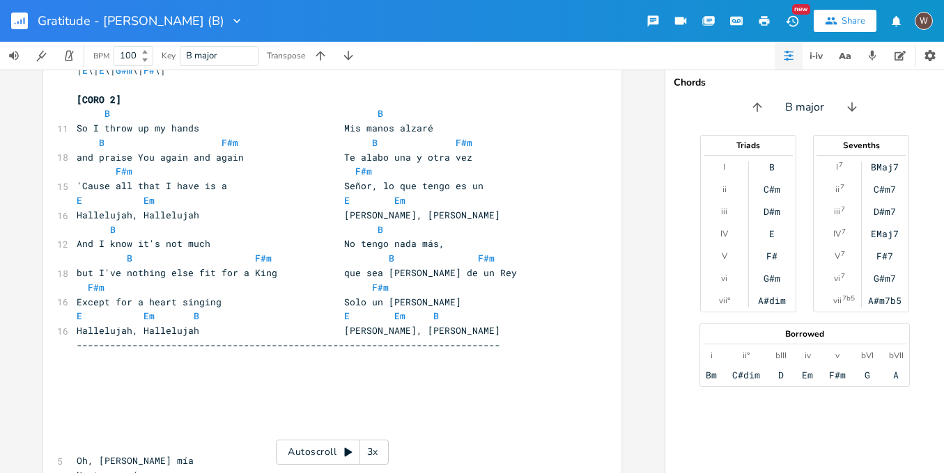
scroll to position [1426, 0]
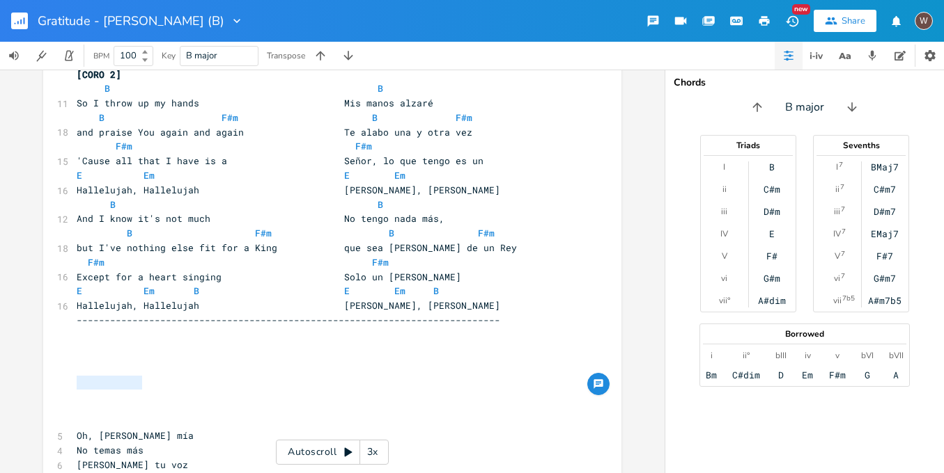
drag, startPoint x: 146, startPoint y: 386, endPoint x: 60, endPoint y: 384, distance: 85.7
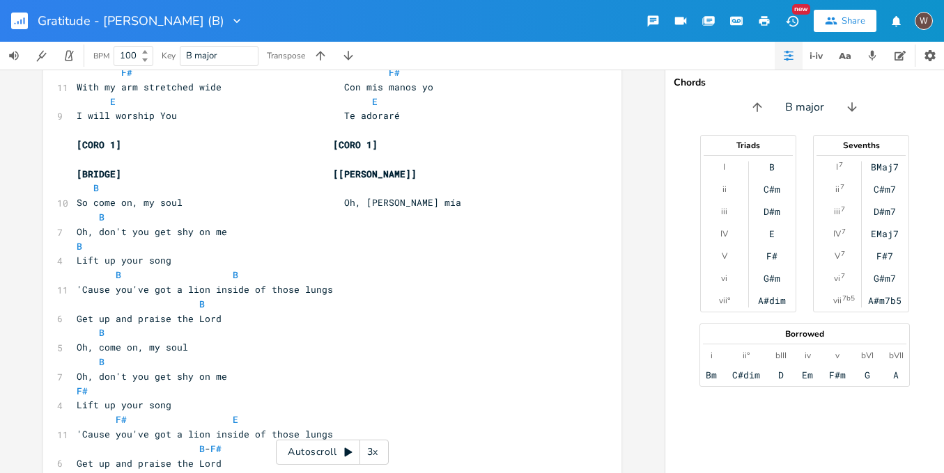
scroll to position [822, 0]
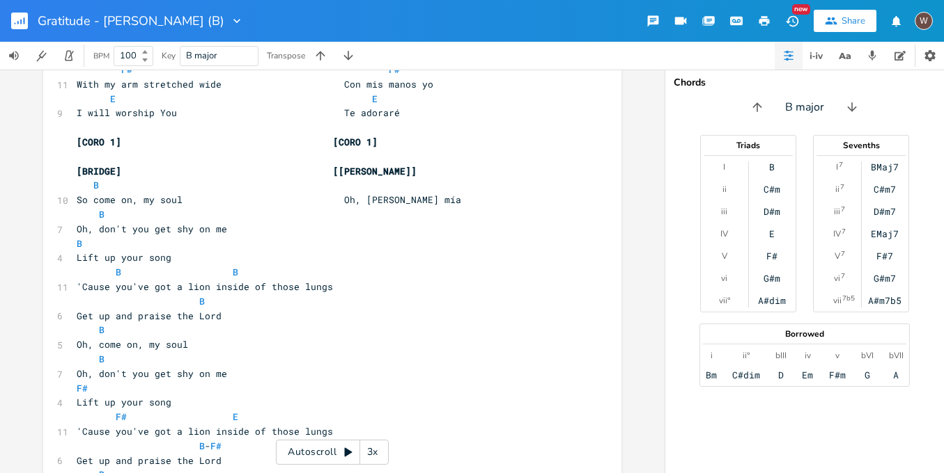
click at [262, 222] on pre "Oh, don't you get shy on me" at bounding box center [325, 229] width 503 height 15
paste textarea
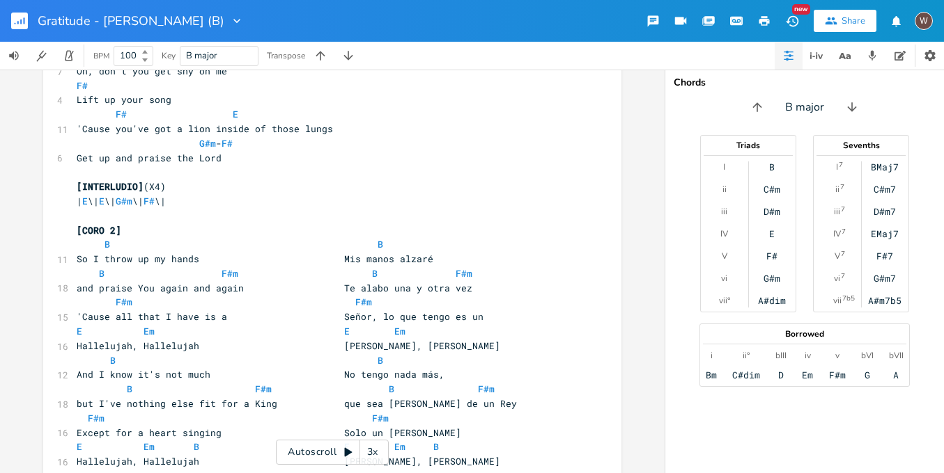
scroll to position [1426, 0]
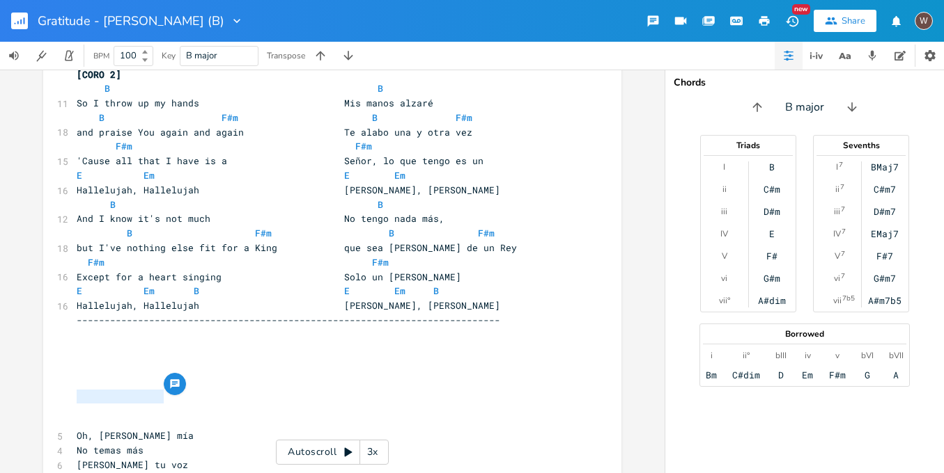
drag, startPoint x: 170, startPoint y: 399, endPoint x: 69, endPoint y: 396, distance: 101.0
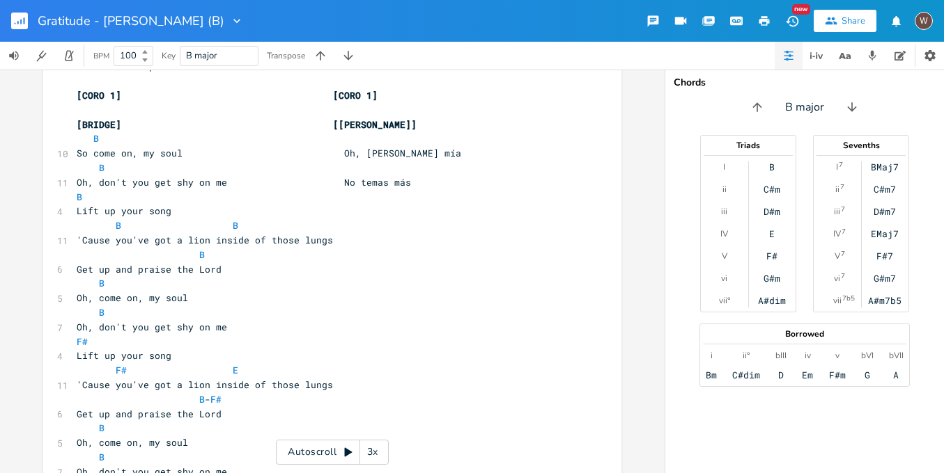
scroll to position [843, 0]
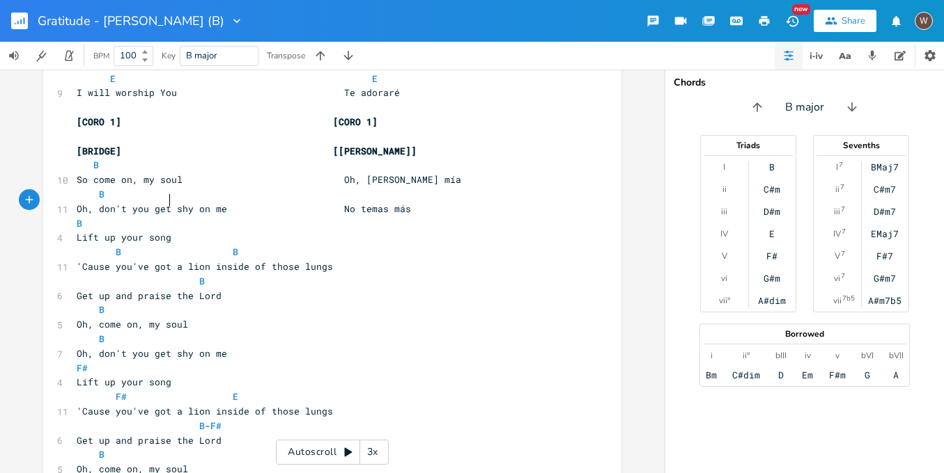
click at [347, 230] on pre "Lift up your song" at bounding box center [325, 237] width 503 height 15
paste textarea
click at [406, 202] on pre "Oh, don't you get shy on me No temas más" at bounding box center [325, 209] width 503 height 15
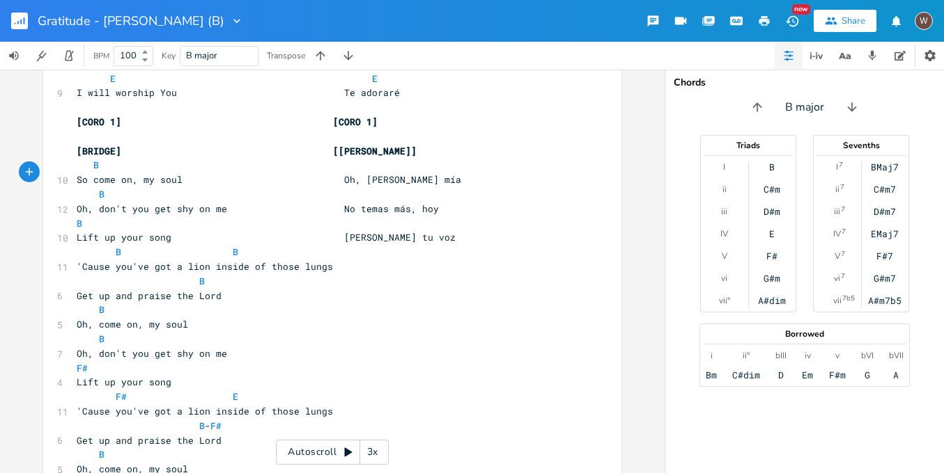
click at [354, 231] on span "Lift up your song Hoy eleva tu voz" at bounding box center [266, 237] width 379 height 13
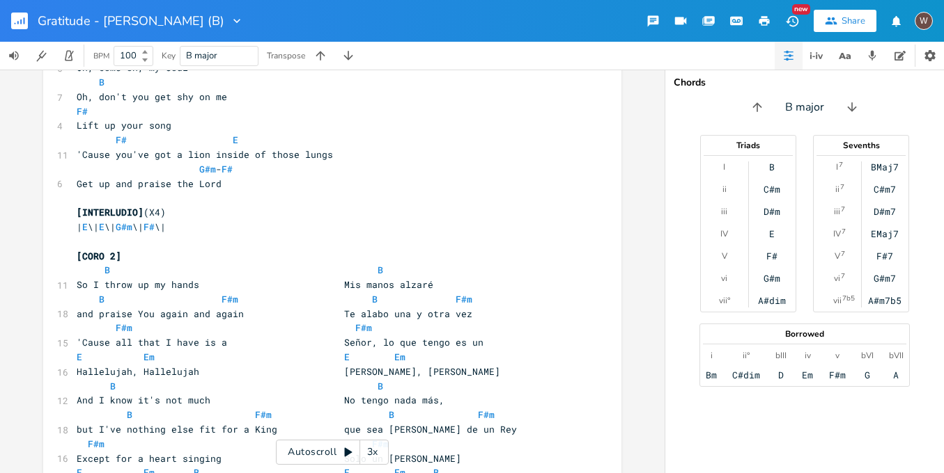
scroll to position [1426, 0]
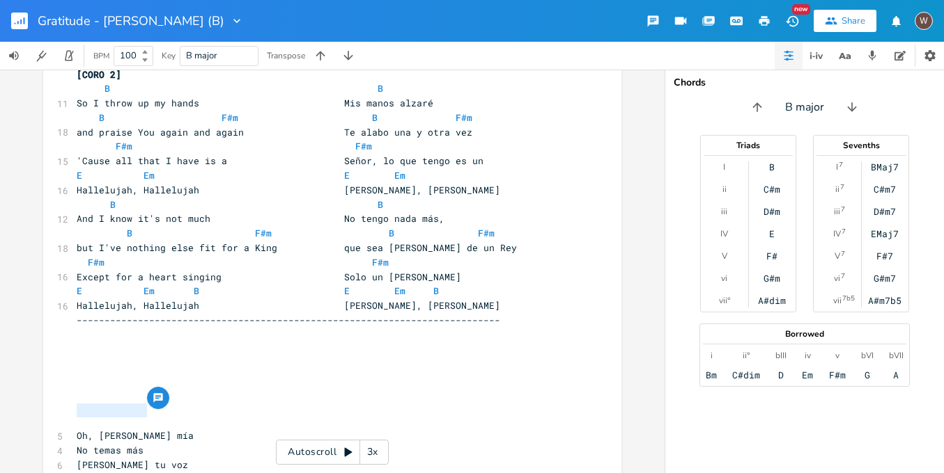
drag, startPoint x: 146, startPoint y: 412, endPoint x: 63, endPoint y: 412, distance: 82.9
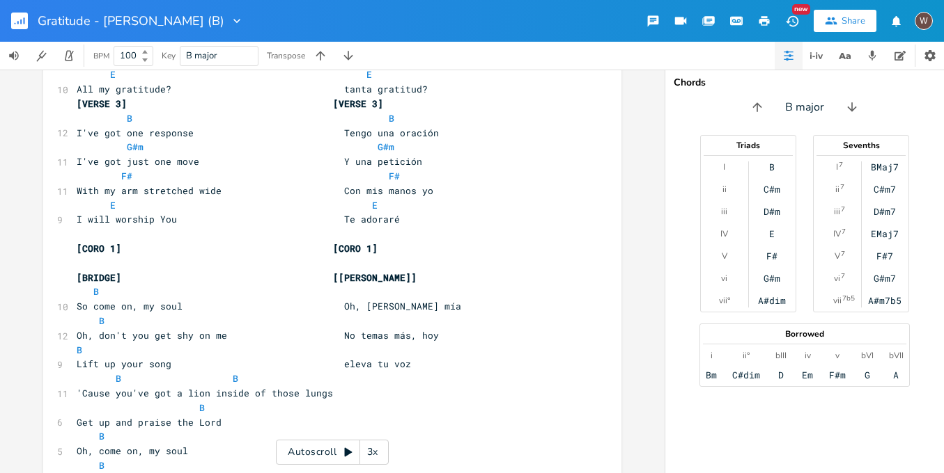
scroll to position [805, 0]
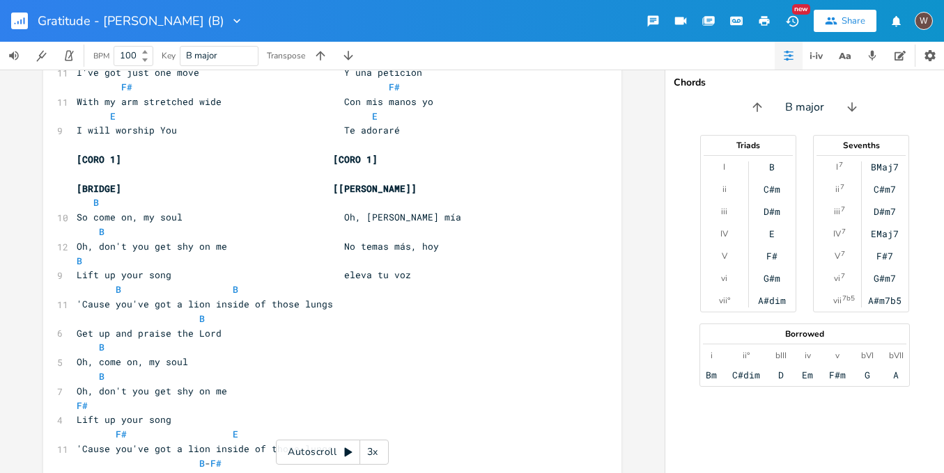
click at [350, 297] on pre "'Cause you've got a lion inside of those lungs" at bounding box center [325, 304] width 503 height 15
paste textarea
click at [327, 298] on span "'Cause you've got a lion inside of those lungs A todo pulmón" at bounding box center [244, 304] width 334 height 13
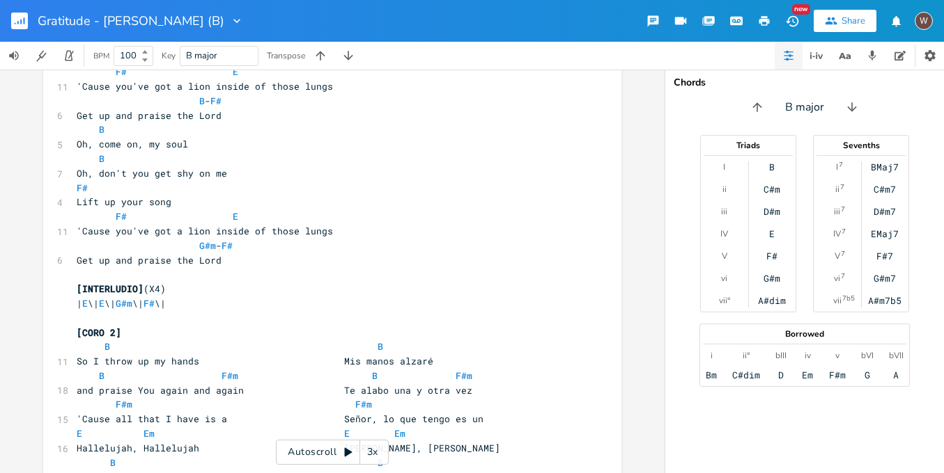
scroll to position [1426, 0]
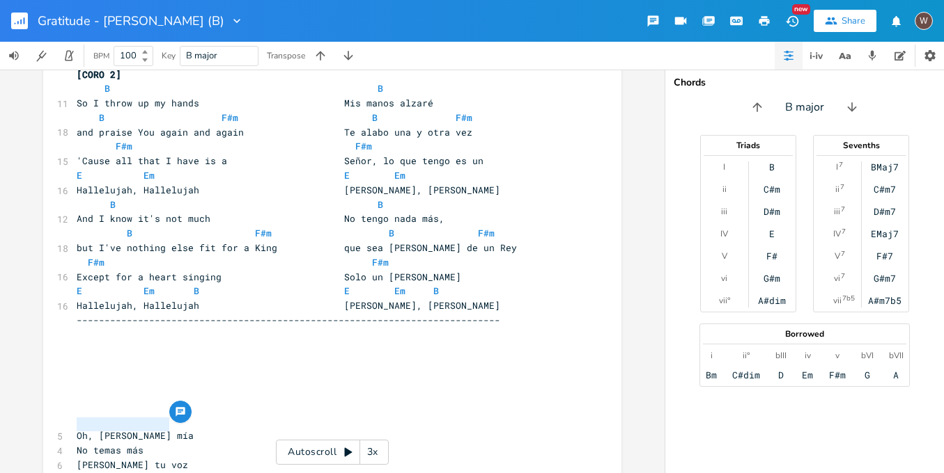
drag, startPoint x: 182, startPoint y: 427, endPoint x: 60, endPoint y: 422, distance: 122.0
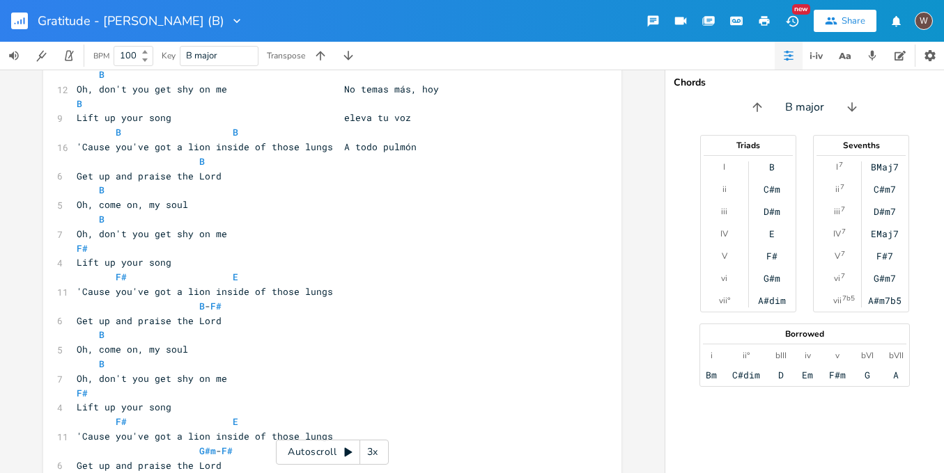
scroll to position [847, 0]
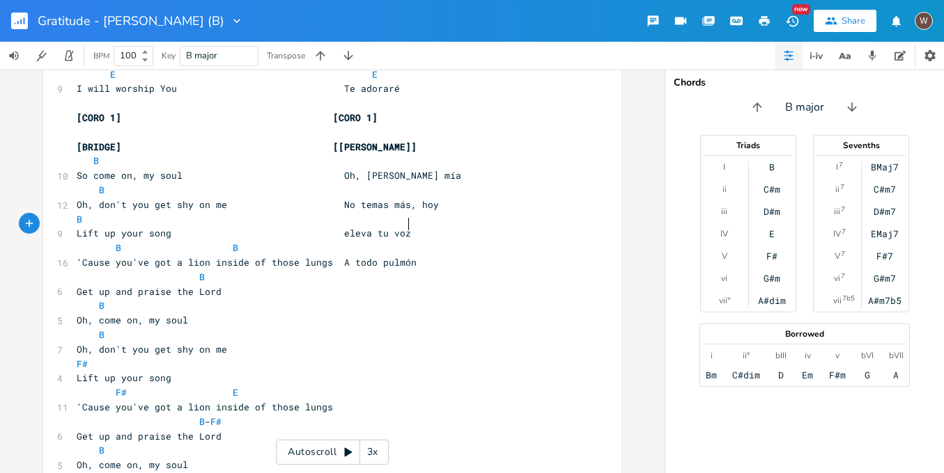
click at [423, 256] on pre "'Cause you've got a lion inside of those lungs A todo pulmón" at bounding box center [325, 263] width 503 height 15
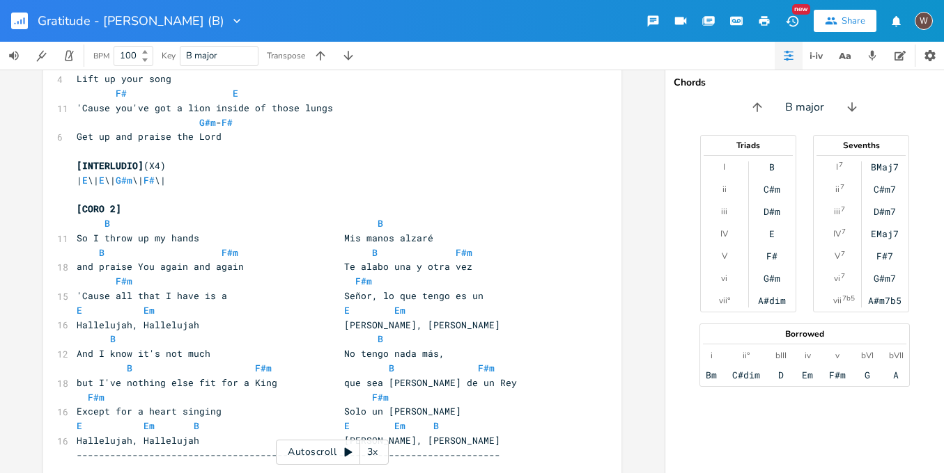
scroll to position [1426, 0]
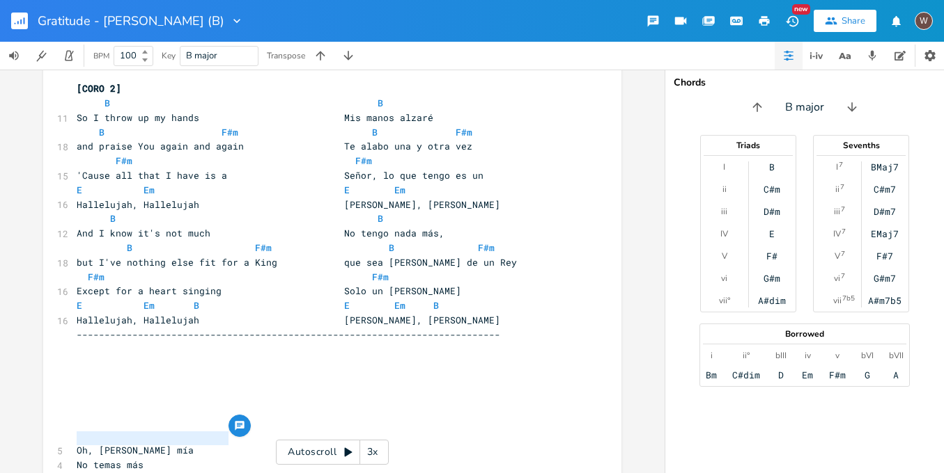
drag, startPoint x: 230, startPoint y: 440, endPoint x: 63, endPoint y: 443, distance: 167.8
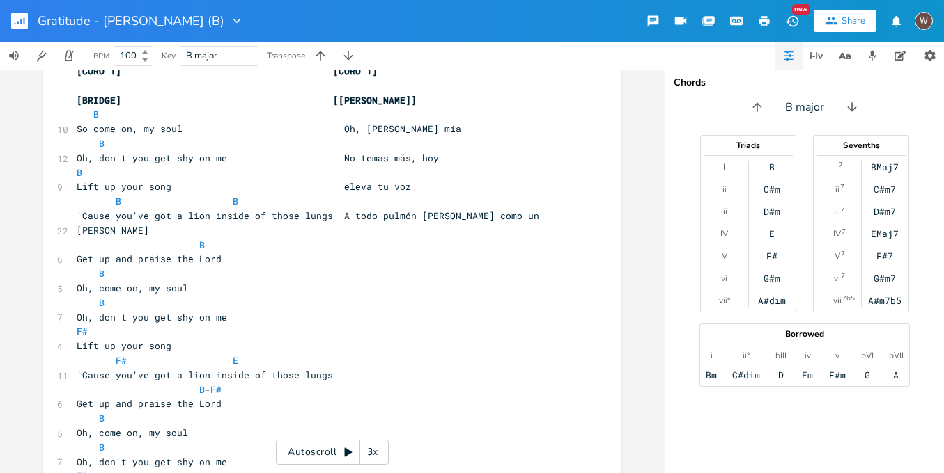
scroll to position [781, 0]
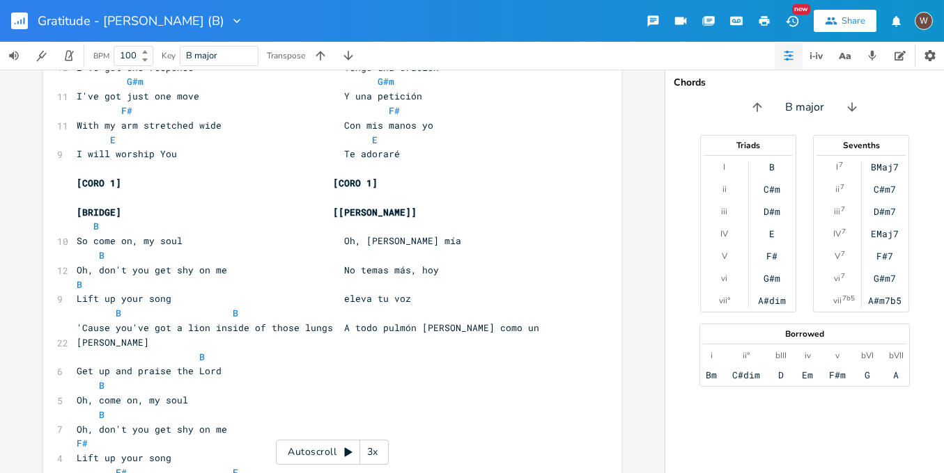
click at [255, 364] on pre "Get up and praise the Lord" at bounding box center [325, 371] width 503 height 15
paste textarea
click at [217, 365] on span "Get up and praise the Lord ¡Levántate y alaba al Señor!" at bounding box center [230, 371] width 306 height 13
drag, startPoint x: 96, startPoint y: 194, endPoint x: 88, endPoint y: 194, distance: 8.4
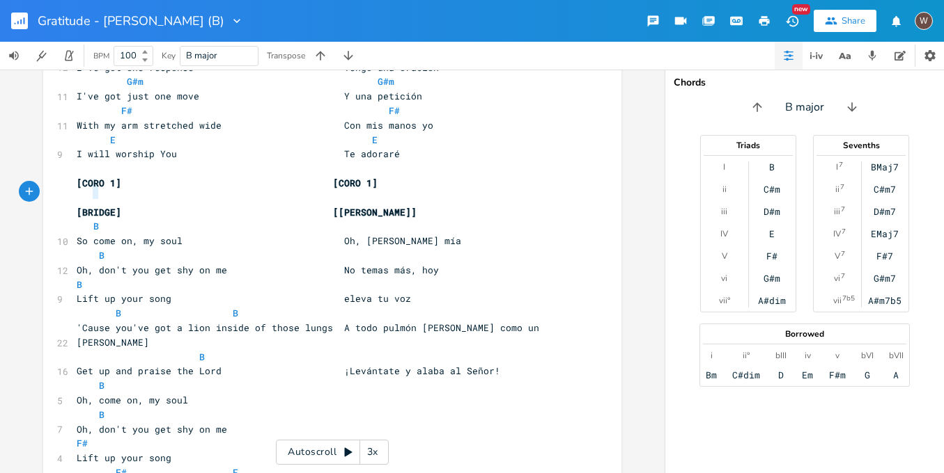
click at [88, 219] on pre "B" at bounding box center [325, 226] width 503 height 15
click at [188, 219] on pre "B" at bounding box center [325, 226] width 503 height 15
paste textarea
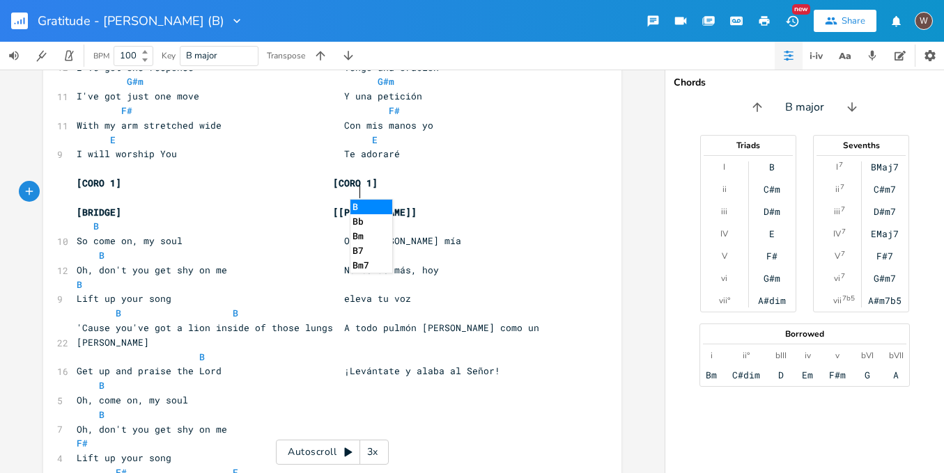
click at [377, 203] on li "B" at bounding box center [371, 207] width 42 height 15
click at [348, 220] on span "B B" at bounding box center [224, 226] width 295 height 13
drag, startPoint x: 380, startPoint y: 195, endPoint x: 108, endPoint y: 192, distance: 272.3
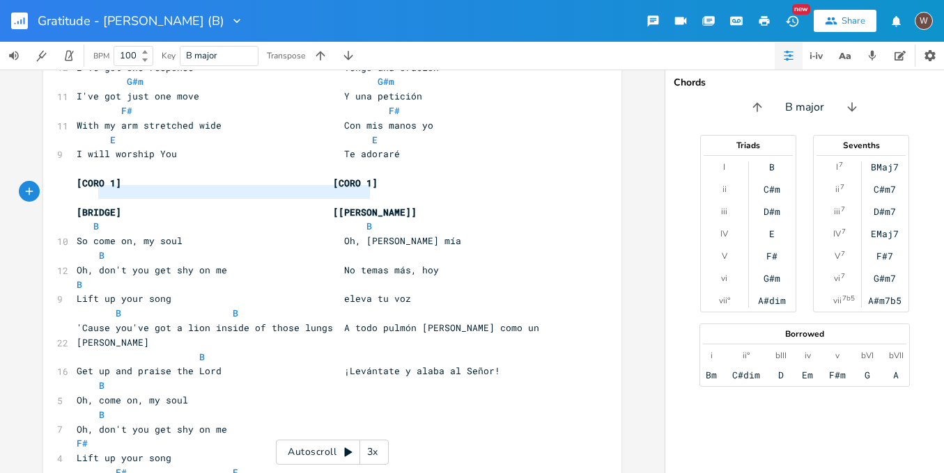
click at [100, 219] on pre "B B" at bounding box center [325, 226] width 503 height 15
click at [172, 220] on span "B B" at bounding box center [227, 226] width 301 height 13
drag, startPoint x: 370, startPoint y: 195, endPoint x: 100, endPoint y: 191, distance: 269.5
click at [100, 219] on pre "B B" at bounding box center [325, 226] width 503 height 15
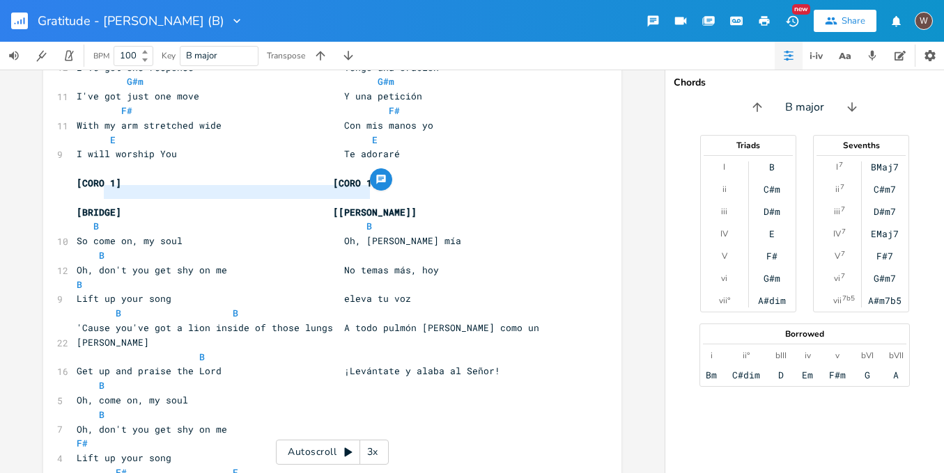
click at [167, 249] on pre "B" at bounding box center [325, 256] width 503 height 15
paste textarea
click at [142, 278] on pre "B" at bounding box center [325, 285] width 503 height 15
paste textarea
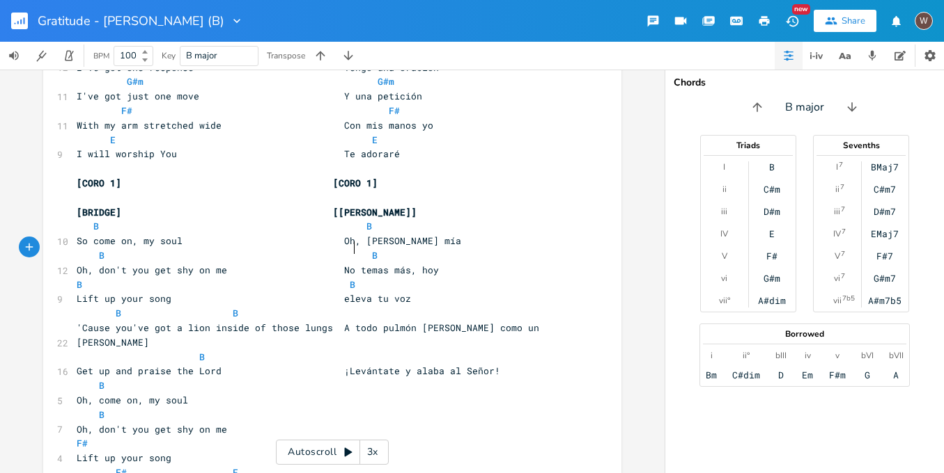
click at [266, 306] on pre "B B" at bounding box center [325, 313] width 503 height 15
paste textarea
click at [352, 307] on span "B B B" at bounding box center [297, 313] width 440 height 13
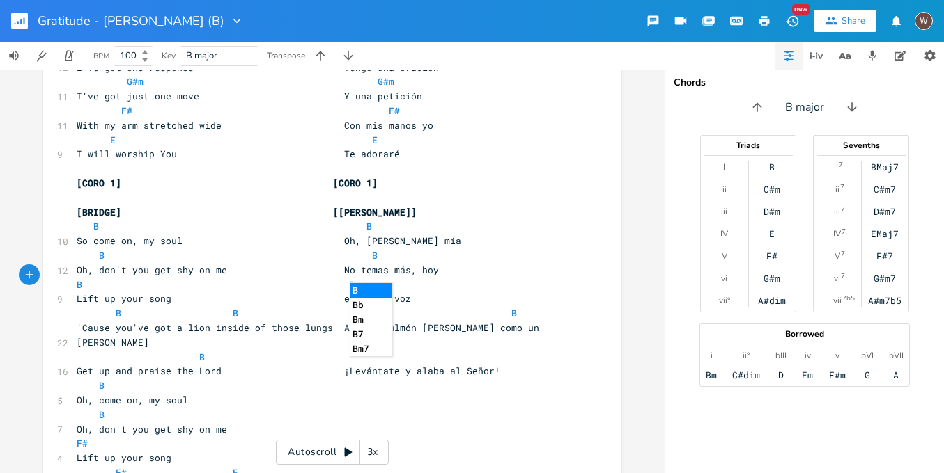
click at [219, 350] on pre "B" at bounding box center [325, 357] width 503 height 15
click at [357, 249] on span "B B" at bounding box center [230, 255] width 306 height 13
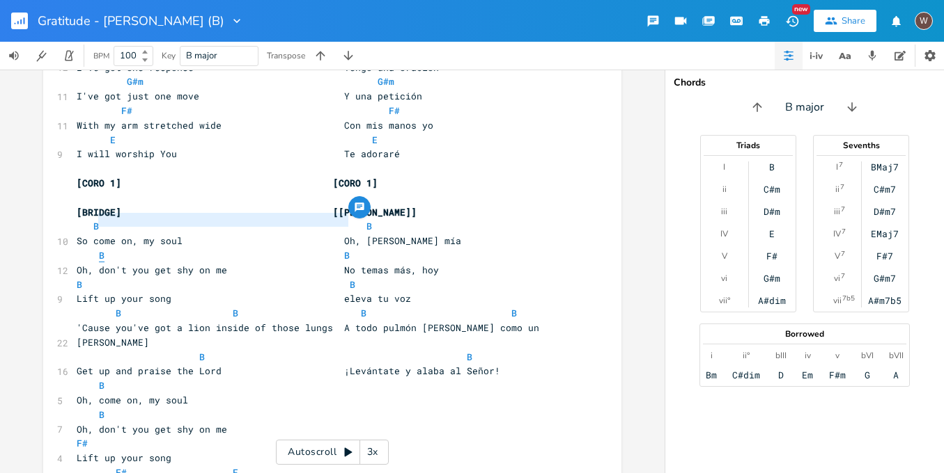
drag, startPoint x: 347, startPoint y: 220, endPoint x: 95, endPoint y: 221, distance: 251.4
click at [95, 249] on pre "B B" at bounding box center [325, 256] width 503 height 15
click at [444, 263] on pre "Oh, don't you get shy on me No temas más, hoy" at bounding box center [325, 270] width 503 height 15
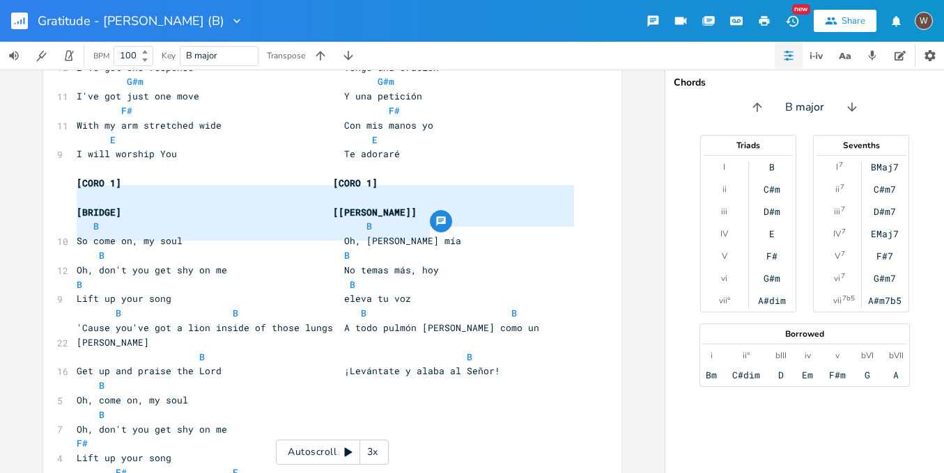
drag, startPoint x: 440, startPoint y: 232, endPoint x: 72, endPoint y: 193, distance: 369.7
click at [74, 193] on div "​ [INTRO] | B \| B \| G#m \| G#m \| F# \| F# \| E \| E \| [VERSE 1] [VERSE 1] B…" at bounding box center [325, 249] width 503 height 1854
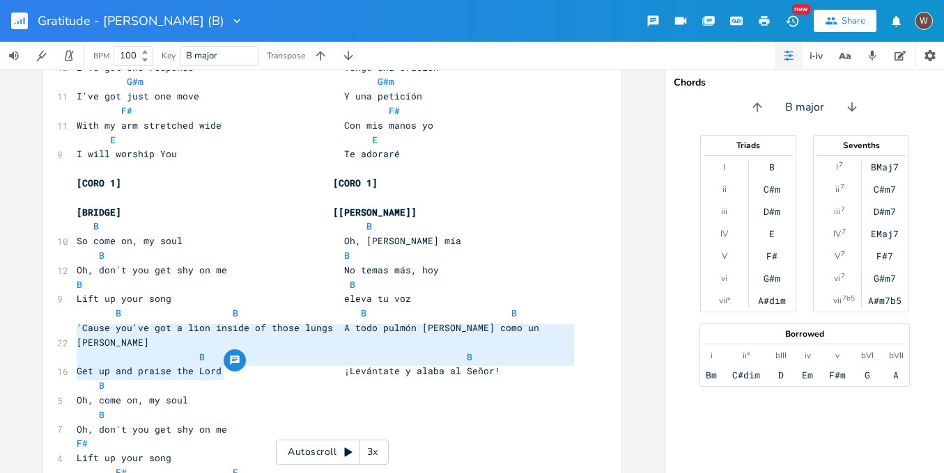
drag, startPoint x: 230, startPoint y: 374, endPoint x: 56, endPoint y: 332, distance: 179.0
click at [56, 332] on div "B Oh, come on, my soul B Oh, don't you get shy on me x ​ [INTRO] | B \| B \| G#…" at bounding box center [332, 246] width 578 height 1898
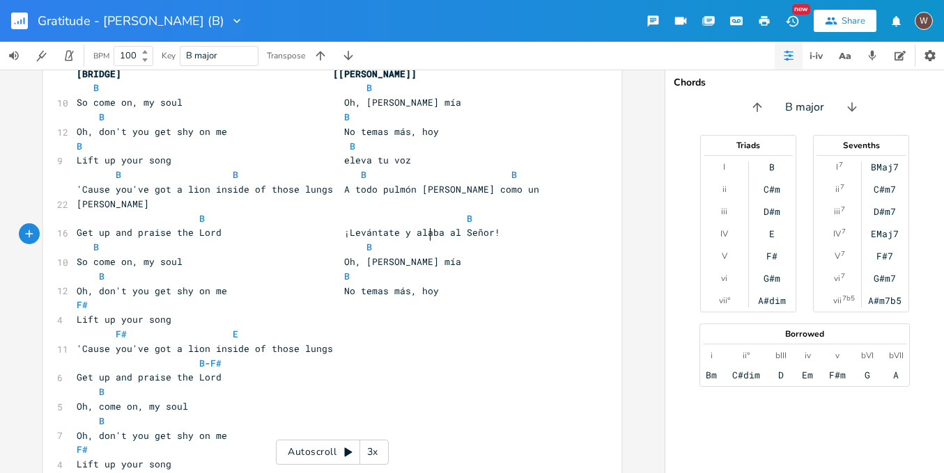
scroll to position [940, 0]
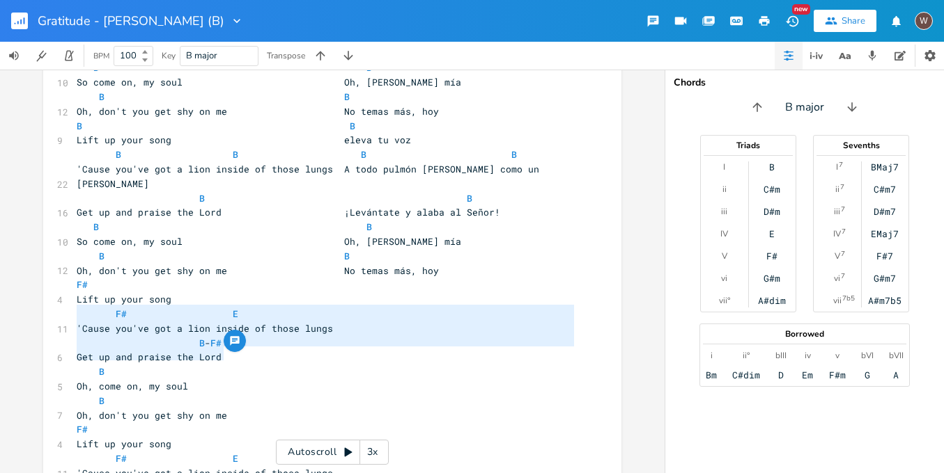
drag, startPoint x: 231, startPoint y: 356, endPoint x: 69, endPoint y: 313, distance: 167.7
click at [69, 313] on div "B Oh, come on, my soul B Oh, don't you get shy on me x ​ [INTRO] | B \| B \| G#…" at bounding box center [332, 87] width 578 height 1898
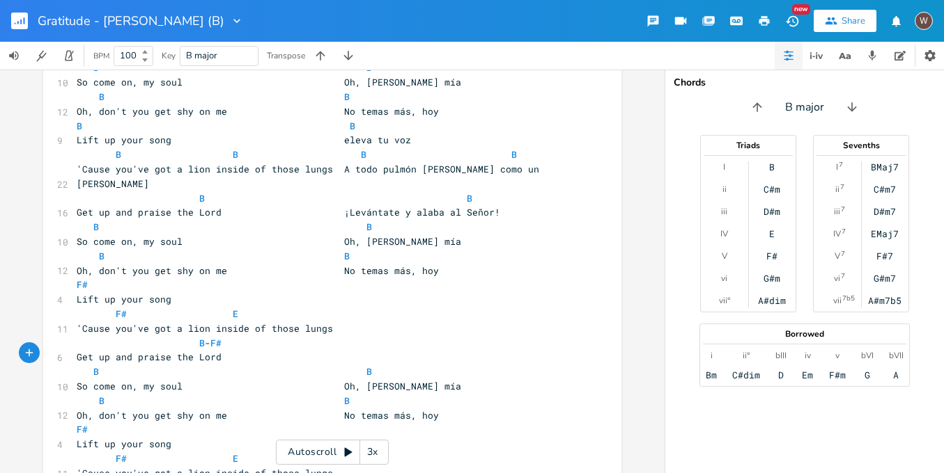
click at [82, 235] on span "So come on, my soul Oh, Alma mía" at bounding box center [269, 241] width 384 height 13
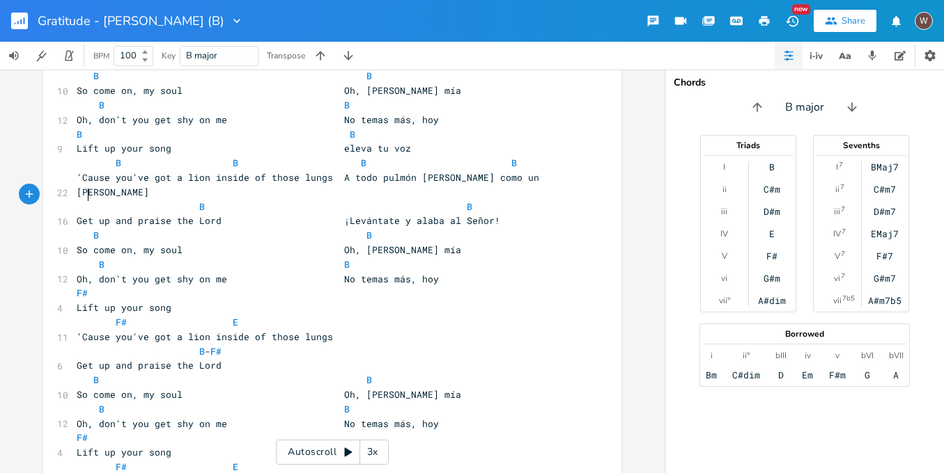
scroll to position [938, 0]
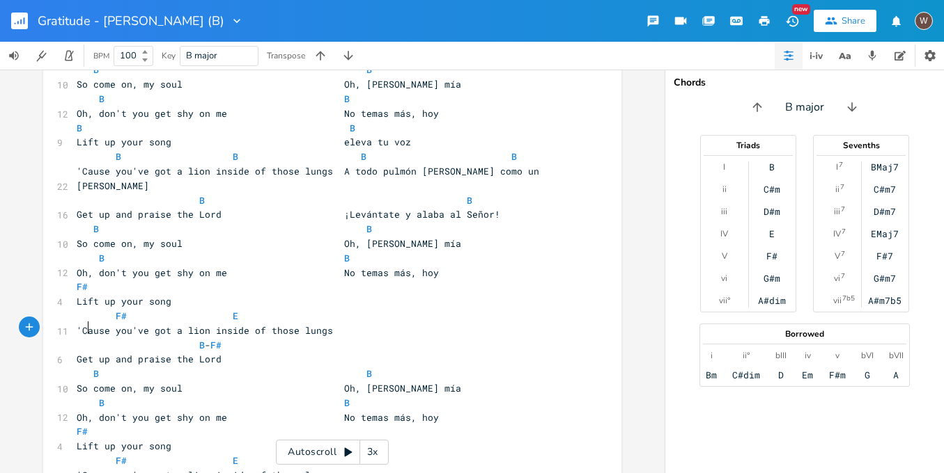
click at [83, 382] on span "So come on, my soul Oh, Alma mía" at bounding box center [269, 388] width 384 height 13
click at [79, 237] on span "So come on, my soul Oh, Alma mía" at bounding box center [269, 243] width 384 height 13
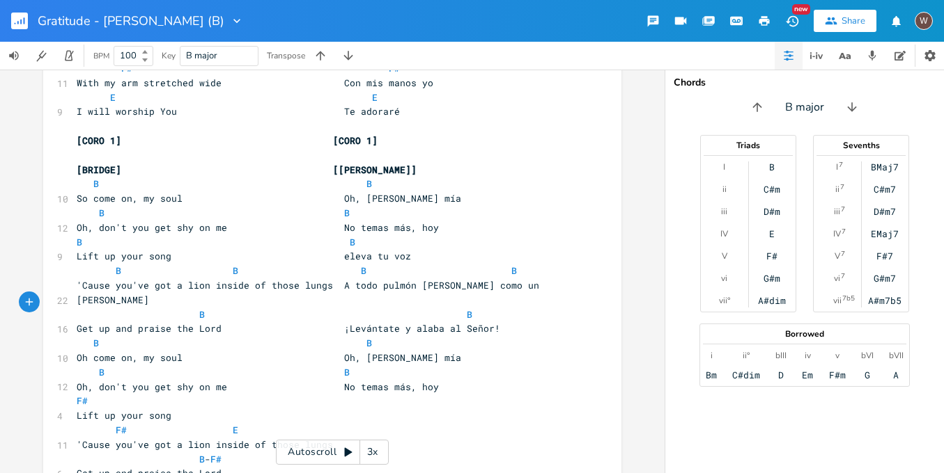
scroll to position [833, 0]
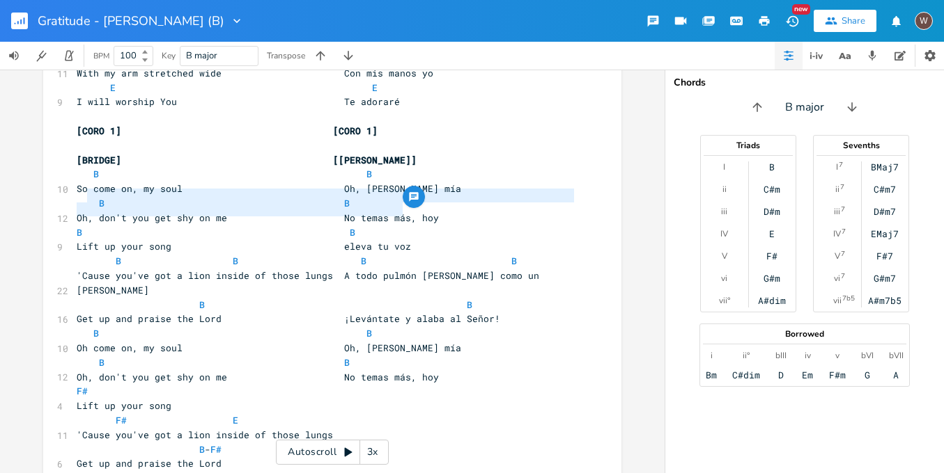
drag, startPoint x: 404, startPoint y: 211, endPoint x: 84, endPoint y: 201, distance: 320.5
click at [84, 201] on div "​ [INTRO] | B \| B \| G#m \| G#m \| F# \| F# \| E \| E \| [VERSE 1] [VERSE 1] B…" at bounding box center [325, 197] width 503 height 1854
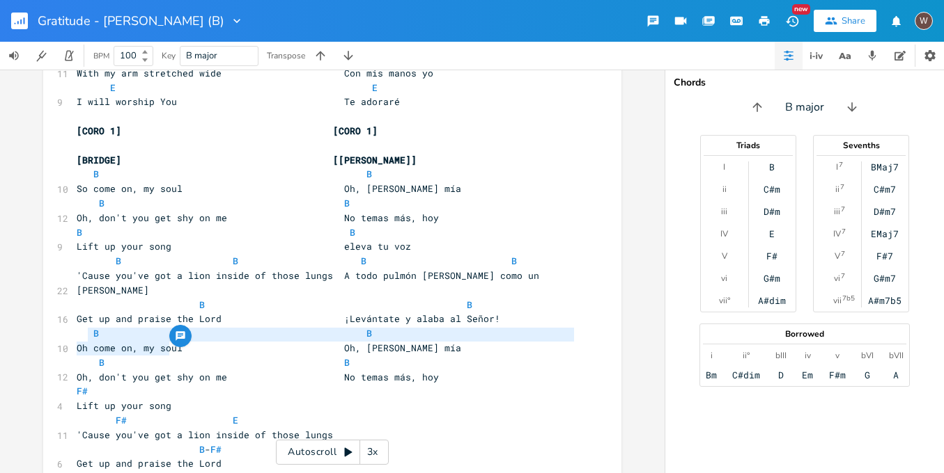
drag, startPoint x: 171, startPoint y: 349, endPoint x: 86, endPoint y: 337, distance: 85.1
click at [86, 337] on div "​ [INTRO] | B \| B \| G#m \| G#m \| F# \| F# \| E \| E \| [VERSE 1] [VERSE 1] B…" at bounding box center [325, 197] width 503 height 1854
paste textarea
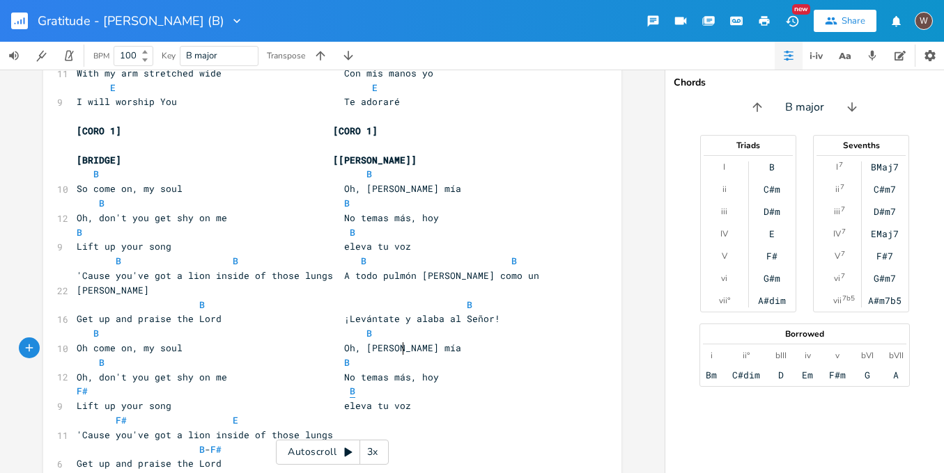
click at [350, 385] on span "B" at bounding box center [353, 391] width 6 height 13
click at [350, 385] on span "F#" at bounding box center [355, 391] width 11 height 13
click at [338, 226] on span "B B" at bounding box center [219, 232] width 284 height 13
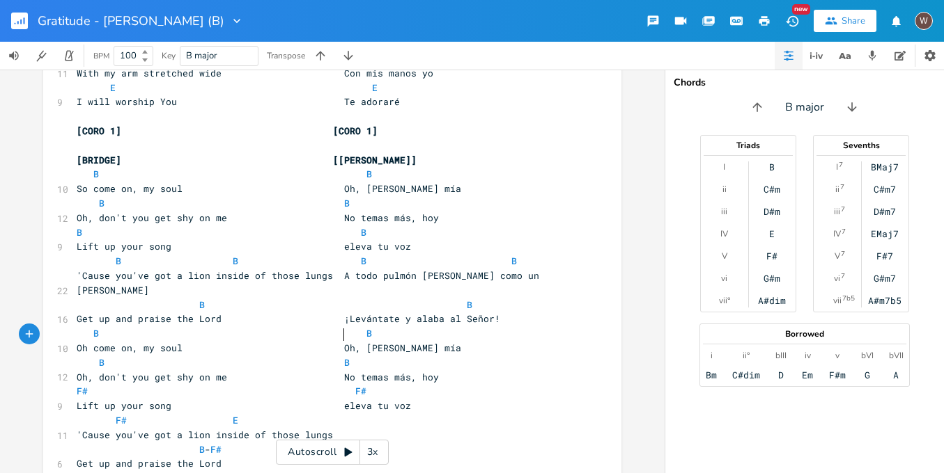
click at [338, 385] on span "F# F#" at bounding box center [224, 391] width 295 height 13
click at [361, 255] on span "B" at bounding box center [364, 261] width 6 height 13
click at [496, 255] on span "B B B B" at bounding box center [302, 261] width 451 height 13
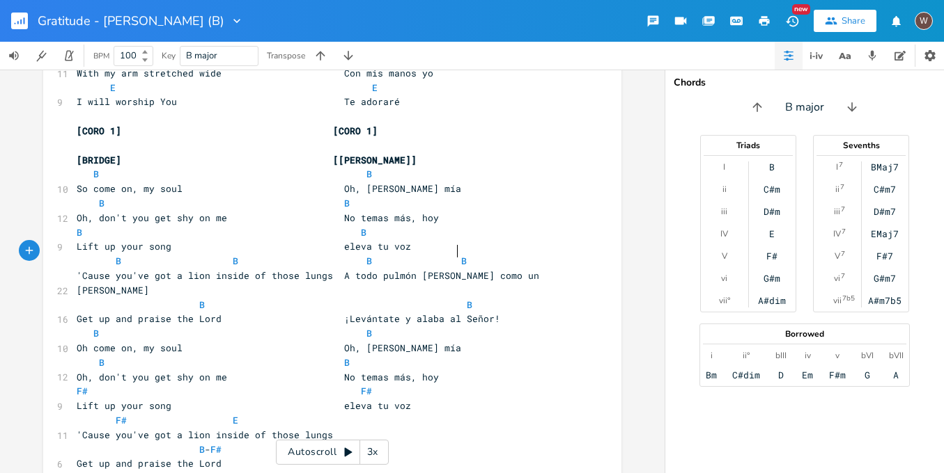
click at [451, 299] on span "B B" at bounding box center [277, 305] width 401 height 13
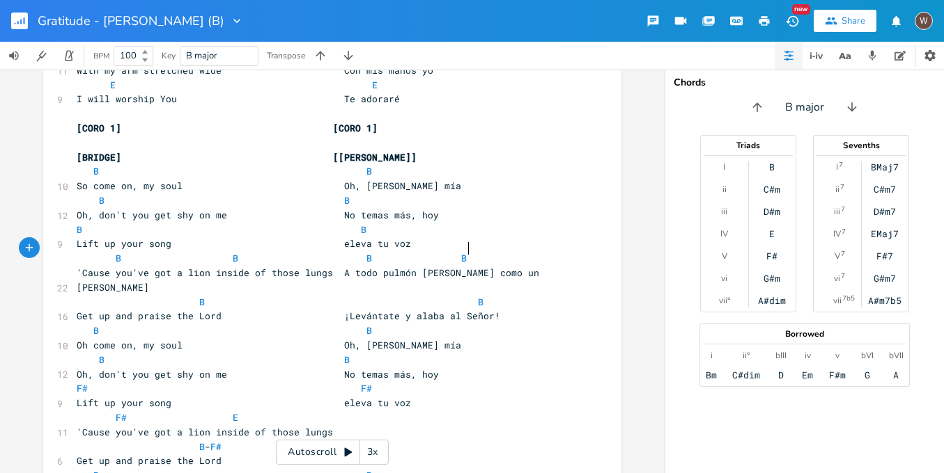
scroll to position [845, 0]
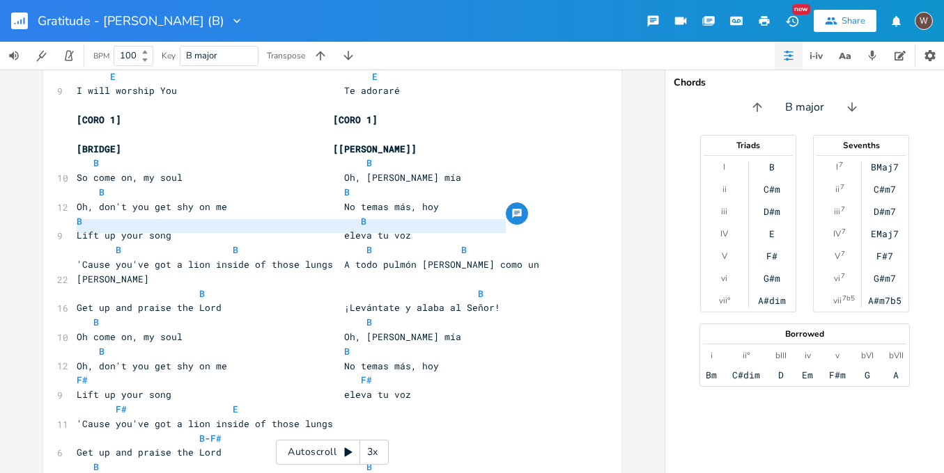
drag, startPoint x: 508, startPoint y: 226, endPoint x: 57, endPoint y: 226, distance: 451.2
click at [74, 258] on div "22 'Cause you've got a lion inside of those lungs A todo pulmón Ruge como un le…" at bounding box center [325, 272] width 503 height 29
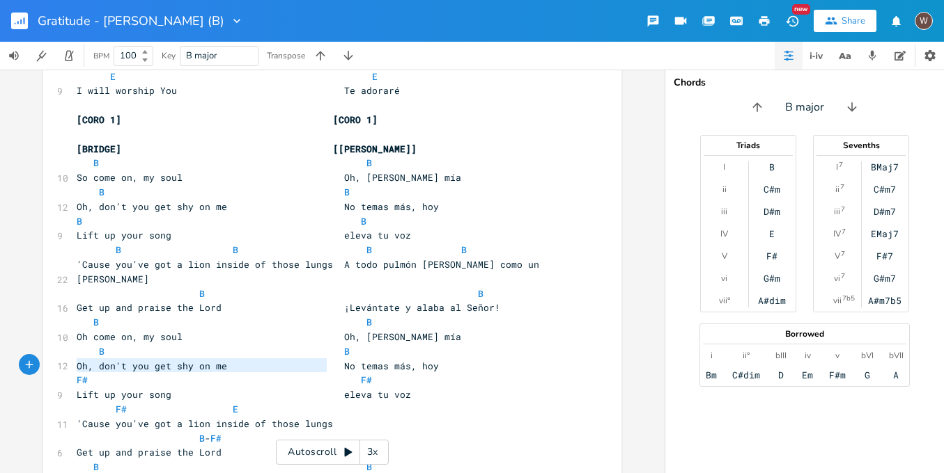
drag, startPoint x: 330, startPoint y: 366, endPoint x: 43, endPoint y: 365, distance: 286.9
click at [43, 365] on div "'Cause you've got a lion inside of those lungs x ​ [INTRO] | B \| B \| G#m \| G…" at bounding box center [332, 182] width 578 height 1898
paste textarea
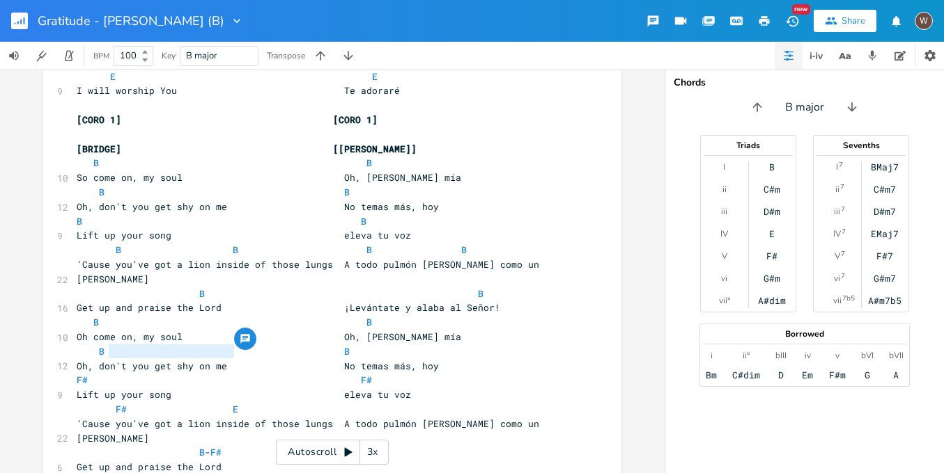
drag, startPoint x: 249, startPoint y: 350, endPoint x: 103, endPoint y: 352, distance: 145.6
click at [103, 402] on pre "F# E" at bounding box center [325, 409] width 503 height 15
click at [246, 347] on div "button" at bounding box center [245, 339] width 22 height 22
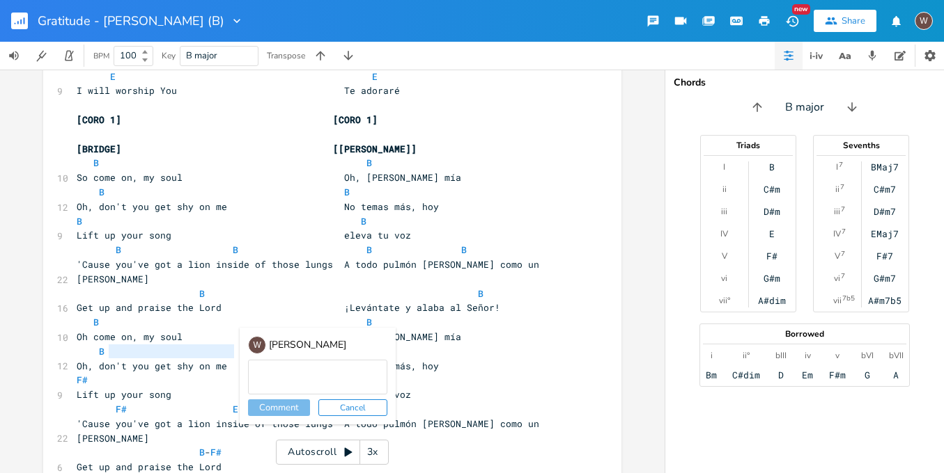
click at [338, 405] on button "Cancel" at bounding box center [352, 408] width 69 height 17
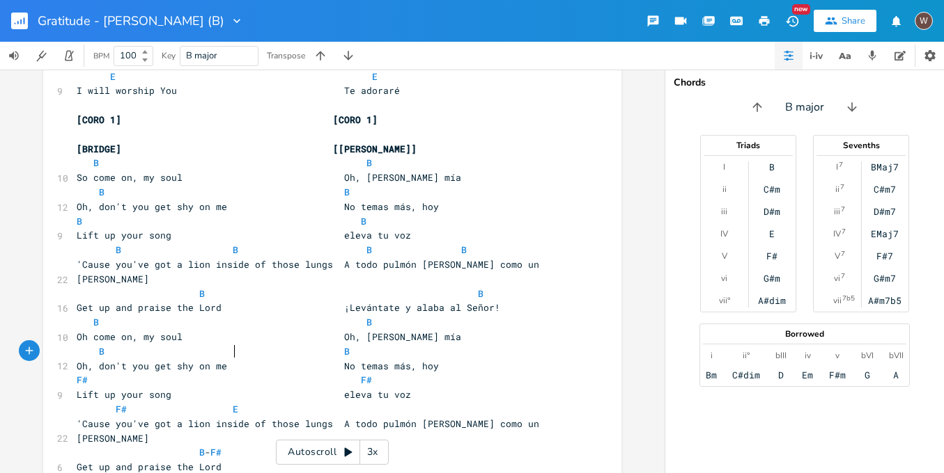
click at [301, 402] on pre "F# E" at bounding box center [325, 409] width 503 height 15
paste textarea
click at [234, 403] on span "F# E F# E" at bounding box center [224, 409] width 295 height 13
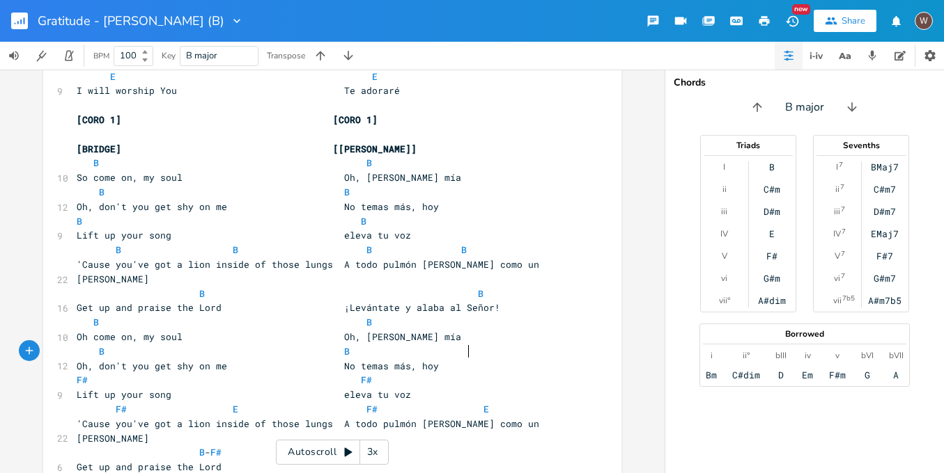
click at [461, 403] on span "F# E F# E" at bounding box center [283, 409] width 412 height 13
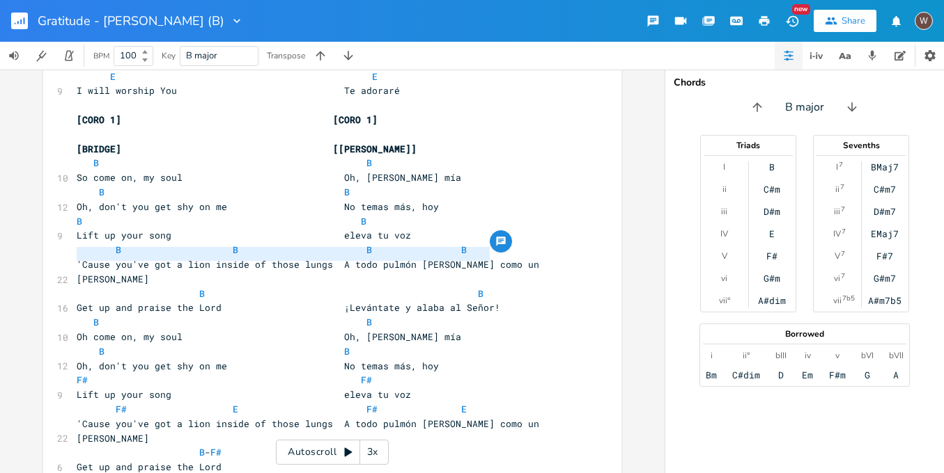
drag, startPoint x: 494, startPoint y: 256, endPoint x: 67, endPoint y: 249, distance: 426.9
click at [67, 249] on div "Get up and praise the Lord ¡Levántate y alaba al Señor! x ​ [INTRO] | B \| B \|…" at bounding box center [332, 189] width 578 height 1913
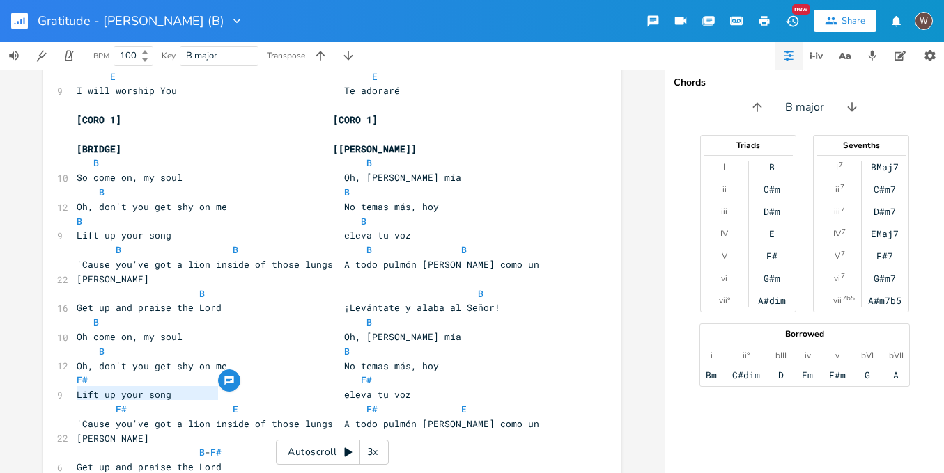
drag, startPoint x: 215, startPoint y: 396, endPoint x: 54, endPoint y: 388, distance: 161.1
click at [74, 460] on div "6 Get up and praise the Lord" at bounding box center [325, 467] width 503 height 15
paste textarea
drag, startPoint x: 226, startPoint y: 380, endPoint x: 185, endPoint y: 379, distance: 41.1
click at [185, 446] on pre "B - F#" at bounding box center [325, 453] width 503 height 15
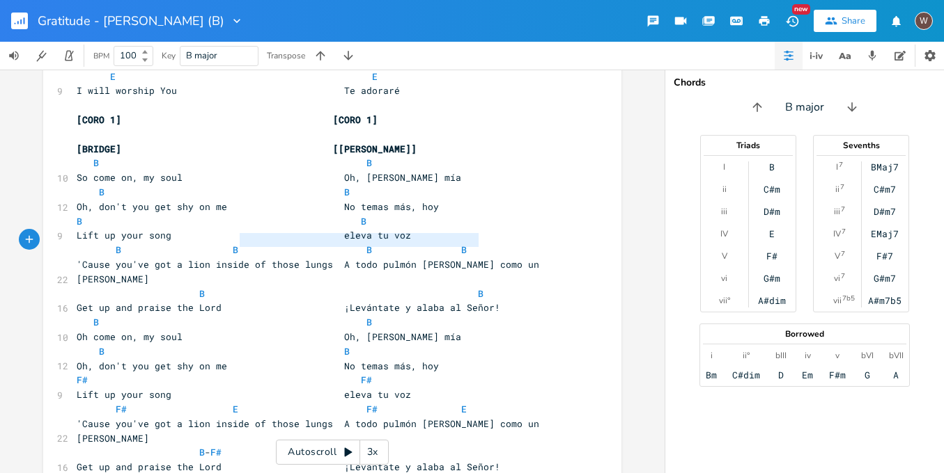
drag, startPoint x: 476, startPoint y: 242, endPoint x: 237, endPoint y: 245, distance: 238.2
click at [237, 287] on pre "B B" at bounding box center [325, 294] width 503 height 15
click at [264, 446] on pre "B - F#" at bounding box center [325, 453] width 503 height 15
paste textarea
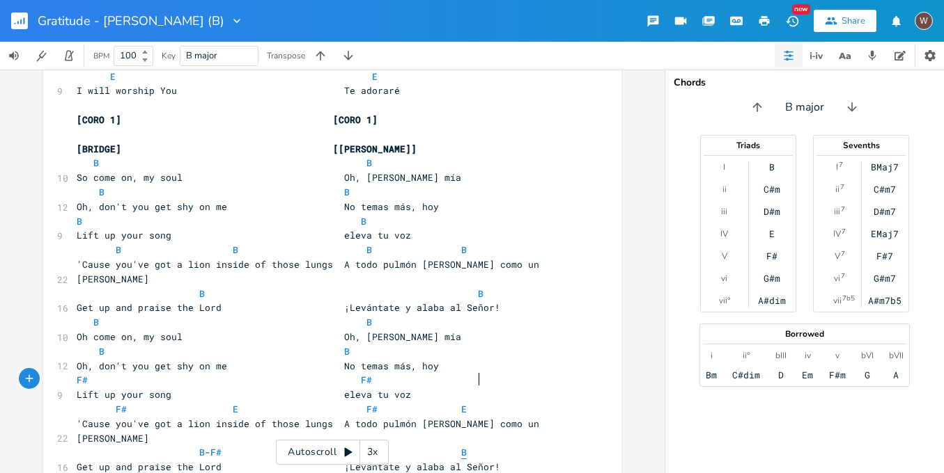
scroll to position [0, 4]
click at [461, 446] on span "B" at bounding box center [464, 452] width 6 height 13
click at [484, 446] on pre "B - F# B" at bounding box center [325, 453] width 503 height 15
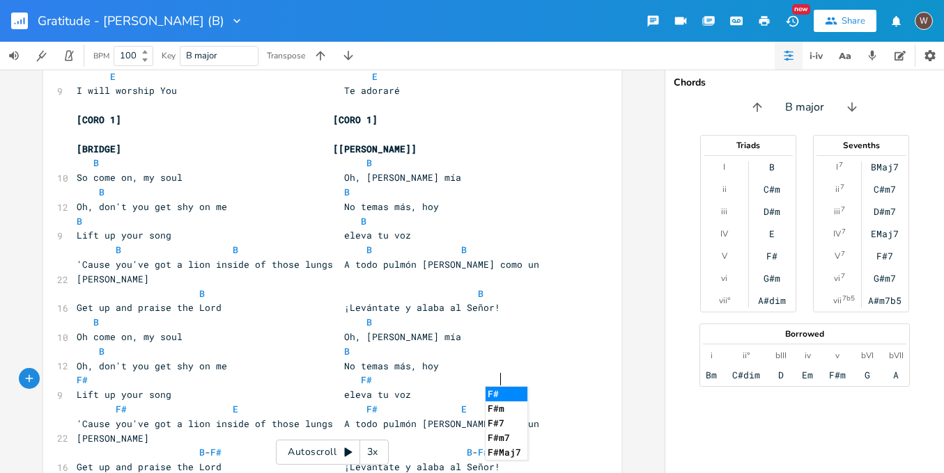
click at [504, 391] on li "F#" at bounding box center [506, 394] width 42 height 15
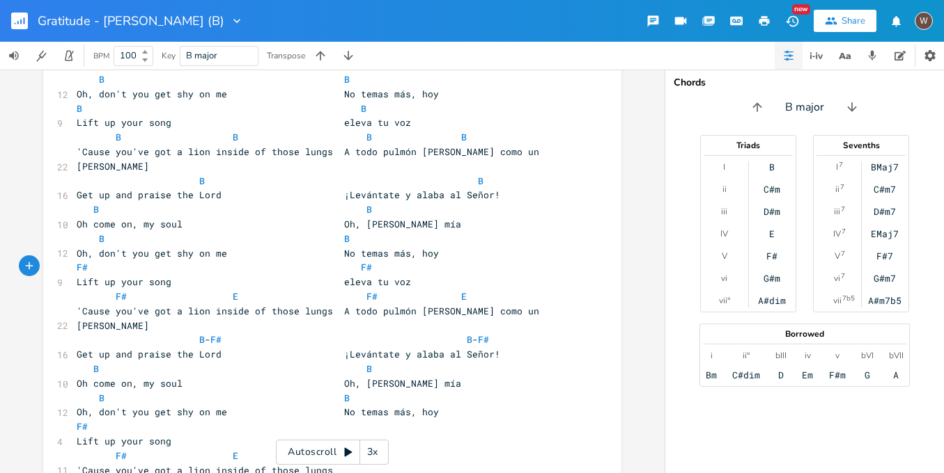
scroll to position [985, 0]
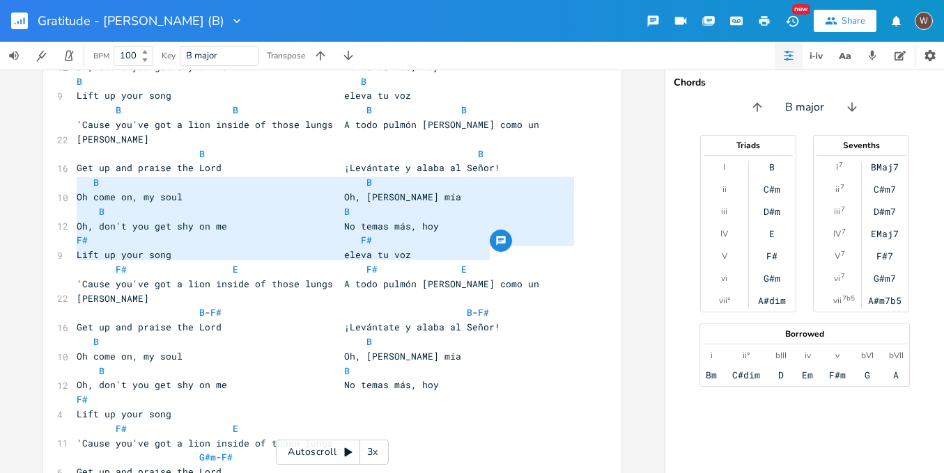
drag, startPoint x: 487, startPoint y: 253, endPoint x: 67, endPoint y: 187, distance: 425.1
click at [67, 187] on div "F# F# Lift up your song eleva tu voz F# E F# E 'Cause you've got a lion inside …" at bounding box center [332, 49] width 578 height 1913
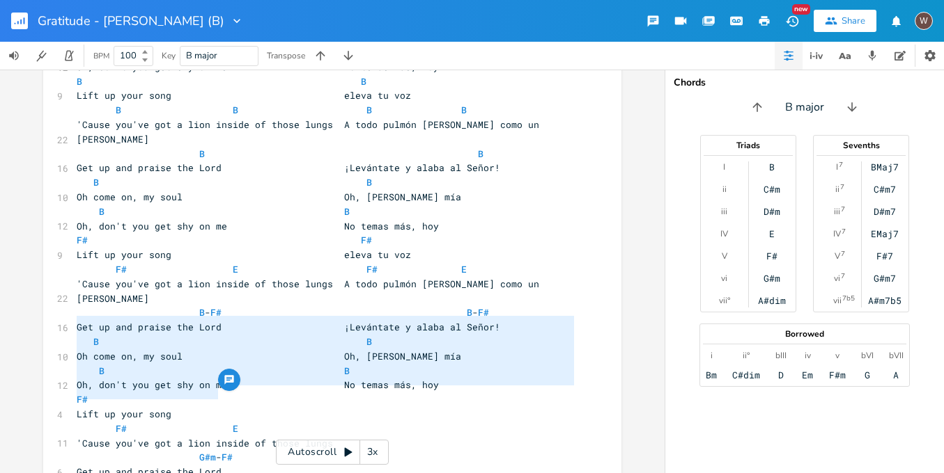
drag, startPoint x: 217, startPoint y: 392, endPoint x: 72, endPoint y: 324, distance: 159.8
click at [74, 324] on div "​ [INTRO] | B \| B \| G#m \| G#m \| F# \| F# \| E \| E \| [VERSE 1] [VERSE 1] B…" at bounding box center [325, 52] width 503 height 1868
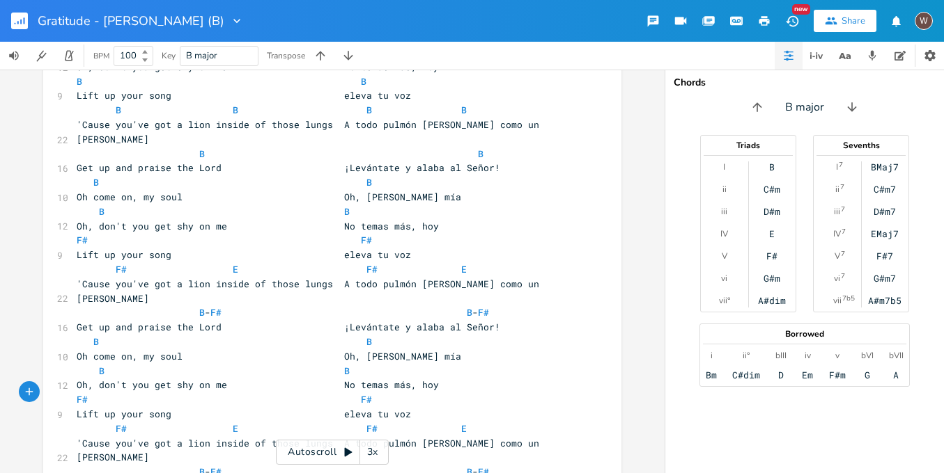
click at [199, 466] on span "B" at bounding box center [202, 472] width 6 height 13
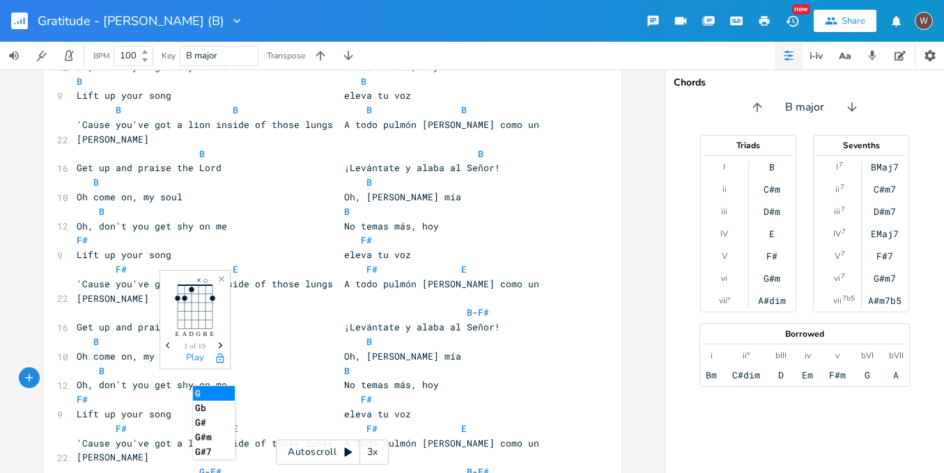
scroll to position [0, 13]
click at [199, 466] on span "Gm" at bounding box center [204, 472] width 11 height 13
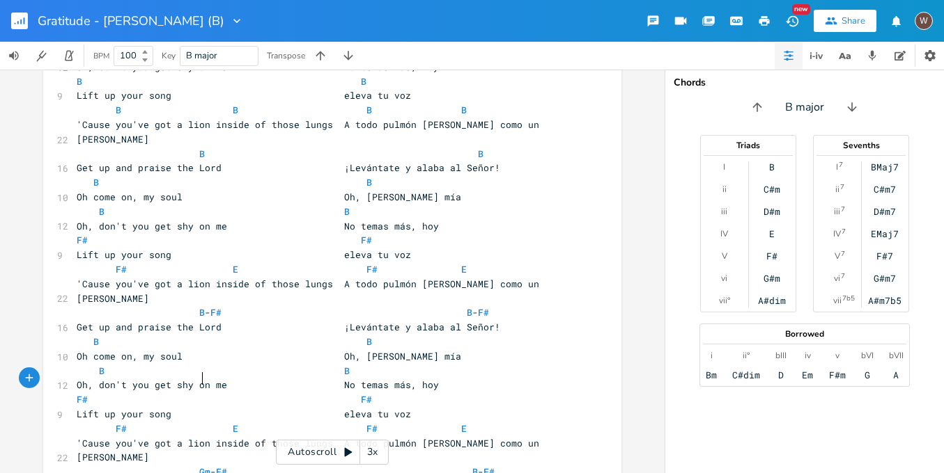
scroll to position [0, 4]
click at [483, 466] on span "G#m - F# B - F#" at bounding box center [288, 472] width 423 height 13
click at [480, 466] on span "G#m - F# B - F#" at bounding box center [288, 472] width 423 height 13
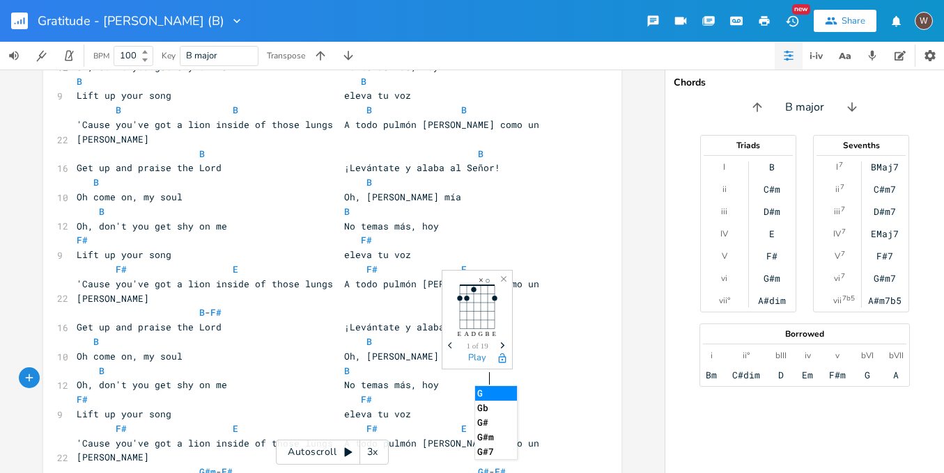
scroll to position [0, 17]
click at [492, 389] on li "G#m" at bounding box center [499, 393] width 49 height 15
click at [460, 466] on span "G#m - F# G#m - F#" at bounding box center [294, 472] width 434 height 13
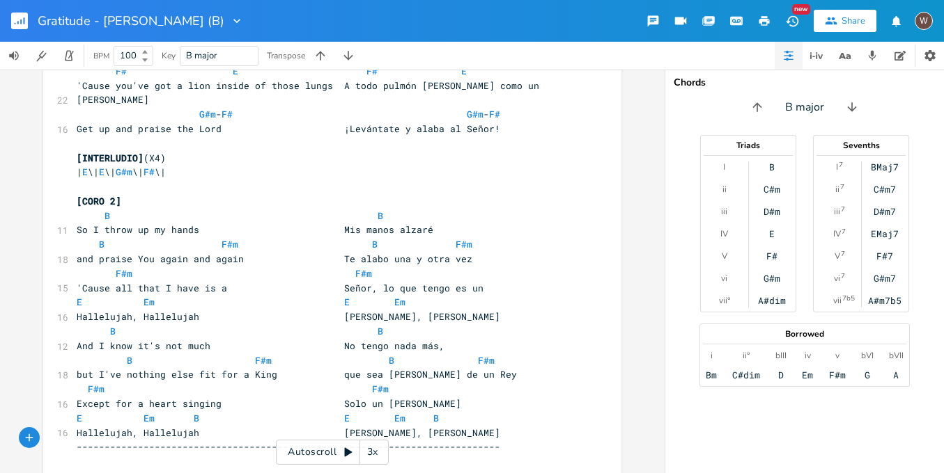
scroll to position [1329, 0]
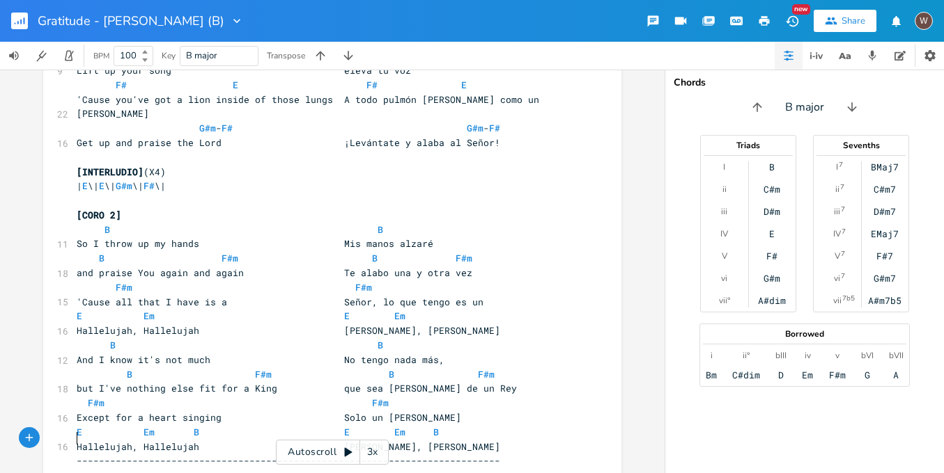
drag, startPoint x: 148, startPoint y: 353, endPoint x: 90, endPoint y: 432, distance: 98.0
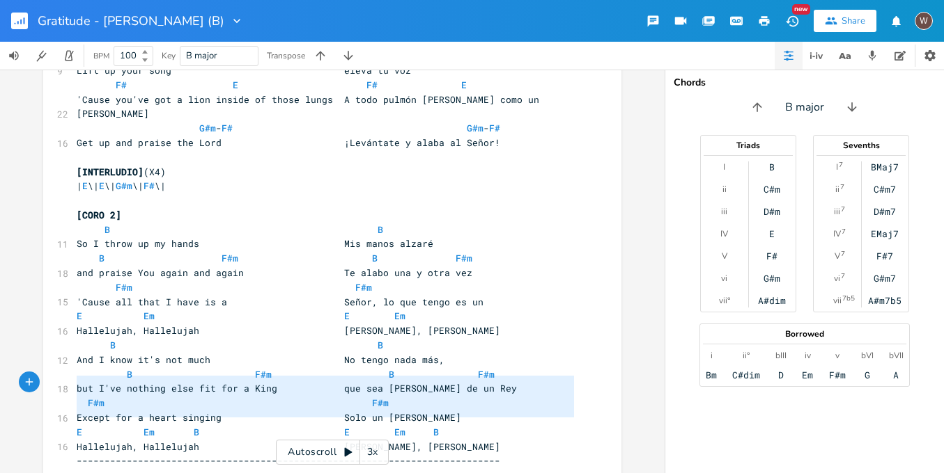
drag, startPoint x: 82, startPoint y: 427, endPoint x: 59, endPoint y: 373, distance: 59.0
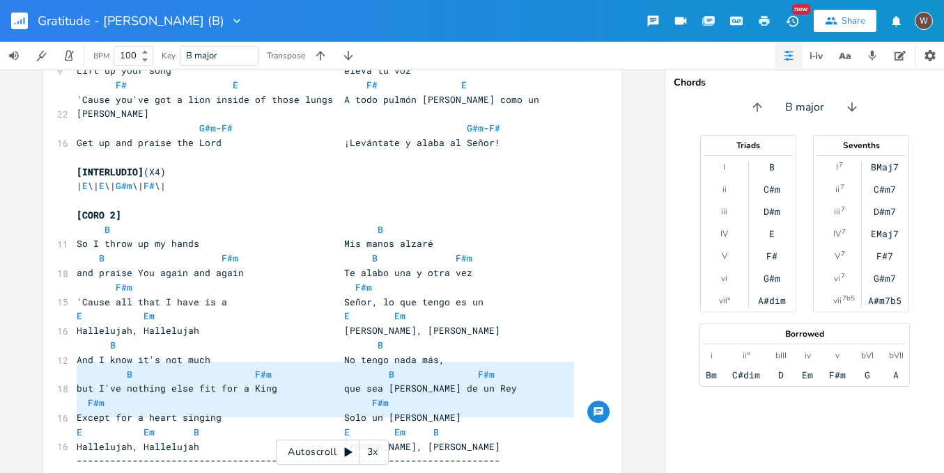
scroll to position [1315, 0]
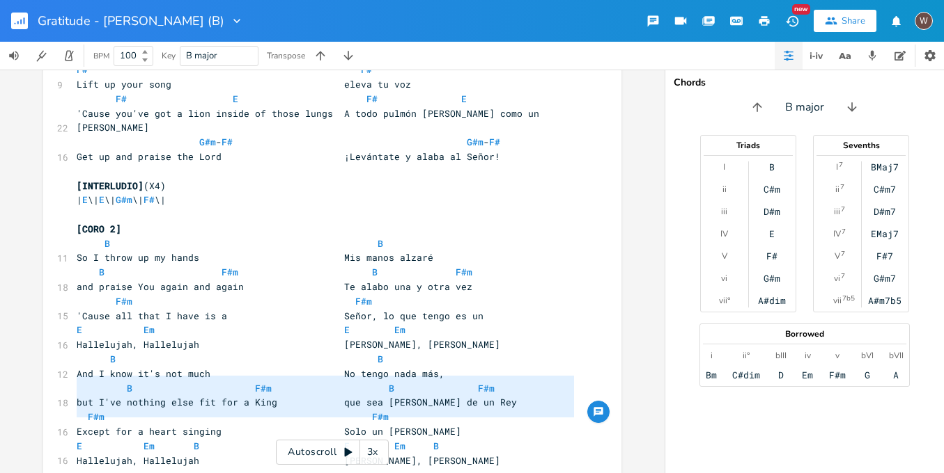
drag, startPoint x: 91, startPoint y: 421, endPoint x: 72, endPoint y: 388, distance: 38.3
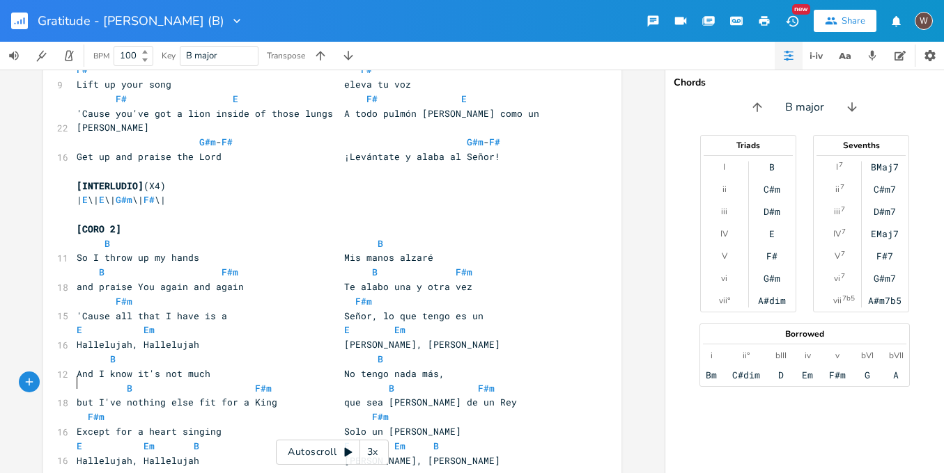
scroll to position [1301, 0]
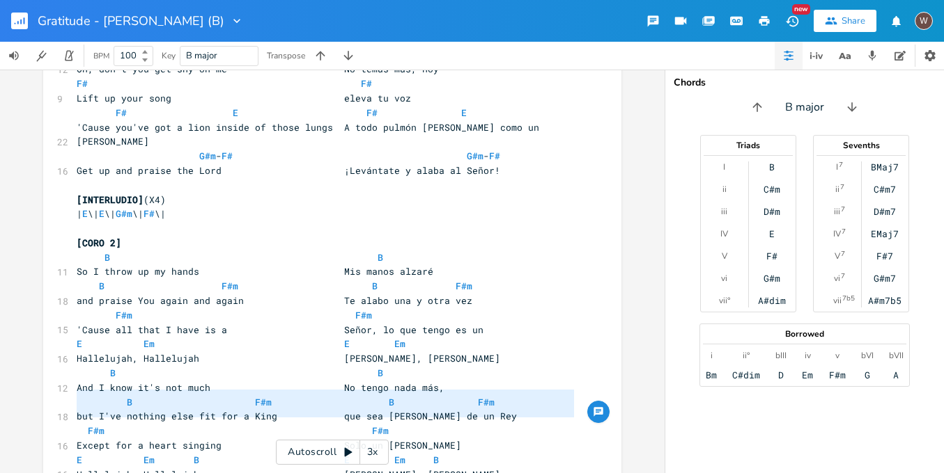
drag, startPoint x: 84, startPoint y: 422, endPoint x: 72, endPoint y: 400, distance: 24.6
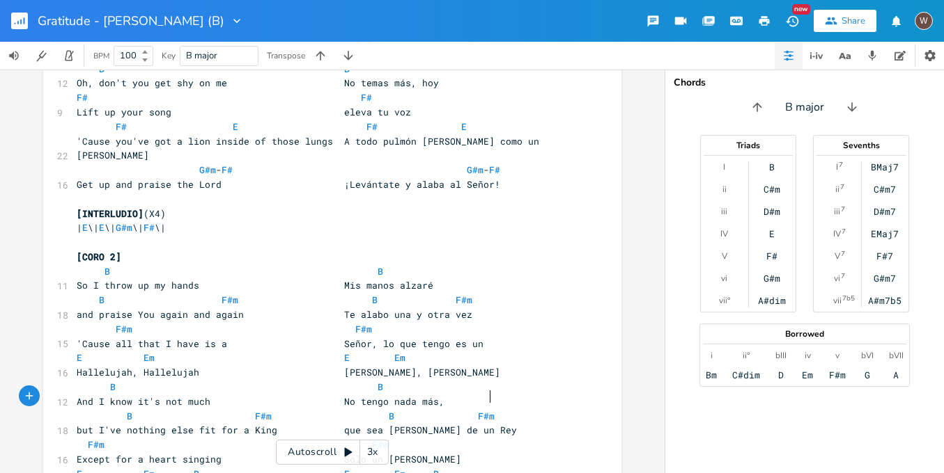
scroll to position [1273, 0]
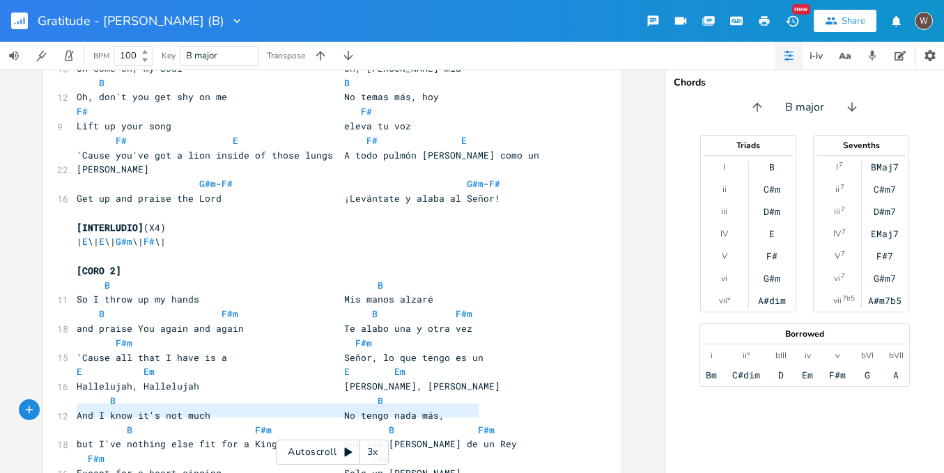
drag, startPoint x: 489, startPoint y: 411, endPoint x: 56, endPoint y: 413, distance: 433.1
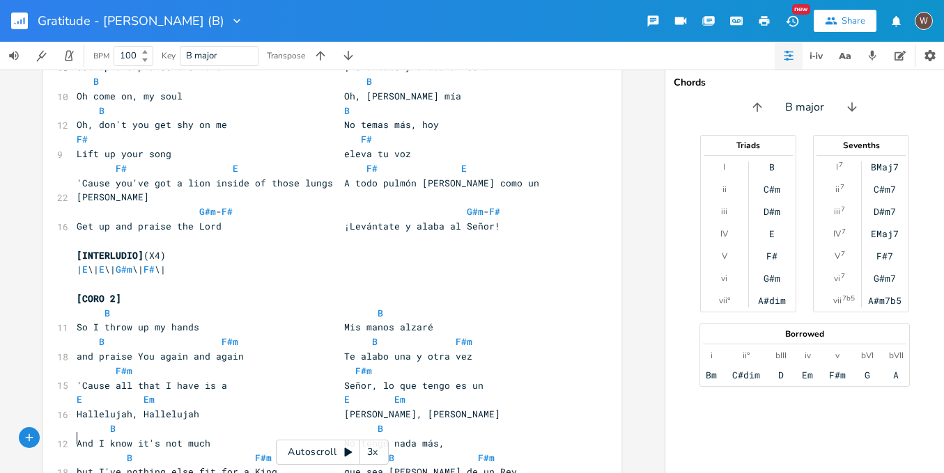
scroll to position [1231, 0]
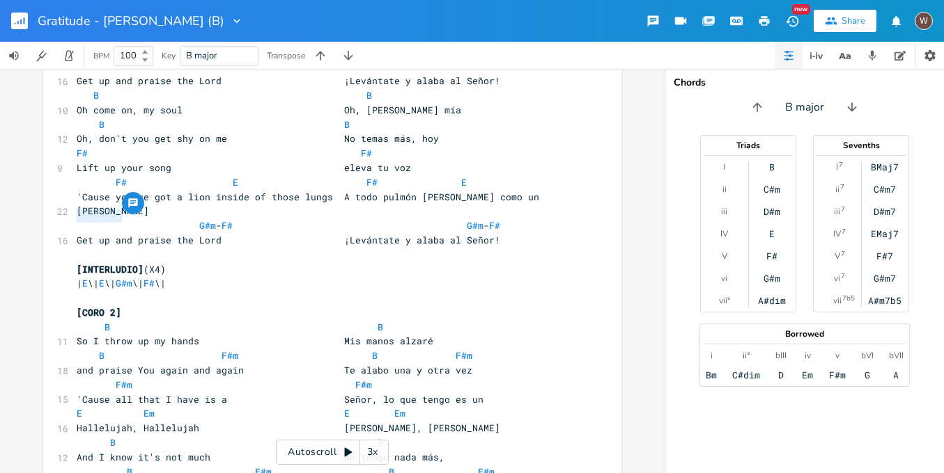
drag, startPoint x: 130, startPoint y: 218, endPoint x: 44, endPoint y: 214, distance: 86.4
click at [197, 306] on pre "[CORO 2]" at bounding box center [325, 313] width 503 height 15
paste textarea
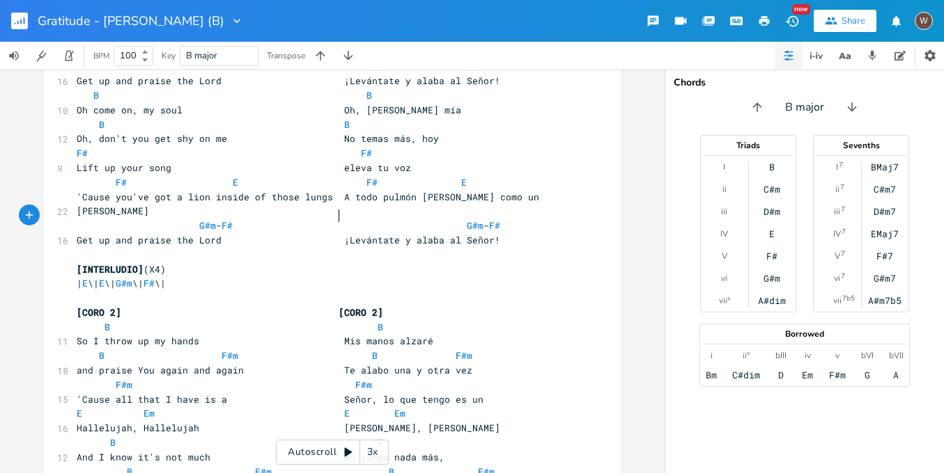
click at [331, 306] on span "[CORO 2] [CORO 2]" at bounding box center [230, 312] width 306 height 13
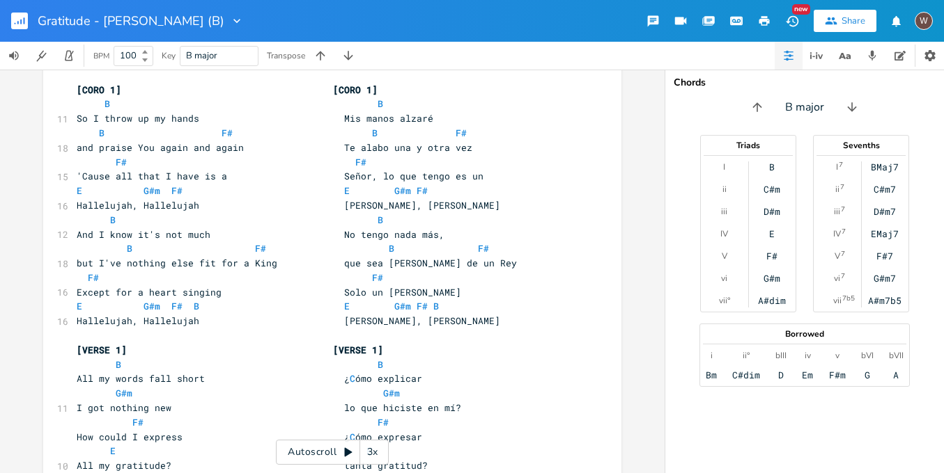
scroll to position [0, 0]
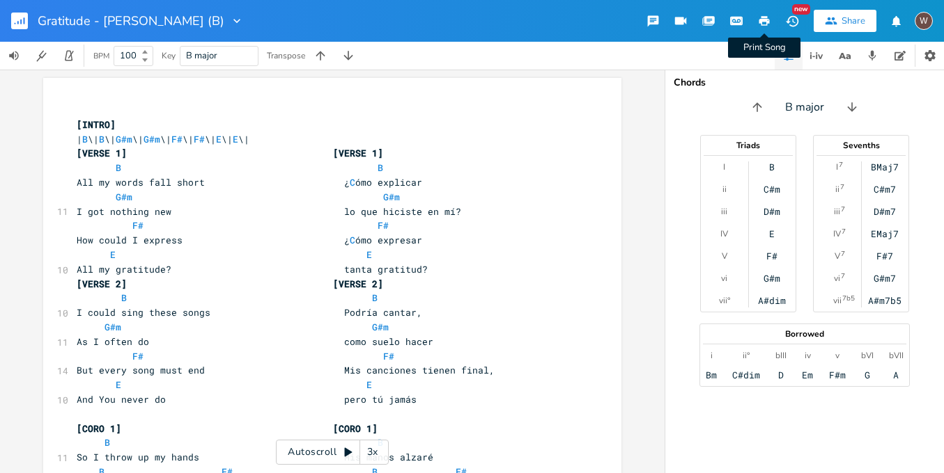
click at [766, 21] on icon "button" at bounding box center [764, 21] width 10 height 10
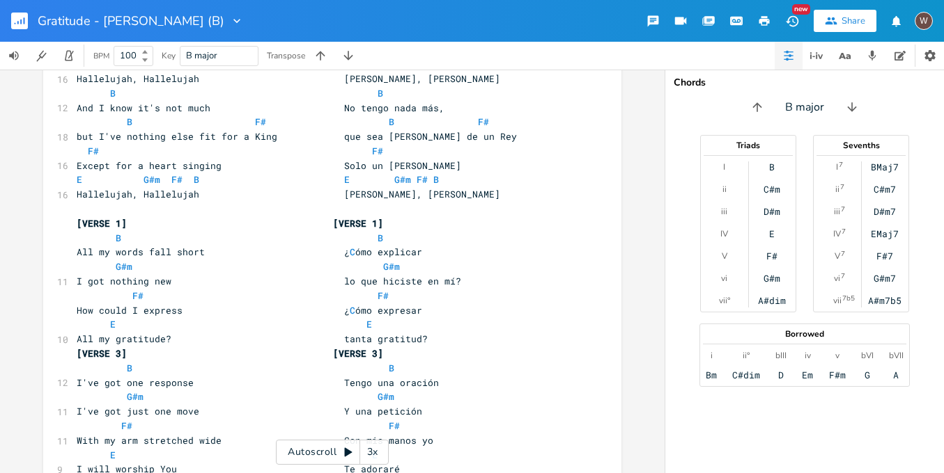
scroll to position [576, 0]
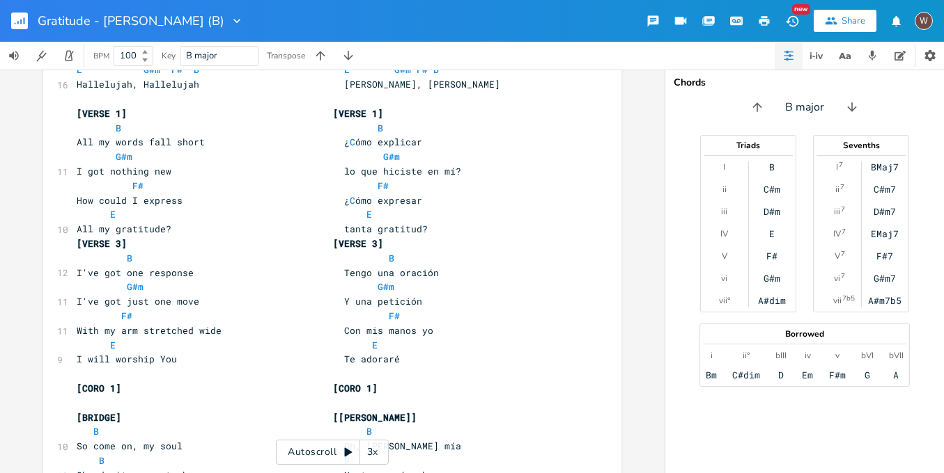
click at [762, 19] on icon "button" at bounding box center [764, 21] width 10 height 10
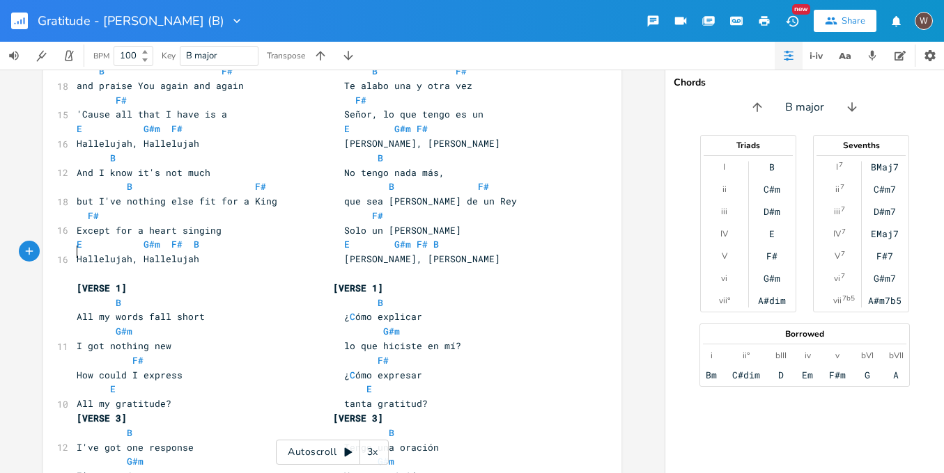
scroll to position [0, 0]
click at [114, 267] on pre "​" at bounding box center [325, 274] width 503 height 15
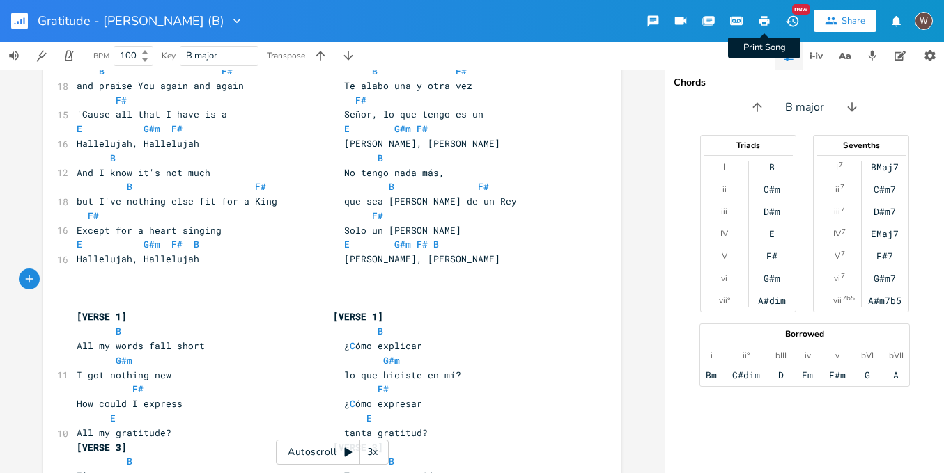
click at [760, 19] on icon "button" at bounding box center [764, 21] width 10 height 10
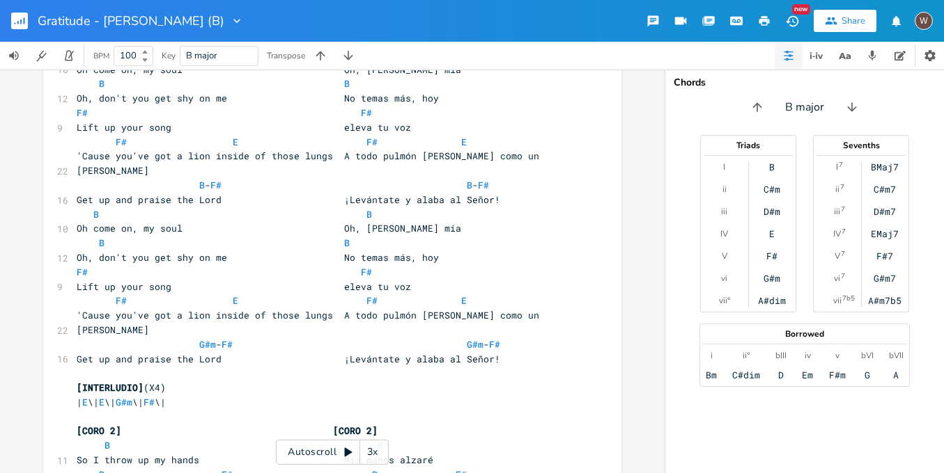
scroll to position [1048, 0]
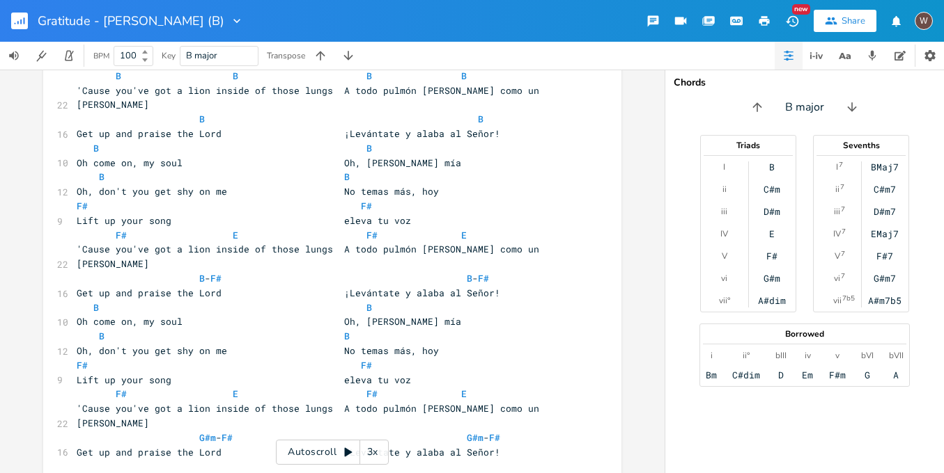
click at [522, 286] on pre "Get up and praise the Lord ¡Levántate y alaba al Señor!" at bounding box center [325, 293] width 503 height 15
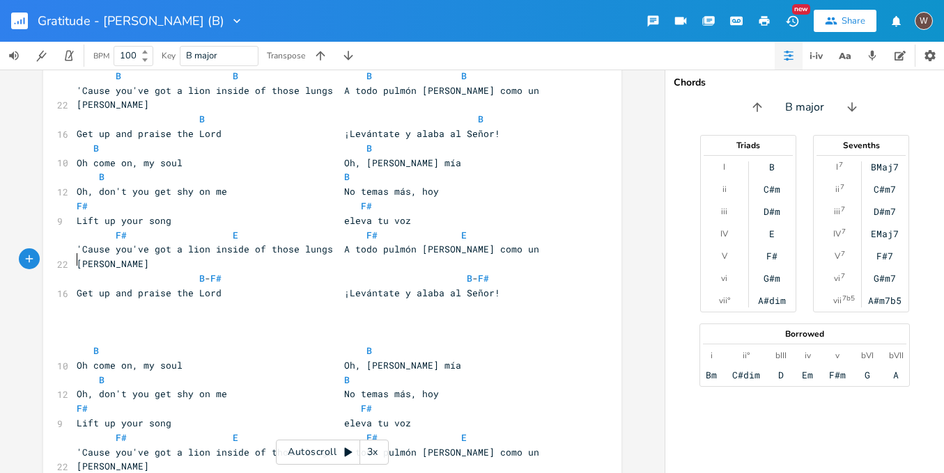
click at [764, 26] on icon "button" at bounding box center [764, 21] width 13 height 13
click at [14, 22] on rect "button" at bounding box center [19, 21] width 17 height 17
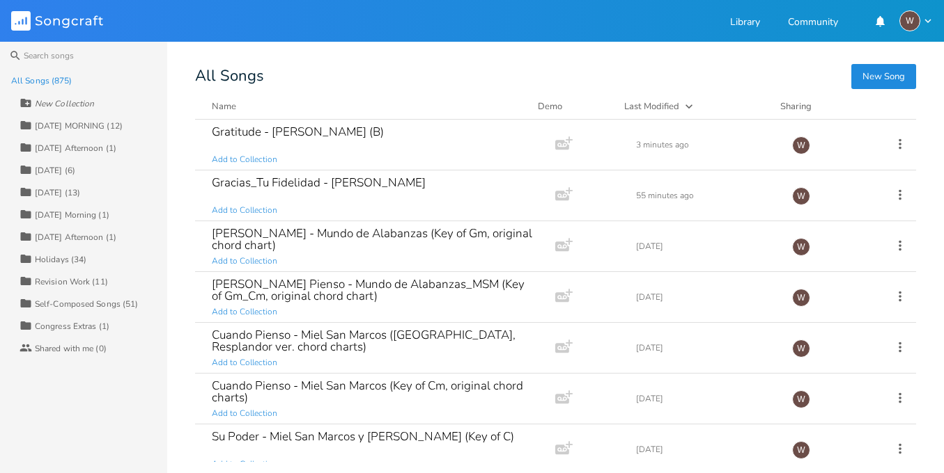
click at [865, 77] on button "New Song" at bounding box center [883, 76] width 65 height 25
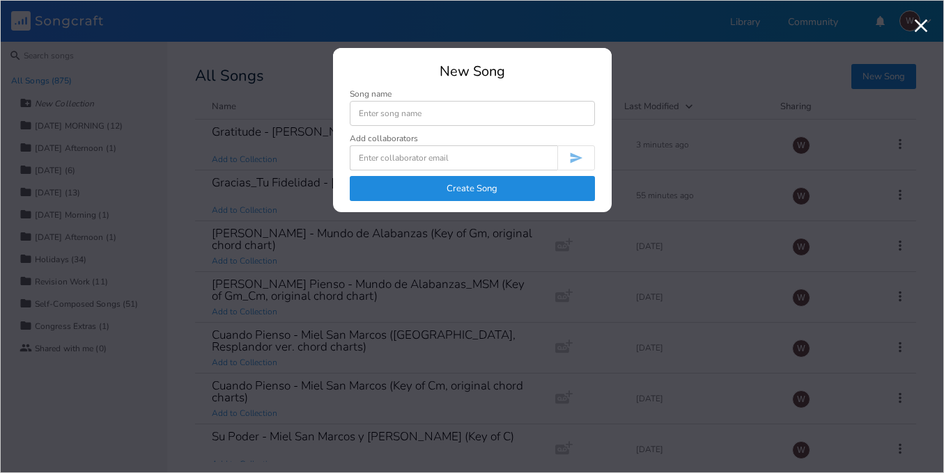
click at [417, 116] on input at bounding box center [472, 113] width 245 height 25
click at [472, 189] on button "Create Song" at bounding box center [472, 188] width 245 height 25
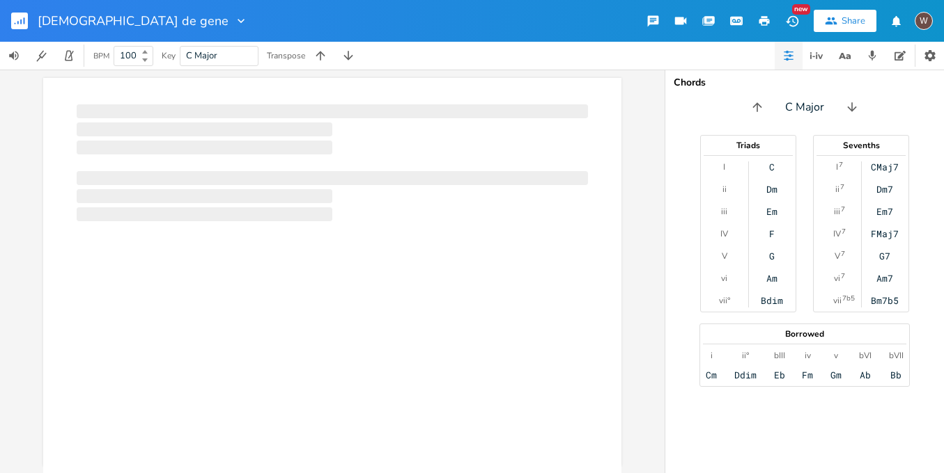
scroll to position [0, 1]
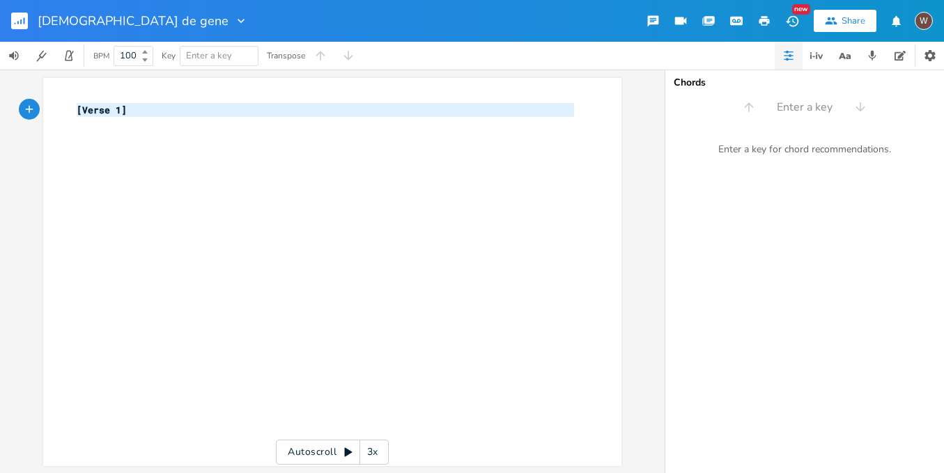
drag, startPoint x: 237, startPoint y: 121, endPoint x: 64, endPoint y: 104, distance: 173.5
click at [64, 104] on div "[Verse 1] x [Verse 1] ​" at bounding box center [332, 272] width 578 height 389
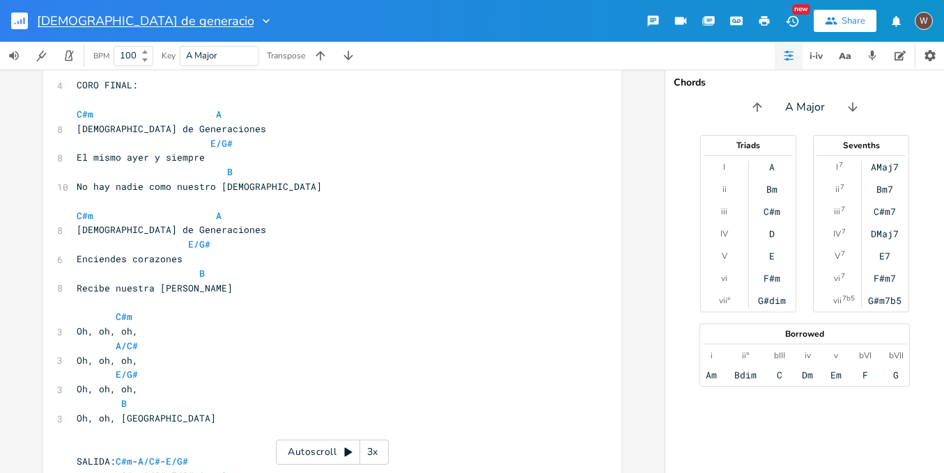
click at [160, 24] on input "Dios de generaciones Miel San Marcos" at bounding box center [146, 21] width 216 height 13
click at [86, 18] on input "Dios de generaciones - Miel San Marcos" at bounding box center [150, 21] width 224 height 13
click at [192, 57] on input "A Major" at bounding box center [202, 55] width 32 height 13
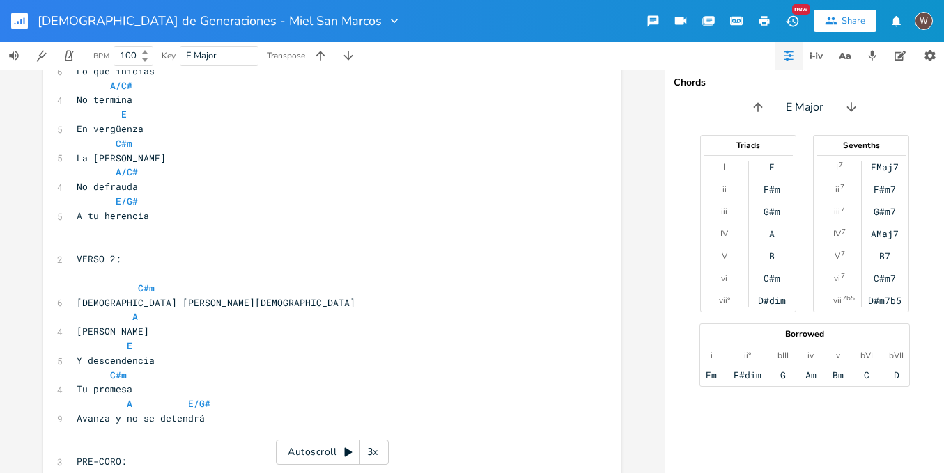
scroll to position [0, 0]
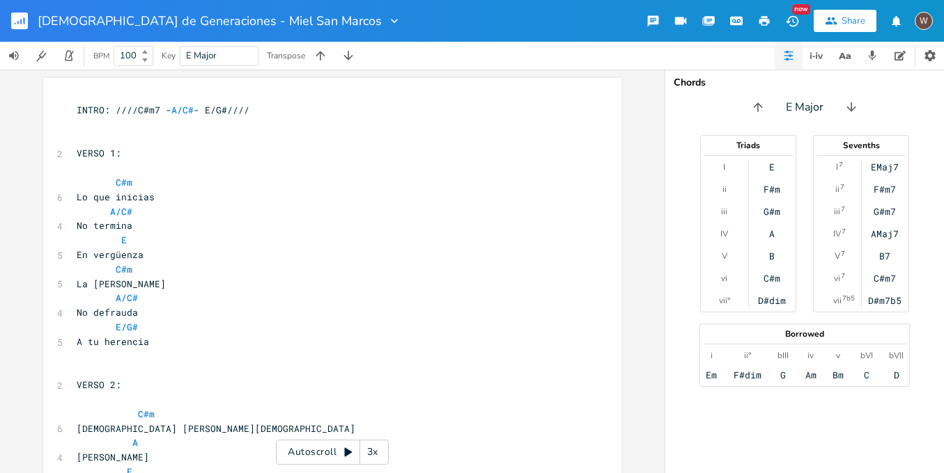
drag, startPoint x: 131, startPoint y: 109, endPoint x: 140, endPoint y: 132, distance: 25.3
click at [131, 110] on span "INTRO: ////C#m7 - A/C# - E/G#////" at bounding box center [163, 110] width 173 height 13
click at [147, 111] on span "INTRO: | C#m7 - A/C# - E/G#////" at bounding box center [152, 110] width 150 height 13
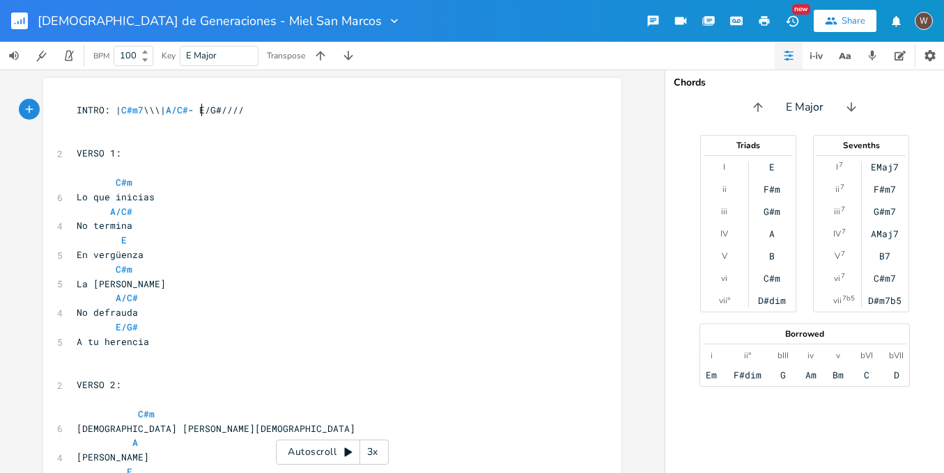
click at [200, 112] on span "INTRO: | C#m7 \\\| A/C# - E/G#////" at bounding box center [160, 110] width 167 height 13
click at [237, 111] on span "INTRO: | C#m7 \\\| A/C# \\\| - E/G#////" at bounding box center [174, 110] width 195 height 13
click at [256, 112] on span "INTRO: | C#m7 \\\| A/C# \\\| E/G#////" at bounding box center [169, 110] width 184 height 13
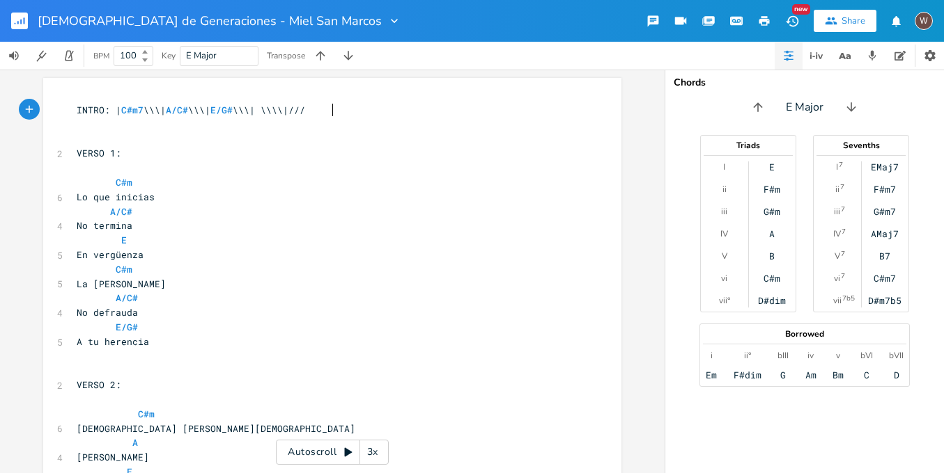
click at [345, 113] on pre "INTRO: | C#m7 \\\| A/C# \\\| E/G# \\\| \\\\|///" at bounding box center [325, 110] width 503 height 15
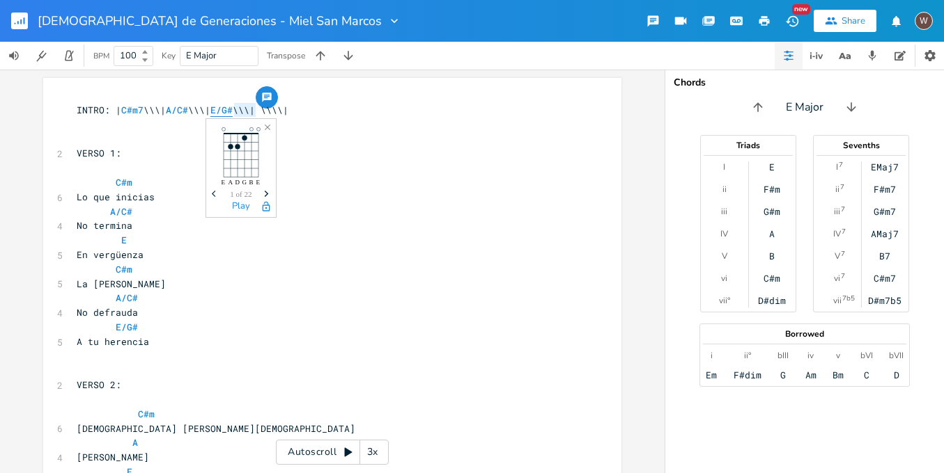
drag, startPoint x: 253, startPoint y: 110, endPoint x: 230, endPoint y: 111, distance: 22.3
click at [230, 111] on span "INTRO: | C#m7 \\\| A/C# \\\| E/G# \\\| \\\\|" at bounding box center [183, 110] width 212 height 13
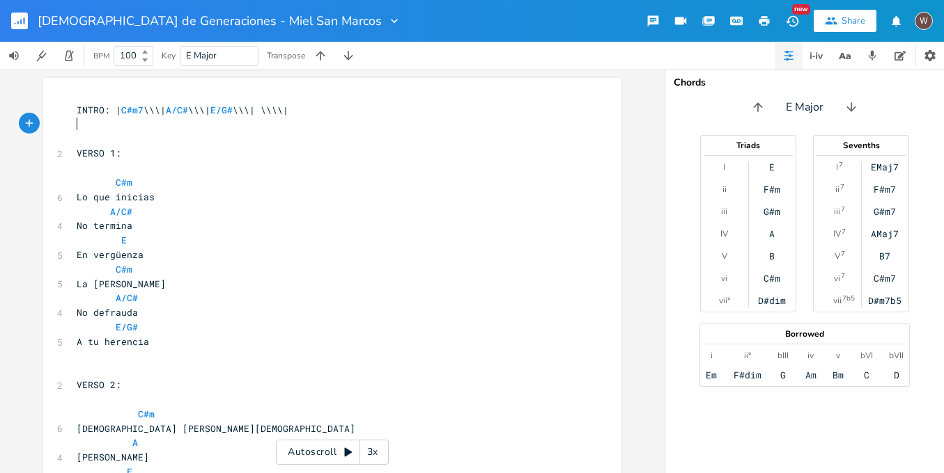
click at [288, 118] on pre "​" at bounding box center [325, 125] width 503 height 15
click at [288, 113] on span "INTRO: | C#m7 \\\| A/C# \\\| E/G# \\\| \\\\|" at bounding box center [183, 110] width 212 height 13
paste textarea
click at [107, 109] on span "INTRO: | C#m7 \\\| A/C# \\\| E/G# \\\| E/G# \\\|" at bounding box center [188, 110] width 223 height 13
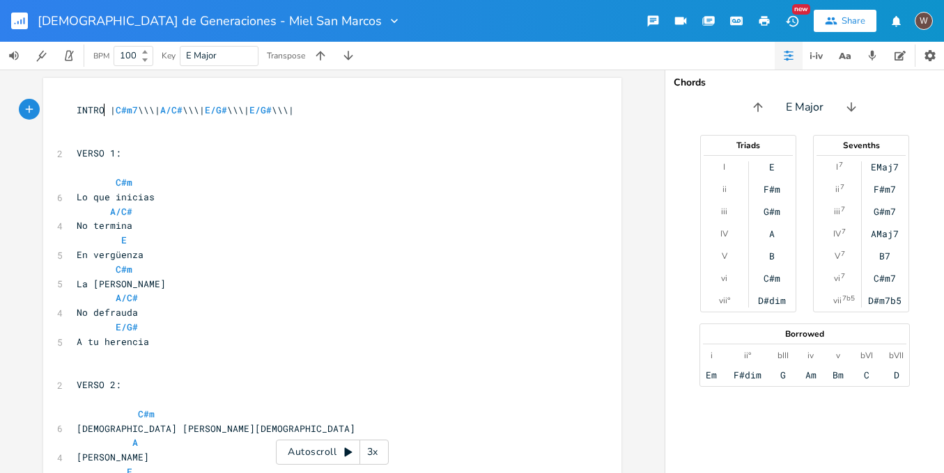
scroll to position [0, 2]
click at [77, 109] on span "INTRO] | C#m7 \\\| A/C# \\\| E/G# \\\| E/G# \\\|" at bounding box center [188, 110] width 223 height 13
click at [116, 153] on span "VERSO 1:" at bounding box center [99, 153] width 45 height 13
click at [74, 150] on pre "VERSO 1]" at bounding box center [325, 153] width 503 height 15
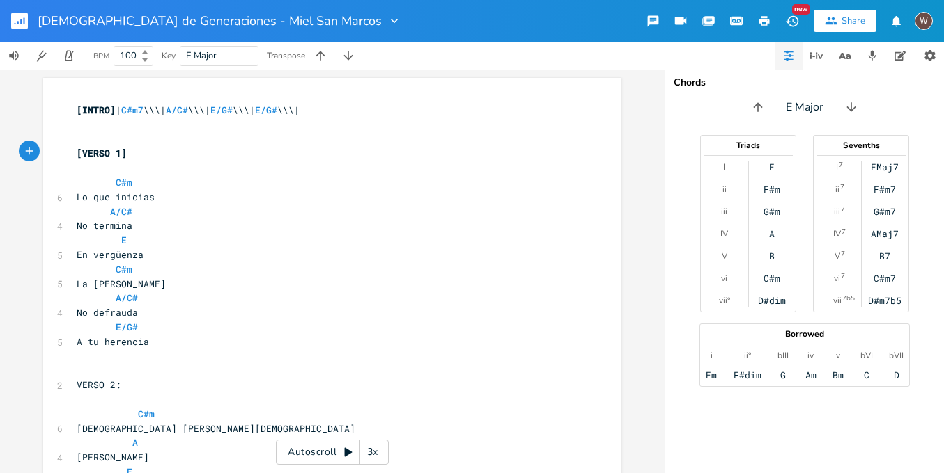
click at [74, 136] on pre "​" at bounding box center [325, 139] width 503 height 15
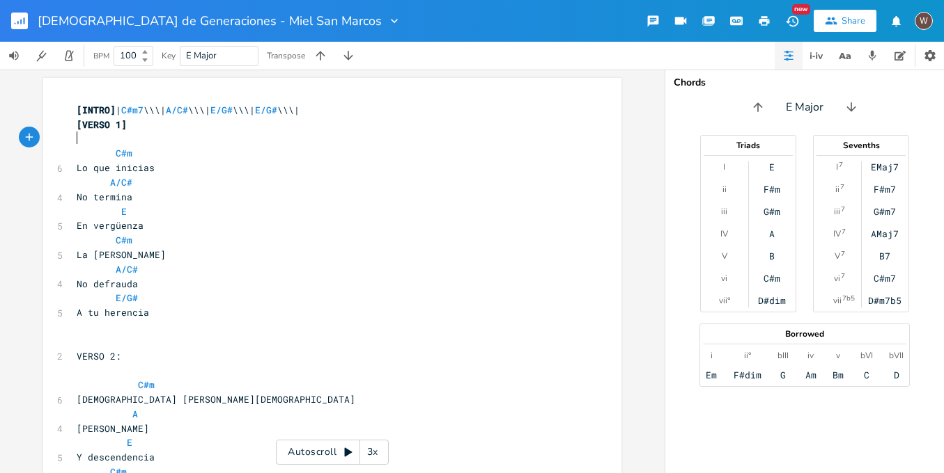
click at [103, 142] on pre "​" at bounding box center [325, 139] width 503 height 15
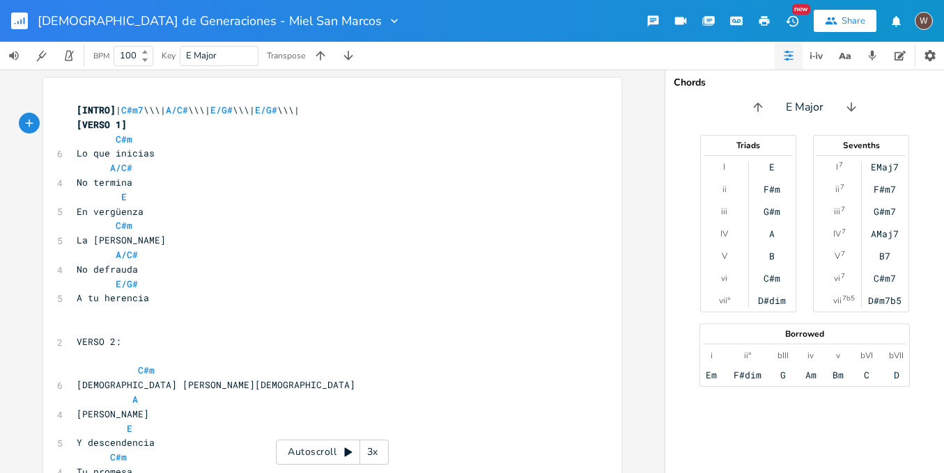
click at [123, 335] on pre "VERSO 2:" at bounding box center [325, 342] width 503 height 15
click at [124, 350] on pre "​" at bounding box center [325, 357] width 503 height 15
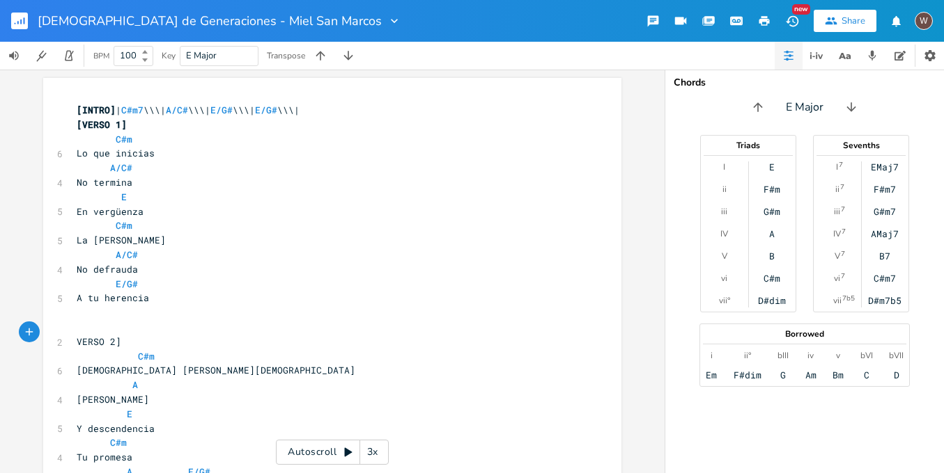
click at [77, 336] on span "VERSO 2]" at bounding box center [99, 342] width 45 height 13
click at [75, 320] on pre "​" at bounding box center [325, 327] width 503 height 15
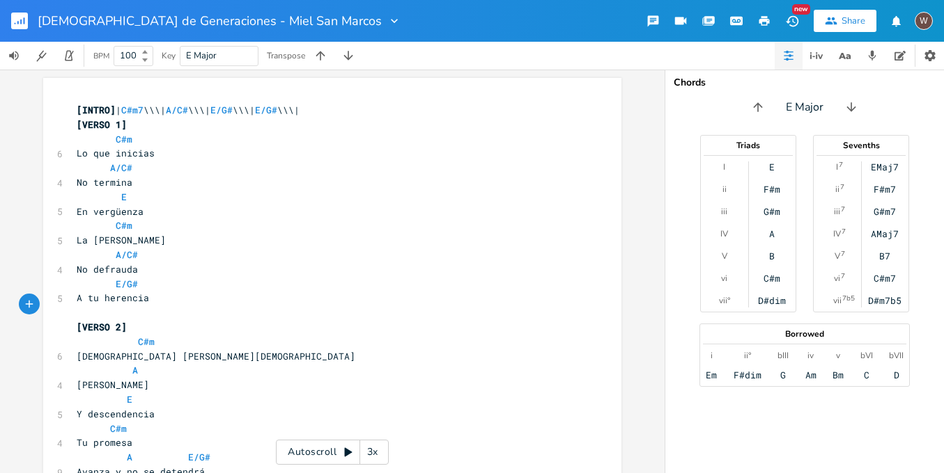
click at [114, 109] on span "[INTRO] | C#m7 \\\| A/C# \\\| E/G# \\\| E/G# \\\|" at bounding box center [188, 110] width 223 height 13
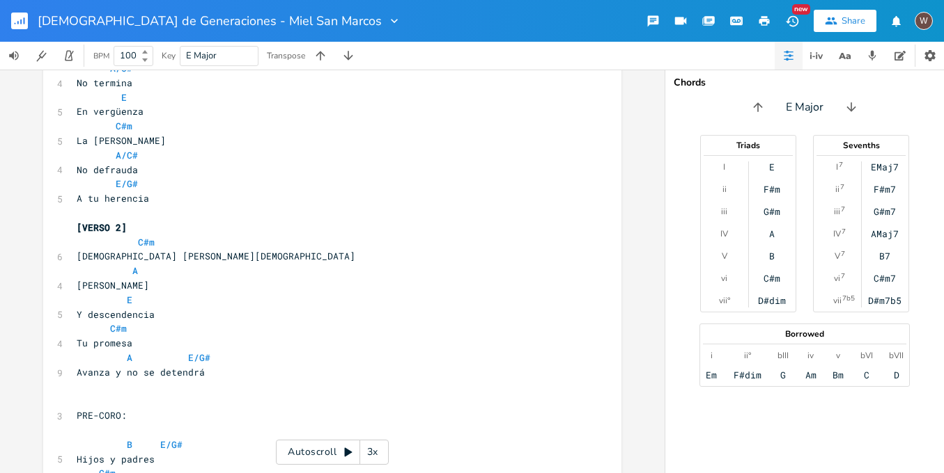
scroll to position [136, 0]
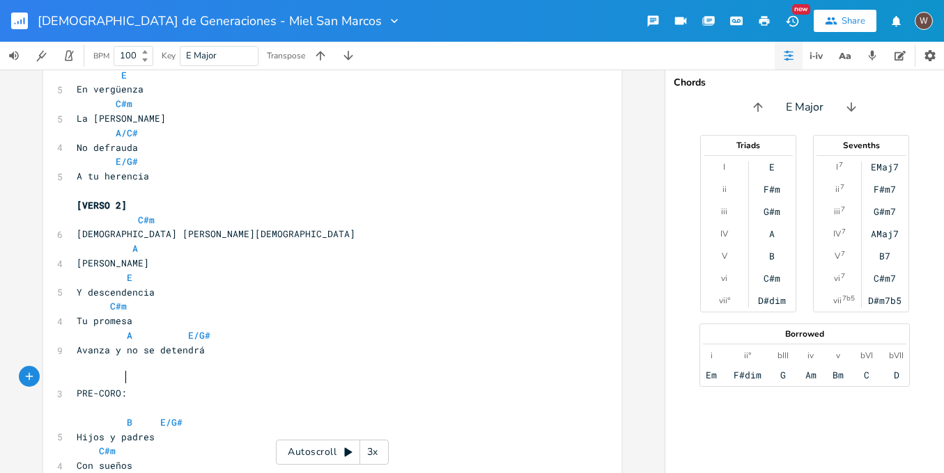
click at [132, 386] on pre "PRE-CORO:" at bounding box center [325, 393] width 503 height 15
click at [77, 387] on span "PRE-CORO]" at bounding box center [102, 393] width 50 height 13
click at [75, 372] on pre "​" at bounding box center [325, 379] width 503 height 15
click at [120, 386] on pre "​" at bounding box center [325, 393] width 503 height 15
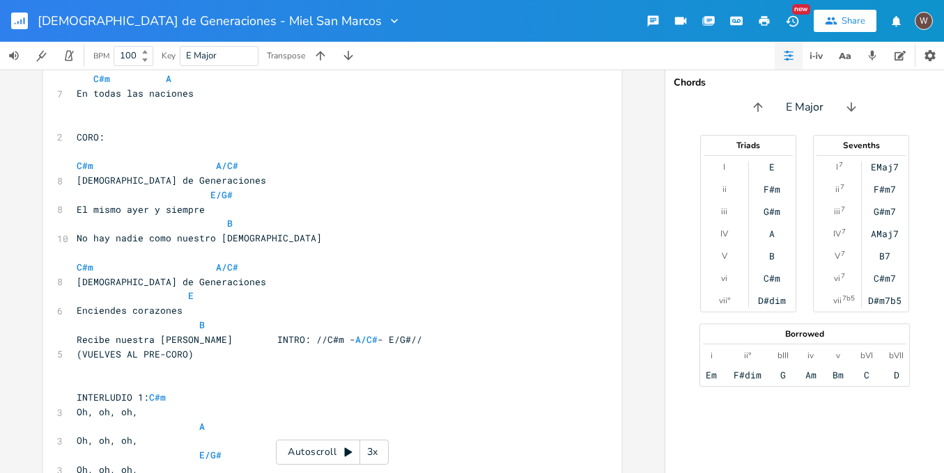
scroll to position [291, 0]
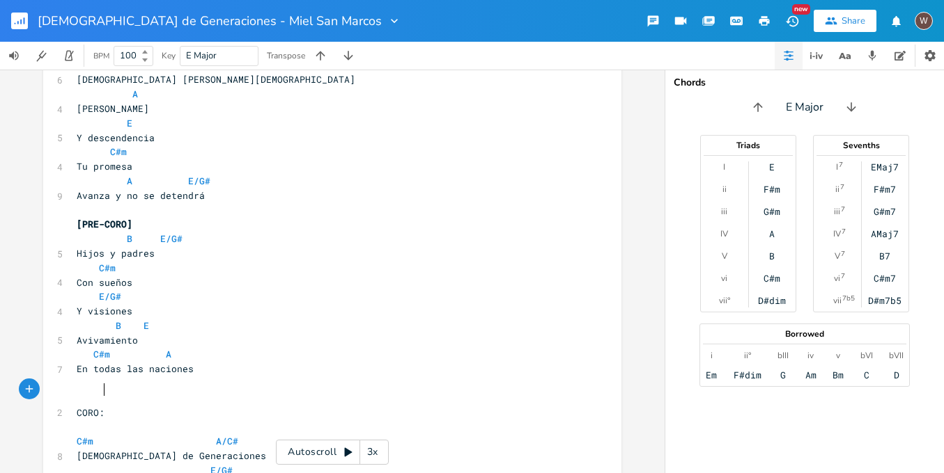
click at [109, 406] on pre "CORO:" at bounding box center [325, 413] width 503 height 15
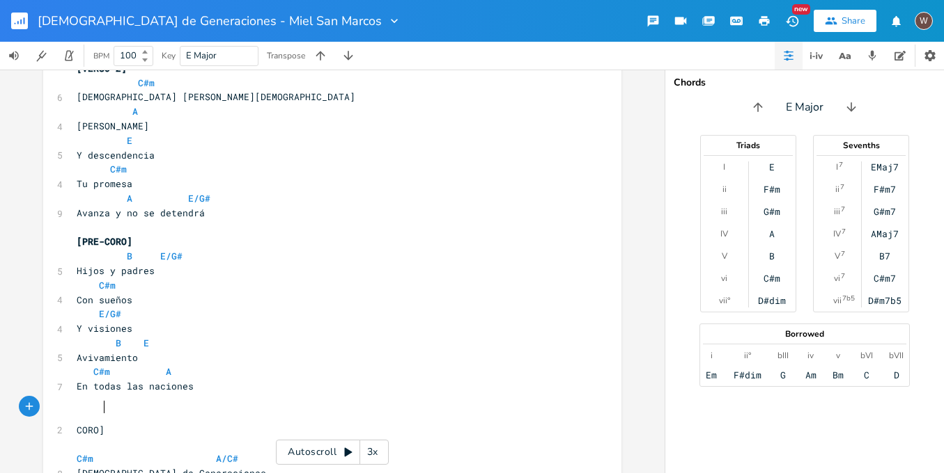
scroll to position [276, 0]
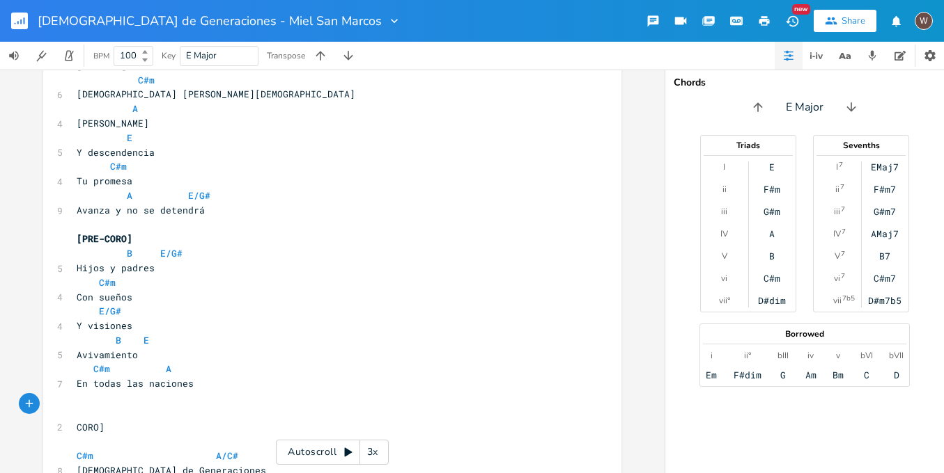
click at [77, 421] on span "CORO]" at bounding box center [91, 427] width 28 height 13
click at [81, 391] on pre "​" at bounding box center [325, 398] width 503 height 15
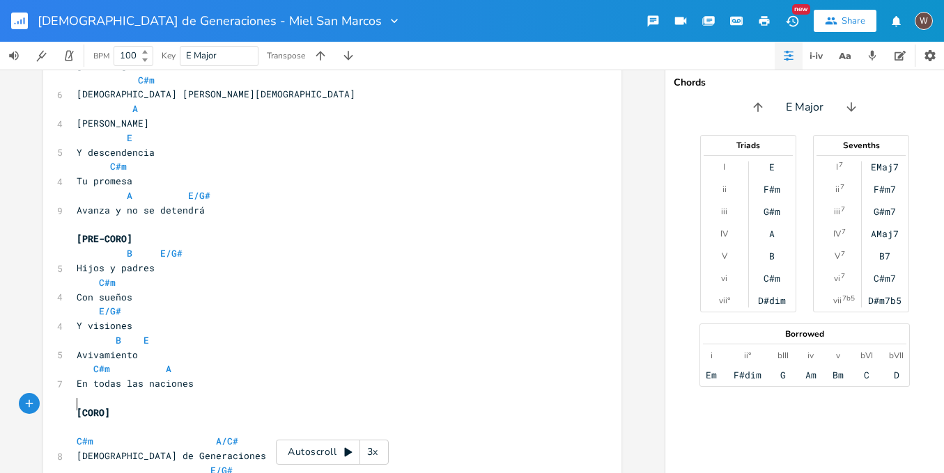
click at [93, 421] on pre "​" at bounding box center [325, 428] width 503 height 15
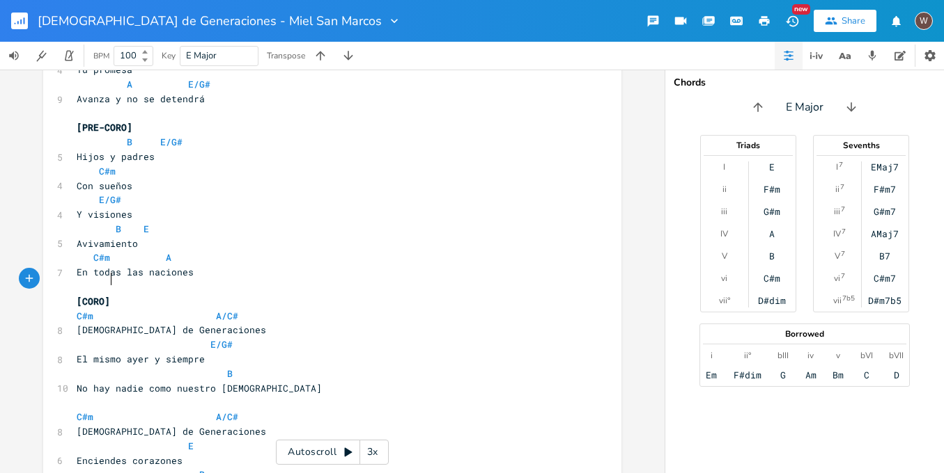
scroll to position [410, 0]
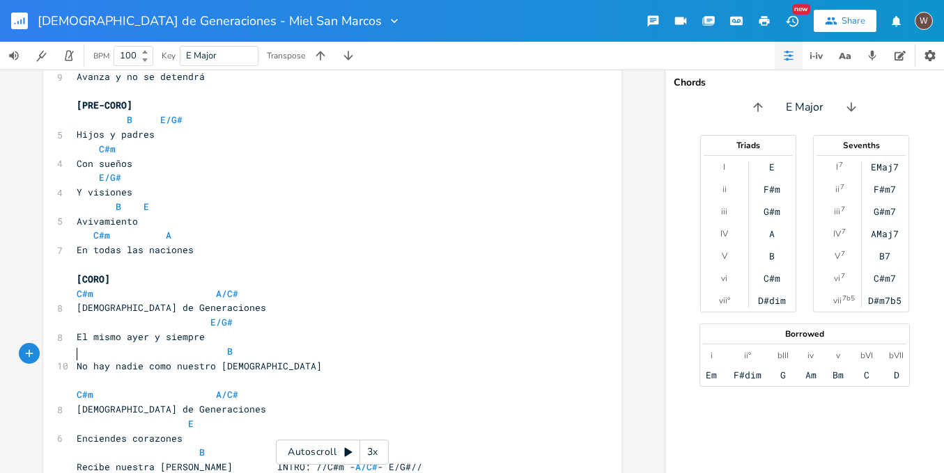
click at [231, 373] on pre "​" at bounding box center [325, 380] width 503 height 15
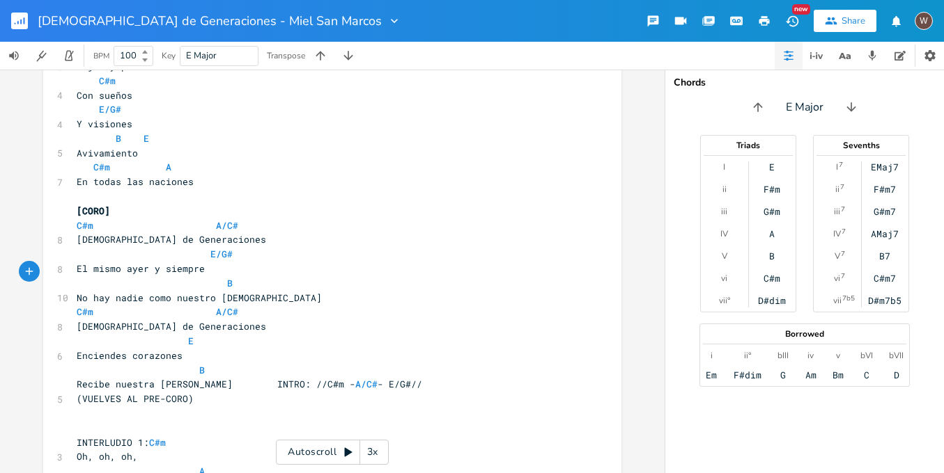
scroll to position [481, 0]
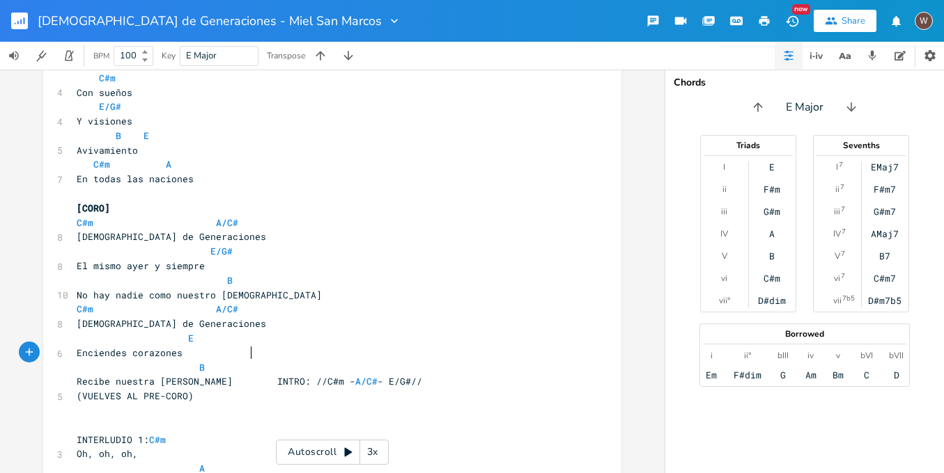
click at [245, 375] on span "Recibe nuestra adoración INTRO: //C#m - A/C# - E/G#//" at bounding box center [249, 381] width 345 height 13
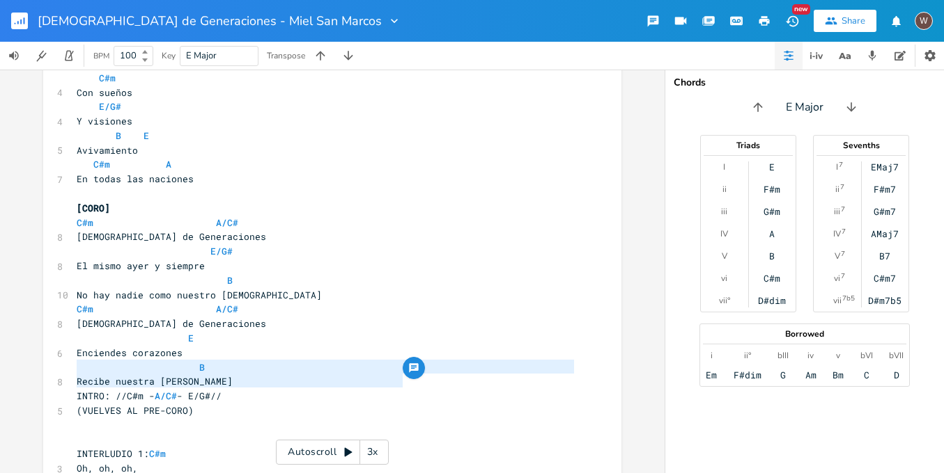
drag, startPoint x: 412, startPoint y: 379, endPoint x: 59, endPoint y: 367, distance: 353.2
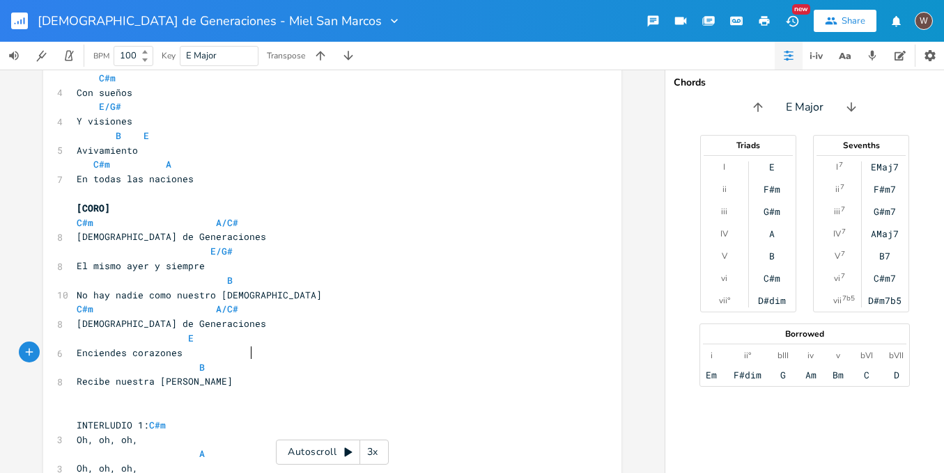
click at [84, 404] on pre "​" at bounding box center [325, 411] width 503 height 15
click at [146, 405] on span "INTERLUDIO 1: C#m" at bounding box center [121, 411] width 89 height 13
click at [77, 405] on span "INTERLUDIO 1]" at bounding box center [113, 411] width 72 height 13
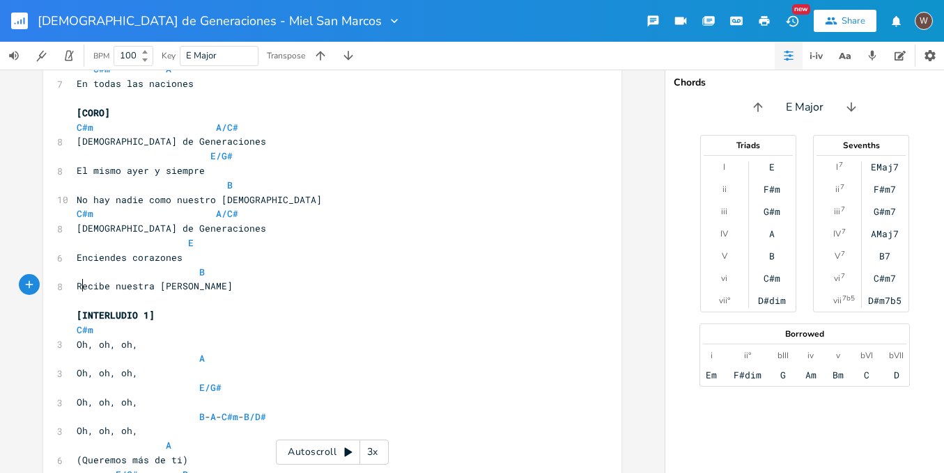
scroll to position [603, 0]
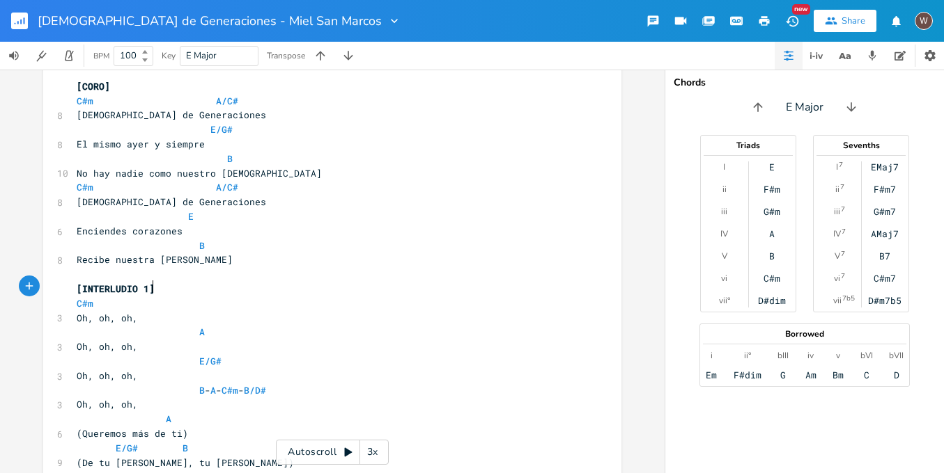
click at [138, 312] on span "Oh, oh, oh," at bounding box center [107, 318] width 61 height 13
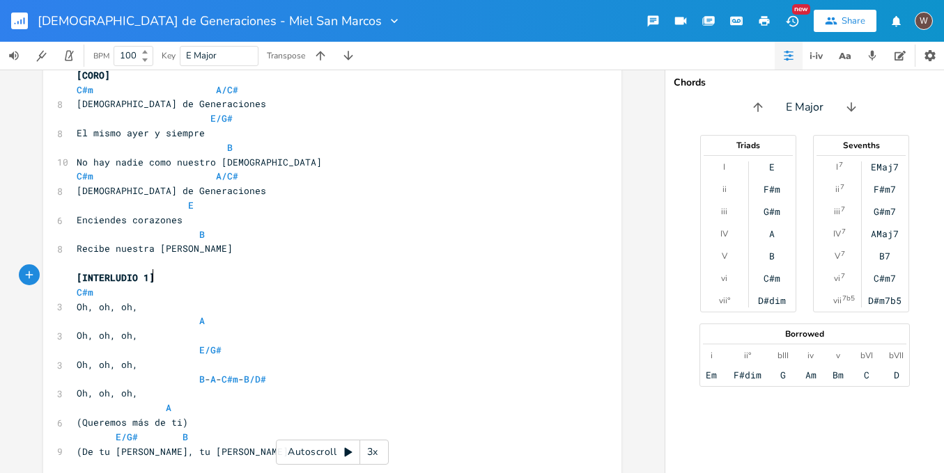
scroll to position [632, 0]
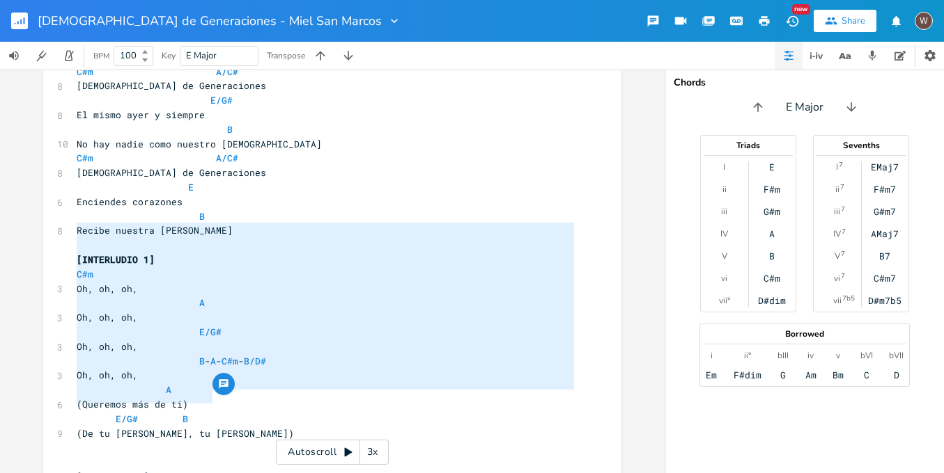
drag, startPoint x: 221, startPoint y: 401, endPoint x: 47, endPoint y: 230, distance: 244.7
click at [47, 230] on div "[INTERLUDIO 1] C#m Oh, oh, oh, A Oh, oh, oh, E/G# Oh, oh, oh, B - A - C#m - B/D…" at bounding box center [332, 351] width 578 height 1811
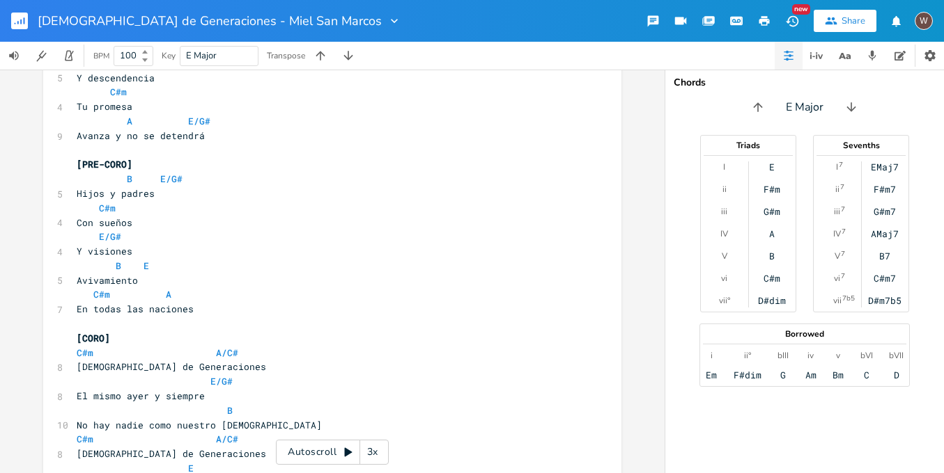
scroll to position [0, 0]
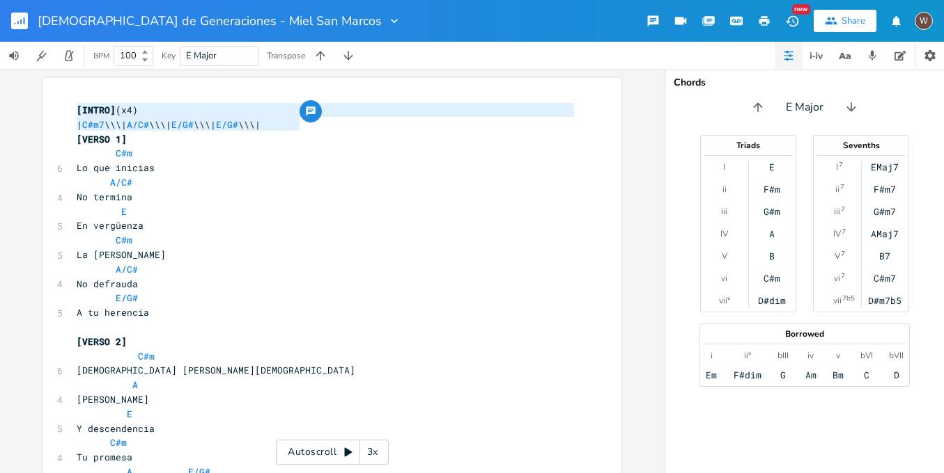
drag, startPoint x: 309, startPoint y: 124, endPoint x: 52, endPoint y: 111, distance: 257.2
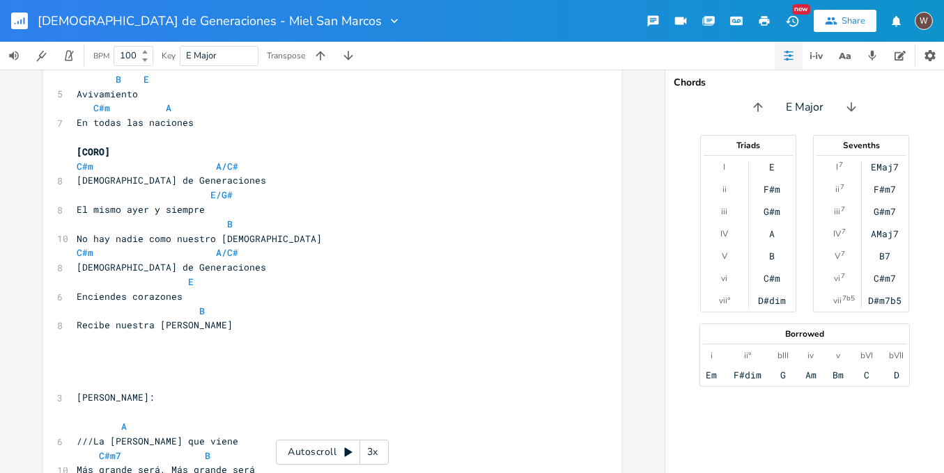
scroll to position [651, 0]
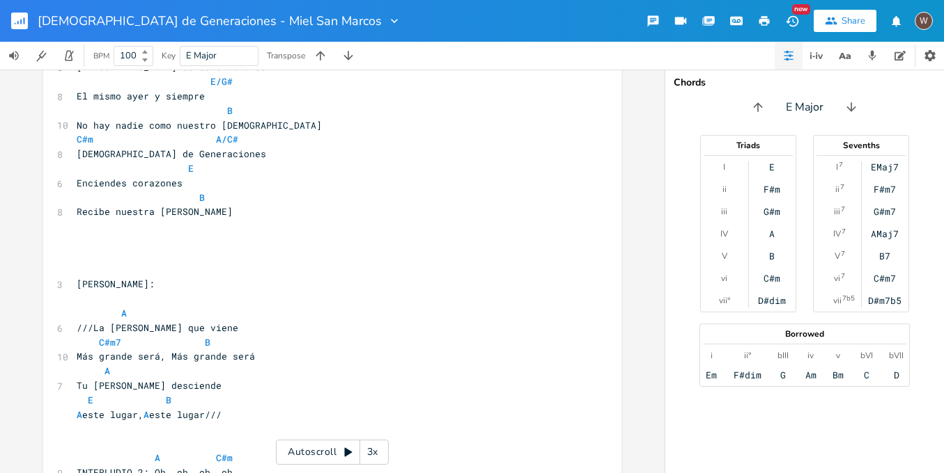
click at [85, 234] on pre "​" at bounding box center [325, 241] width 503 height 15
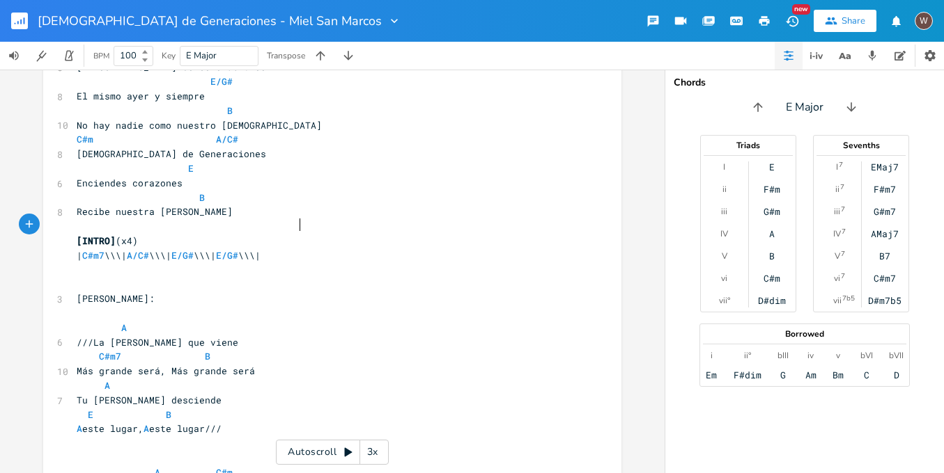
scroll to position [632, 0]
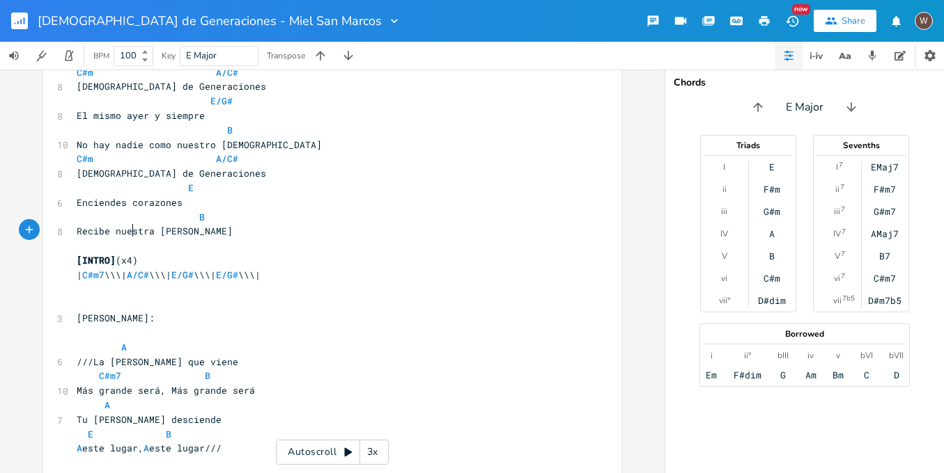
click at [129, 254] on span "[INTRO] (x4)" at bounding box center [107, 260] width 61 height 13
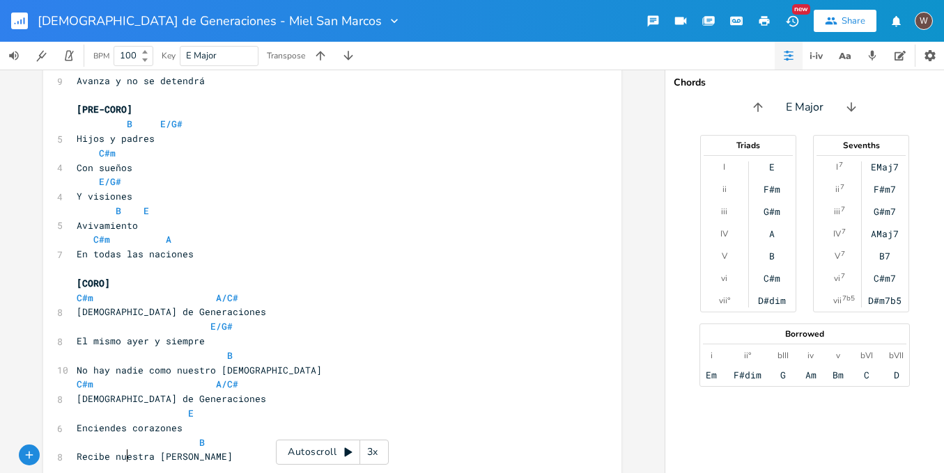
scroll to position [382, 0]
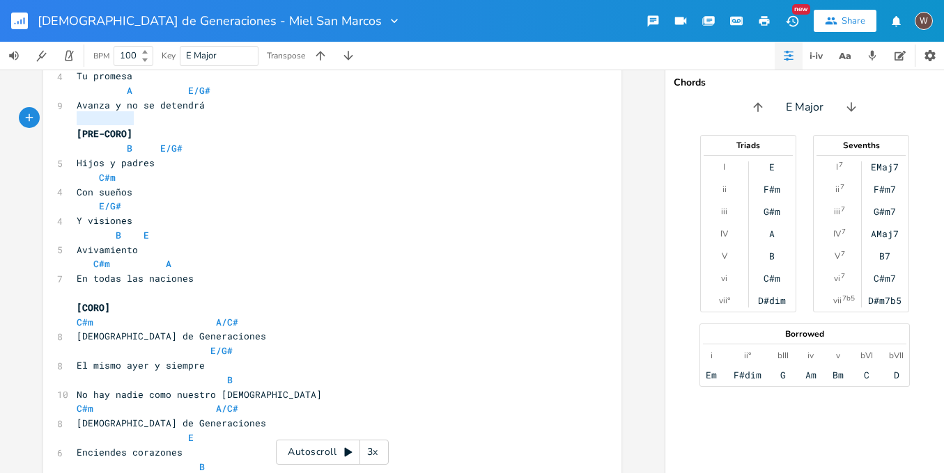
drag, startPoint x: 141, startPoint y: 119, endPoint x: 48, endPoint y: 117, distance: 92.6
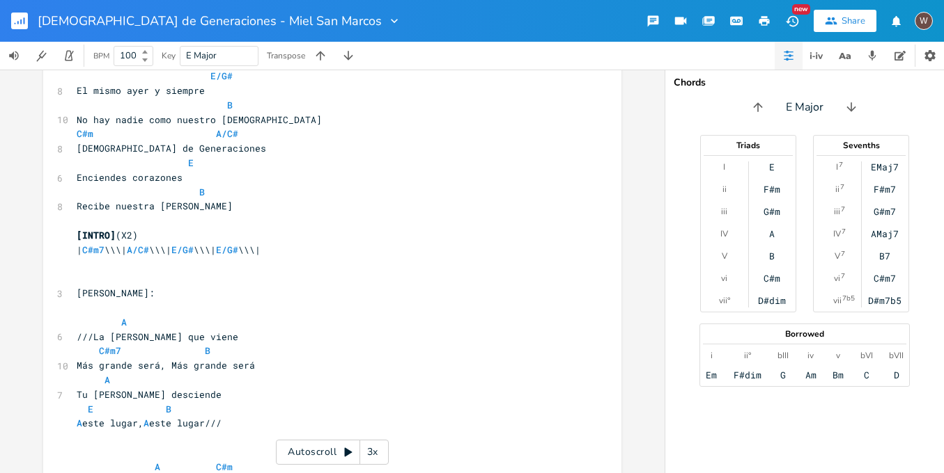
scroll to position [739, 0]
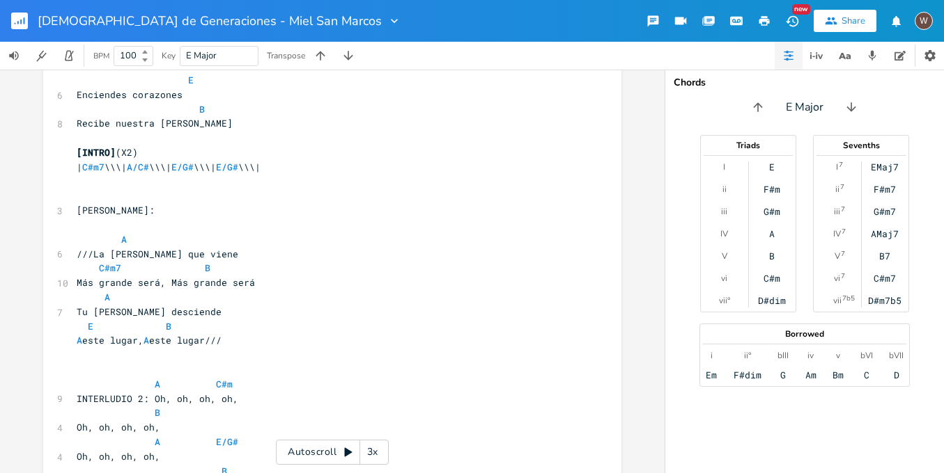
click at [107, 175] on pre "​" at bounding box center [325, 182] width 503 height 15
paste textarea "("
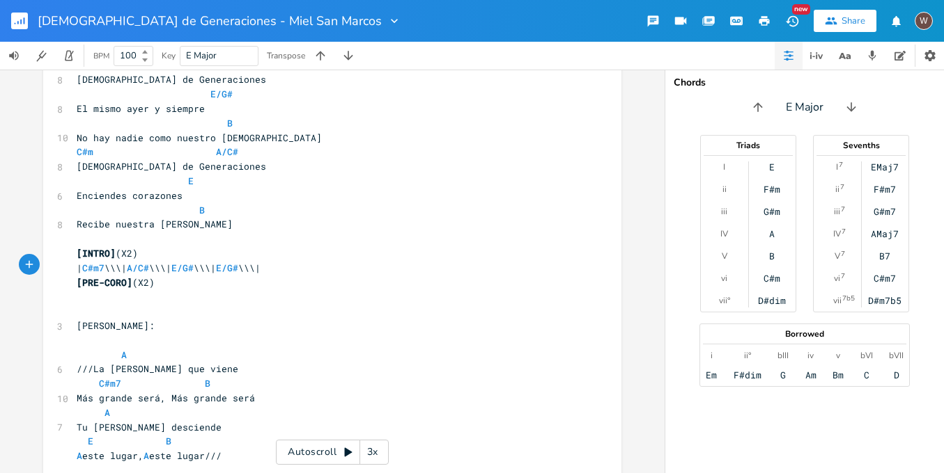
scroll to position [534, 0]
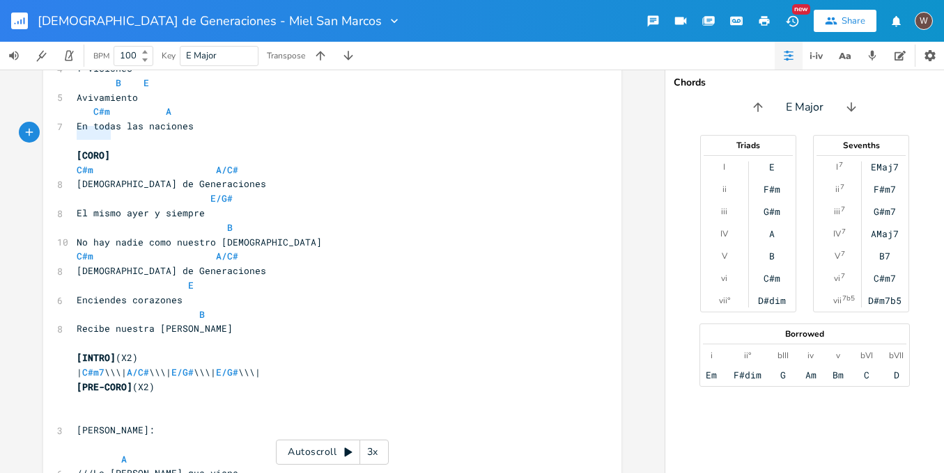
drag, startPoint x: 116, startPoint y: 132, endPoint x: 59, endPoint y: 131, distance: 57.1
click at [59, 131] on div "[CORO] x [INTRO] (x4) | C#m7 \\\| A/C# \\\| E/G# \\\| E/G# \\\| [VERSO 1] C#m 6…" at bounding box center [332, 377] width 578 height 1666
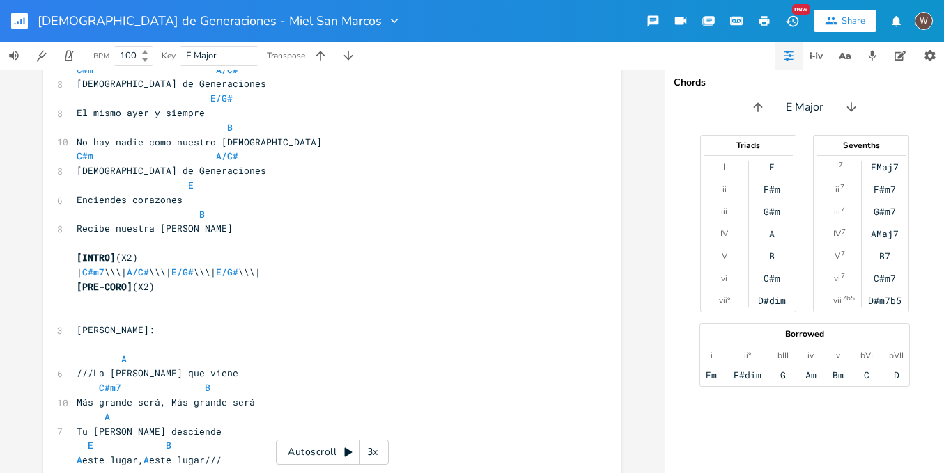
click at [94, 294] on pre "​" at bounding box center [325, 301] width 503 height 15
paste textarea "("
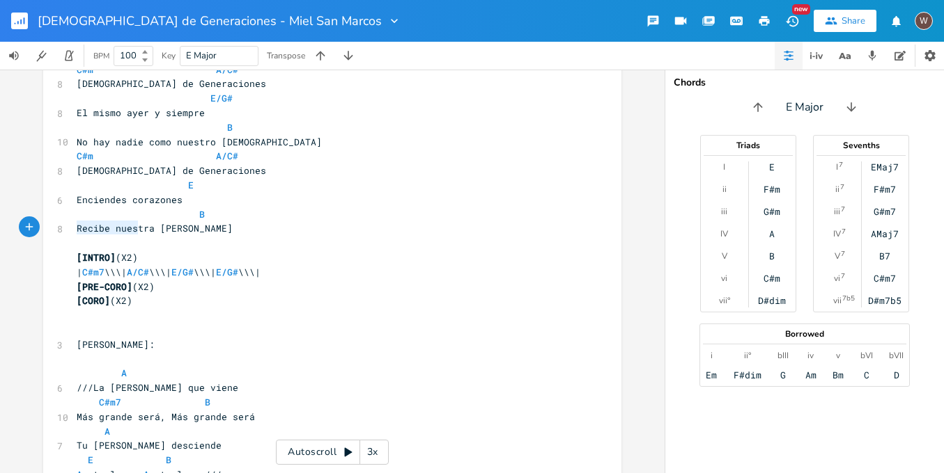
drag, startPoint x: 143, startPoint y: 228, endPoint x: 51, endPoint y: 228, distance: 91.9
click at [51, 228] on div "[INTRO](X2) x [INTRO] (x4) | C#m7 \\\| A/C# \\\| E/G# \\\| E/G# \\\| [VERSO 1] …" at bounding box center [332, 284] width 578 height 1681
click at [83, 308] on pre "​" at bounding box center [325, 315] width 503 height 15
paste textarea "INTRO"
click at [98, 309] on span "[INTRO]" at bounding box center [96, 315] width 39 height 13
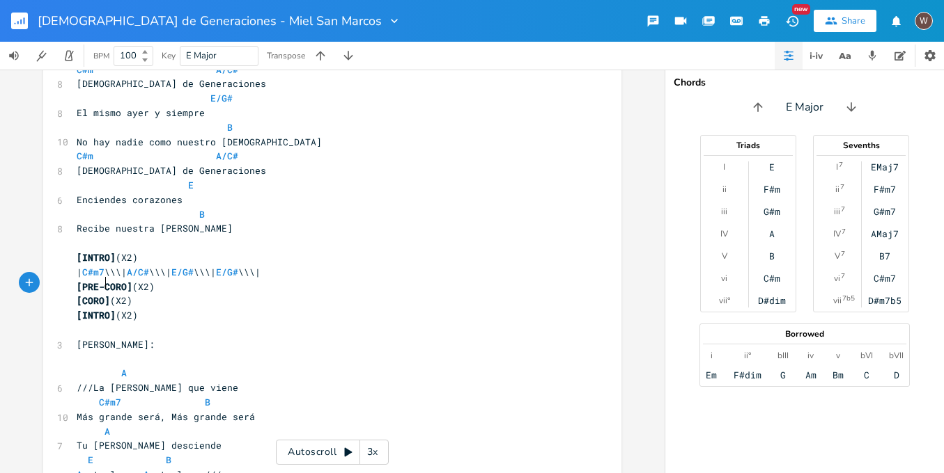
click at [98, 309] on span "[INTRO]" at bounding box center [96, 315] width 39 height 13
click at [175, 308] on pre "[INTERLUDIO] (X2)" at bounding box center [325, 315] width 503 height 15
drag, startPoint x: 333, startPoint y: 242, endPoint x: 60, endPoint y: 243, distance: 273.0
click at [60, 243] on div "| C#m7 \\\| A/C# \\\| E/G# \\\| E/G# \\\| x [INTRO] (x4) | C#m7 \\\| A/C# \\\| …" at bounding box center [332, 284] width 578 height 1681
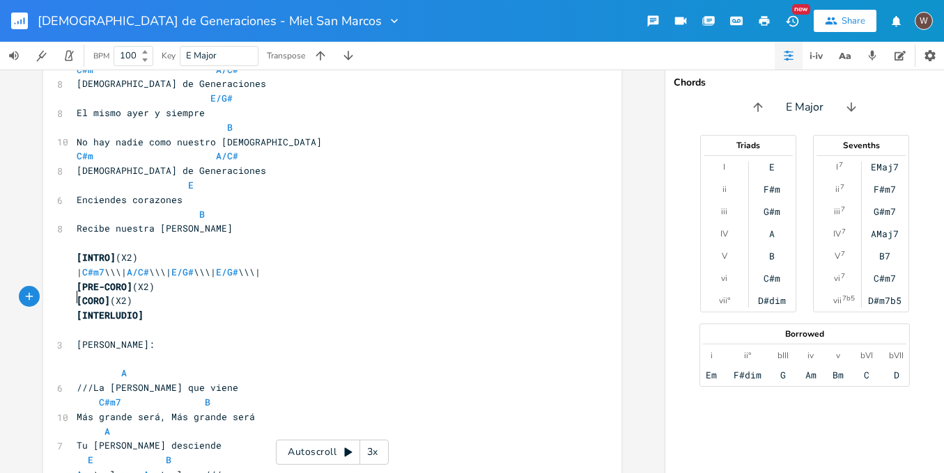
click at [98, 323] on pre "​" at bounding box center [325, 330] width 503 height 15
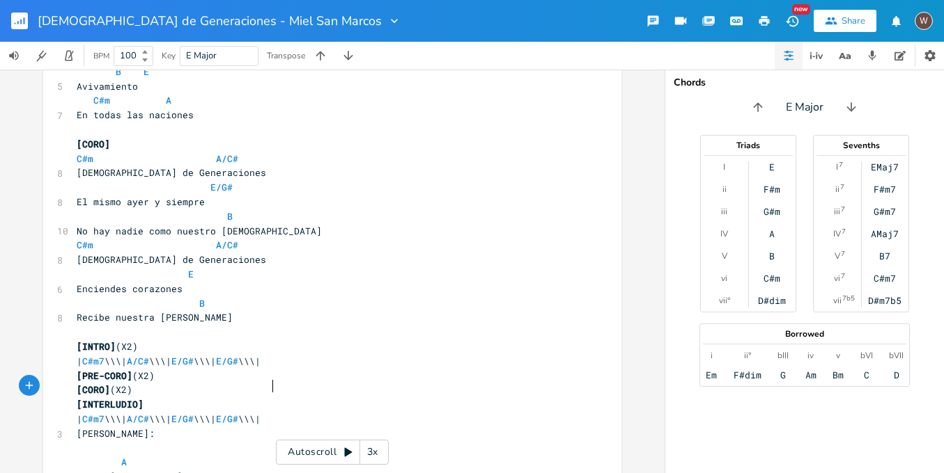
click at [238, 413] on span "E/G#" at bounding box center [227, 419] width 22 height 13
click at [329, 427] on pre "PUENTE:" at bounding box center [325, 434] width 503 height 15
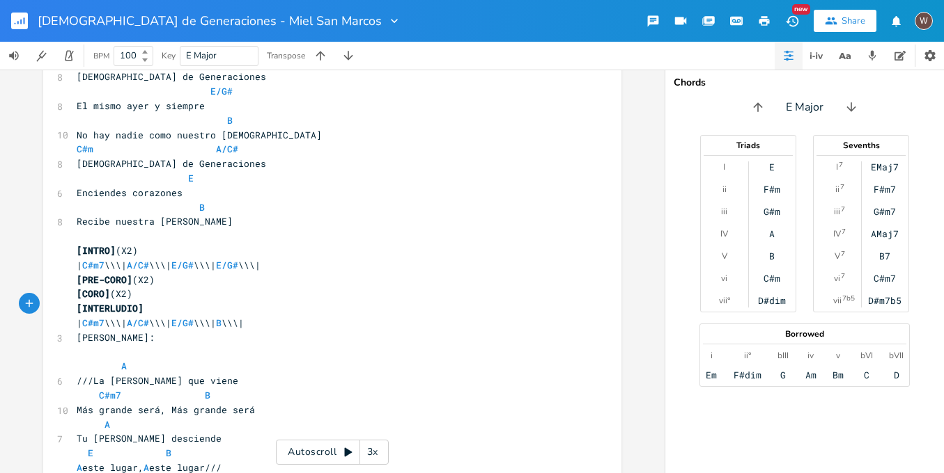
scroll to position [641, 0]
click at [310, 316] on pre "| C#m7 \\\| A/C# \\\| E/G# \\\| B \\\|" at bounding box center [325, 323] width 503 height 15
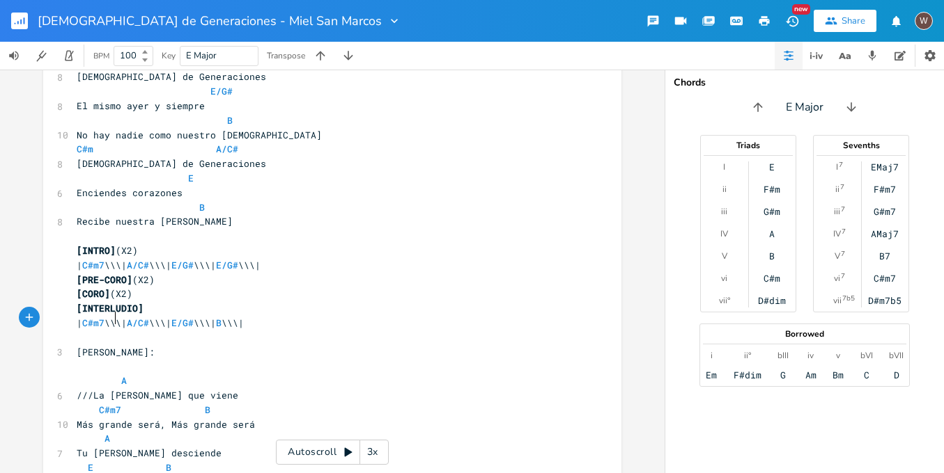
click at [155, 345] on pre "PUENTE:" at bounding box center [325, 352] width 503 height 15
click at [74, 345] on pre "PUENTE]" at bounding box center [325, 352] width 503 height 15
click at [132, 345] on pre "[PUENTE]" at bounding box center [325, 352] width 503 height 15
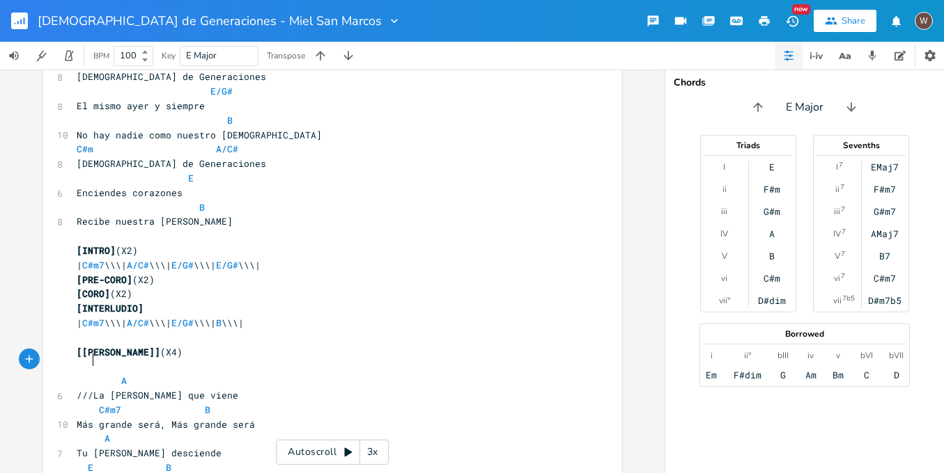
click at [89, 389] on span "///La gloria que viene" at bounding box center [158, 395] width 162 height 13
click at [113, 375] on span "A" at bounding box center [102, 381] width 50 height 13
click at [190, 404] on span "C#m7 B" at bounding box center [144, 410] width 134 height 13
click at [104, 432] on span "A" at bounding box center [107, 438] width 6 height 13
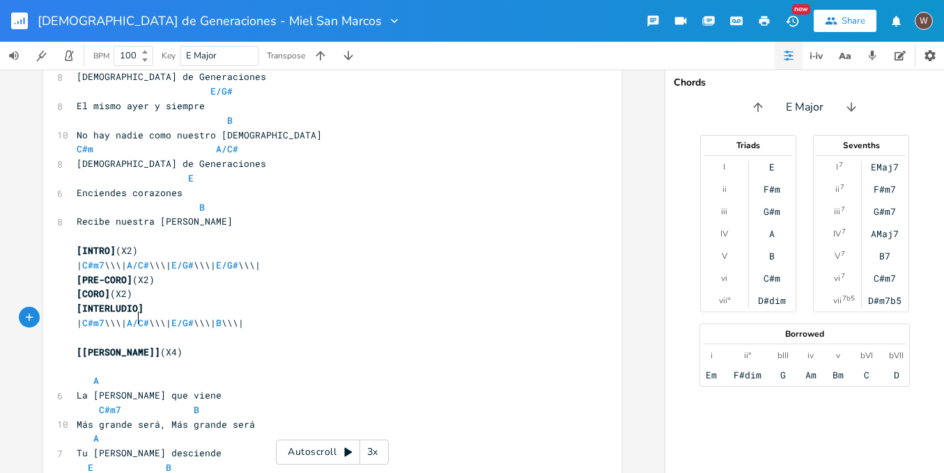
click at [136, 346] on span "[PUENTE] (X4)" at bounding box center [130, 352] width 106 height 13
click at [105, 359] on pre "​" at bounding box center [325, 366] width 503 height 15
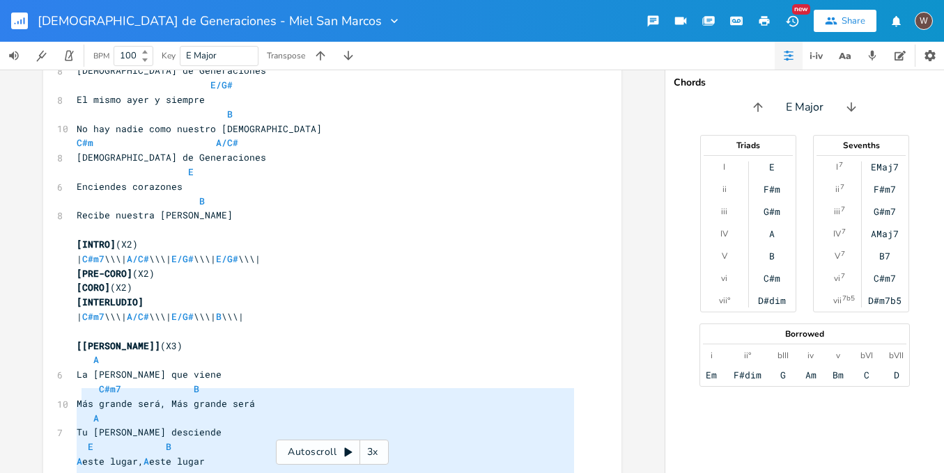
scroll to position [770, 0]
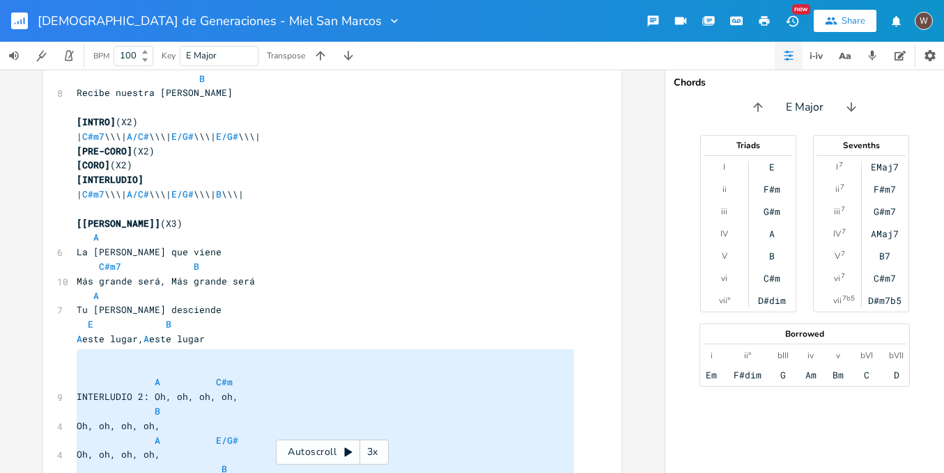
drag, startPoint x: 162, startPoint y: 439, endPoint x: 57, endPoint y: 353, distance: 135.1
click at [74, 353] on div "[INTRO] (x4) | C#m7 \\\| A/C# \\\| E/G# \\\| E/G# \\\| [VERSO 1] C#m 6 Lo que i…" at bounding box center [325, 151] width 503 height 1636
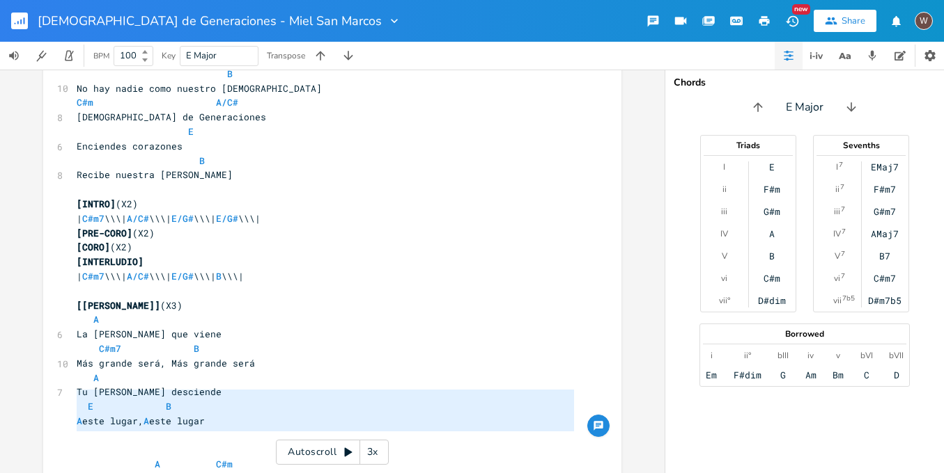
drag, startPoint x: 227, startPoint y: 430, endPoint x: 57, endPoint y: 400, distance: 172.5
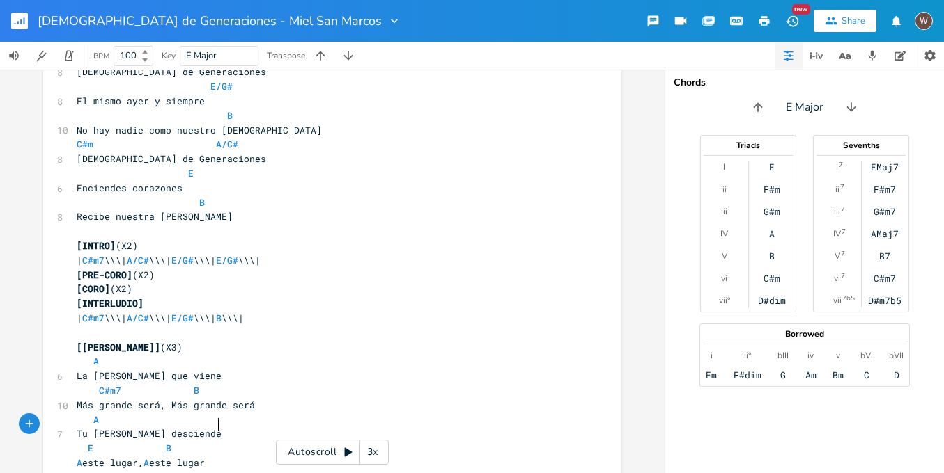
click at [228, 456] on pre "A este lugar, A este lugar" at bounding box center [325, 463] width 503 height 15
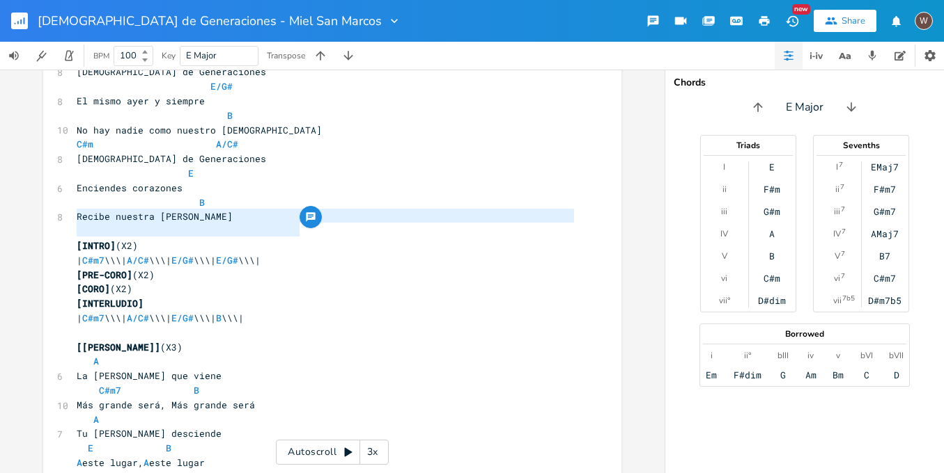
drag, startPoint x: 304, startPoint y: 229, endPoint x: 66, endPoint y: 217, distance: 238.4
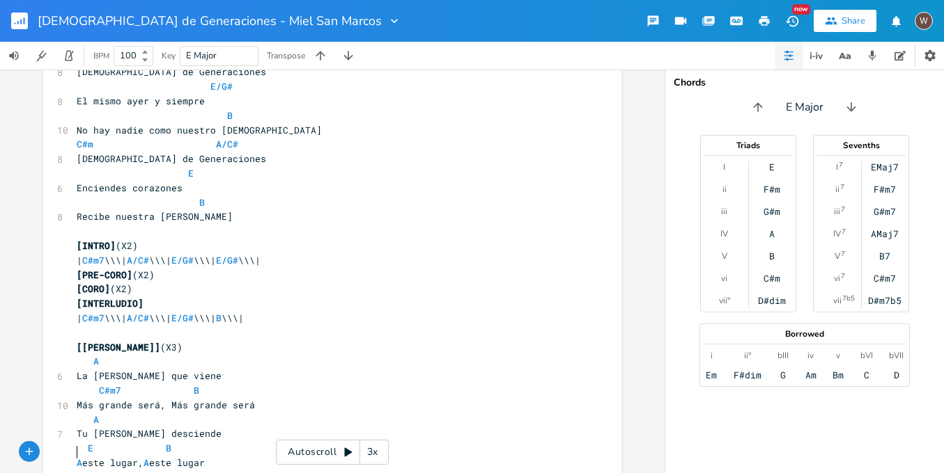
paste textarea ")"
drag, startPoint x: 142, startPoint y: 262, endPoint x: 46, endPoint y: 258, distance: 96.2
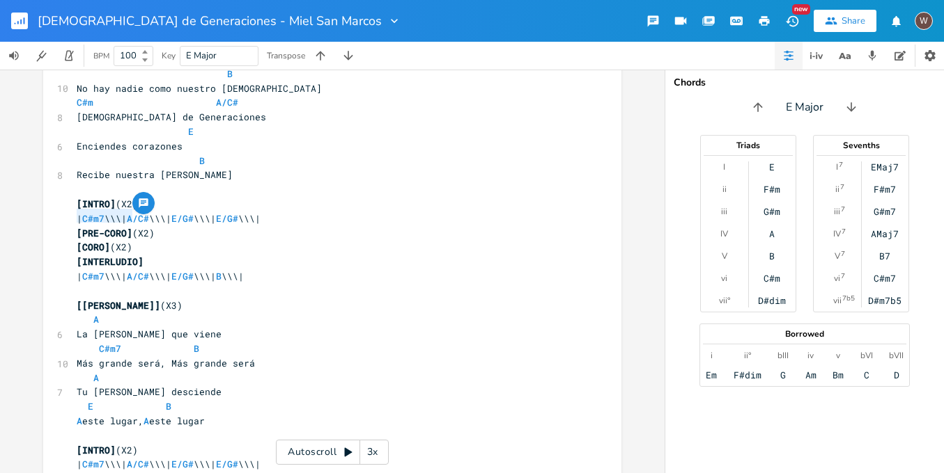
click at [113, 472] on pre "​" at bounding box center [325, 479] width 503 height 15
click at [136, 240] on pre "[CORO] (X2)" at bounding box center [325, 247] width 503 height 15
click at [132, 472] on pre "[CORO] (X2)" at bounding box center [325, 479] width 503 height 15
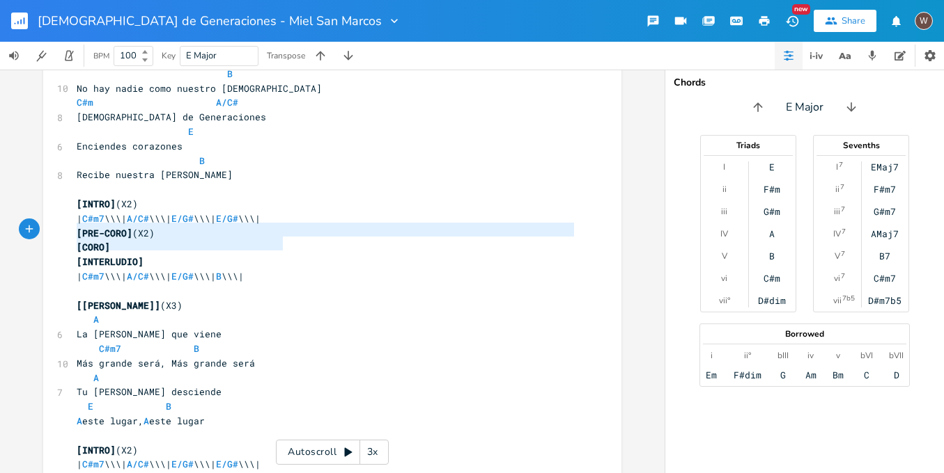
drag, startPoint x: 283, startPoint y: 245, endPoint x: 54, endPoint y: 232, distance: 228.8
click at [121, 472] on pre "[CORO]" at bounding box center [325, 479] width 503 height 15
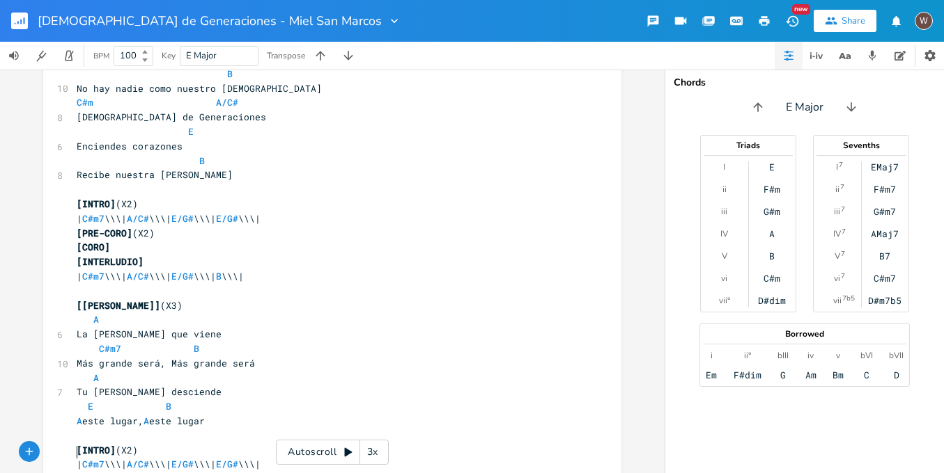
paste textarea "|"
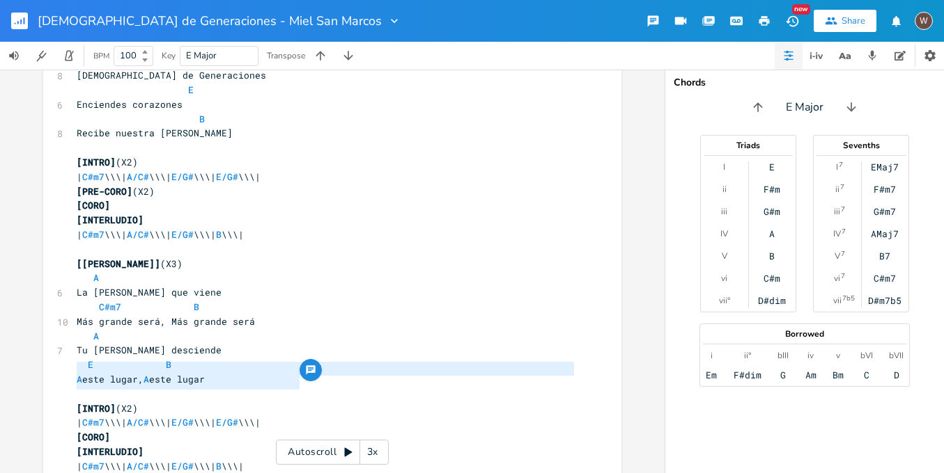
drag, startPoint x: 284, startPoint y: 382, endPoint x: 70, endPoint y: 369, distance: 214.8
paste textarea
drag, startPoint x: 295, startPoint y: 382, endPoint x: 62, endPoint y: 366, distance: 233.8
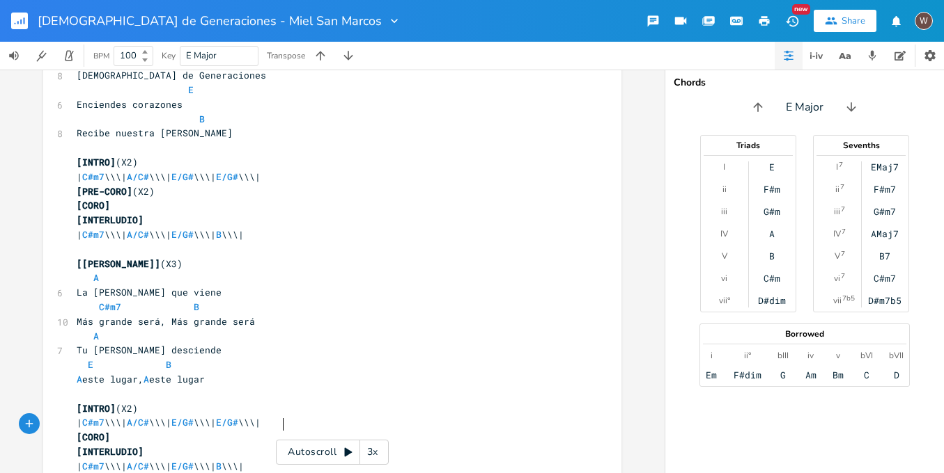
click at [287, 460] on pre "| C#m7 \\\| A/C# \\\| E/G# \\\| B \\\|" at bounding box center [325, 467] width 503 height 15
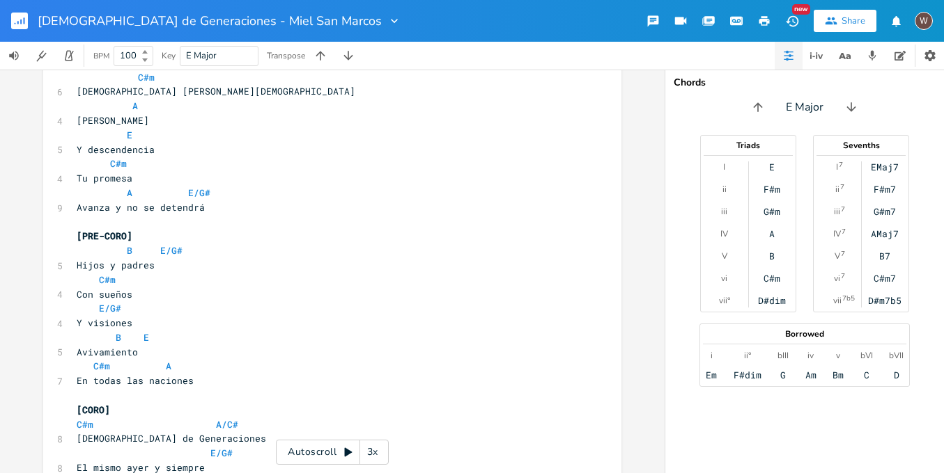
scroll to position [0, 0]
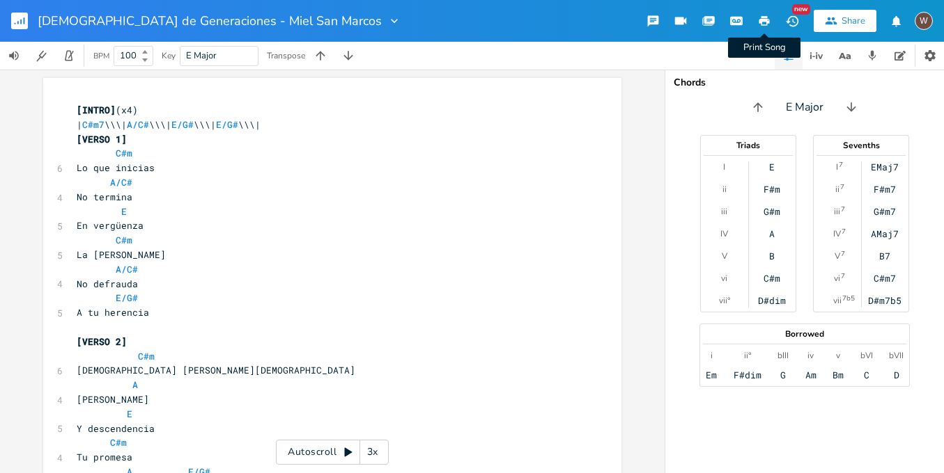
click at [762, 17] on icon "button" at bounding box center [764, 21] width 10 height 10
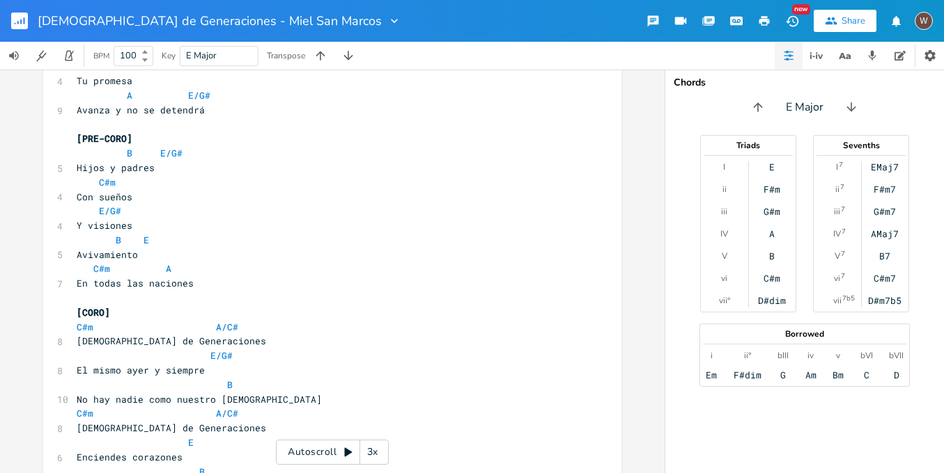
click at [104, 291] on pre "​" at bounding box center [325, 298] width 503 height 15
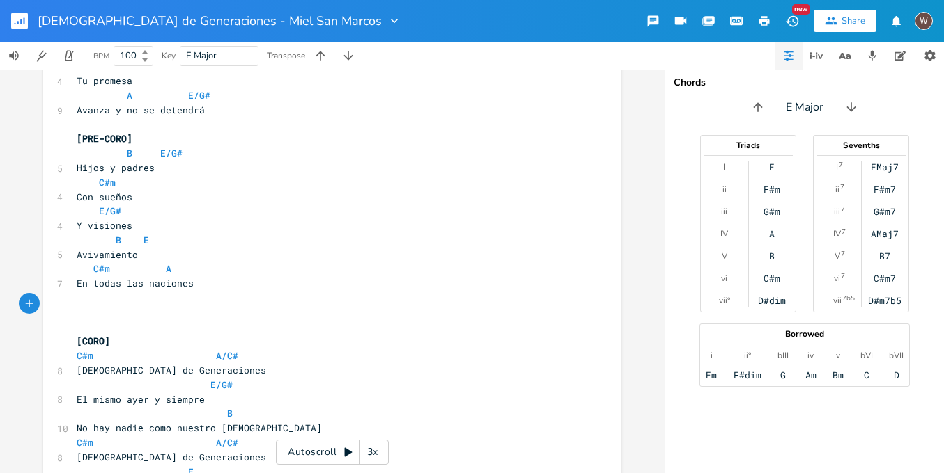
click at [769, 23] on icon "button" at bounding box center [764, 21] width 10 height 10
click at [23, 31] on button "button" at bounding box center [25, 20] width 28 height 33
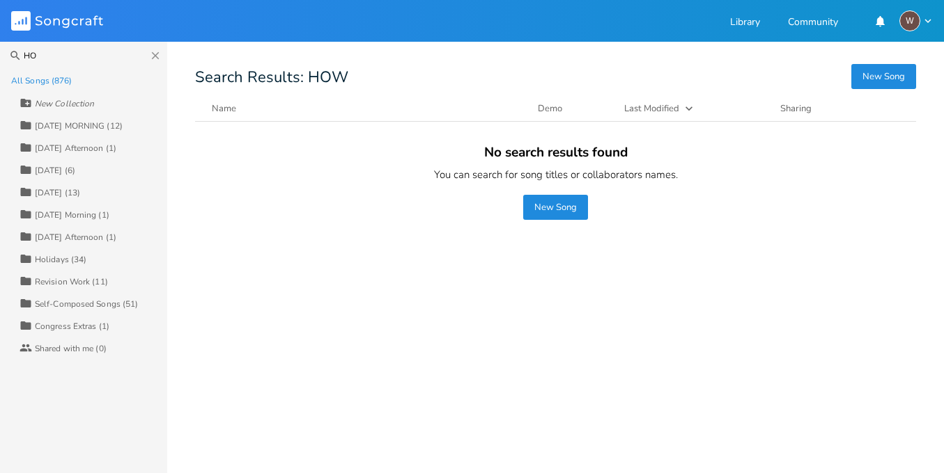
type input "H"
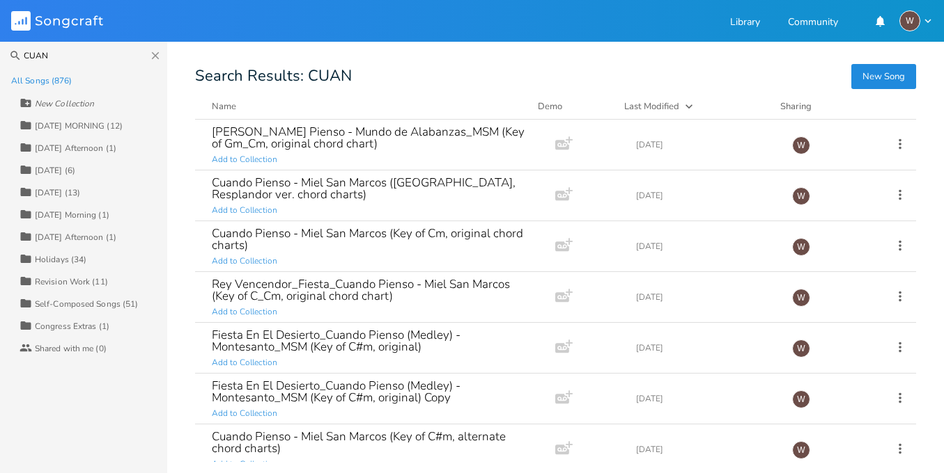
type input "CUAN"
click at [155, 58] on icon "Close" at bounding box center [155, 55] width 13 height 13
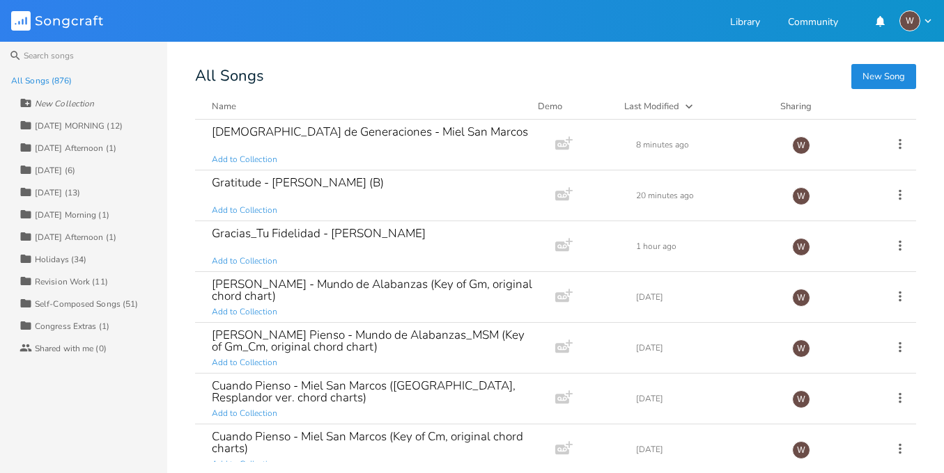
click at [896, 80] on button "New Song" at bounding box center [883, 76] width 65 height 25
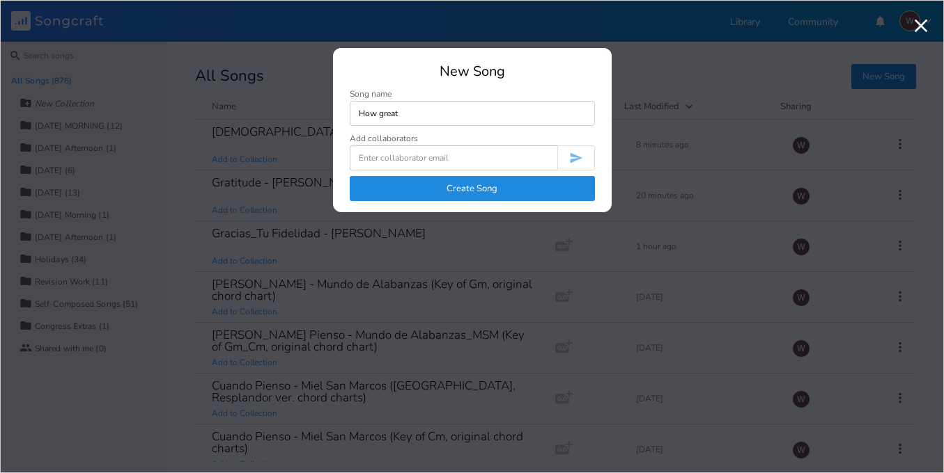
type input "How great"
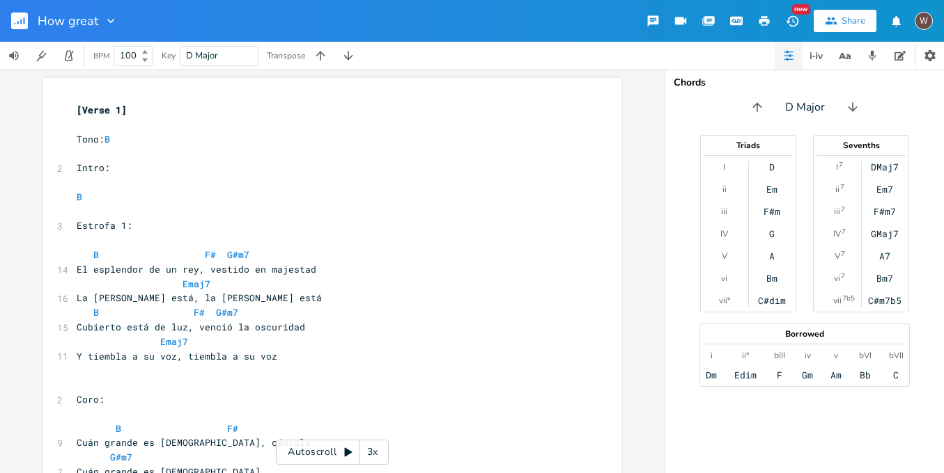
click at [139, 113] on pre "[Verse 1]" at bounding box center [325, 110] width 503 height 15
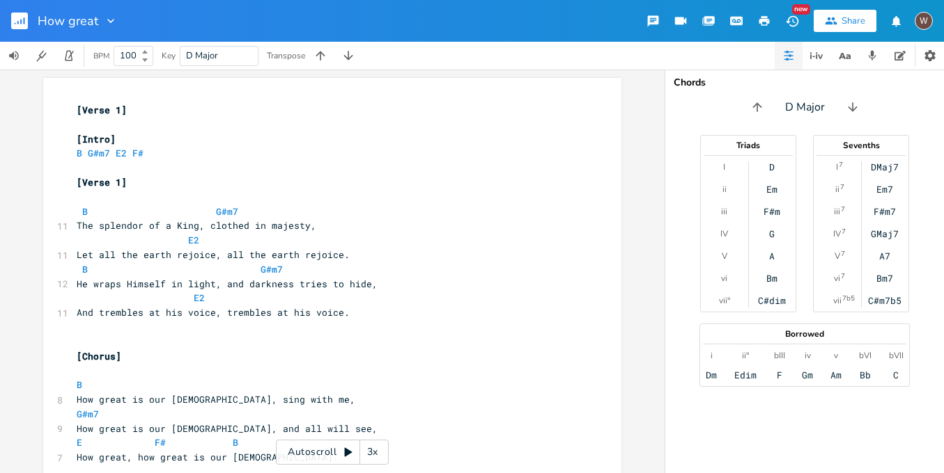
click at [767, 19] on icon "button" at bounding box center [764, 21] width 10 height 10
